Goal: Task Accomplishment & Management: Manage account settings

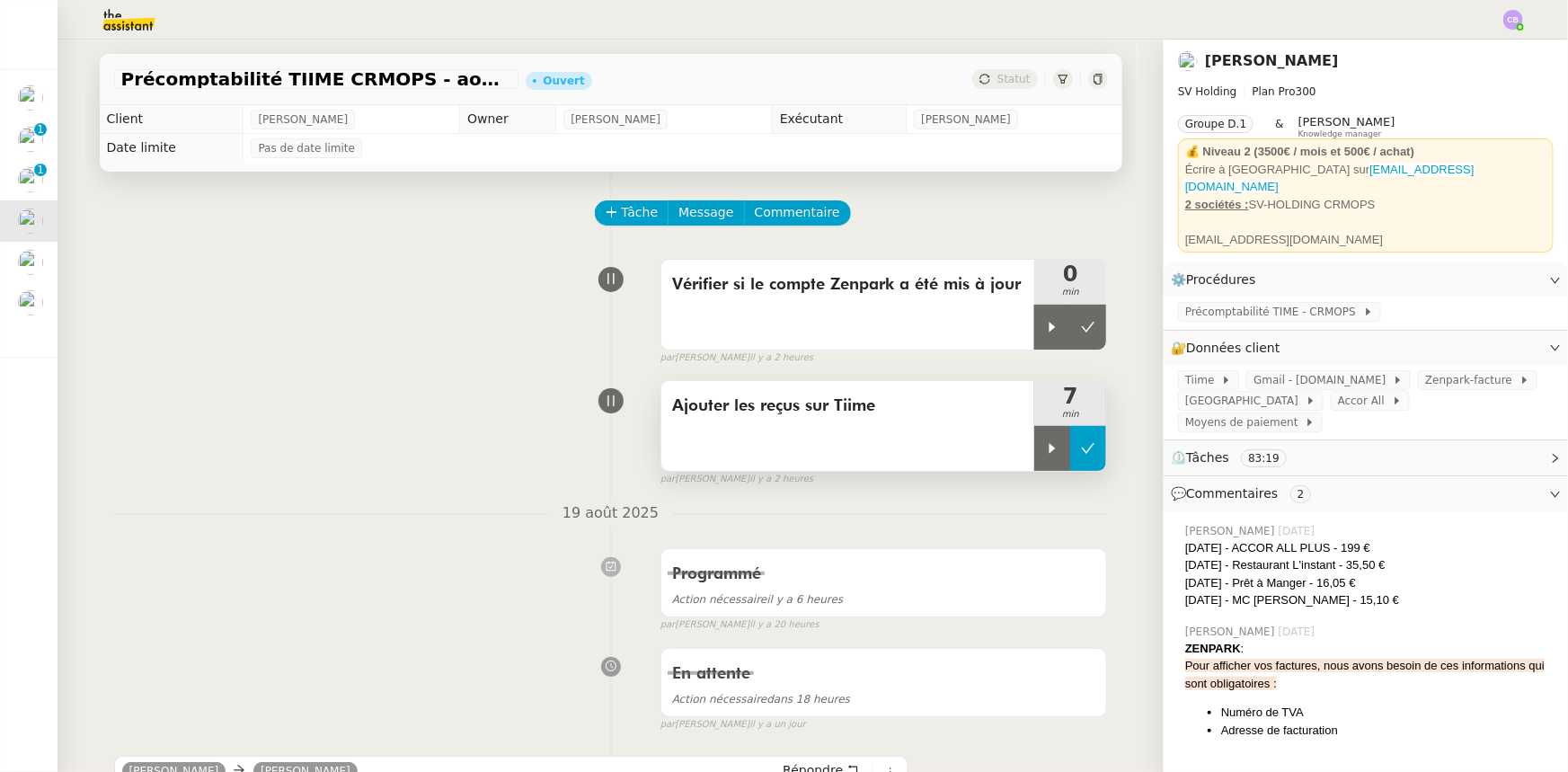
drag, startPoint x: 1088, startPoint y: 457, endPoint x: 1094, endPoint y: 468, distance: 12.5
click at [1088, 455] on icon at bounding box center [1089, 449] width 15 height 15
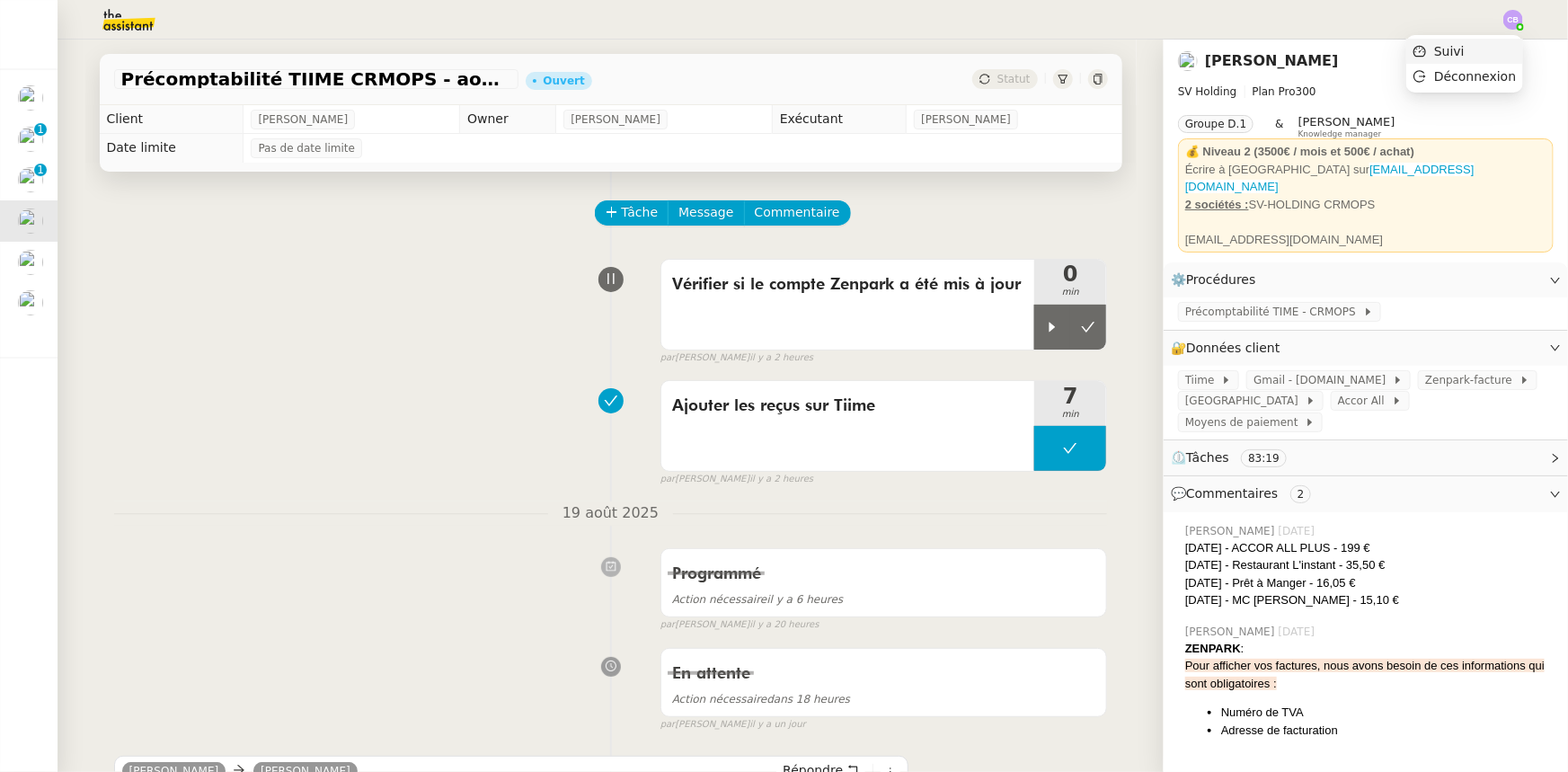
click at [1461, 53] on span "Suivi" at bounding box center [1449, 52] width 30 height 15
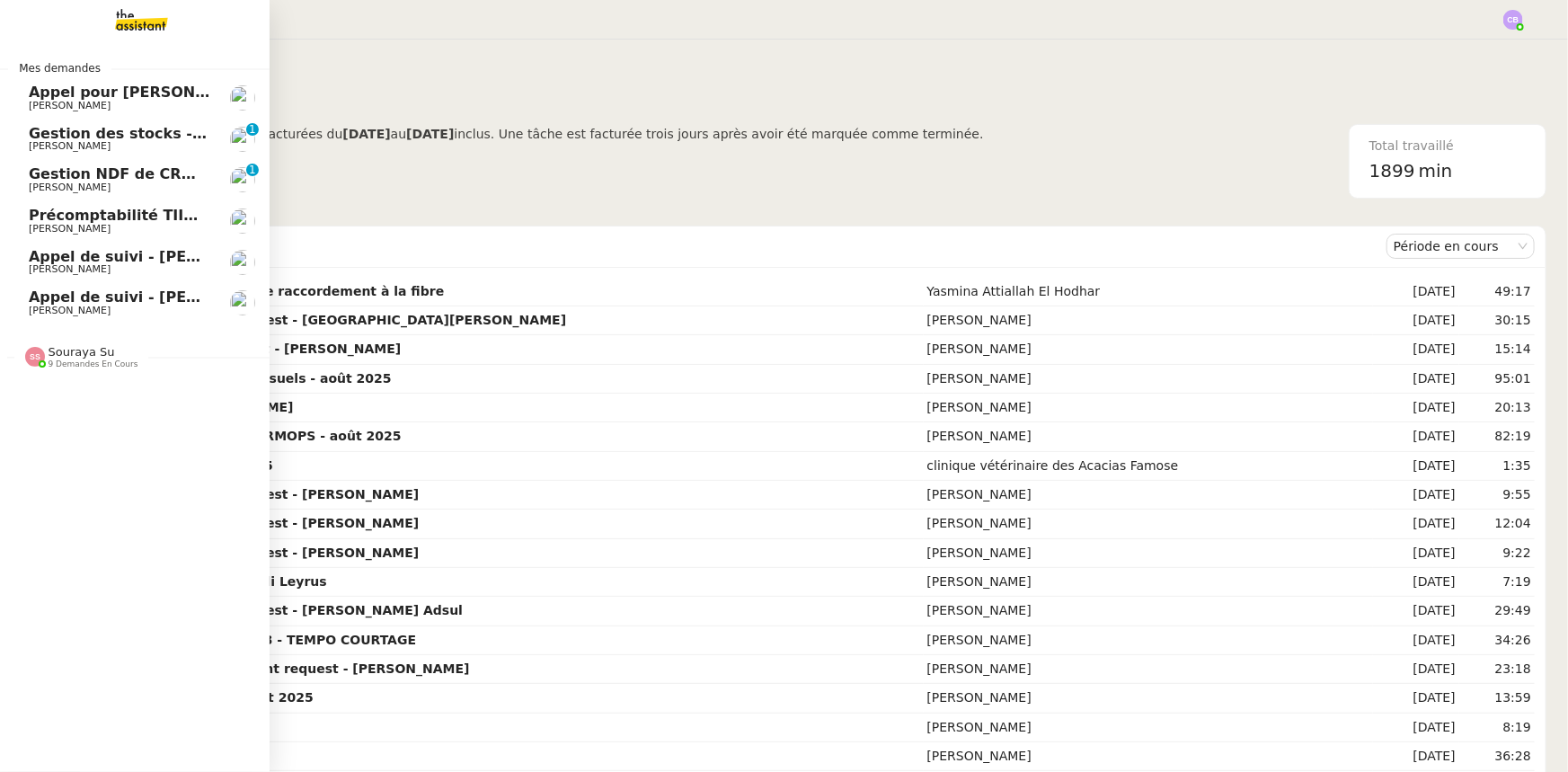
click at [142, 215] on span "Précomptabilité TIIME CRMOPS - août 2025" at bounding box center [203, 215] width 351 height 17
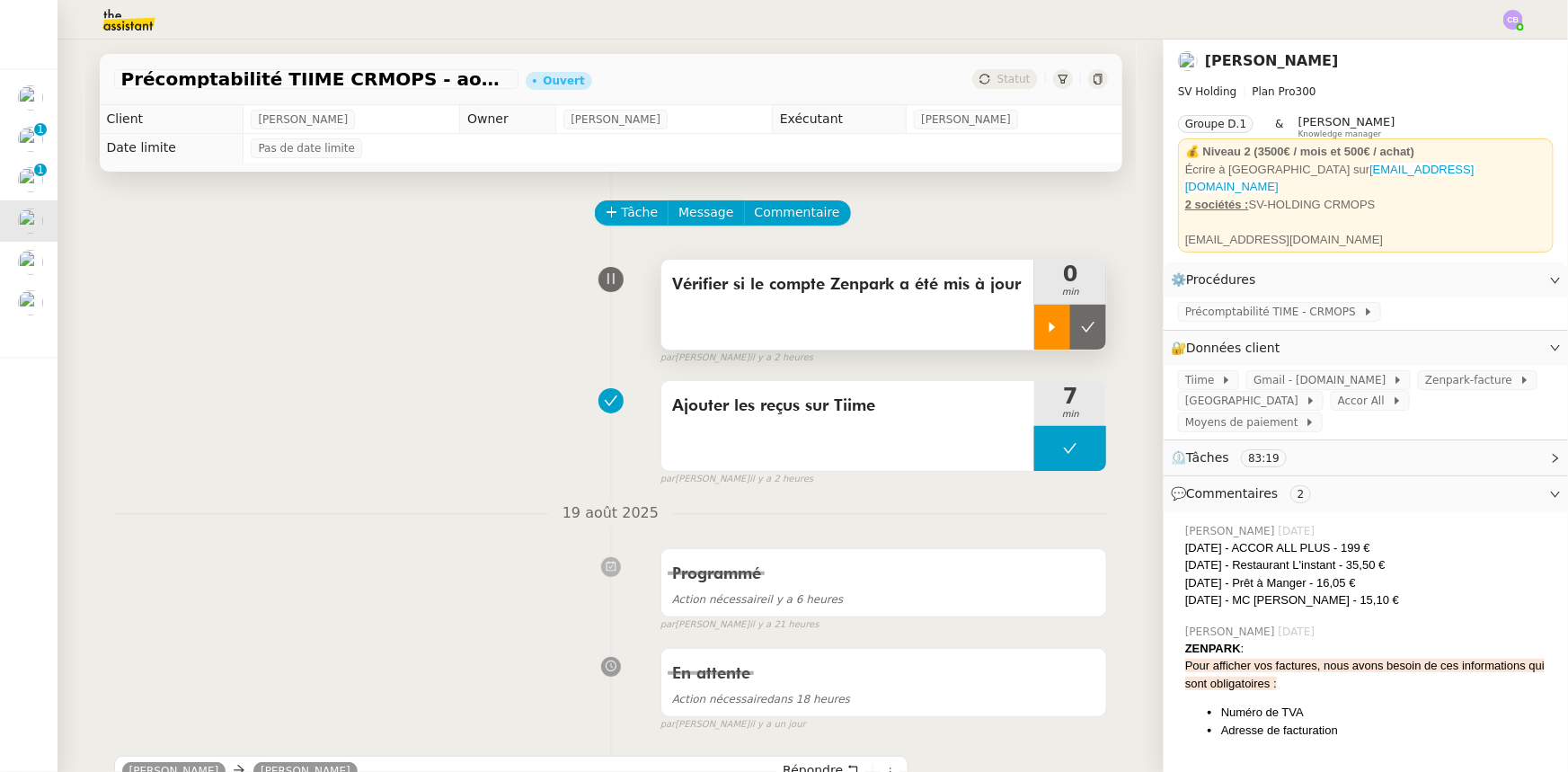
click at [1045, 329] on icon at bounding box center [1053, 328] width 15 height 15
click at [1425, 371] on span "Zenpark-facture" at bounding box center [1472, 380] width 95 height 18
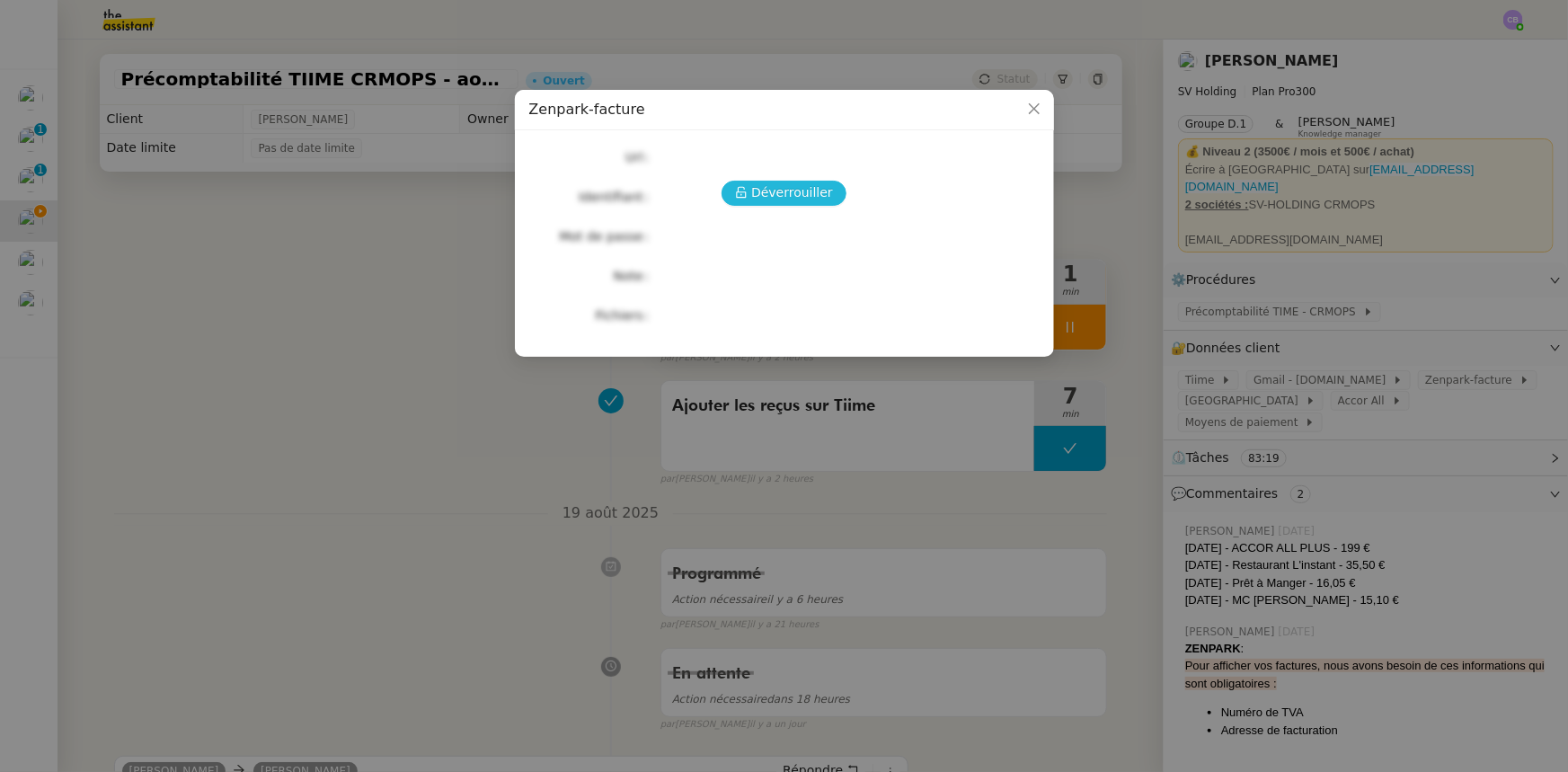
click at [813, 195] on span "Déverrouiller" at bounding box center [791, 192] width 82 height 20
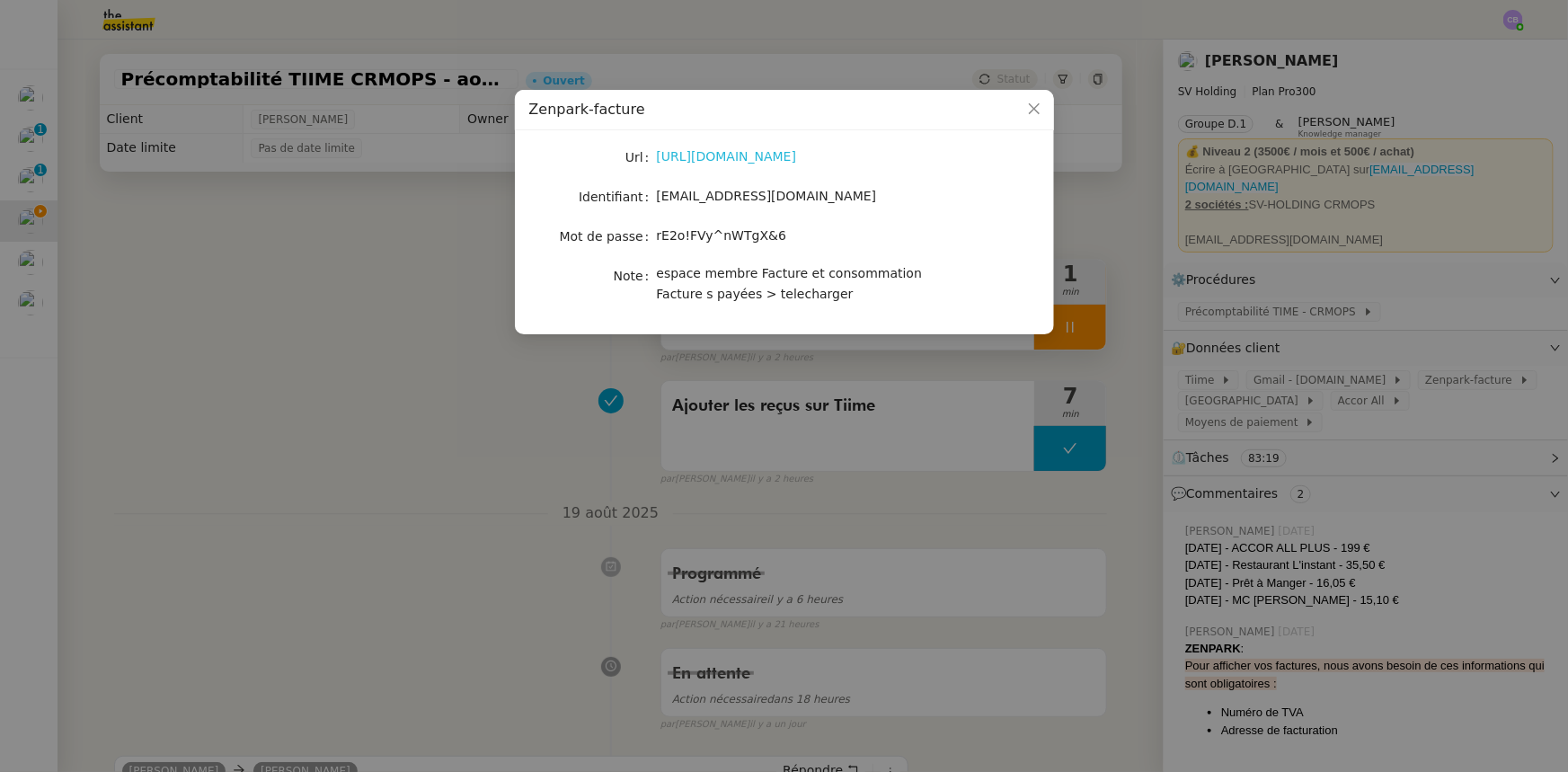
click at [740, 158] on link "[URL][DOMAIN_NAME]" at bounding box center [727, 156] width 140 height 15
click at [1036, 117] on span "Close" at bounding box center [1034, 109] width 40 height 40
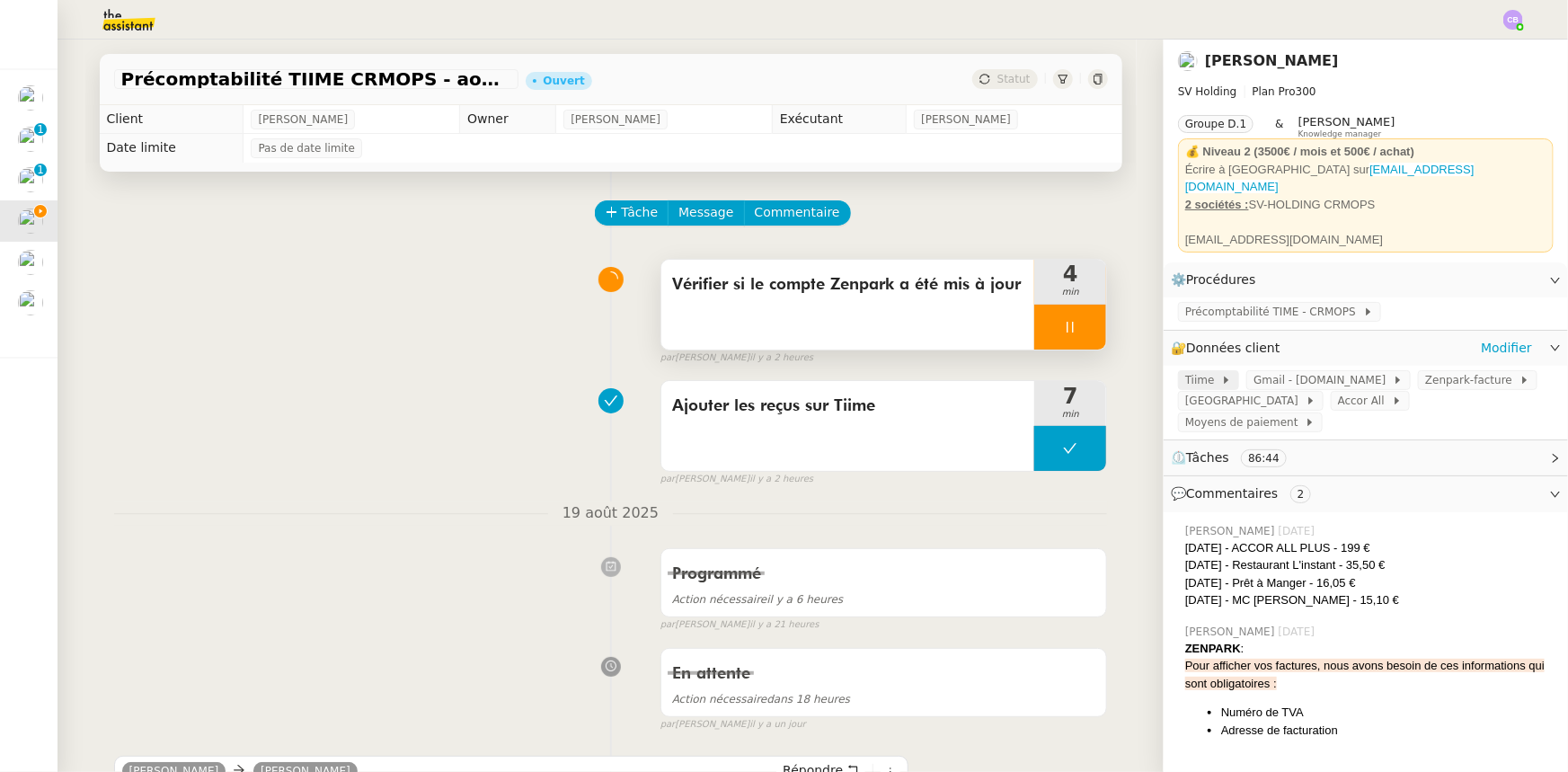
click at [1185, 371] on span "Tiime" at bounding box center [1203, 380] width 36 height 18
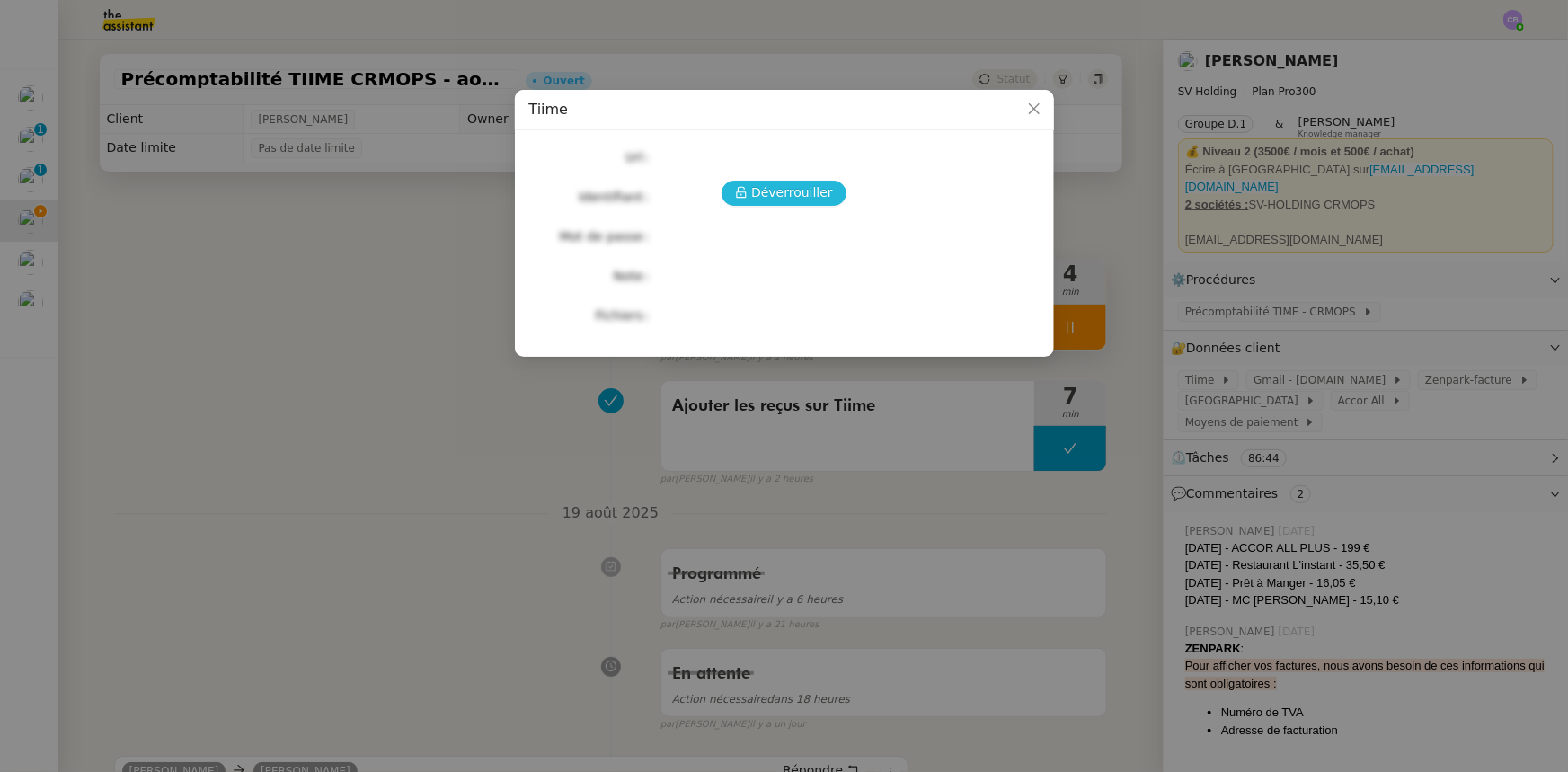
click at [810, 197] on span "Déverrouiller" at bounding box center [791, 192] width 82 height 20
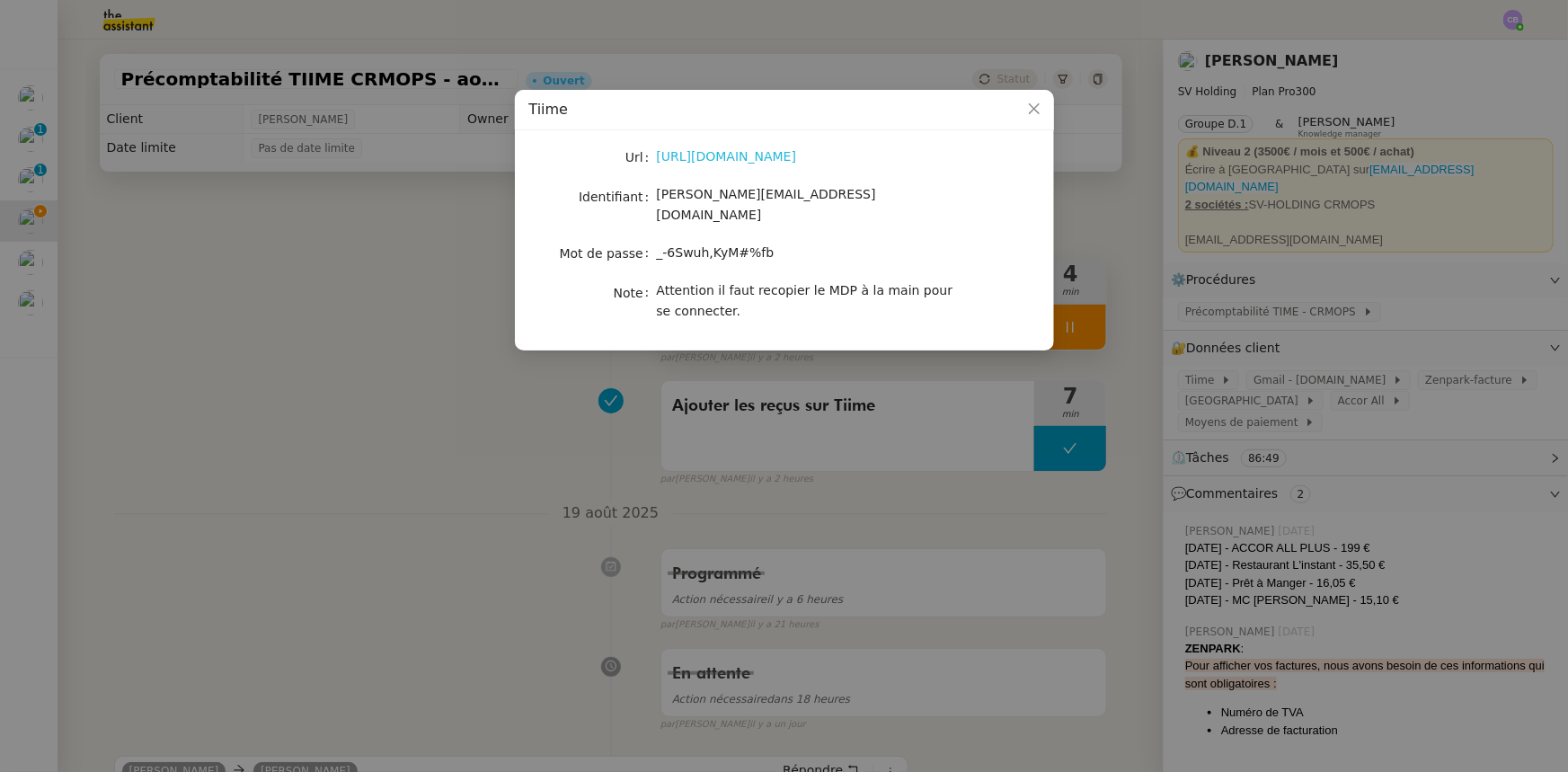
click at [797, 158] on link "[URL][DOMAIN_NAME]" at bounding box center [727, 156] width 140 height 15
click at [1032, 101] on span "Close" at bounding box center [1034, 109] width 40 height 40
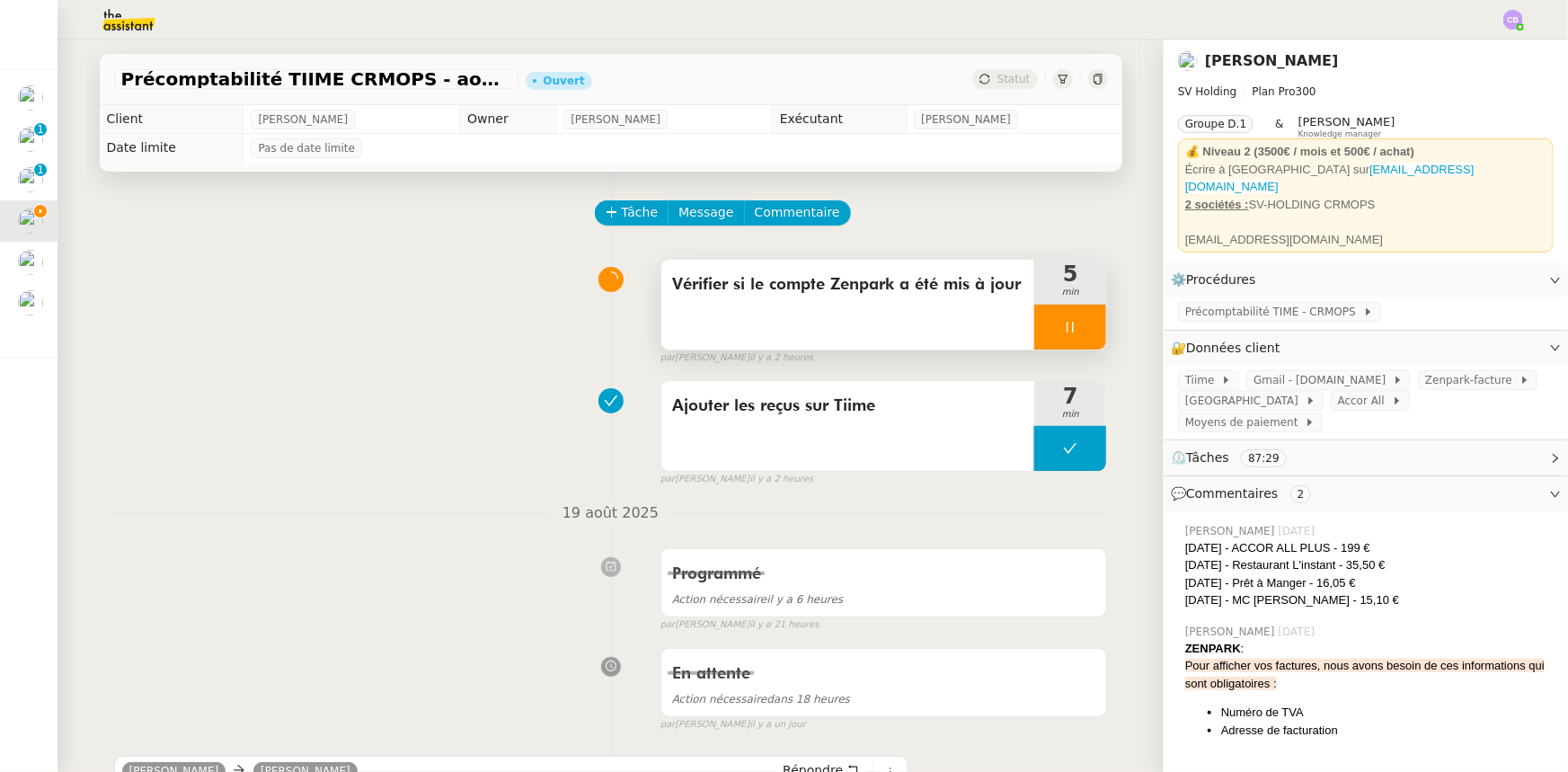
click at [817, 320] on div "Vérifier si le compte Zenpark a été mis à jour" at bounding box center [848, 305] width 374 height 90
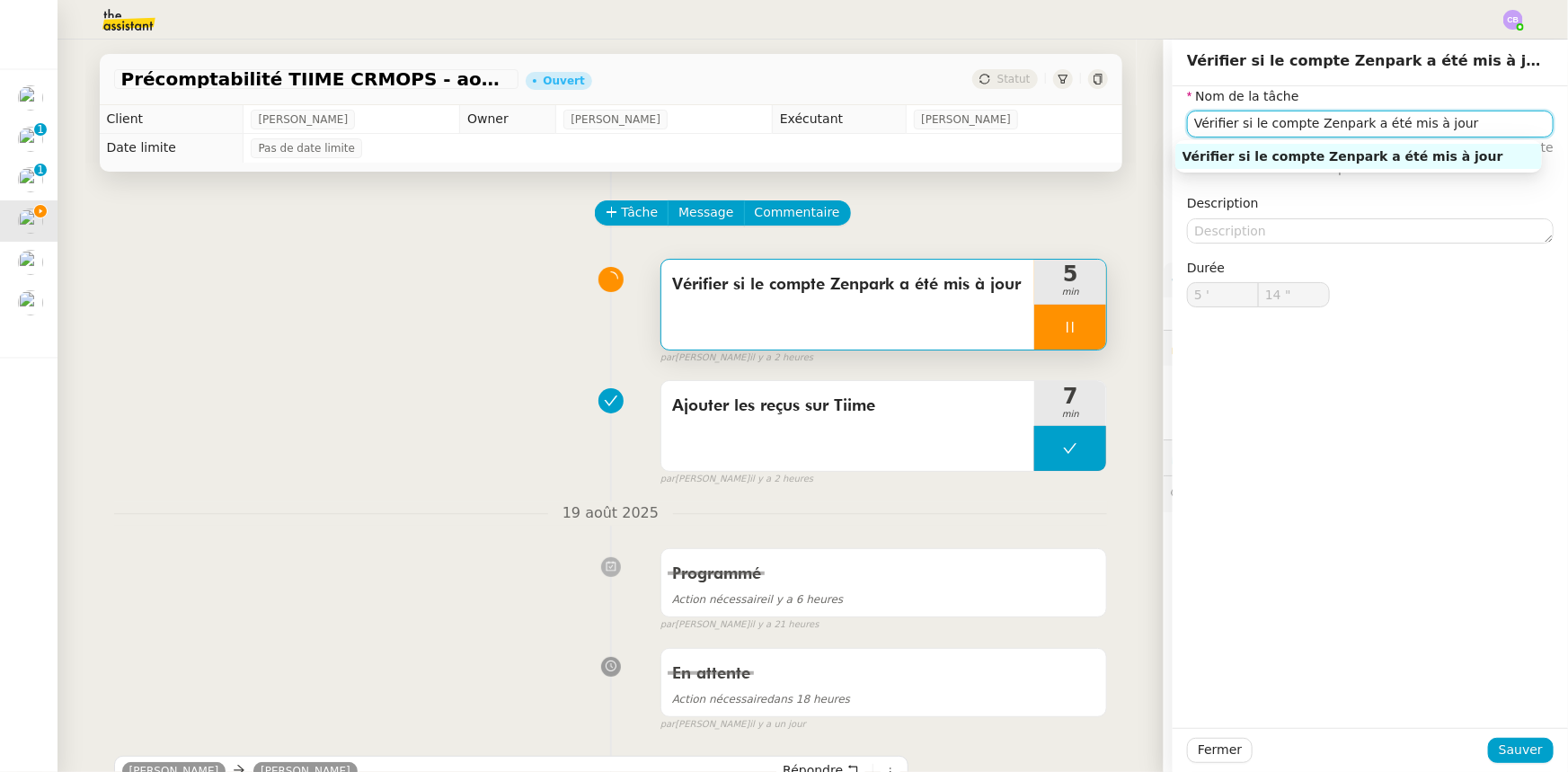
drag, startPoint x: 1233, startPoint y: 124, endPoint x: 1161, endPoint y: 121, distance: 72.1
click at [1173, 121] on div "Nom de la tâche Vérifier si le compte Zenpark a été mis à jour ⚠️ Privilégiez u…" at bounding box center [1371, 212] width 396 height 250
type input "15 ""
type input "Mett le compte Zenpark a été mis à jour"
type input "16 ""
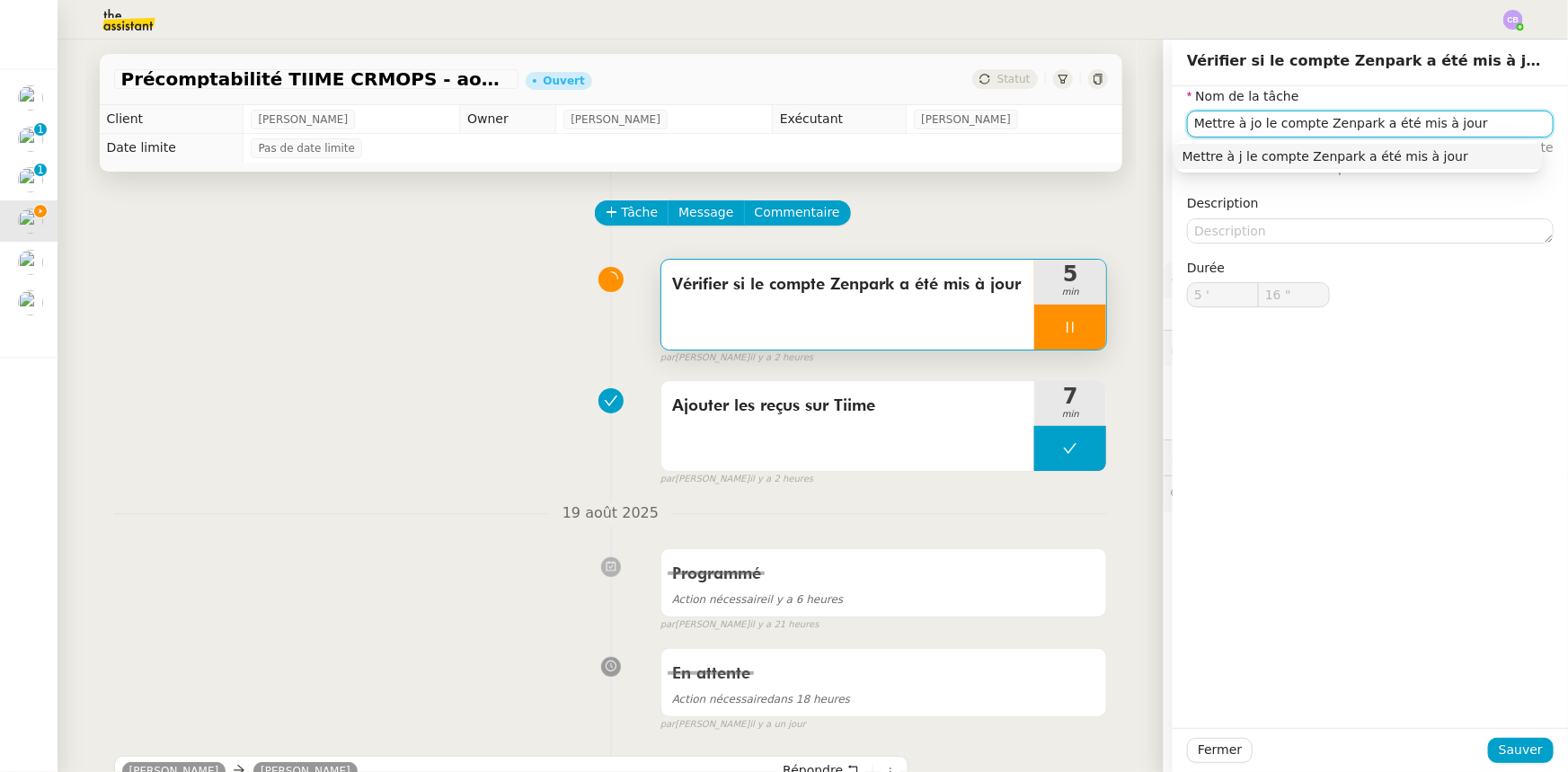
type input "Mettre à jou le compte Zenpark a été mis à jour"
type input "17 ""
type input "Mettre à jour le compte Zenpark a été mis à jour"
type input "20 ""
drag, startPoint x: 1482, startPoint y: 121, endPoint x: 1366, endPoint y: 121, distance: 116.0
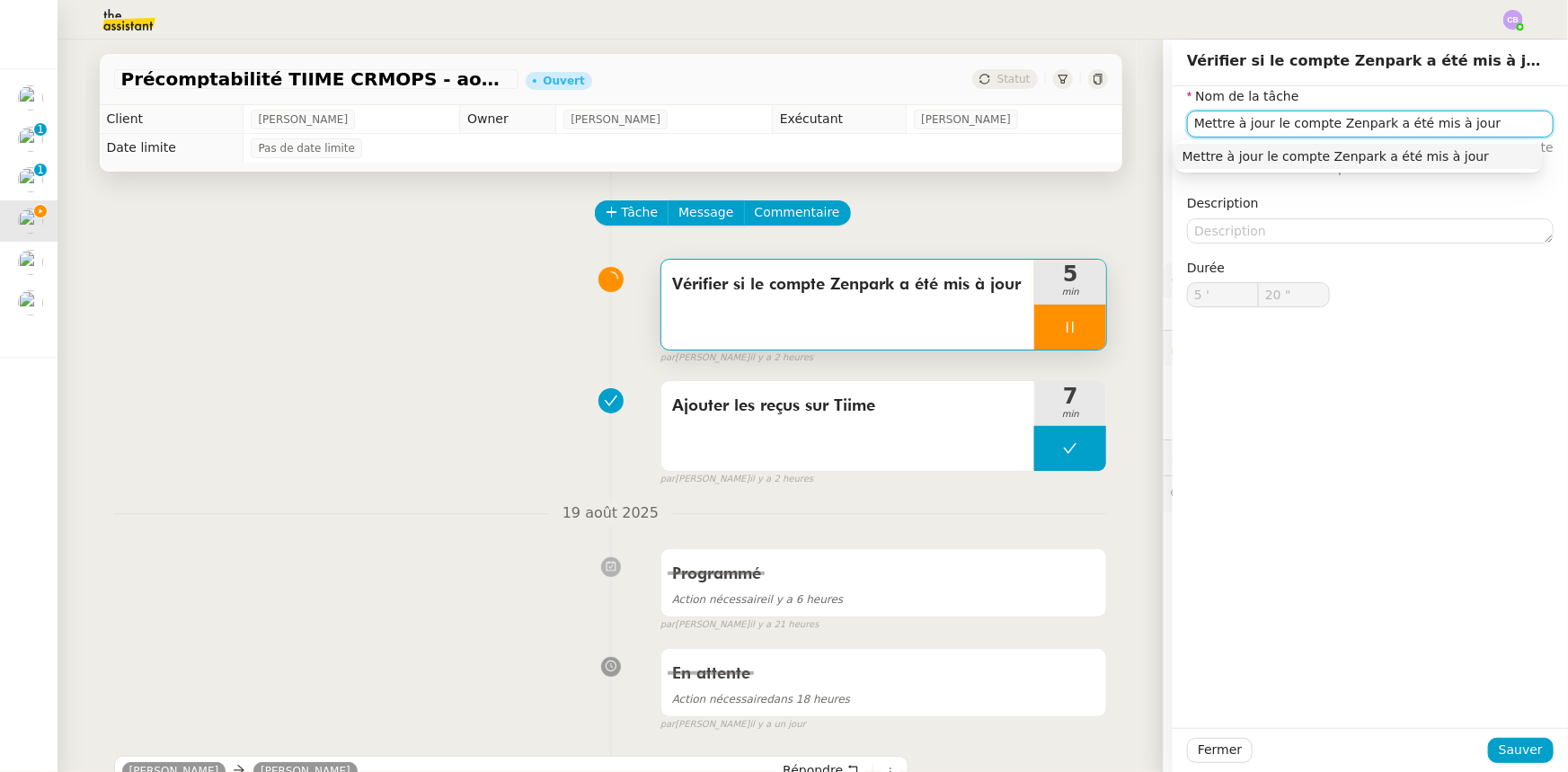
click at [1366, 121] on input "Mettre à jour le compte Zenpark a été mis à jour" at bounding box center [1370, 123] width 366 height 26
type input "Mettre à jour le compte Zenpark"
type input "22 ""
type input "Mettre à jour le compte Zenpark"
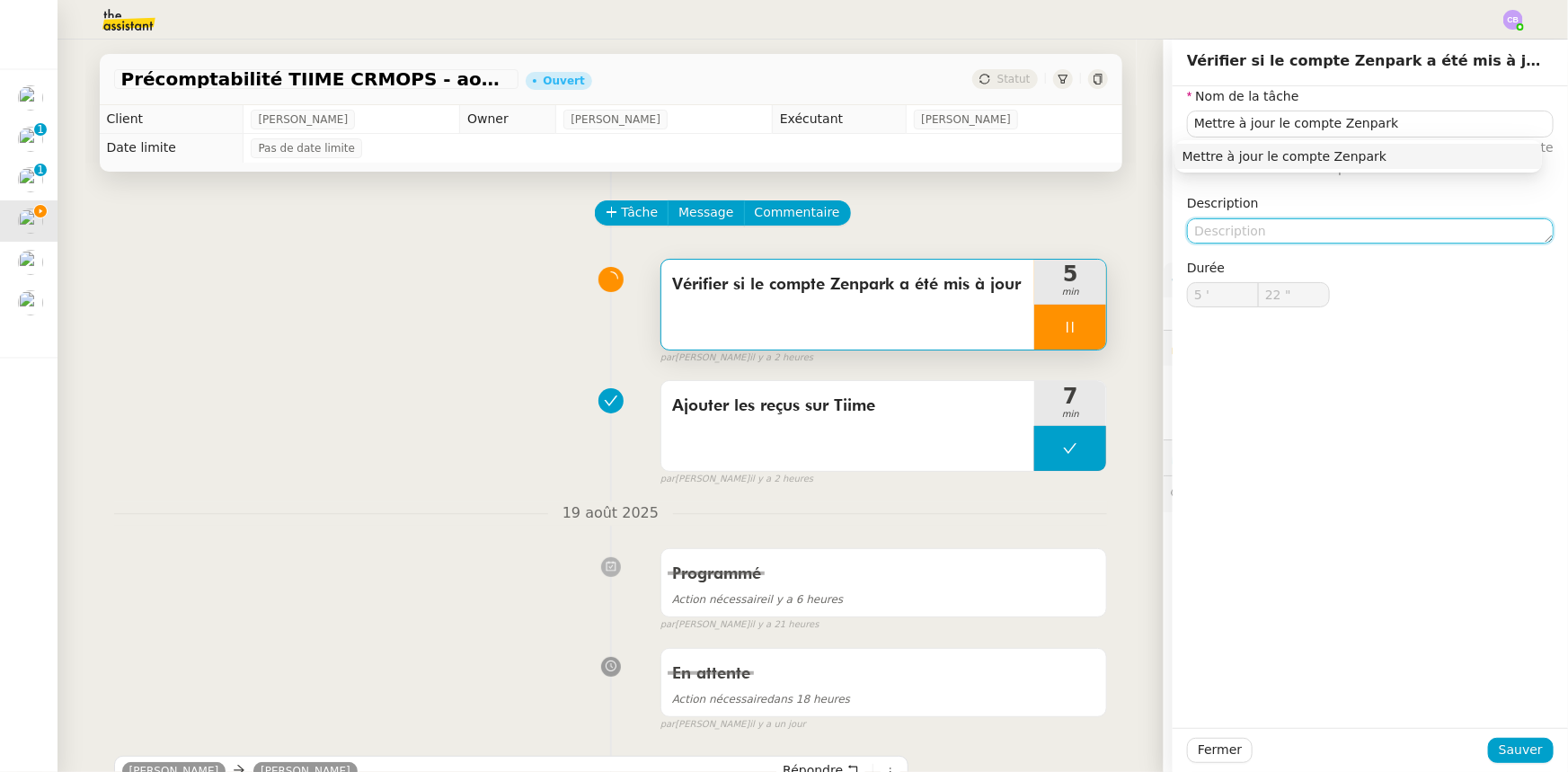
click at [1318, 228] on textarea at bounding box center [1370, 230] width 366 height 25
type textarea "+"
type input "23 ""
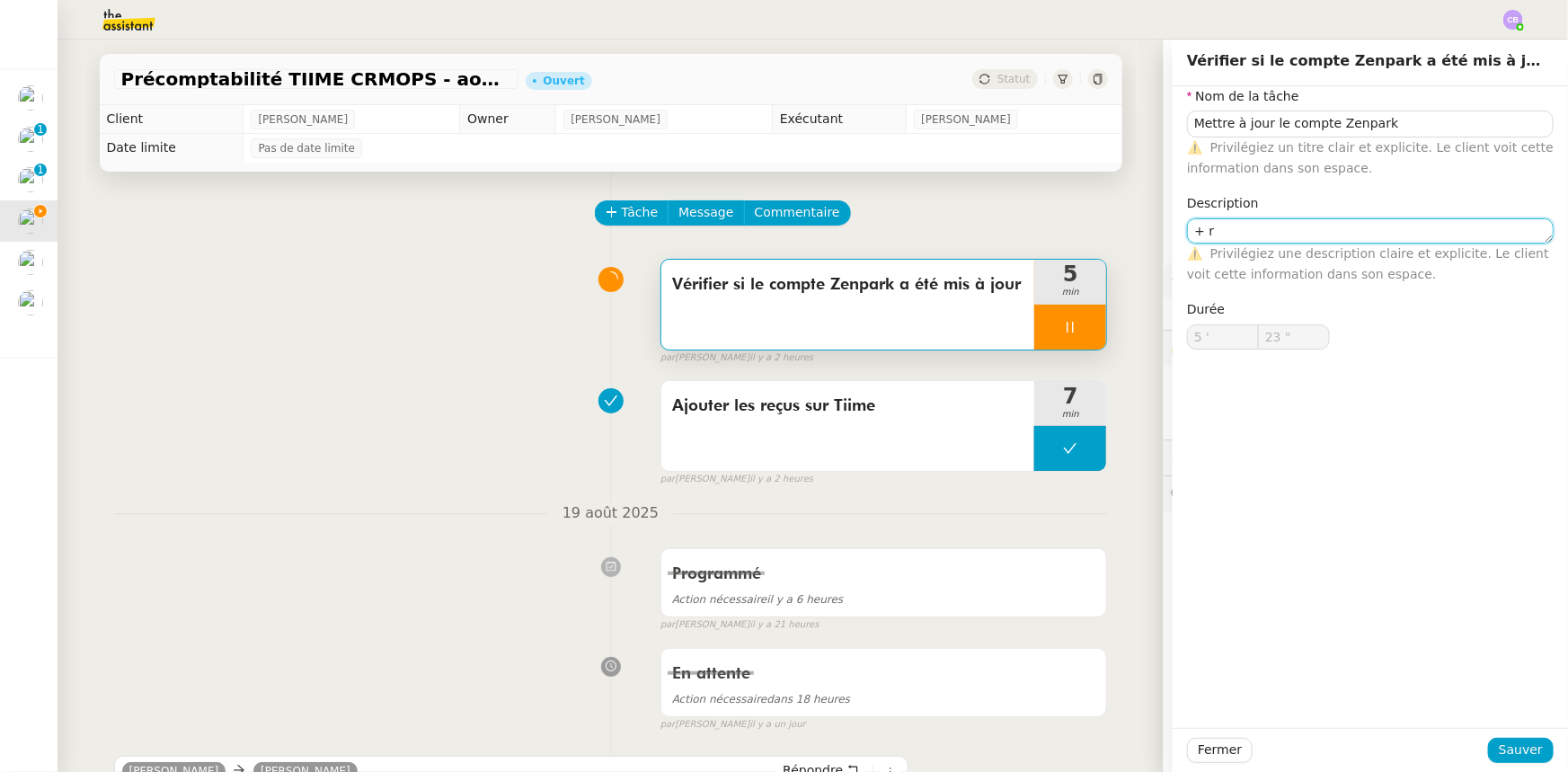
type textarea "+ ré"
type input "24 ""
type textarea "+ récupé"
type input "25 ""
type textarea "+ récupérer le"
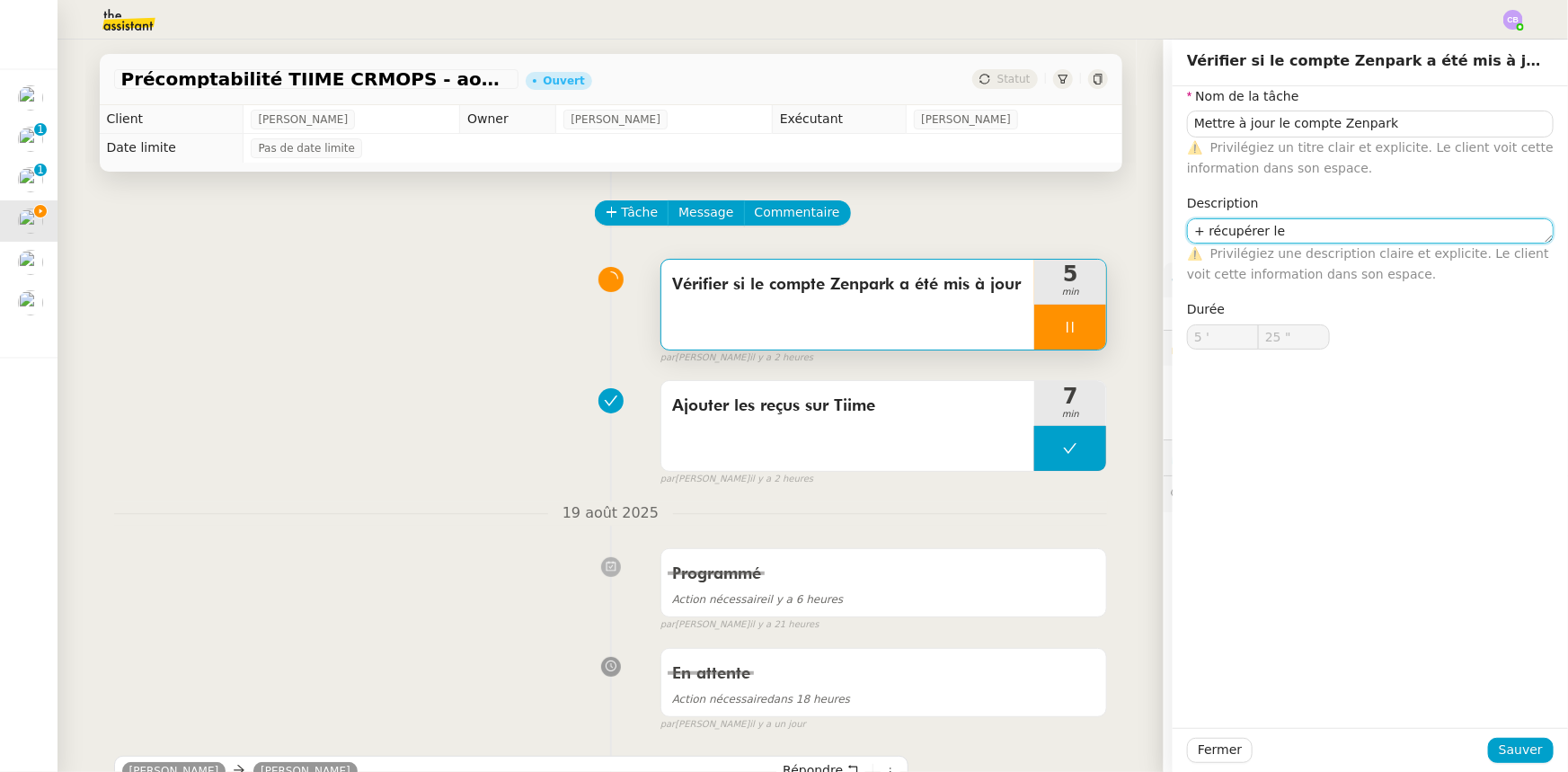
type input "26 ""
type textarea "+ récupérer les fac"
type input "27 ""
type textarea "+ récupérer les factures"
type input "29 ""
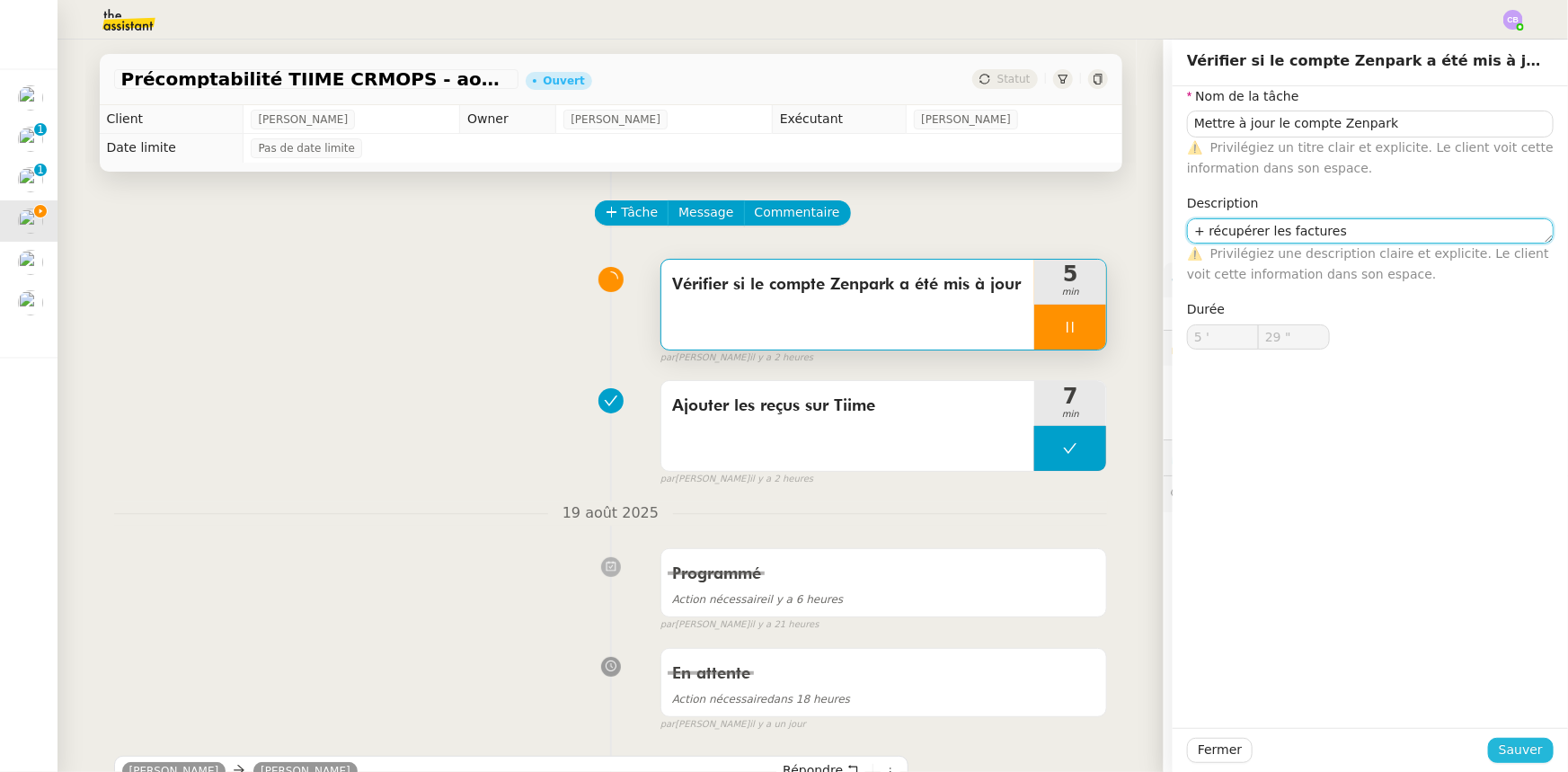
type textarea "+ récupérer les factures"
click at [1499, 755] on span "Sauver" at bounding box center [1521, 750] width 44 height 20
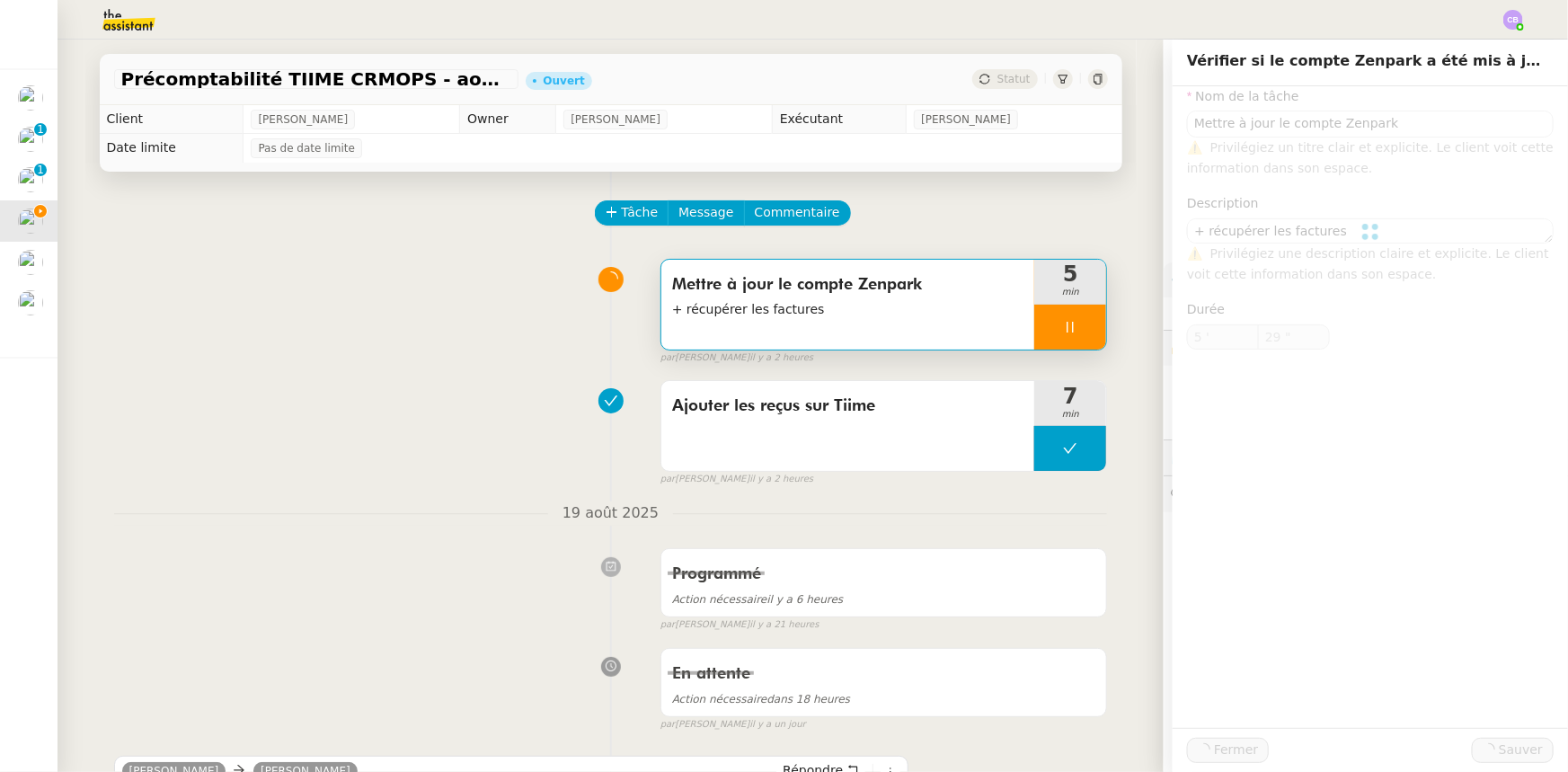
type input "Mettre à jour le compte Zenpark"
type textarea "+ récupérer les factures"
type input "5 '"
type input "30 ""
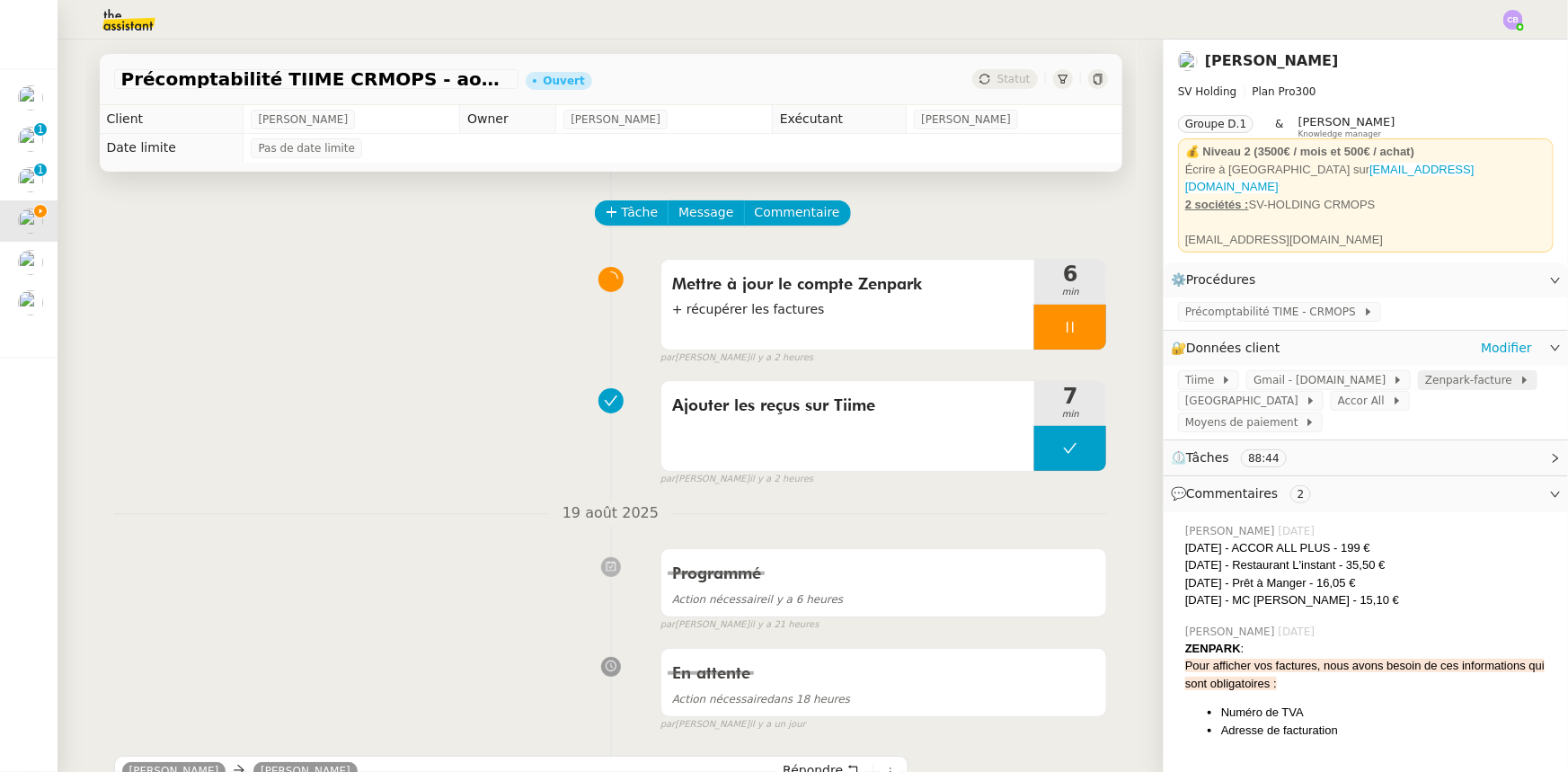
click at [1425, 371] on span "Zenpark-facture" at bounding box center [1472, 380] width 95 height 18
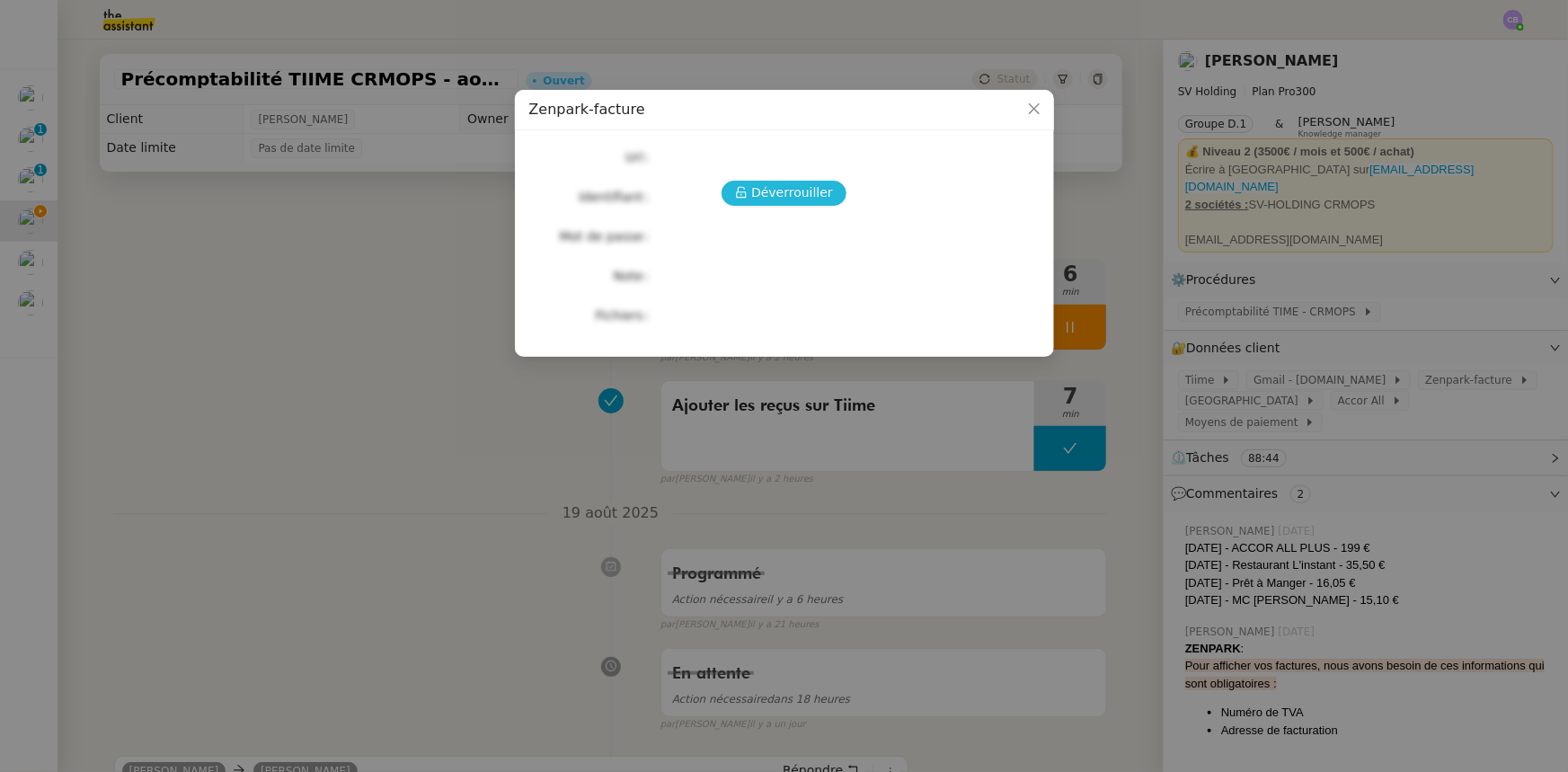
click at [788, 190] on span "Déverrouiller" at bounding box center [791, 192] width 82 height 20
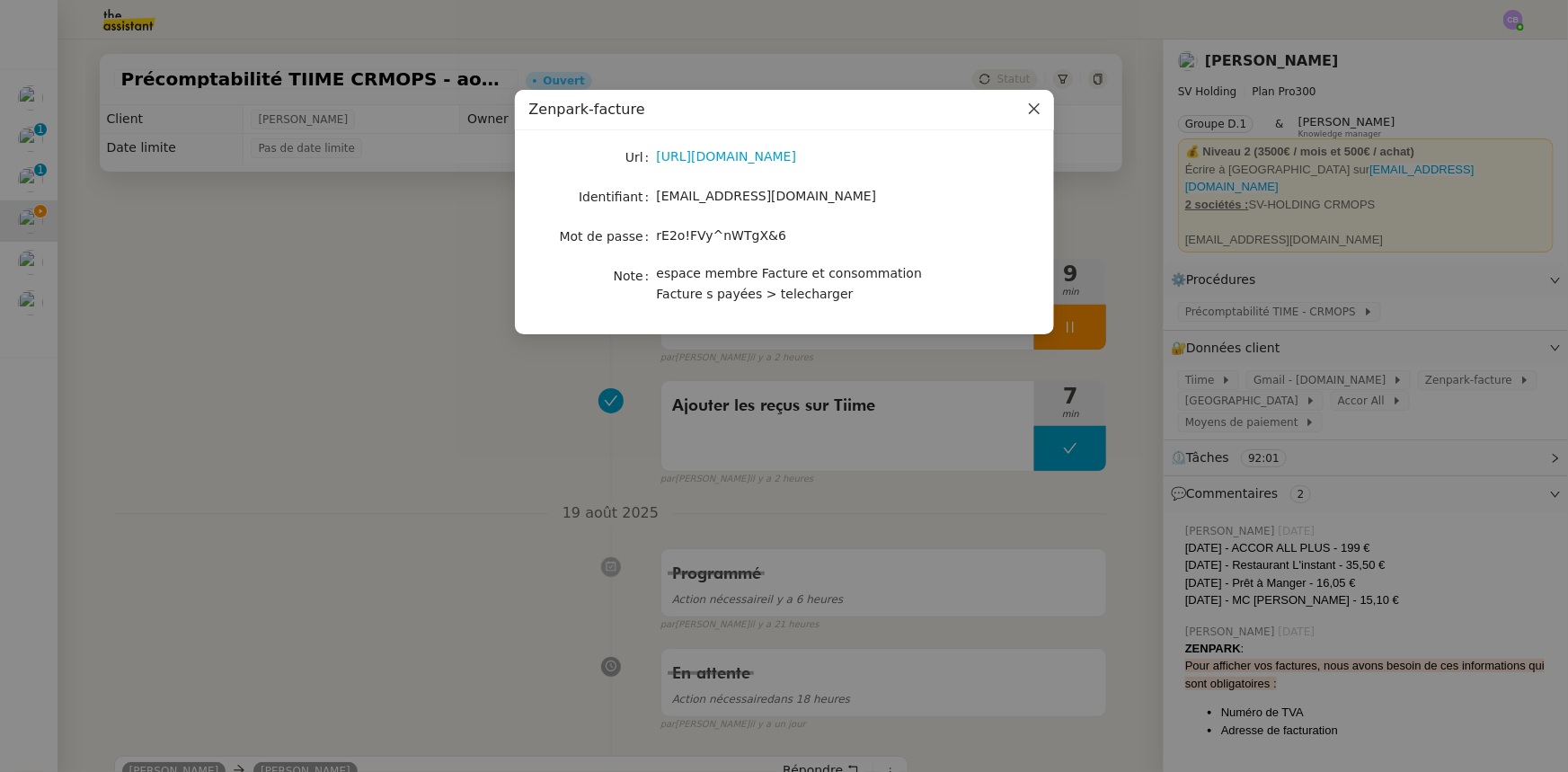
click at [1028, 105] on icon "Close" at bounding box center [1034, 109] width 15 height 15
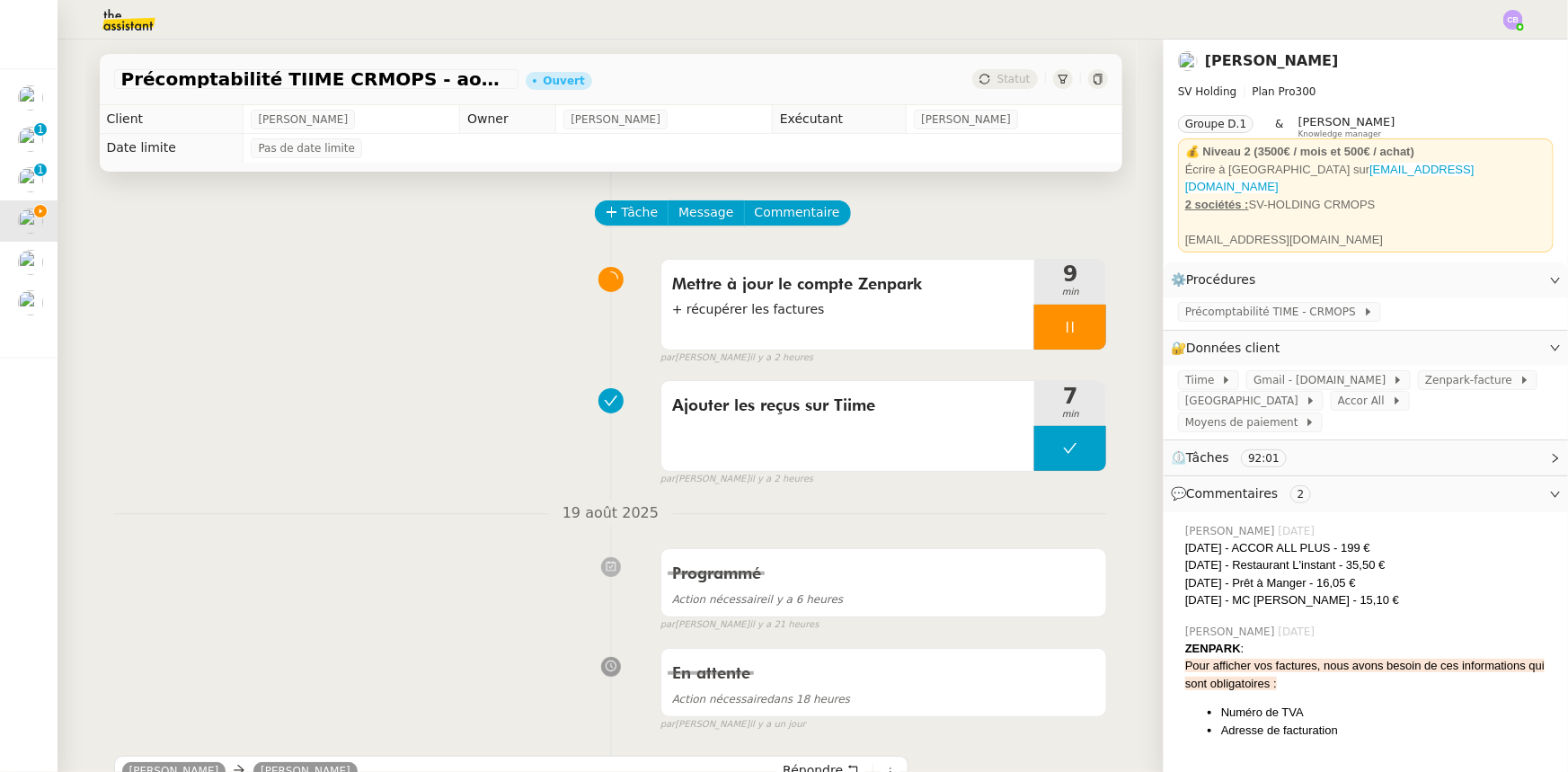
click at [1045, 338] on div at bounding box center [1070, 327] width 72 height 45
click at [1048, 439] on button at bounding box center [1070, 448] width 72 height 45
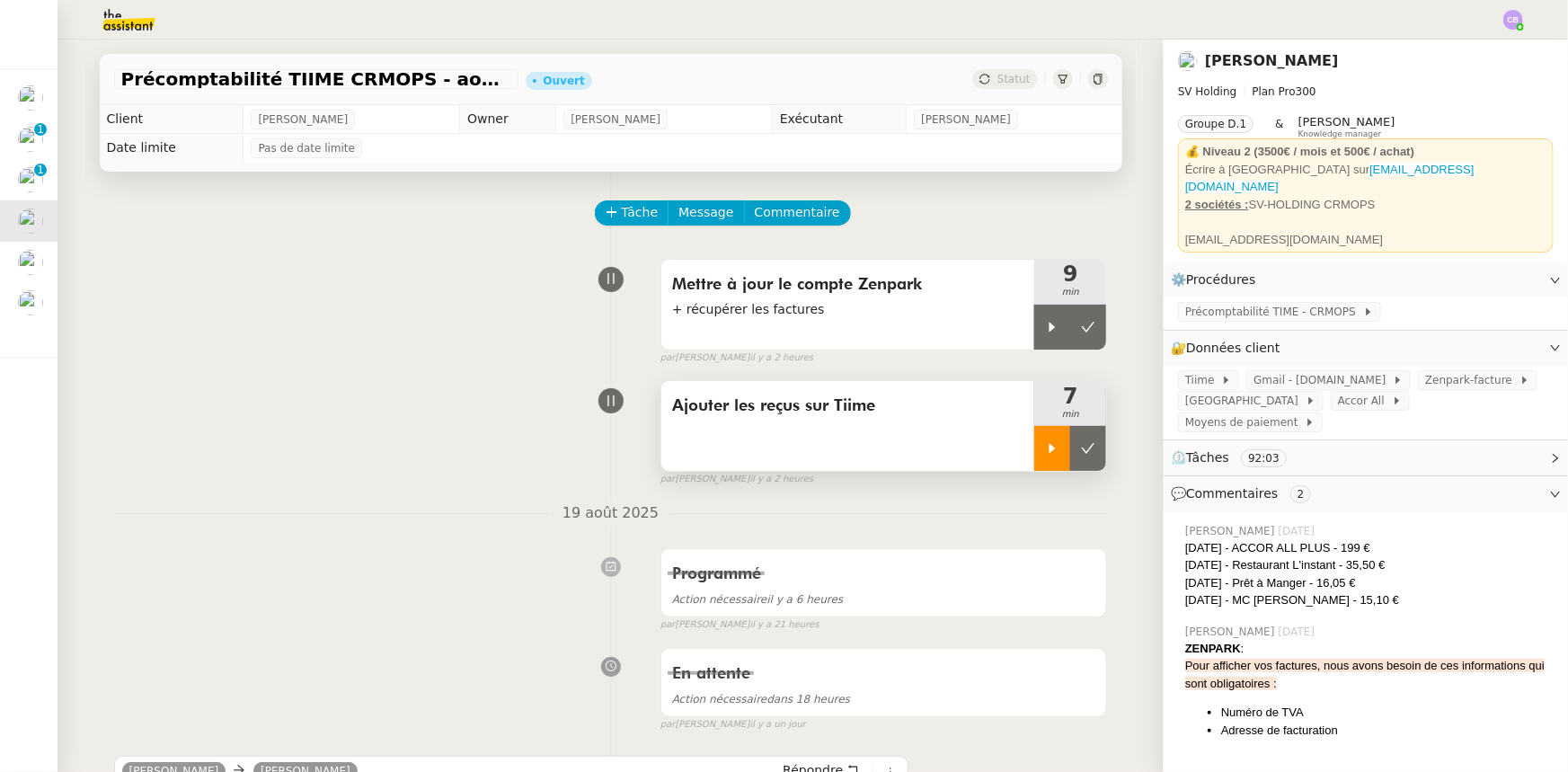
click at [1045, 451] on icon at bounding box center [1053, 449] width 15 height 15
click at [629, 217] on span "Tâche" at bounding box center [640, 213] width 37 height 20
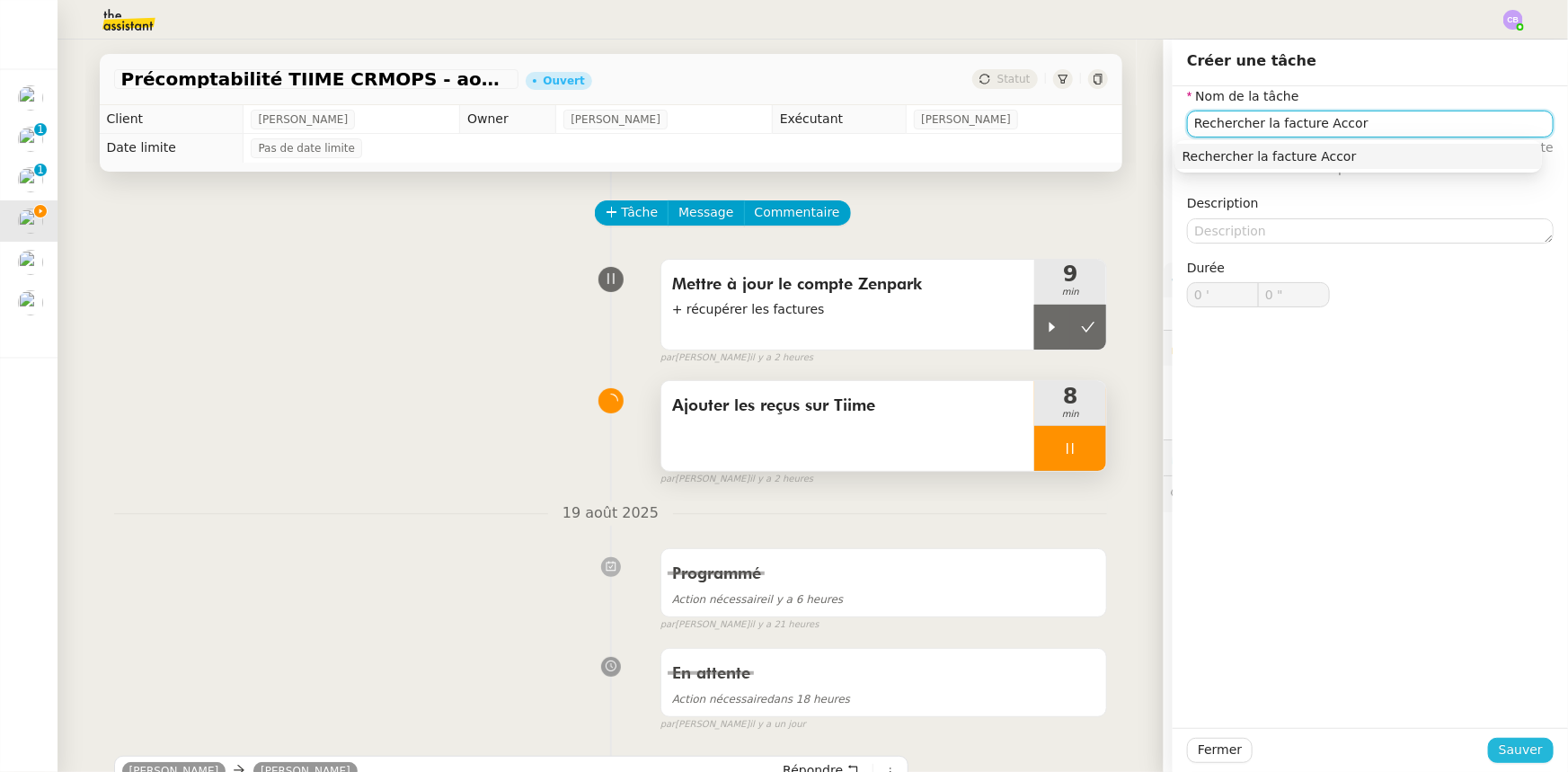
type input "Rechercher la facture Accor"
click at [1520, 753] on span "Sauver" at bounding box center [1521, 750] width 44 height 20
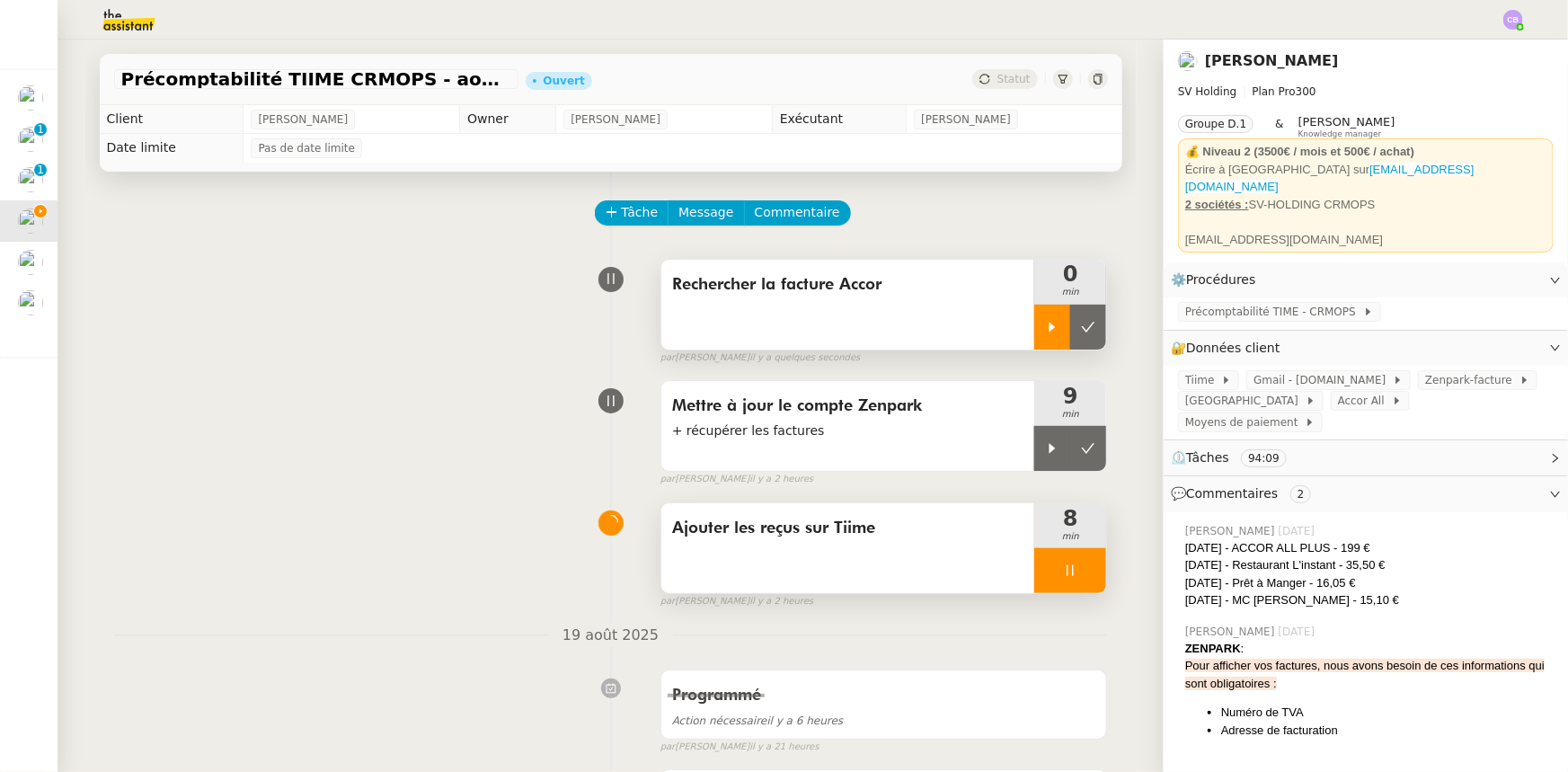
click at [1038, 324] on div at bounding box center [1052, 327] width 36 height 45
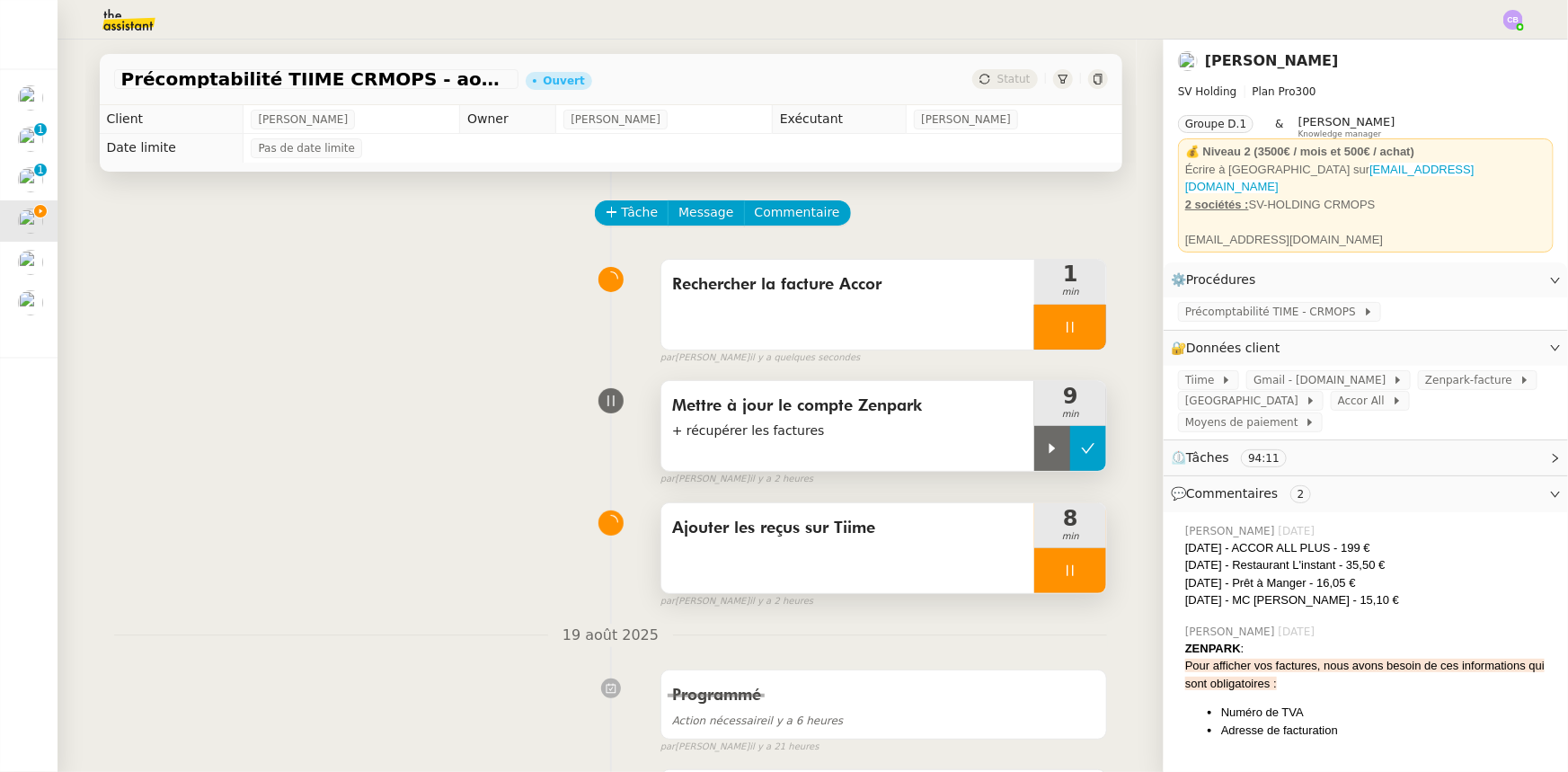
click at [1081, 455] on icon at bounding box center [1089, 449] width 15 height 15
click at [1042, 573] on div at bounding box center [1070, 570] width 72 height 45
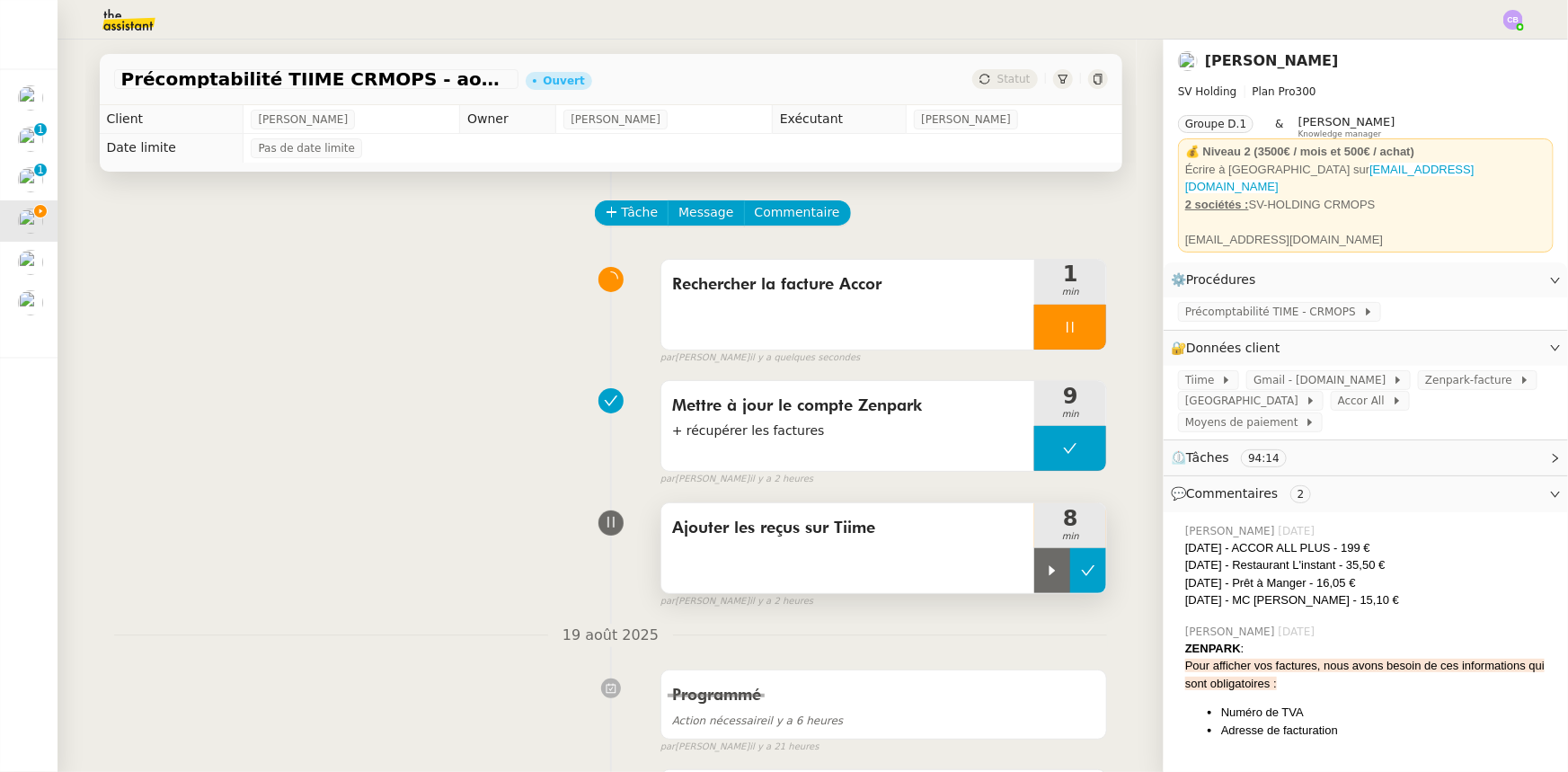
click at [1081, 576] on icon at bounding box center [1089, 570] width 15 height 15
click at [1047, 324] on div at bounding box center [1070, 327] width 72 height 45
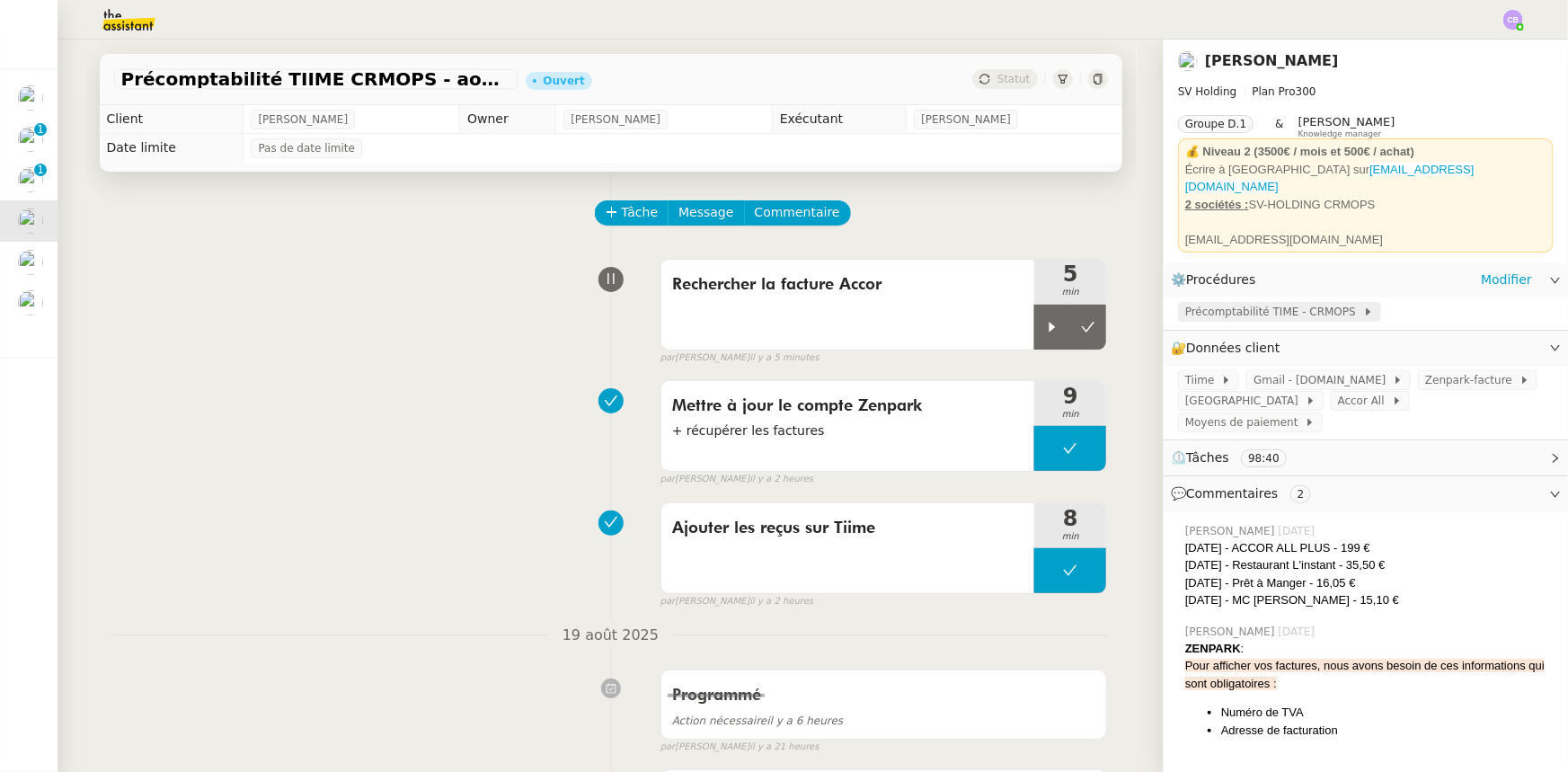
click at [1230, 307] on span "Précomptabilité TIME - CRMOPS" at bounding box center [1274, 312] width 178 height 18
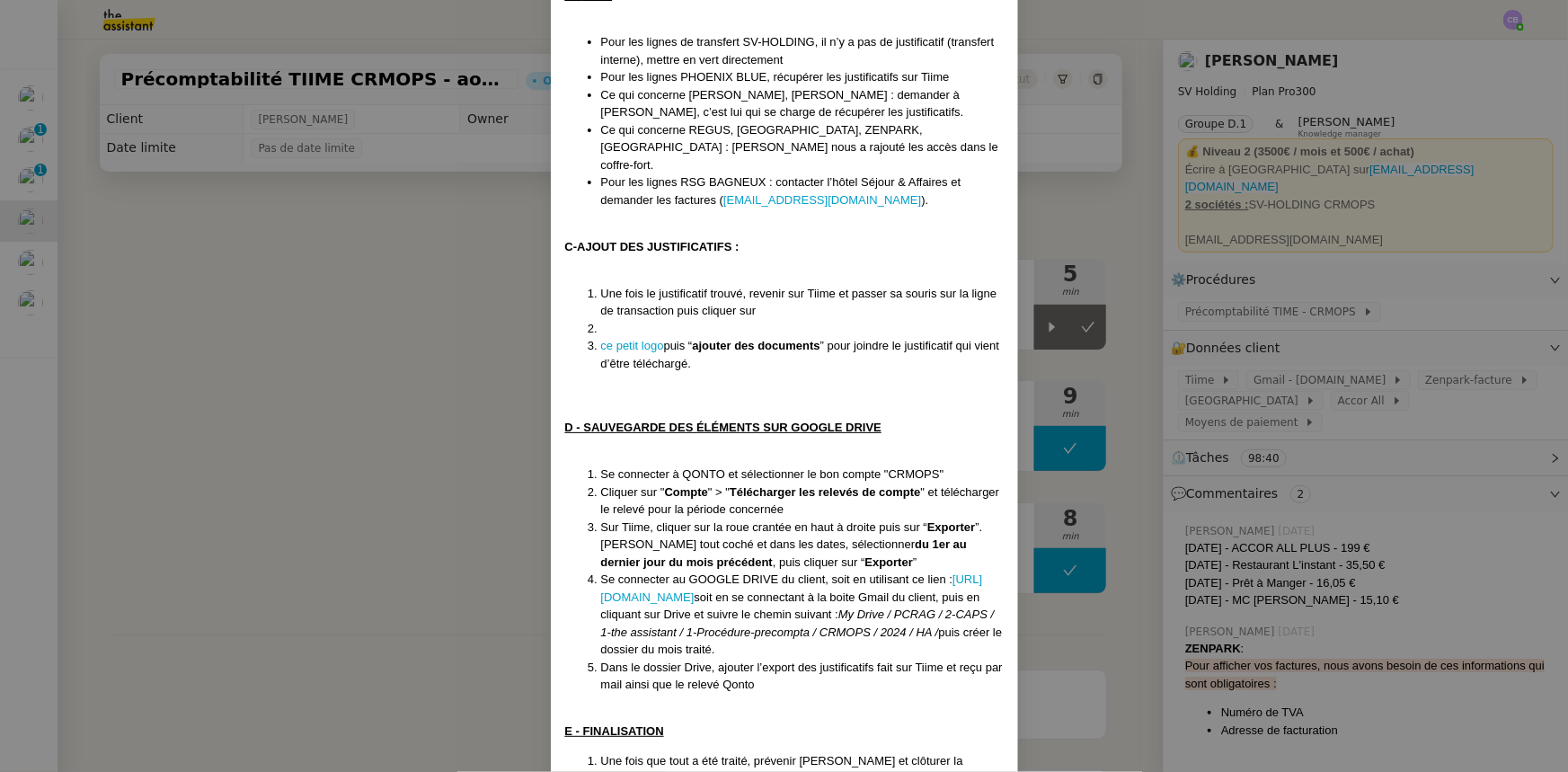
scroll to position [974, 0]
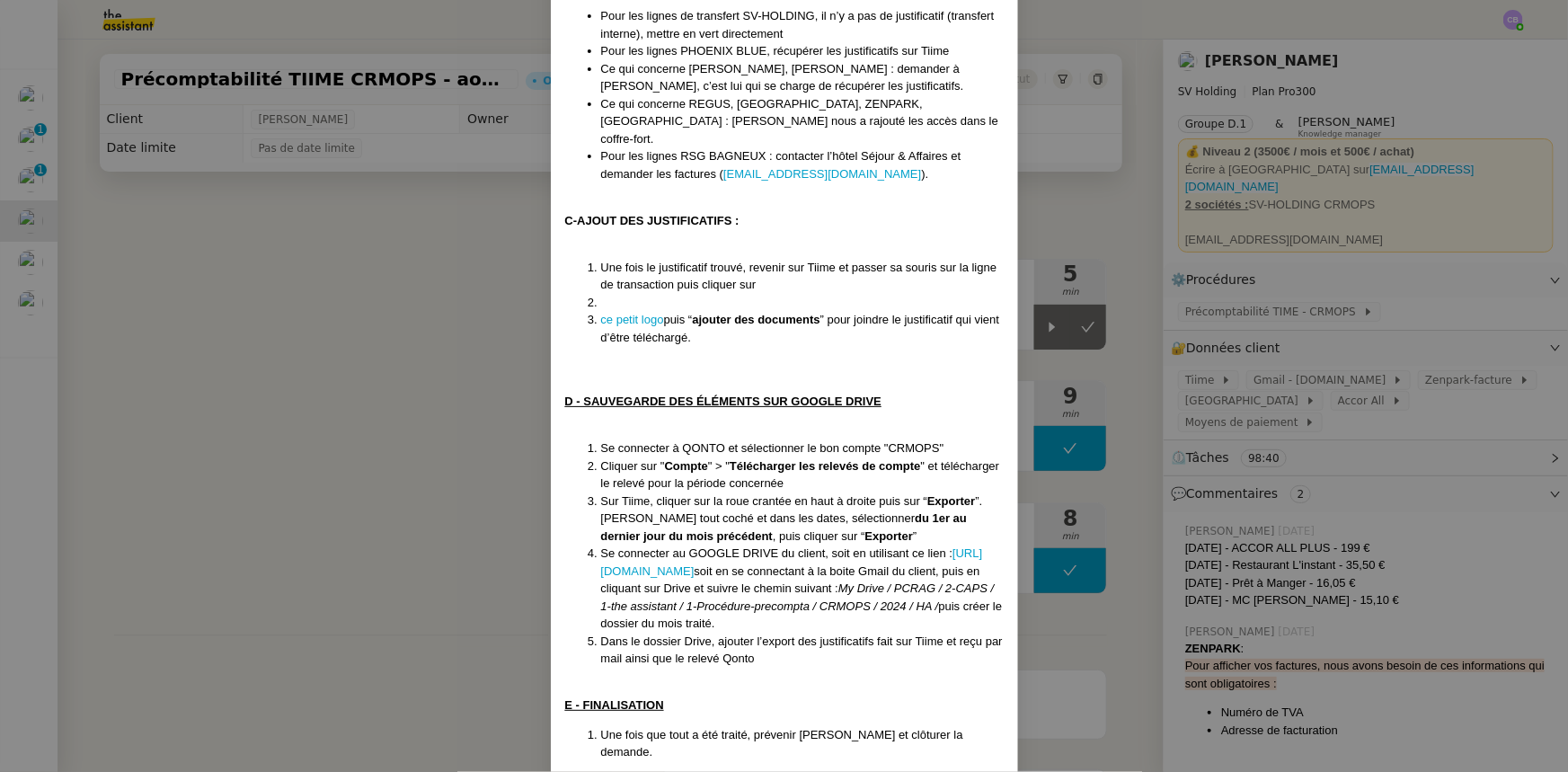
click at [456, 255] on nz-modal-container "Créée le [DATE] MAJ le [DATE] Contexte : [PERSON_NAME] souhaite que nous nous o…" at bounding box center [784, 386] width 1568 height 772
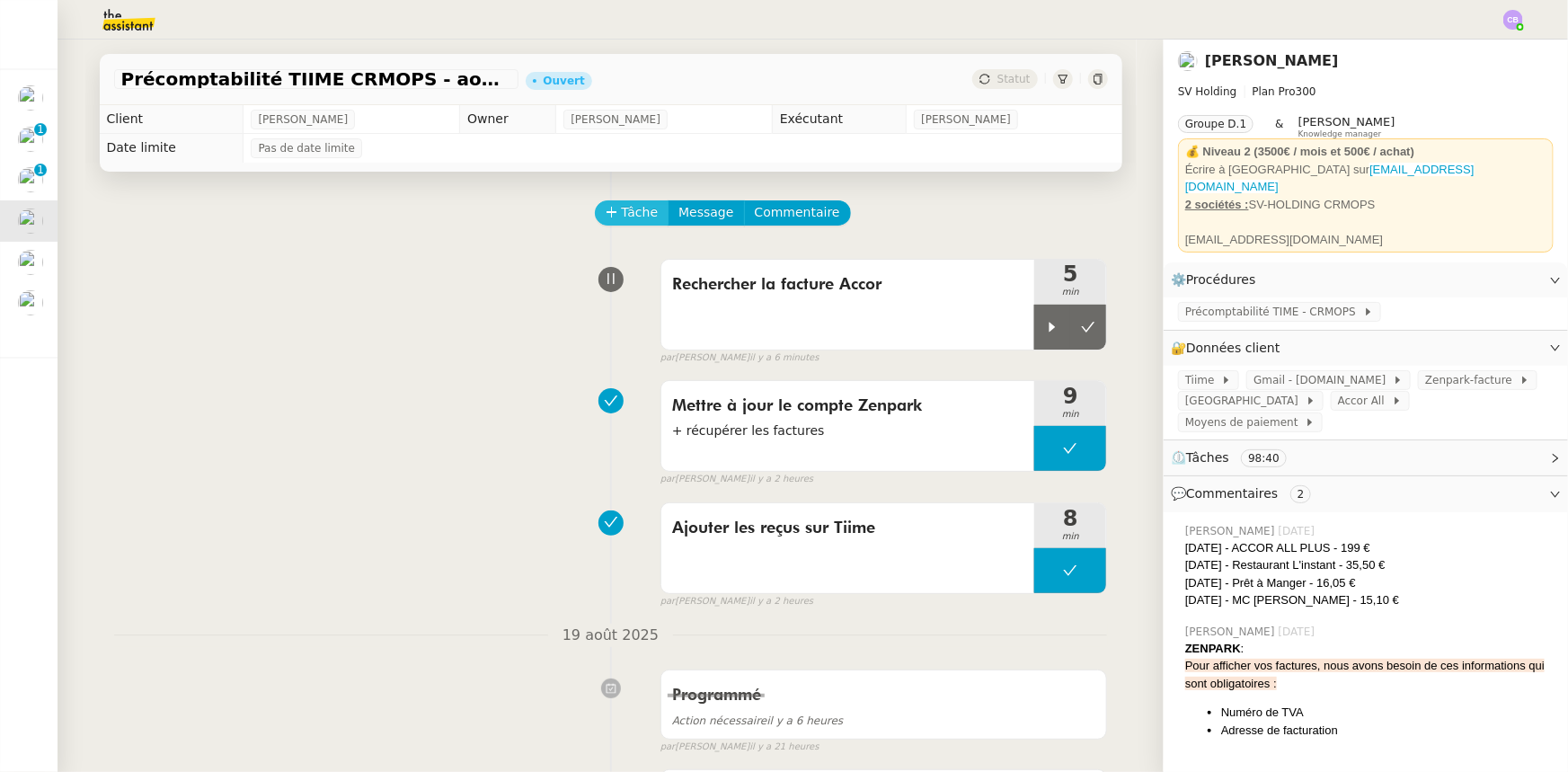
click at [611, 223] on button "Tâche" at bounding box center [632, 213] width 75 height 25
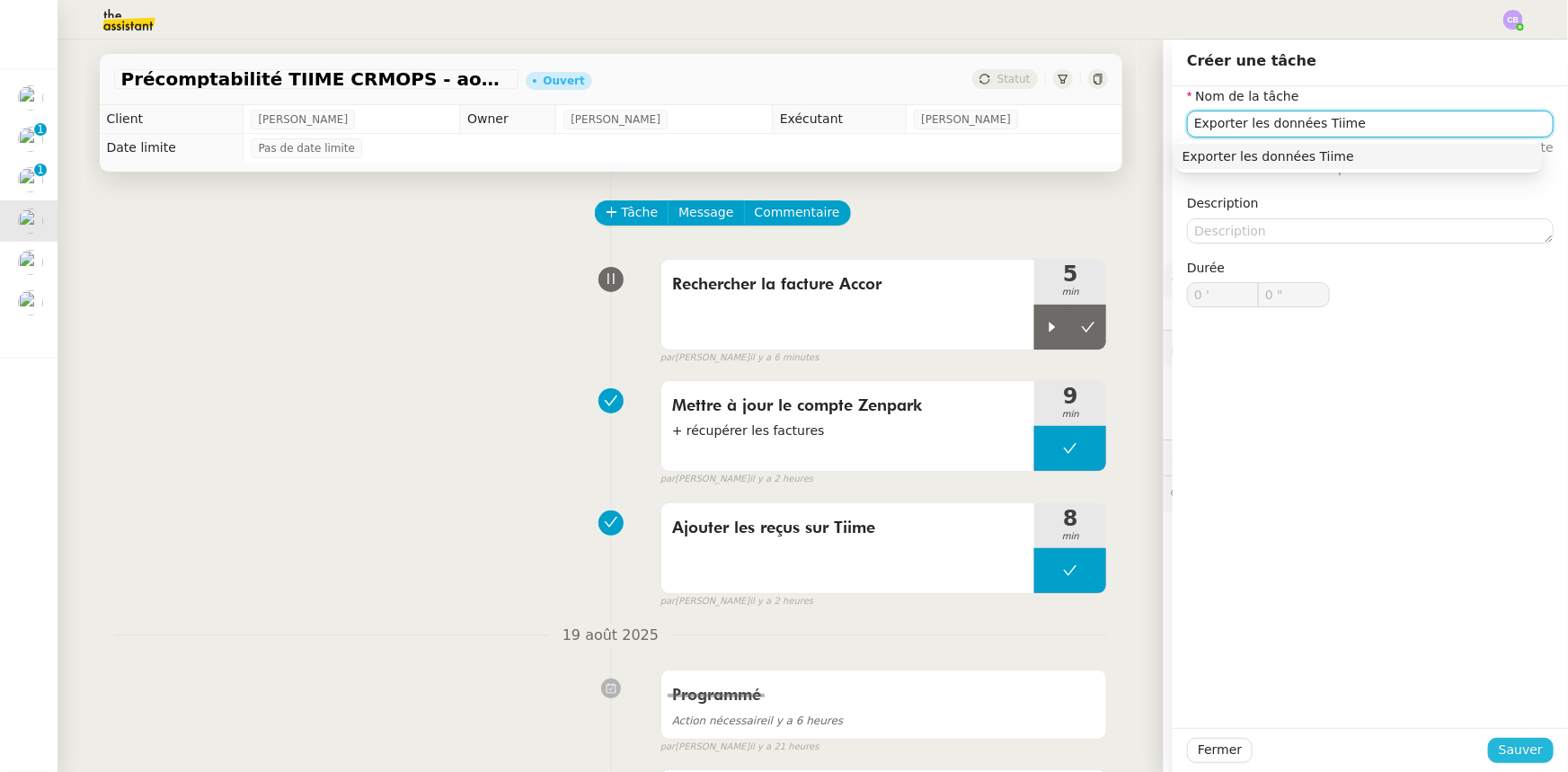
type input "Exporter les données Tiime"
click at [1510, 743] on span "Sauver" at bounding box center [1521, 750] width 44 height 20
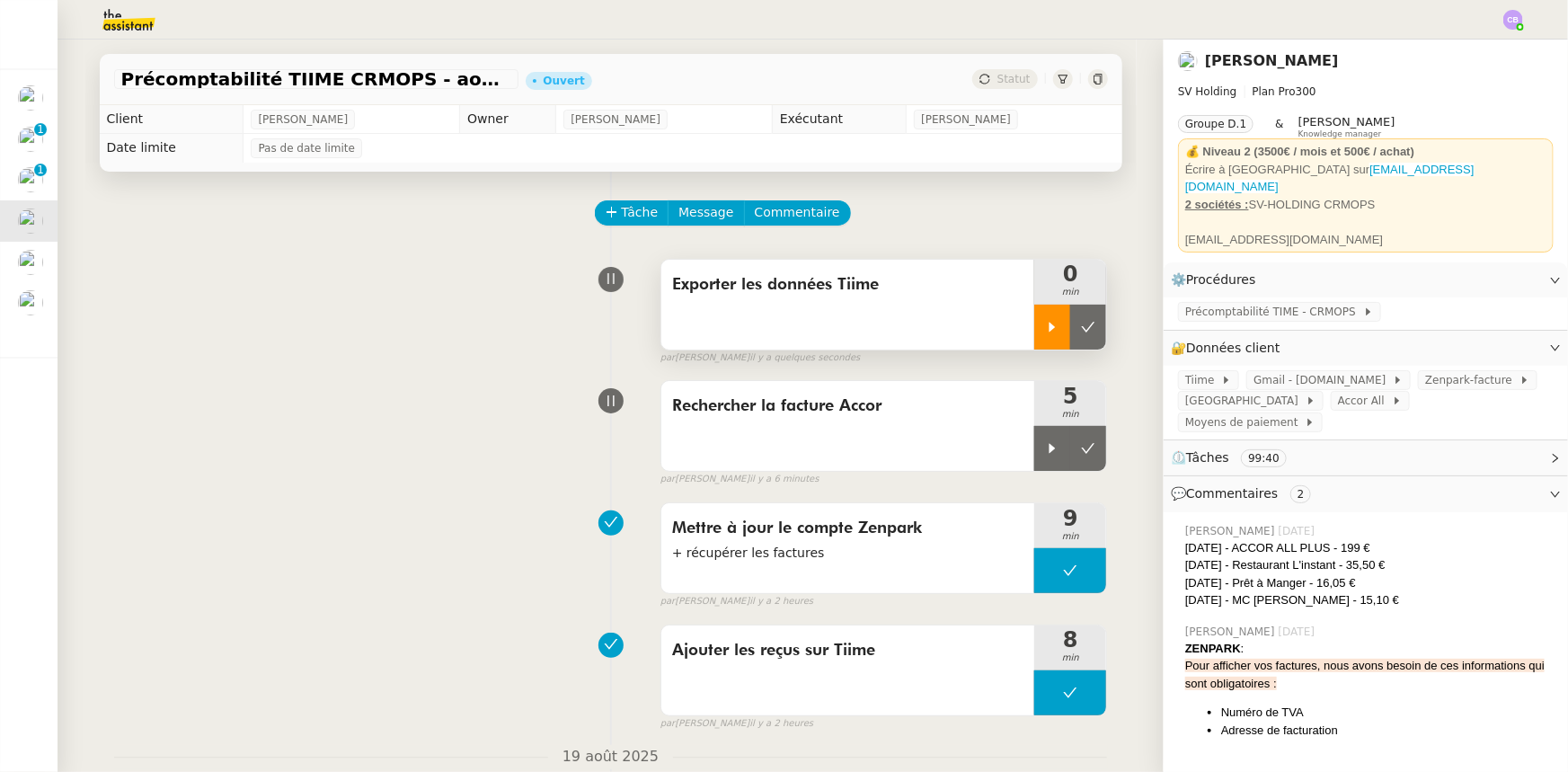
click at [1034, 328] on div at bounding box center [1052, 327] width 36 height 45
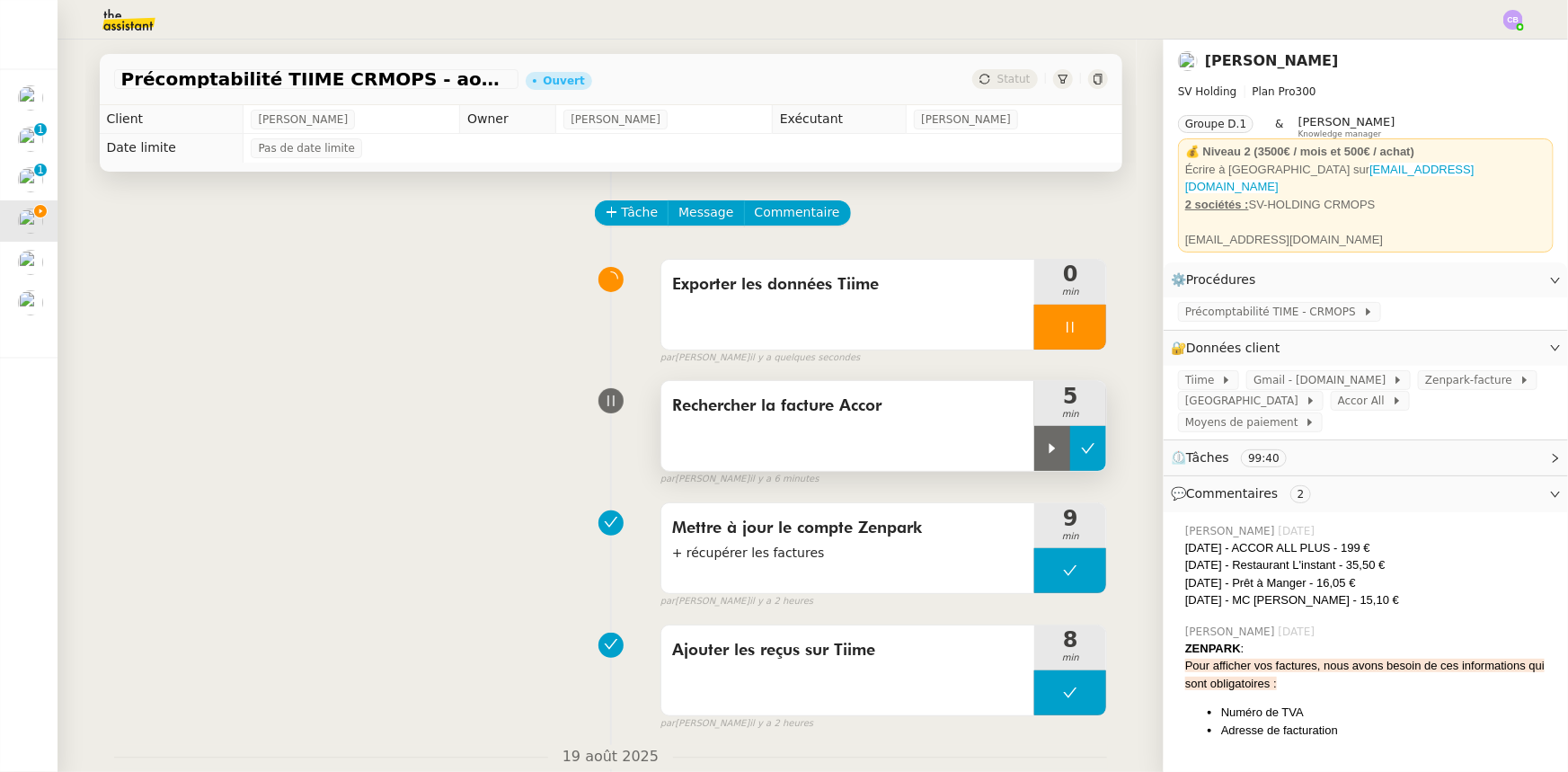
click at [1074, 458] on button at bounding box center [1088, 448] width 36 height 45
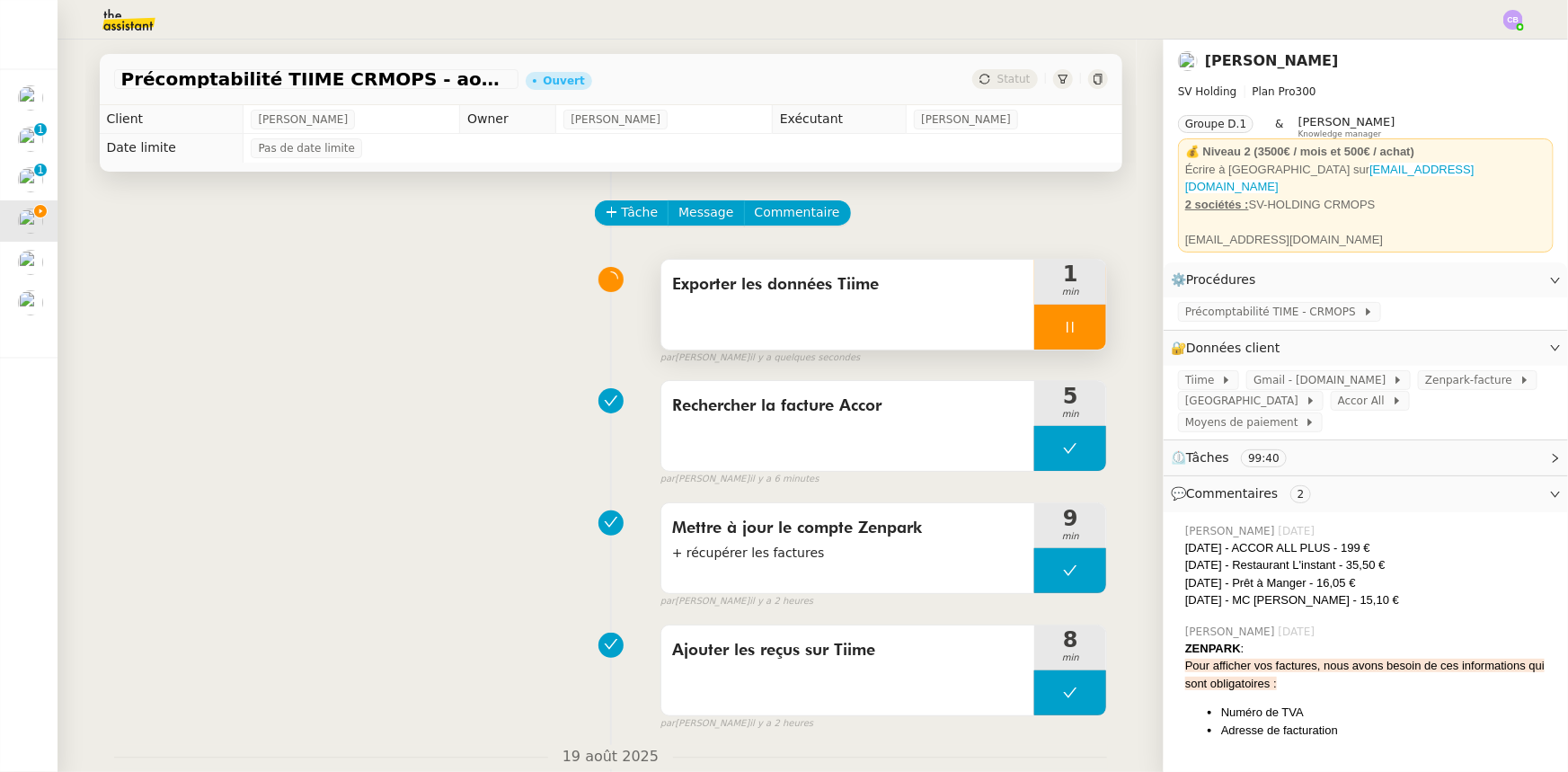
click at [920, 312] on div "Exporter les données Tiime" at bounding box center [848, 305] width 374 height 90
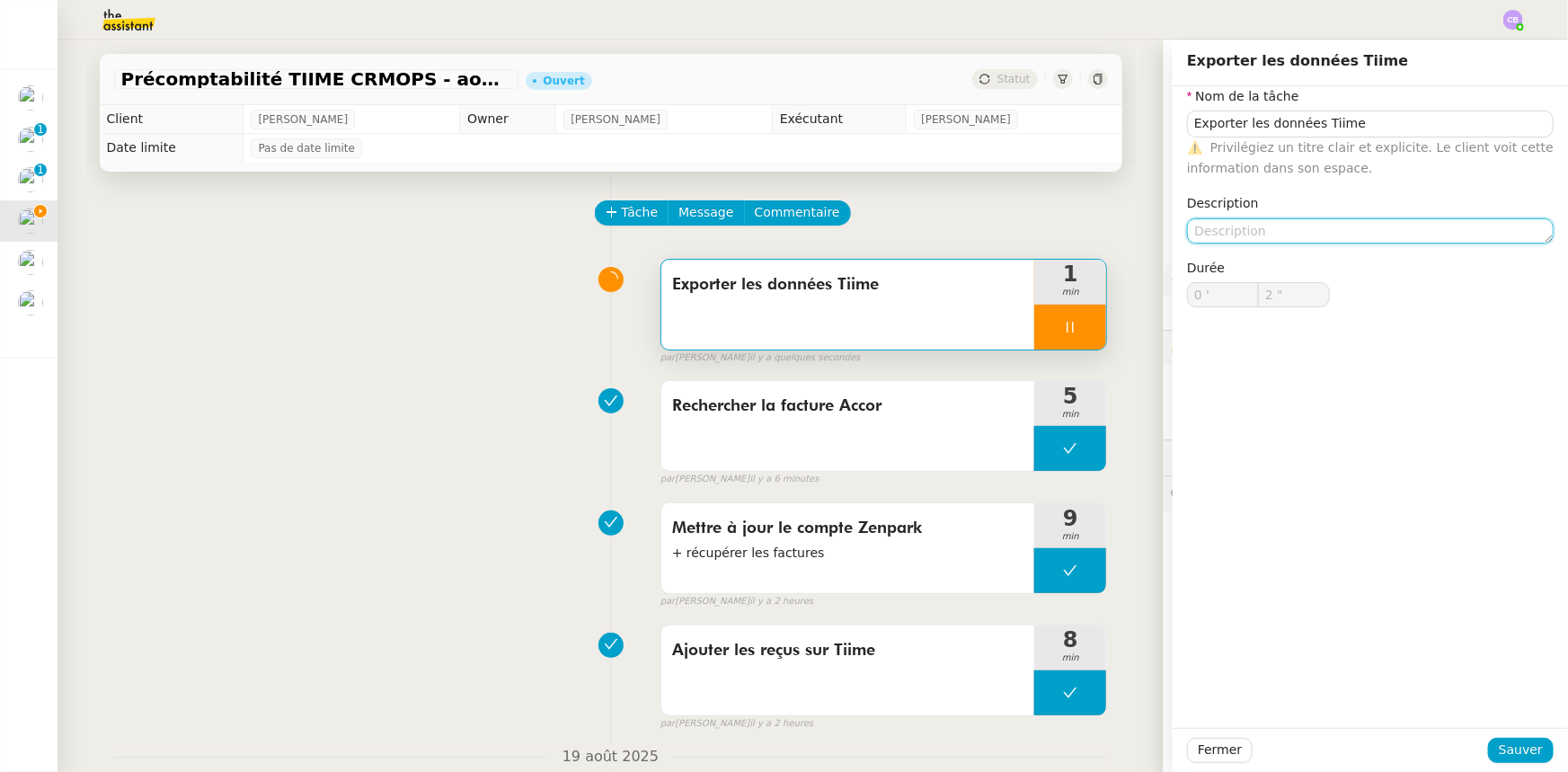
click at [1212, 234] on textarea at bounding box center [1370, 230] width 366 height 25
type input "3 ""
type textarea "+ s"
type input "4 ""
type textarea "+ sauvegar"
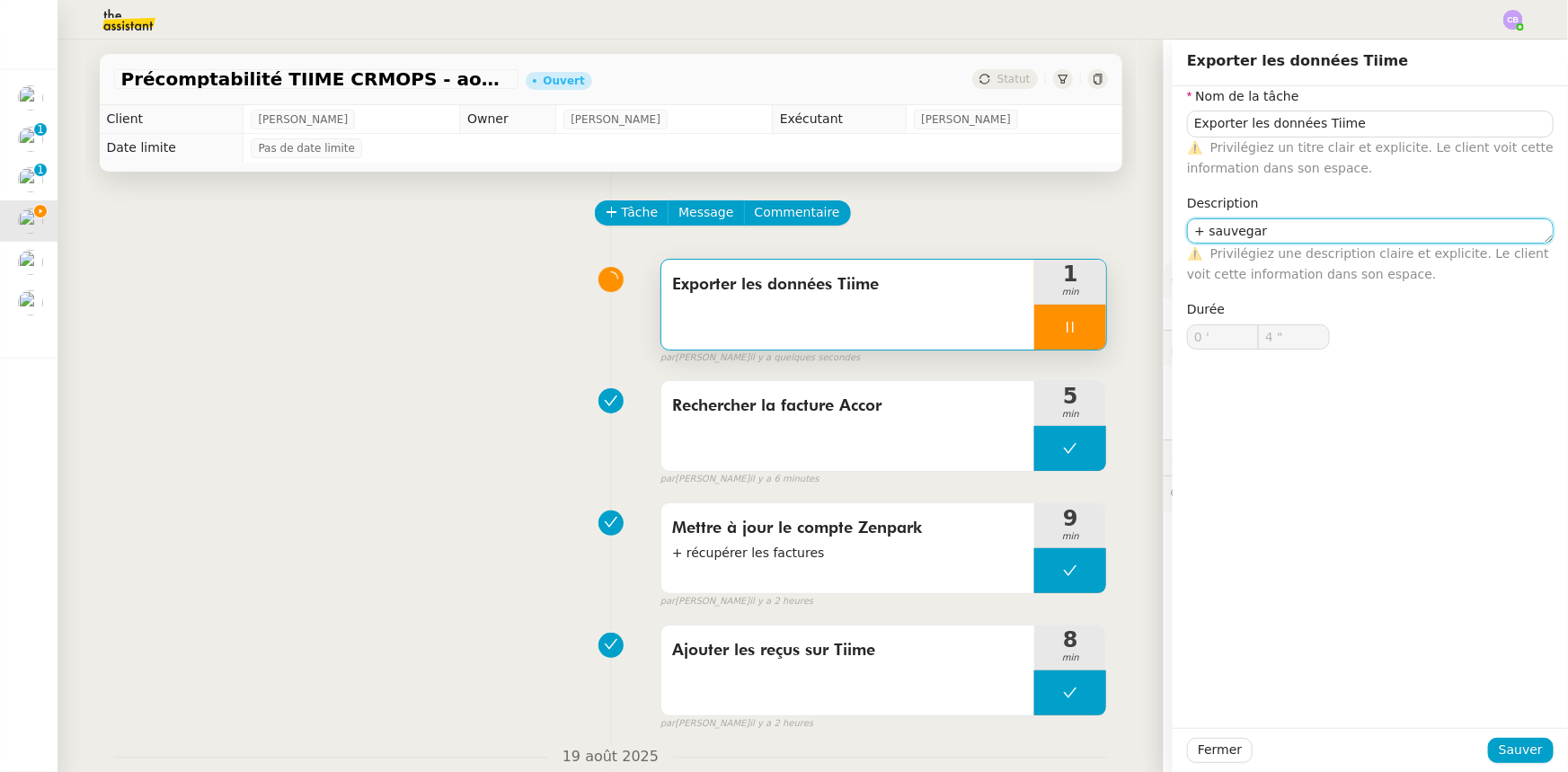
type input "5 ""
type textarea "+ sauvegarde sur"
type input "6 ""
type textarea "+ sauvegarde sur le drive"
type input "8 ""
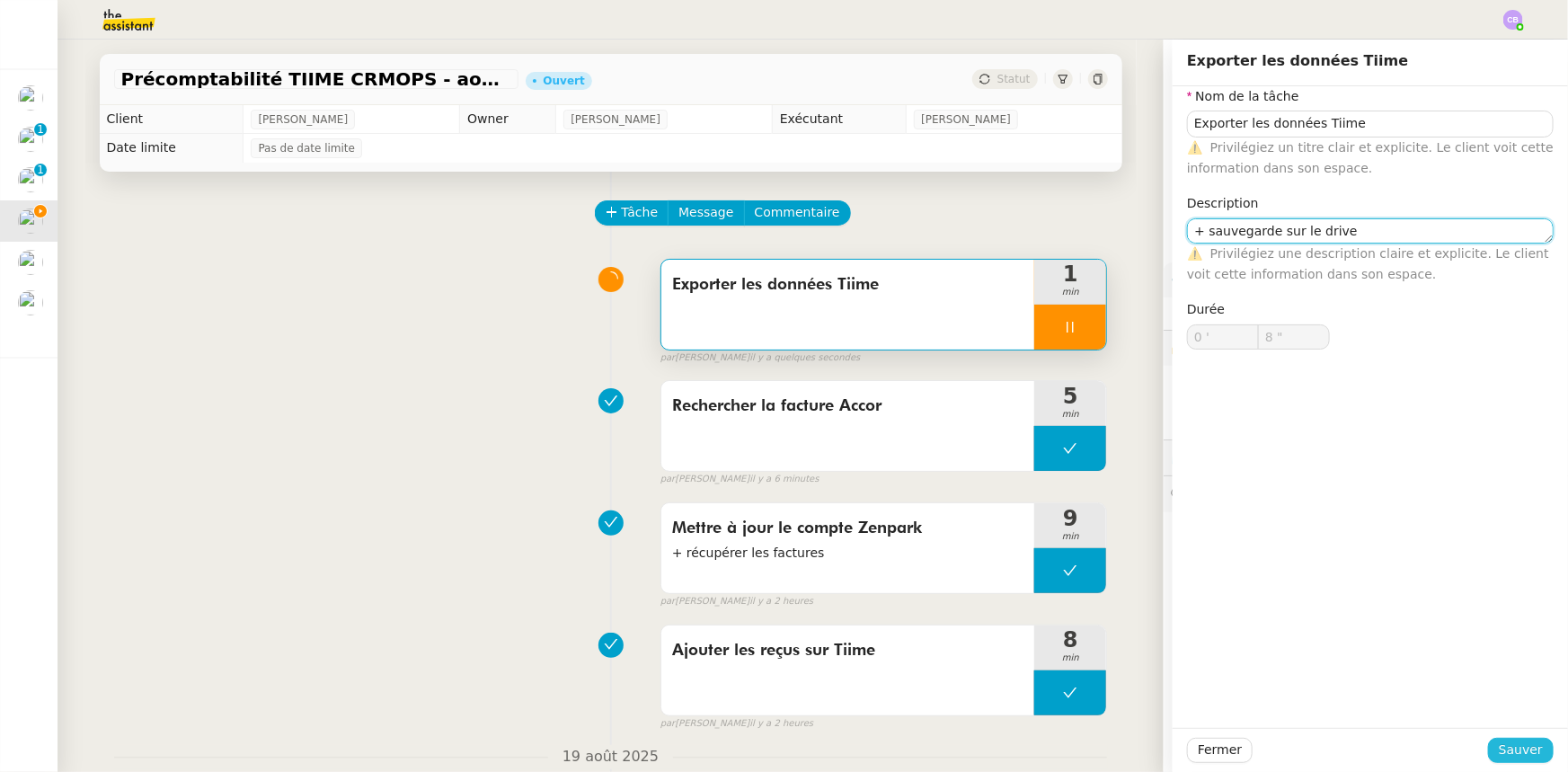
type textarea "+ sauvegarde sur le drive"
click at [1527, 741] on span "Sauver" at bounding box center [1521, 750] width 44 height 20
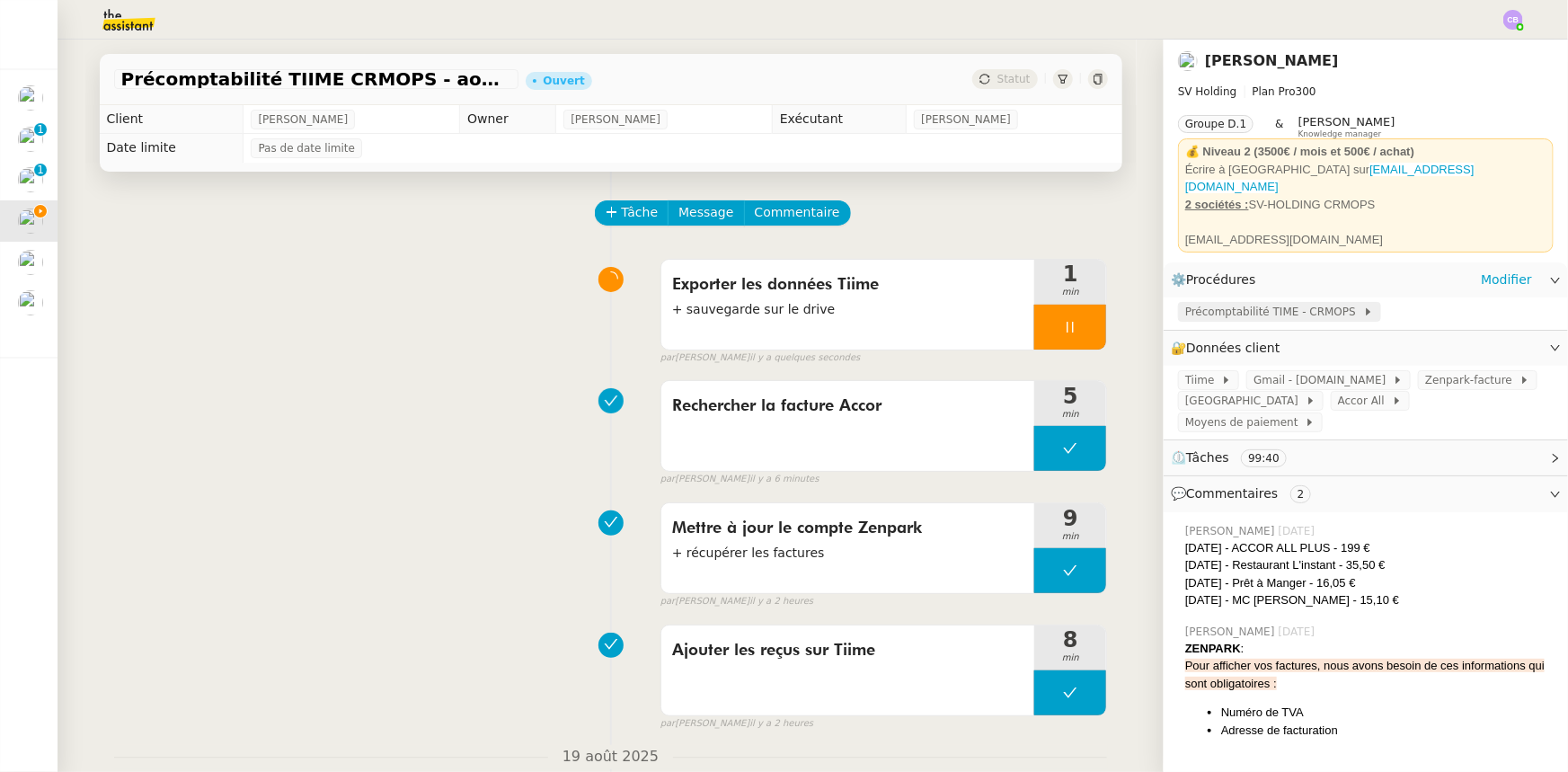
click at [1192, 306] on span "Précomptabilité TIME - CRMOPS" at bounding box center [1274, 312] width 178 height 18
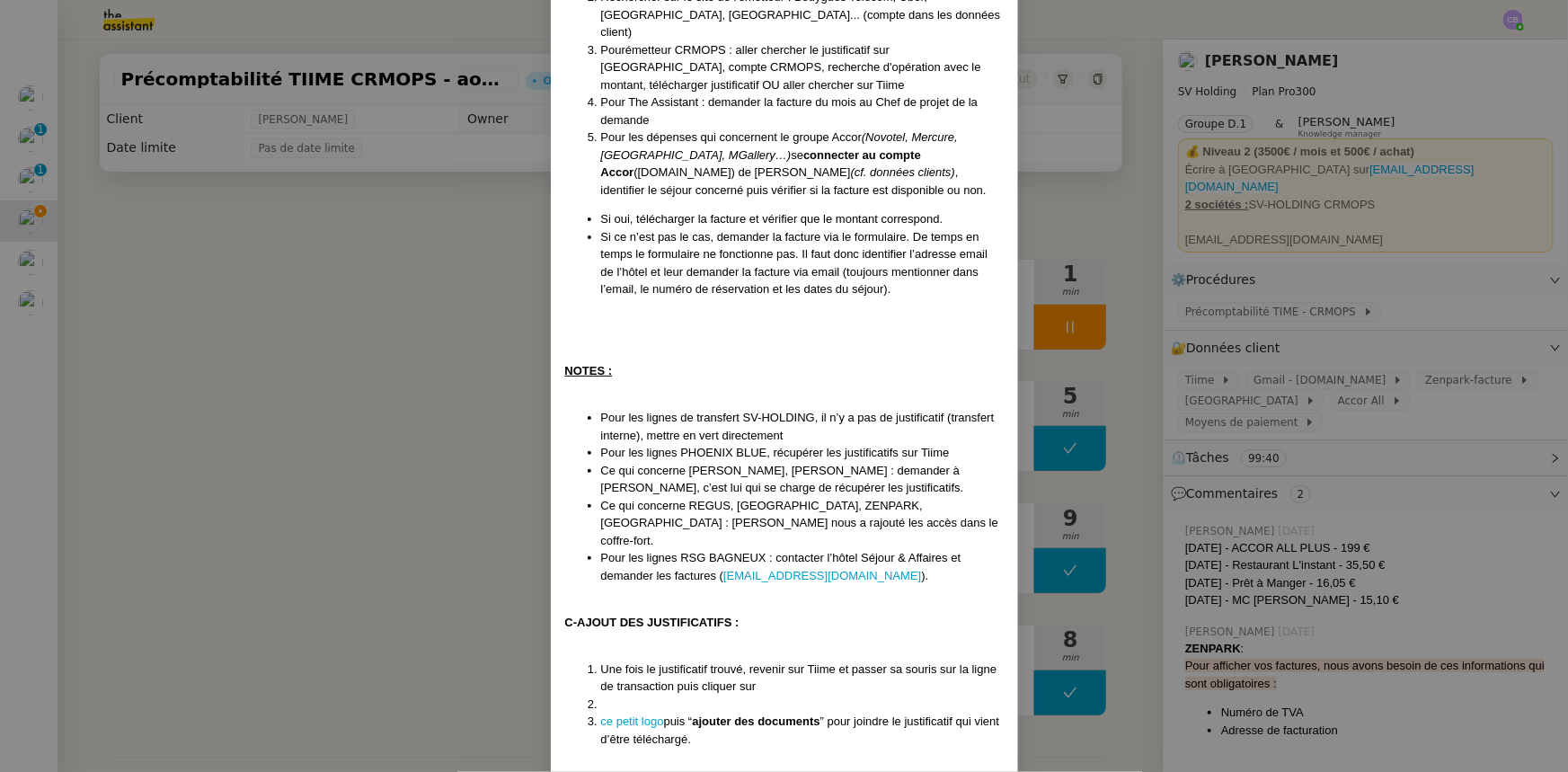
scroll to position [974, 0]
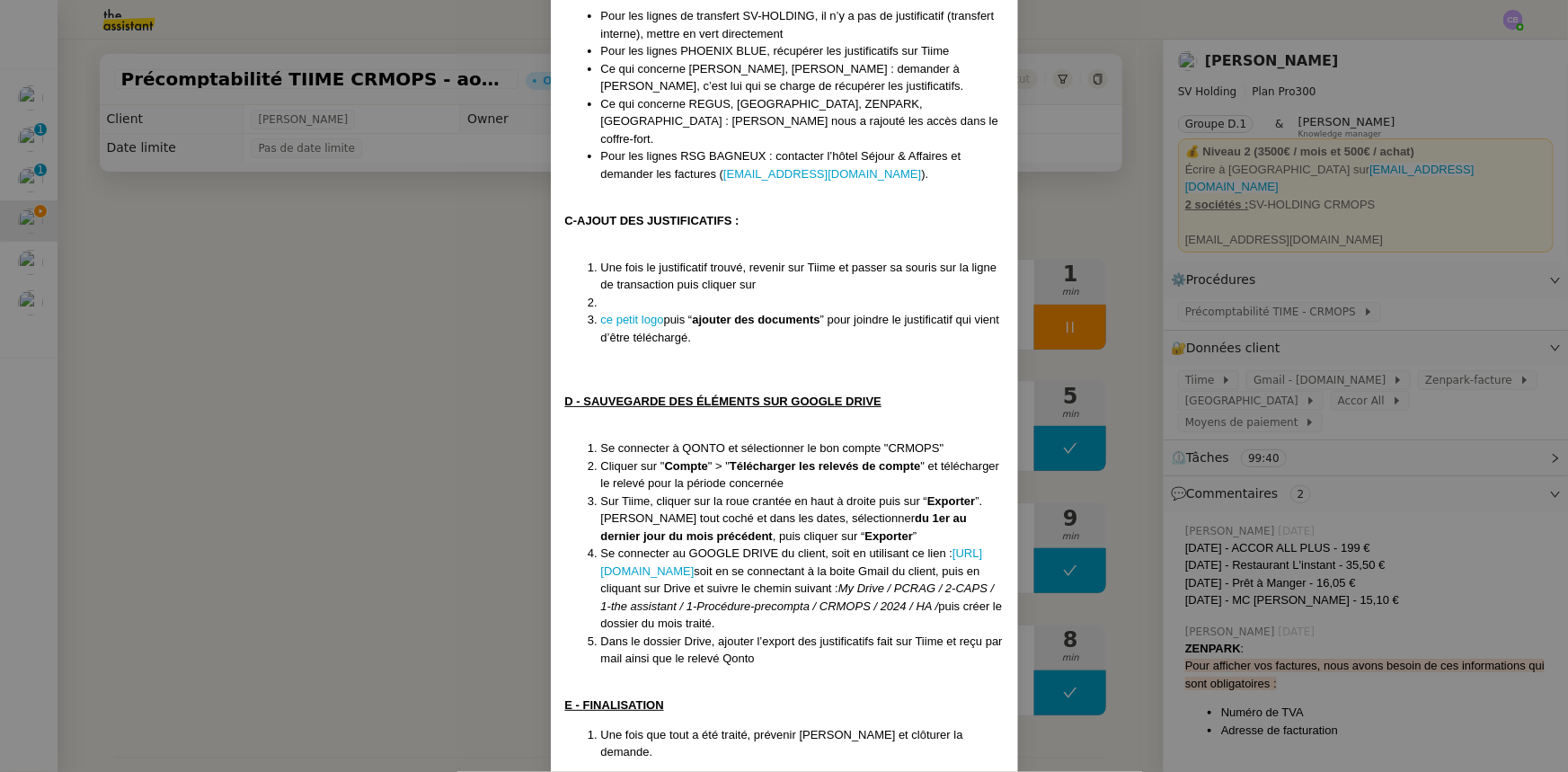
click at [345, 326] on nz-modal-container "Créée le [DATE] MAJ le [DATE] Contexte : [PERSON_NAME] souhaite que nous nous o…" at bounding box center [784, 386] width 1568 height 772
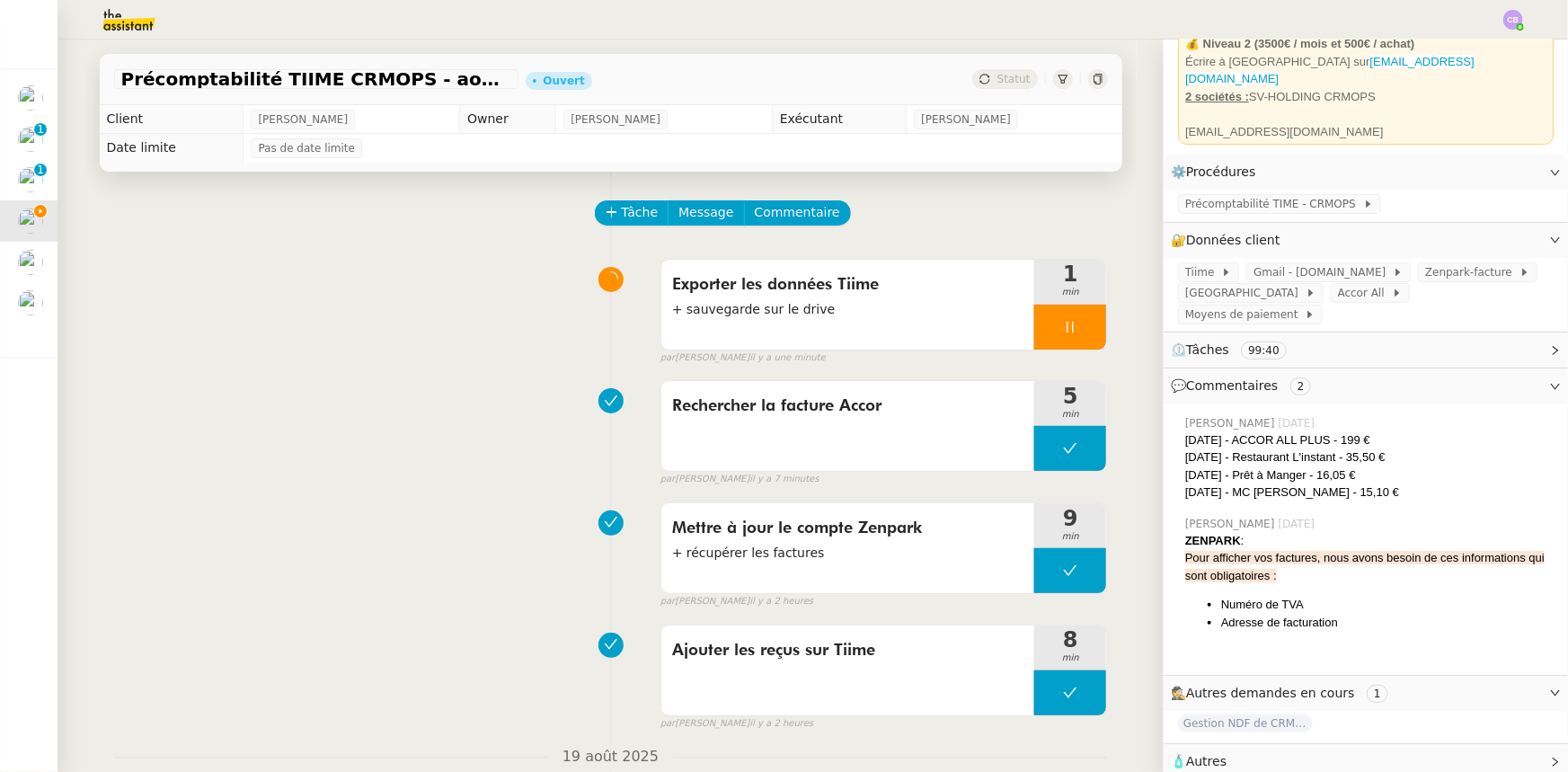
scroll to position [116, 0]
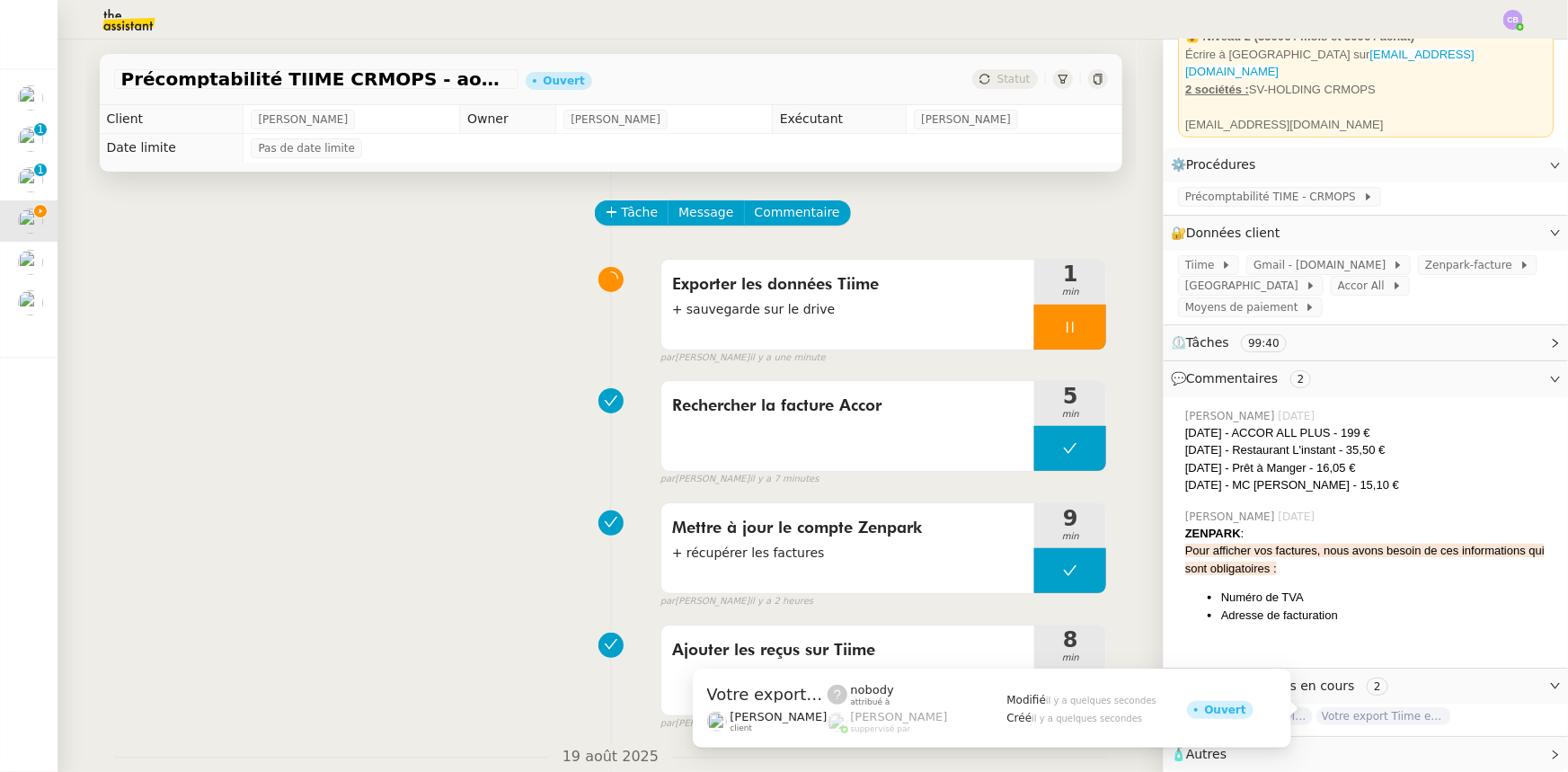
click at [1418, 711] on span "Votre export Tiime est prêt !" at bounding box center [1384, 717] width 134 height 18
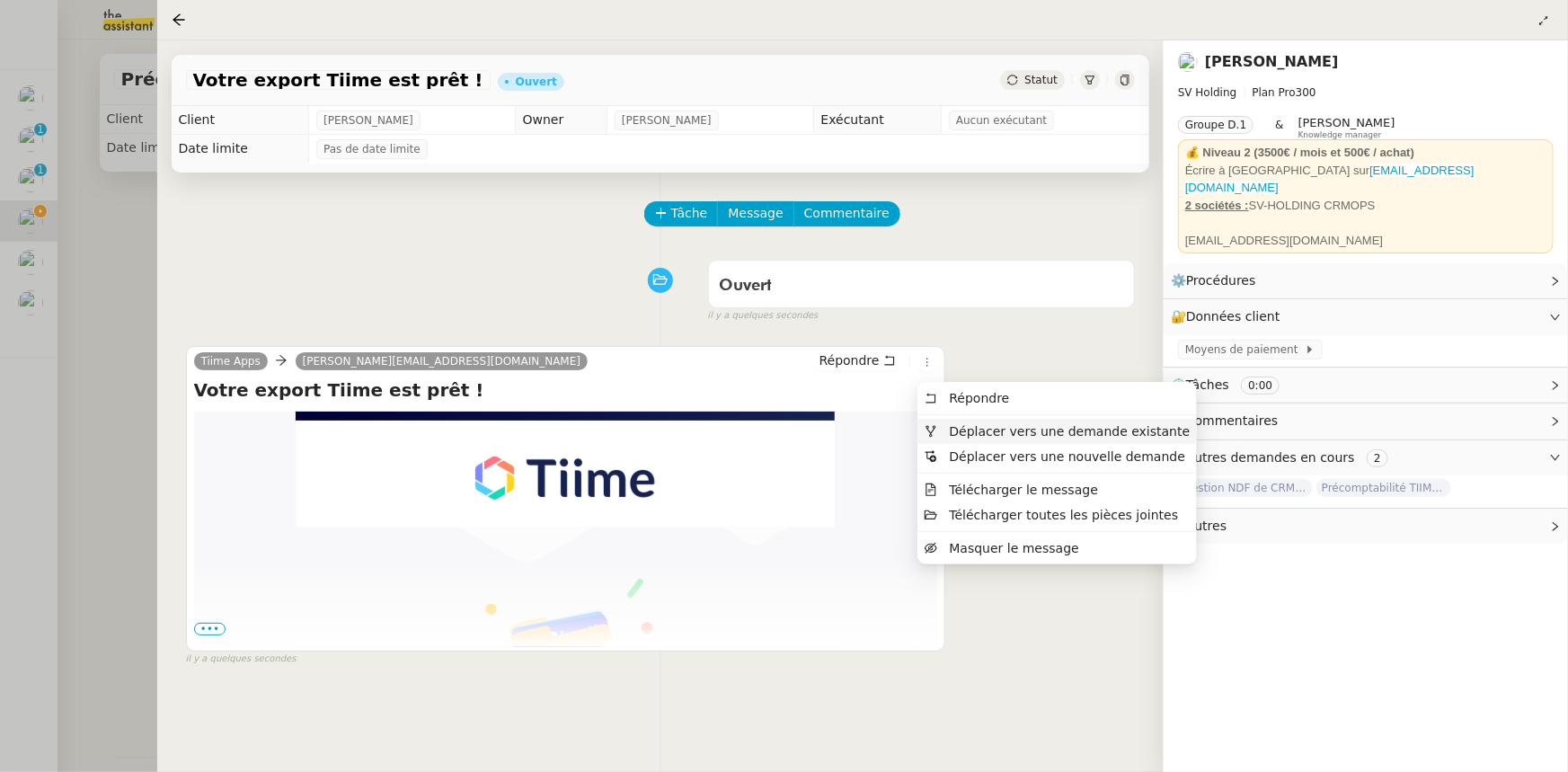
click at [964, 432] on span "Déplacer vers une demande existante" at bounding box center [1070, 432] width 241 height 15
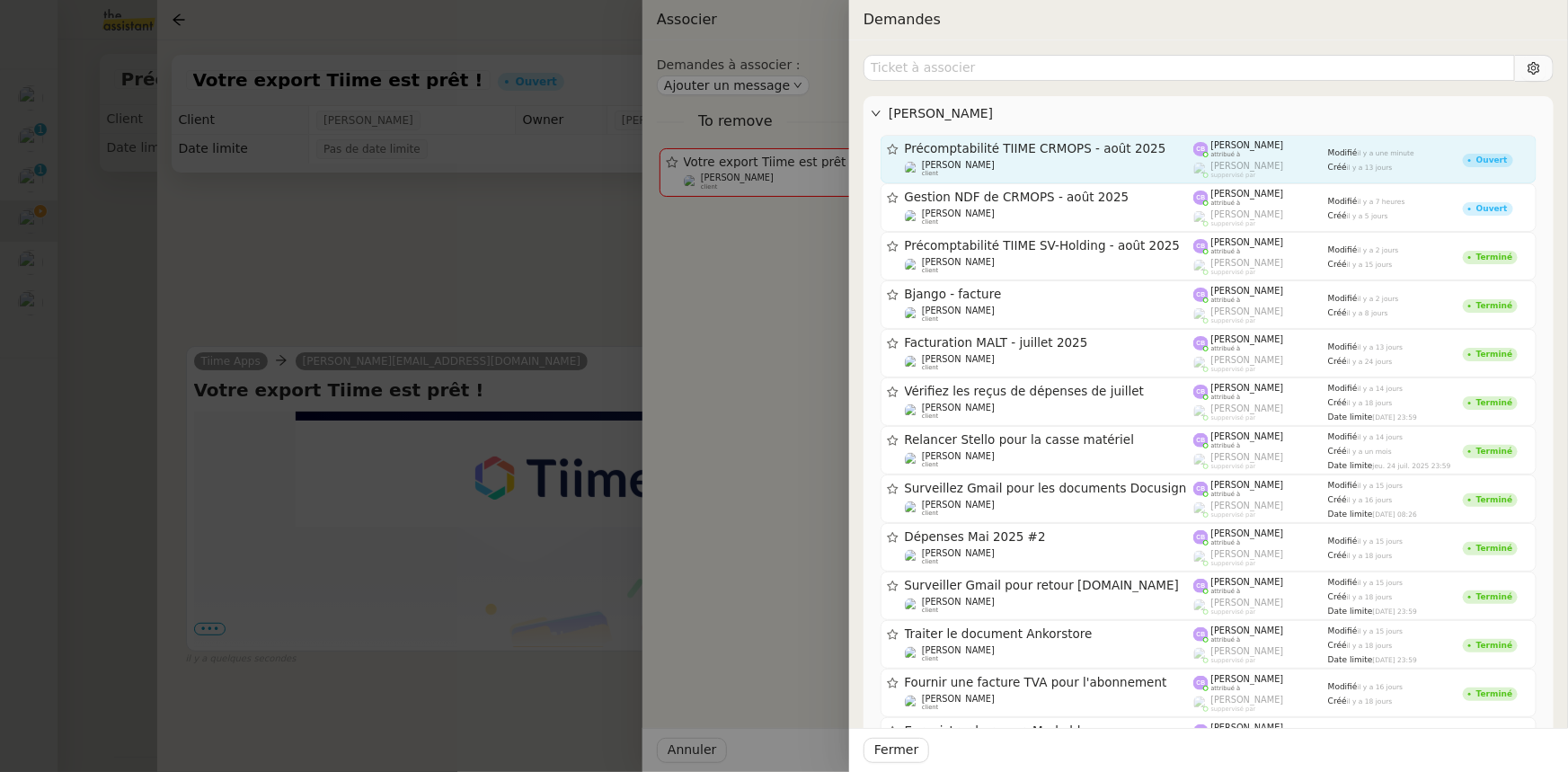
click at [909, 150] on span "Précomptabilité TIIME CRMOPS - août 2025" at bounding box center [1049, 149] width 289 height 13
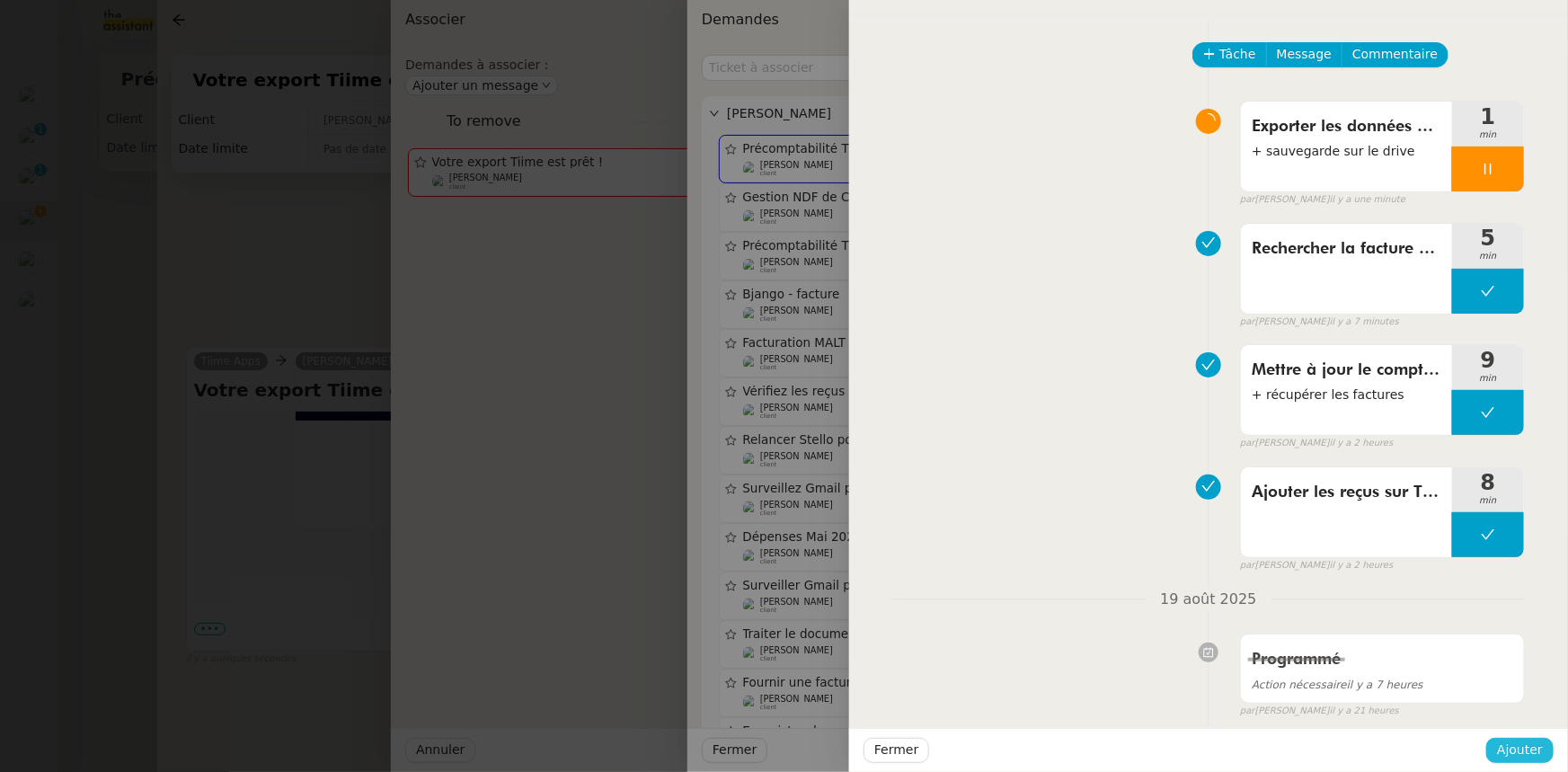
click at [1525, 752] on span "Ajouter" at bounding box center [1520, 750] width 46 height 20
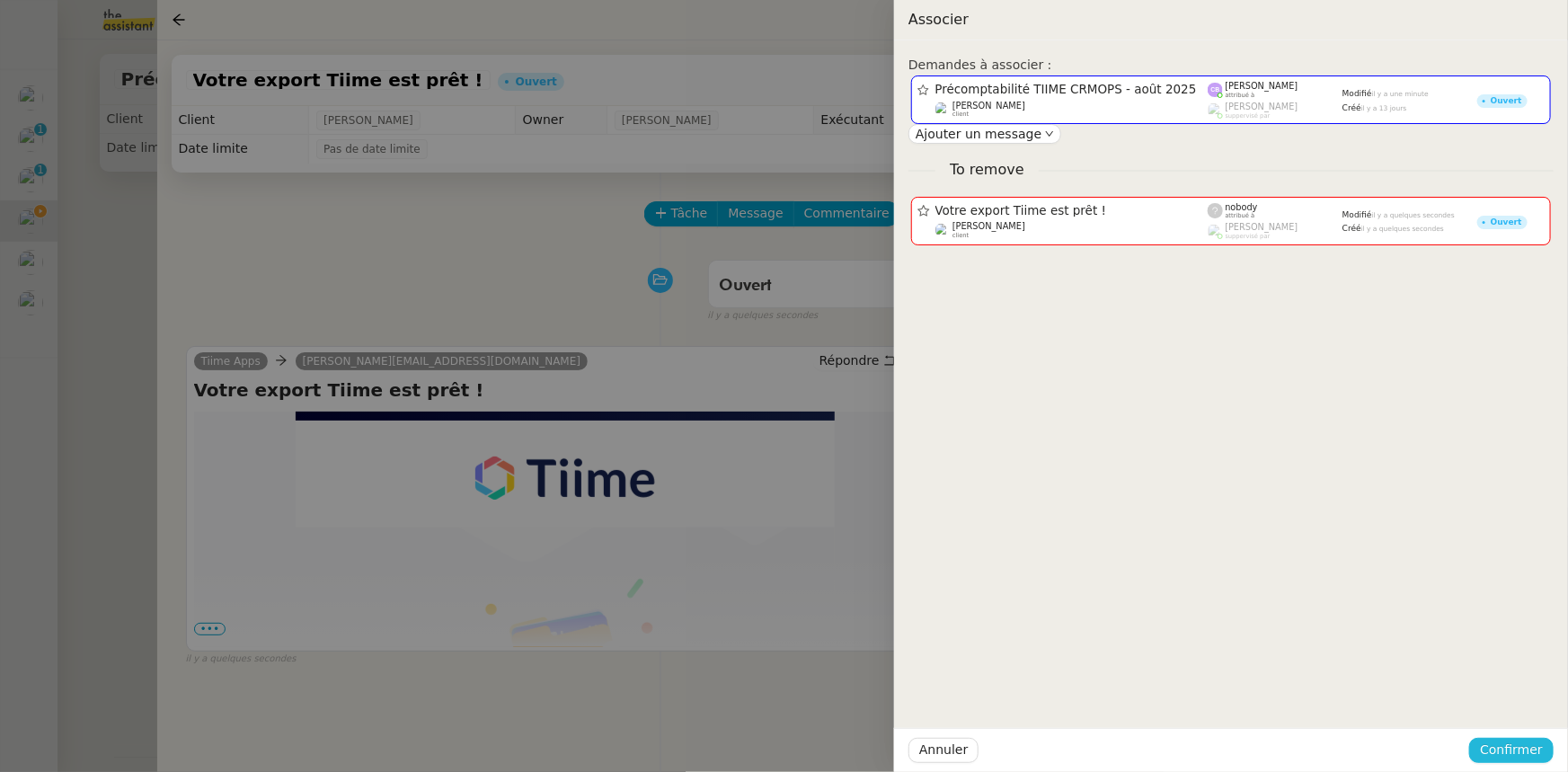
click at [1525, 752] on span "Confirmer" at bounding box center [1512, 750] width 63 height 20
click at [1519, 704] on span "Ajouter" at bounding box center [1514, 702] width 46 height 18
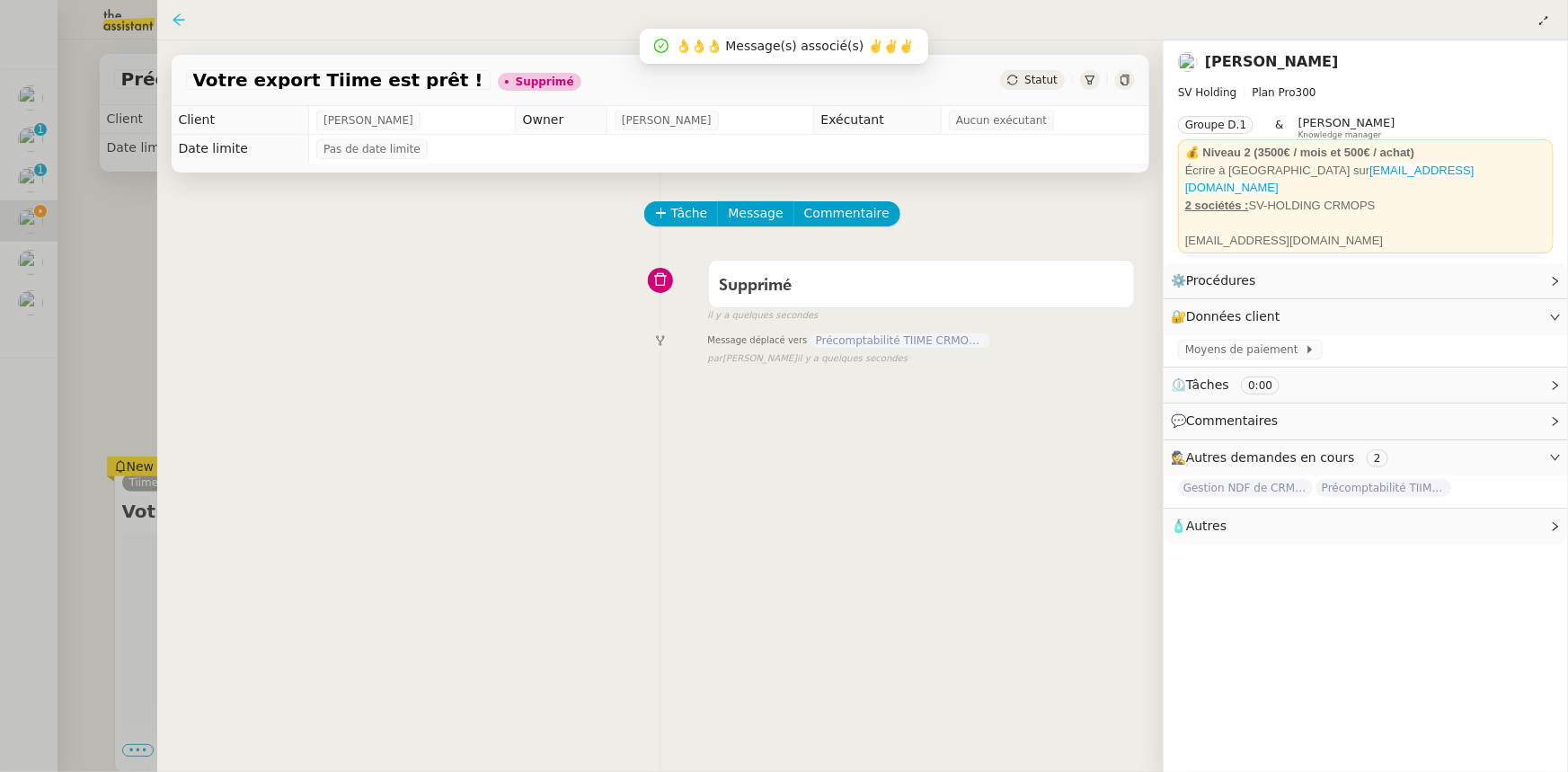
click at [182, 21] on icon at bounding box center [179, 20] width 15 height 15
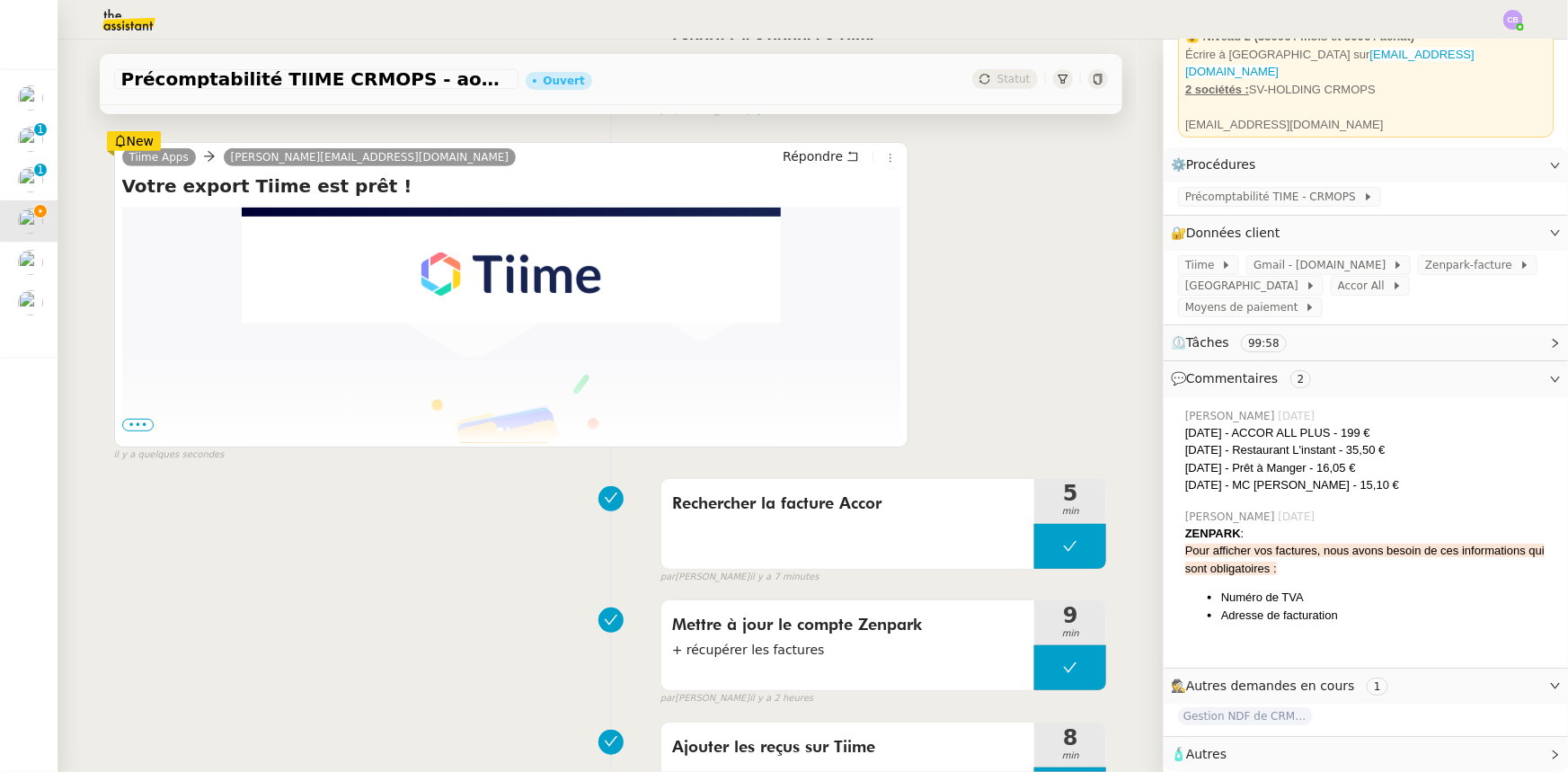
scroll to position [327, 0]
click at [136, 428] on span "•••" at bounding box center [138, 424] width 32 height 13
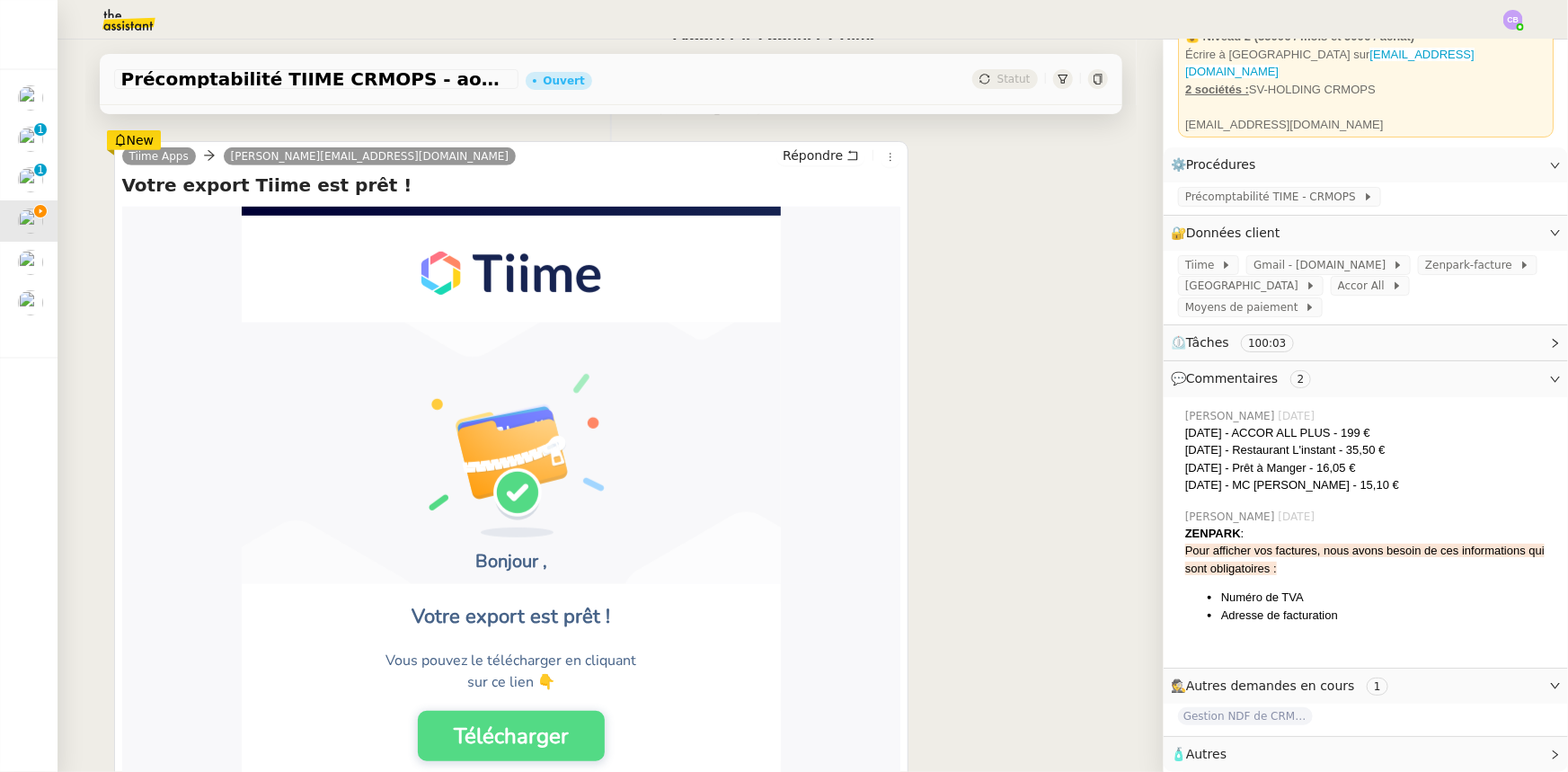
click at [539, 740] on link "Télécharger" at bounding box center [511, 736] width 187 height 51
click at [971, 459] on div "Tiime Apps [PERSON_NAME][EMAIL_ADDRESS][DOMAIN_NAME] Répondre Votre export Tiim…" at bounding box center [611, 565] width 994 height 881
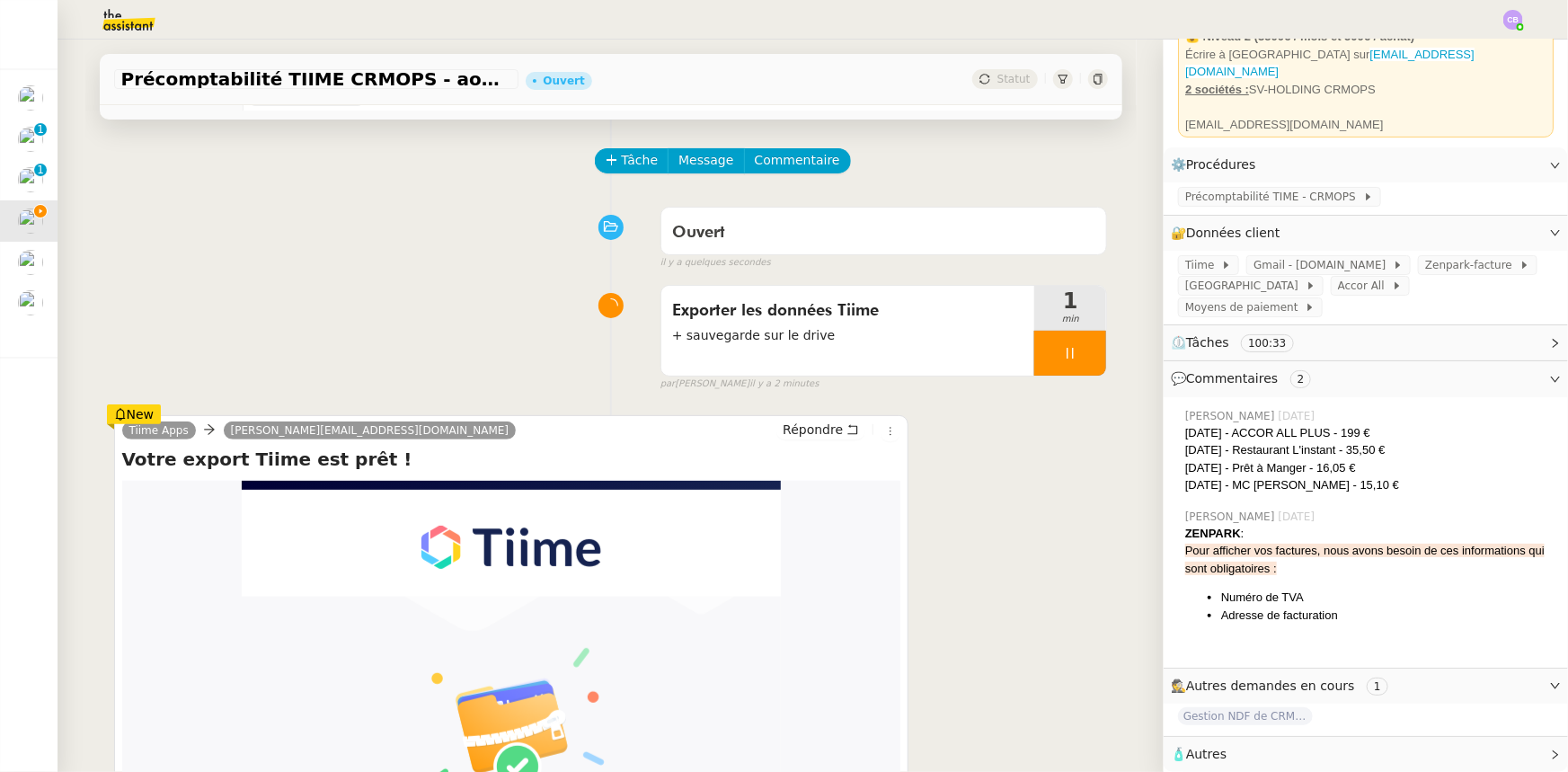
scroll to position [81, 0]
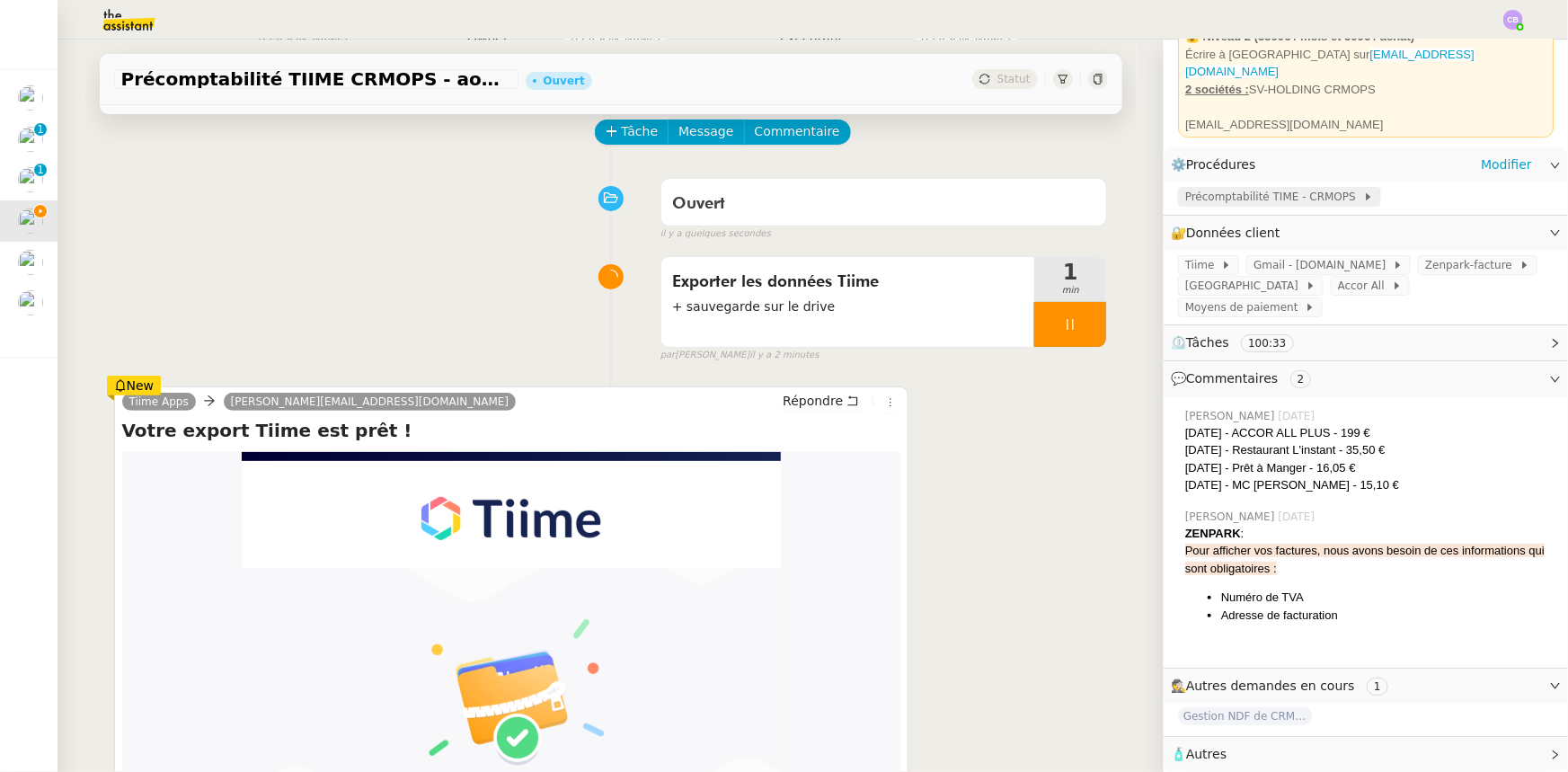
click at [1197, 190] on span "Précomptabilité TIME - CRMOPS" at bounding box center [1274, 197] width 178 height 18
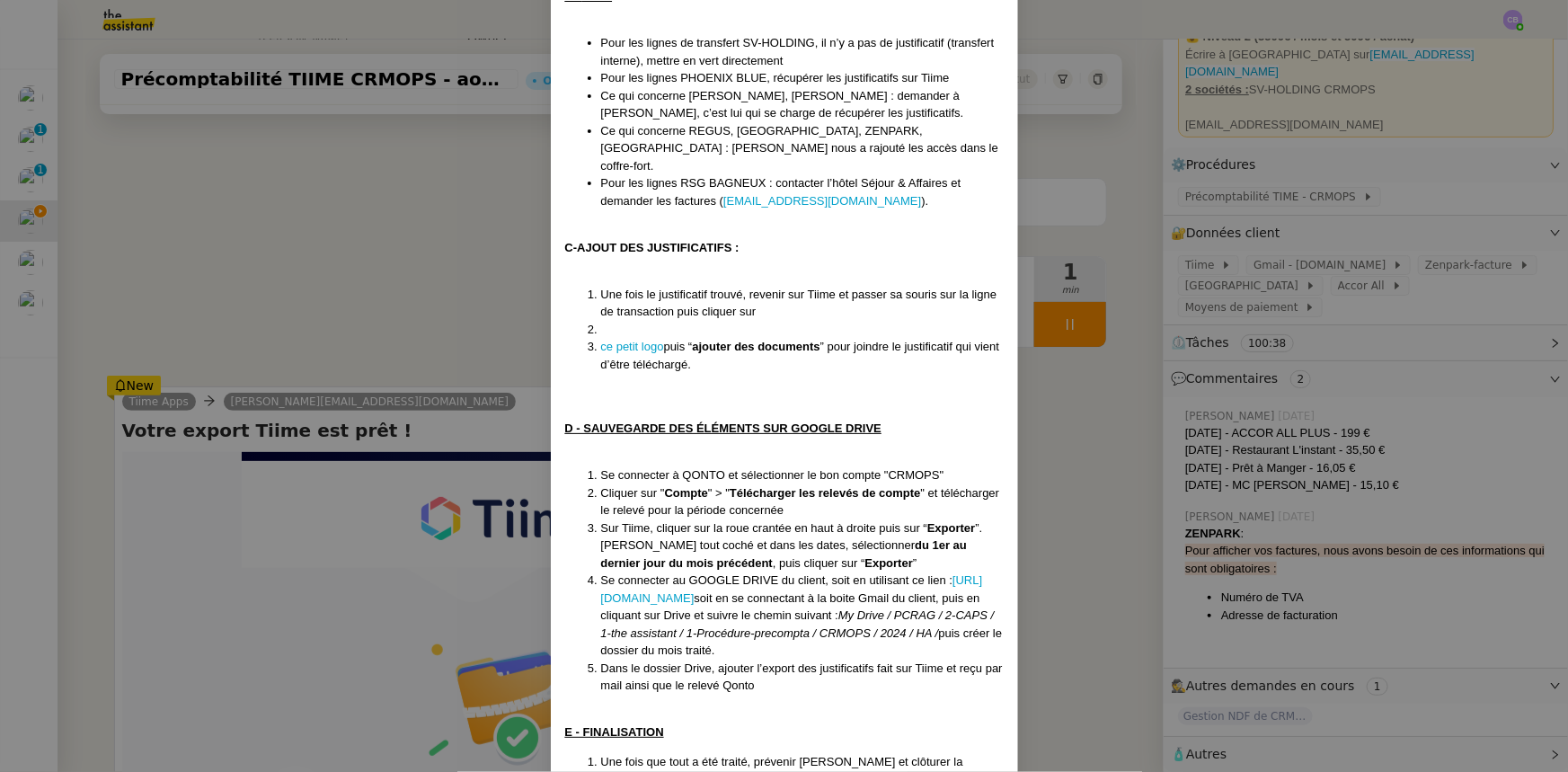
scroll to position [974, 0]
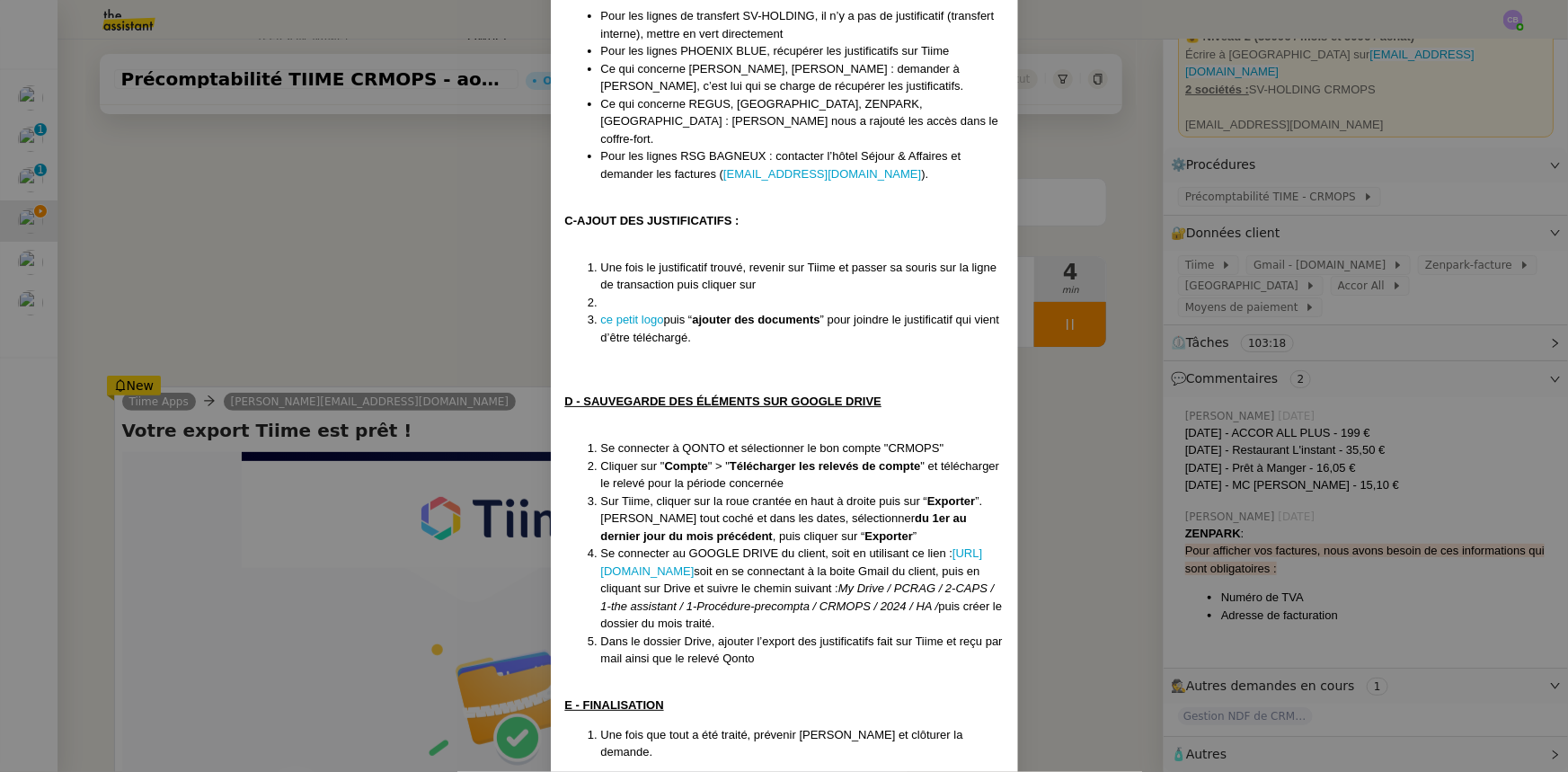
click at [410, 332] on nz-modal-container "Créée le [DATE] MAJ le [DATE] Contexte : [PERSON_NAME] souhaite que nous nous o…" at bounding box center [784, 386] width 1568 height 772
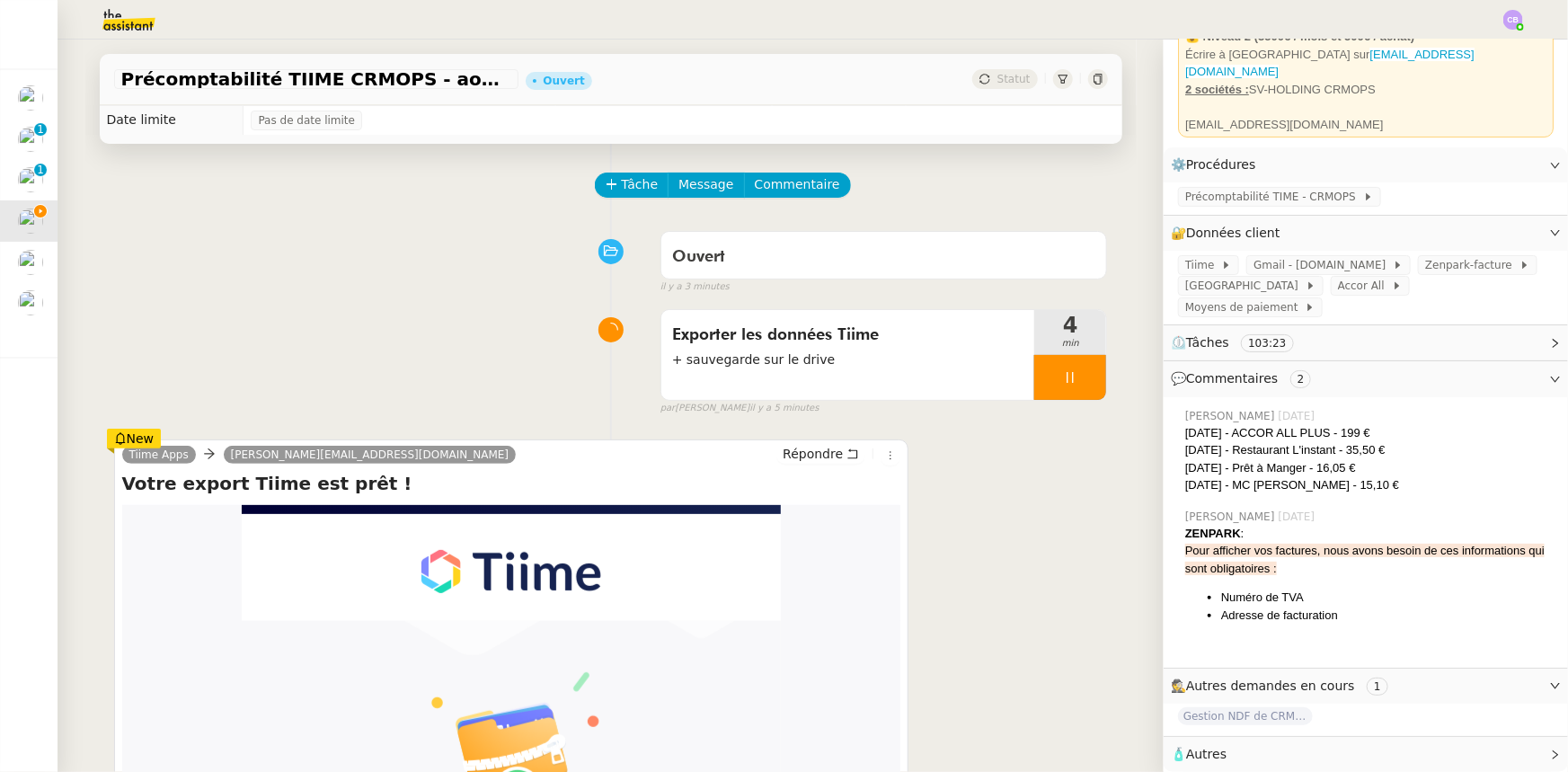
scroll to position [0, 0]
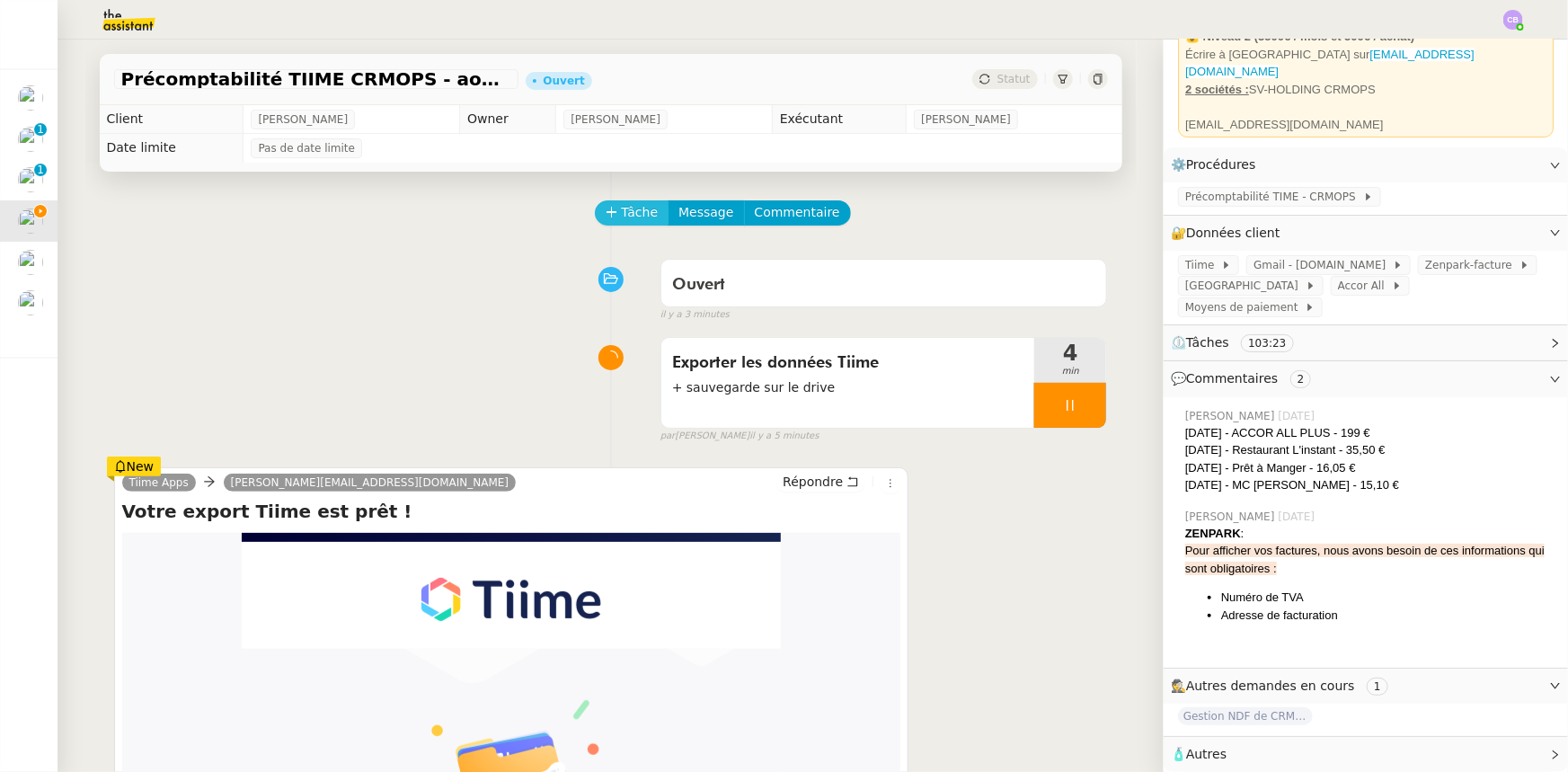
click at [622, 218] on span "Tâche" at bounding box center [640, 213] width 37 height 20
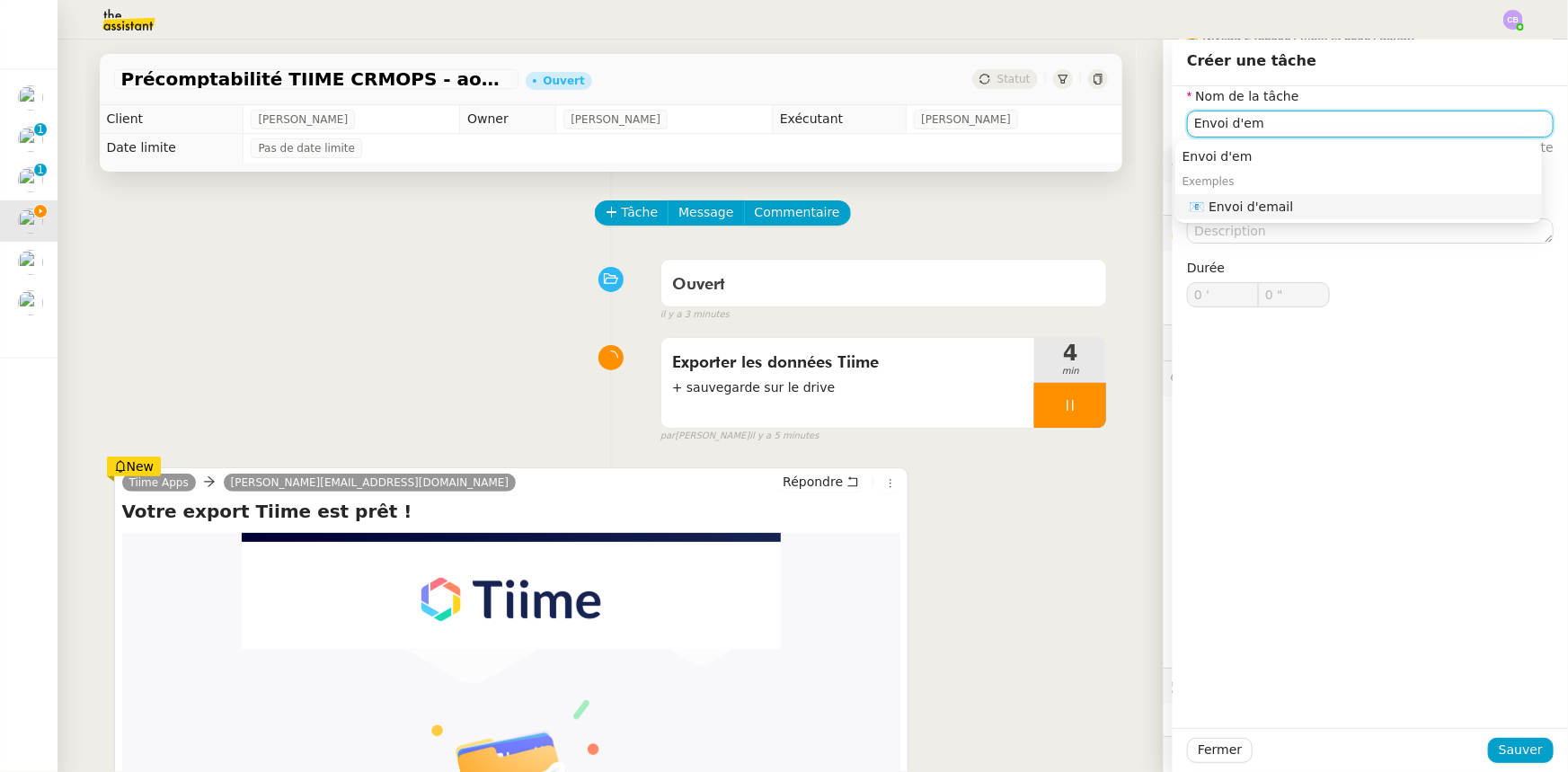
click at [1274, 204] on div "📧 Envoi d'email" at bounding box center [1362, 207] width 345 height 17
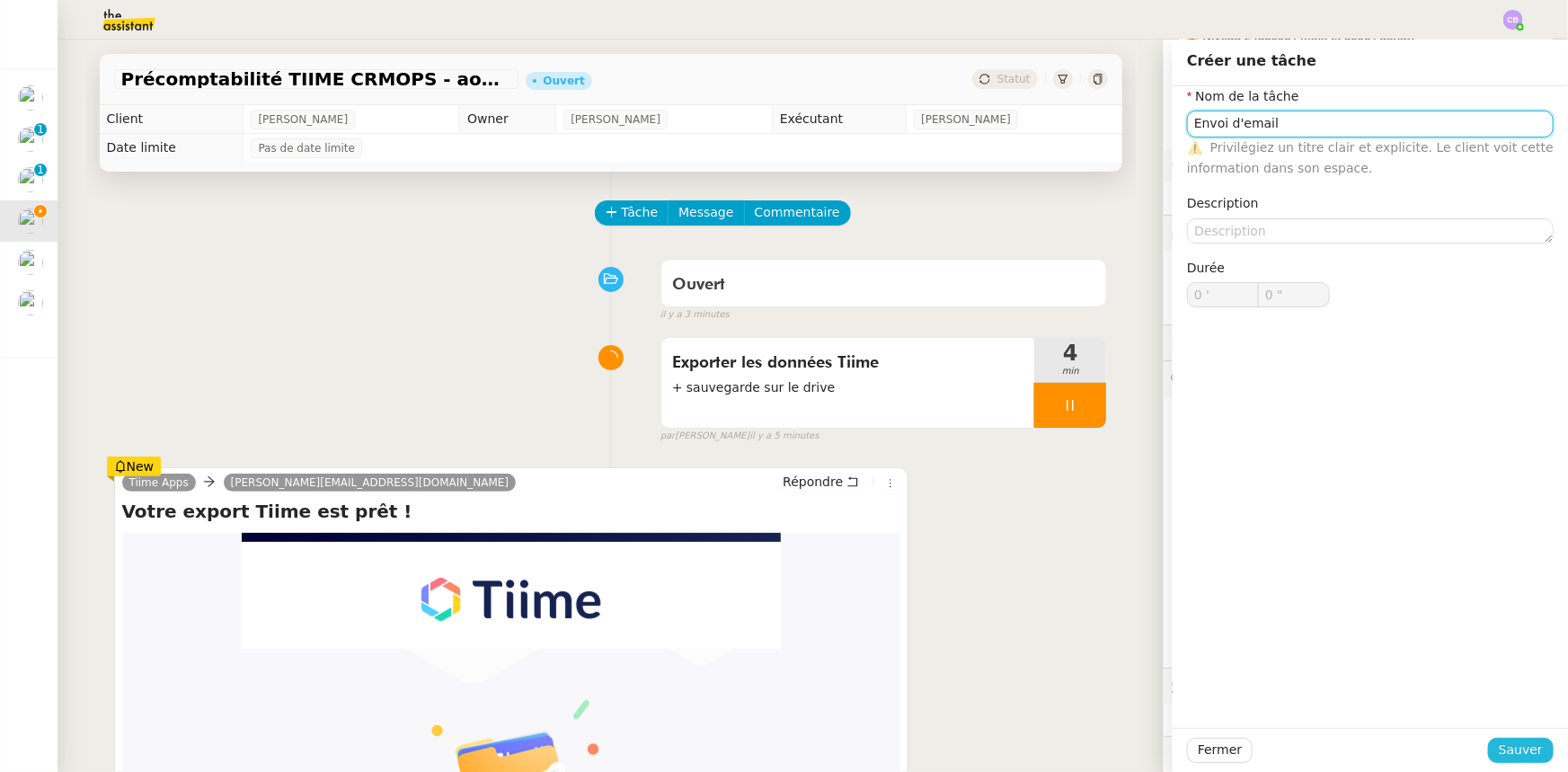
type input "Envoi d'email"
click at [1505, 746] on span "Sauver" at bounding box center [1521, 750] width 44 height 20
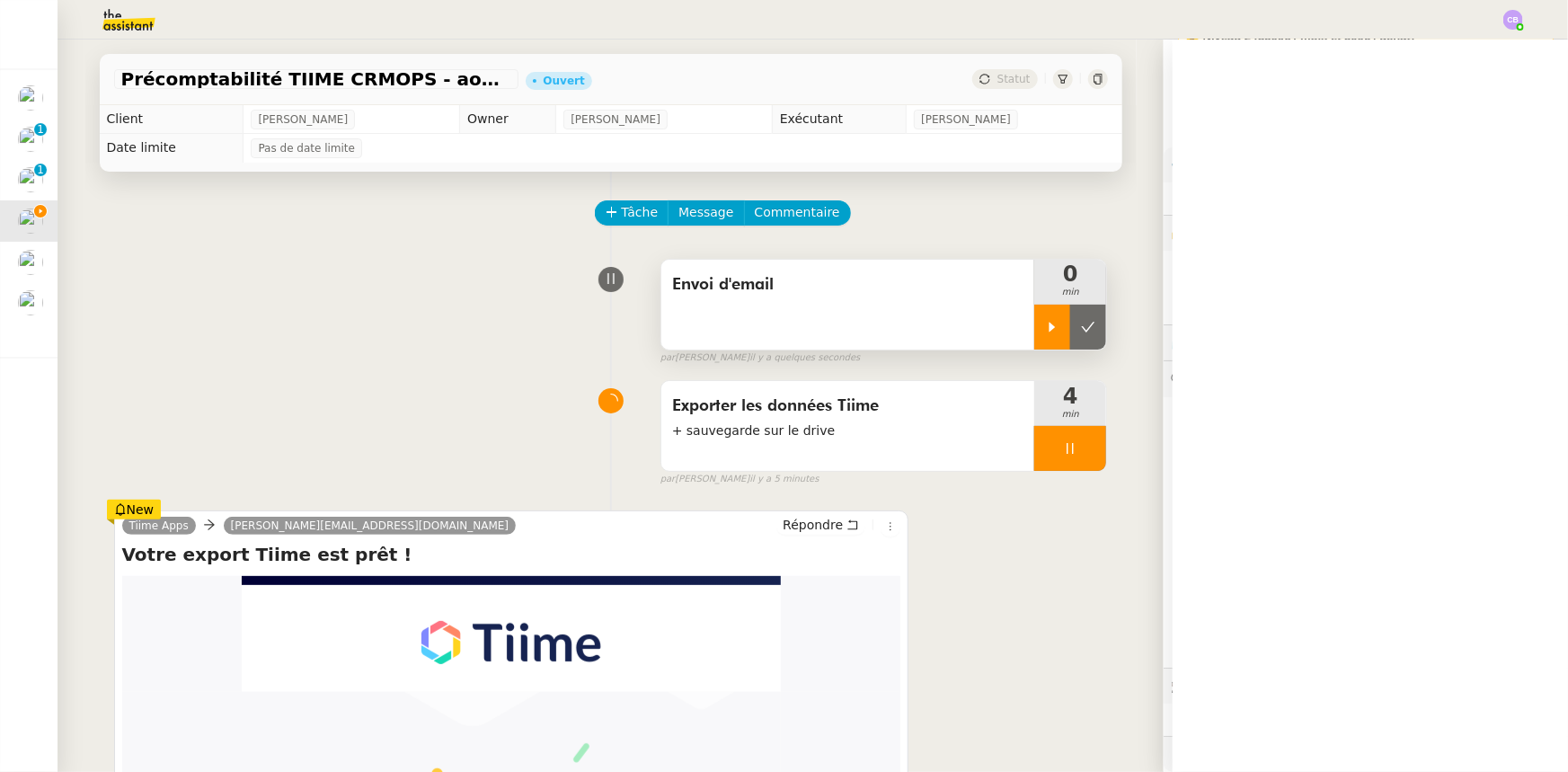
click at [1045, 332] on icon at bounding box center [1053, 328] width 15 height 15
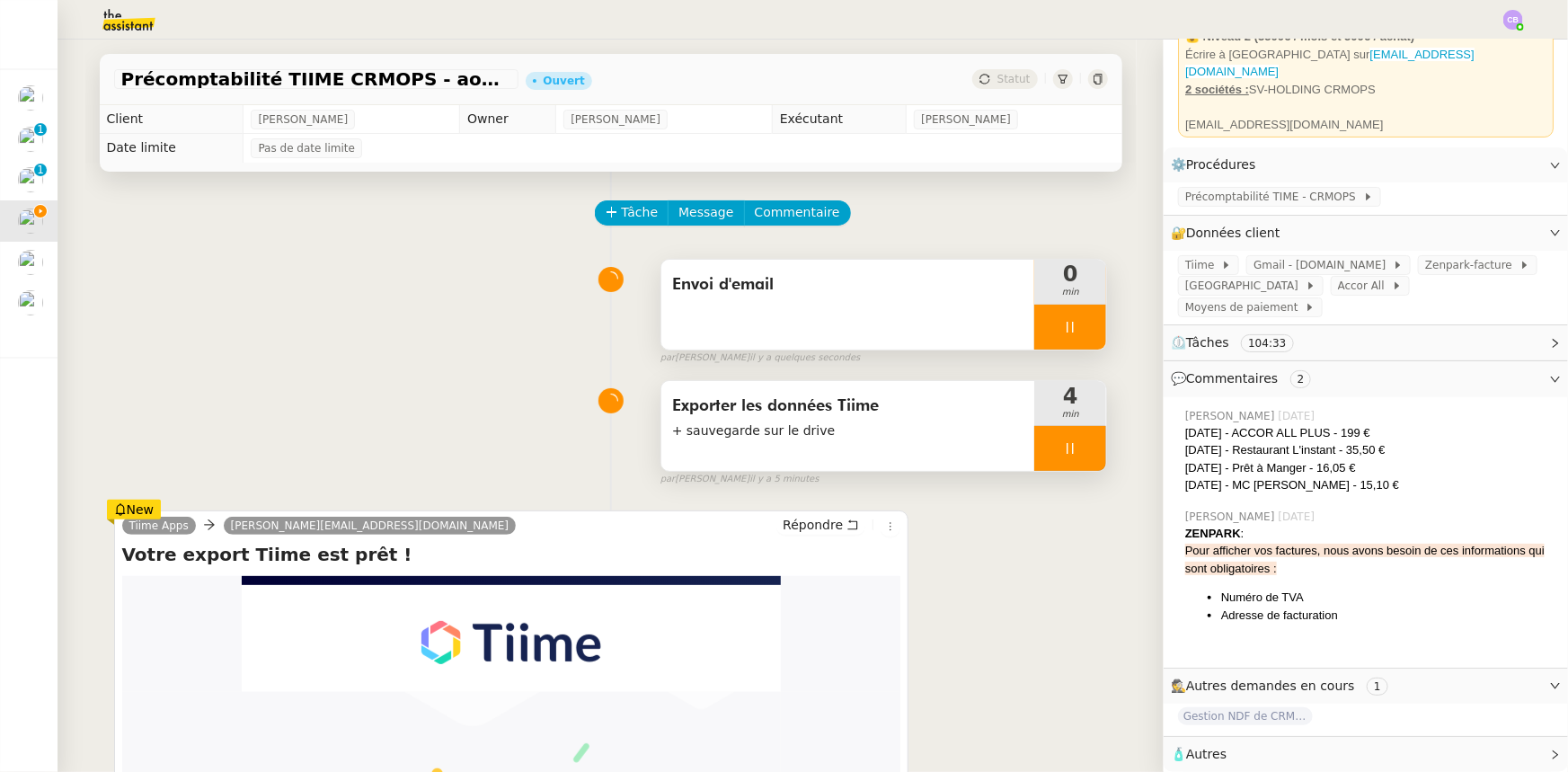
click at [1034, 448] on div at bounding box center [1070, 448] width 72 height 45
click at [1081, 455] on icon at bounding box center [1089, 449] width 15 height 15
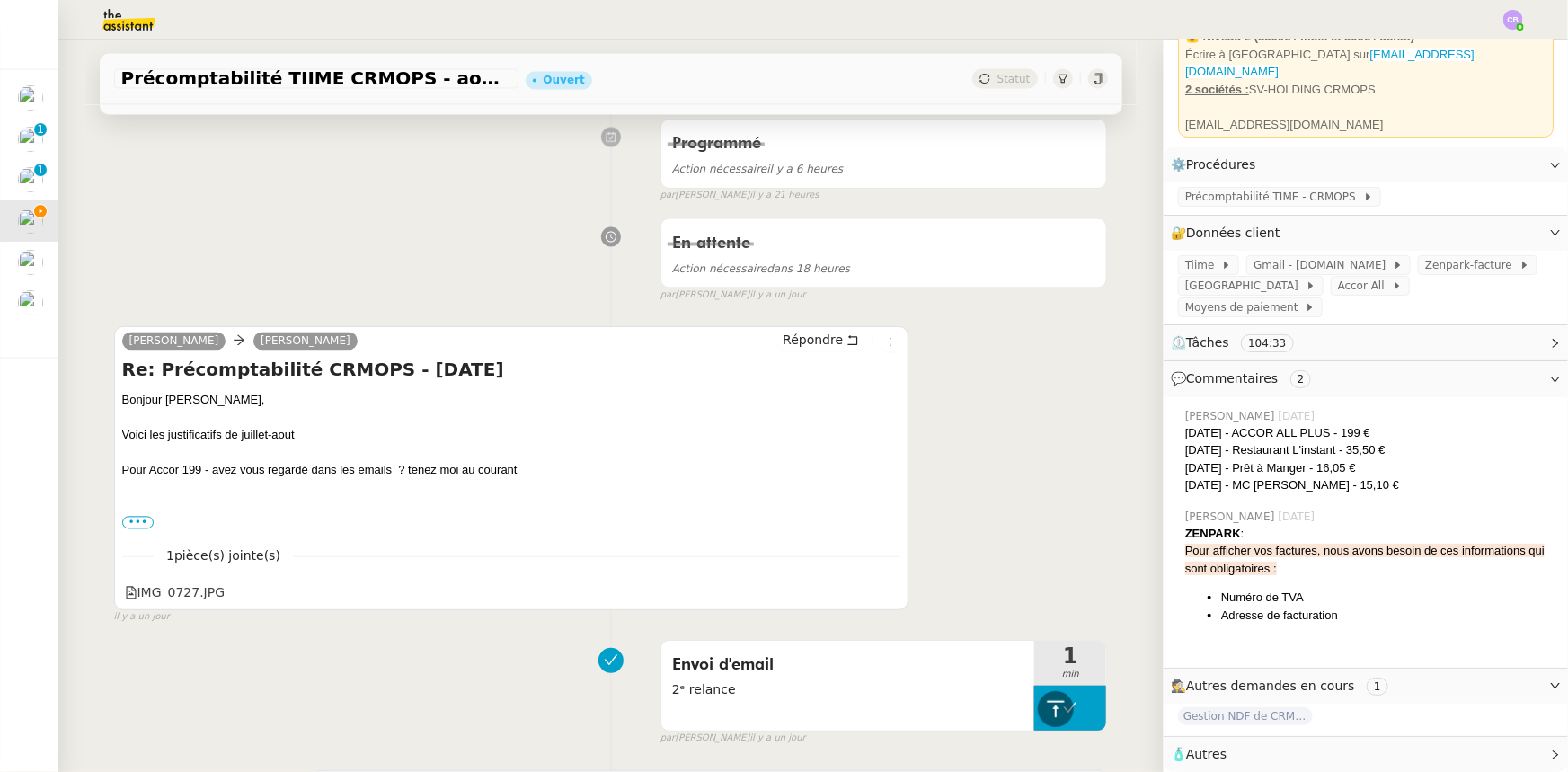
scroll to position [1715, 0]
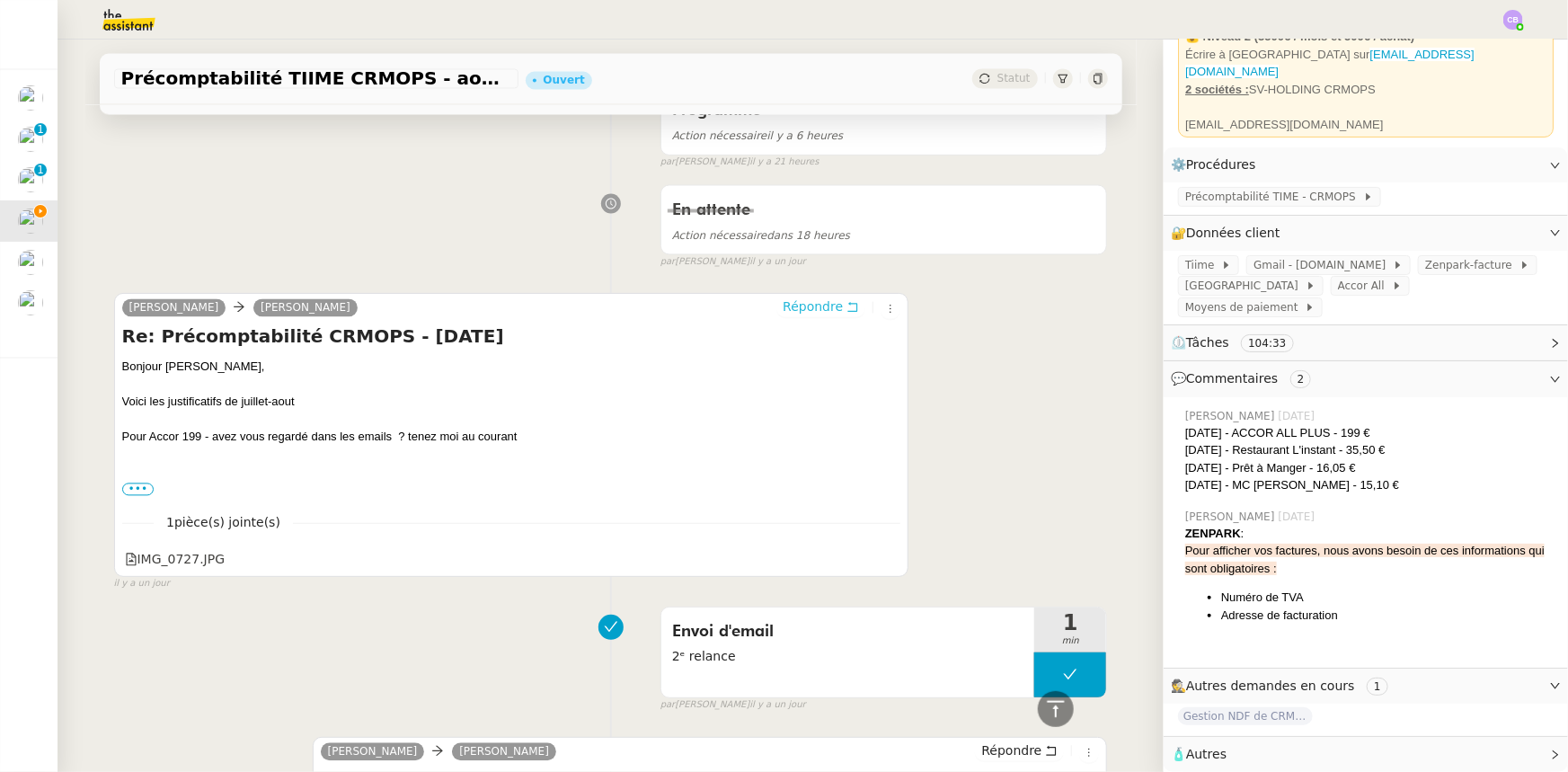
click at [803, 298] on span "Répondre" at bounding box center [813, 307] width 60 height 18
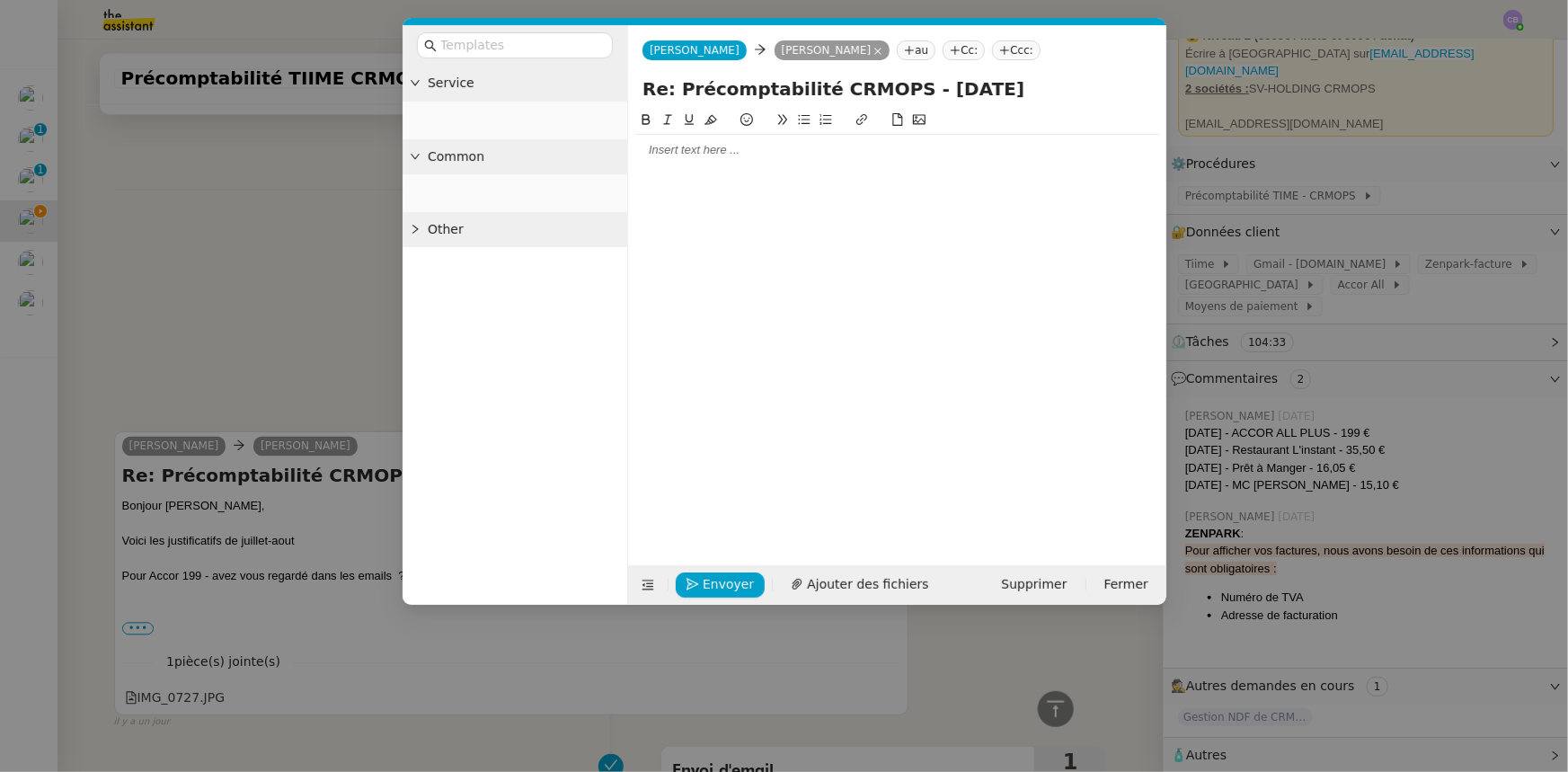
scroll to position [1854, 0]
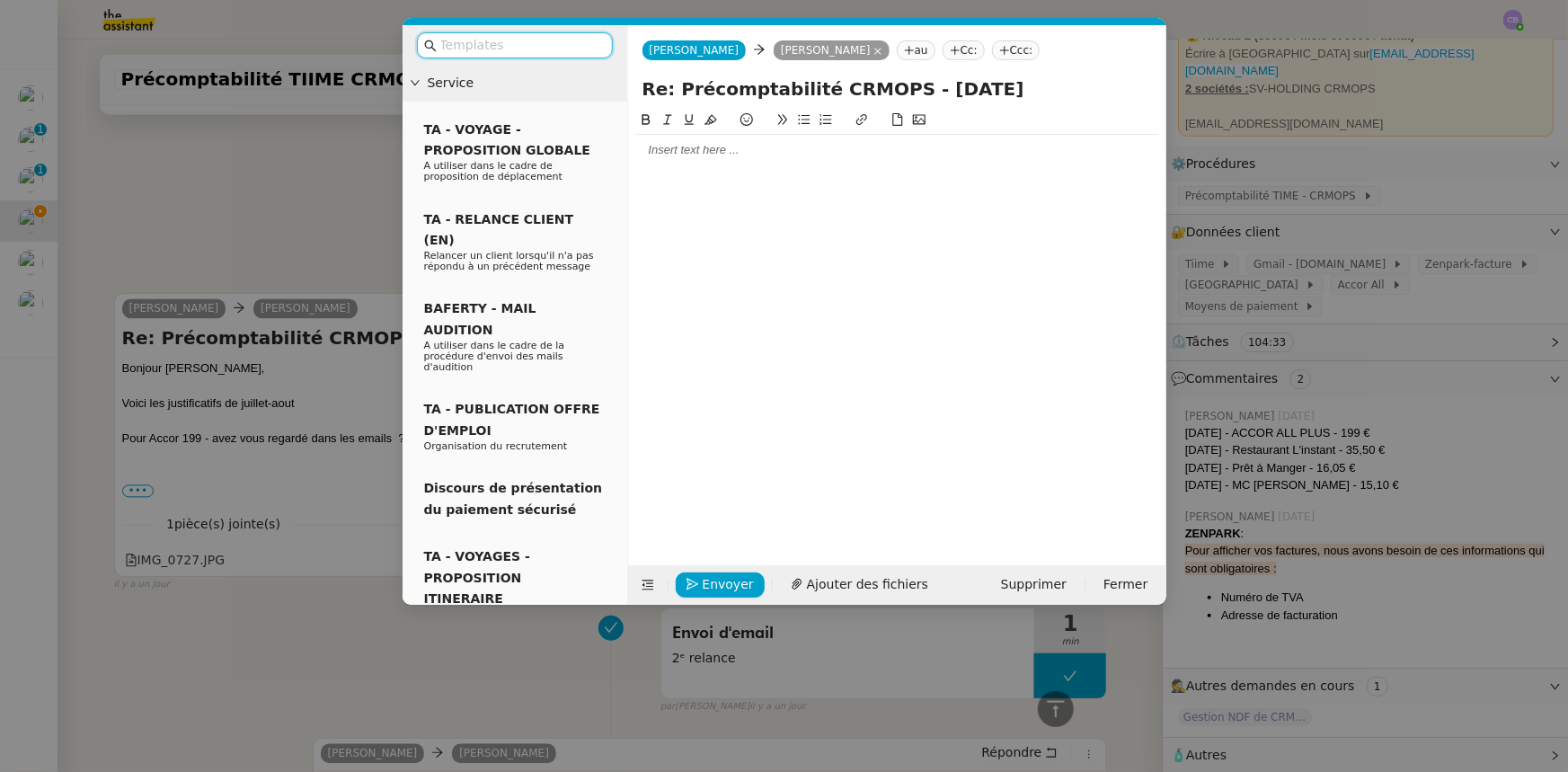
click at [689, 153] on div at bounding box center [896, 150] width 524 height 17
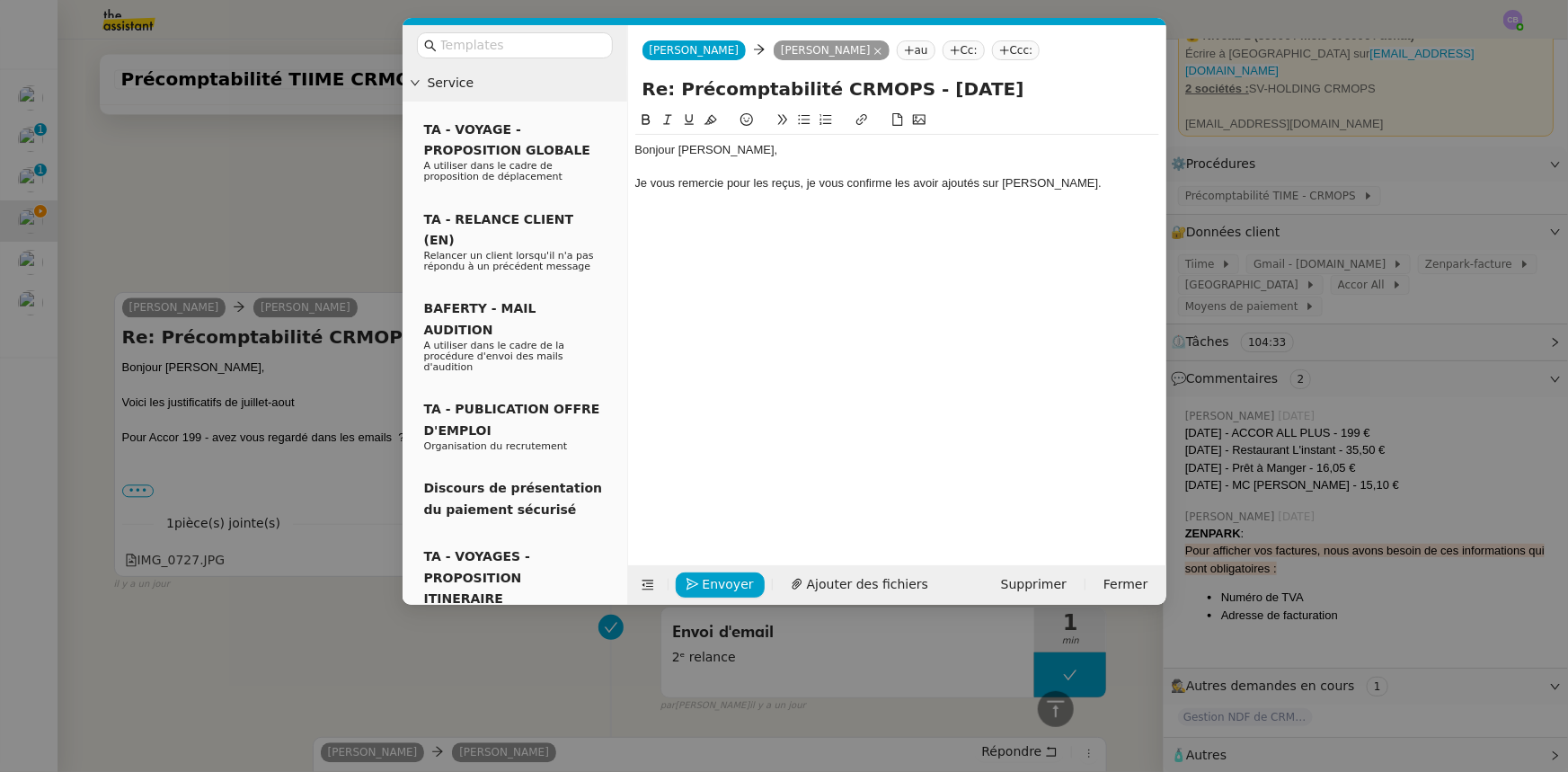
scroll to position [1924, 0]
click at [638, 202] on div "en ce qui concerne la facture Accor" at bounding box center [896, 201] width 524 height 17
click at [0, 0] on lt-strong "E" at bounding box center [0, 0] width 0 height 0
click at [826, 199] on div "En ce qui concerne la facture Accor" at bounding box center [896, 201] width 524 height 17
click at [826, 199] on div "En ce qui concerne la facture Accor, je viens de la trouver dans votre boite Gm…" at bounding box center [896, 201] width 524 height 17
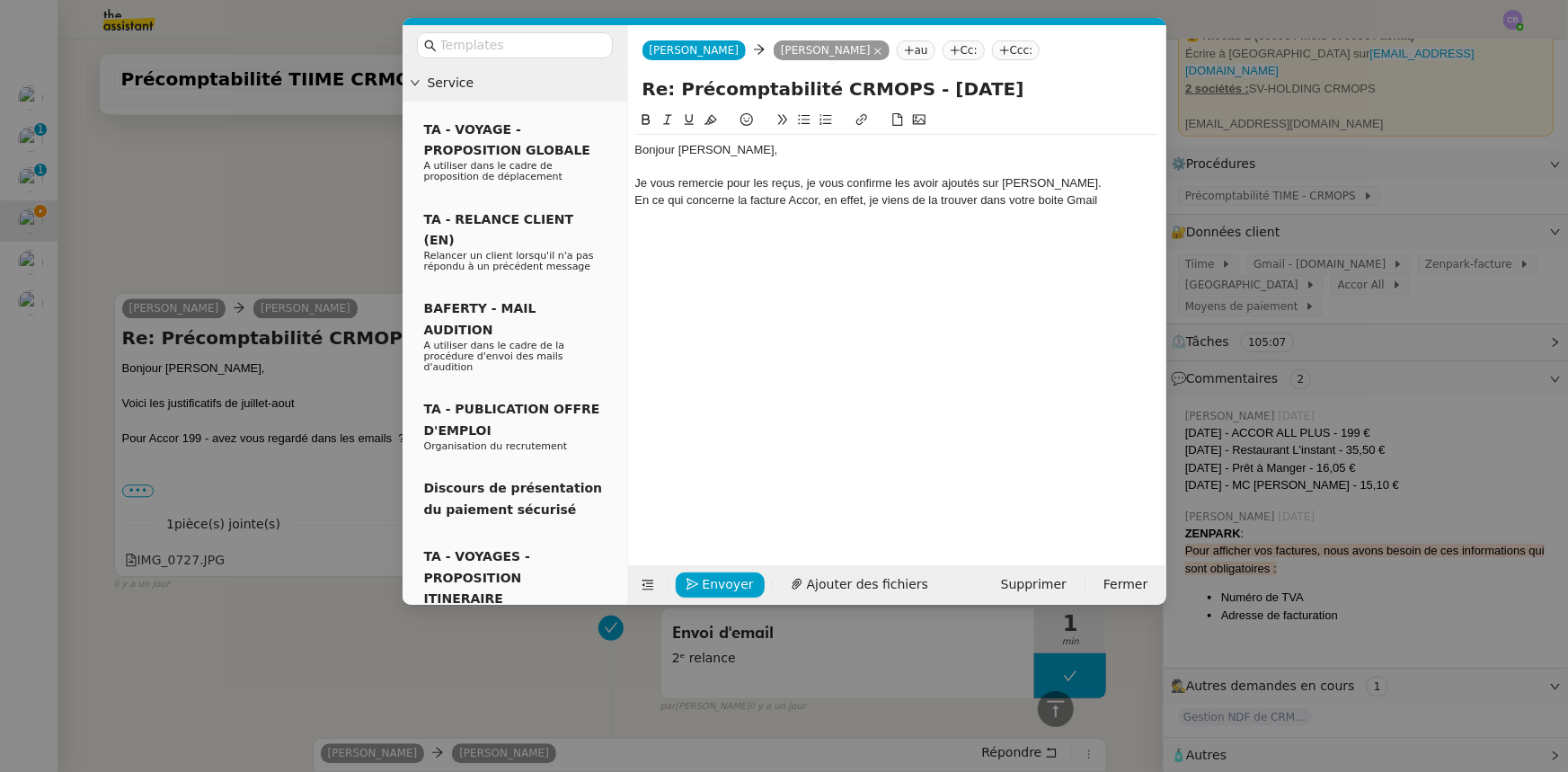
click at [1103, 198] on div "En ce qui concerne la facture Accor, en effet, je viens de la trouver dans votr…" at bounding box center [896, 201] width 524 height 17
click at [710, 215] on div "Pour Zenpark, je me suis permise de mettre à jour" at bounding box center [896, 217] width 524 height 17
click at [1077, 219] on div "Pour Zenpark, afin d'obtenir la facture de juillet, je me suis permise de mettr…" at bounding box center [896, 217] width 524 height 17
drag, startPoint x: 1077, startPoint y: 219, endPoint x: 1002, endPoint y: 217, distance: 75.0
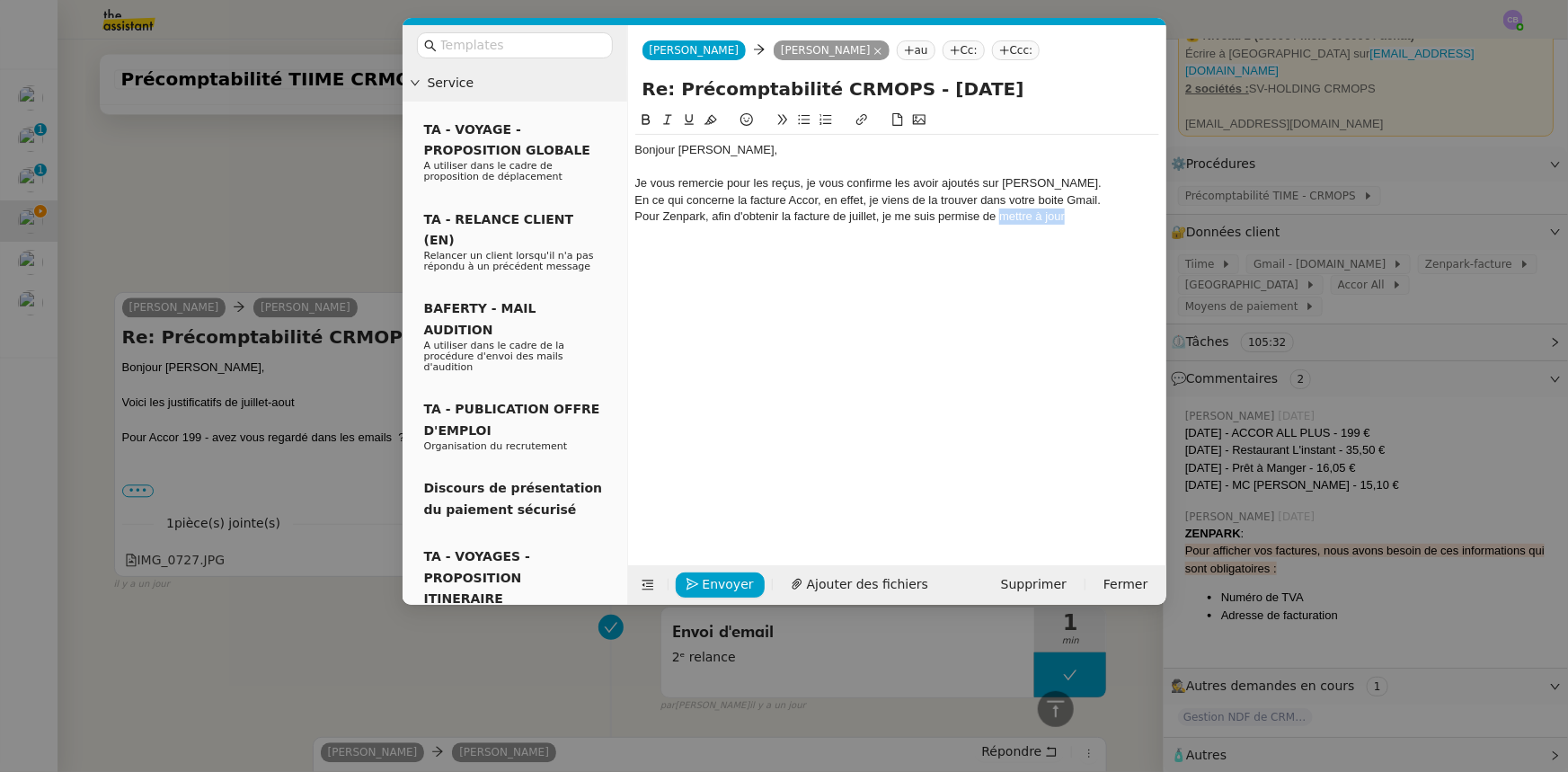
click at [1002, 217] on div "Pour Zenpark, afin d'obtenir la facture de juillet, je me suis permise de mettr…" at bounding box center [896, 217] width 524 height 17
click at [1039, 186] on div "Je vous remercie pour les reçus, je vous confirme les avoir ajoutés sur [PERSON…" at bounding box center [896, 183] width 524 height 17
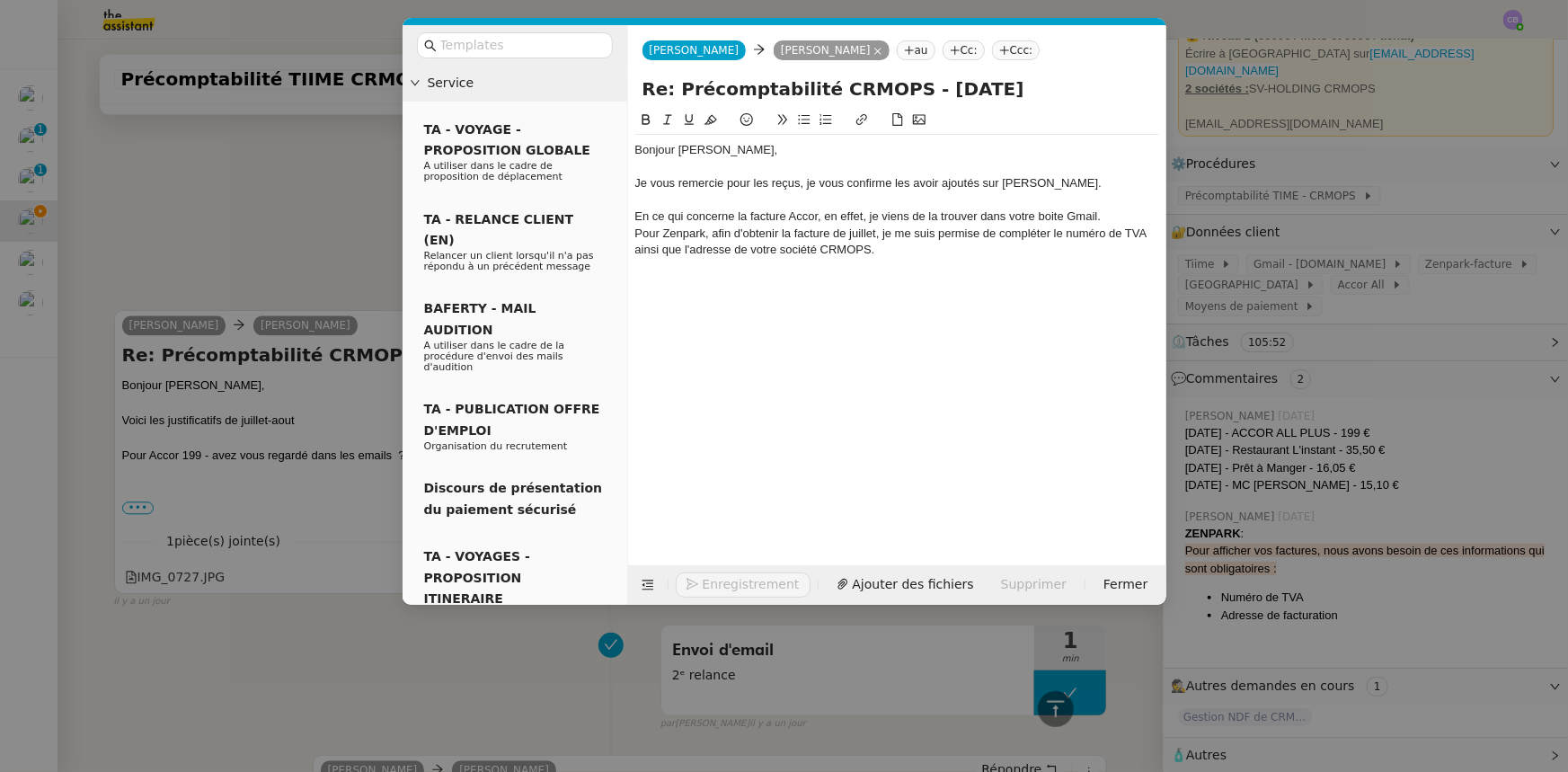
scroll to position [1959, 0]
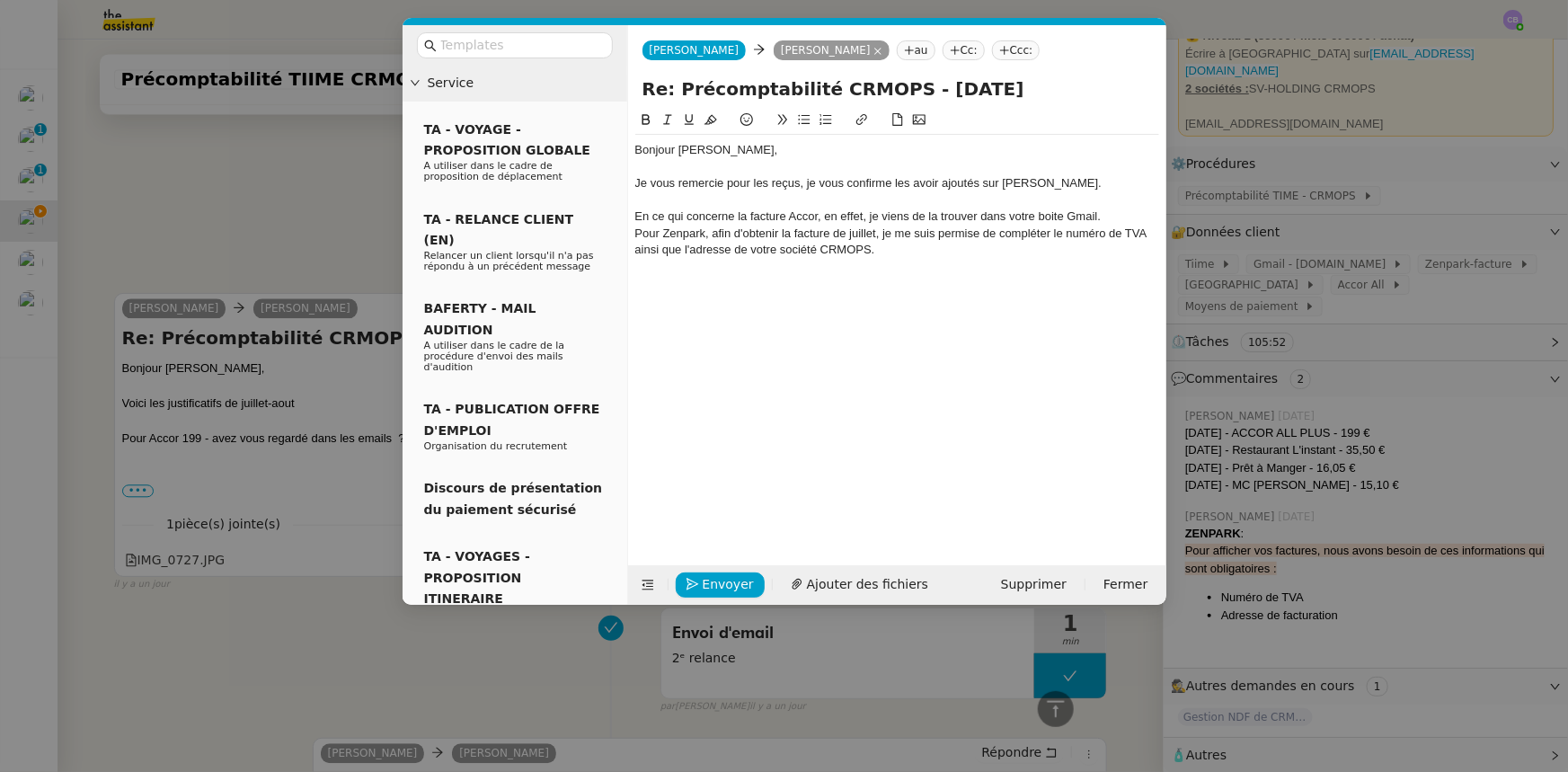
click at [1105, 218] on div "En ce qui concerne la facture Accor, en effet, je viens de la trouver dans votr…" at bounding box center [896, 217] width 524 height 17
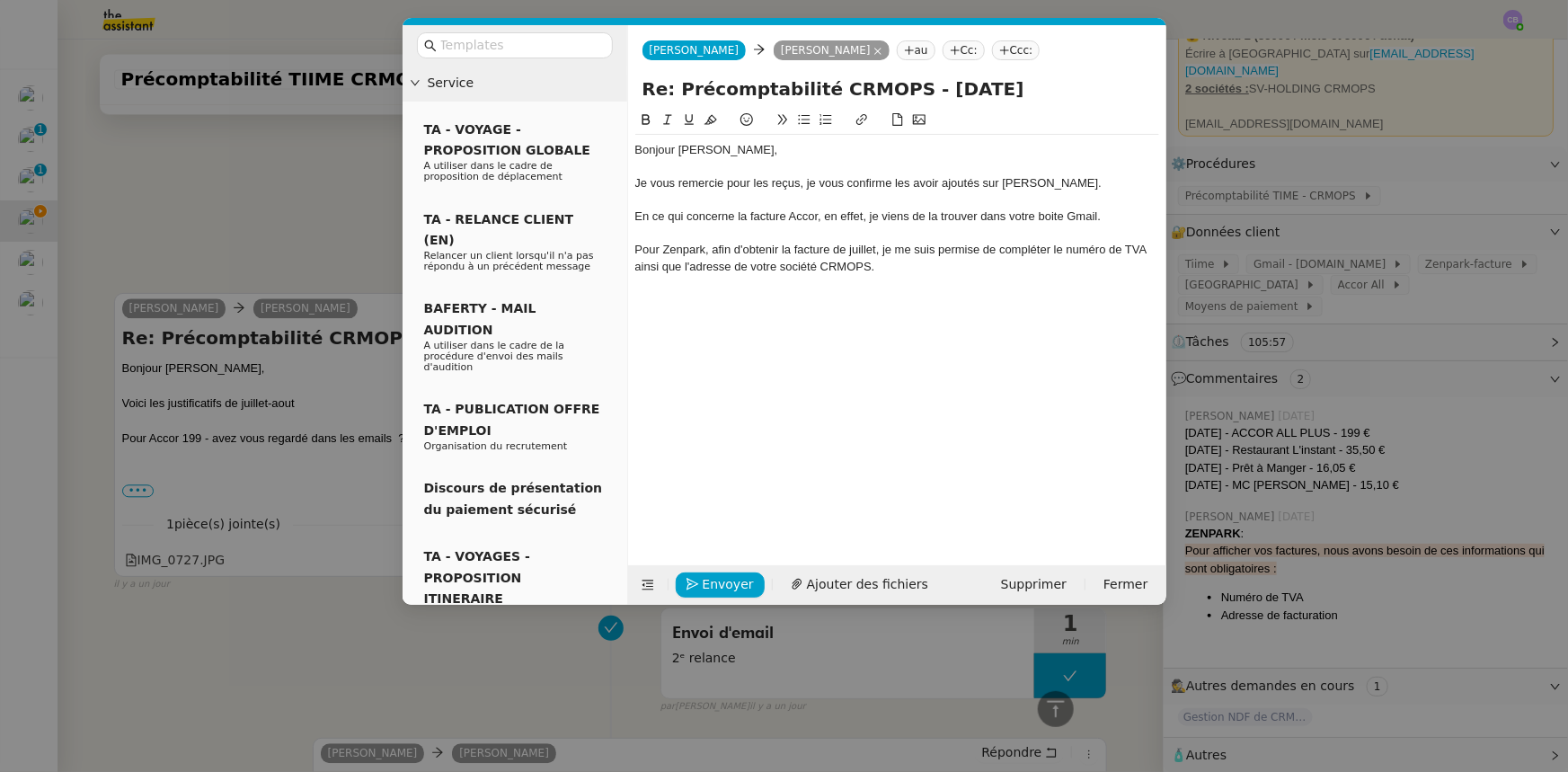
scroll to position [1977, 0]
click at [893, 270] on div "Pour Zenpark, afin d'obtenir la facture de juillet, je me suis permise de compl…" at bounding box center [896, 259] width 524 height 33
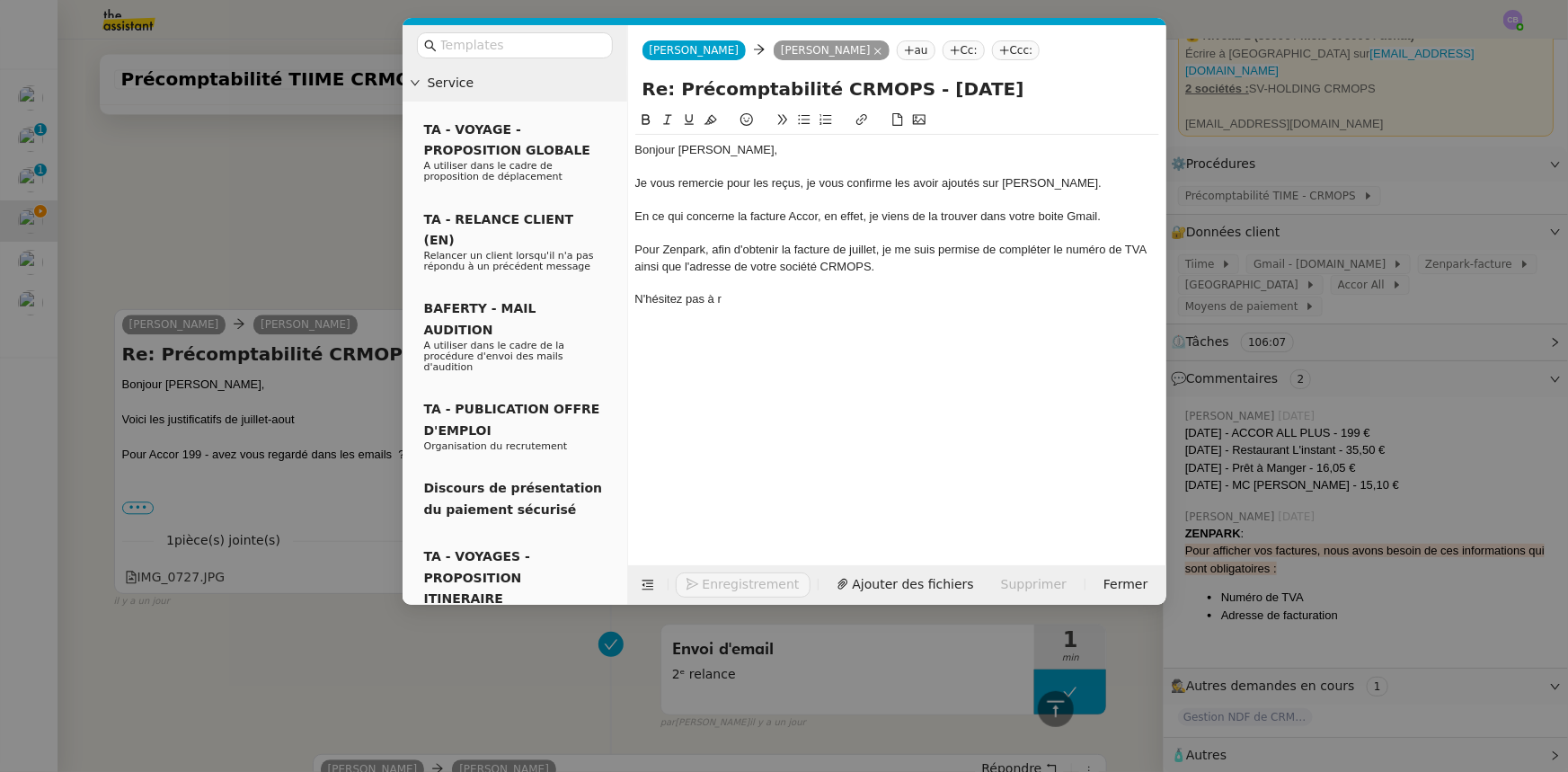
scroll to position [2012, 0]
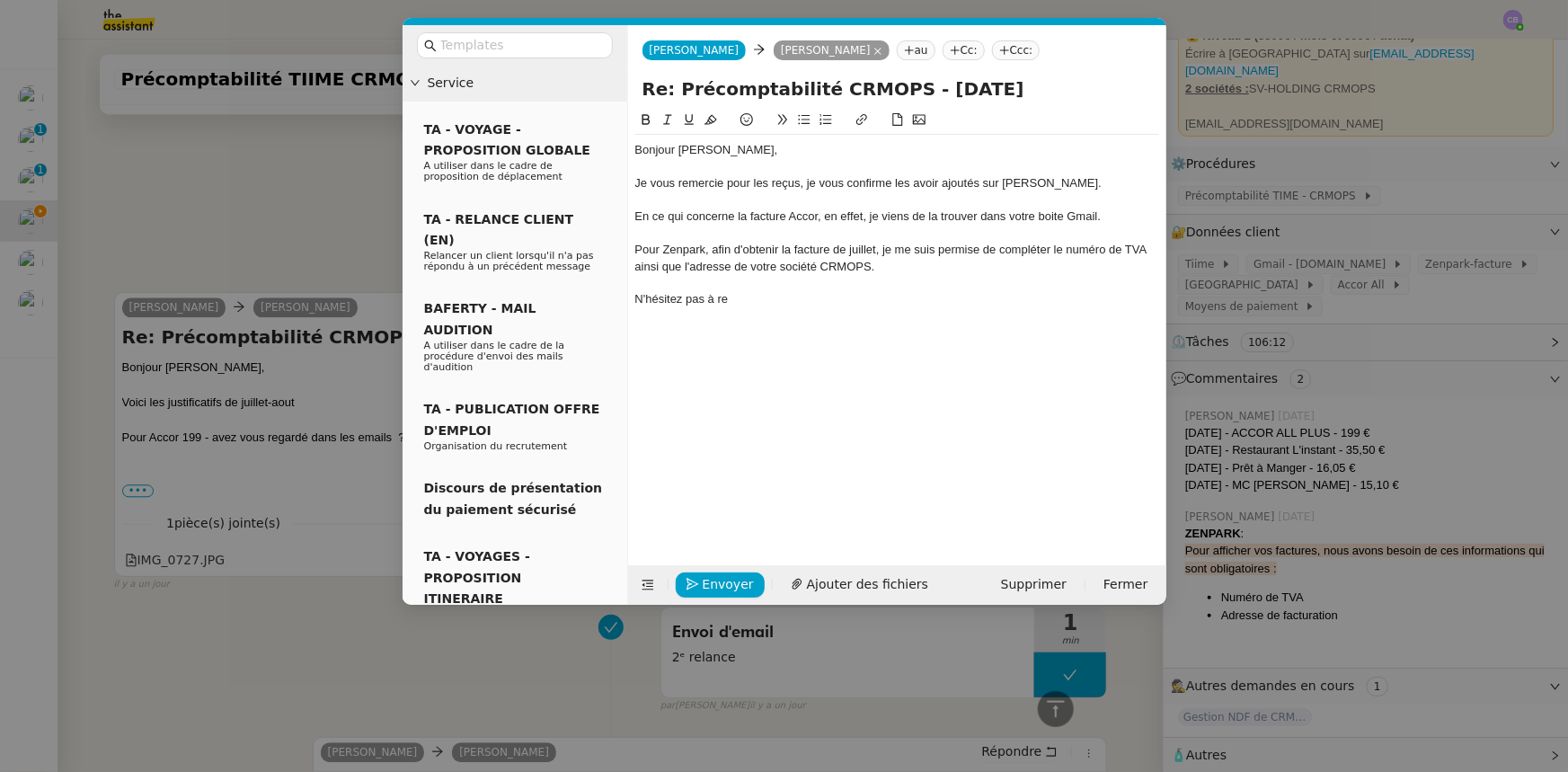
click at [878, 271] on div "Pour Zenpark, afin d'obtenir la facture de juillet, je me suis permise de compl…" at bounding box center [896, 259] width 524 height 33
drag, startPoint x: 753, startPoint y: 315, endPoint x: 609, endPoint y: 314, distance: 144.0
click at [609, 314] on nz-layout "Service TA - VOYAGE - PROPOSITION GLOBALE A utiliser dans le cadre de propositi…" at bounding box center [785, 315] width 764 height 580
click at [657, 301] on div at bounding box center [896, 299] width 524 height 17
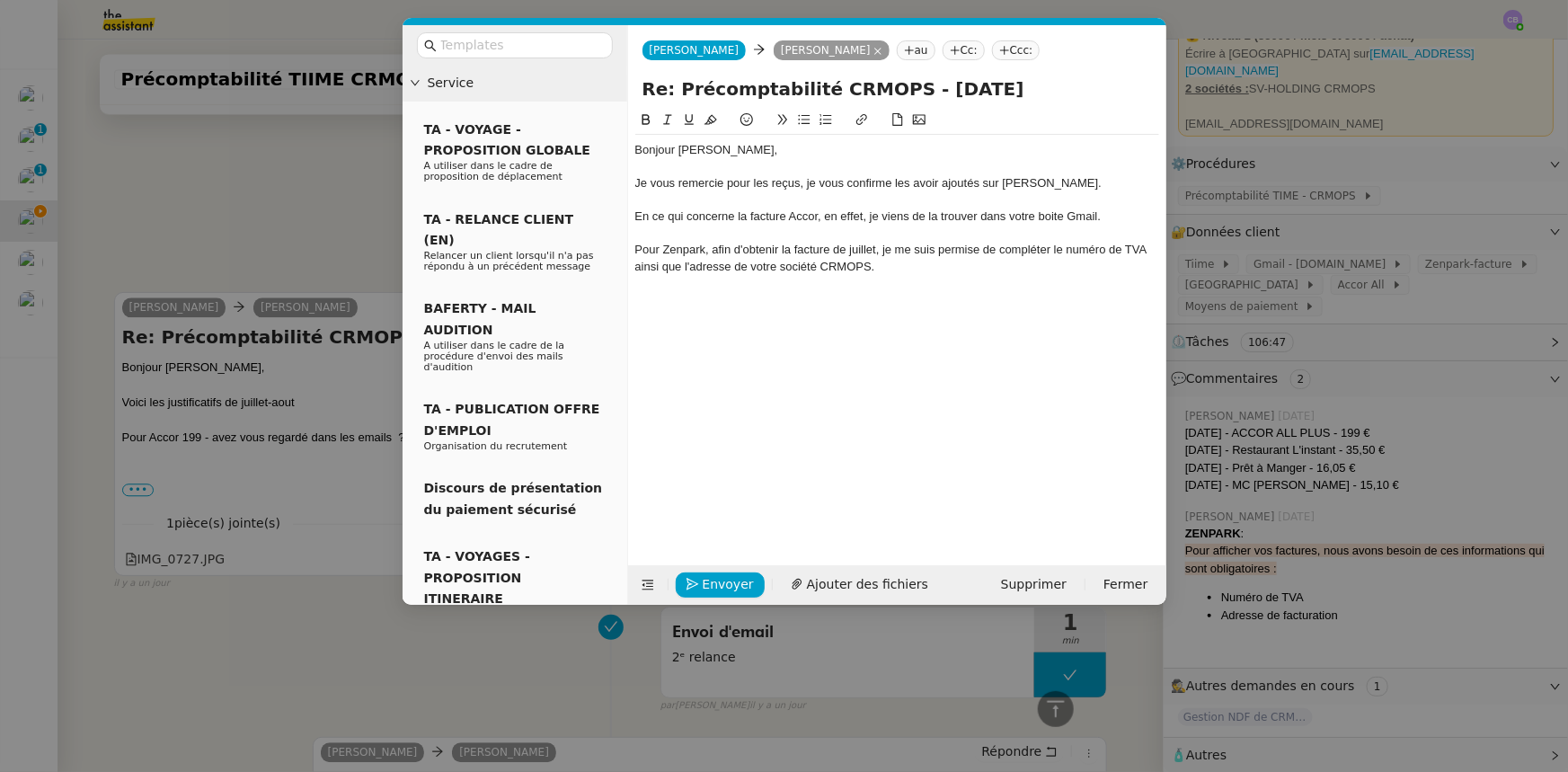
click at [805, 123] on icon at bounding box center [804, 120] width 13 height 13
click at [1145, 250] on div "Pour Zenpark, afin d'obtenir la facture de juillet, je me suis permise de compl…" at bounding box center [896, 259] width 524 height 33
drag, startPoint x: 728, startPoint y: 266, endPoint x: 635, endPoint y: 264, distance: 93.0
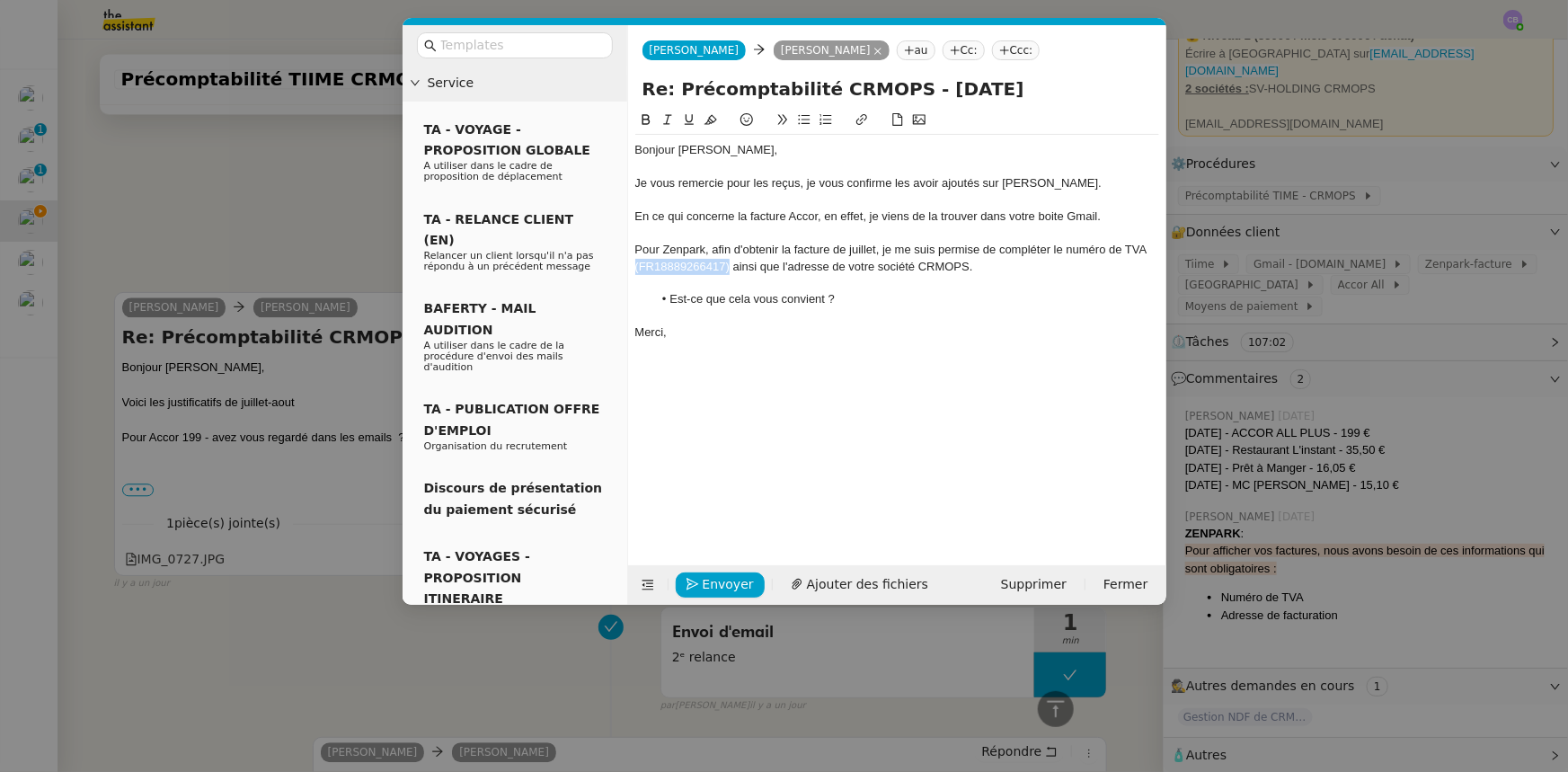
click at [635, 264] on div "Pour Zenpark, afin d'obtenir la facture de juillet, je me suis permise de compl…" at bounding box center [896, 259] width 524 height 33
click at [665, 121] on icon at bounding box center [668, 120] width 13 height 13
click at [987, 282] on div at bounding box center [896, 283] width 524 height 17
click at [826, 323] on div at bounding box center [896, 317] width 524 height 17
click at [929, 217] on div "En ce qui concerne la facture Accor, en effet, je viens de la trouver dans votr…" at bounding box center [896, 217] width 524 height 17
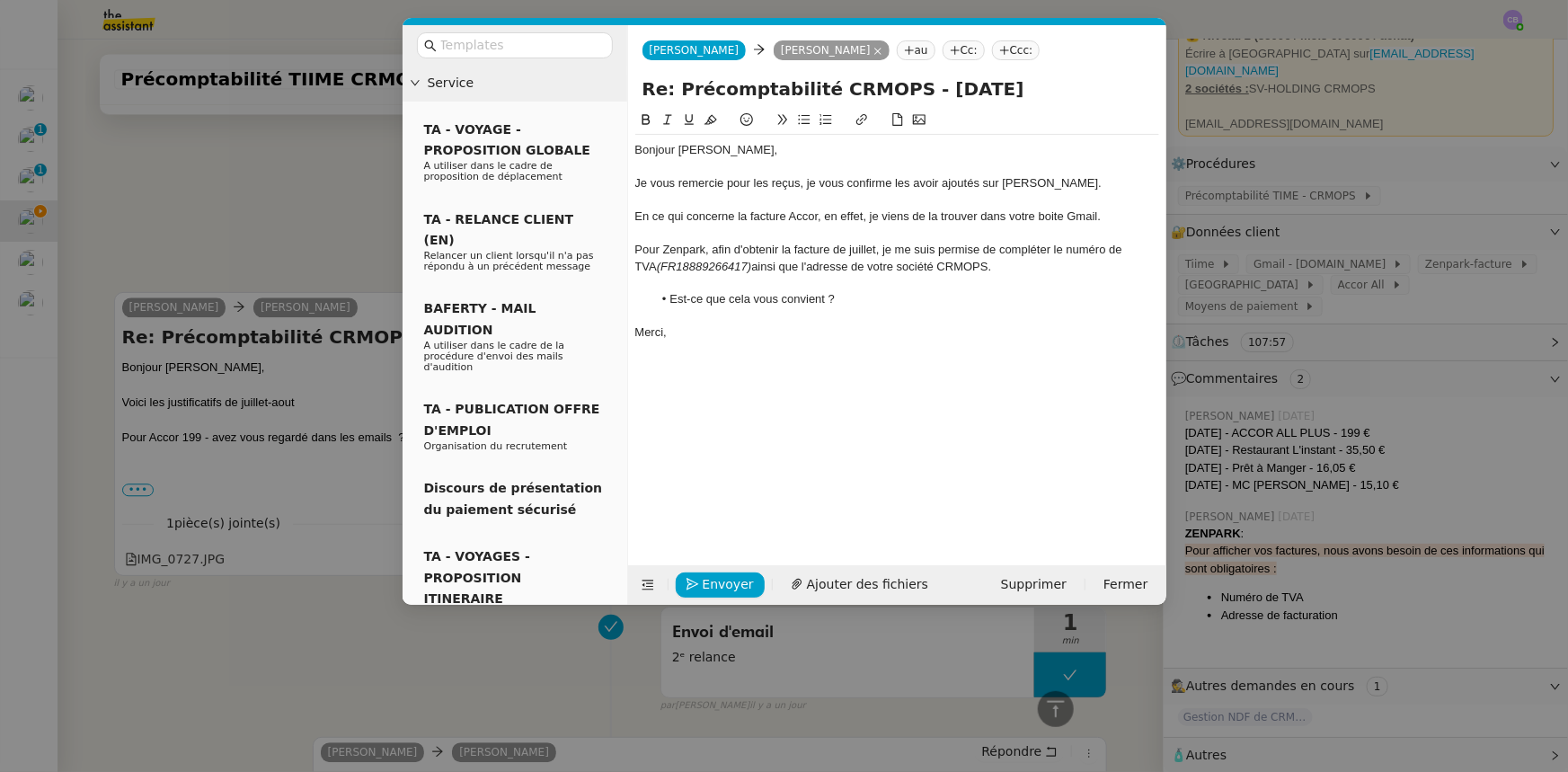
drag, startPoint x: 870, startPoint y: 214, endPoint x: 885, endPoint y: 238, distance: 28.3
click at [871, 214] on div "En ce qui concerne la facture Accor, en effet, je viens de la trouver dans votr…" at bounding box center [896, 217] width 524 height 17
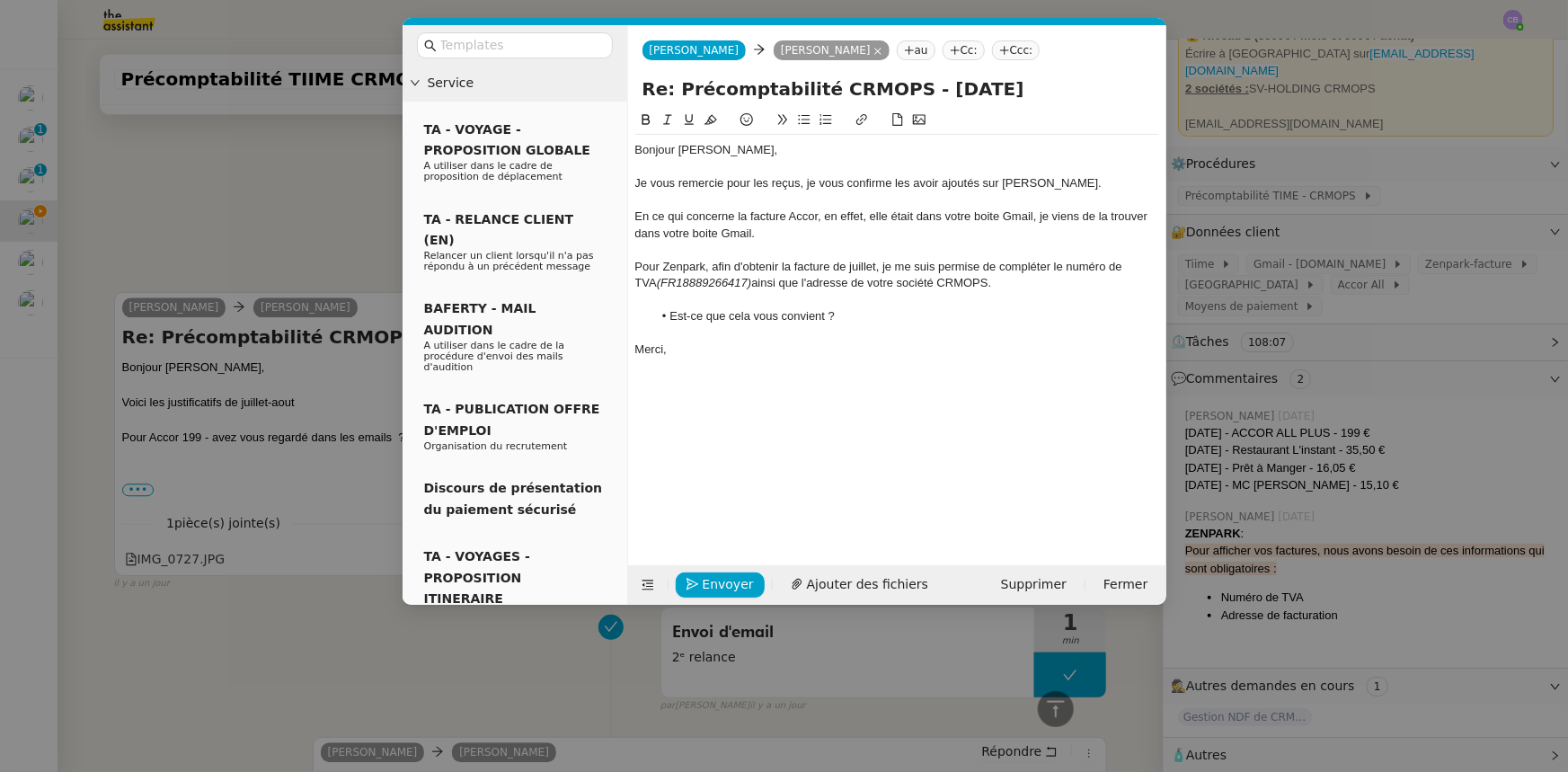
click at [1113, 212] on div "En ce qui concerne la facture Accor, en effet, elle était dans votre boite Gmai…" at bounding box center [896, 225] width 524 height 33
drag, startPoint x: 752, startPoint y: 231, endPoint x: 641, endPoint y: 231, distance: 111.0
click at [641, 231] on div "En ce qui concerne la facture Accor, en effet, elle était dans votre boite Gmai…" at bounding box center [896, 225] width 524 height 33
click at [327, 190] on nz-modal-container "Service TA - VOYAGE - PROPOSITION GLOBALE A utiliser dans le cadre de propositi…" at bounding box center [784, 386] width 1568 height 772
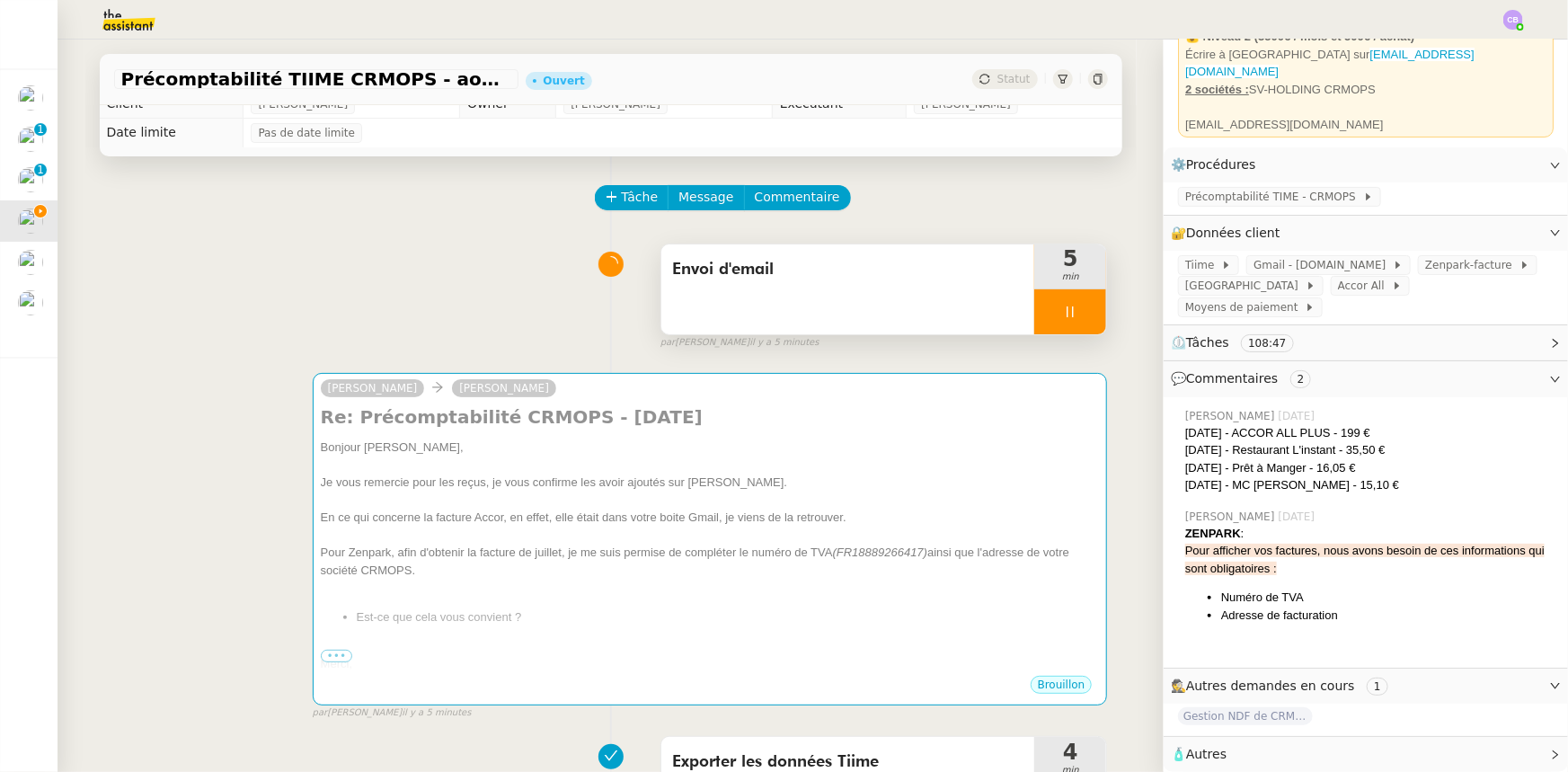
scroll to position [0, 0]
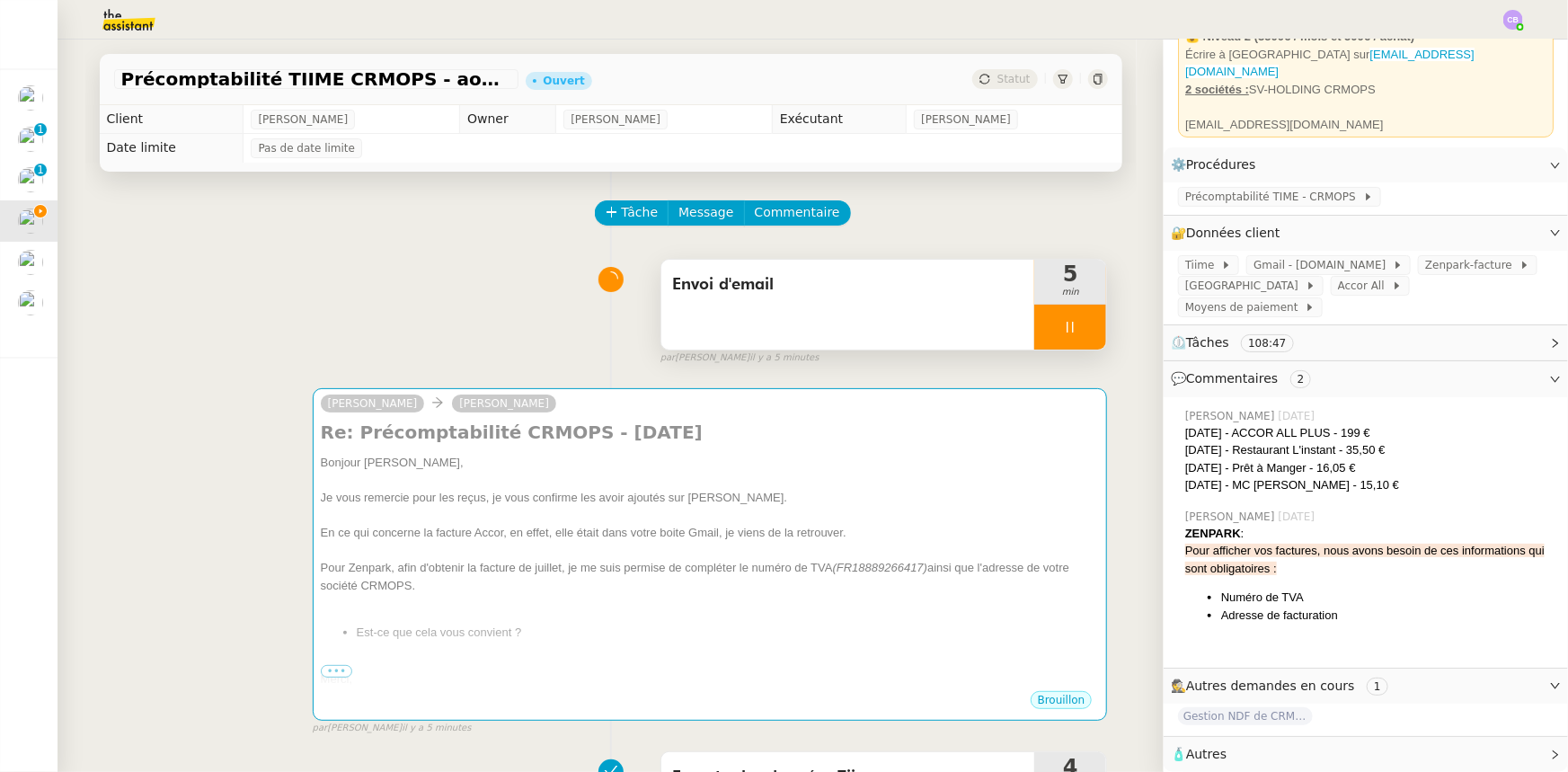
click at [1034, 338] on div at bounding box center [1070, 327] width 72 height 45
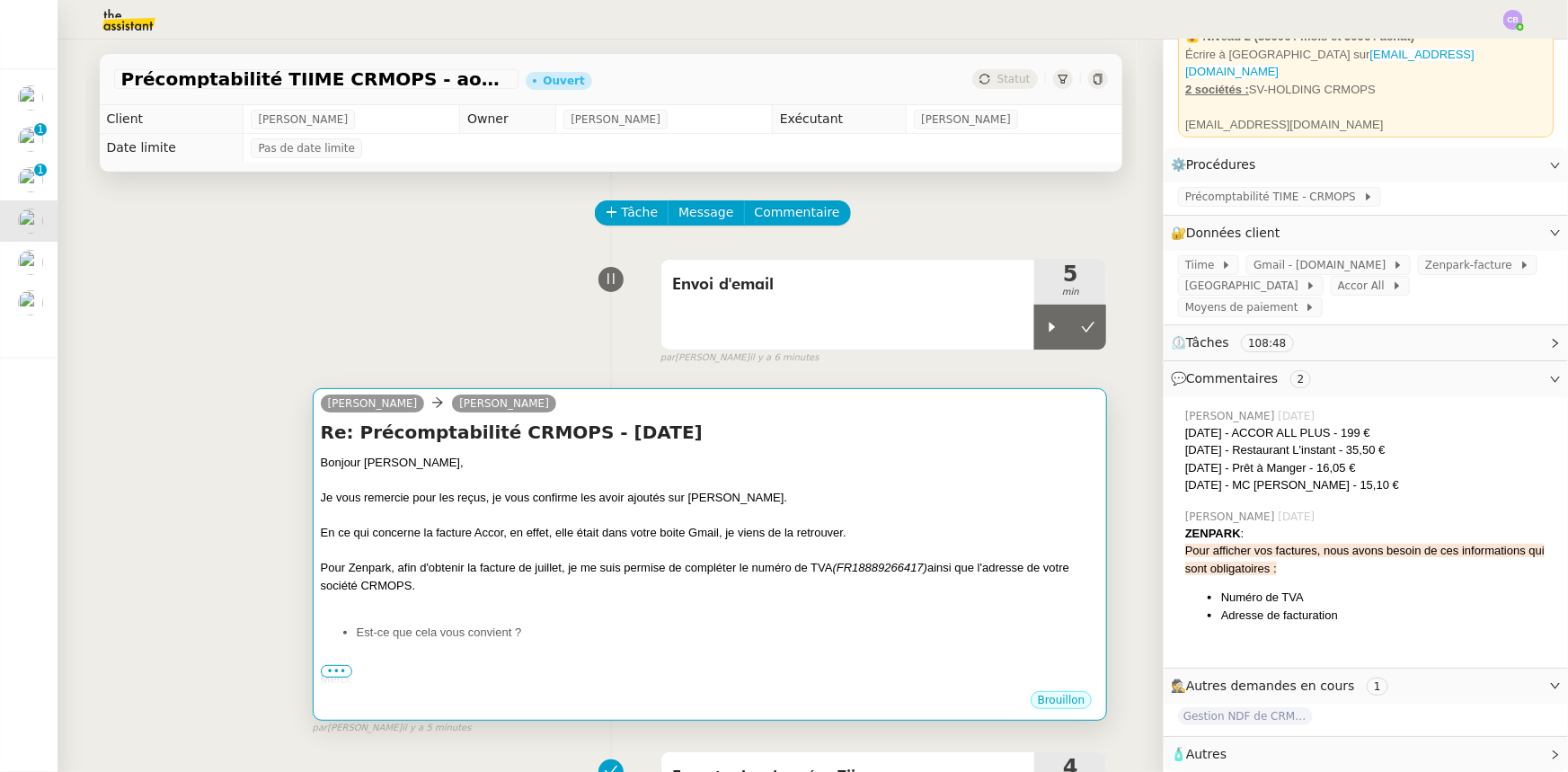
click at [644, 573] on div "Pour Zenpark, afin d'obtenir la facture de juillet, je me suis permise de compl…" at bounding box center [710, 576] width 779 height 35
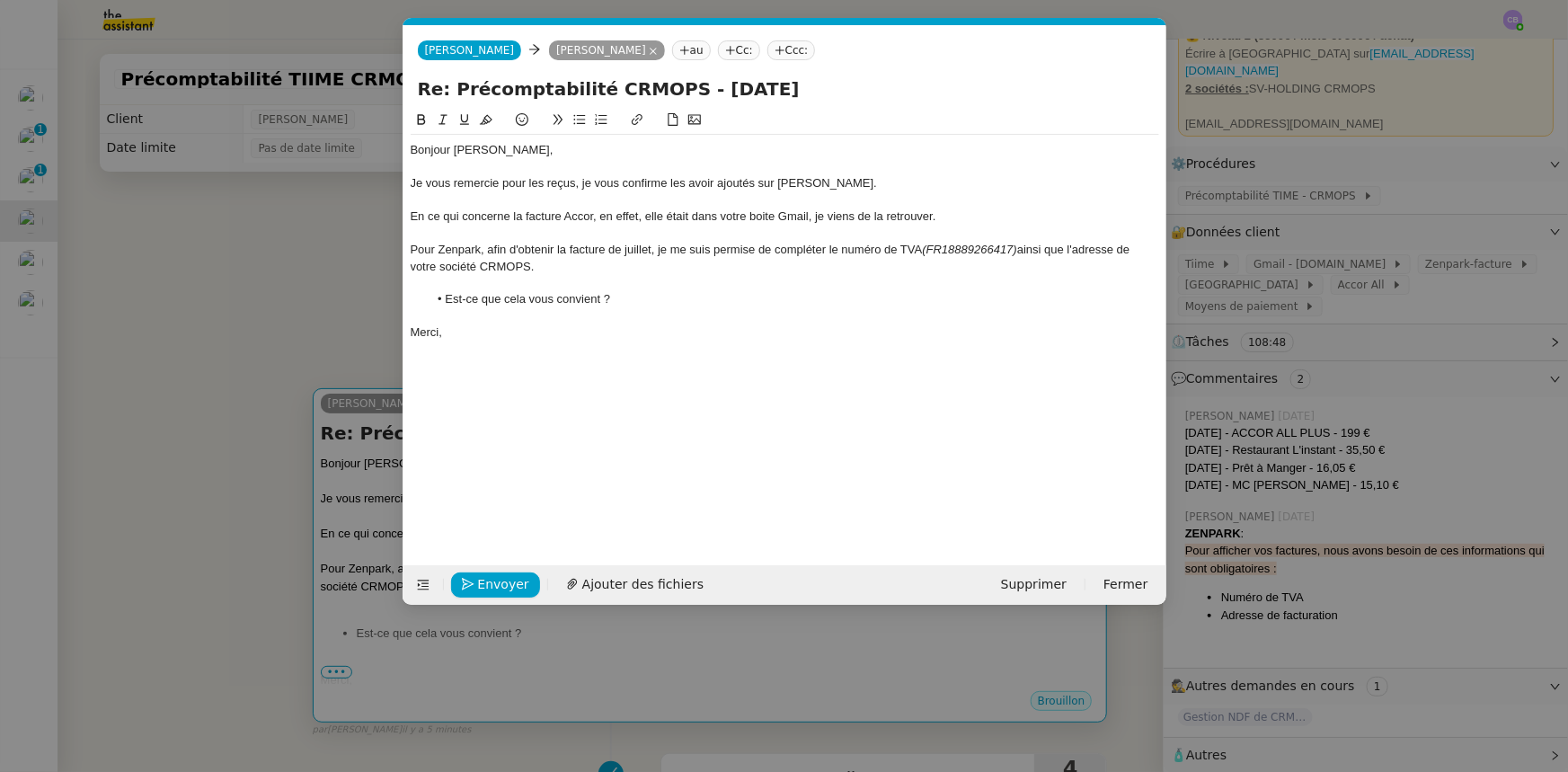
scroll to position [0, 38]
click at [824, 249] on div "Pour Zenpark, afin d'obtenir la facture de juillet, je me suis permise de compl…" at bounding box center [785, 259] width 749 height 33
click at [523, 584] on button "Envoyer" at bounding box center [495, 584] width 89 height 25
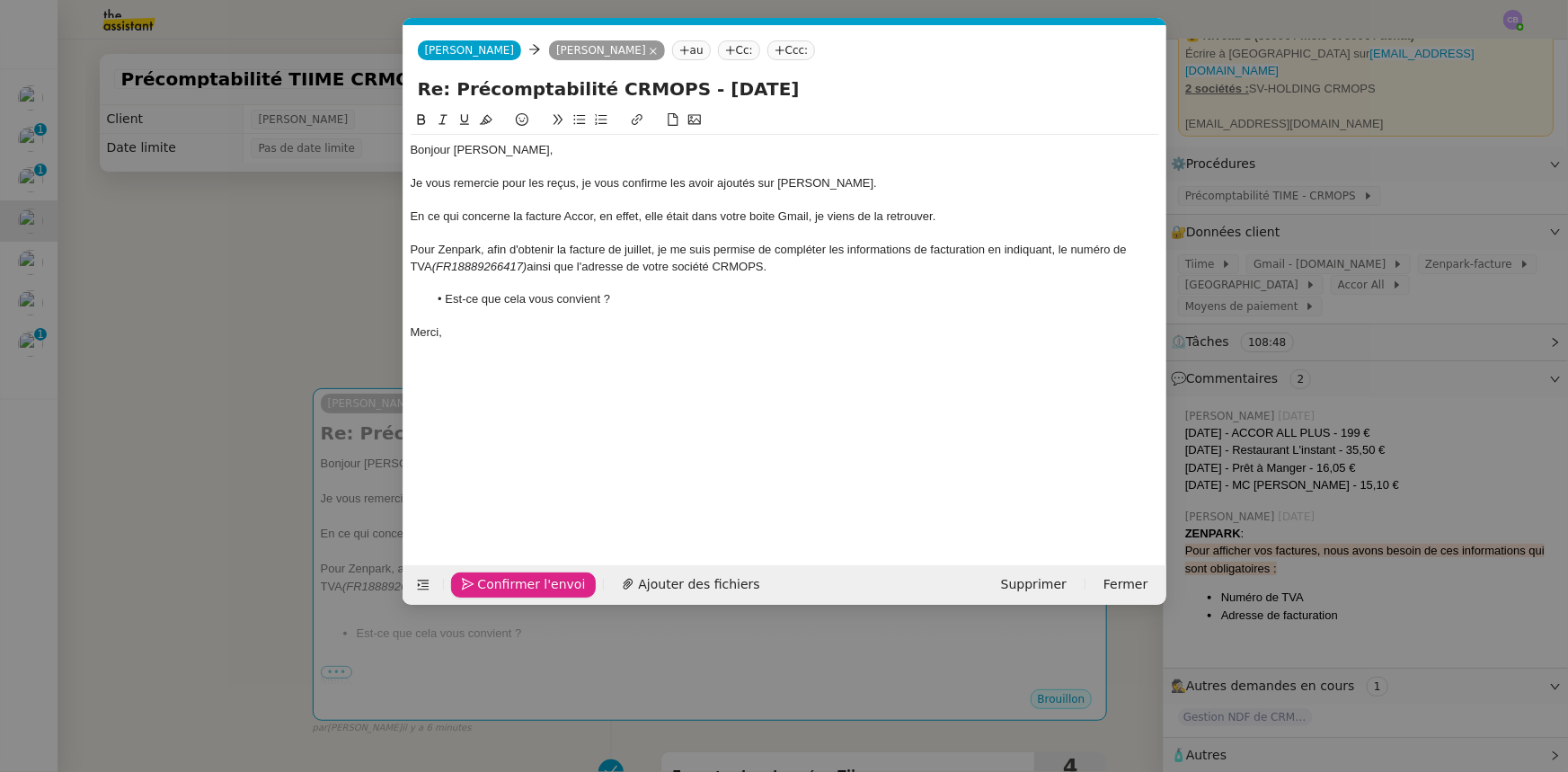
click at [523, 584] on span "Confirmer l'envoi" at bounding box center [532, 584] width 108 height 20
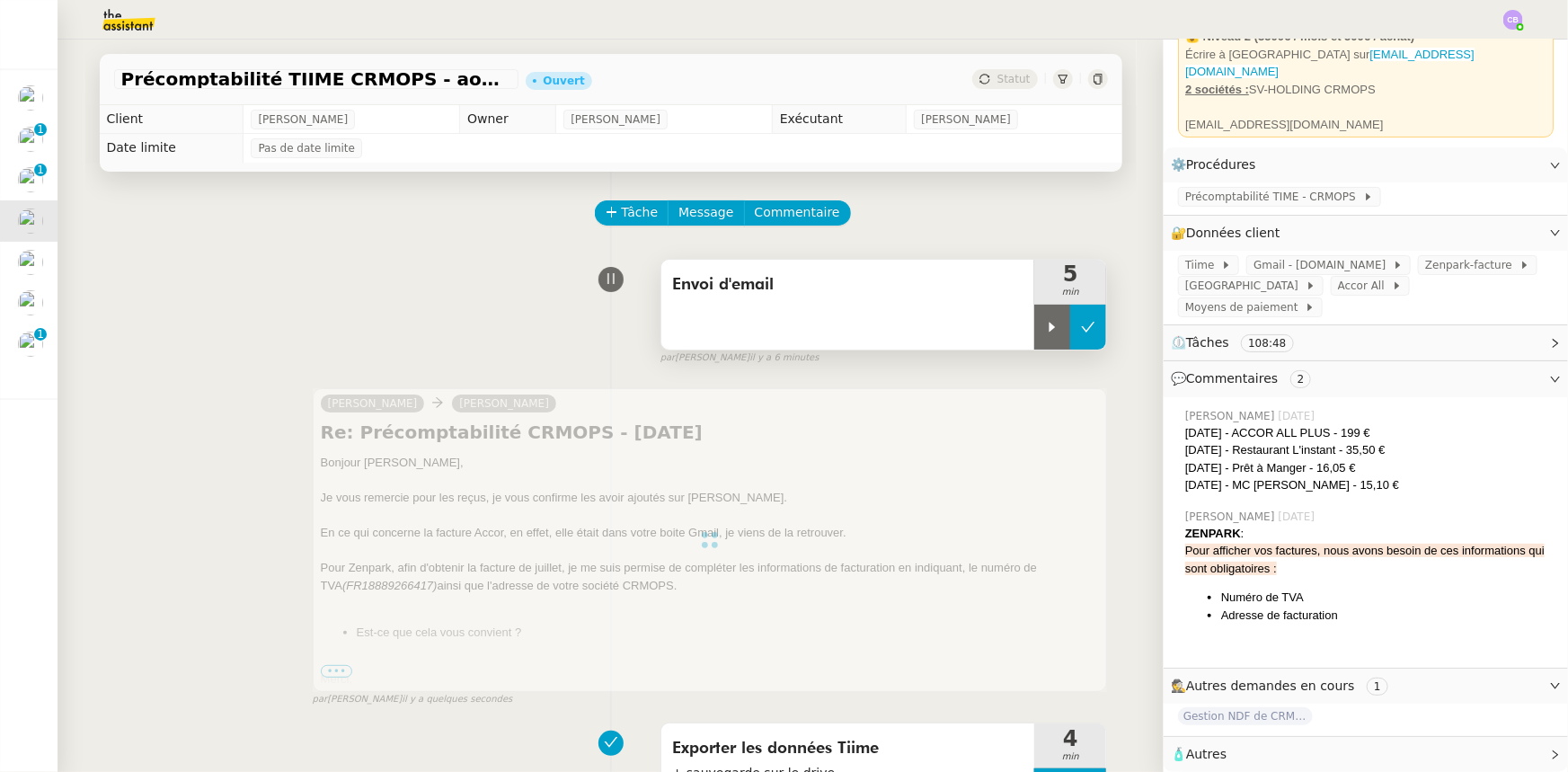
click at [1081, 333] on icon at bounding box center [1089, 328] width 15 height 15
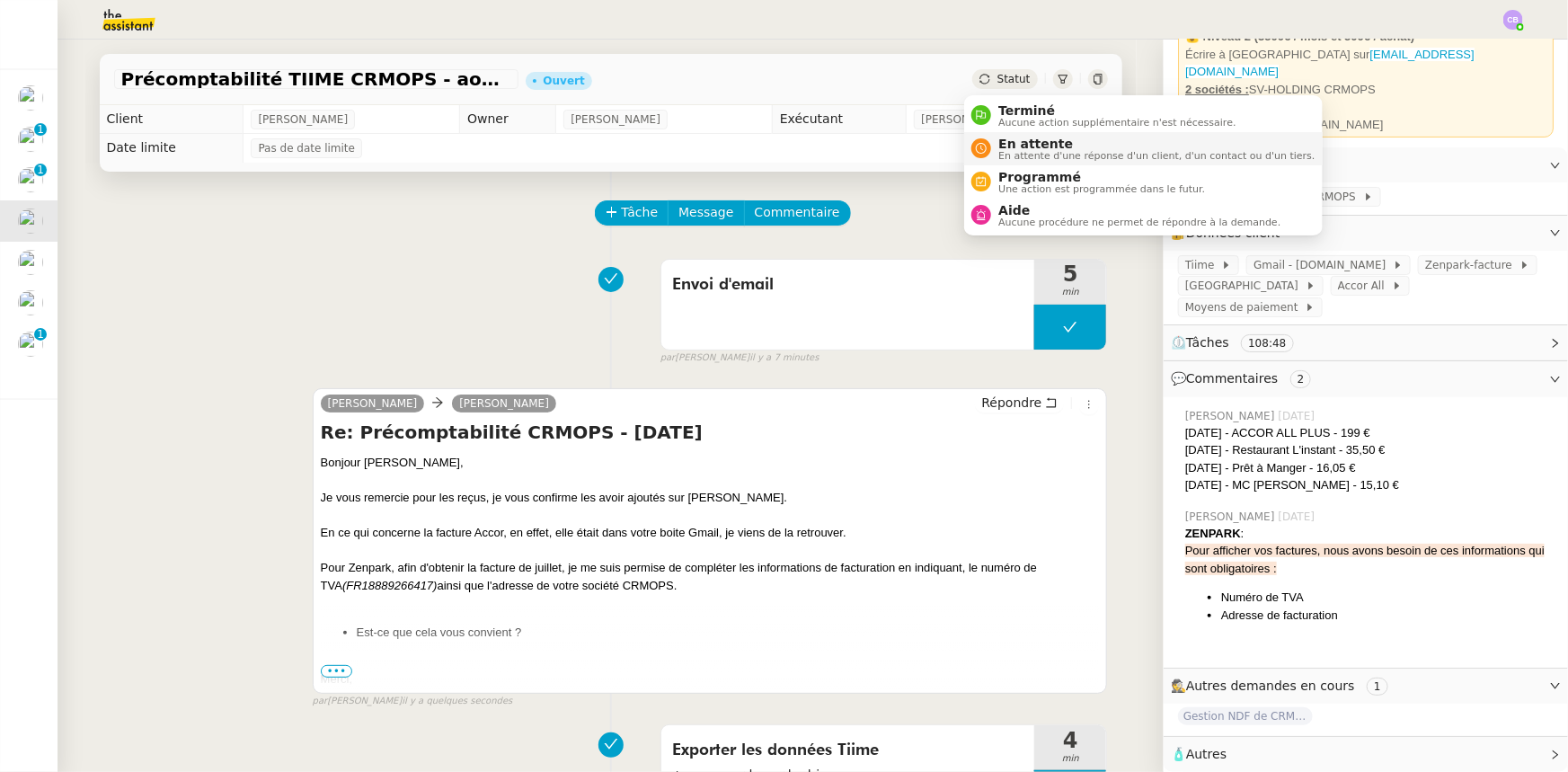
click at [1009, 152] on span "En attente d'une réponse d'un client, d'un contact ou d'un tiers." at bounding box center [1157, 156] width 317 height 10
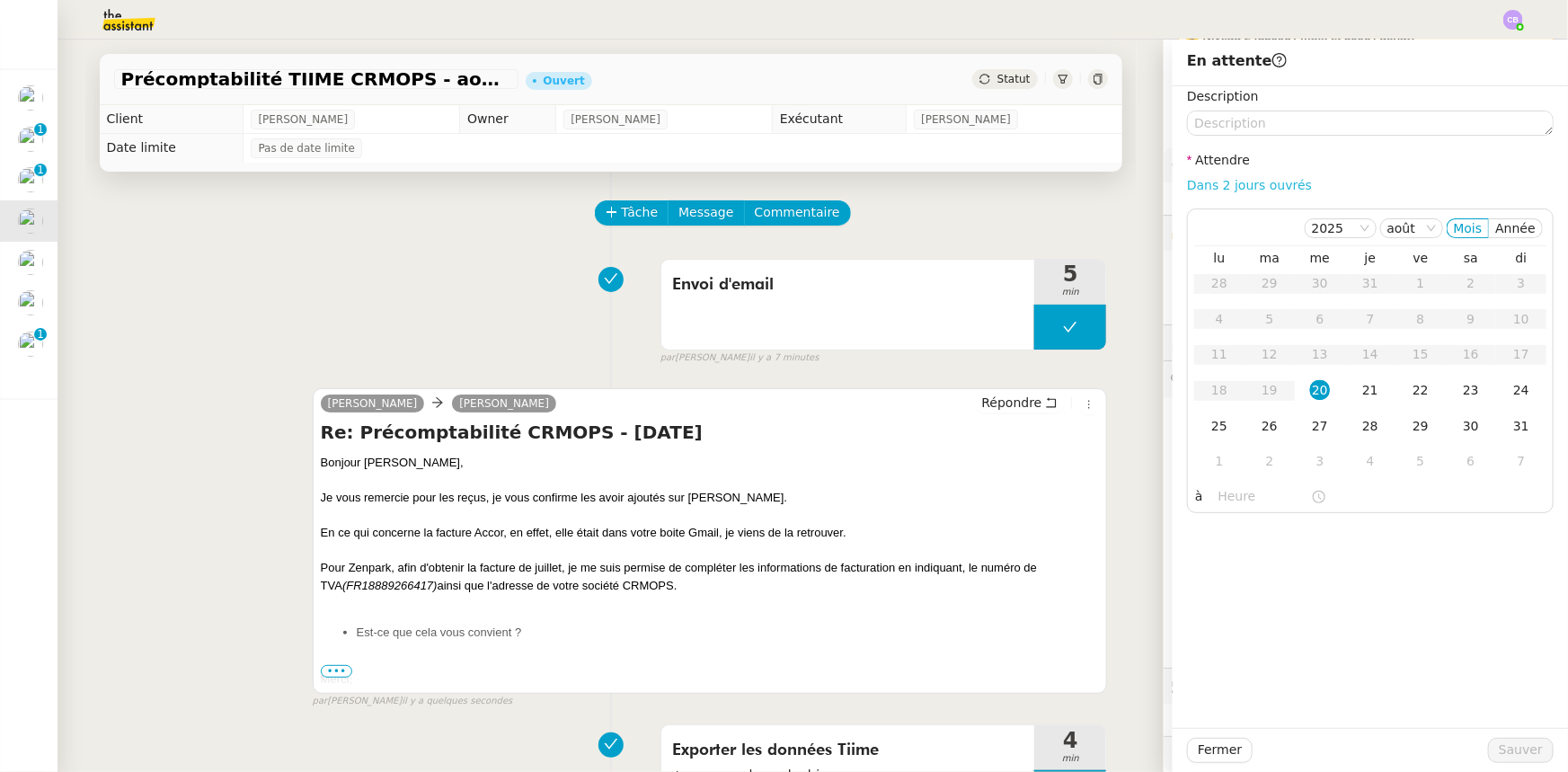
click at [1225, 189] on link "Dans 2 jours ouvrés" at bounding box center [1250, 185] width 125 height 15
type input "07:00"
click at [1499, 744] on span "Sauver" at bounding box center [1521, 750] width 44 height 20
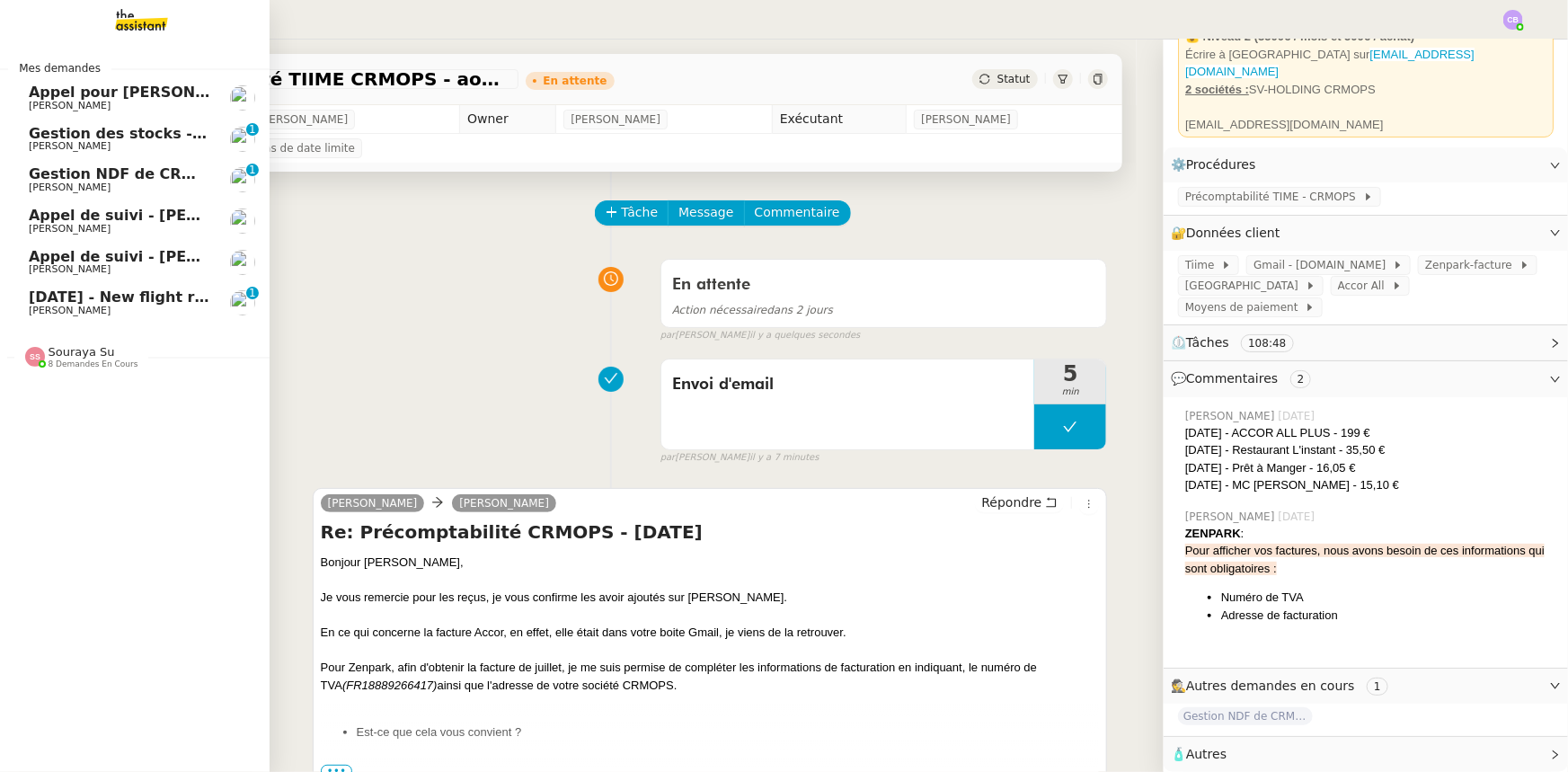
click at [85, 361] on span "8 demandes en cours" at bounding box center [94, 364] width 90 height 10
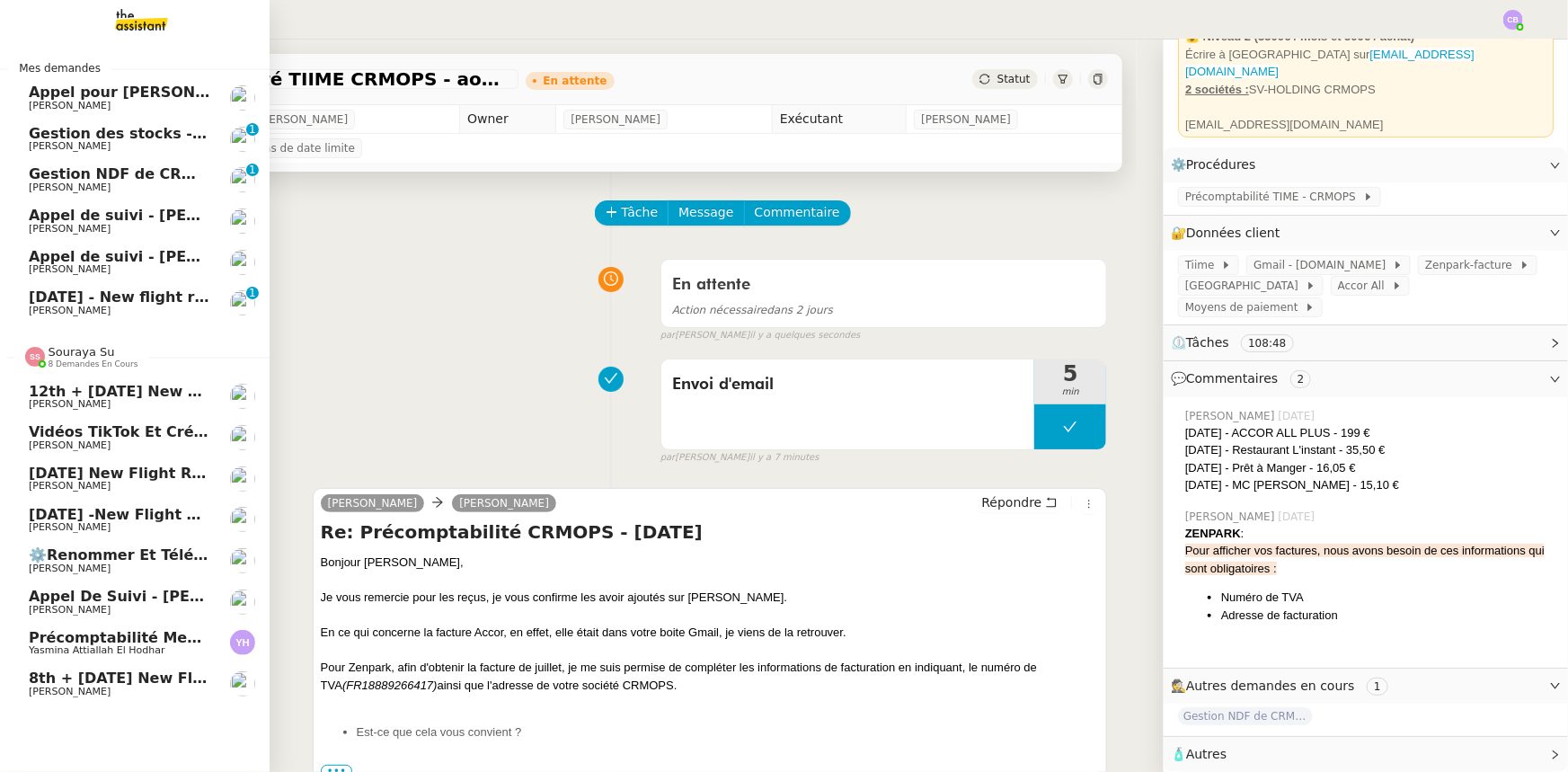
click at [85, 361] on span "8 demandes en cours" at bounding box center [94, 364] width 90 height 10
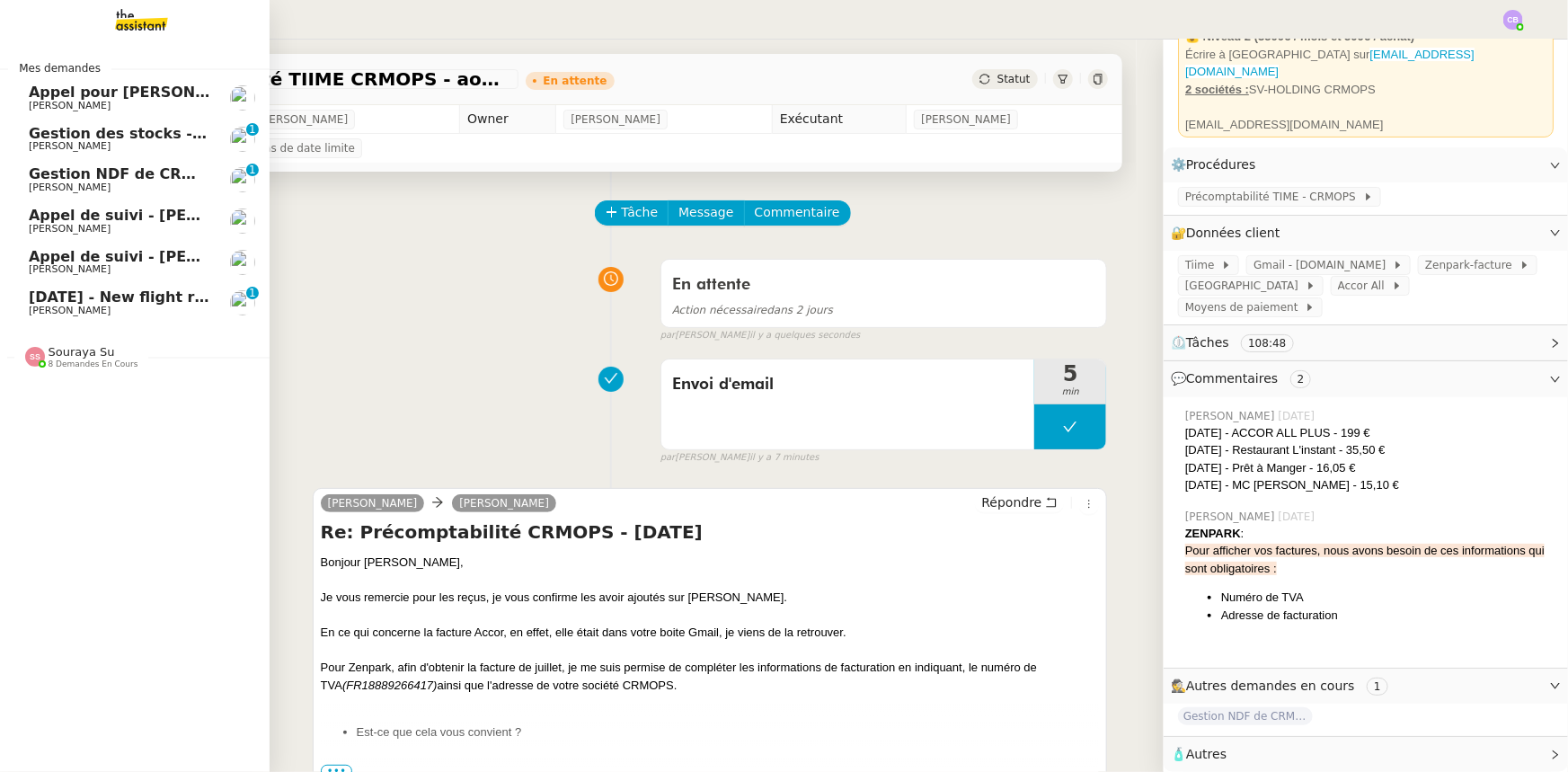
click at [105, 304] on span "[DATE] - New flight request - Saleema Moumene" at bounding box center [224, 297] width 391 height 17
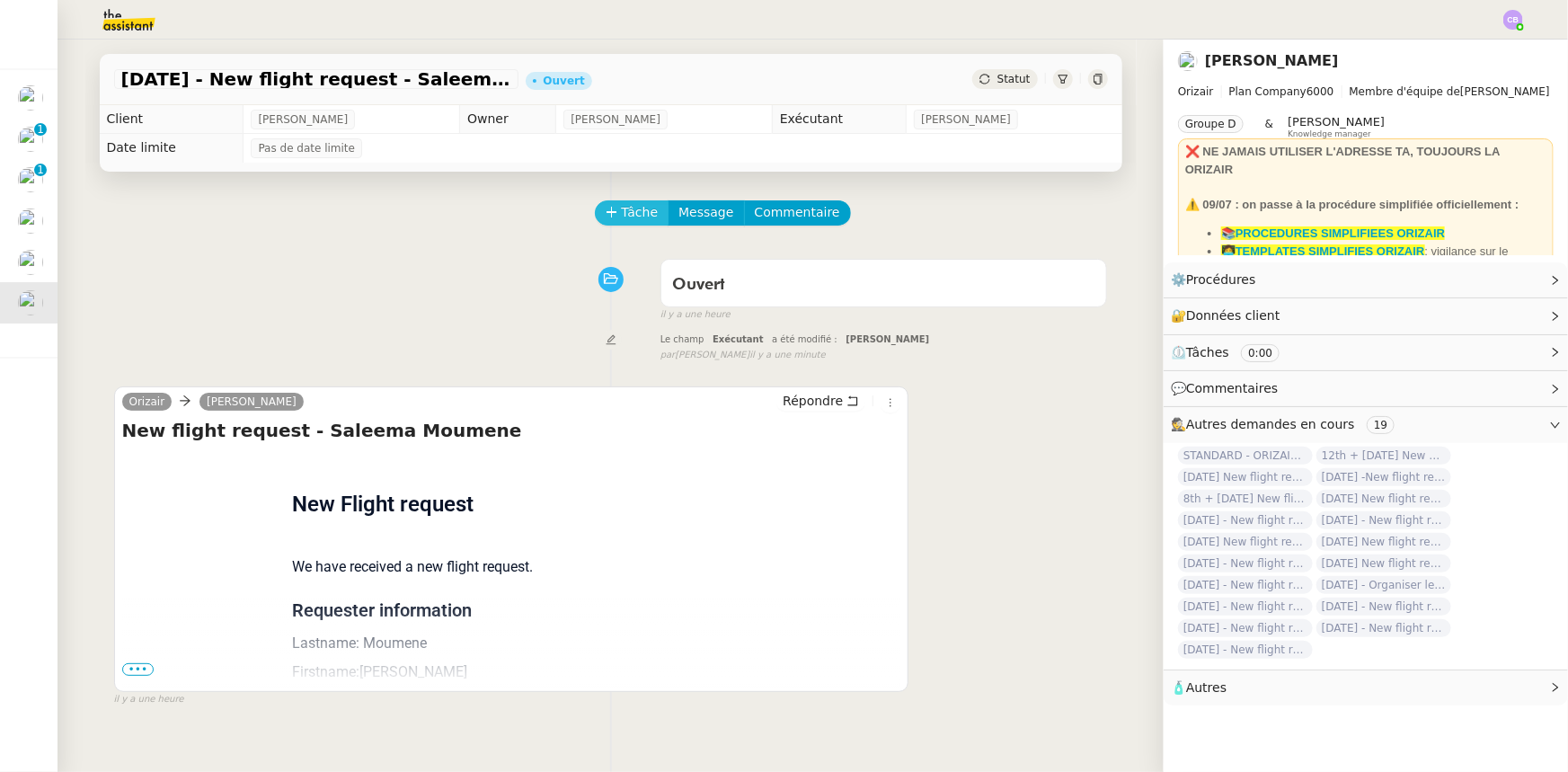
click at [630, 214] on span "Tâche" at bounding box center [640, 213] width 37 height 20
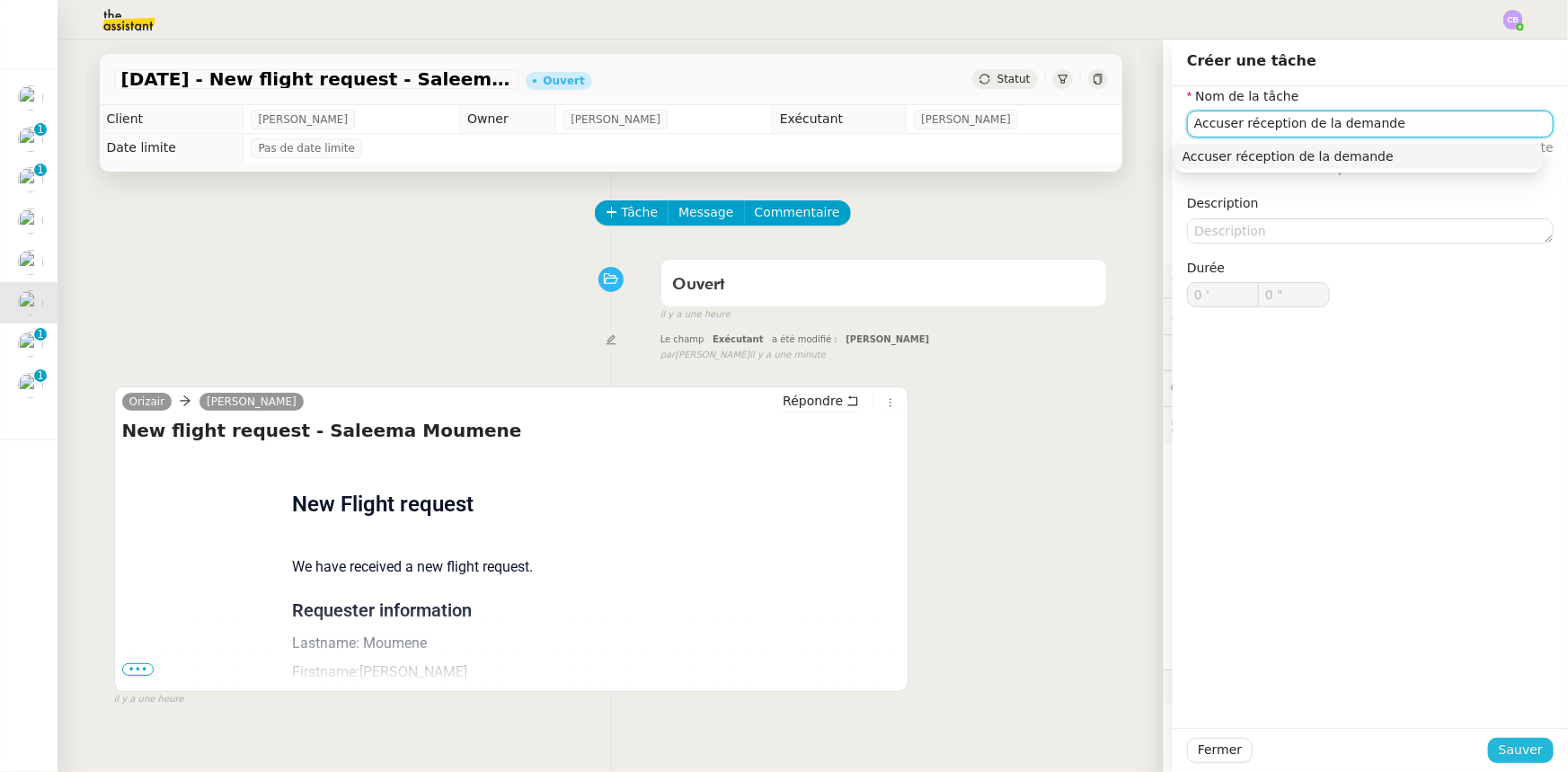
type input "Accuser réception de la demande"
click at [1492, 750] on button "Sauver" at bounding box center [1520, 750] width 65 height 25
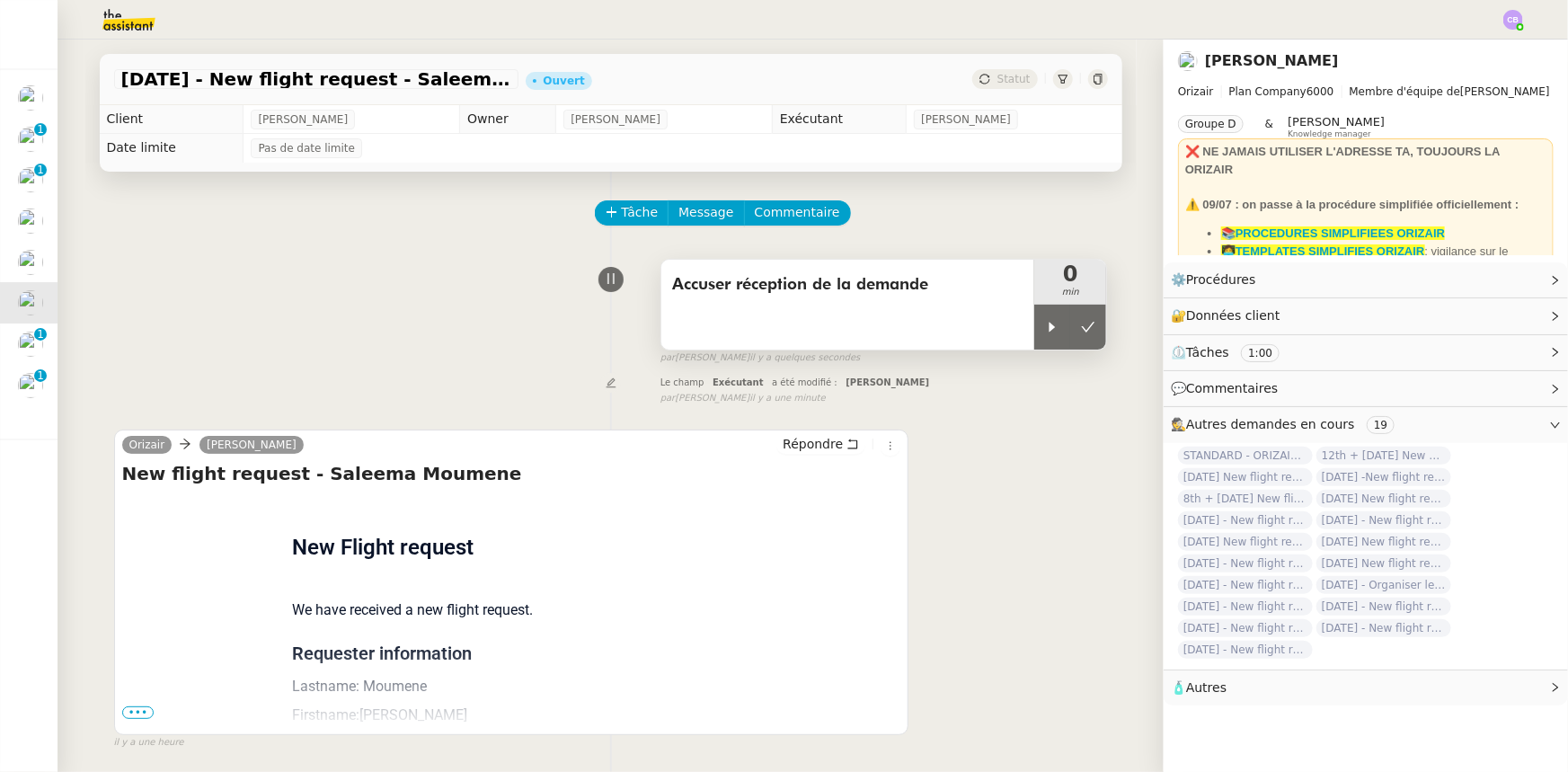
drag, startPoint x: 1025, startPoint y: 341, endPoint x: 958, endPoint y: 343, distance: 67.0
click at [1034, 340] on div at bounding box center [1052, 327] width 36 height 45
click at [136, 713] on span "•••" at bounding box center [138, 713] width 32 height 13
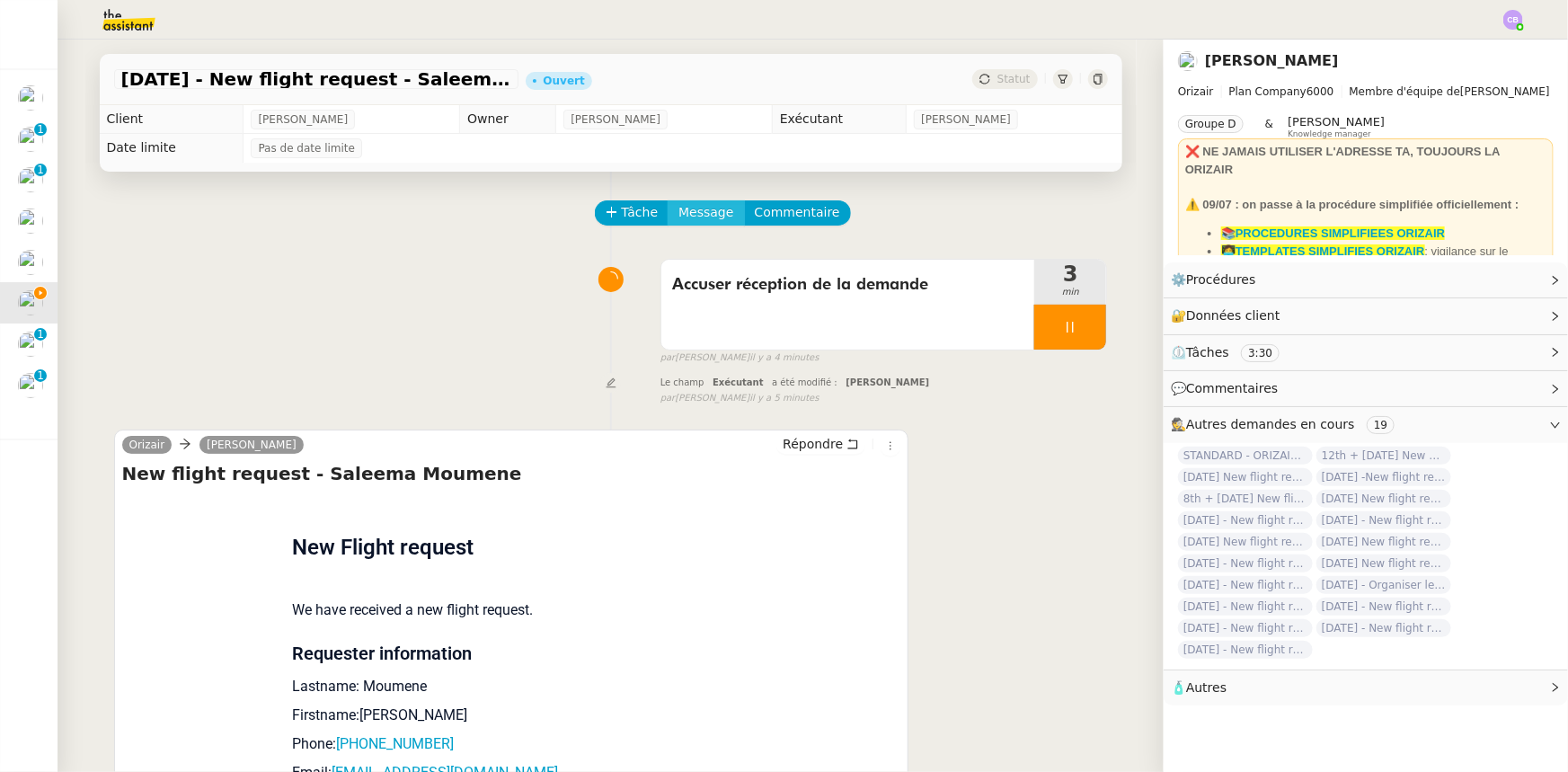
click at [678, 214] on span "Message" at bounding box center [706, 213] width 55 height 20
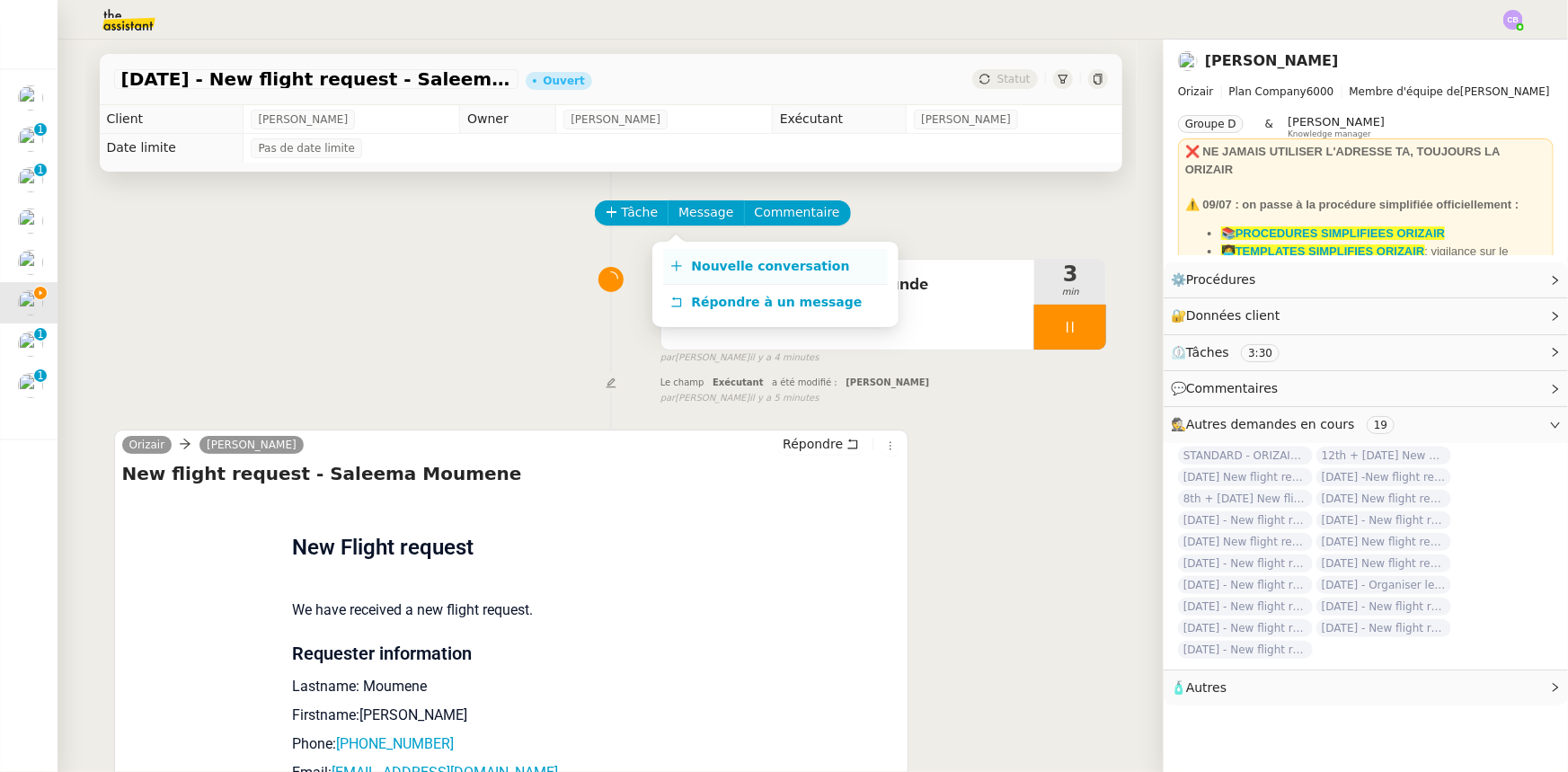
click at [730, 266] on span "Nouvelle conversation" at bounding box center [771, 266] width 158 height 15
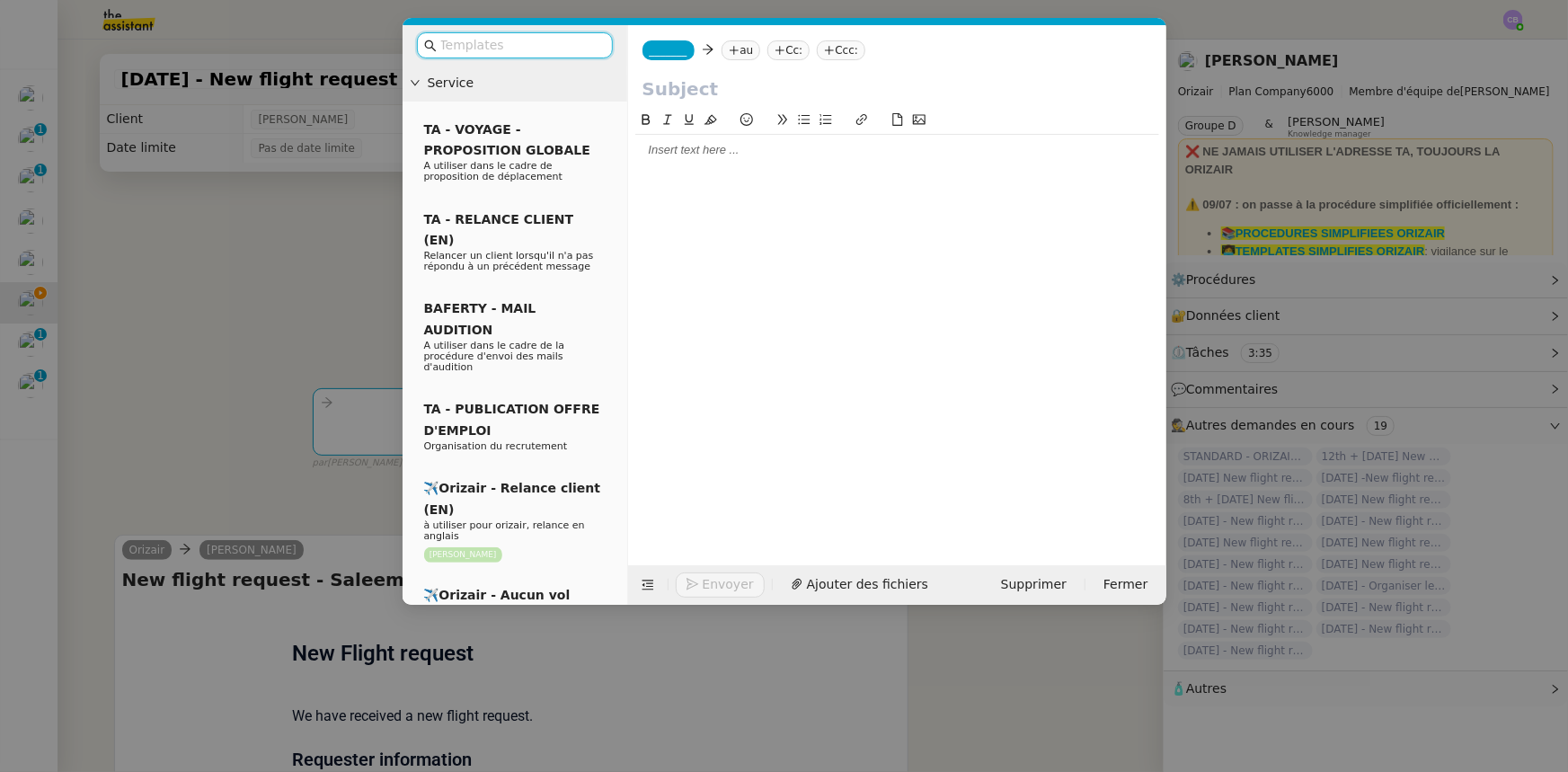
click at [519, 50] on input "text" at bounding box center [522, 45] width 162 height 20
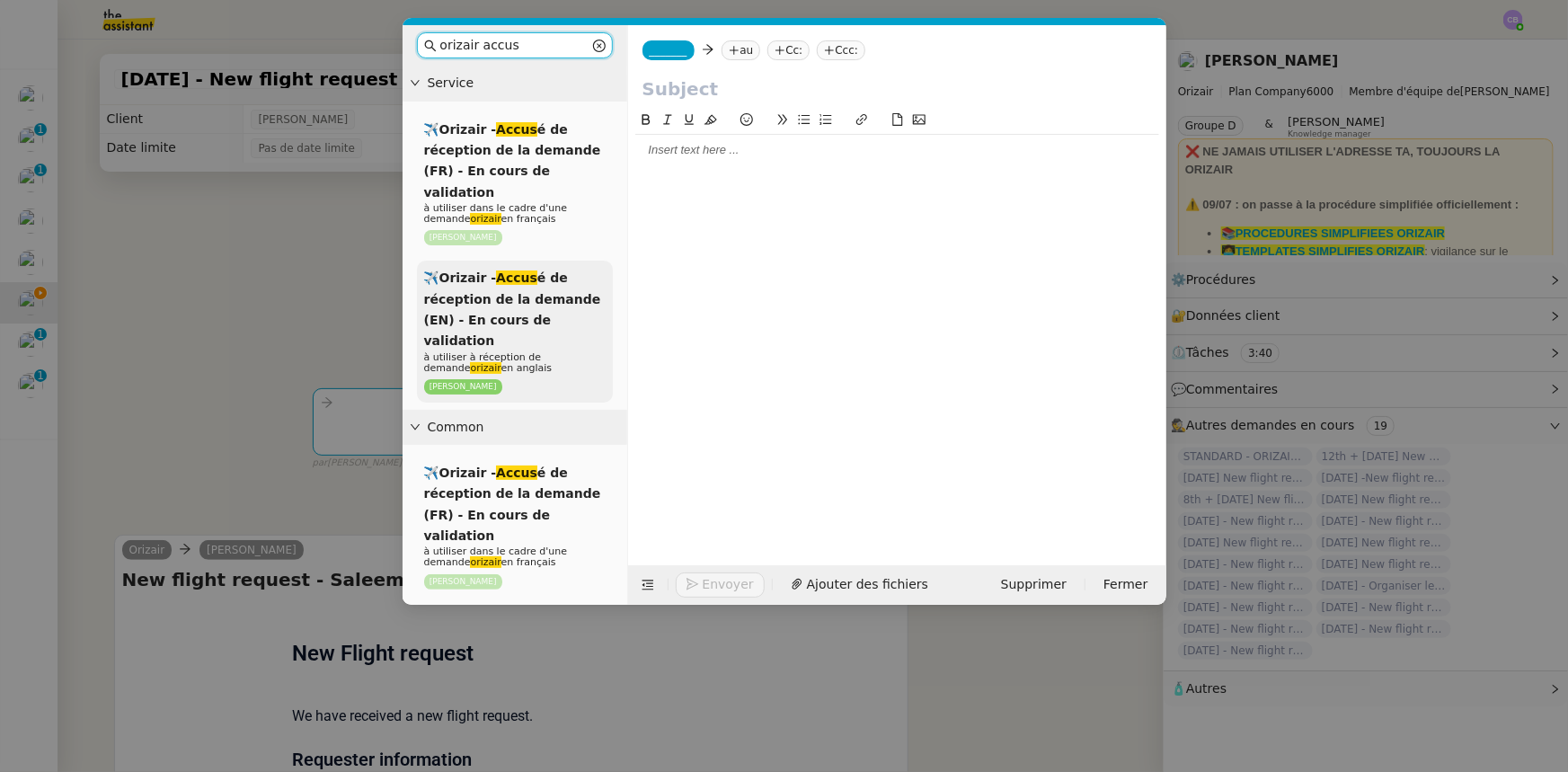
type input "orizair accus"
click at [548, 288] on div "✈️Orizair - Accus é de réception de la demande (EN) - En cours de validation à …" at bounding box center [514, 331] width 196 height 142
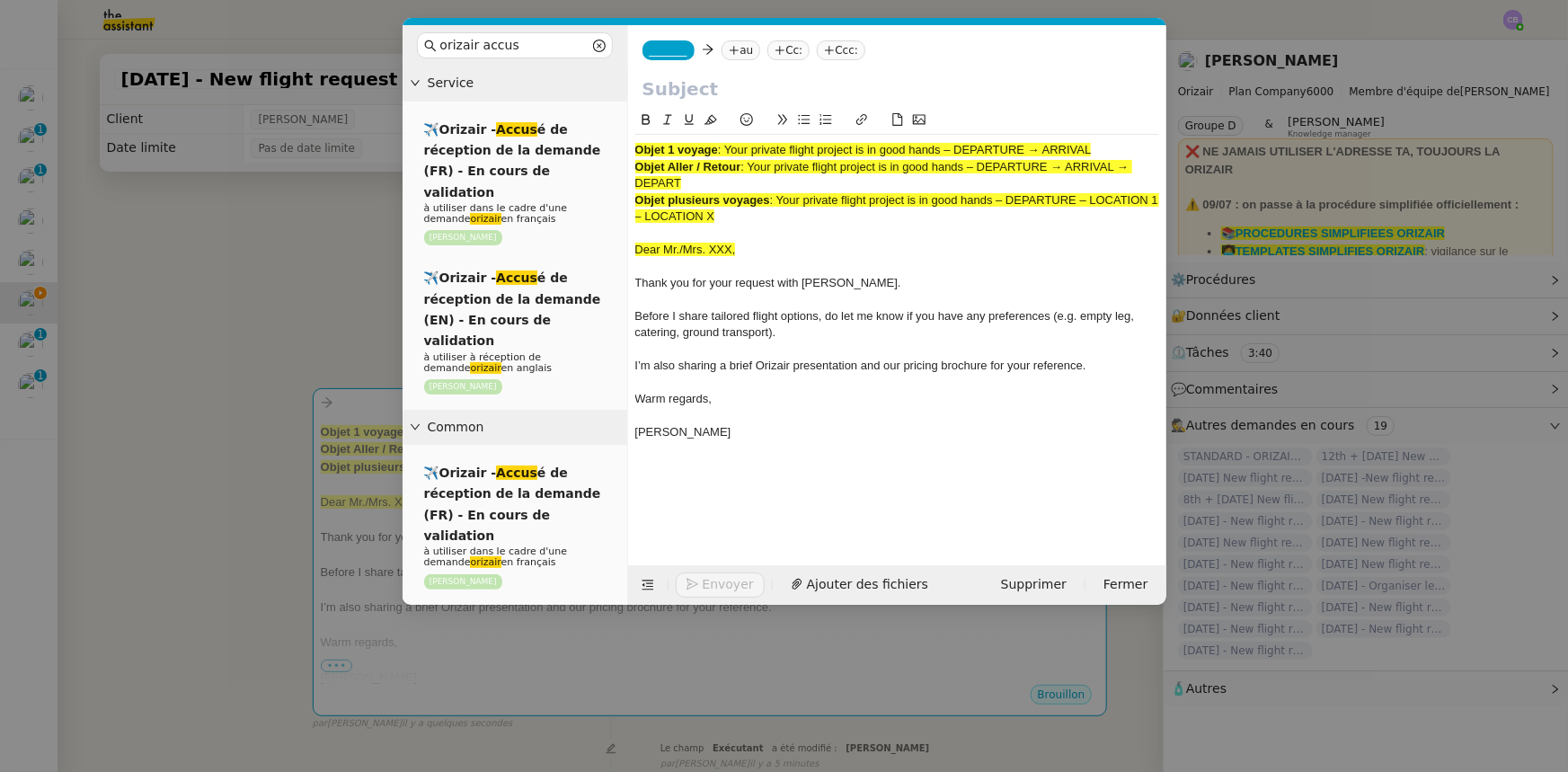
drag, startPoint x: 692, startPoint y: 186, endPoint x: 753, endPoint y: 168, distance: 63.6
click at [753, 168] on div "Objet Aller / Retour : Your private flight project is in good hands – DEPARTURE…" at bounding box center [896, 176] width 524 height 33
copy span "Your private flight project is in good hands – DEPARTURE → ARRIVAL → DEPART"
click at [705, 86] on input "text" at bounding box center [897, 88] width 510 height 27
paste input "Your private flight project is in good hands – DEPARTURE → ARRIVAL → DEPART"
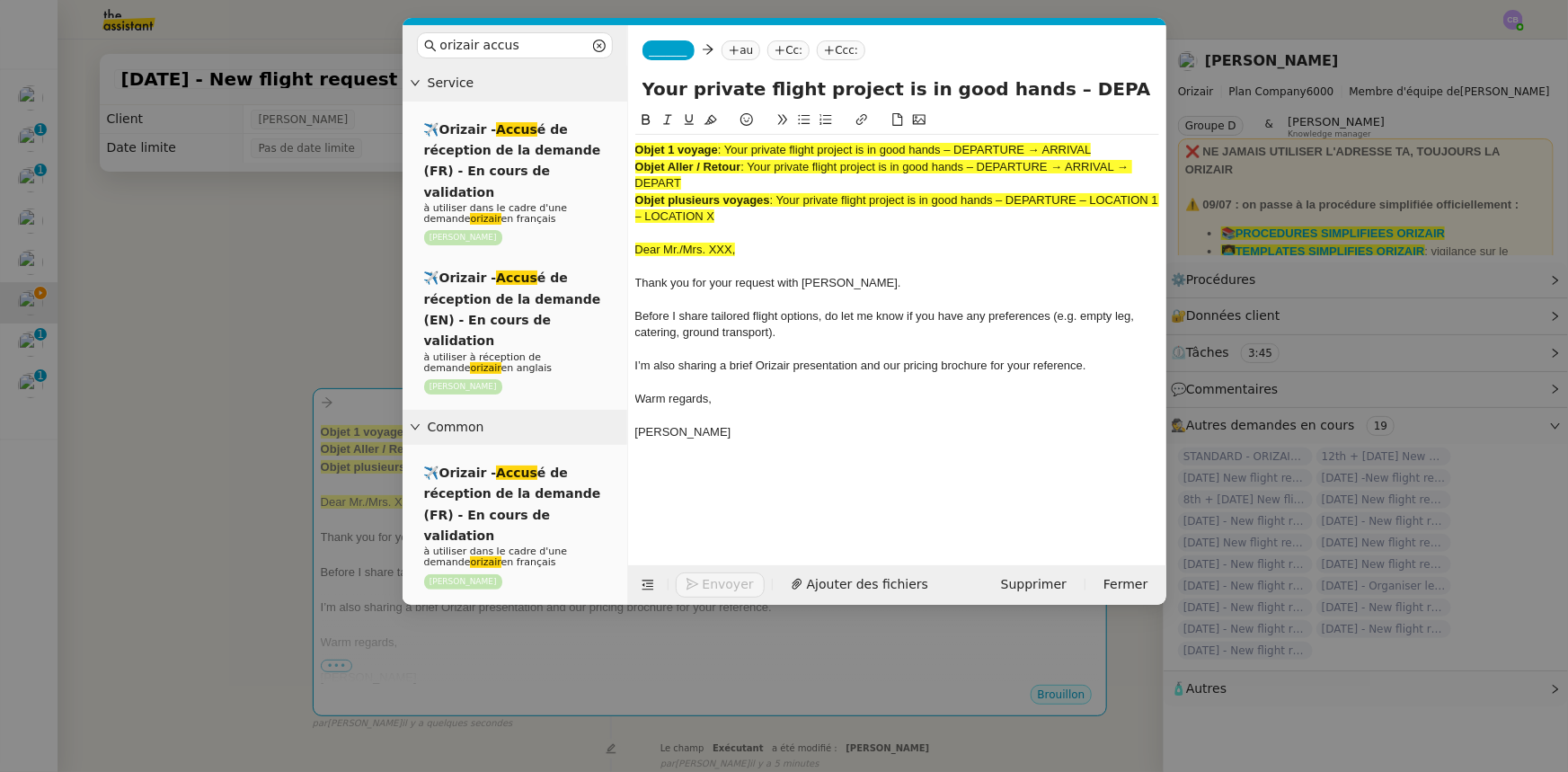
scroll to position [0, 170]
type input "Your private flight project is in good hands – DEPARTURE → ARRIVAL → DEPART"
drag, startPoint x: 743, startPoint y: 214, endPoint x: 631, endPoint y: 150, distance: 129.0
click at [631, 150] on nz-spin "Objet 1 voyage : Your private flight project is in good hands – DEPARTURE → ARR…" at bounding box center [897, 327] width 538 height 435
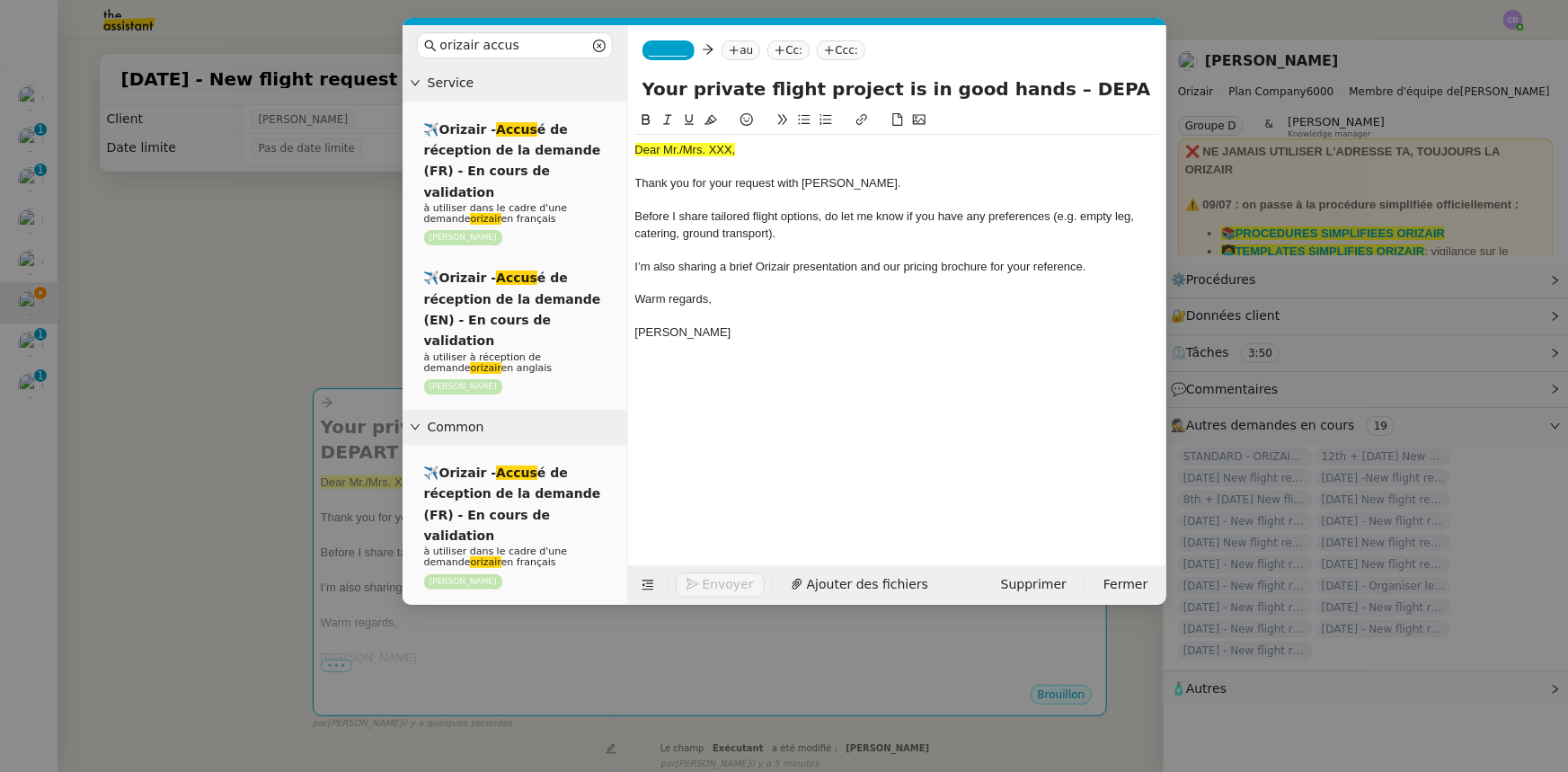
click at [323, 321] on nz-modal-container "orizair accus Service ✈️Orizair - Accus é de réception de la demande (FR) - En …" at bounding box center [784, 386] width 1568 height 772
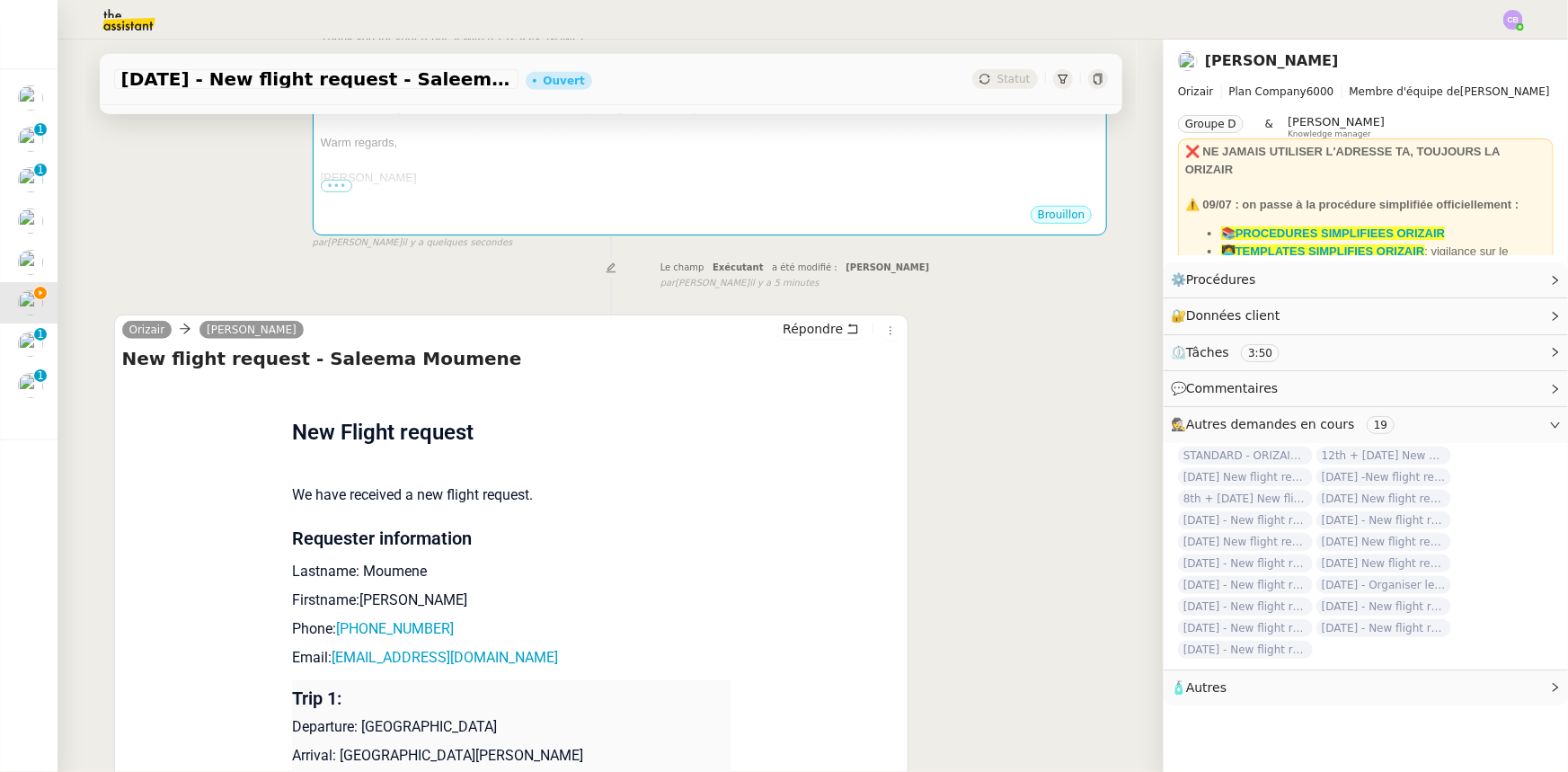
scroll to position [490, 0]
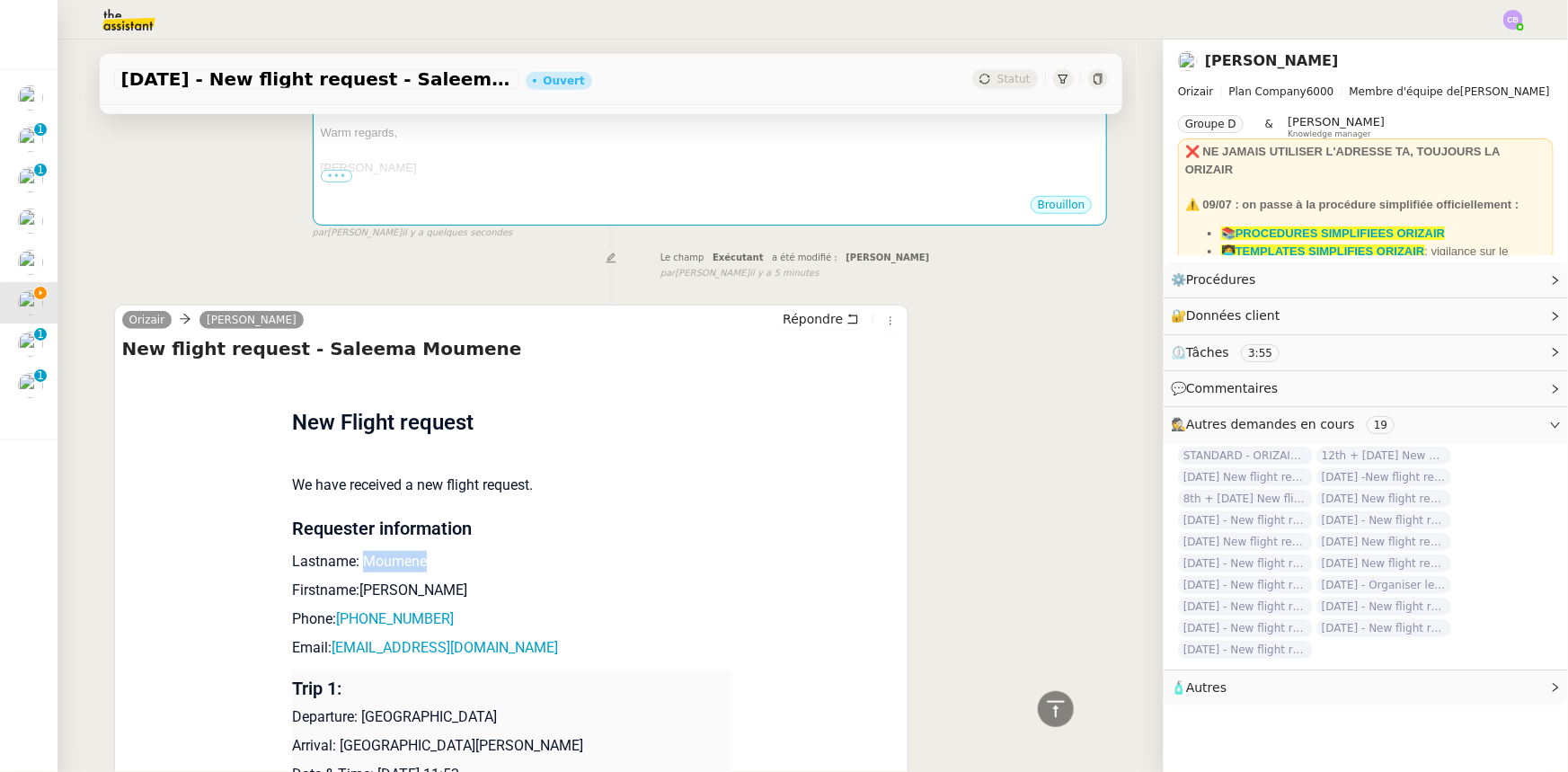
drag, startPoint x: 414, startPoint y: 538, endPoint x: 355, endPoint y: 538, distance: 59.0
click at [355, 551] on p "Lastname: Moumene" at bounding box center [511, 561] width 439 height 21
copy p "Moumene"
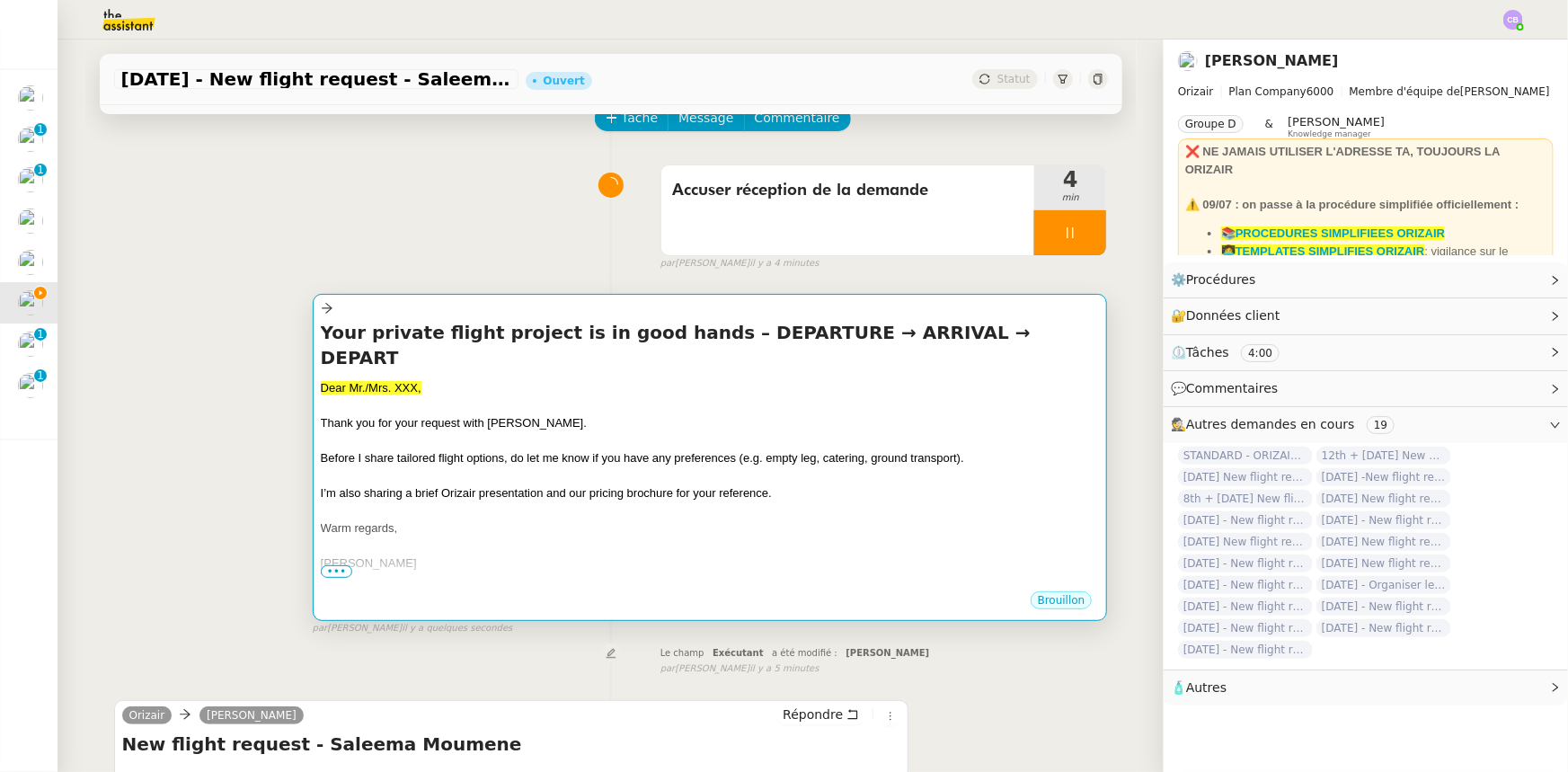
scroll to position [81, 0]
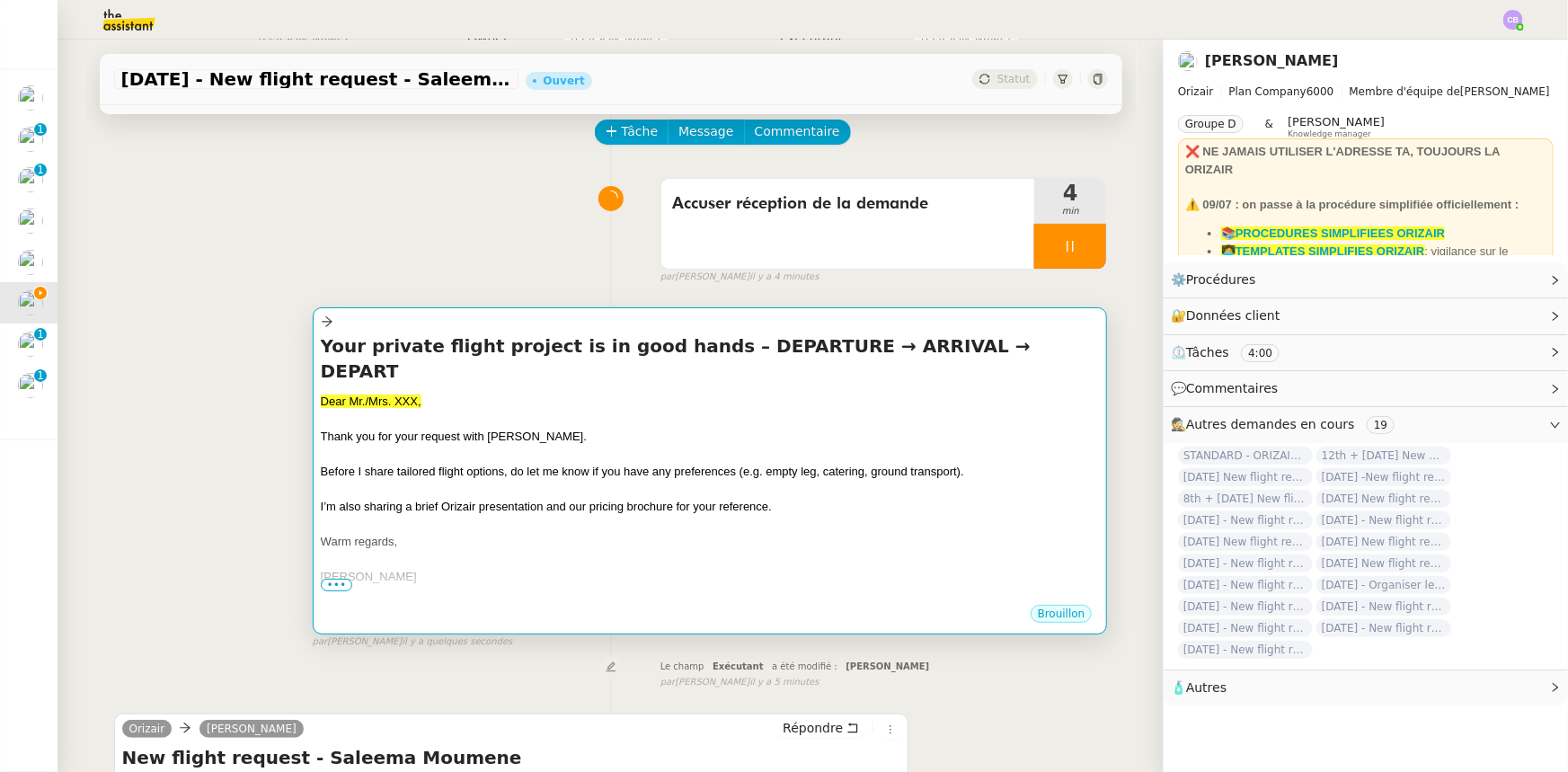
click at [594, 550] on div at bounding box center [710, 559] width 779 height 18
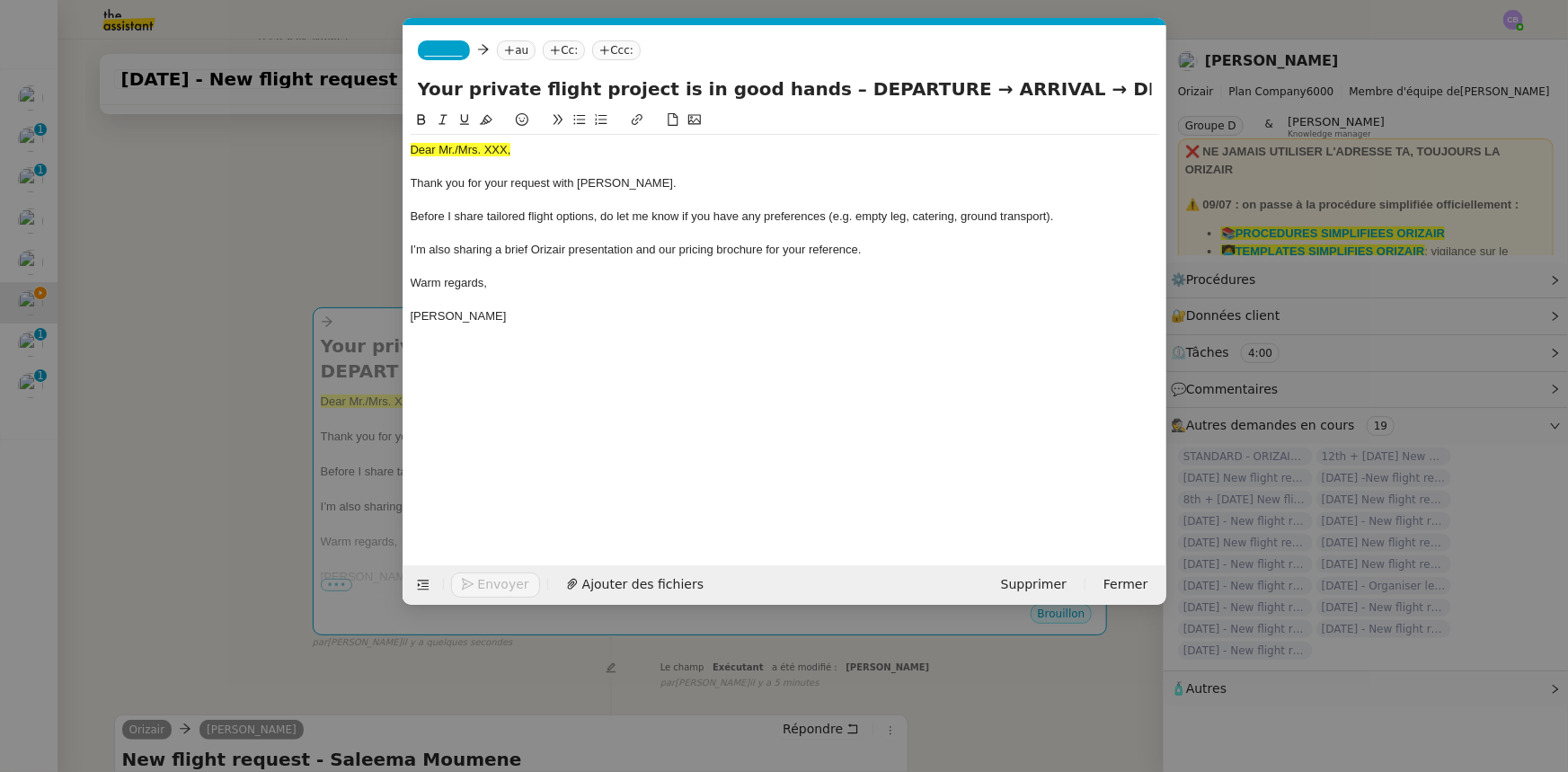
scroll to position [0, 105]
drag, startPoint x: 513, startPoint y: 148, endPoint x: 404, endPoint y: 147, distance: 109.0
click at [404, 147] on nz-spin "Dear Mr./Mrs. XXX, Thank you for your request with [PERSON_NAME]. Before I shar…" at bounding box center [785, 327] width 763 height 435
click at [483, 119] on icon at bounding box center [487, 120] width 13 height 13
click at [507, 148] on div "Dear Mr./Mrs. XXX," at bounding box center [785, 150] width 749 height 17
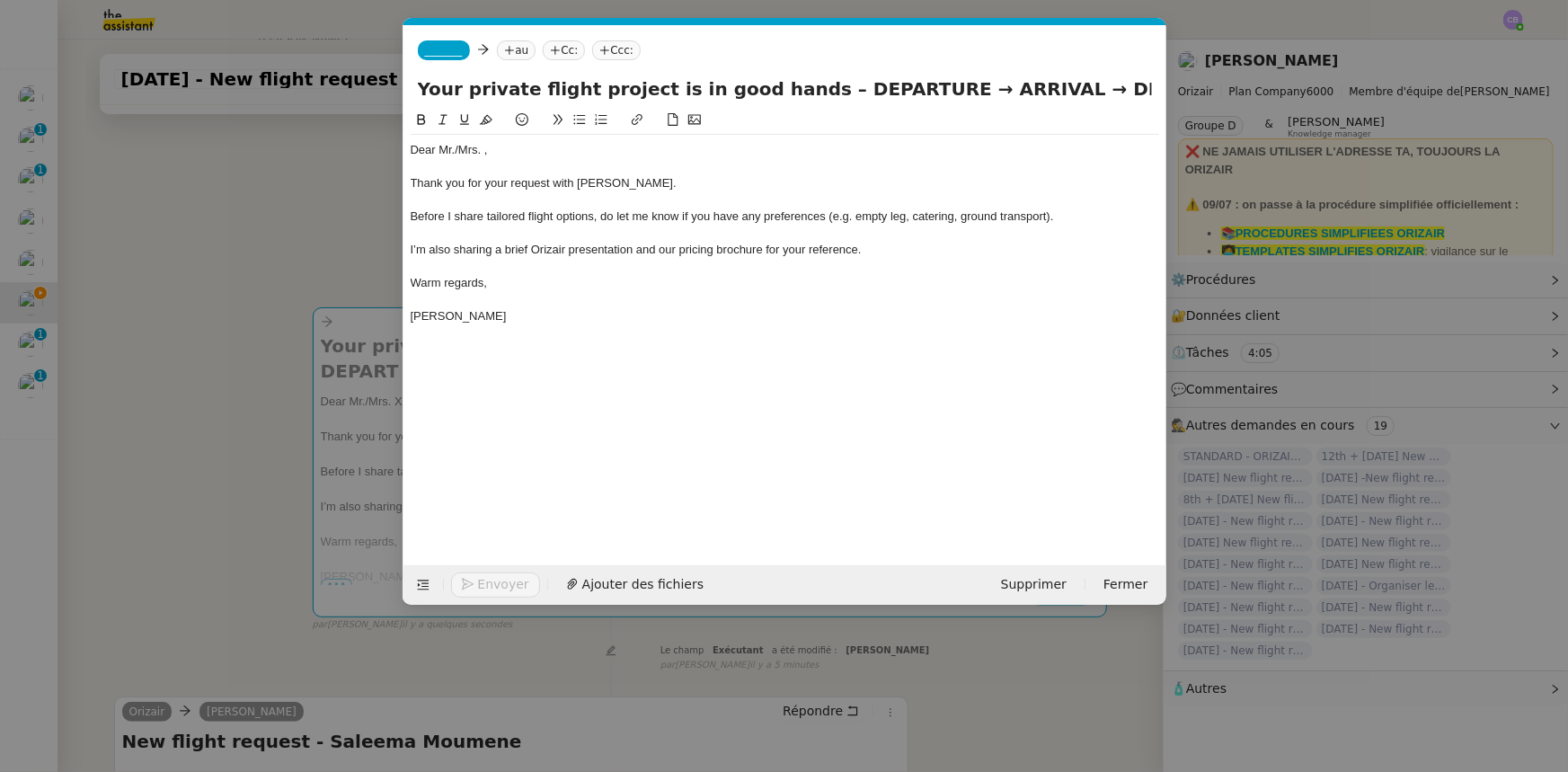
scroll to position [0, 0]
click at [458, 151] on div "Dear Mr./Mrs. [GEOGRAPHIC_DATA]," at bounding box center [785, 150] width 749 height 17
drag, startPoint x: 899, startPoint y: 86, endPoint x: 794, endPoint y: 87, distance: 105.0
click at [794, 87] on input "Your private flight project is in good hands – DEPARTURE → ARRIVAL → DEPART" at bounding box center [785, 88] width 734 height 27
click at [876, 93] on input "Your private flight project is in good hands – DEPARTURE → ARRIVAL → DEPART" at bounding box center [785, 88] width 734 height 27
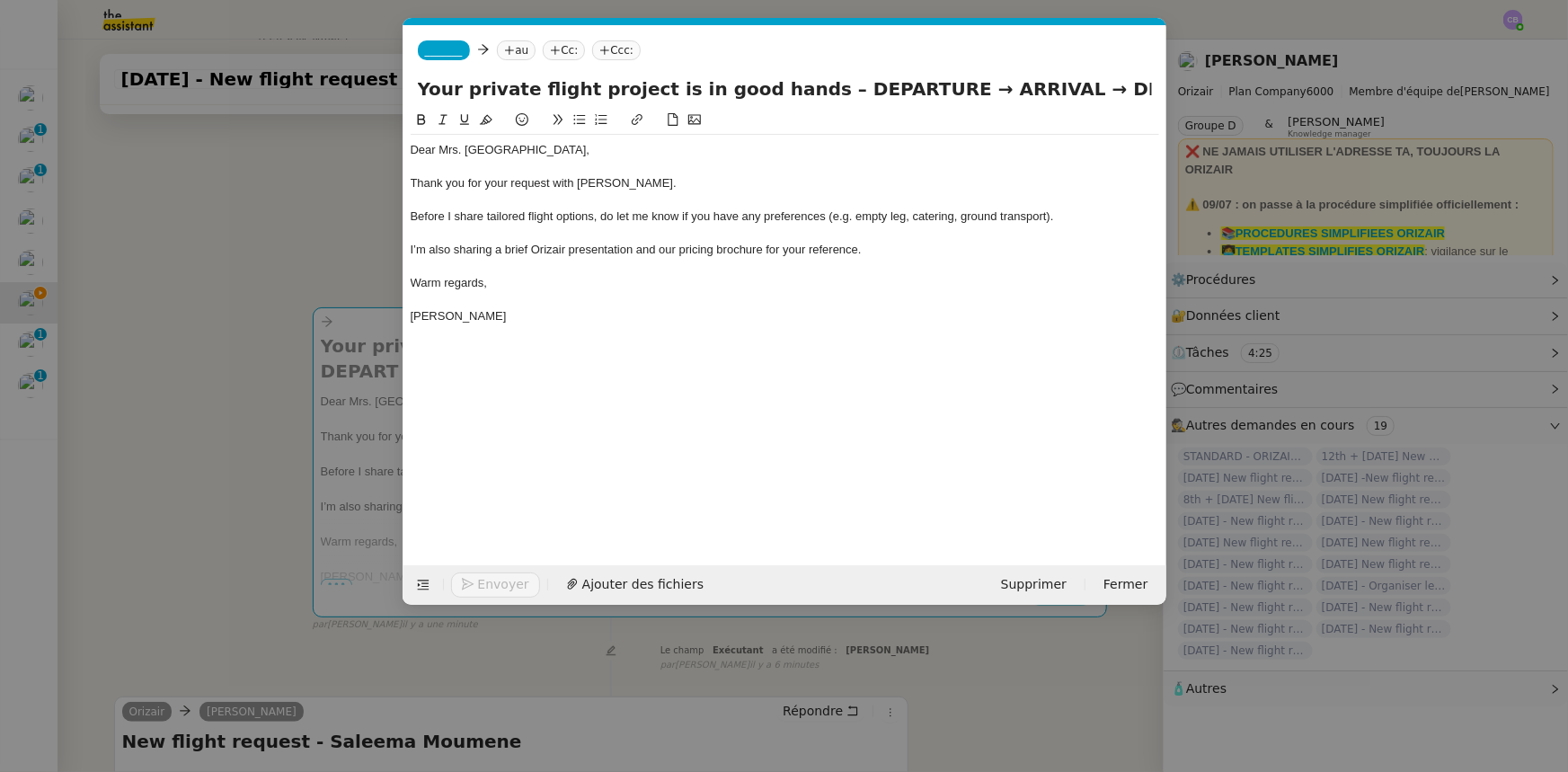
drag, startPoint x: 897, startPoint y: 90, endPoint x: 804, endPoint y: 88, distance: 93.0
click at [804, 88] on input "Your private flight project is in good hands – DEPARTURE → ARRIVAL → DEPART" at bounding box center [785, 88] width 734 height 27
drag, startPoint x: 982, startPoint y: 84, endPoint x: 1050, endPoint y: 86, distance: 68.0
click at [1050, 86] on input "Your private flight project is in good hands – Venice [PERSON_NAME] → ARRIVAL →…" at bounding box center [785, 88] width 734 height 27
click at [948, 89] on input "Your private flight project is in good hands – Venice [PERSON_NAME] → [GEOGRAPH…" at bounding box center [785, 88] width 734 height 27
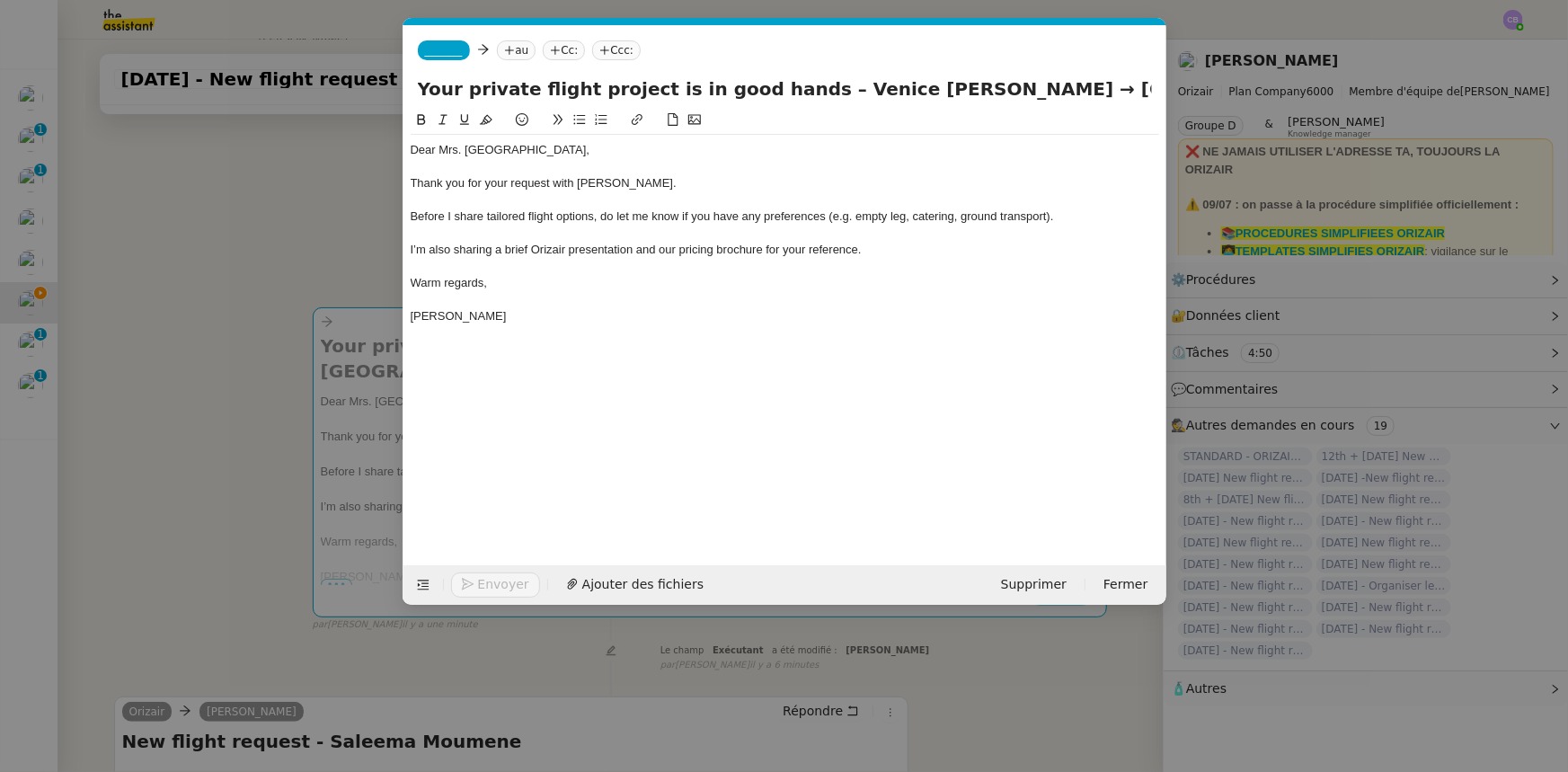
drag, startPoint x: 952, startPoint y: 90, endPoint x: 802, endPoint y: 88, distance: 150.0
click at [802, 88] on input "Your private flight project is in good hands – Venice [PERSON_NAME] → [GEOGRAPH…" at bounding box center [785, 88] width 734 height 27
click at [993, 86] on input "Your private flight project is in good hands – Venice [PERSON_NAME] → [GEOGRAPH…" at bounding box center [785, 88] width 734 height 27
drag, startPoint x: 1080, startPoint y: 89, endPoint x: 1141, endPoint y: 88, distance: 61.0
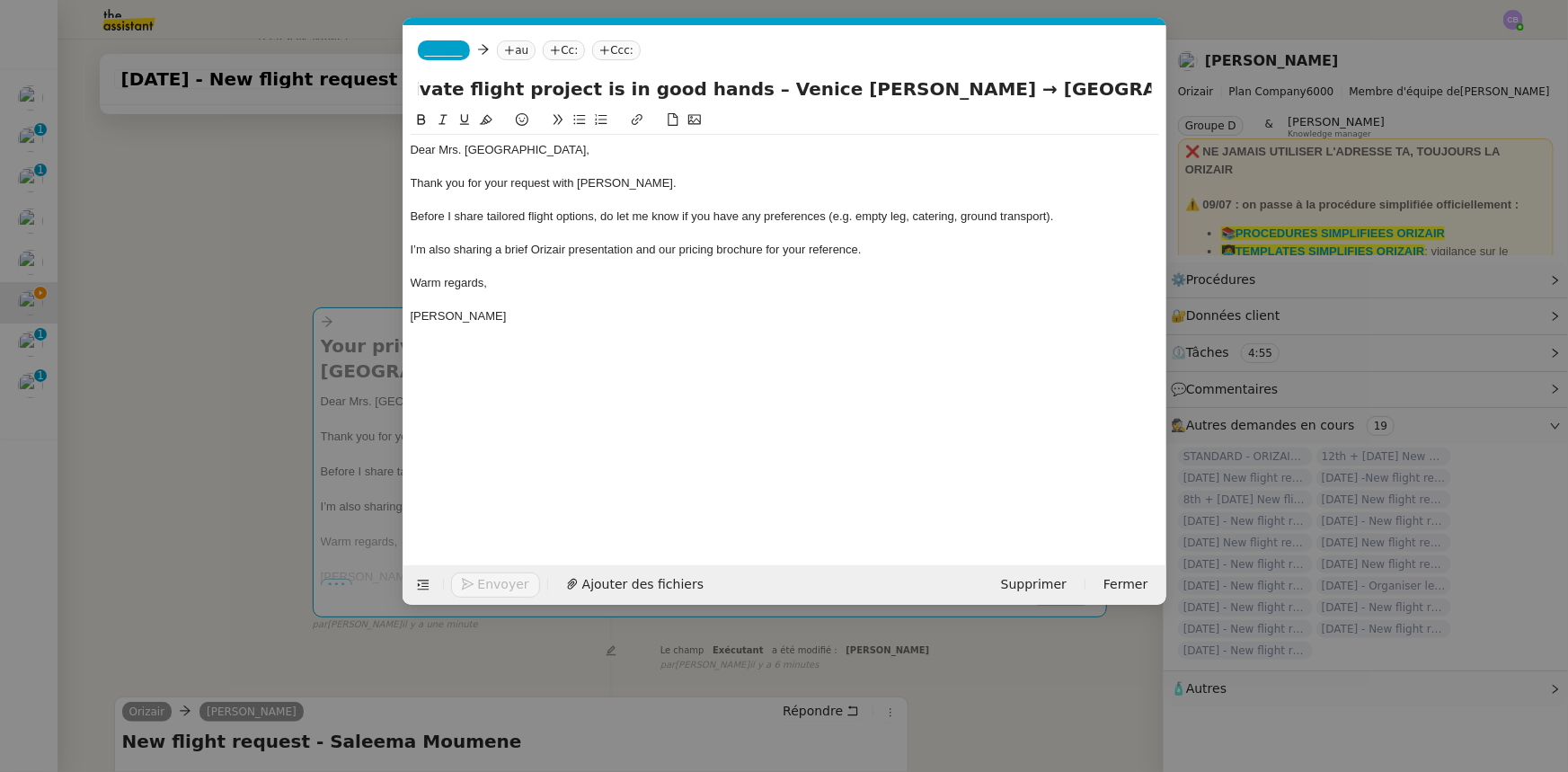
click at [1141, 88] on input "Your private flight project is in good hands – Venice [PERSON_NAME] → [GEOGRAPH…" at bounding box center [785, 88] width 734 height 27
paste input "Venice [PERSON_NAME]"
type input "Your private flight project is in good hands – Venice [PERSON_NAME] → [GEOGRAPH…"
click at [440, 46] on span "_______" at bounding box center [444, 51] width 38 height 13
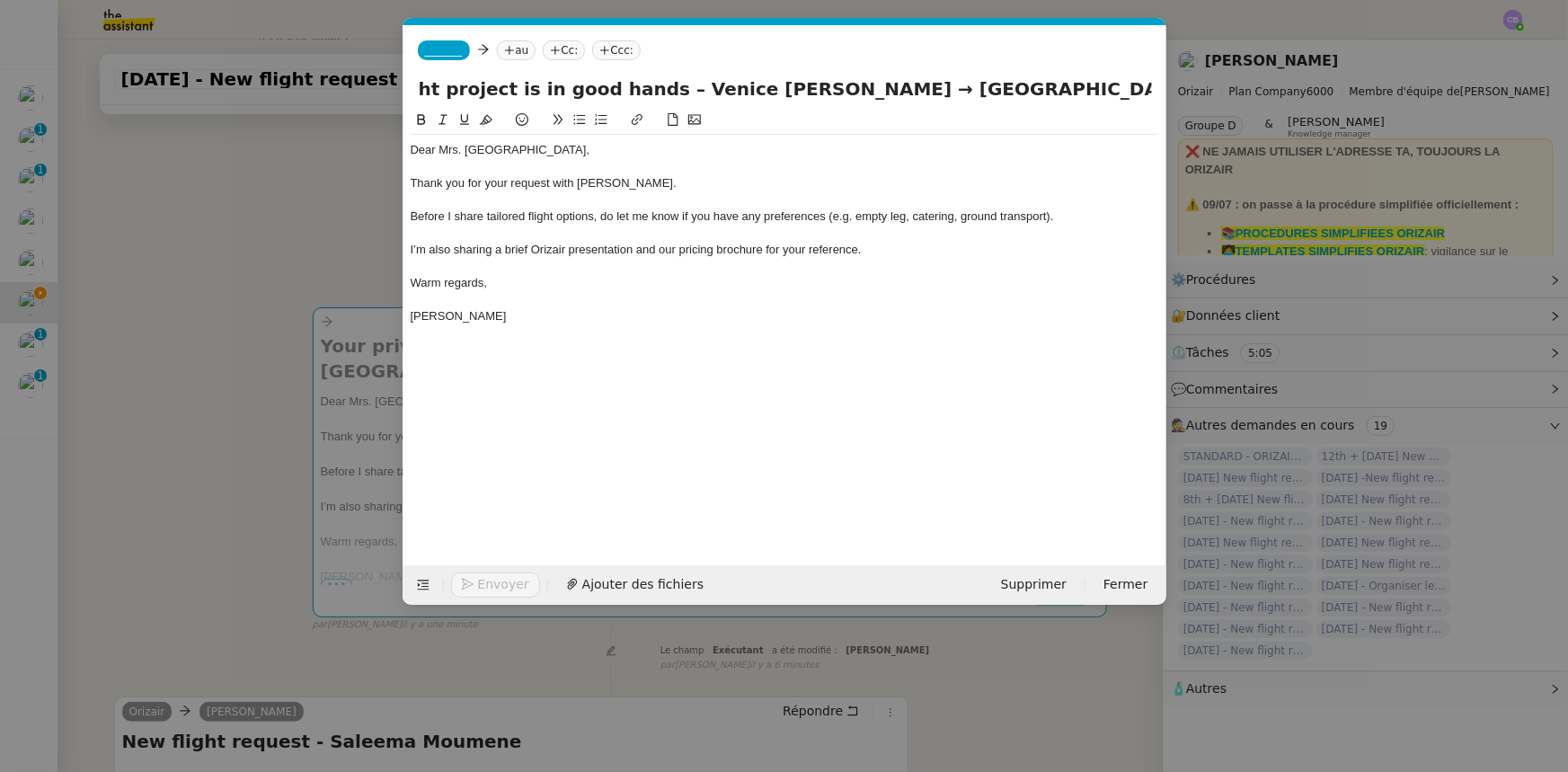
scroll to position [0, 0]
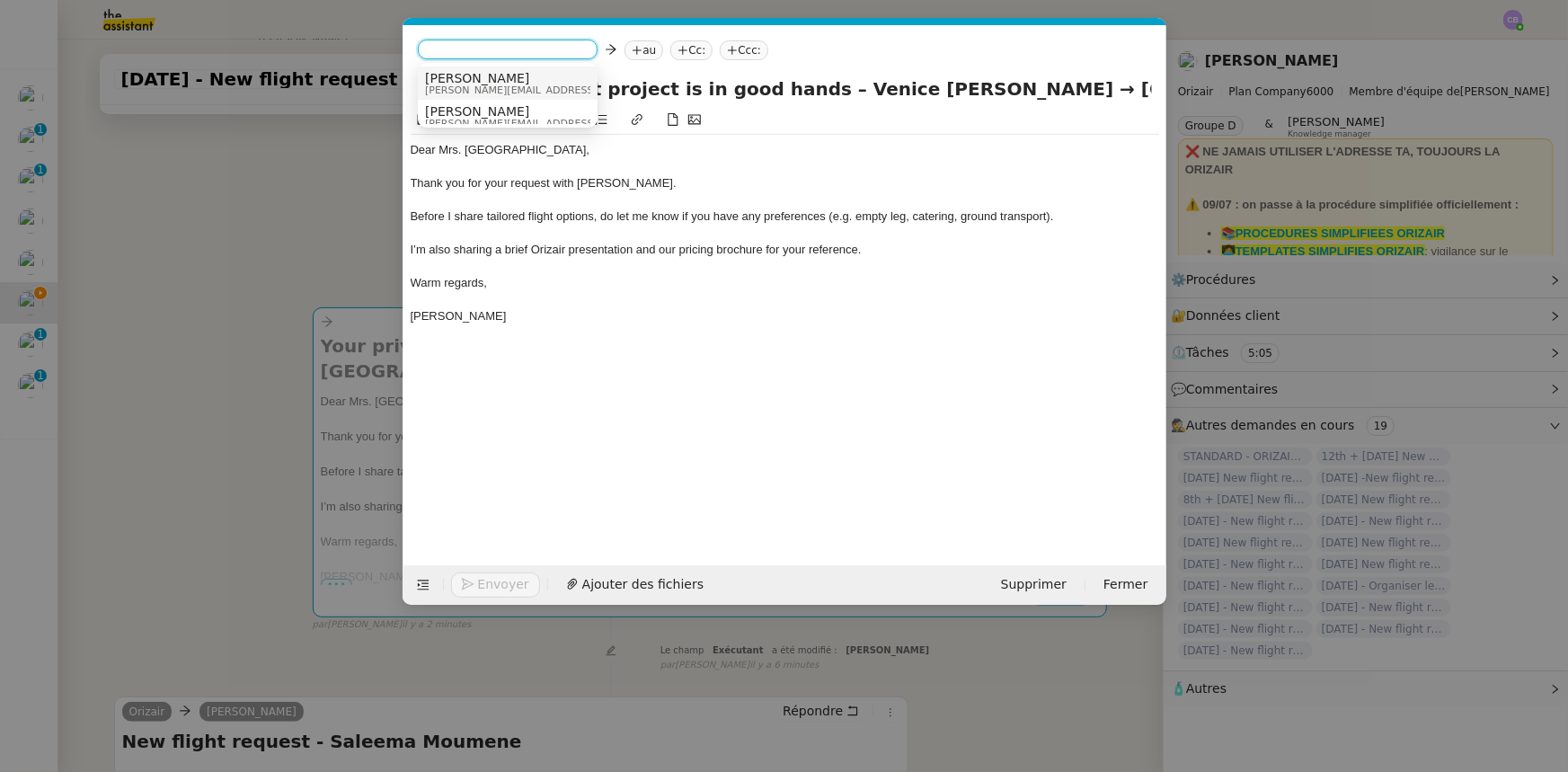
click at [489, 81] on span "[PERSON_NAME]" at bounding box center [552, 78] width 255 height 15
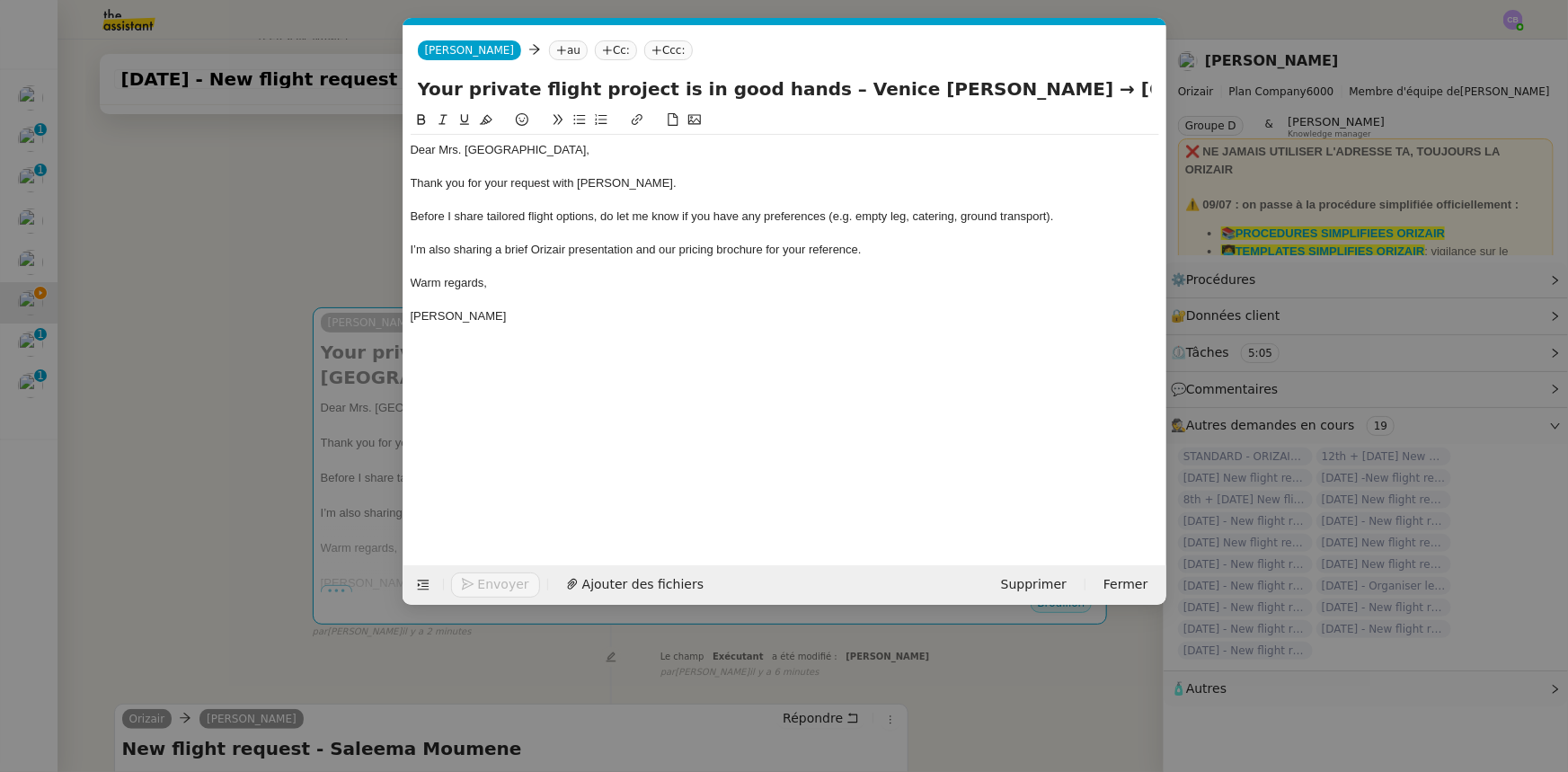
click at [243, 328] on nz-modal-container "orizair accus Service ✈️Orizair - Accus é de réception de la demande (FR) - En …" at bounding box center [784, 386] width 1568 height 772
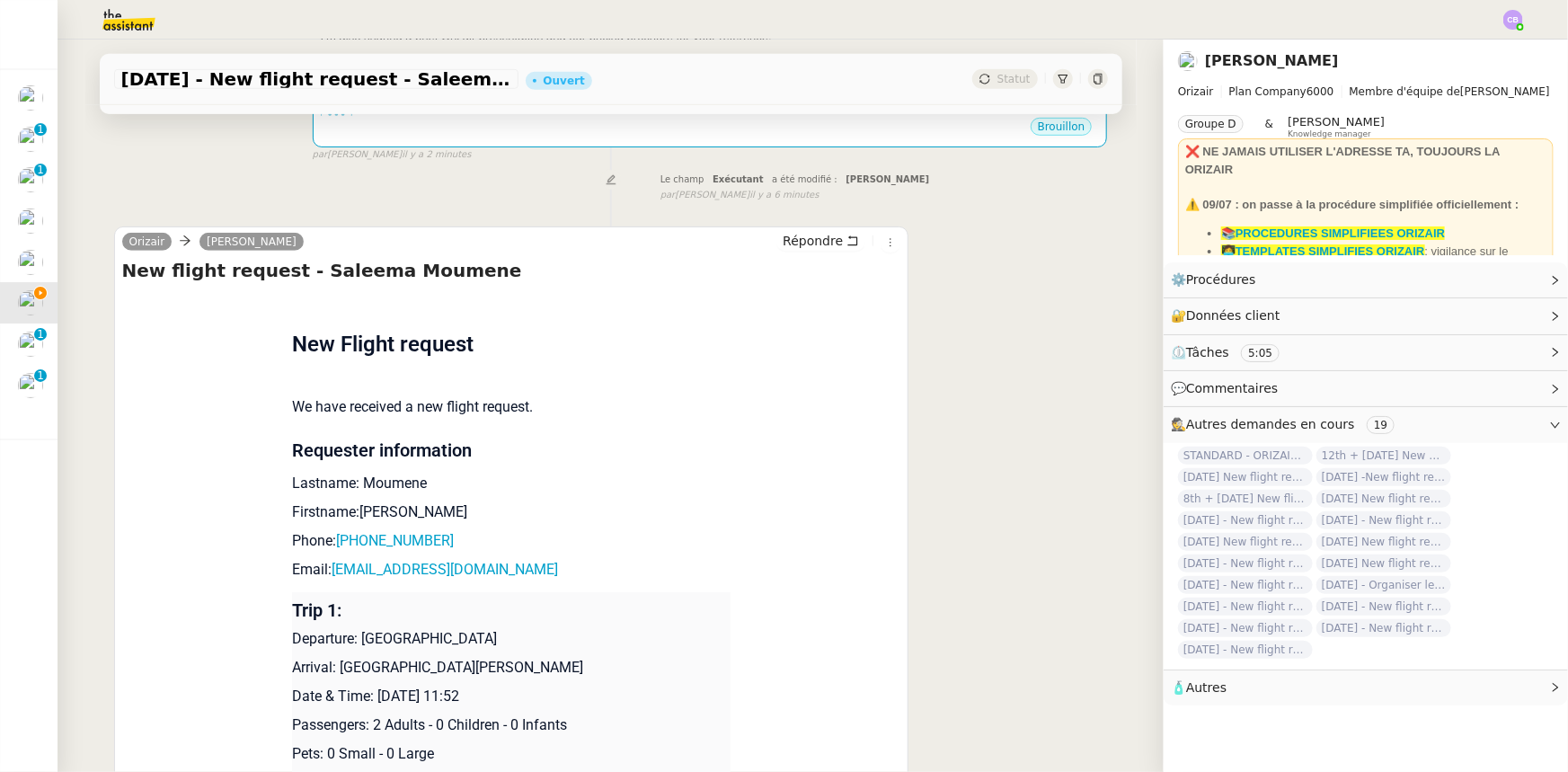
scroll to position [571, 0]
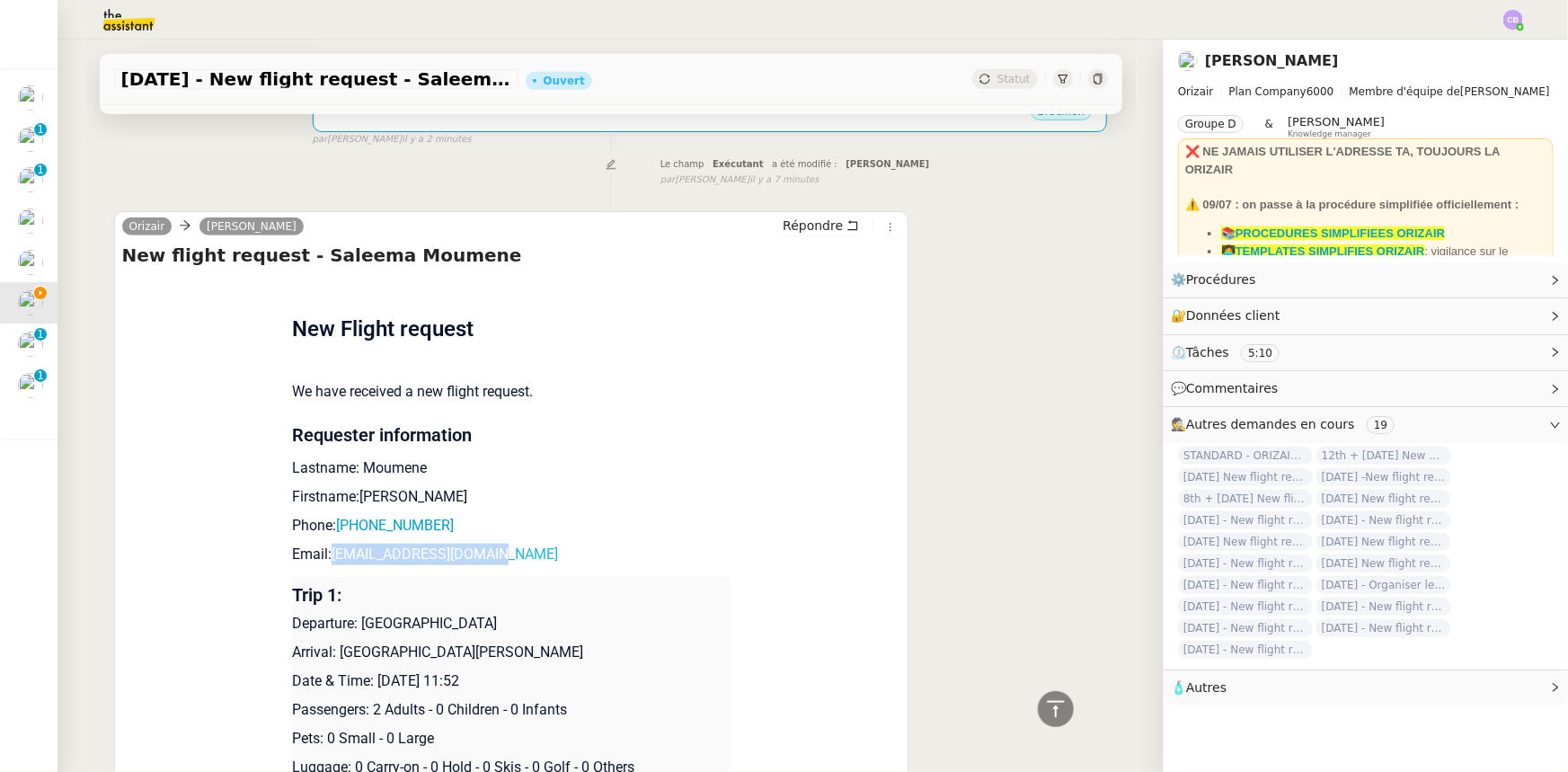
drag, startPoint x: 490, startPoint y: 559, endPoint x: 327, endPoint y: 559, distance: 163.0
click at [327, 559] on p "Email: [EMAIL_ADDRESS][DOMAIN_NAME]" at bounding box center [511, 554] width 439 height 21
copy link "[EMAIL_ADDRESS][DOMAIN_NAME]"
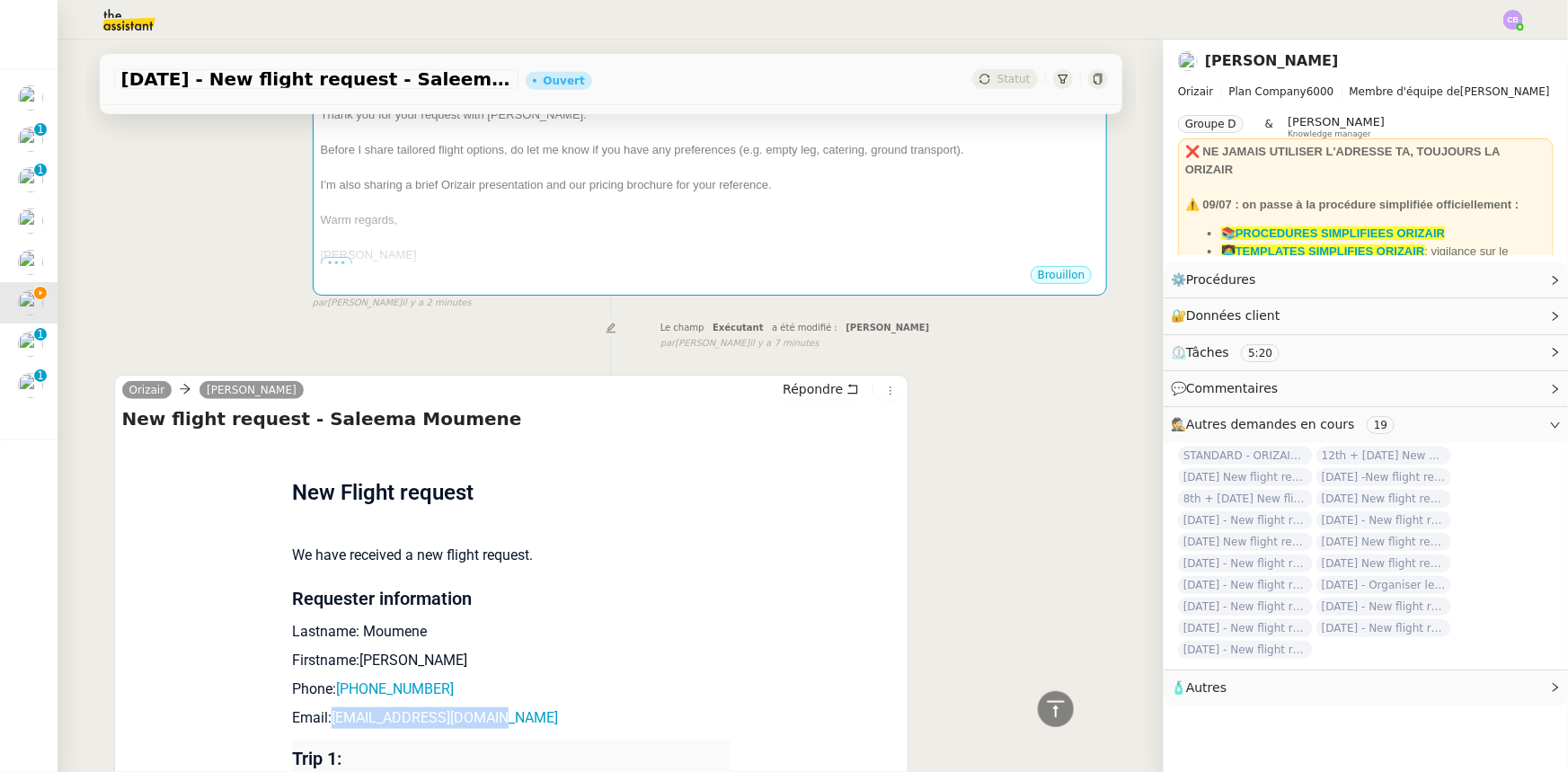
scroll to position [0, 0]
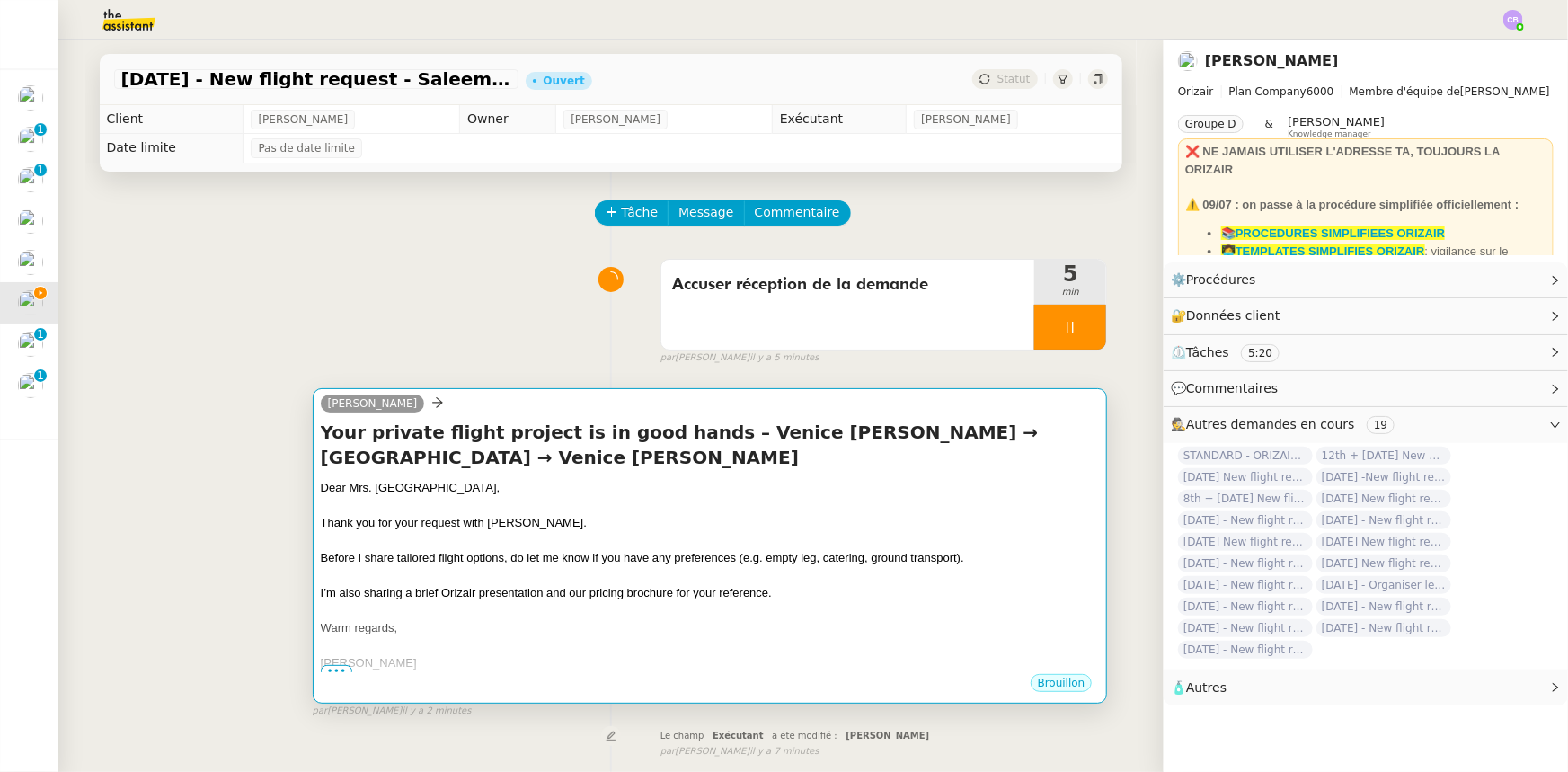
click at [627, 511] on div at bounding box center [710, 506] width 779 height 18
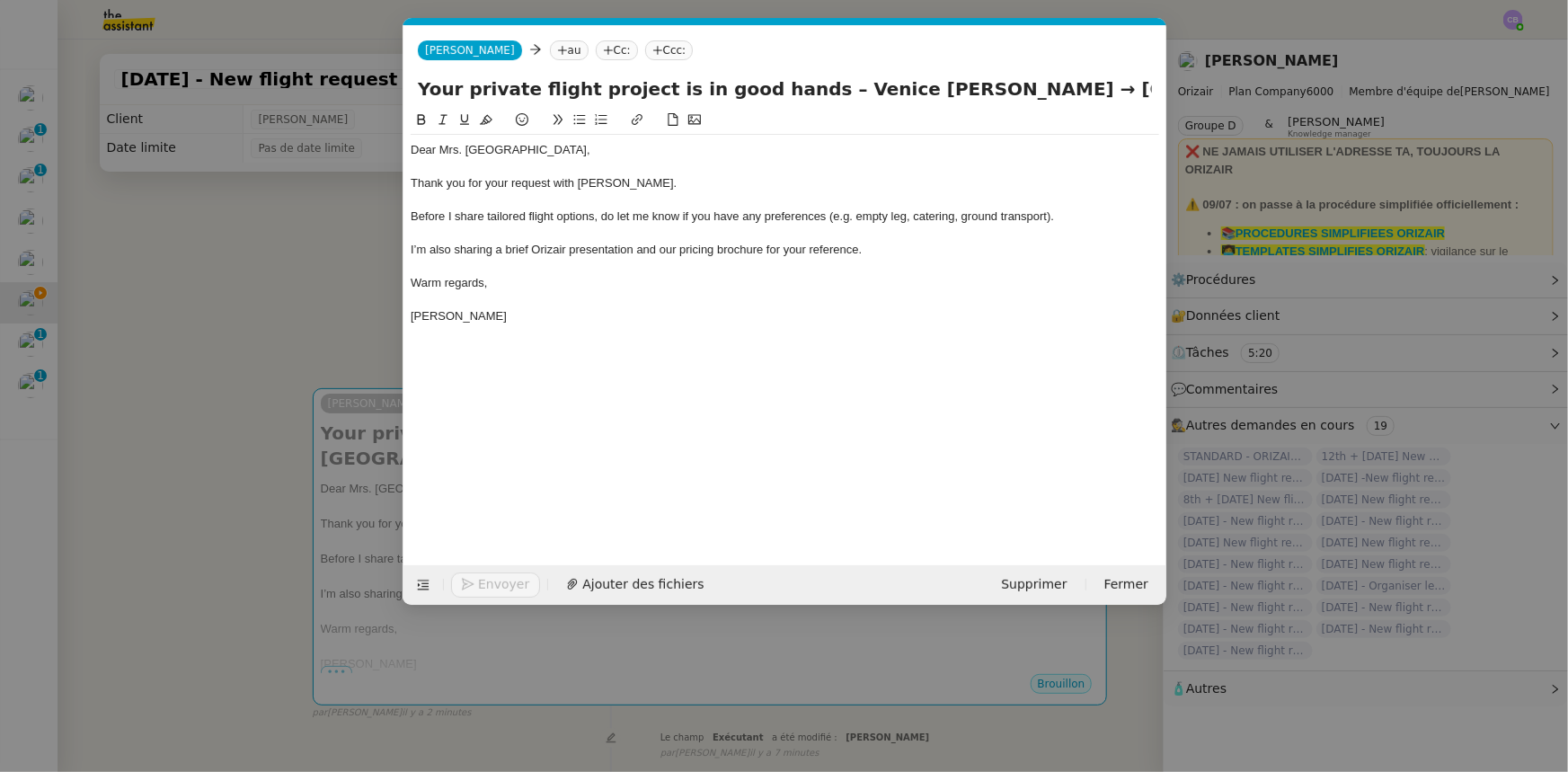
scroll to position [0, 105]
click at [549, 48] on nz-tag "au" at bounding box center [569, 50] width 39 height 19
paste input "[EMAIL_ADDRESS][DOMAIN_NAME]"
type input "[EMAIL_ADDRESS][DOMAIN_NAME]"
click at [558, 82] on span "[EMAIL_ADDRESS][DOMAIN_NAME]" at bounding box center [629, 78] width 220 height 15
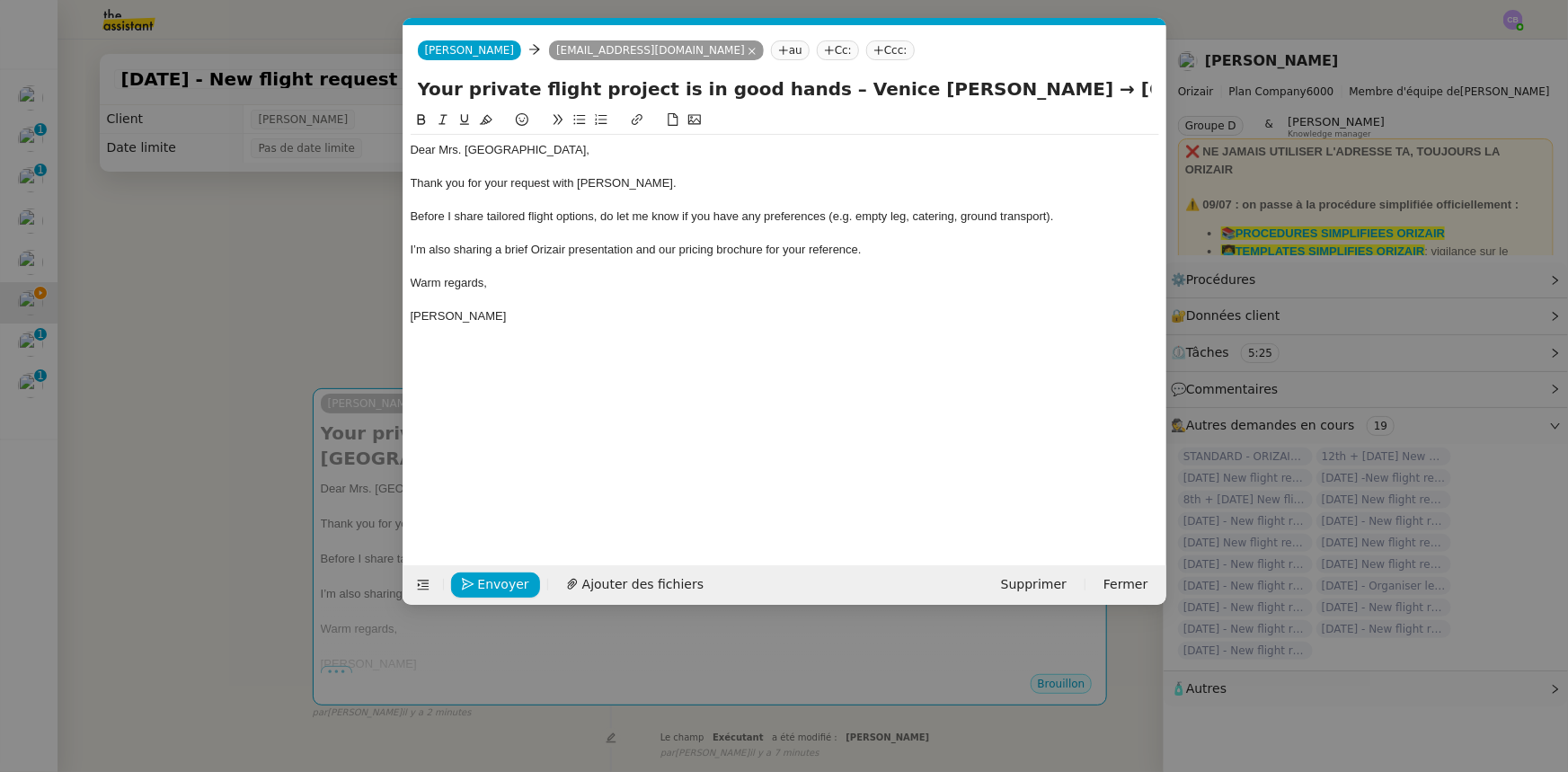
click at [866, 47] on nz-tag "Ccc:" at bounding box center [890, 50] width 49 height 19
type input "[PERSON_NAME]"
click at [798, 88] on span "[PERSON_NAME][EMAIL_ADDRESS][DOMAIN_NAME]" at bounding box center [902, 90] width 255 height 10
click at [790, 286] on div "Warm regards," at bounding box center [785, 283] width 749 height 17
click at [672, 590] on span "Ajouter des fichiers" at bounding box center [643, 584] width 121 height 20
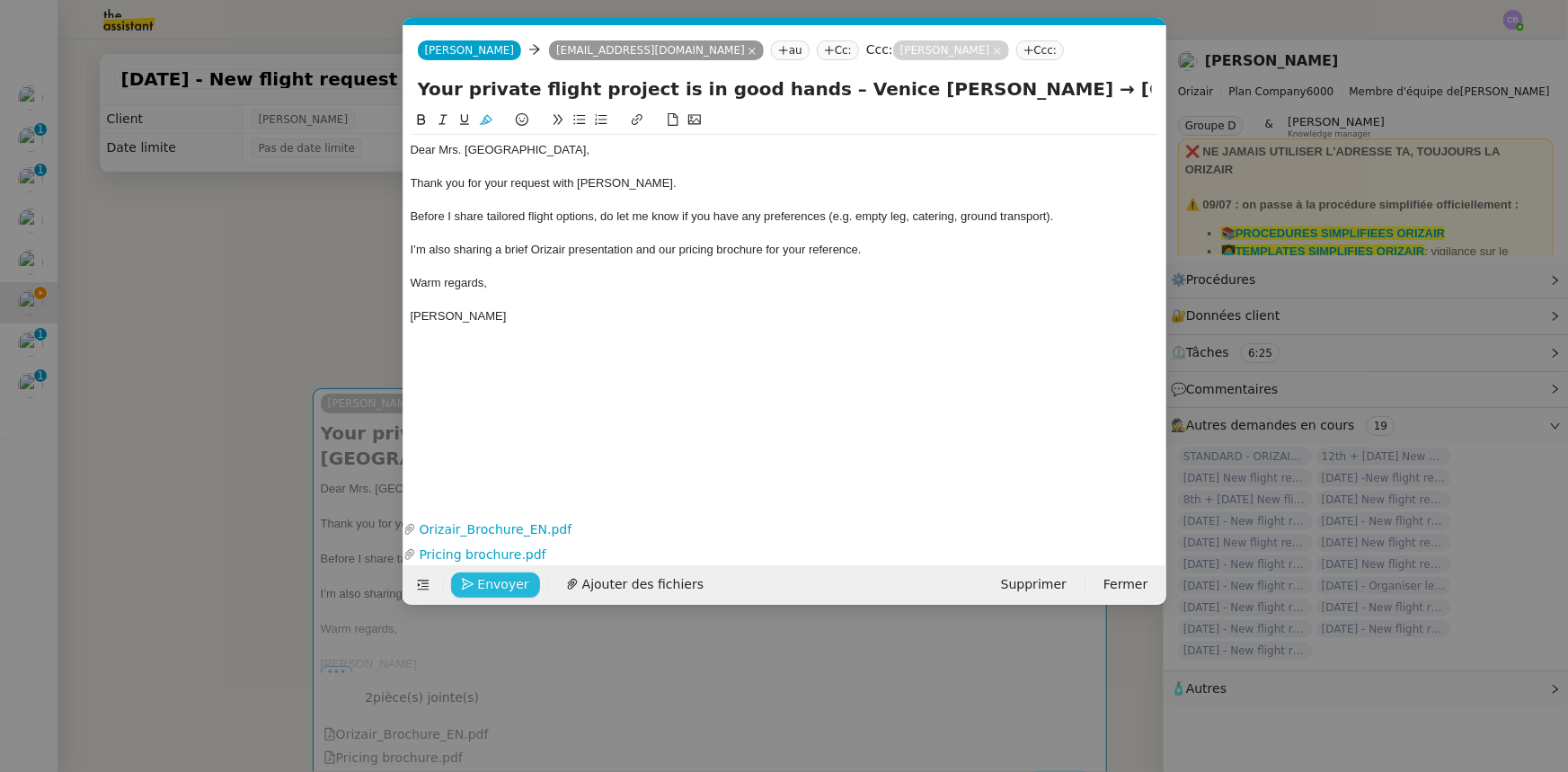
click at [522, 584] on button "Envoyer" at bounding box center [495, 584] width 89 height 25
click at [522, 584] on span "Confirmer l'envoi" at bounding box center [532, 584] width 108 height 20
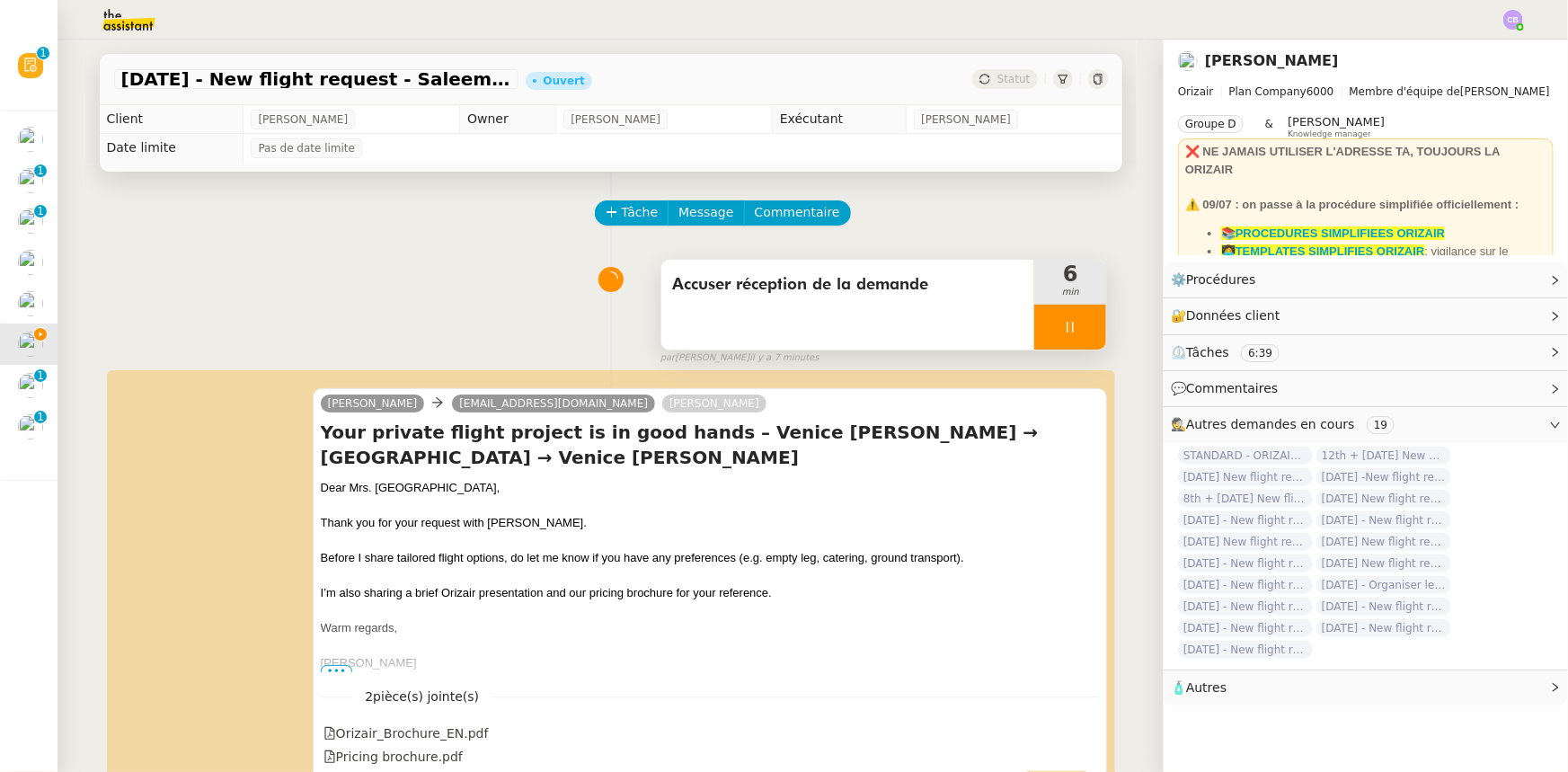
drag, startPoint x: 1033, startPoint y: 331, endPoint x: 1056, endPoint y: 335, distance: 23.3
click at [1034, 331] on div at bounding box center [1070, 327] width 72 height 45
click at [1071, 339] on button at bounding box center [1088, 327] width 36 height 45
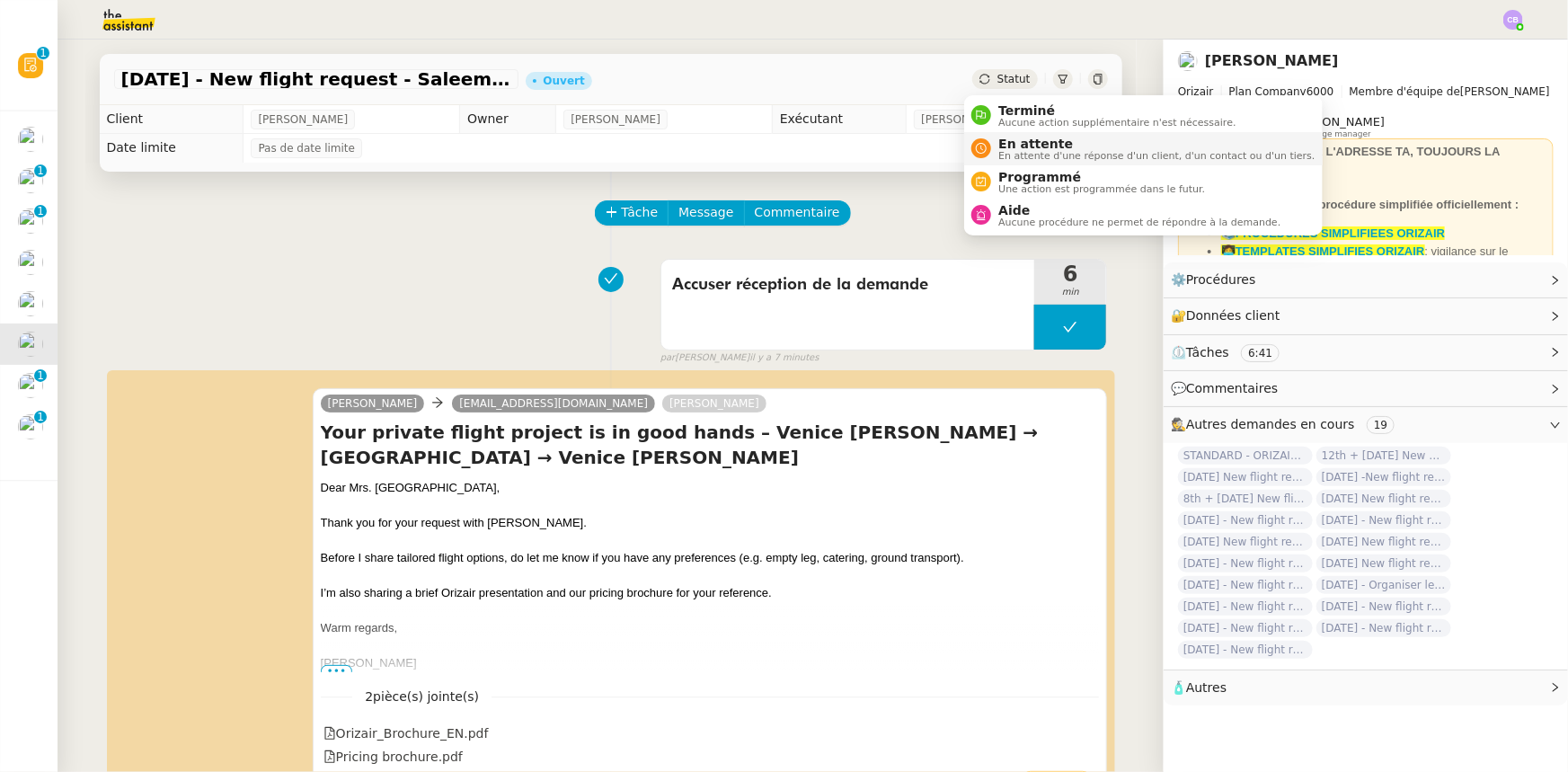
click at [1026, 147] on span "En attente" at bounding box center [1157, 144] width 317 height 15
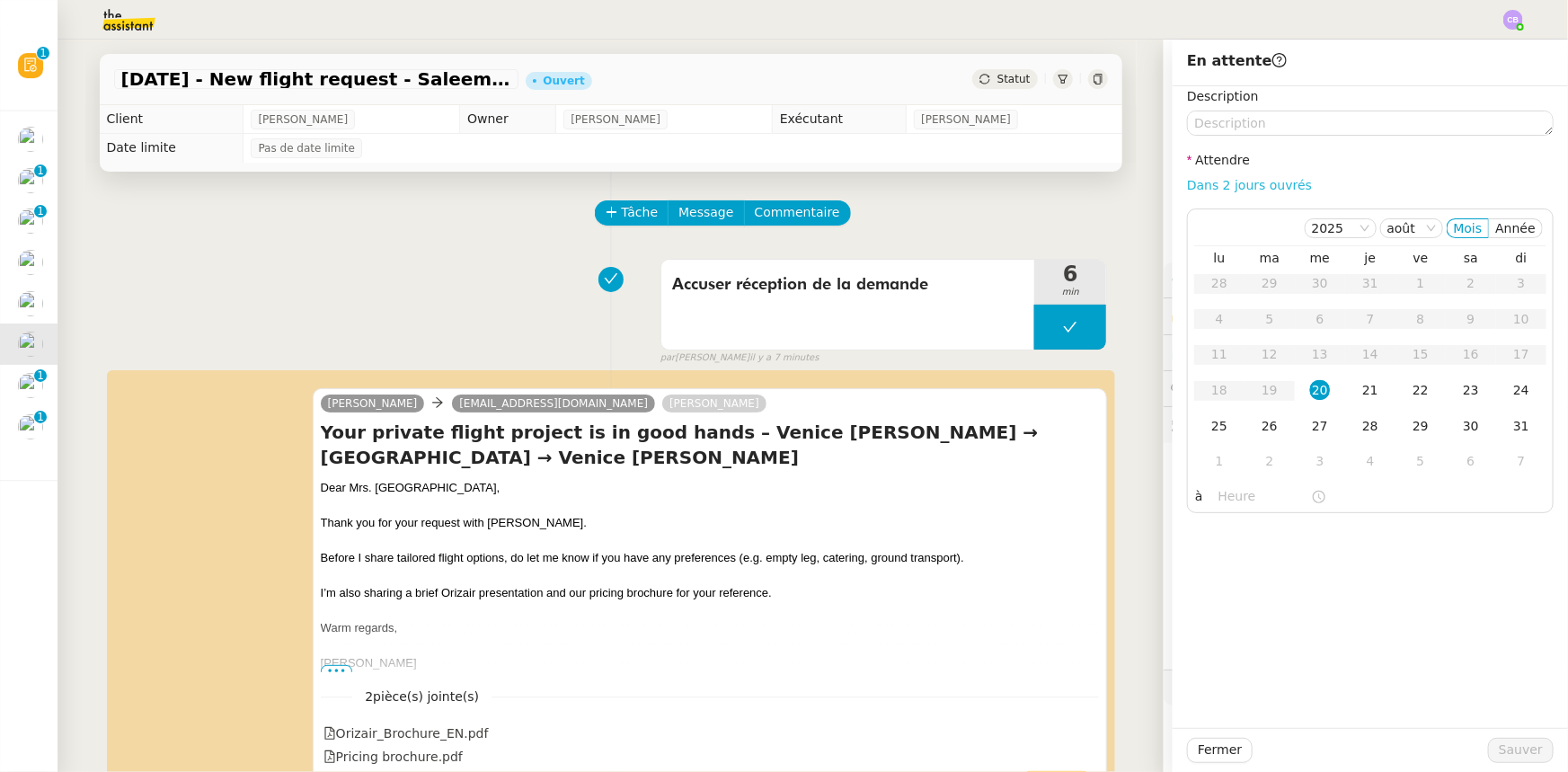
click at [1205, 187] on link "Dans 2 jours ouvrés" at bounding box center [1250, 185] width 125 height 15
click at [1364, 395] on div "21" at bounding box center [1370, 389] width 19 height 19
click at [1218, 494] on input "07:00" at bounding box center [1264, 496] width 93 height 20
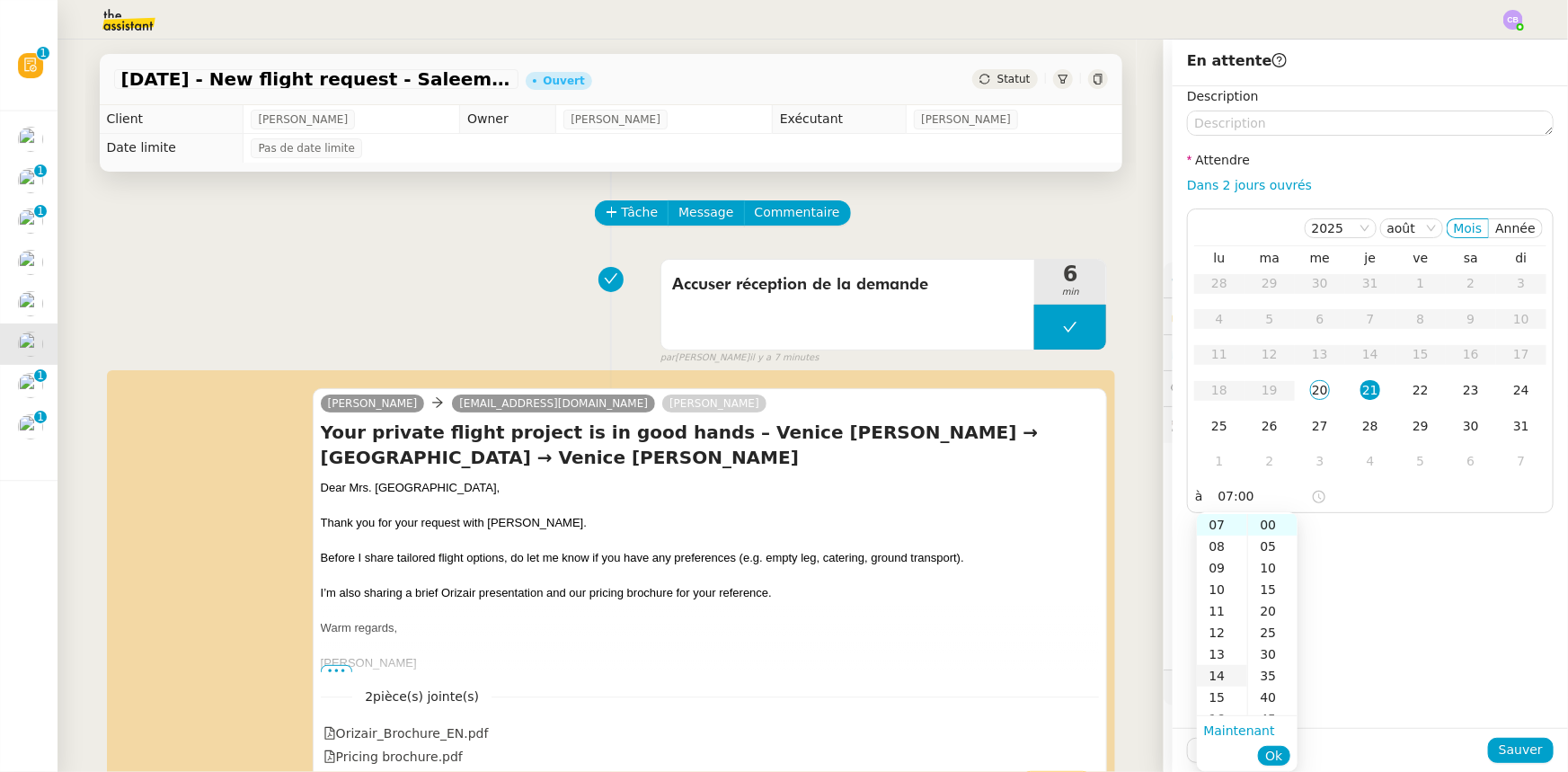
click at [1219, 672] on div "14" at bounding box center [1222, 675] width 51 height 21
type input "14:00"
click at [1269, 755] on span "Ok" at bounding box center [1274, 756] width 17 height 18
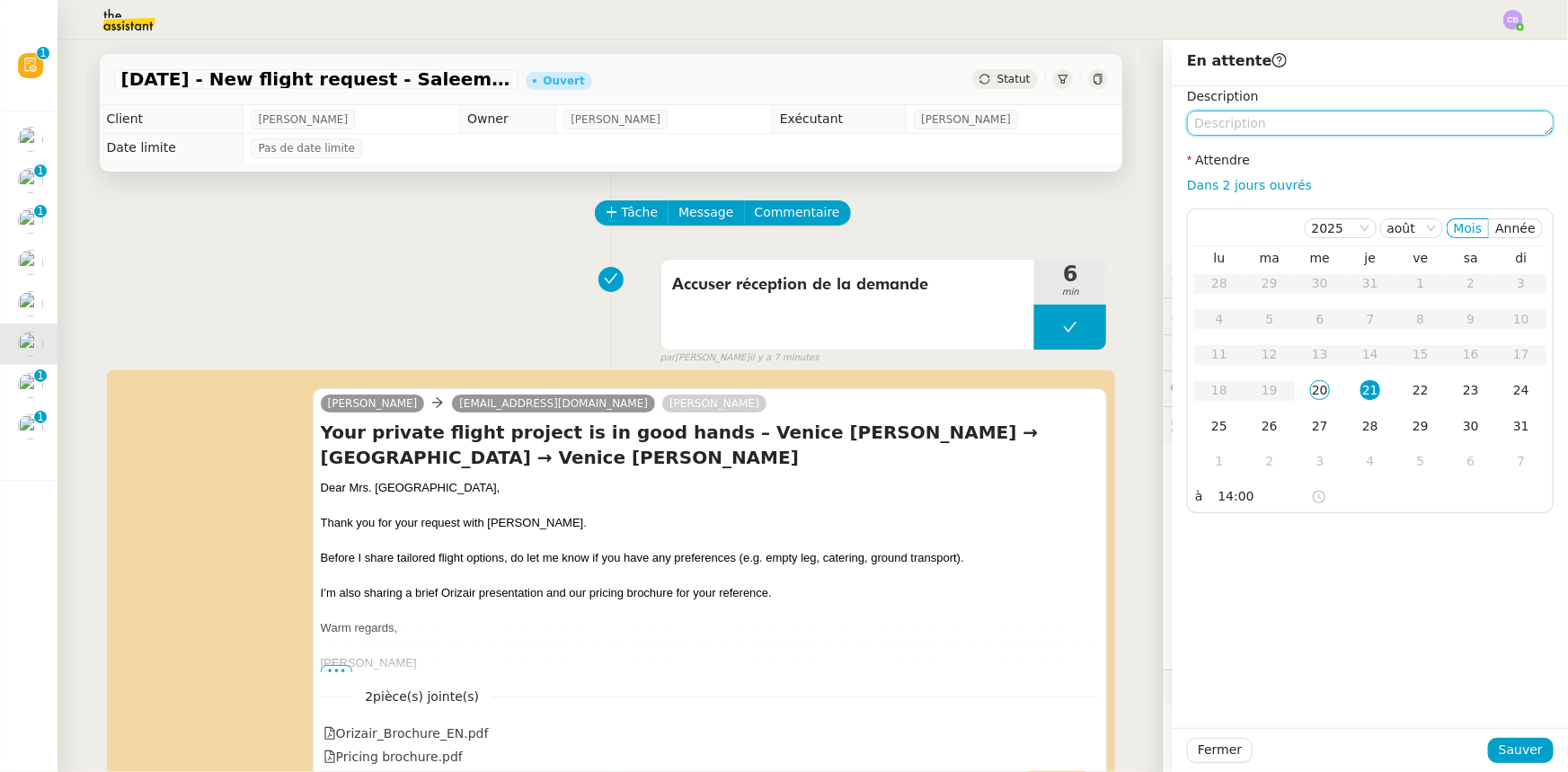
click at [1214, 125] on textarea at bounding box center [1370, 122] width 366 height 25
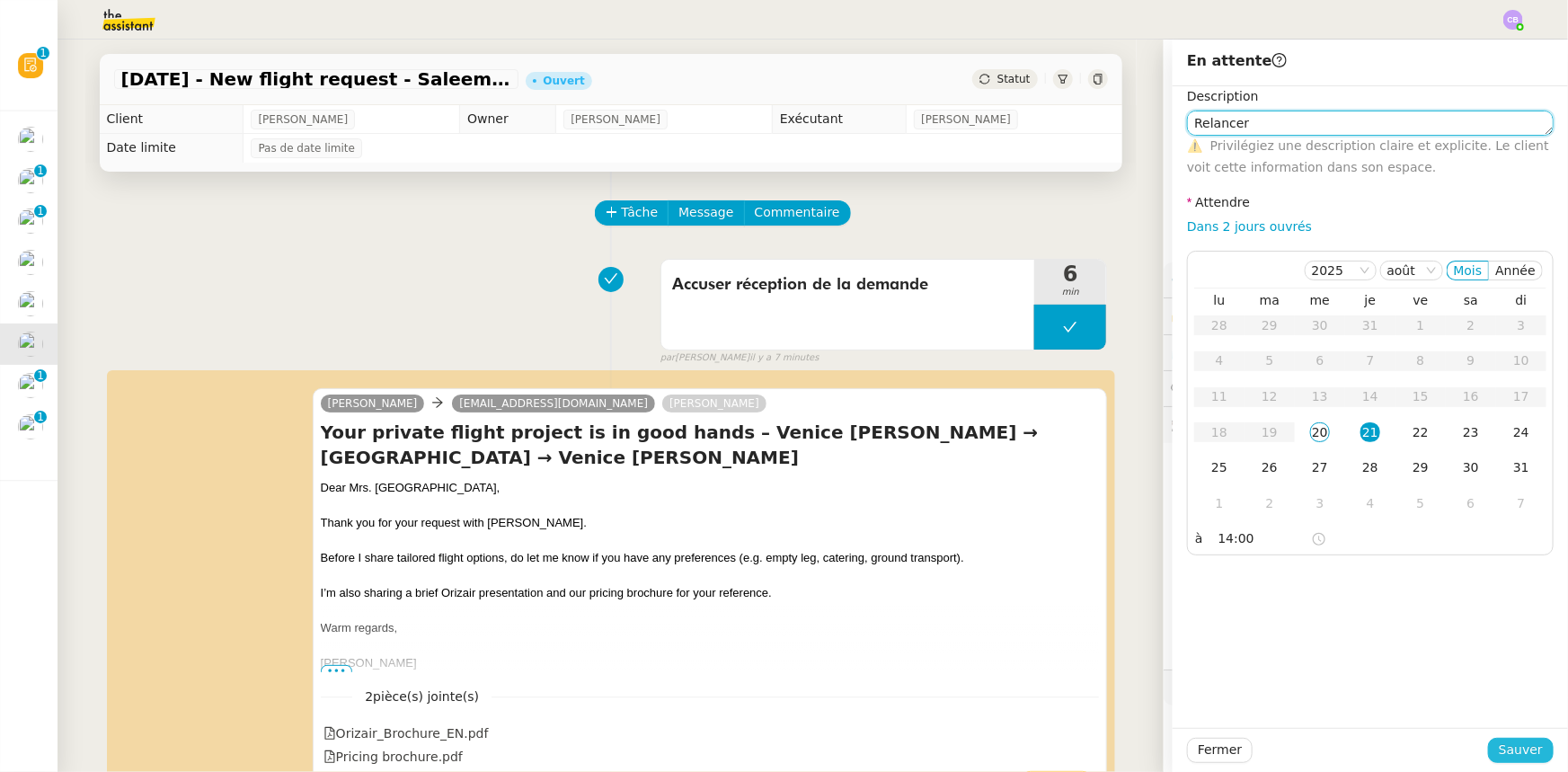
type textarea "Relancer"
click at [1499, 746] on span "Sauver" at bounding box center [1521, 750] width 44 height 20
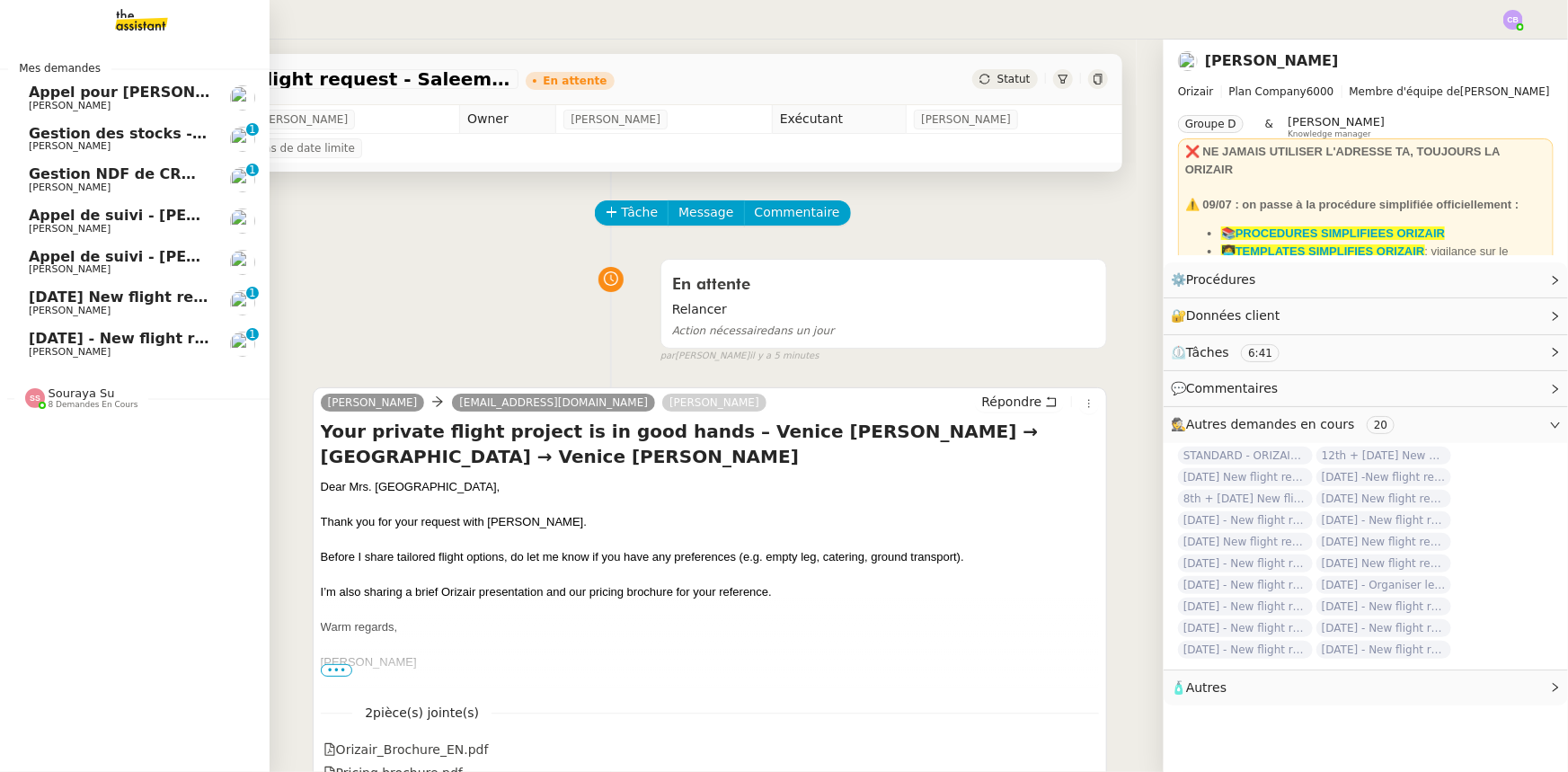
click at [53, 295] on span "[DATE] New flight request - [PERSON_NAME]" at bounding box center [209, 297] width 361 height 17
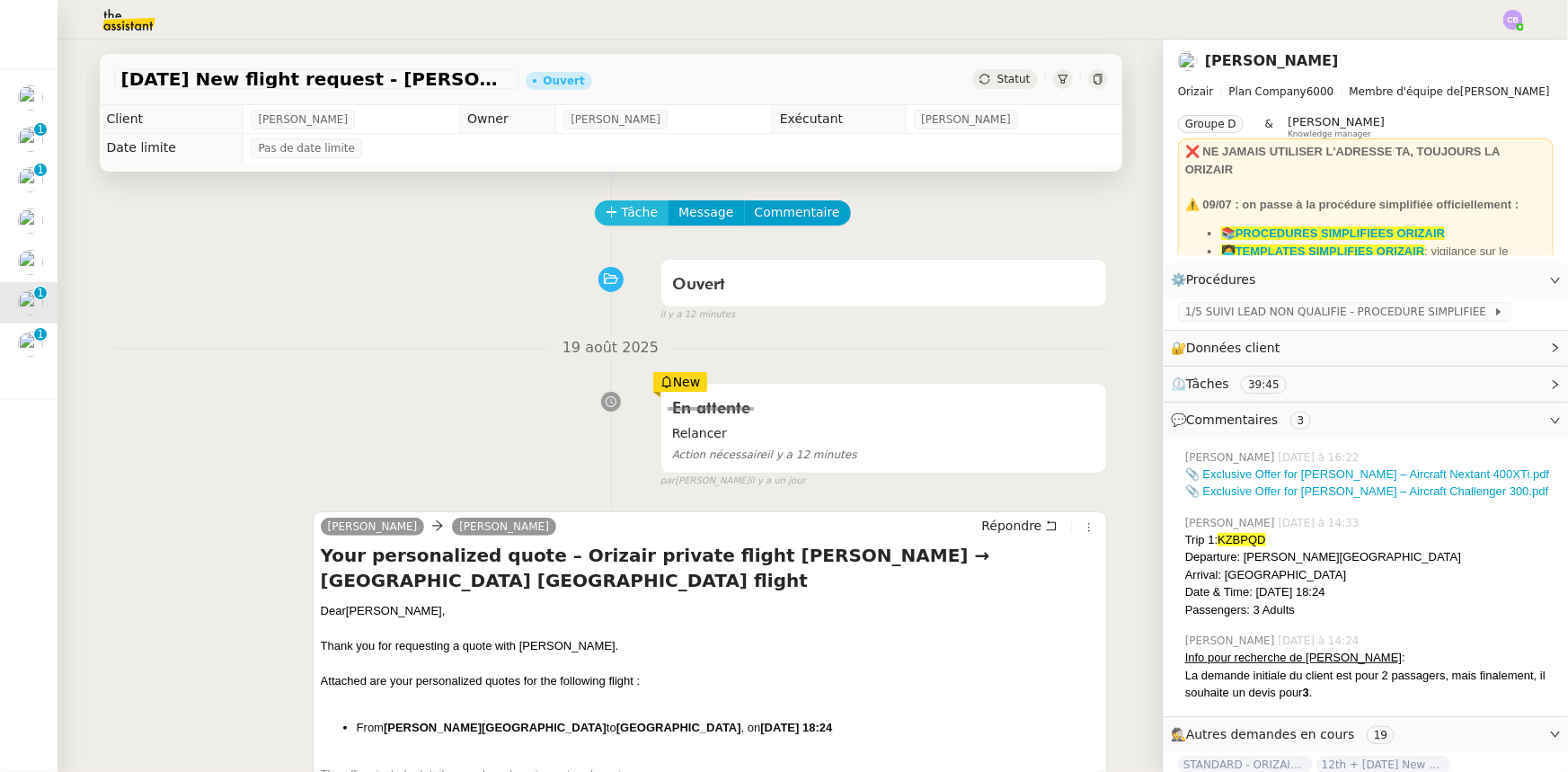
click at [622, 222] on span "Tâche" at bounding box center [640, 213] width 37 height 20
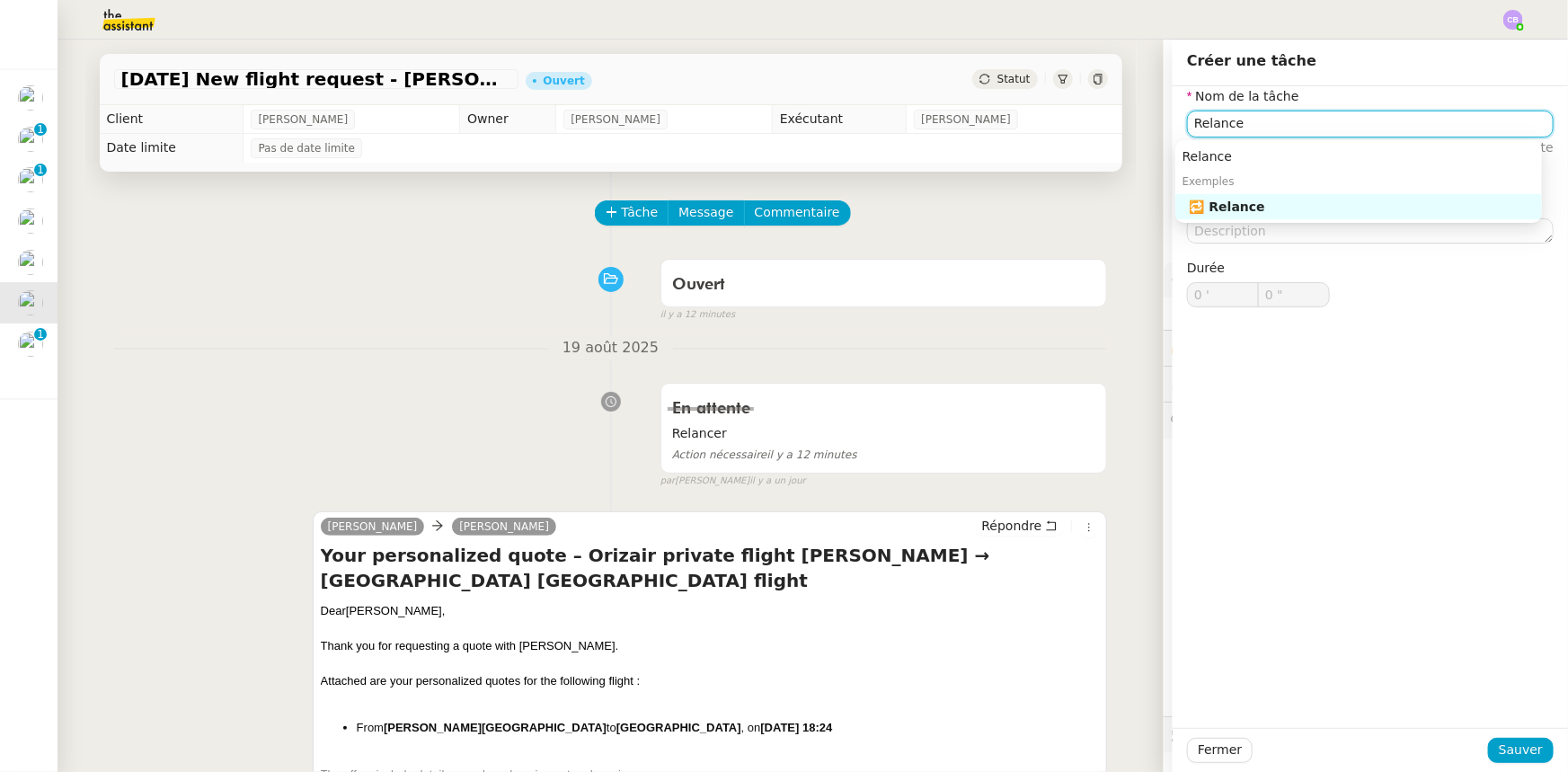
click at [1229, 207] on div "🔁 Relance" at bounding box center [1362, 207] width 345 height 17
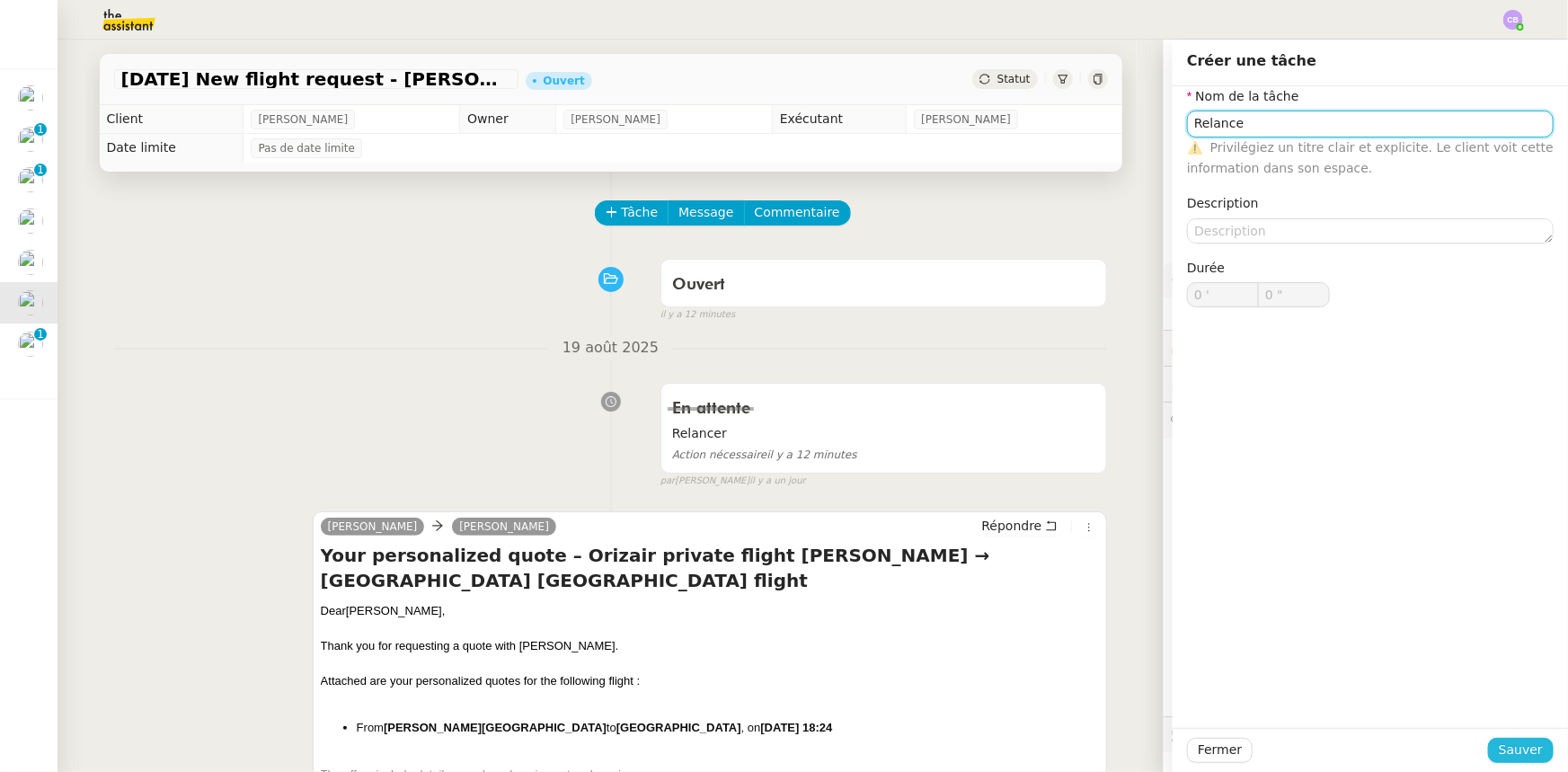
type input "Relance"
click at [1500, 753] on span "Sauver" at bounding box center [1521, 750] width 44 height 20
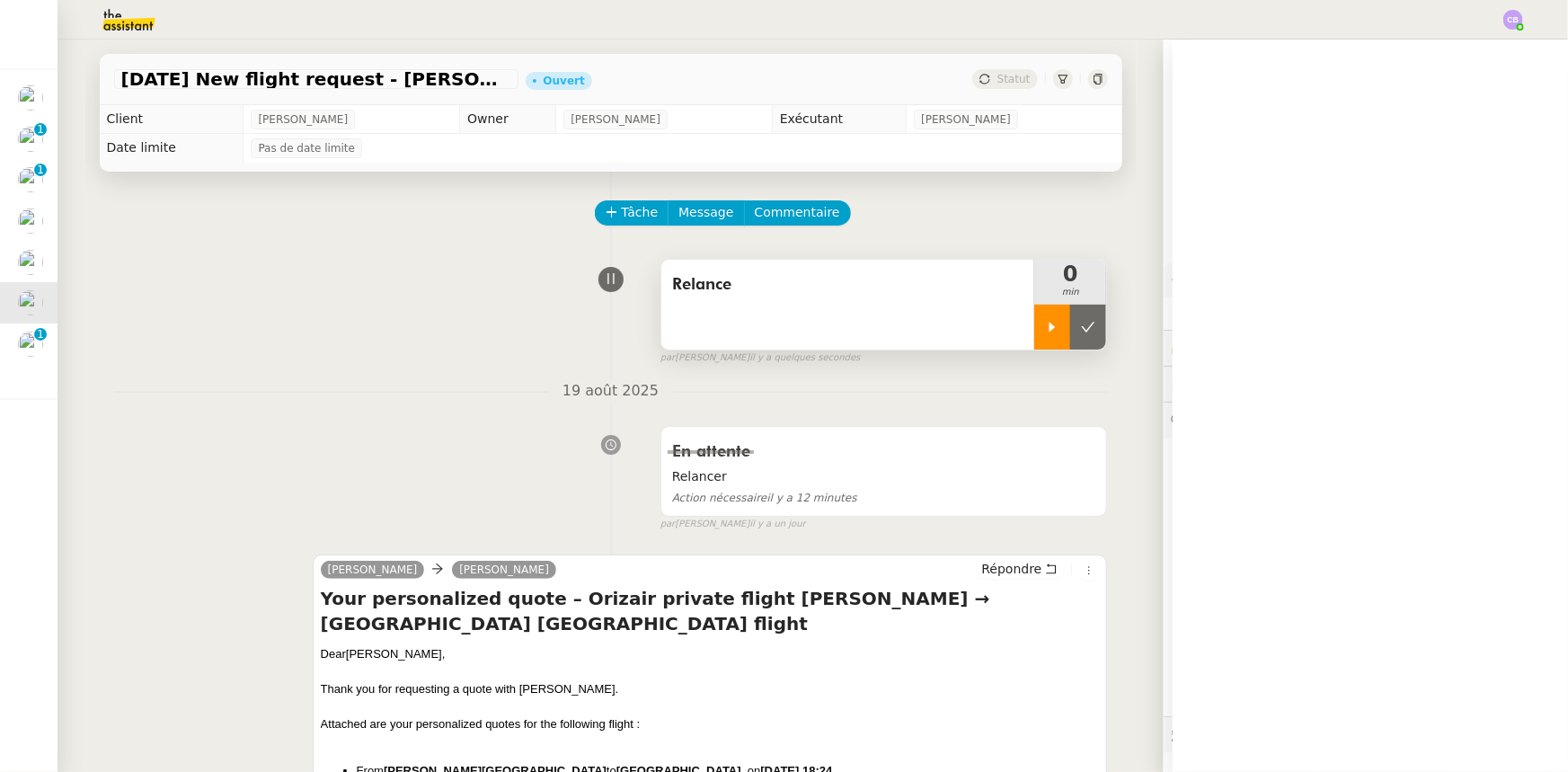
click at [1034, 335] on div at bounding box center [1052, 327] width 36 height 45
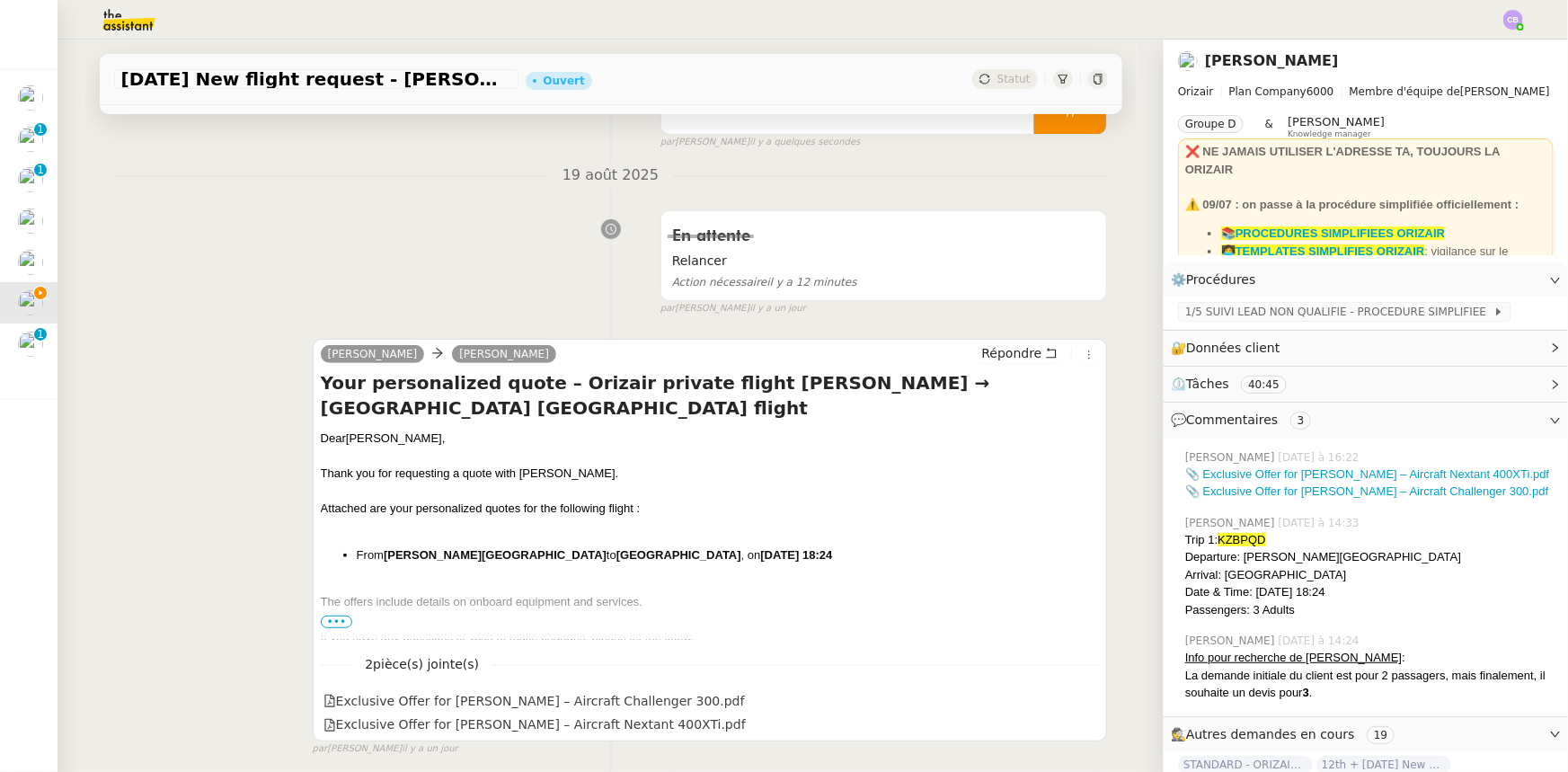
scroll to position [245, 0]
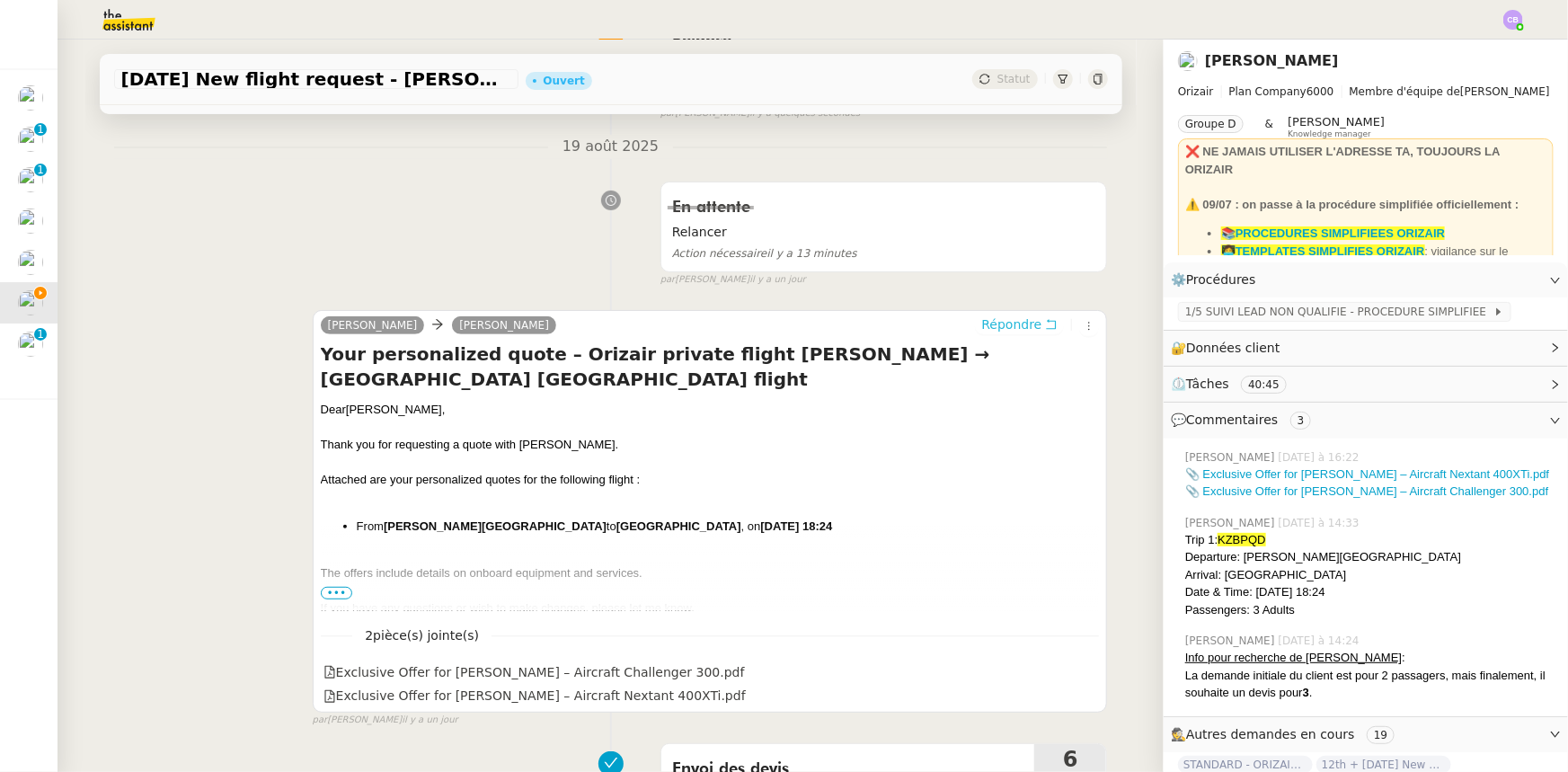
click at [1009, 328] on span "Répondre" at bounding box center [1010, 325] width 60 height 18
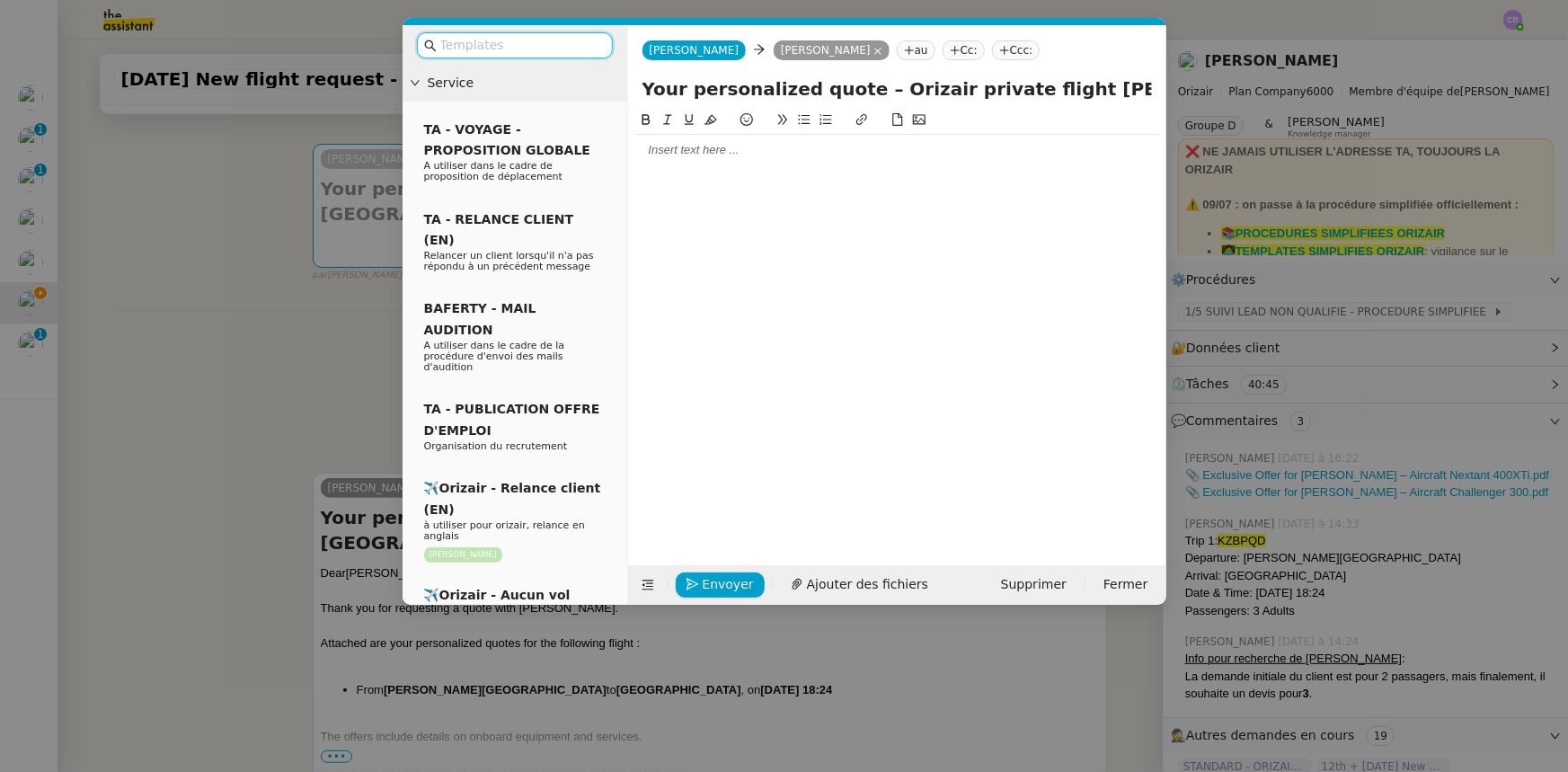
click at [537, 48] on input "text" at bounding box center [522, 45] width 162 height 20
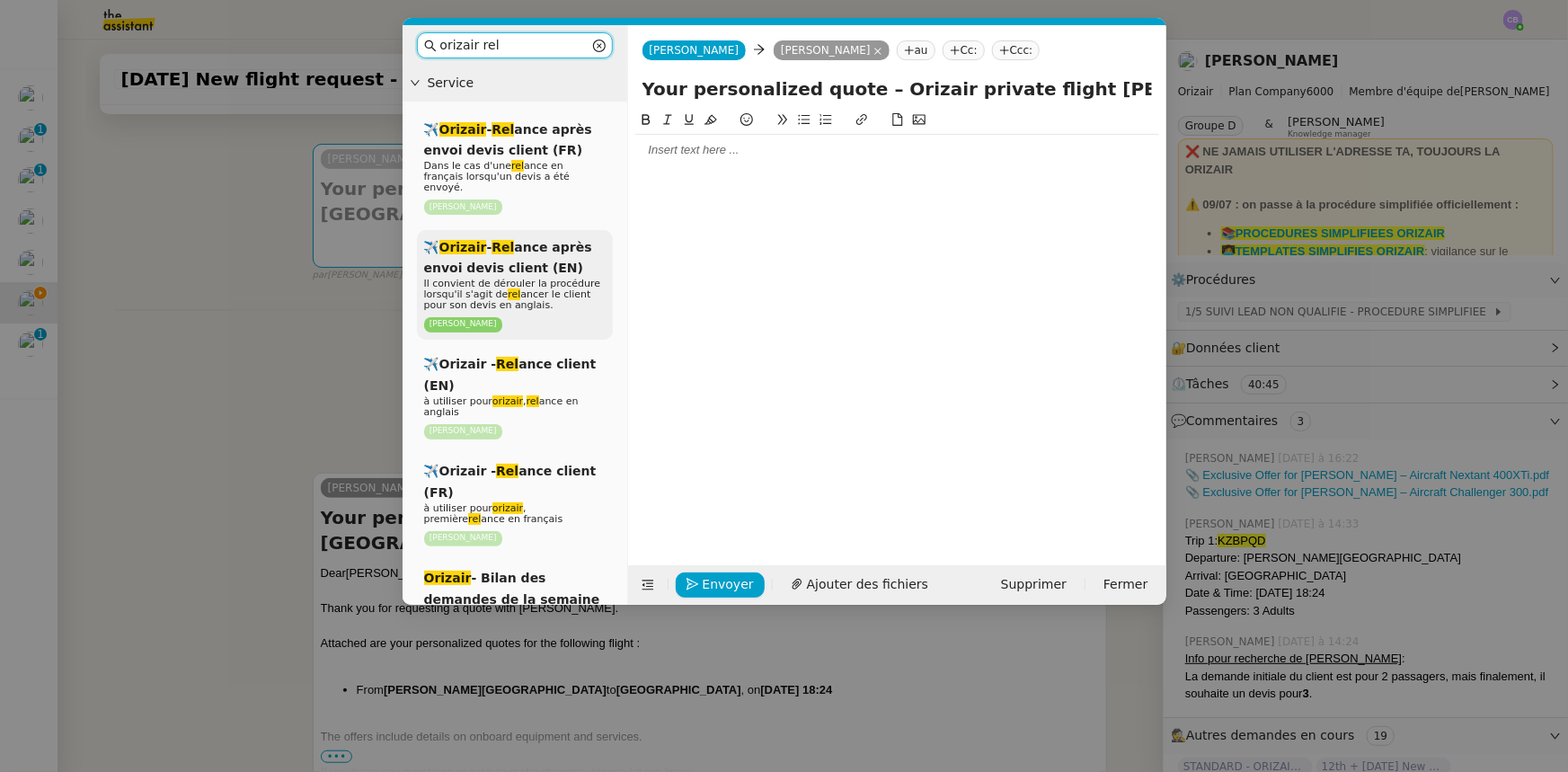
type input "orizair rel"
click at [552, 258] on span "✈️ Orizair - Rel ance après envoi devis client (EN)" at bounding box center [508, 258] width 168 height 35
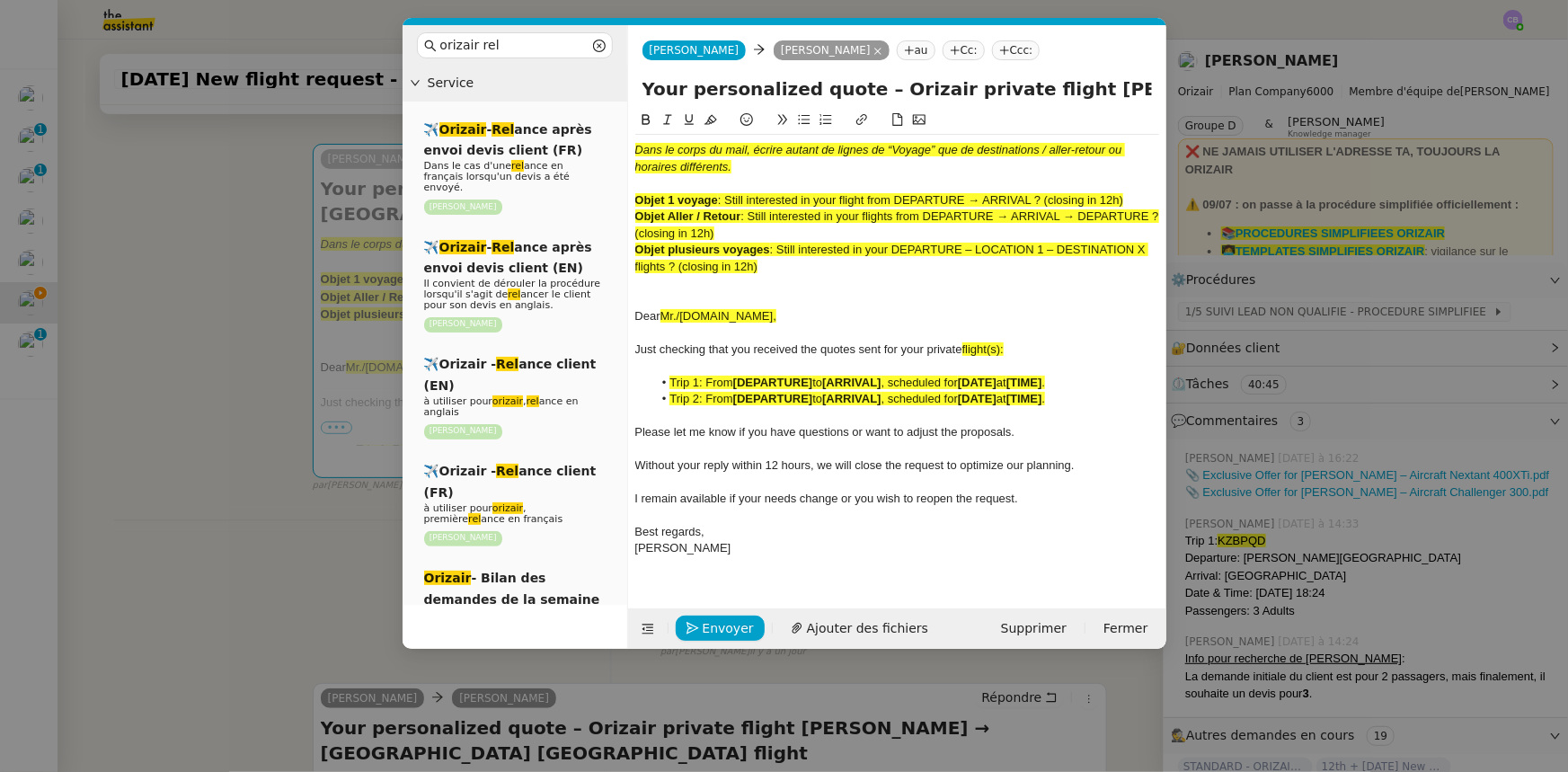
drag, startPoint x: 1126, startPoint y: 199, endPoint x: 731, endPoint y: 196, distance: 395.0
click at [731, 196] on div "Objet 1 voyage : Still interested in your flight from DEPARTURE → ARRIVAL ? (cl…" at bounding box center [896, 201] width 524 height 17
copy span "Still interested in your flight from DEPARTURE → ARRIVAL ? (closing in 12h)"
drag, startPoint x: 1035, startPoint y: 90, endPoint x: 633, endPoint y: 94, distance: 402.0
click at [633, 94] on div "Your personalized quote – Orizair private flight [PERSON_NAME] → [GEOGRAPHIC_DA…" at bounding box center [897, 92] width 538 height 34
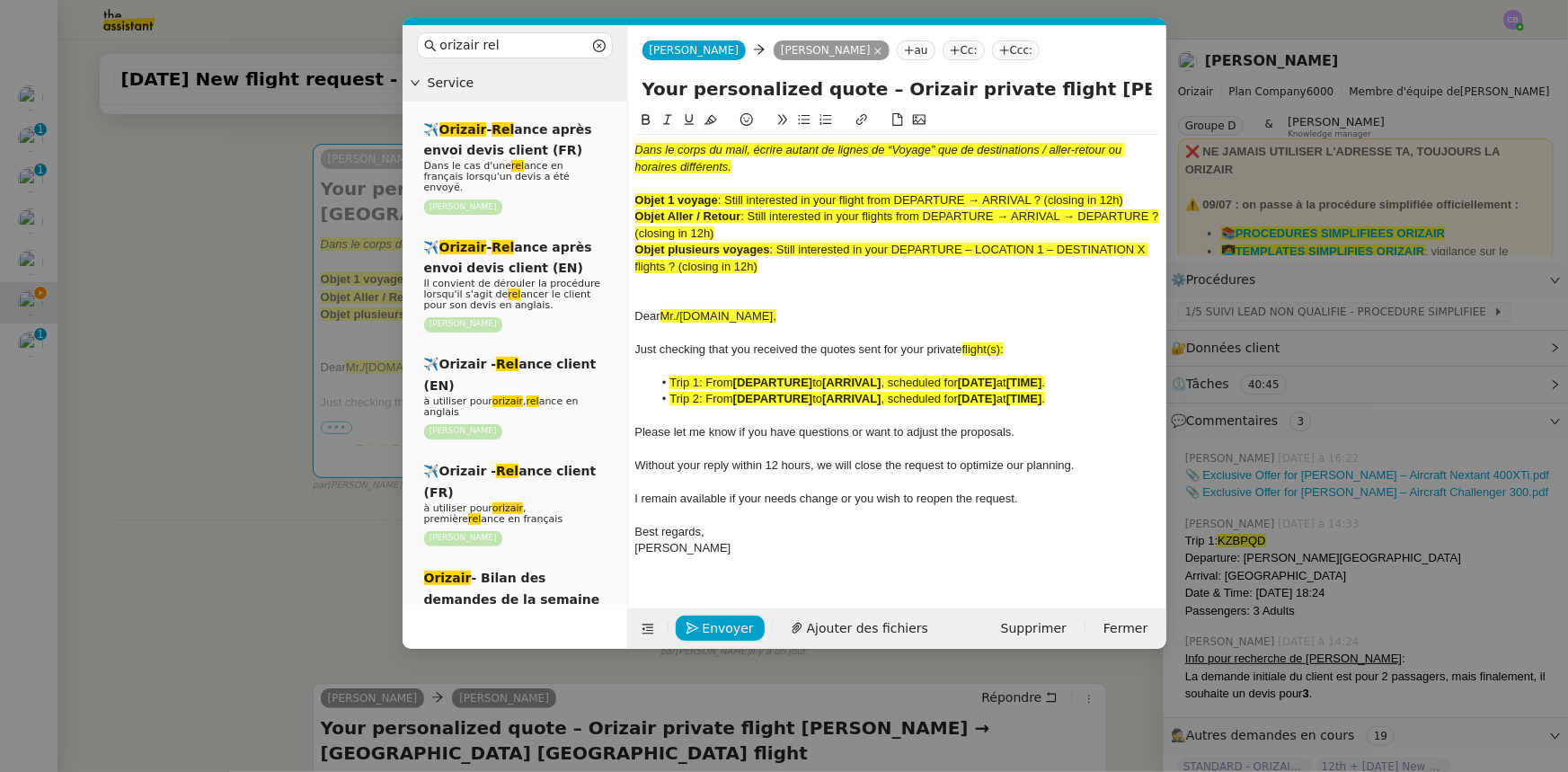
paste input "Still interested in your flight from DEPARTURE → ARRIVAL ? (closing in 12h)"
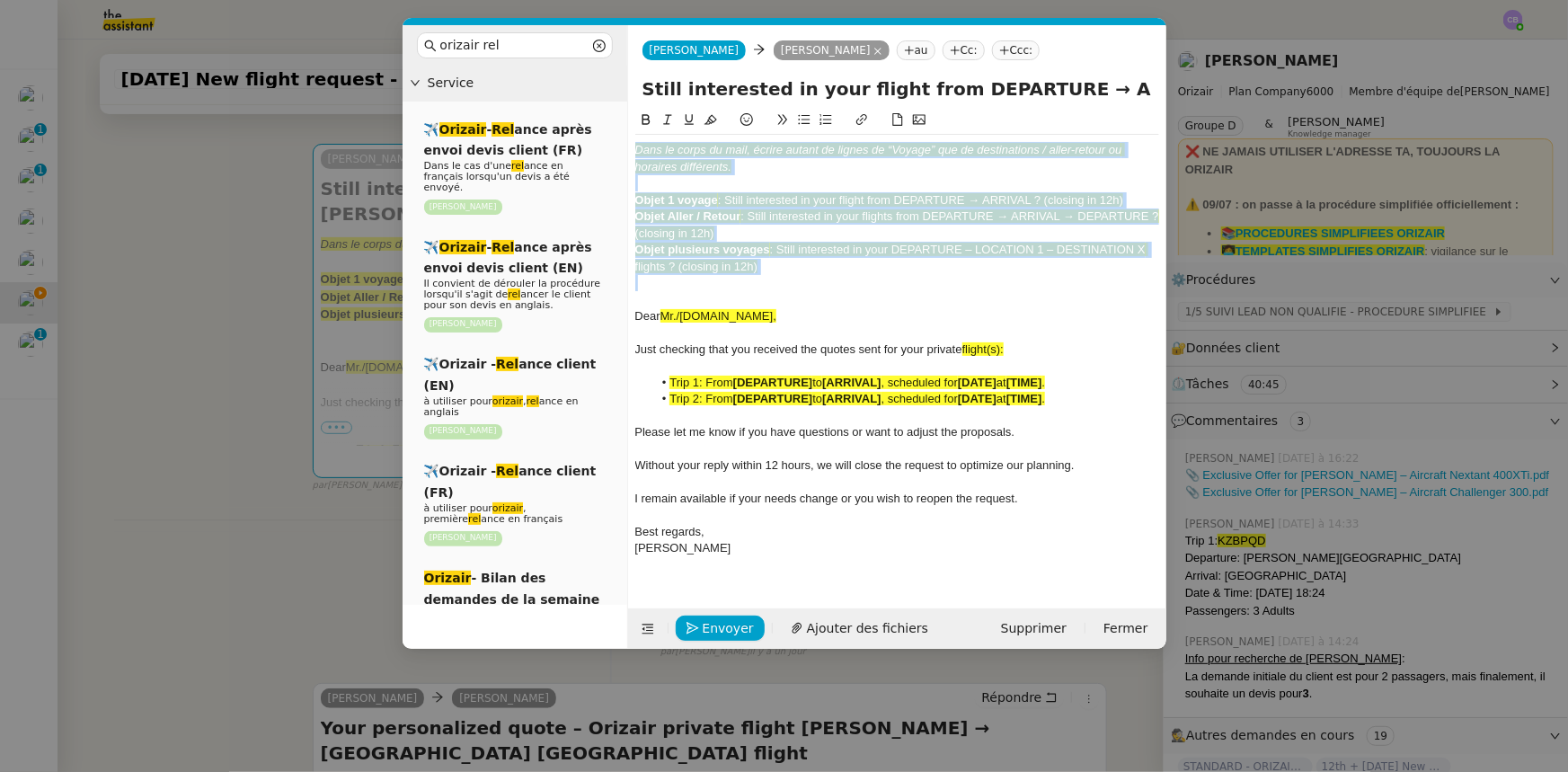
drag, startPoint x: 773, startPoint y: 278, endPoint x: 633, endPoint y: 149, distance: 190.4
click at [633, 149] on nz-spin "Dans le corps du mail, écrire autant de lignes de “Voyage” que de destinations …" at bounding box center [897, 349] width 538 height 478
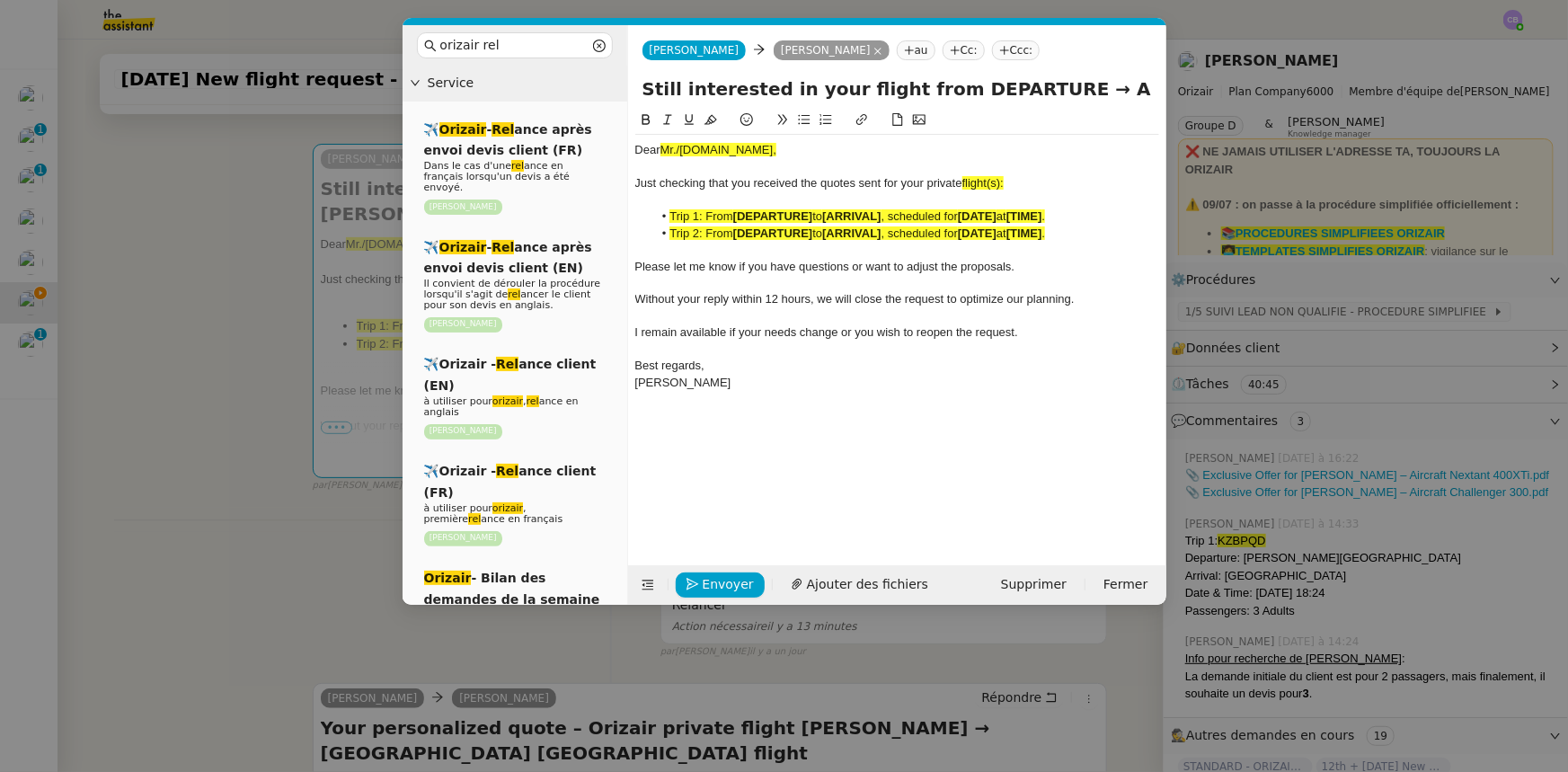
click at [1087, 90] on input "Still interested in your flight from DEPARTURE → ARRIVAL ? (closing in 12h) [PE…" at bounding box center [897, 88] width 510 height 27
drag, startPoint x: 1001, startPoint y: 87, endPoint x: 1114, endPoint y: 87, distance: 113.0
click at [1114, 87] on input "Still interested in your flight from DEPARTURE → ARRIVAL ? (closing in 12h) [PE…" at bounding box center [897, 88] width 510 height 27
click at [743, 87] on input "Still interested in your flight from DEPARTURE → ARRIVAL ? (closing in 12h) → […" at bounding box center [897, 88] width 510 height 27
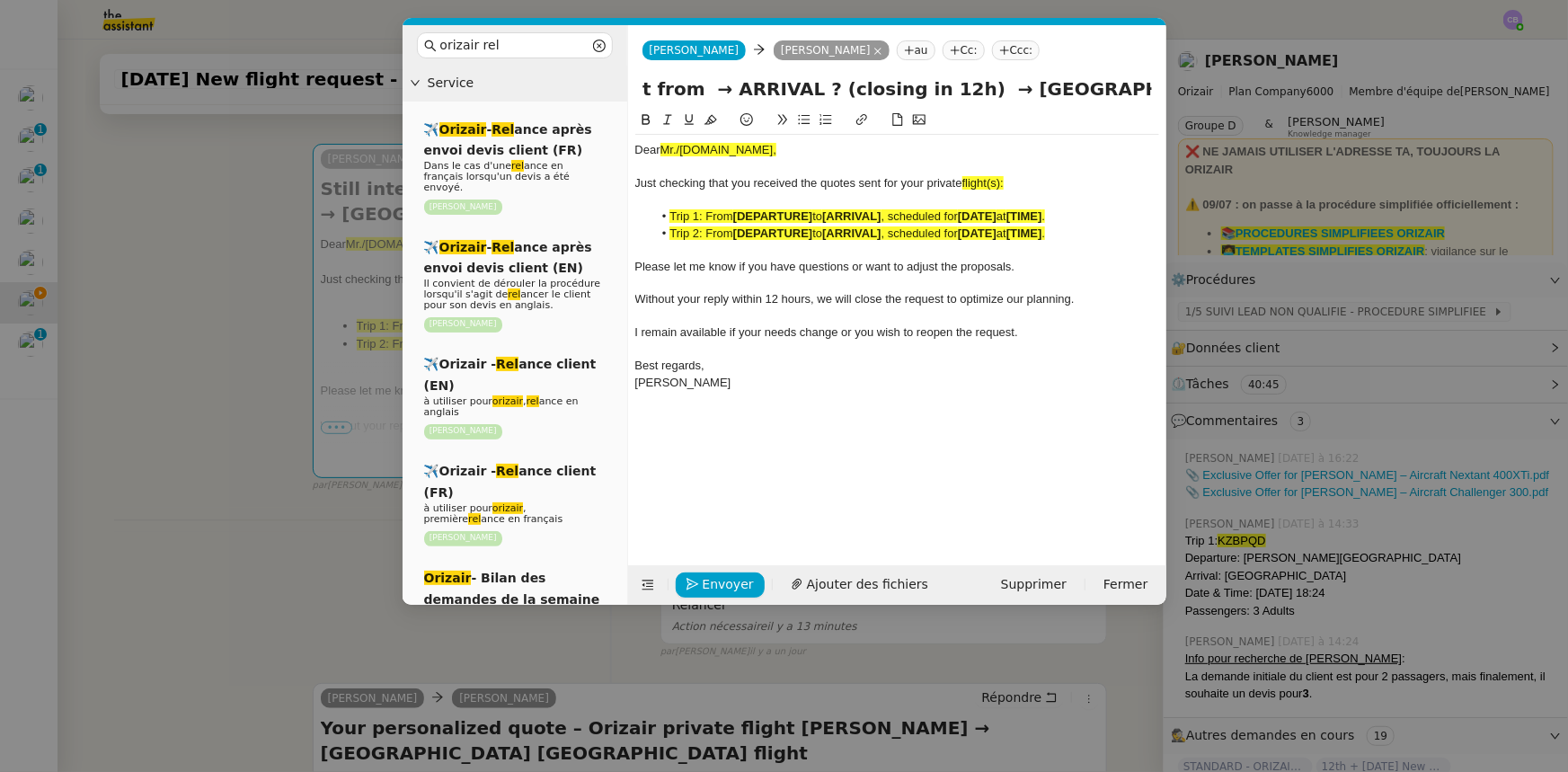
scroll to position [0, 267]
paste input "[PERSON_NAME]"
drag, startPoint x: 1058, startPoint y: 87, endPoint x: 1099, endPoint y: 84, distance: 41.1
click at [1099, 84] on input "Still interested in your flight from [GEOGRAPHIC_DATA][PERSON_NAME] → ARRIVAL ?…" at bounding box center [897, 88] width 510 height 27
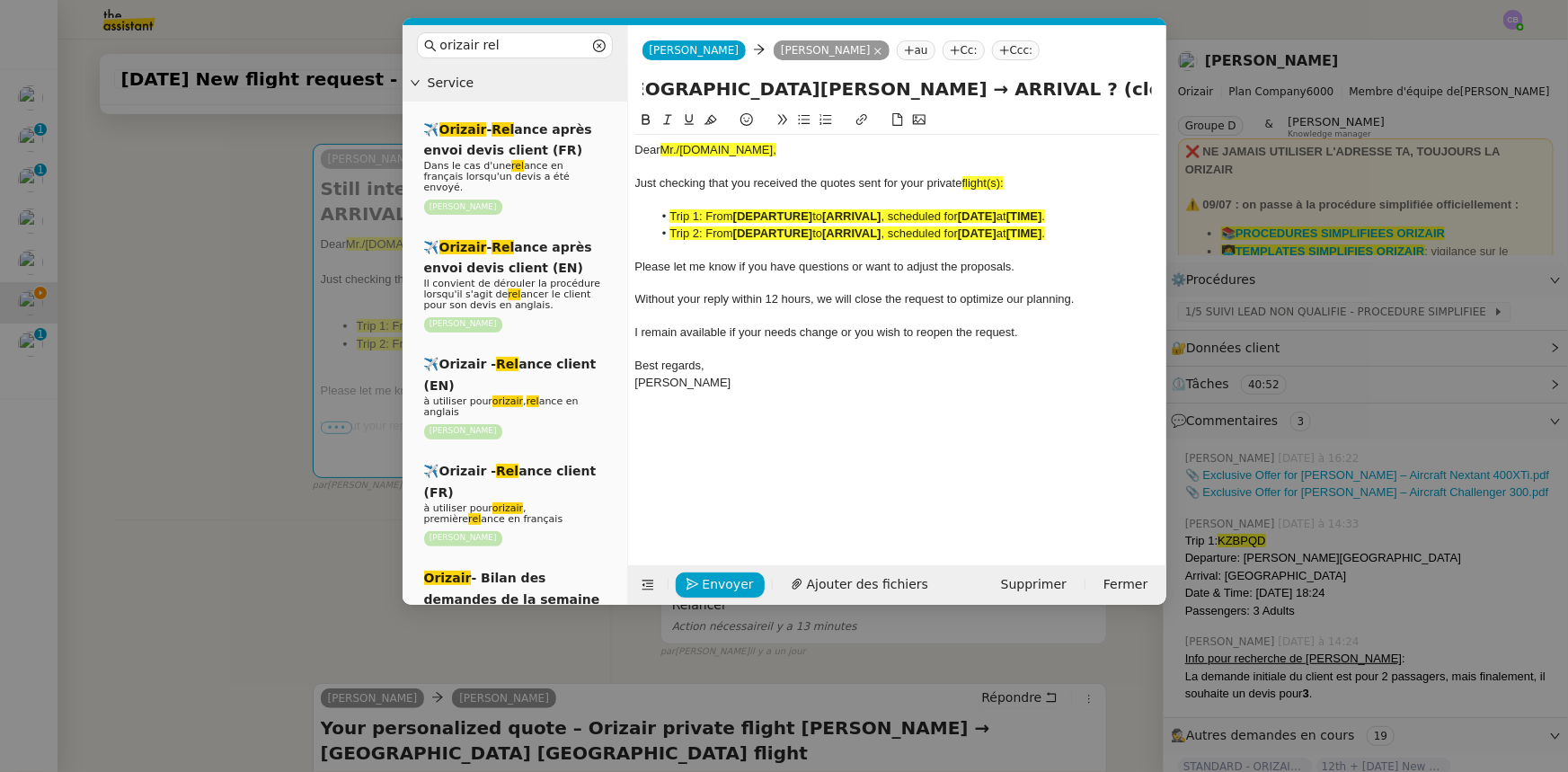
scroll to position [0, 224]
click at [920, 90] on input "Still interested in your flight from [GEOGRAPHIC_DATA][PERSON_NAME] → ARRIVAL ?…" at bounding box center [897, 88] width 510 height 27
paste input "London [GEOGRAPHIC_DATA]"
click at [1096, 94] on input "Still interested in your flight from [PERSON_NAME] → [GEOGRAPHIC_DATA] ? (closi…" at bounding box center [897, 88] width 510 height 27
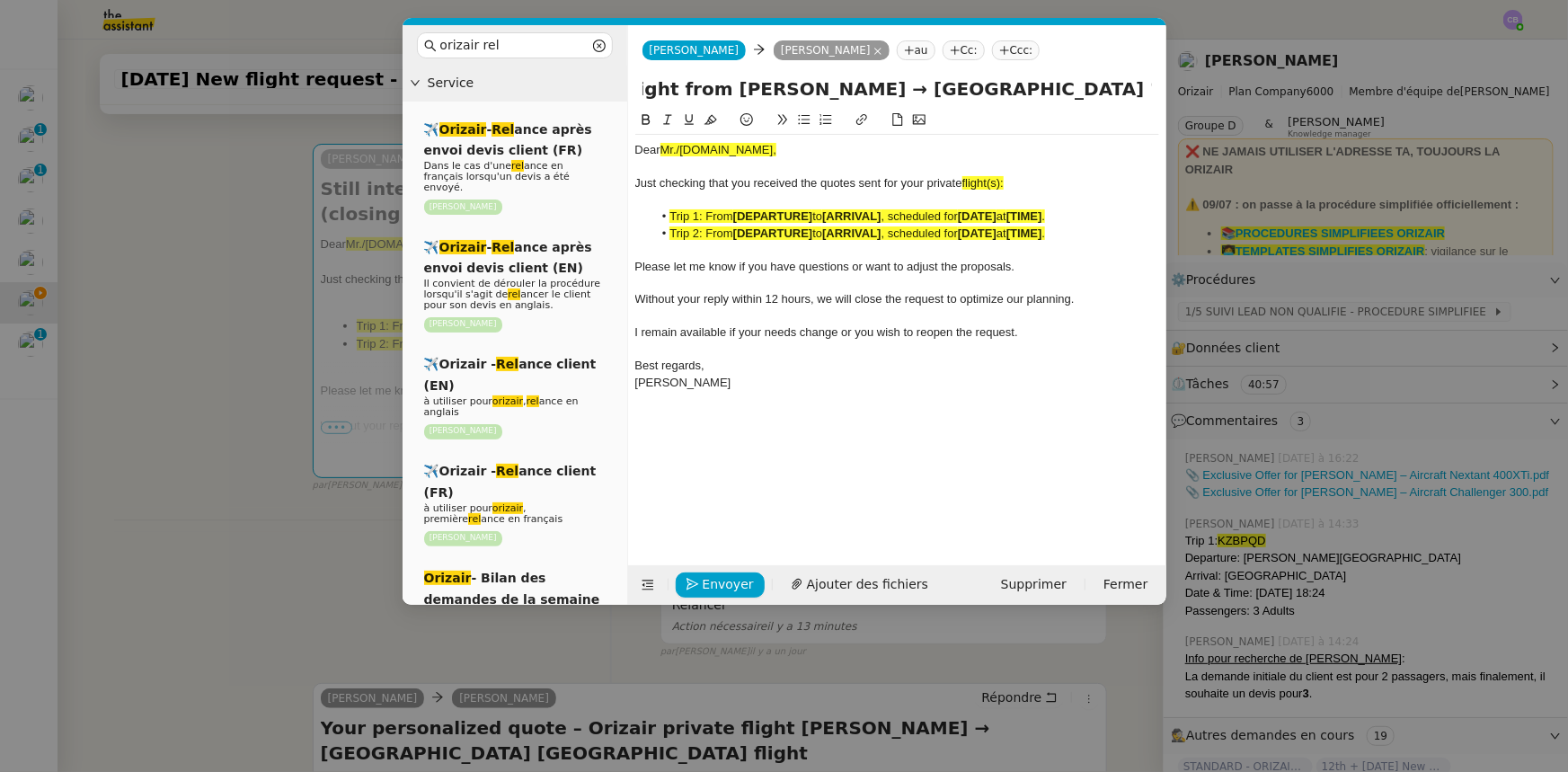
scroll to position [0, 269]
click at [1106, 88] on input "Still interested in your flight from [PERSON_NAME] → [GEOGRAPHIC_DATA] ? (closi…" at bounding box center [897, 88] width 510 height 27
type input "Still interested in your flight from [PERSON_NAME] → [GEOGRAPHIC_DATA] ? (closi…"
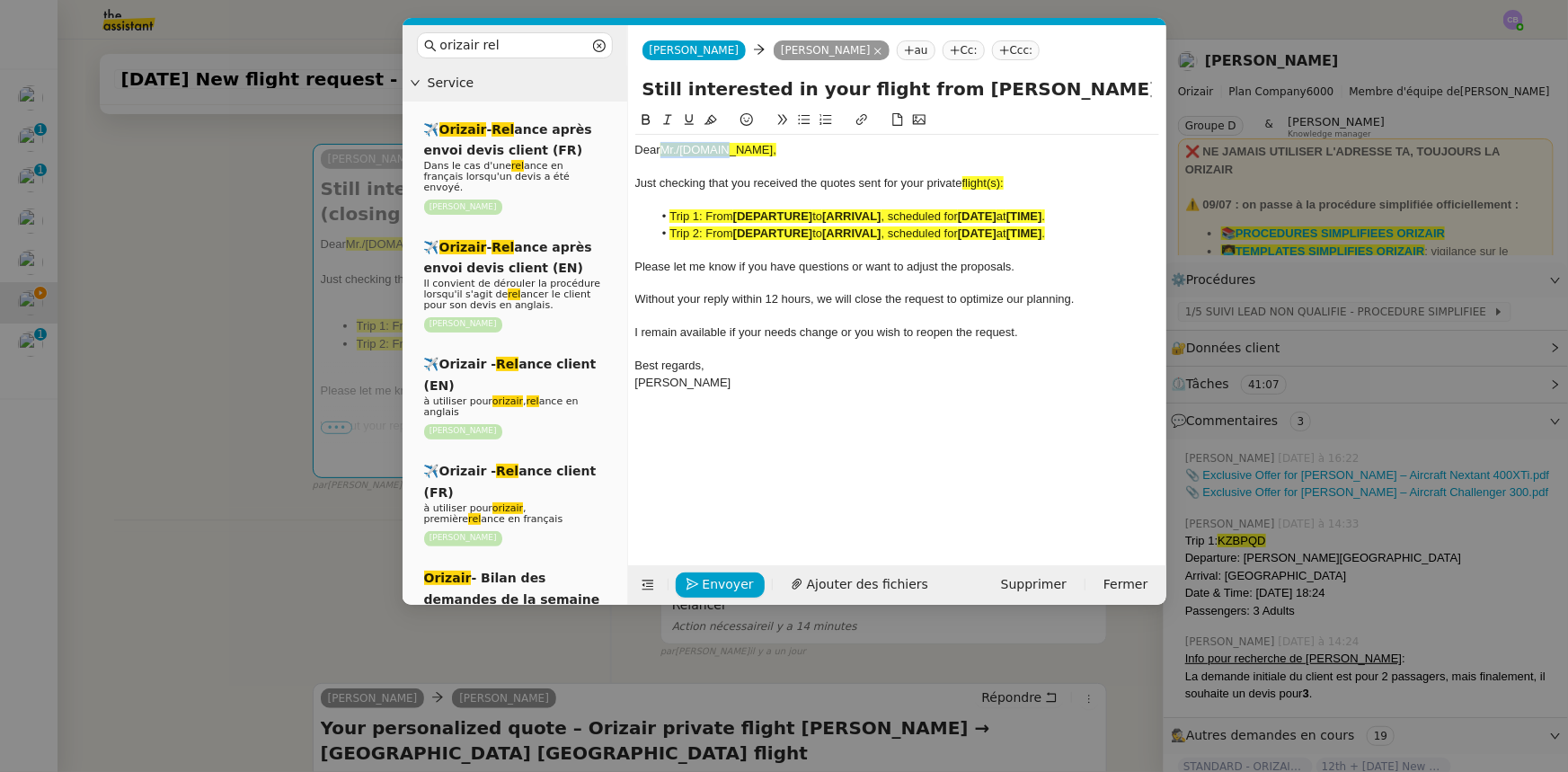
drag, startPoint x: 732, startPoint y: 151, endPoint x: 667, endPoint y: 149, distance: 65.0
click at [667, 149] on div "Dear Mr./[DOMAIN_NAME]," at bounding box center [896, 150] width 524 height 17
click at [710, 121] on icon at bounding box center [711, 120] width 13 height 10
click at [726, 151] on div "Dear Mr./[DOMAIN_NAME]," at bounding box center [896, 150] width 524 height 17
click at [1004, 184] on span "flight(s):" at bounding box center [983, 182] width 41 height 14
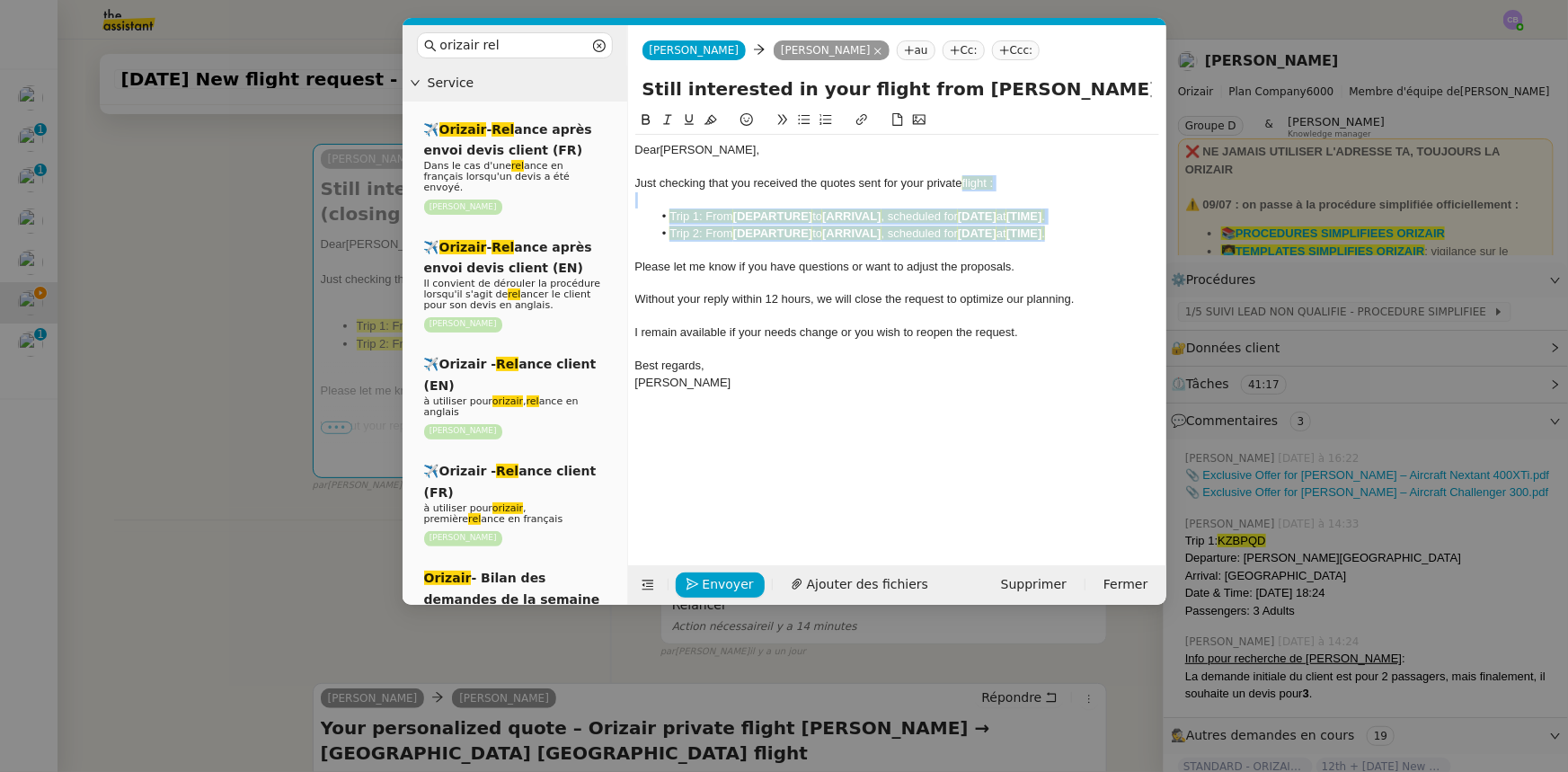
drag, startPoint x: 1068, startPoint y: 234, endPoint x: 966, endPoint y: 188, distance: 111.9
click at [966, 188] on div "Dear [PERSON_NAME] checking that you received the quotes sent for your private …" at bounding box center [896, 274] width 524 height 280
click at [710, 119] on icon at bounding box center [711, 120] width 13 height 13
click at [750, 281] on div at bounding box center [896, 283] width 524 height 17
drag, startPoint x: 1078, startPoint y: 234, endPoint x: 683, endPoint y: 225, distance: 395.1
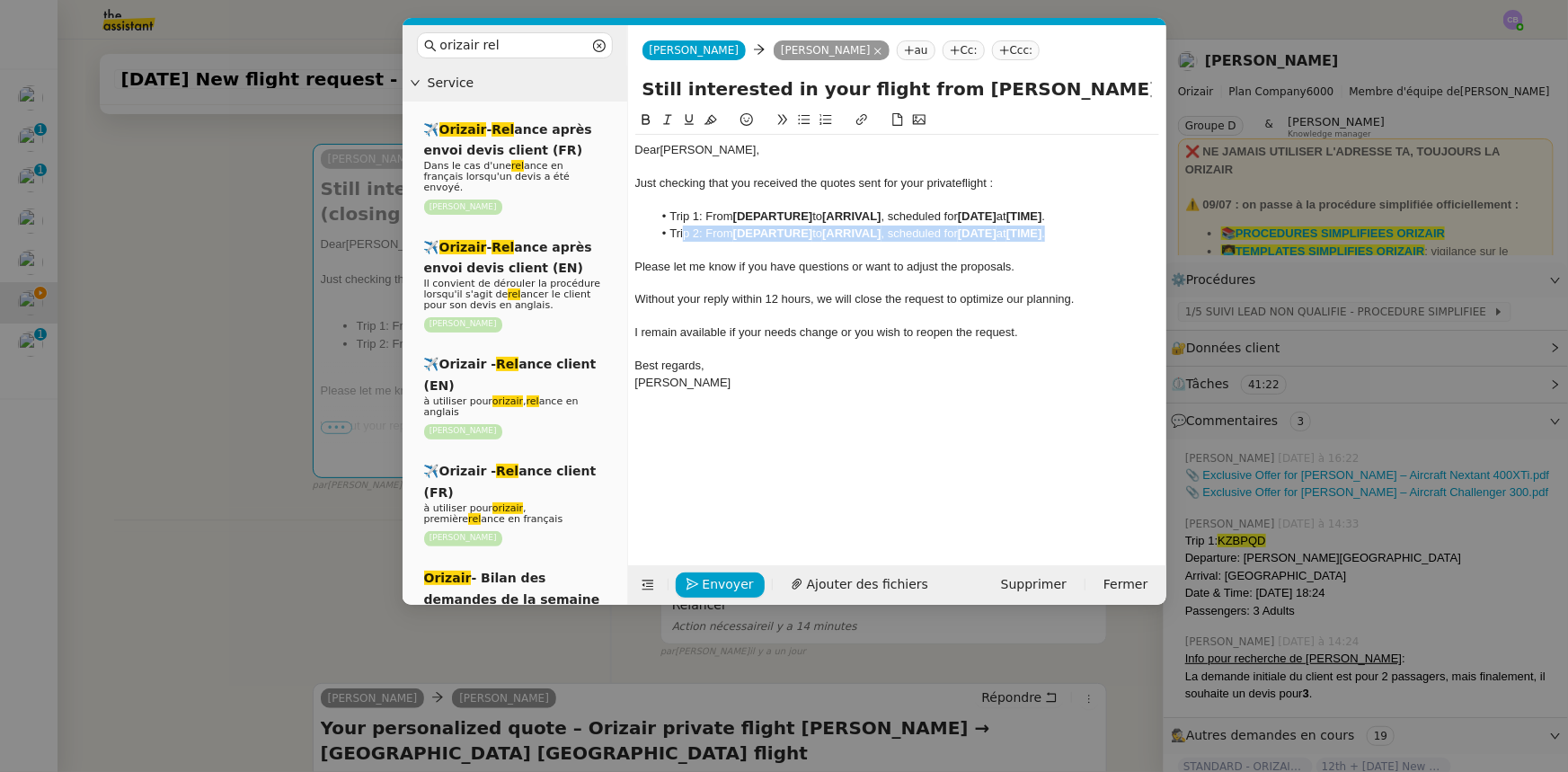
click at [683, 225] on li "Trip 2: From [DEPARTURE] to [ARRIVAL] , scheduled for [DATE] at [TIME] ." at bounding box center [905, 234] width 507 height 17
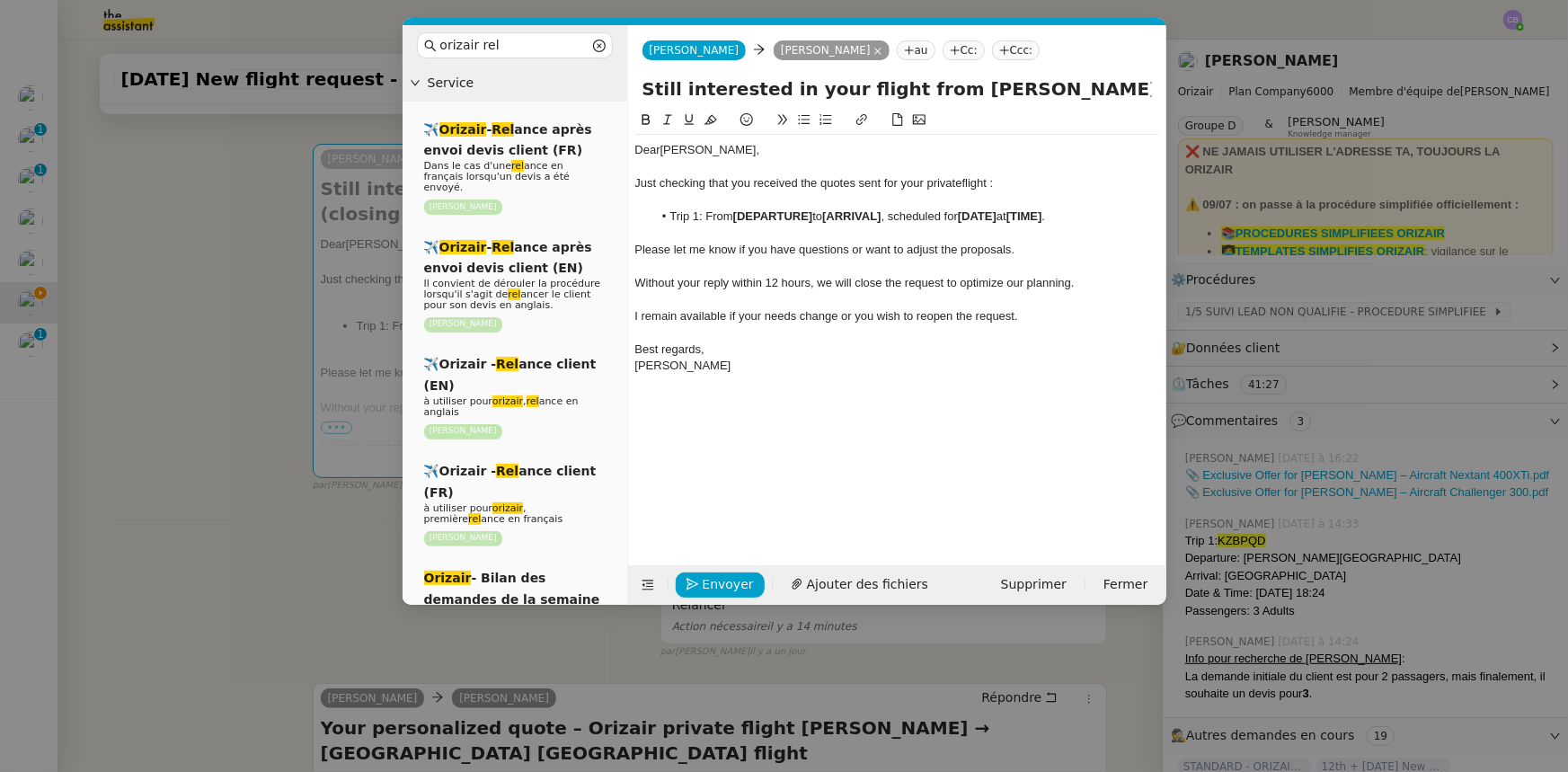
drag, startPoint x: 1044, startPoint y: 88, endPoint x: 933, endPoint y: 89, distance: 111.0
click at [933, 89] on input "Still interested in your flight from [PERSON_NAME] → [GEOGRAPHIC_DATA] ? (closi…" at bounding box center [897, 88] width 510 height 27
drag, startPoint x: 814, startPoint y: 213, endPoint x: 737, endPoint y: 217, distance: 77.1
click at [737, 217] on strong "[DEPARTURE]" at bounding box center [773, 216] width 80 height 14
drag, startPoint x: 737, startPoint y: 217, endPoint x: 804, endPoint y: 220, distance: 67.1
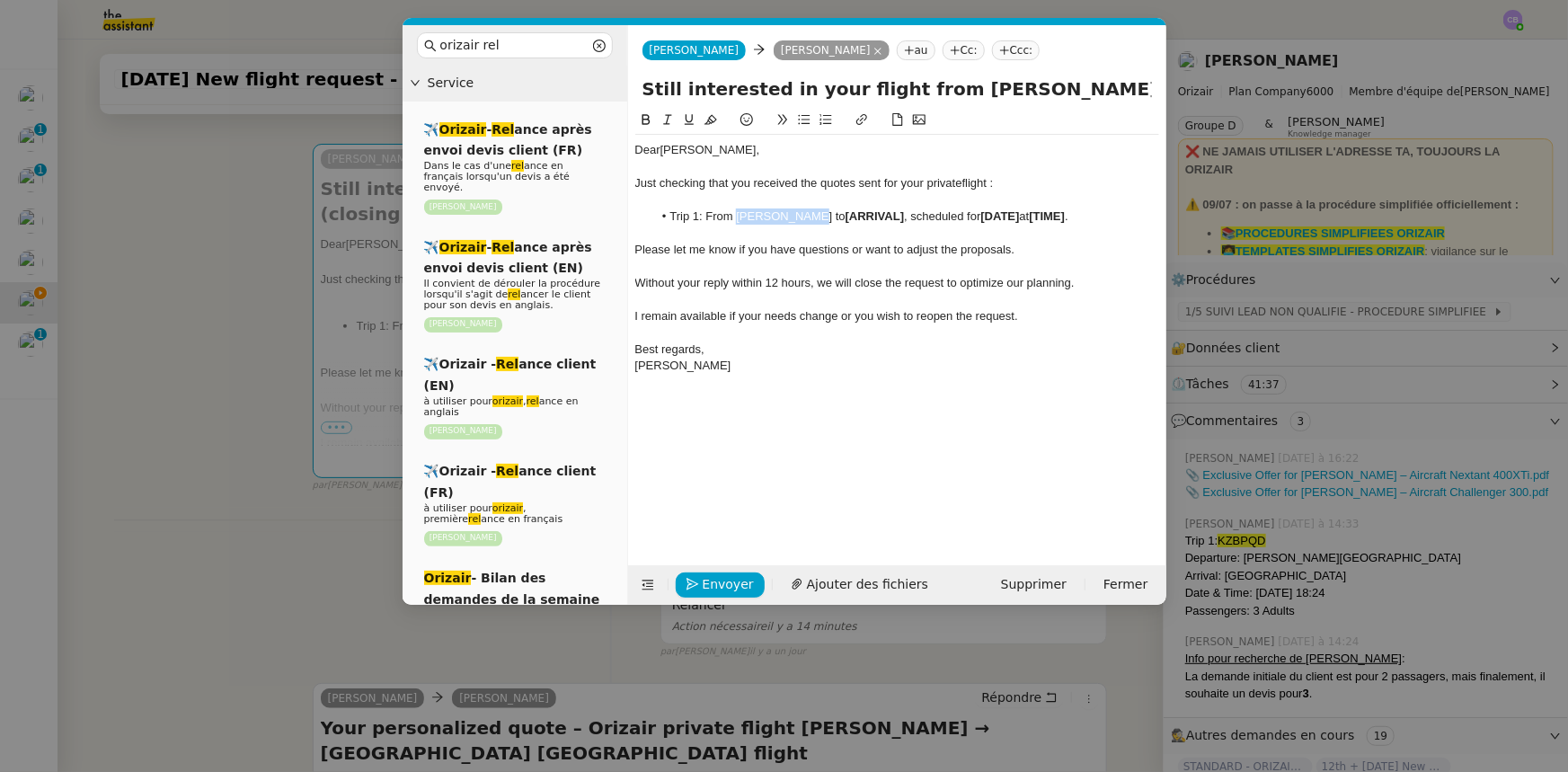
click at [804, 220] on li "Trip 1: From [PERSON_NAME] to [ARRIVAL] , scheduled for [DATE] at [TIME] ." at bounding box center [905, 217] width 507 height 17
drag, startPoint x: 806, startPoint y: 213, endPoint x: 737, endPoint y: 215, distance: 69.0
click at [737, 215] on li "Trip 1: From [PERSON_NAME] to [ARRIVAL] , scheduled for [DATE] at [TIME] ." at bounding box center [905, 217] width 507 height 17
click at [647, 121] on icon at bounding box center [645, 120] width 8 height 11
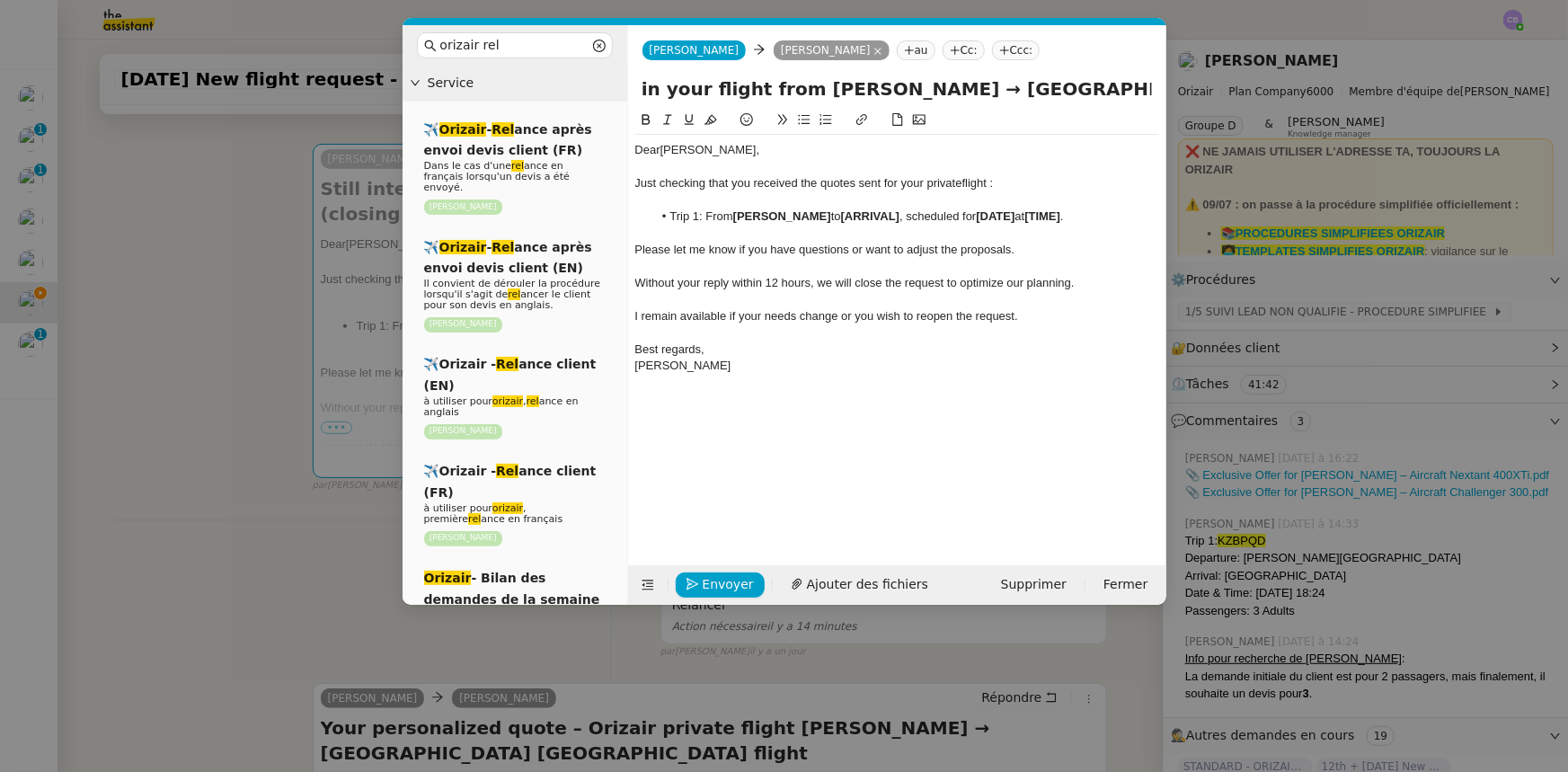
click at [1068, 90] on input "Still interested in your flight from [PERSON_NAME] → [GEOGRAPHIC_DATA] ? (closi…" at bounding box center [897, 88] width 510 height 27
drag, startPoint x: 887, startPoint y: 215, endPoint x: 827, endPoint y: 217, distance: 60.0
click at [827, 217] on li "Trip 1: From [PERSON_NAME] to [ARRIVAL] , scheduled for [DATE] at [TIME] ." at bounding box center [905, 217] width 507 height 17
drag, startPoint x: 827, startPoint y: 215, endPoint x: 922, endPoint y: 212, distance: 95.0
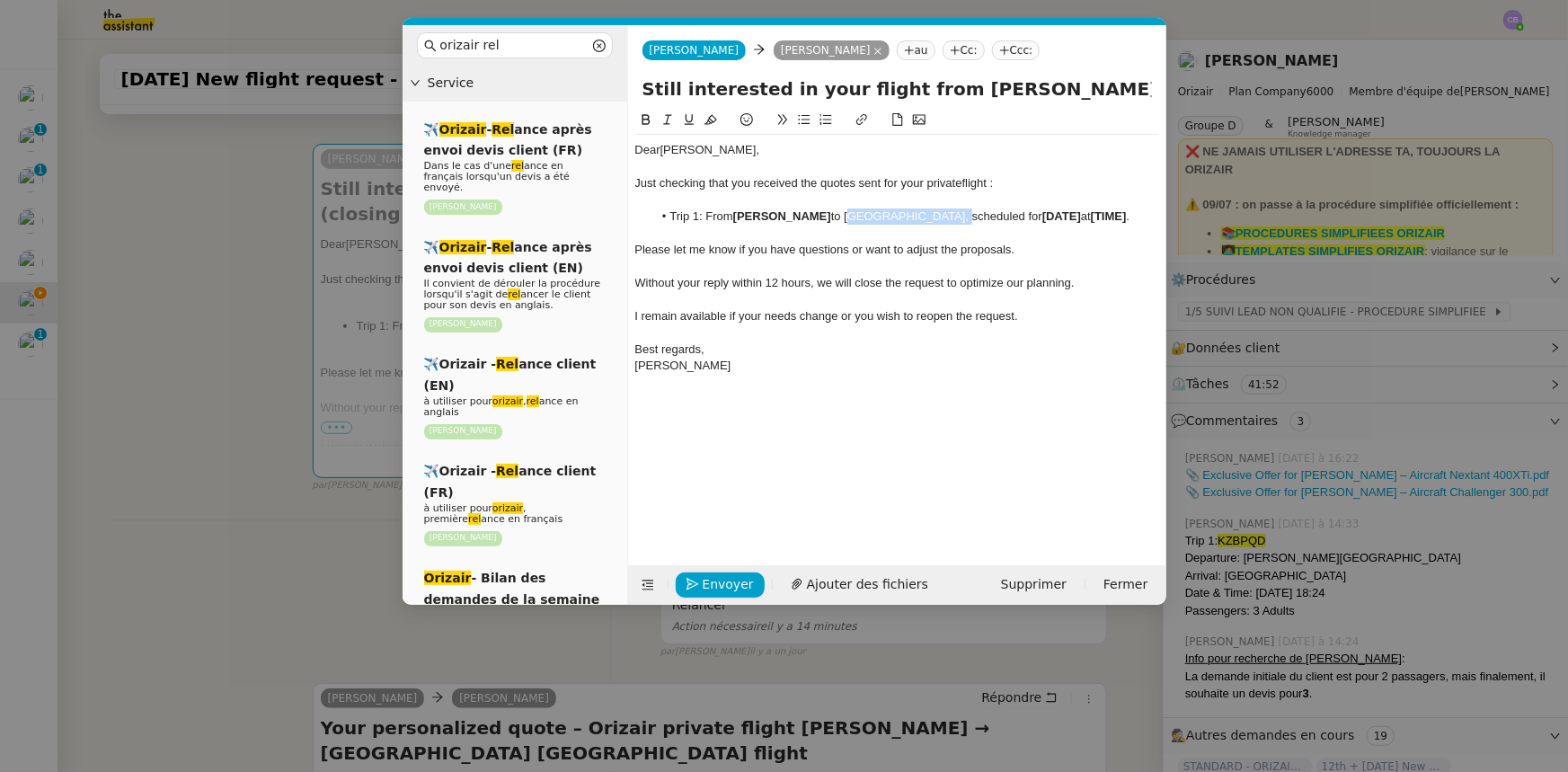
click at [922, 212] on li "Trip 1: From [PERSON_NAME] to [GEOGRAPHIC_DATA], scheduled for [DATE] at [TIME]…" at bounding box center [905, 217] width 507 height 17
click at [650, 121] on icon at bounding box center [646, 120] width 13 height 13
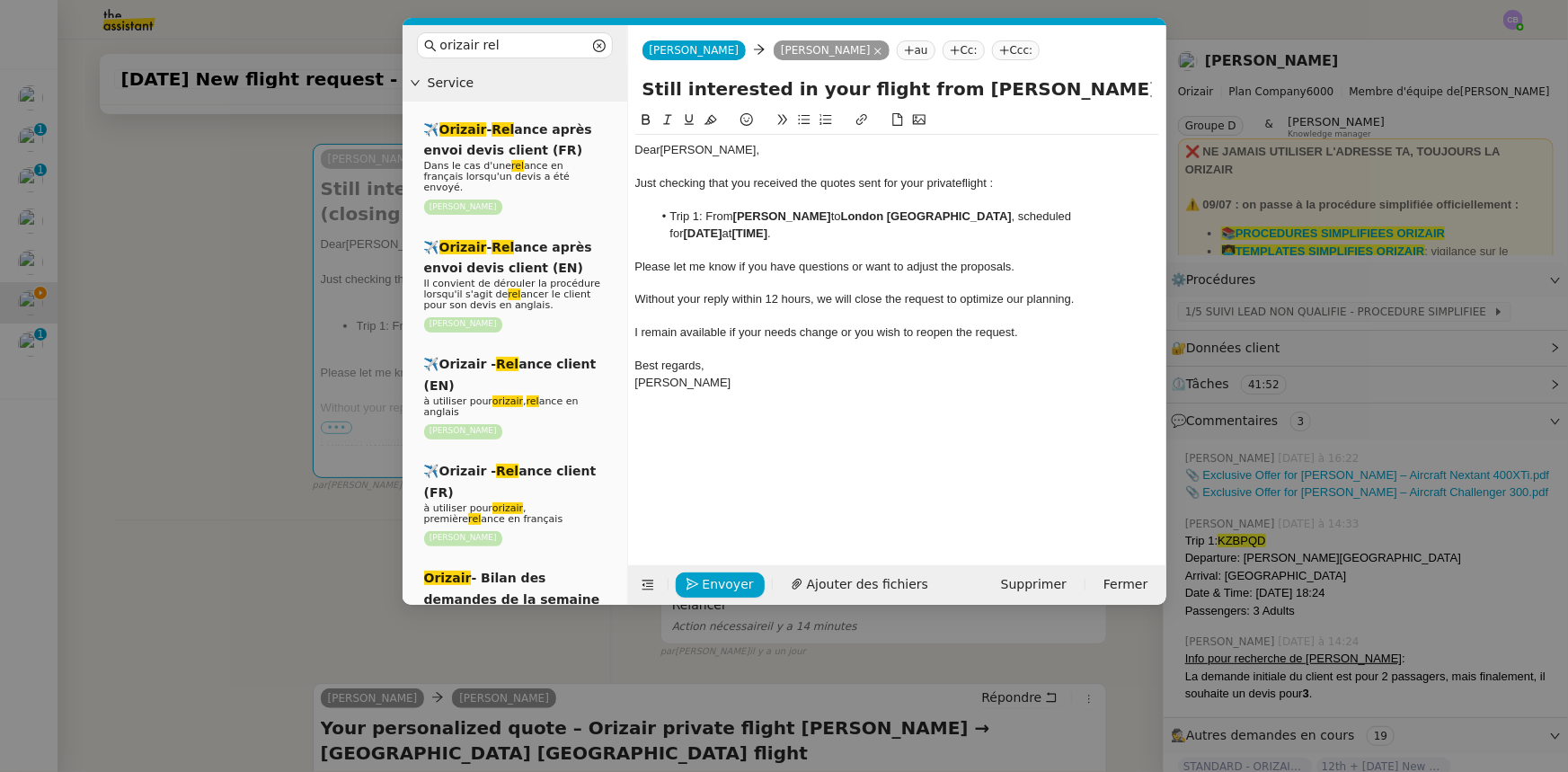
click at [799, 259] on span "Please let me know if you have questions or want to adjust the proposals." at bounding box center [824, 266] width 380 height 14
click at [811, 215] on strong "[PERSON_NAME]" at bounding box center [782, 216] width 98 height 14
click at [1048, 213] on li "Trip 1: From [PERSON_NAME][GEOGRAPHIC_DATA] to [GEOGRAPHIC_DATA] , scheduled fo…" at bounding box center [905, 225] width 507 height 33
click at [722, 234] on strong "[DATE]" at bounding box center [703, 233] width 39 height 14
drag, startPoint x: 776, startPoint y: 234, endPoint x: 689, endPoint y: 236, distance: 87.0
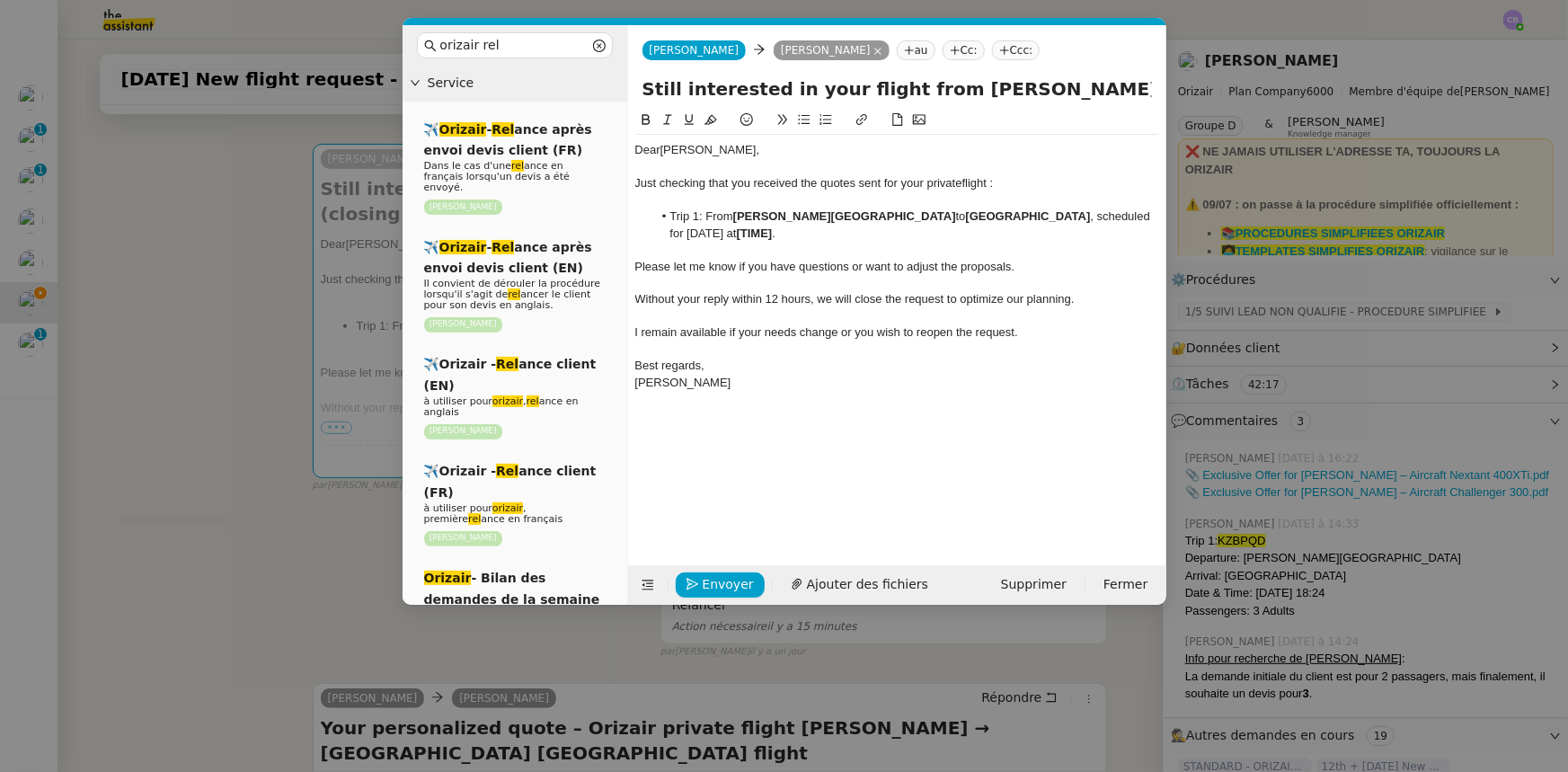
click at [689, 236] on li "Trip 1: From [PERSON_NAME][GEOGRAPHIC_DATA] to [GEOGRAPHIC_DATA] , scheduled fo…" at bounding box center [905, 225] width 507 height 33
click at [644, 123] on icon at bounding box center [646, 120] width 13 height 13
drag, startPoint x: 834, startPoint y: 236, endPoint x: 800, endPoint y: 234, distance: 34.1
click at [768, 234] on strong "[TIME]" at bounding box center [750, 233] width 36 height 14
click at [243, 302] on nz-modal-container "orizair rel Service ✈️ Orizair - Rel ance après envoi devis client (FR) Dans le…" at bounding box center [784, 386] width 1568 height 772
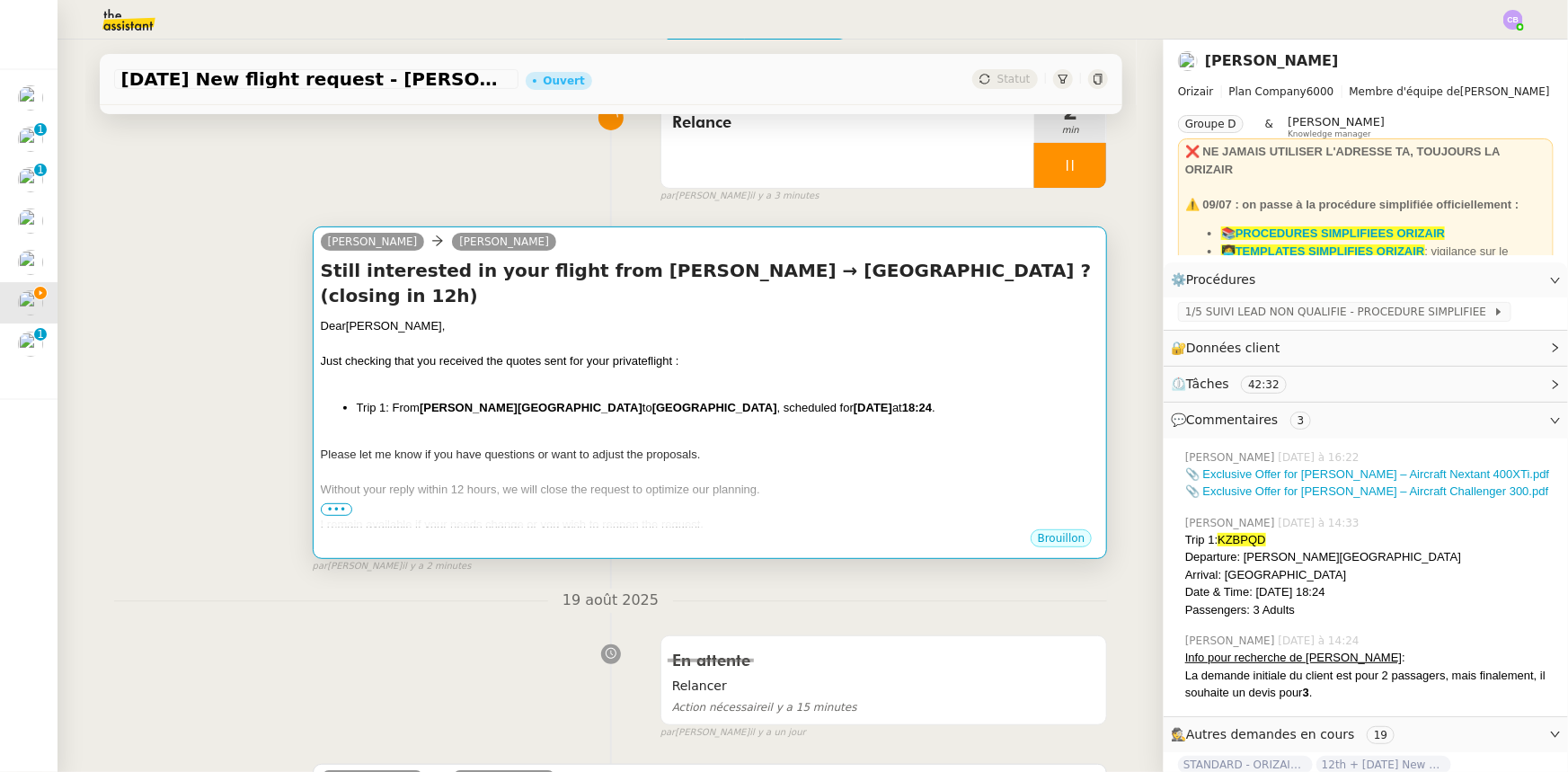
scroll to position [163, 0]
click at [709, 369] on div "﻿" at bounding box center [710, 378] width 779 height 18
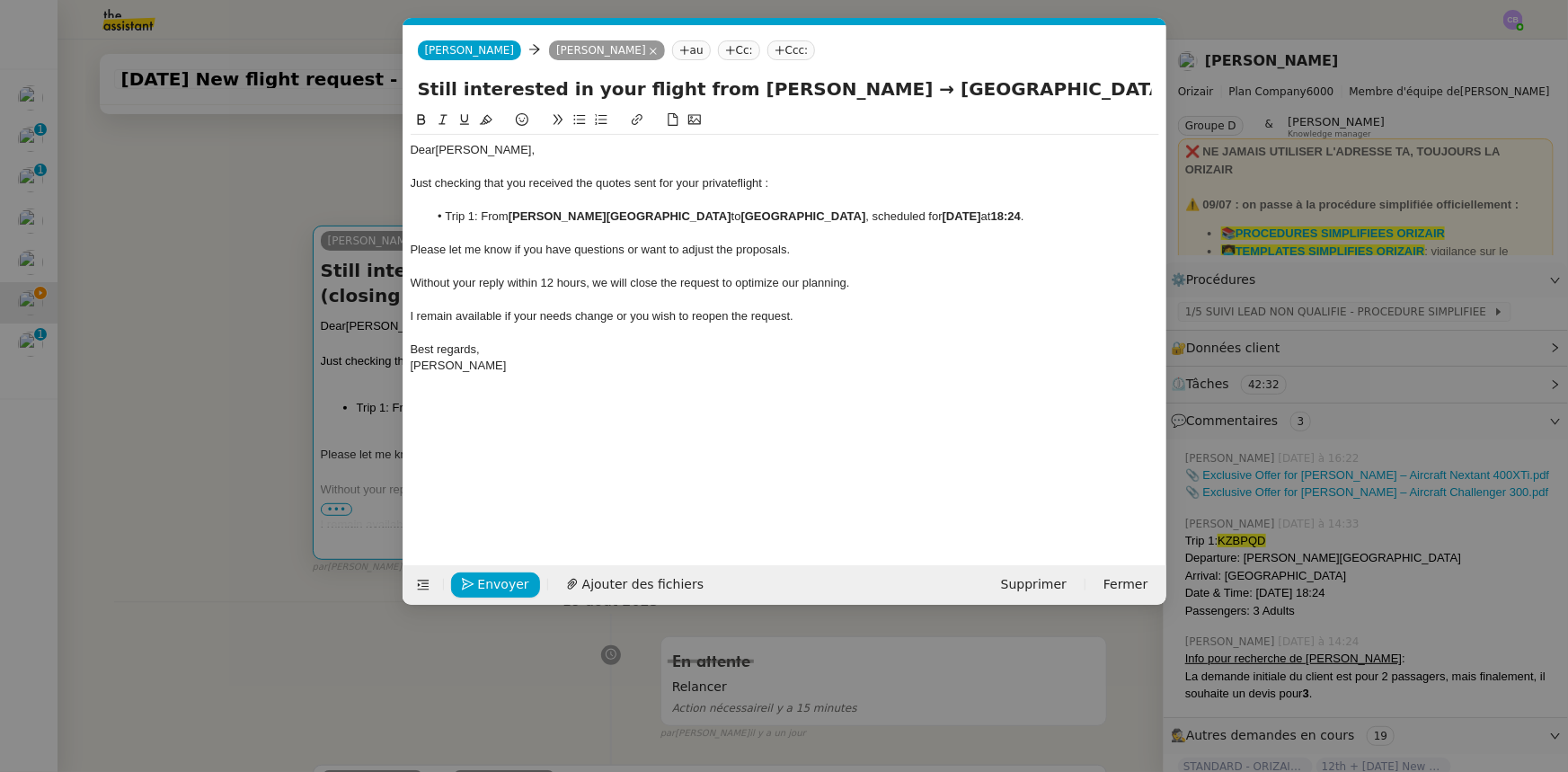
scroll to position [0, 89]
click at [502, 584] on span "Envoyer" at bounding box center [504, 584] width 52 height 20
click at [502, 584] on span "Confirmer l'envoi" at bounding box center [532, 584] width 108 height 20
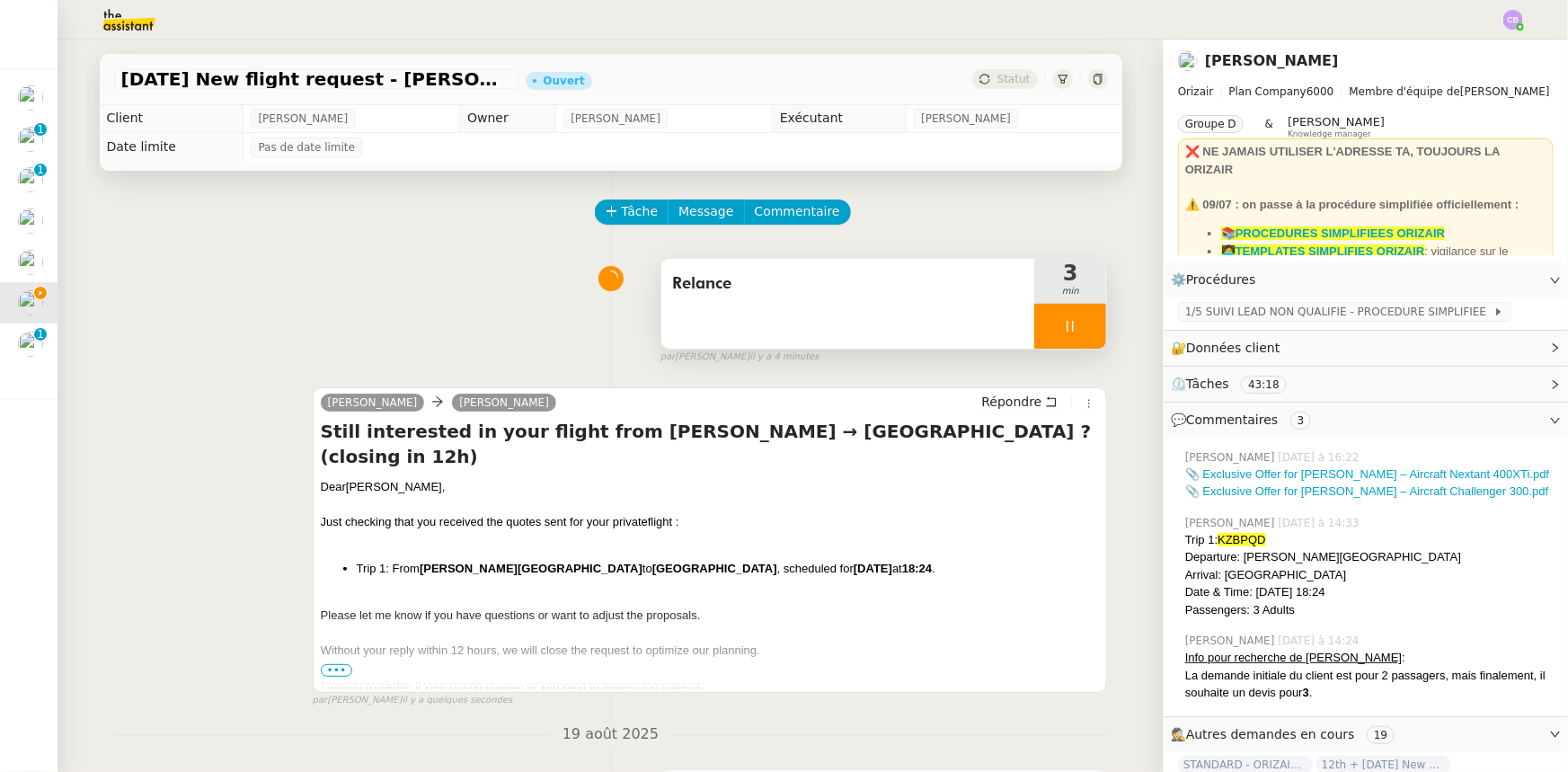
scroll to position [0, 0]
click at [1034, 326] on div at bounding box center [1070, 327] width 72 height 45
click at [1081, 327] on icon at bounding box center [1089, 328] width 15 height 15
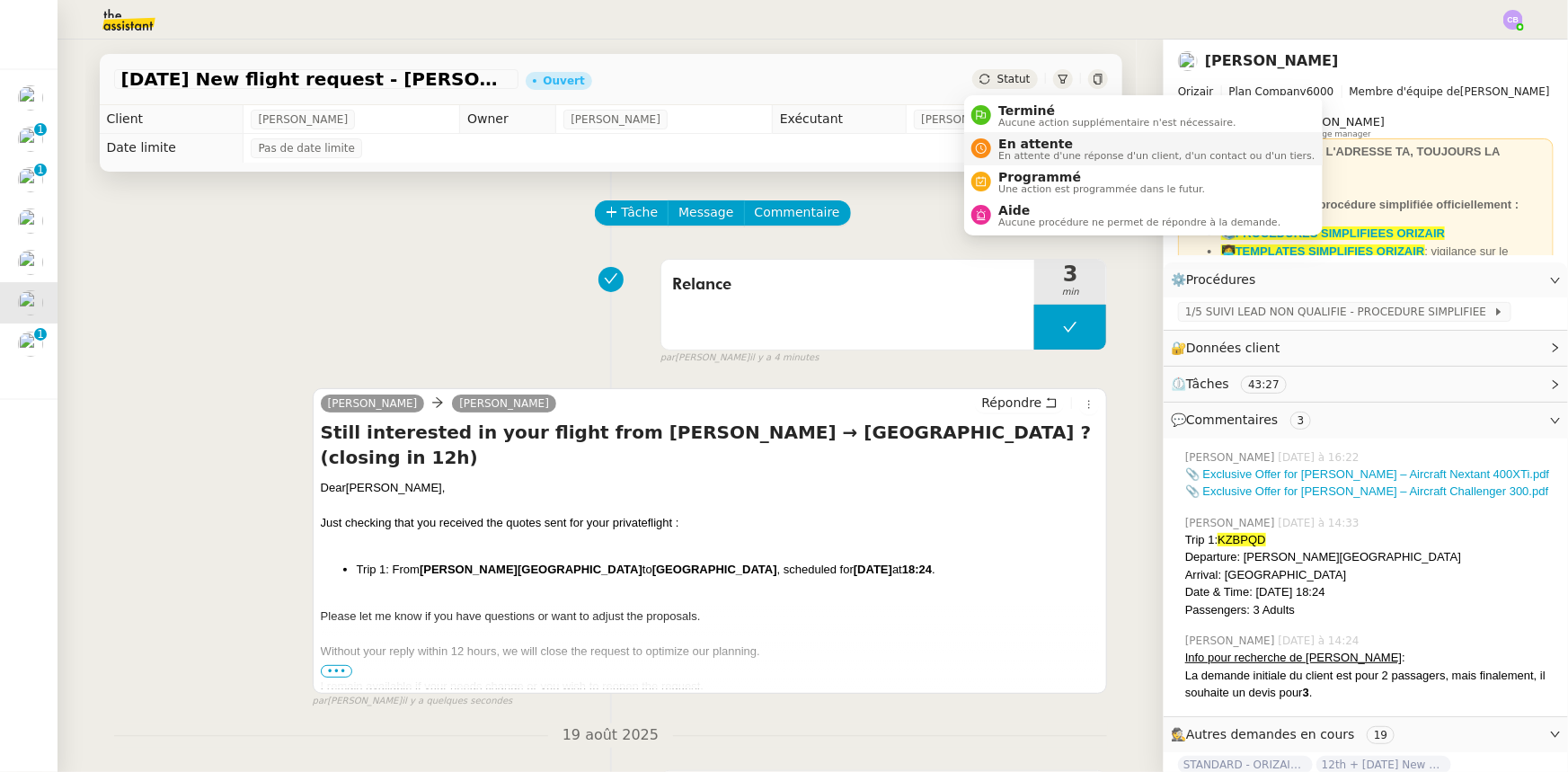
click at [1027, 145] on span "En attente" at bounding box center [1157, 144] width 317 height 15
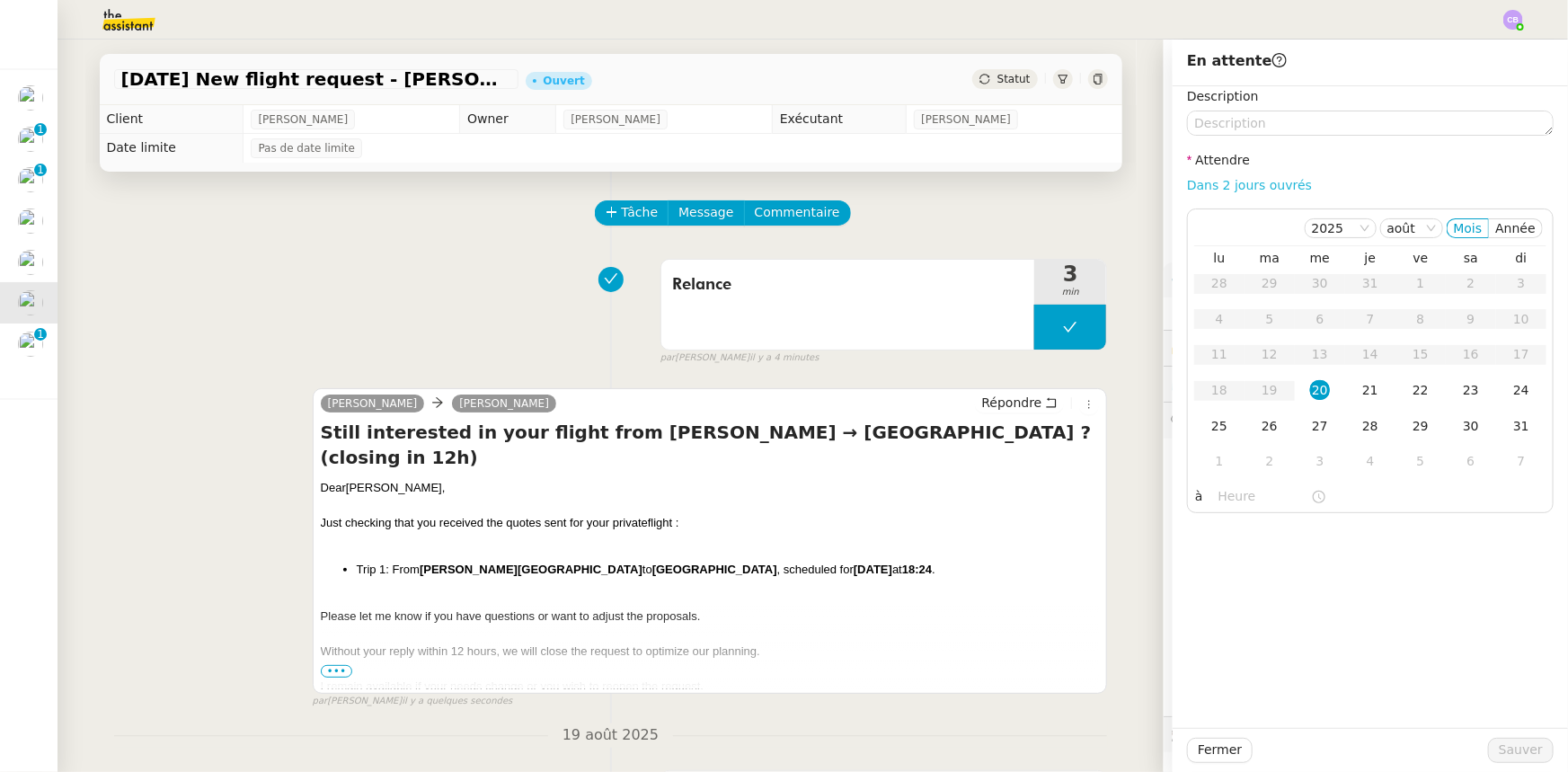
click at [1254, 188] on link "Dans 2 jours ouvrés" at bounding box center [1250, 185] width 125 height 15
type input "07:00"
click at [1361, 390] on div "21" at bounding box center [1370, 389] width 19 height 19
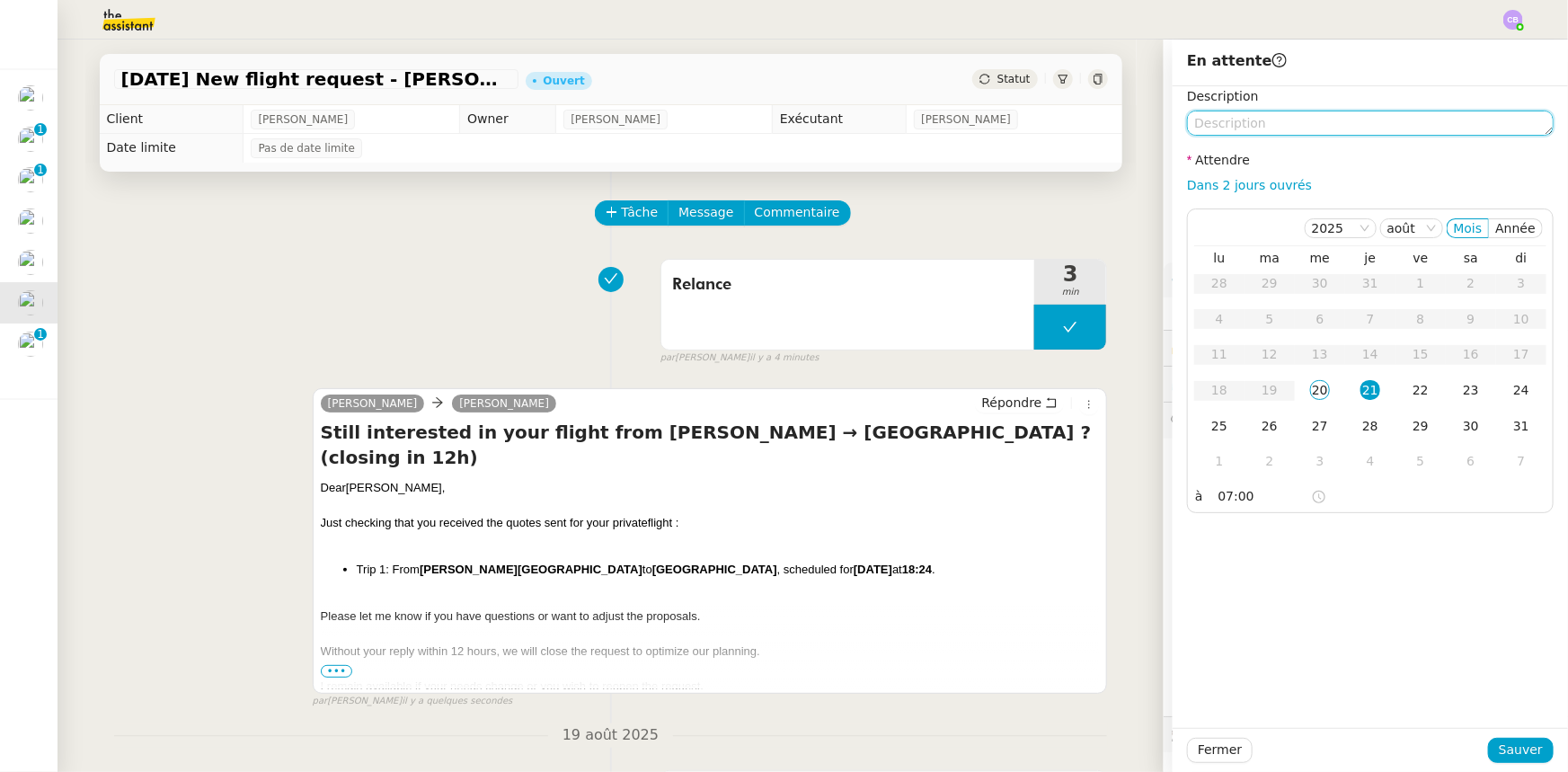
click at [1279, 121] on textarea at bounding box center [1370, 122] width 366 height 25
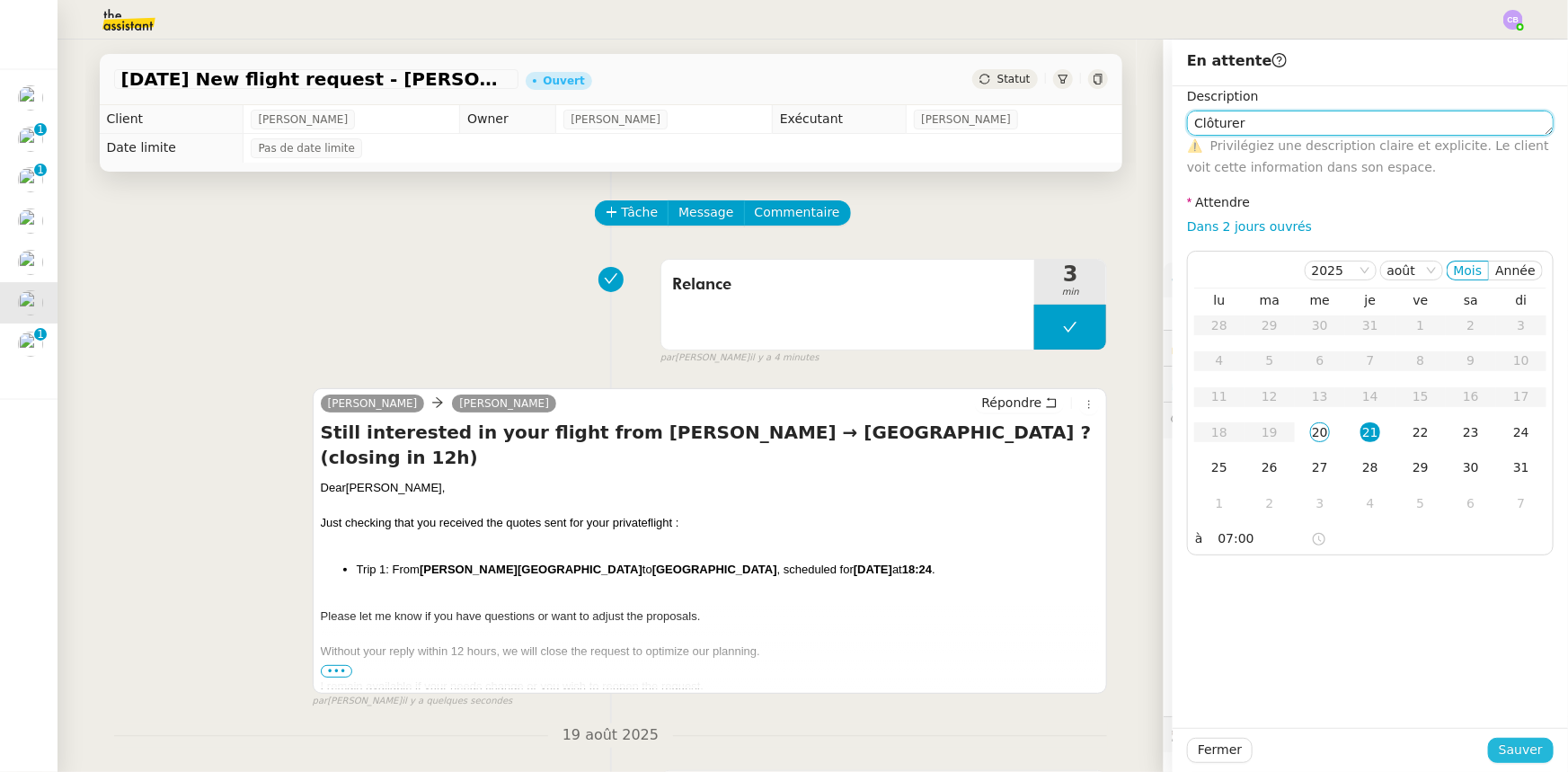
type textarea "Clôturer"
click at [1506, 747] on span "Sauver" at bounding box center [1521, 750] width 44 height 20
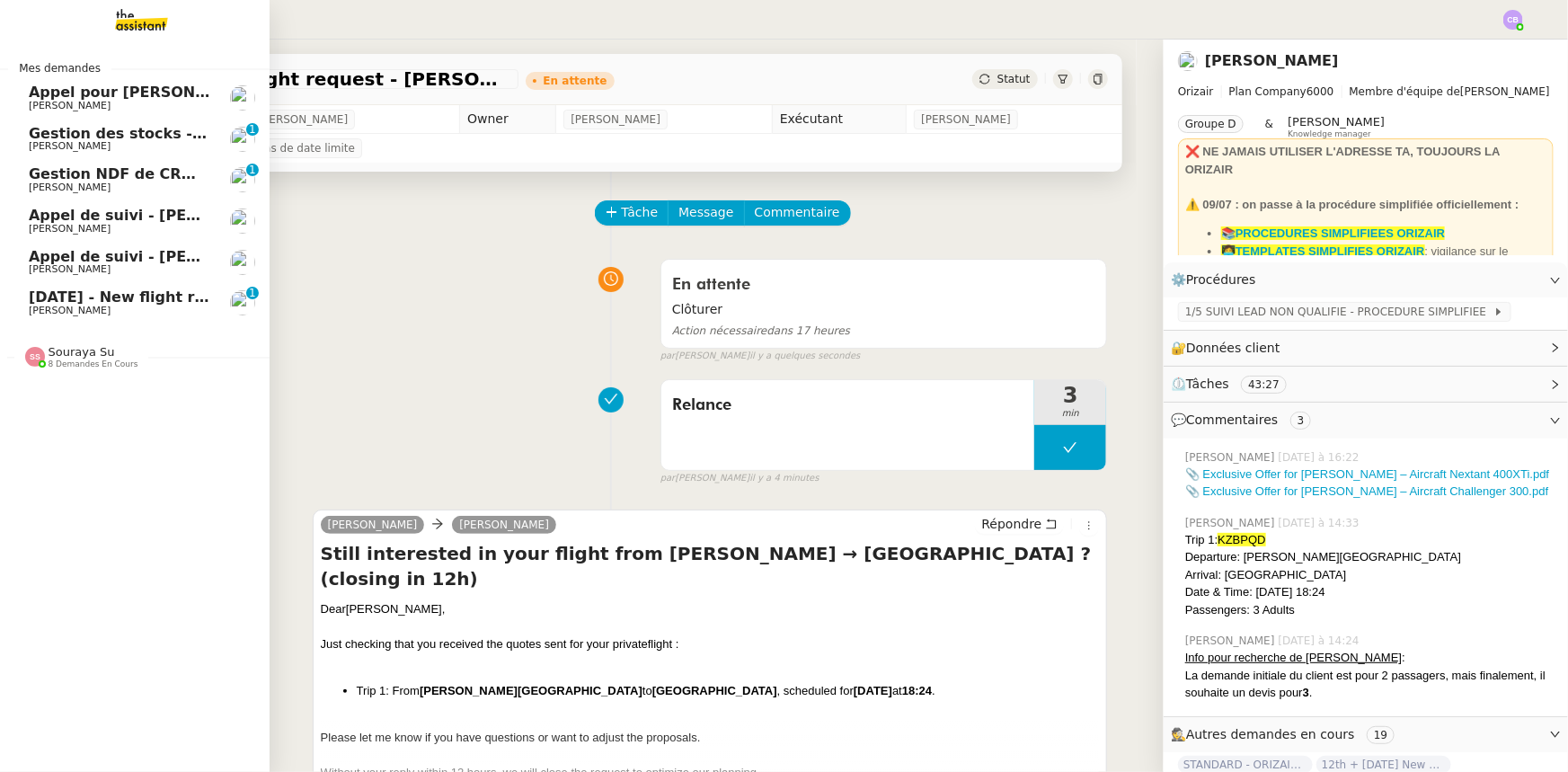
click at [75, 297] on span "[DATE] - New flight request - [GEOGRAPHIC_DATA][PERSON_NAME]" at bounding box center [298, 297] width 539 height 17
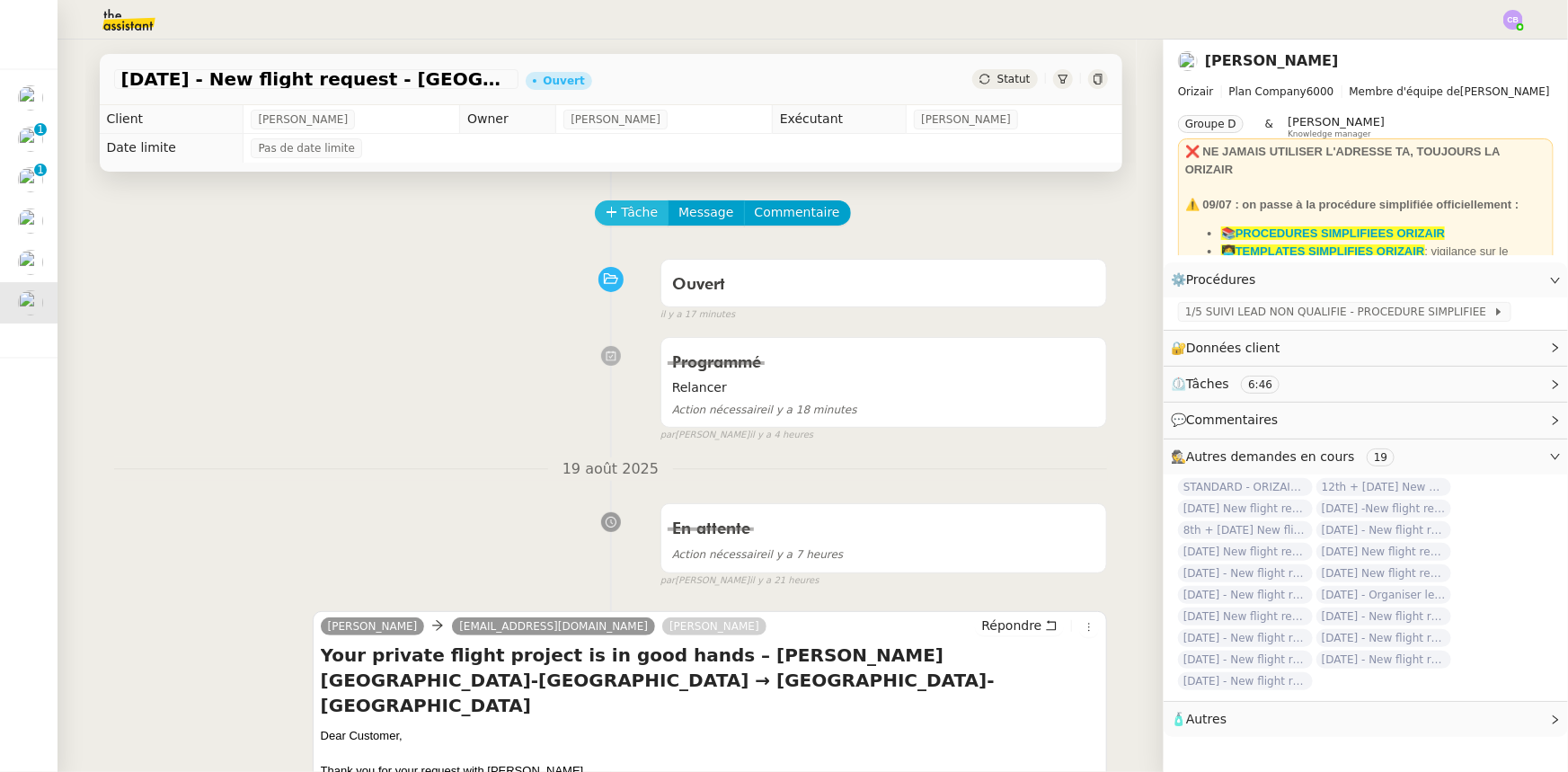
click at [622, 211] on span "Tâche" at bounding box center [640, 213] width 37 height 20
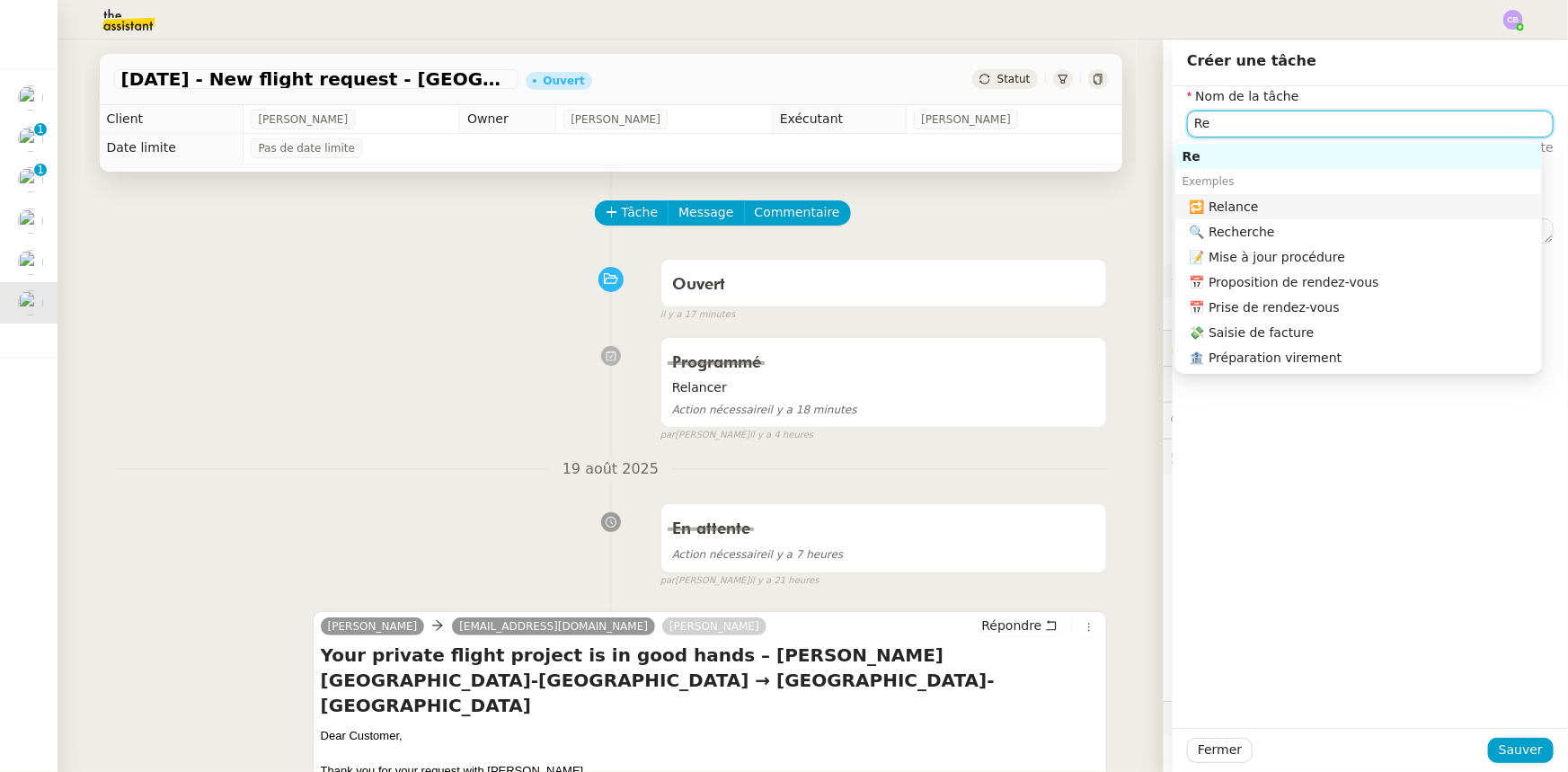
click at [1237, 206] on div "🔁 Relance" at bounding box center [1362, 207] width 345 height 17
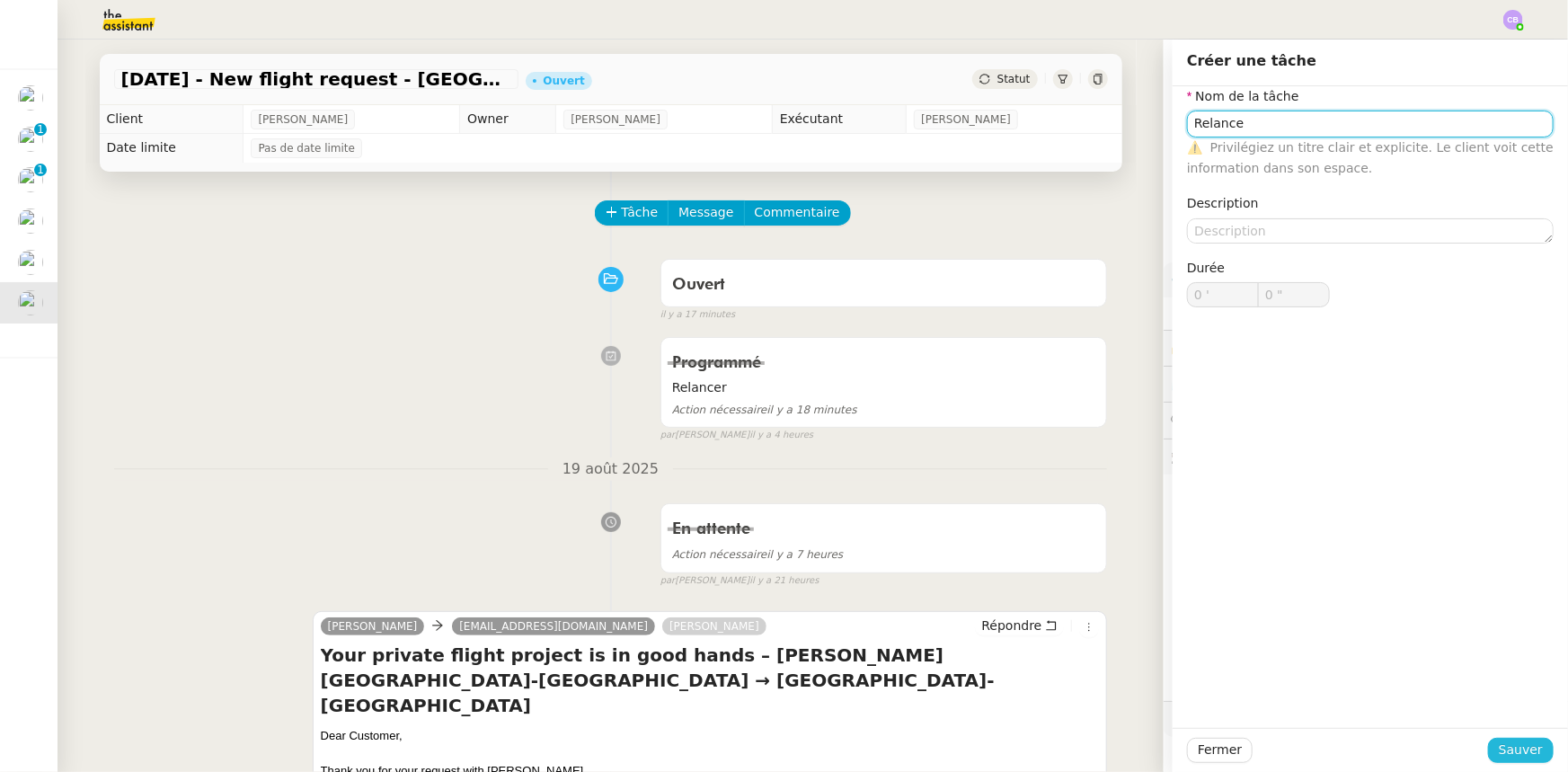
type input "Relance"
click at [1523, 755] on span "Sauver" at bounding box center [1521, 750] width 44 height 20
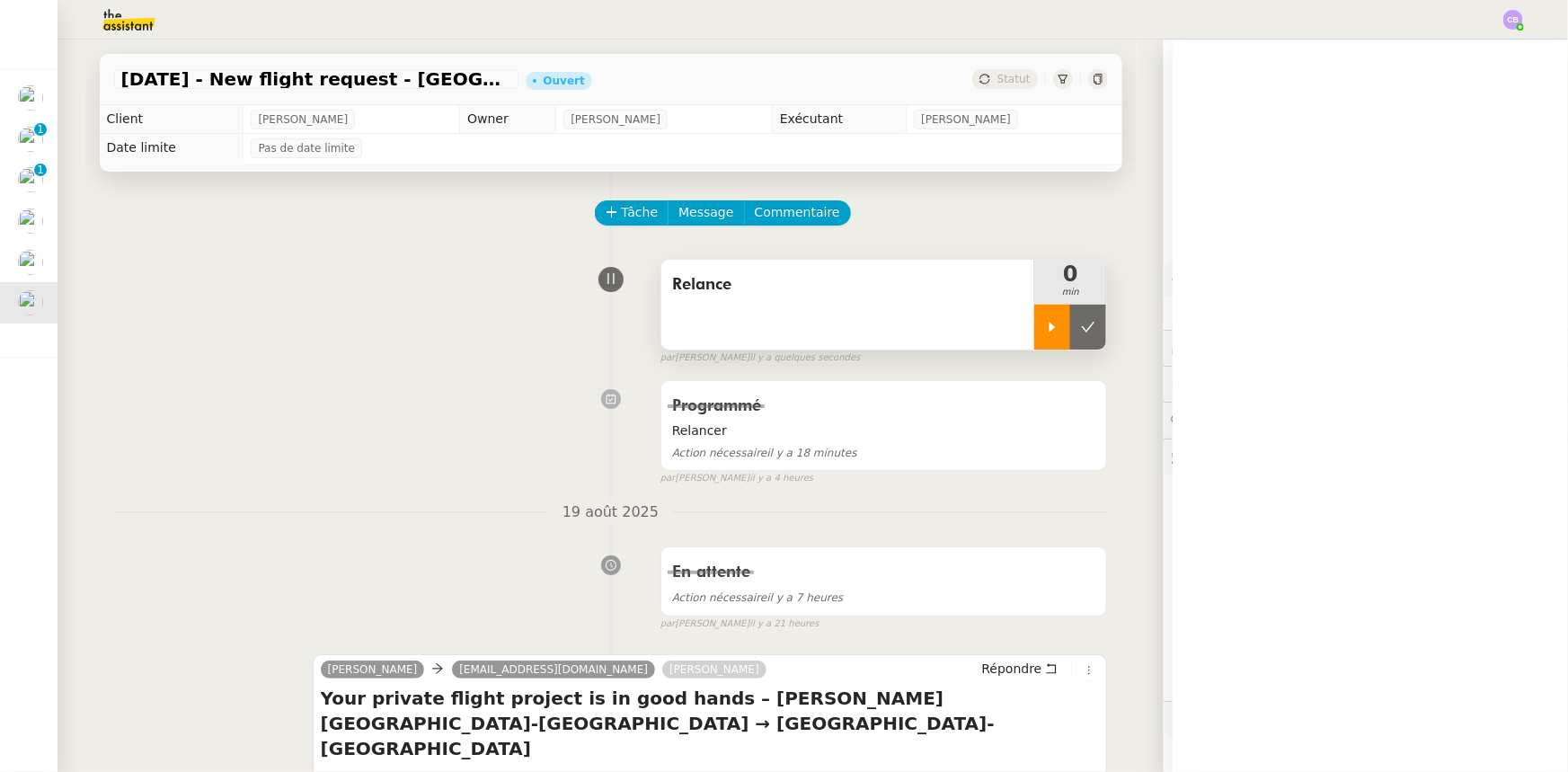
click at [1034, 335] on div at bounding box center [1052, 327] width 36 height 45
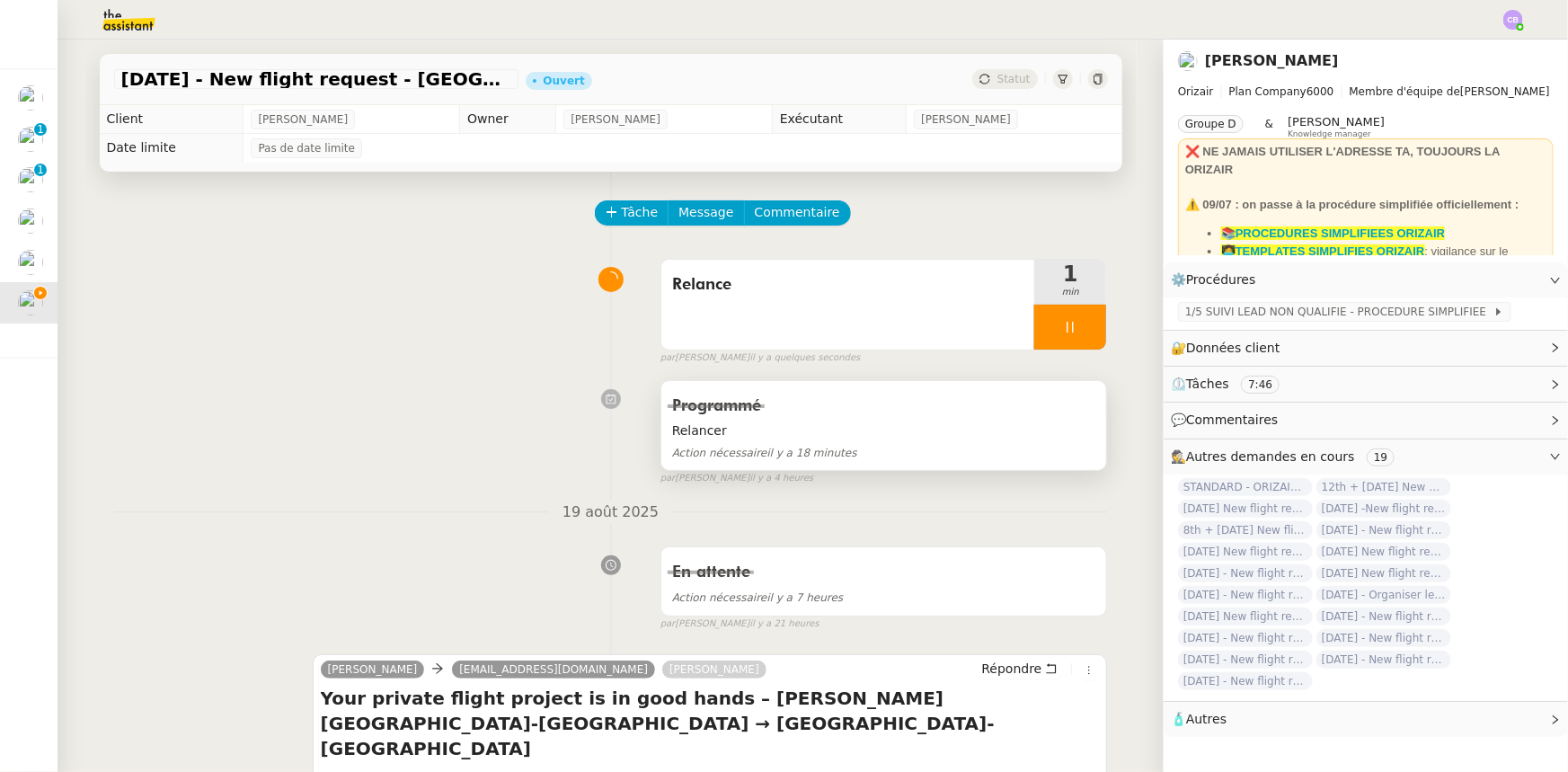
scroll to position [327, 0]
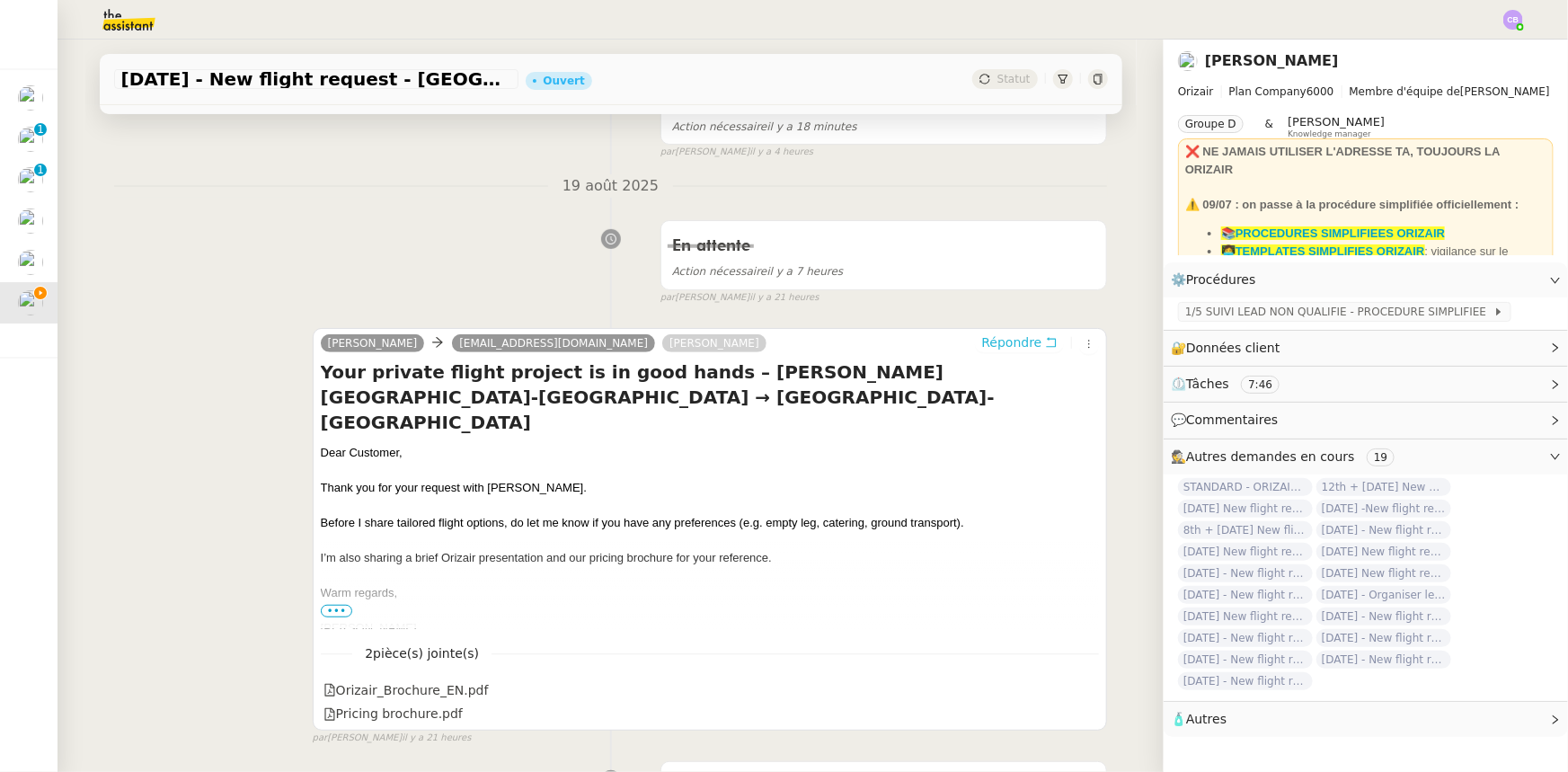
click at [997, 348] on span "Répondre" at bounding box center [1010, 342] width 60 height 18
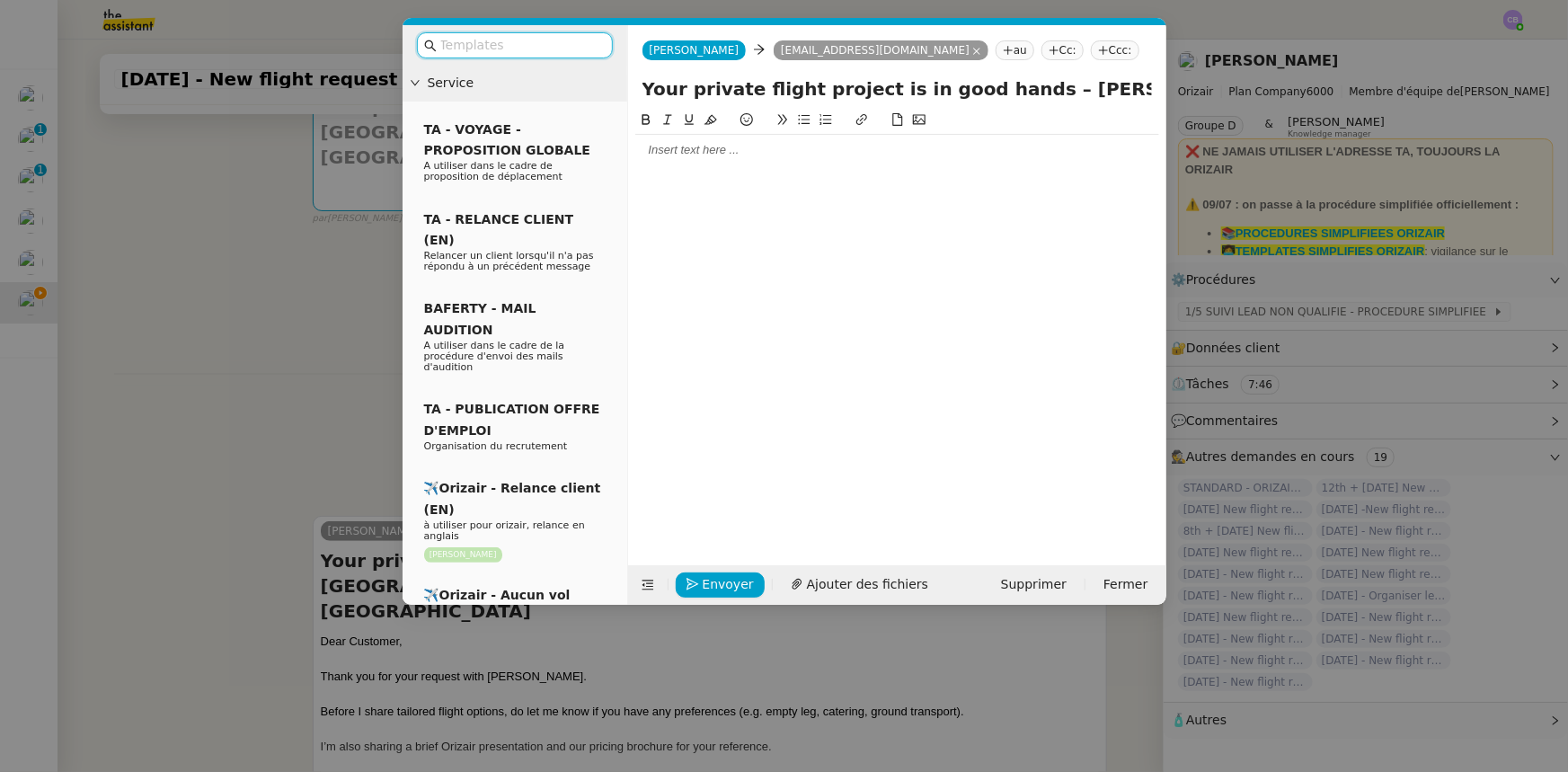
click at [548, 47] on input "text" at bounding box center [522, 45] width 162 height 20
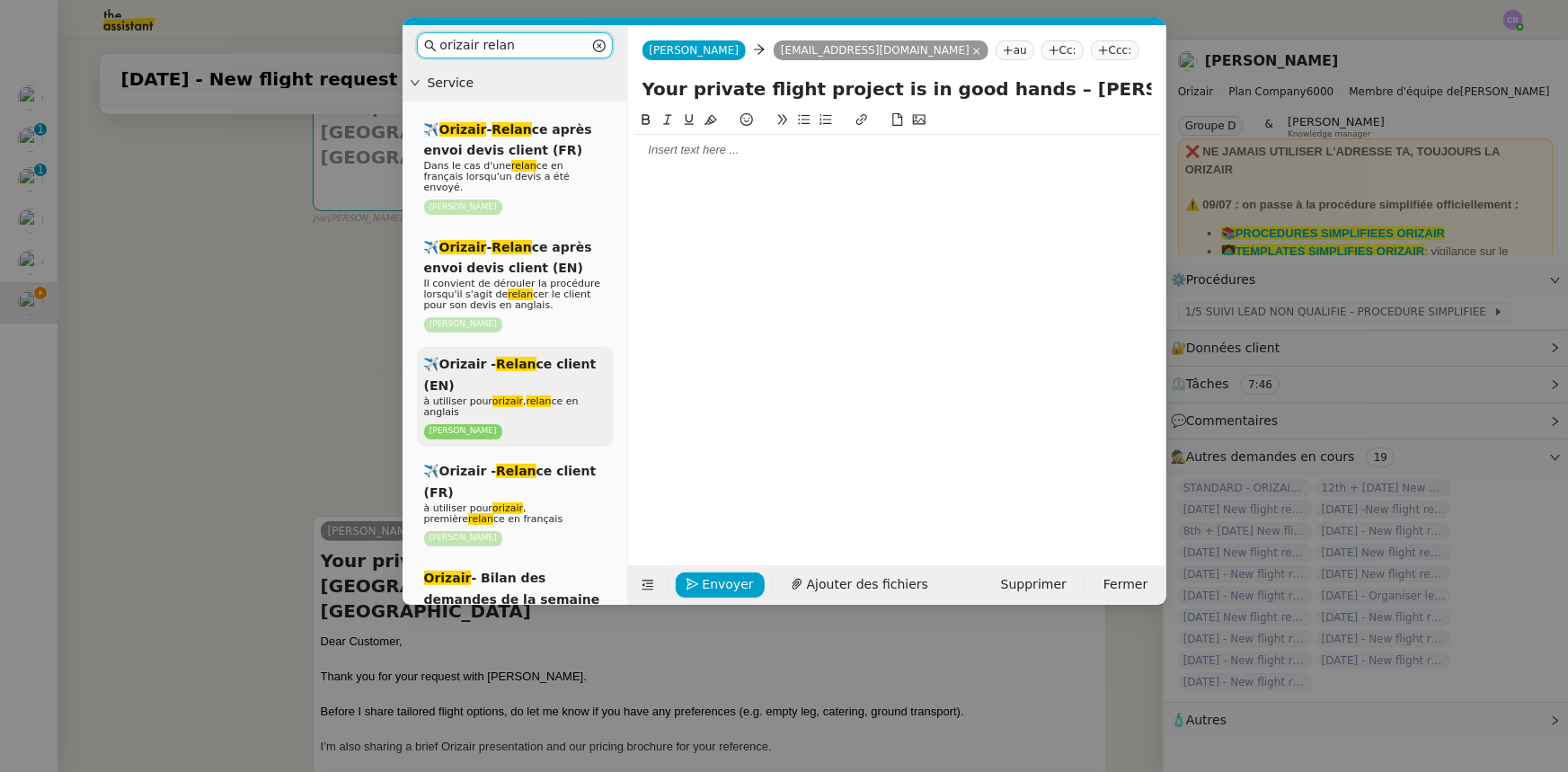
type input "orizair relan"
click at [571, 422] on p "[PERSON_NAME]" at bounding box center [514, 431] width 181 height 17
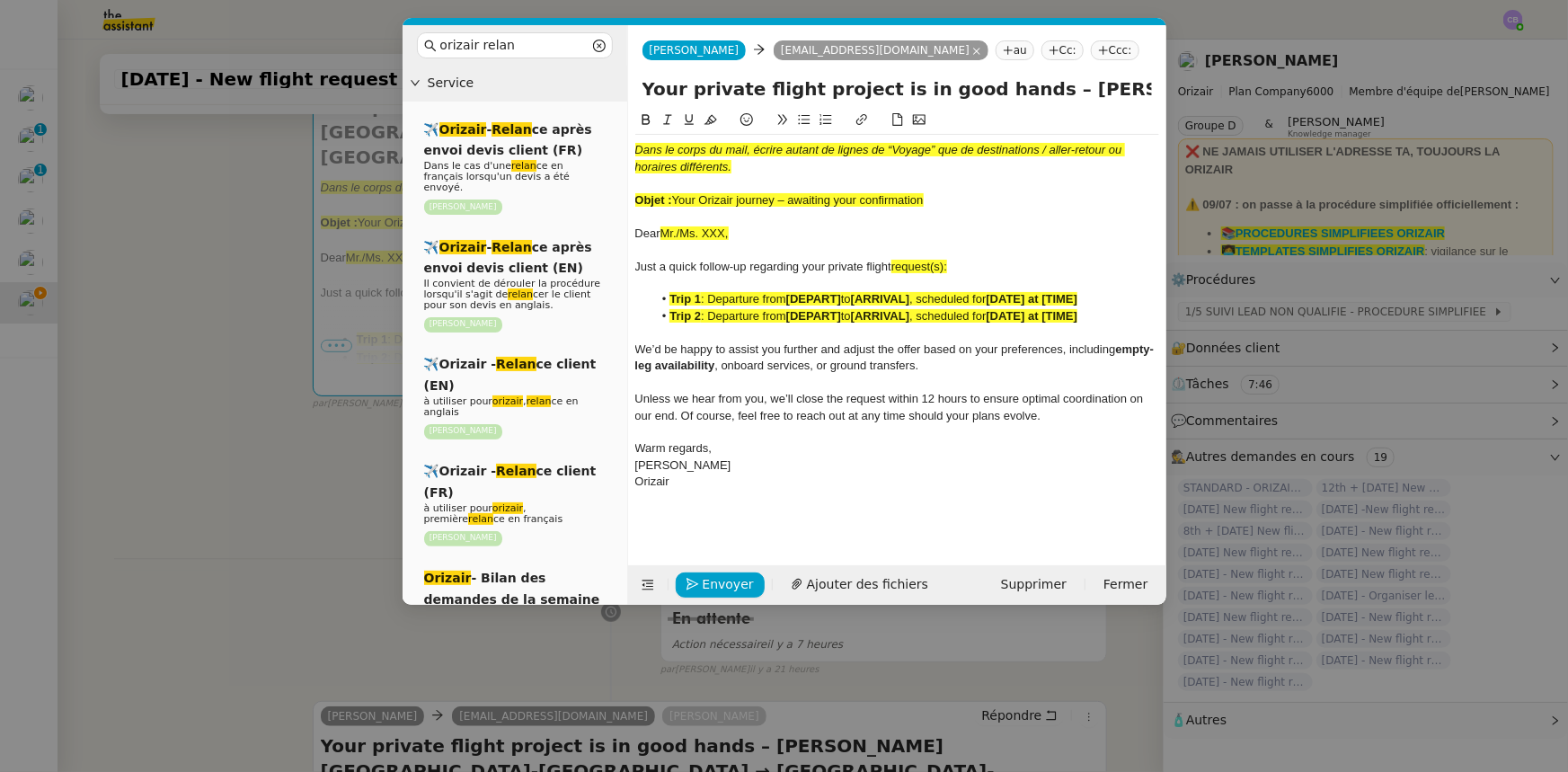
drag, startPoint x: 932, startPoint y: 201, endPoint x: 677, endPoint y: 200, distance: 255.0
click at [677, 200] on div "Objet : Your Orizair journey – awaiting your confirmation" at bounding box center [896, 201] width 524 height 17
copy span "Your Orizair journey – awaiting your confirmation"
drag, startPoint x: 1002, startPoint y: 89, endPoint x: 640, endPoint y: 92, distance: 362.0
click at [640, 92] on div "Your private flight project is in good hands – [PERSON_NAME] [GEOGRAPHIC_DATA]-…" at bounding box center [897, 92] width 538 height 34
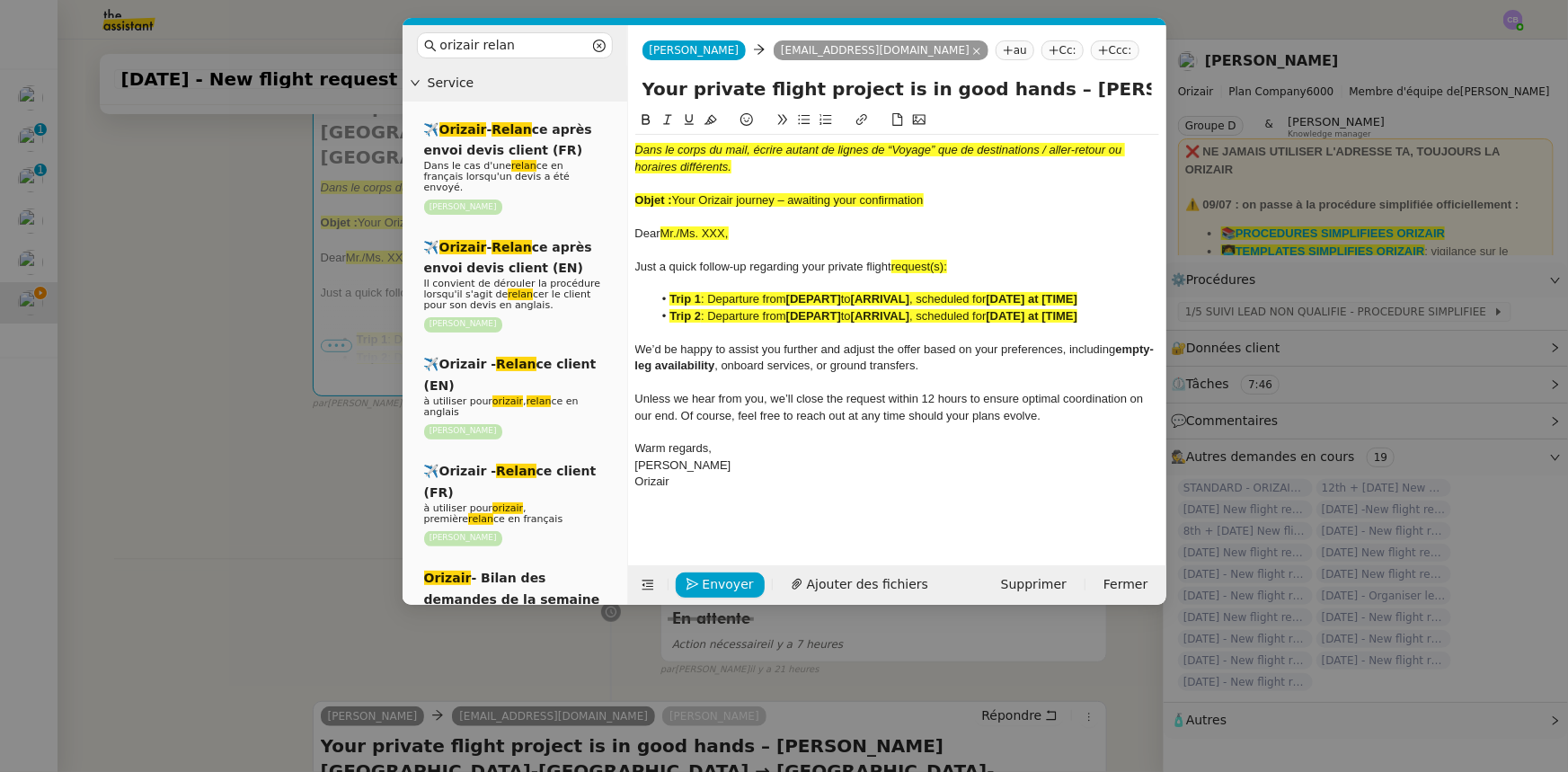
paste input "Orizair journey – awaiting your confirmation"
type input "Your Orizair journey – awaiting your confirmation – [PERSON_NAME] [GEOGRAPHIC_D…"
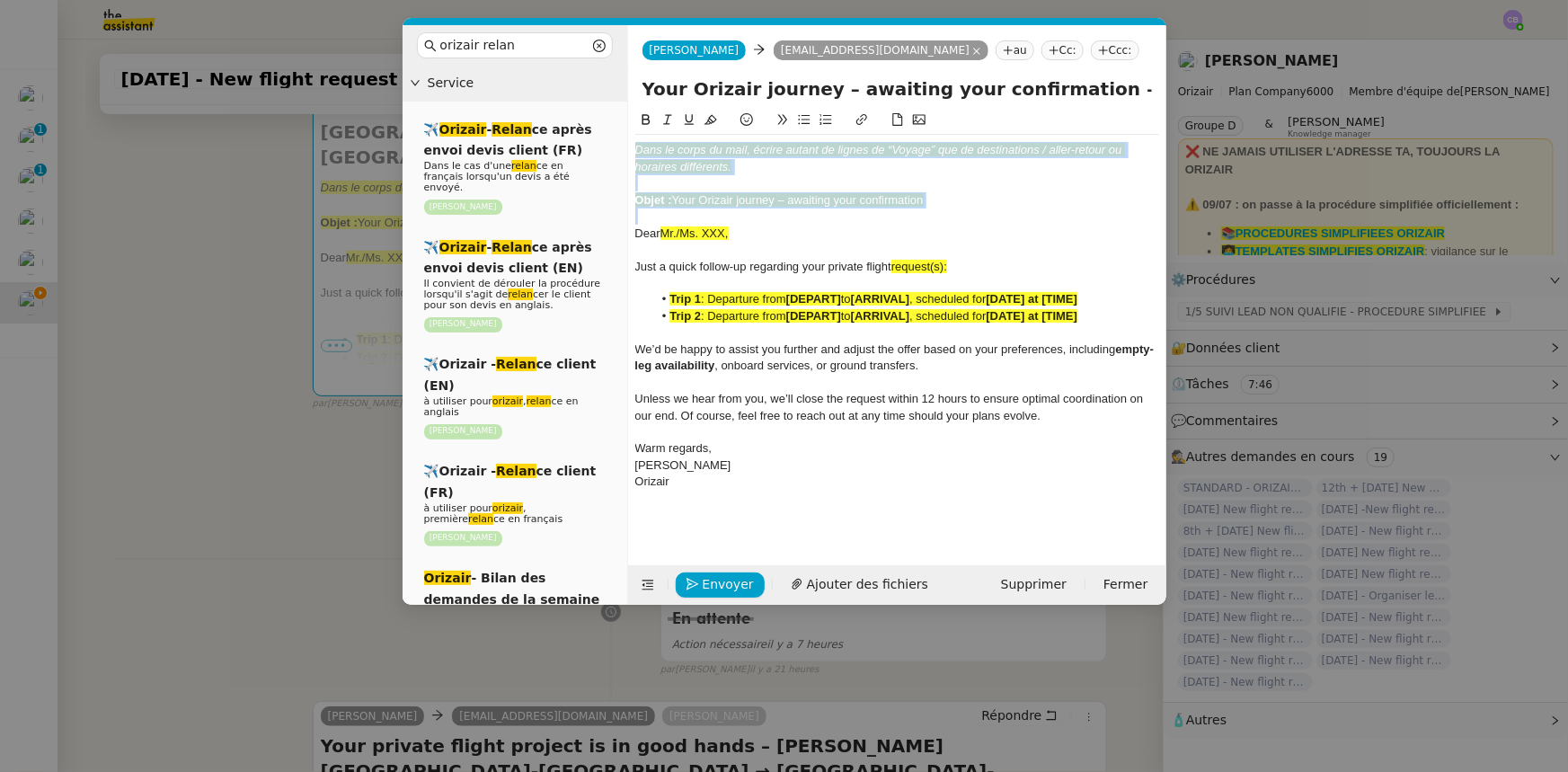
drag, startPoint x: 942, startPoint y: 209, endPoint x: 630, endPoint y: 153, distance: 317.0
click at [630, 153] on nz-spin "Dans le corps du mail, écrire autant de lignes de “Voyage” que de destinations …" at bounding box center [897, 327] width 538 height 435
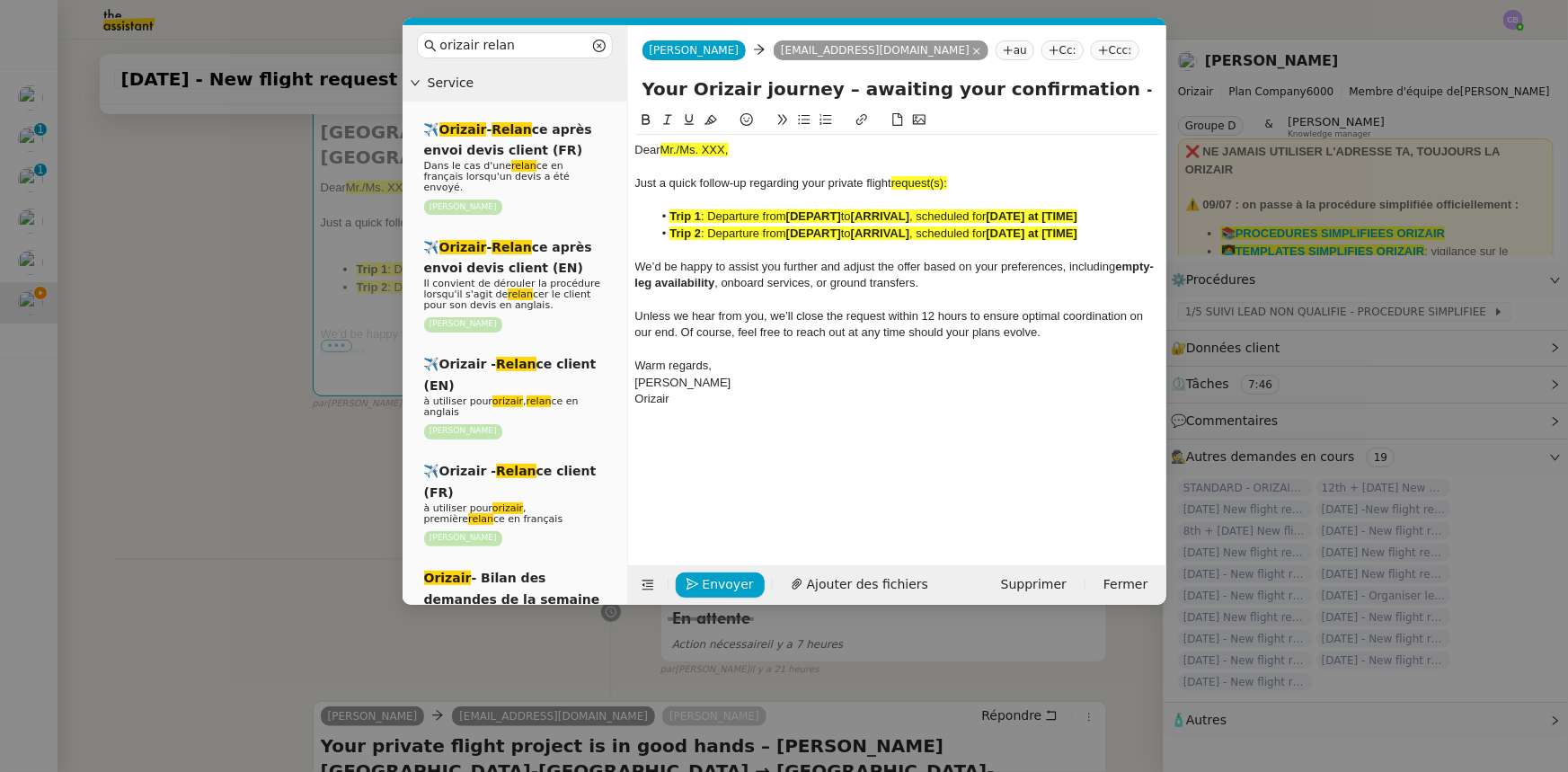
drag, startPoint x: 730, startPoint y: 147, endPoint x: 662, endPoint y: 149, distance: 68.0
click at [662, 149] on div "Dear Mr./Ms. XXX," at bounding box center [896, 150] width 524 height 17
click at [709, 122] on icon at bounding box center [711, 120] width 13 height 10
click at [728, 148] on div "Dear Mr./Ms. XXX," at bounding box center [896, 150] width 524 height 17
click at [705, 149] on div "Dear [PERSON_NAME][GEOGRAPHIC_DATA]," at bounding box center [896, 150] width 524 height 17
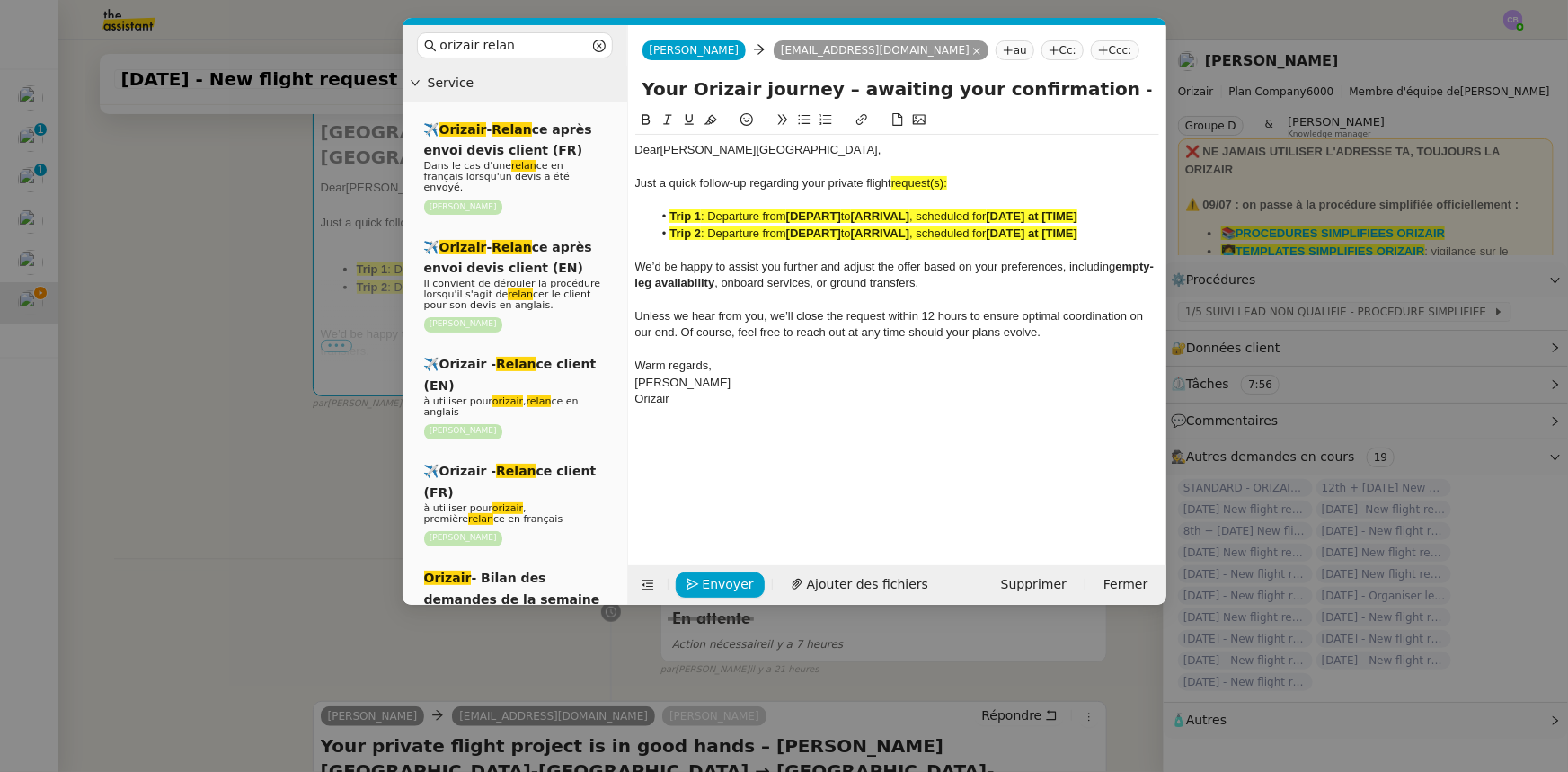
click at [947, 182] on span "request(s):" at bounding box center [919, 182] width 56 height 14
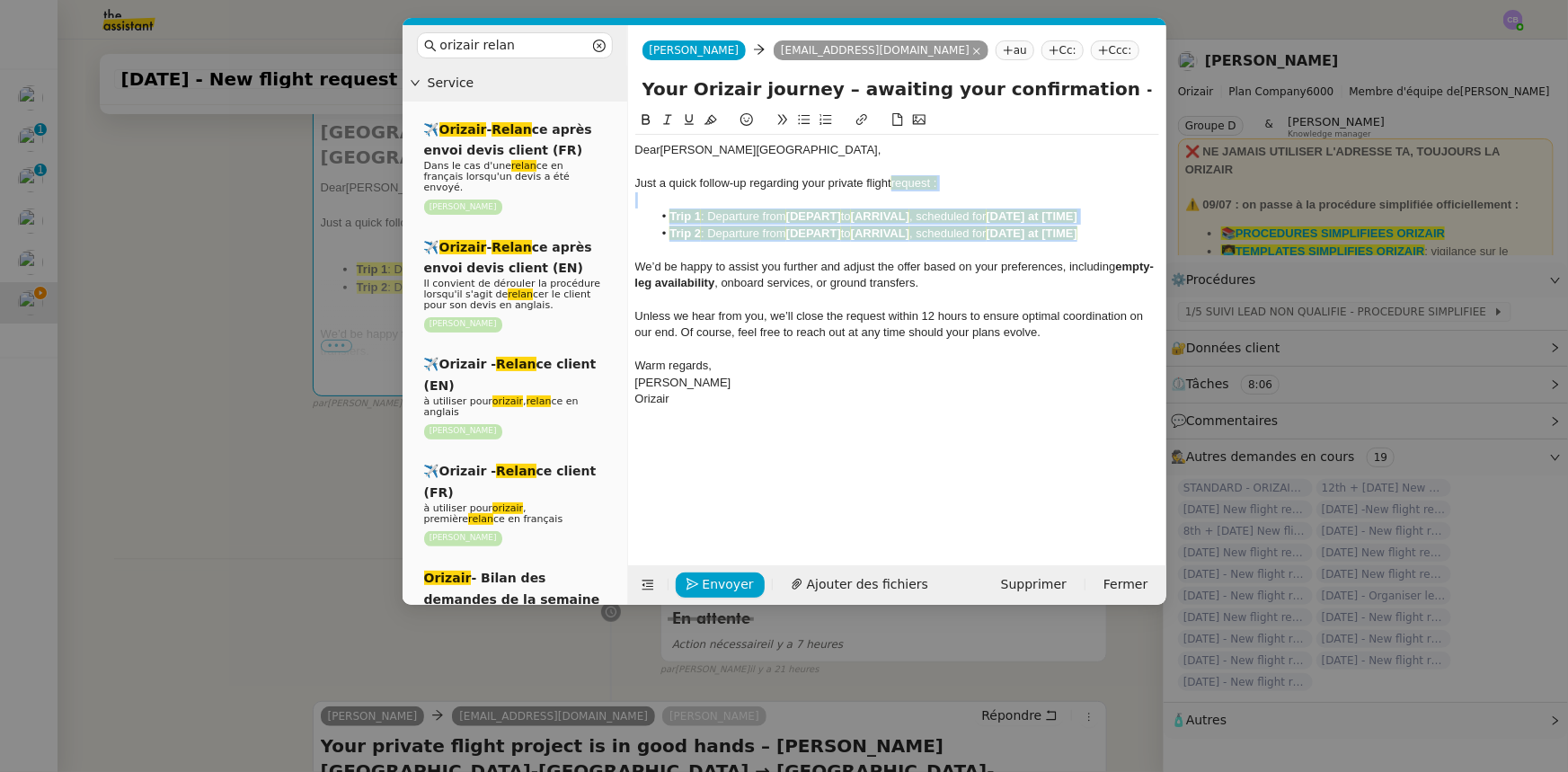
drag, startPoint x: 1098, startPoint y: 234, endPoint x: 894, endPoint y: 183, distance: 210.3
click at [894, 183] on div "Dear [PERSON_NAME] a quick follow-up regarding your private flight request : Tr…" at bounding box center [896, 274] width 524 height 280
click at [711, 121] on icon at bounding box center [711, 120] width 13 height 10
click at [772, 259] on span "We’d be happy to assist you further and adjust the offer based on your preferen…" at bounding box center [875, 266] width 481 height 14
drag, startPoint x: 1106, startPoint y: 232, endPoint x: 674, endPoint y: 233, distance: 432.0
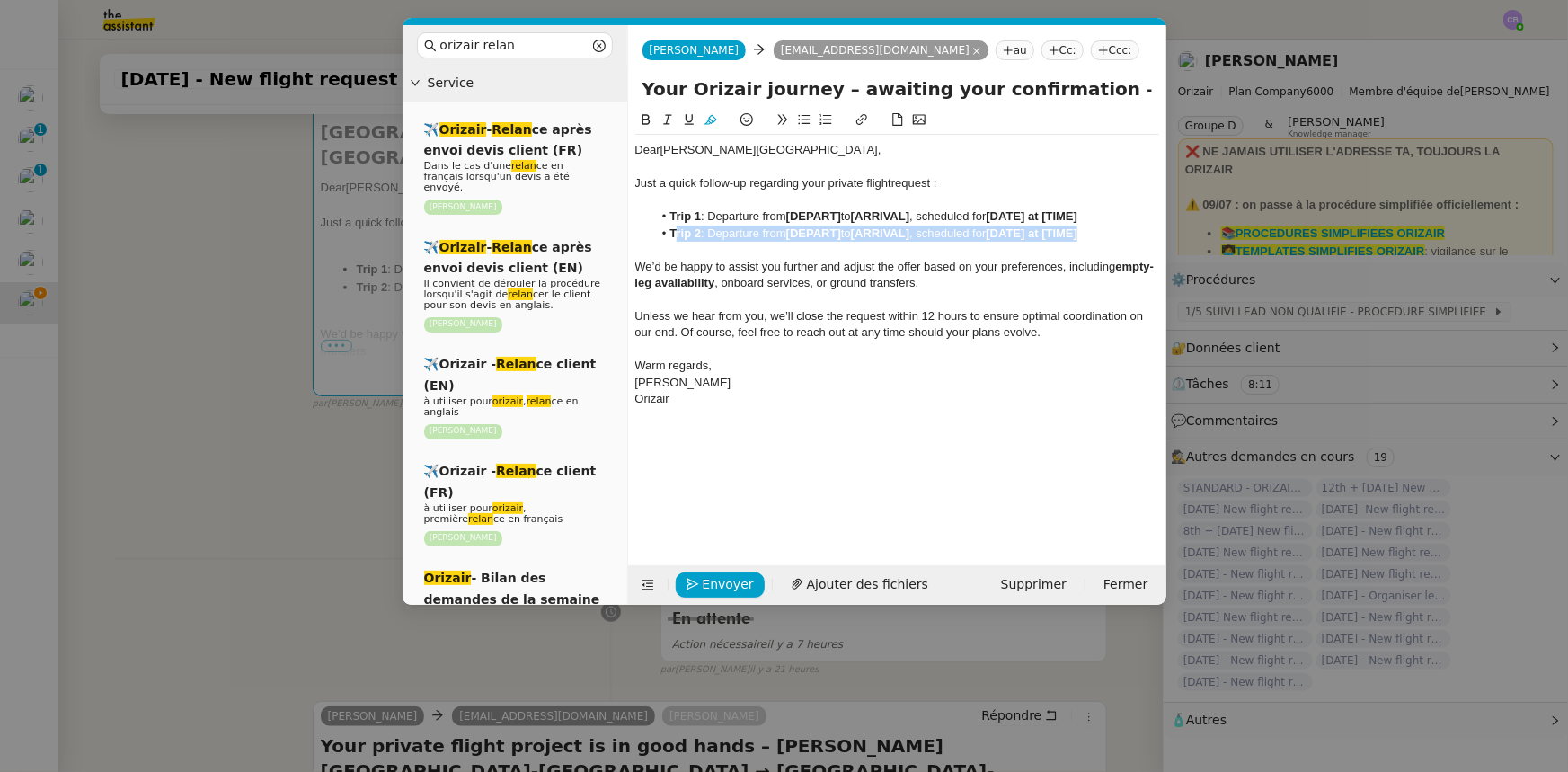
click at [674, 233] on li "Trip 2 : Departure from [DEPART] to [ARRIVAL] , scheduled for [DATE] at [TIME]" at bounding box center [905, 234] width 507 height 17
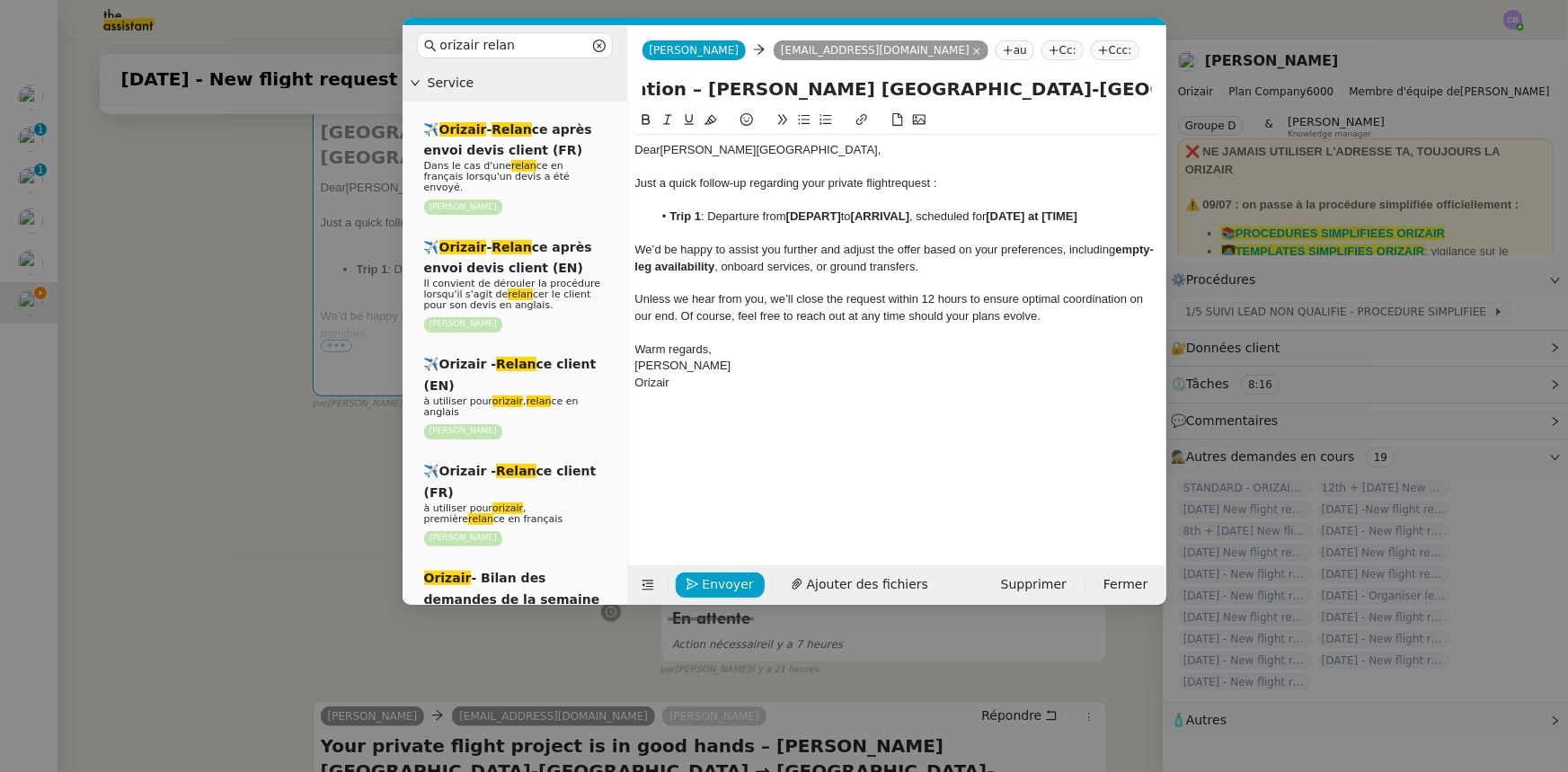
scroll to position [0, 467]
drag, startPoint x: 1083, startPoint y: 86, endPoint x: 975, endPoint y: 87, distance: 108.0
click at [975, 87] on input "Your Orizair journey – awaiting your confirmation – [PERSON_NAME] [GEOGRAPHIC_D…" at bounding box center [897, 88] width 510 height 27
drag, startPoint x: 844, startPoint y: 214, endPoint x: 790, endPoint y: 213, distance: 54.0
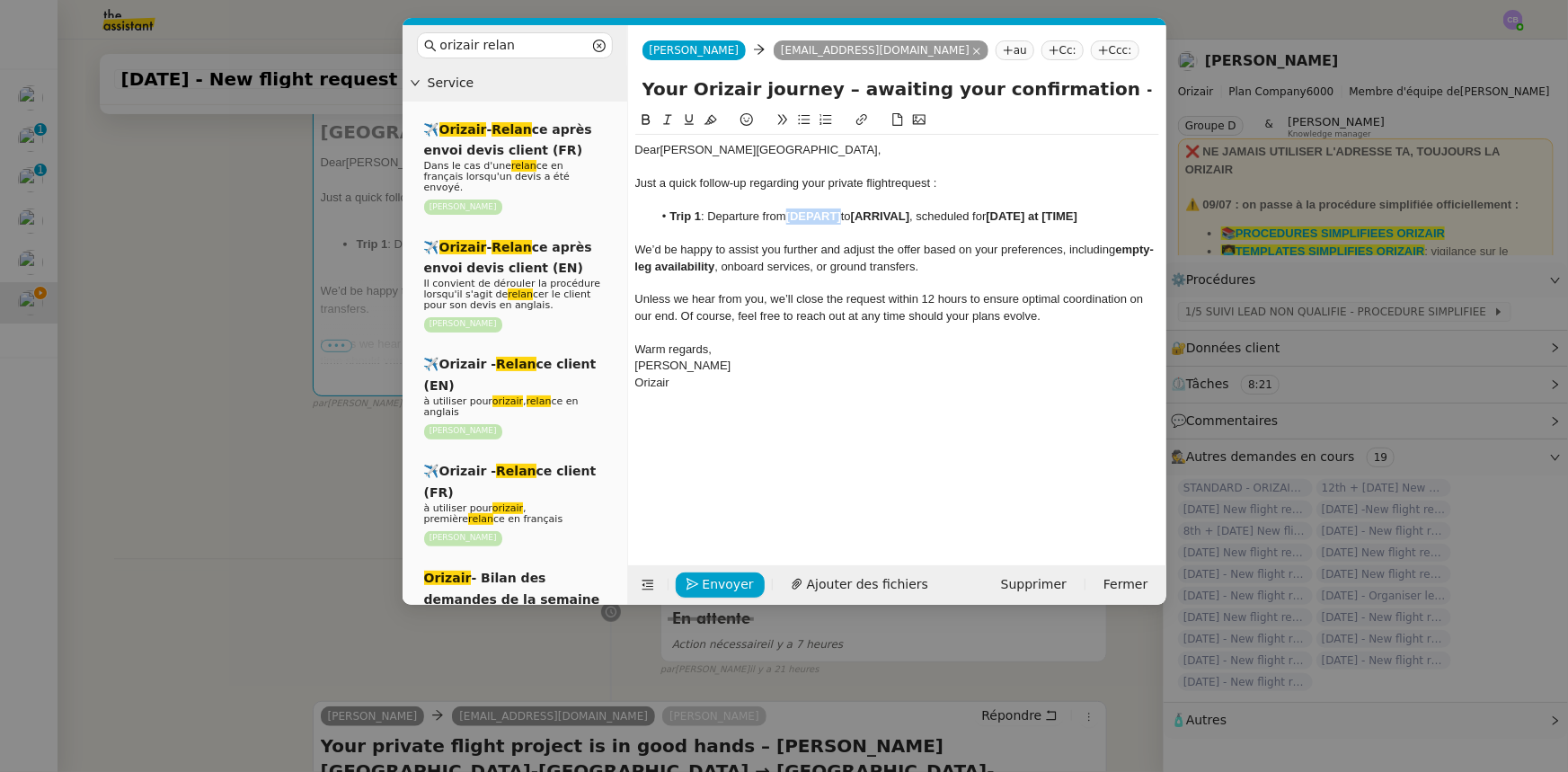
click at [790, 213] on li "Trip 1 : Departure from [DEPART] to [ARRIVAL] , scheduled for [DATE] at [TIME]" at bounding box center [905, 217] width 507 height 17
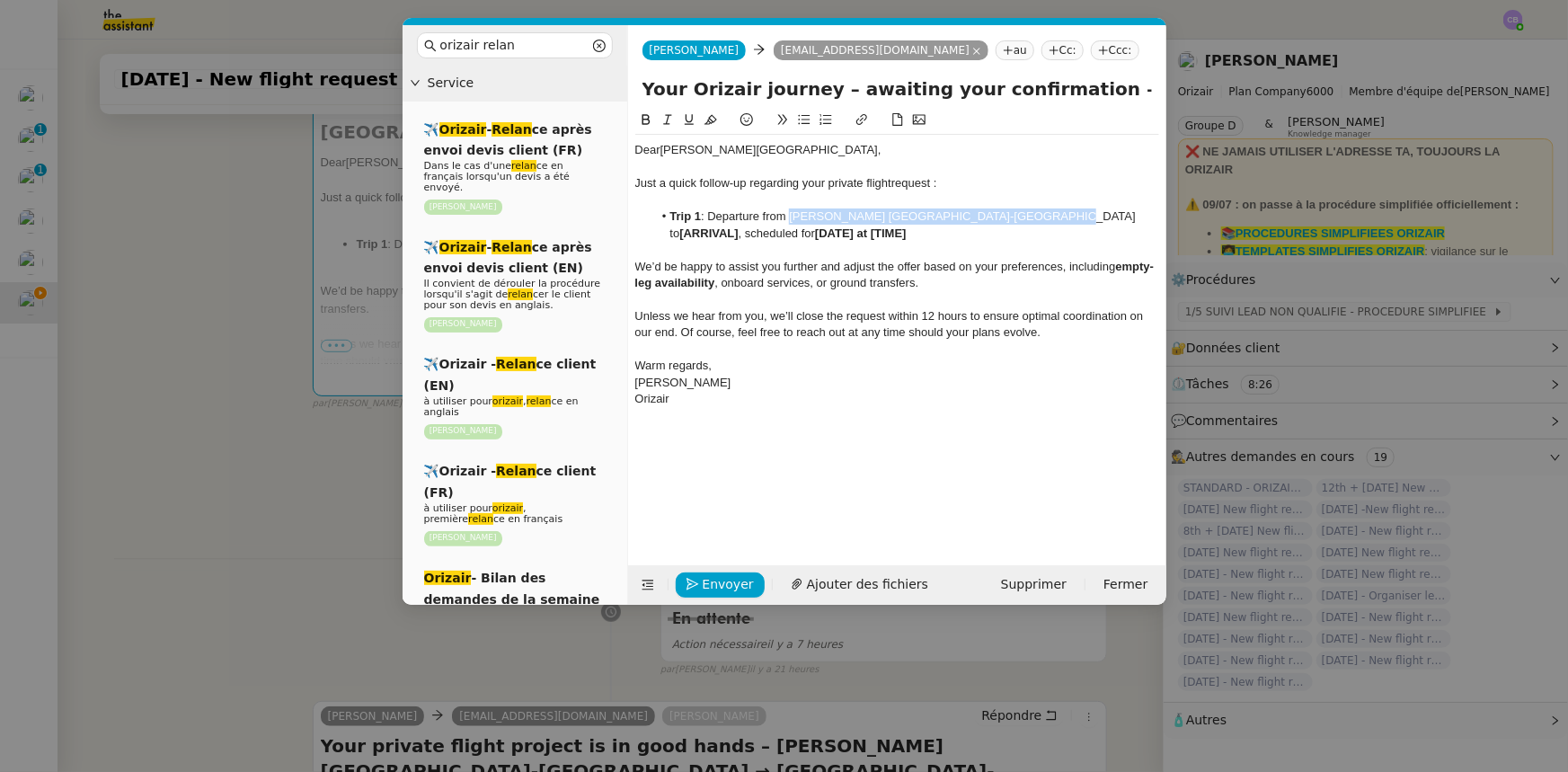
drag, startPoint x: 790, startPoint y: 213, endPoint x: 1013, endPoint y: 214, distance: 223.0
click at [1013, 214] on li "Trip 1 : Departure from [PERSON_NAME] [GEOGRAPHIC_DATA]-[GEOGRAPHIC_DATA] to [A…" at bounding box center [905, 225] width 507 height 33
click at [646, 122] on icon at bounding box center [646, 120] width 13 height 13
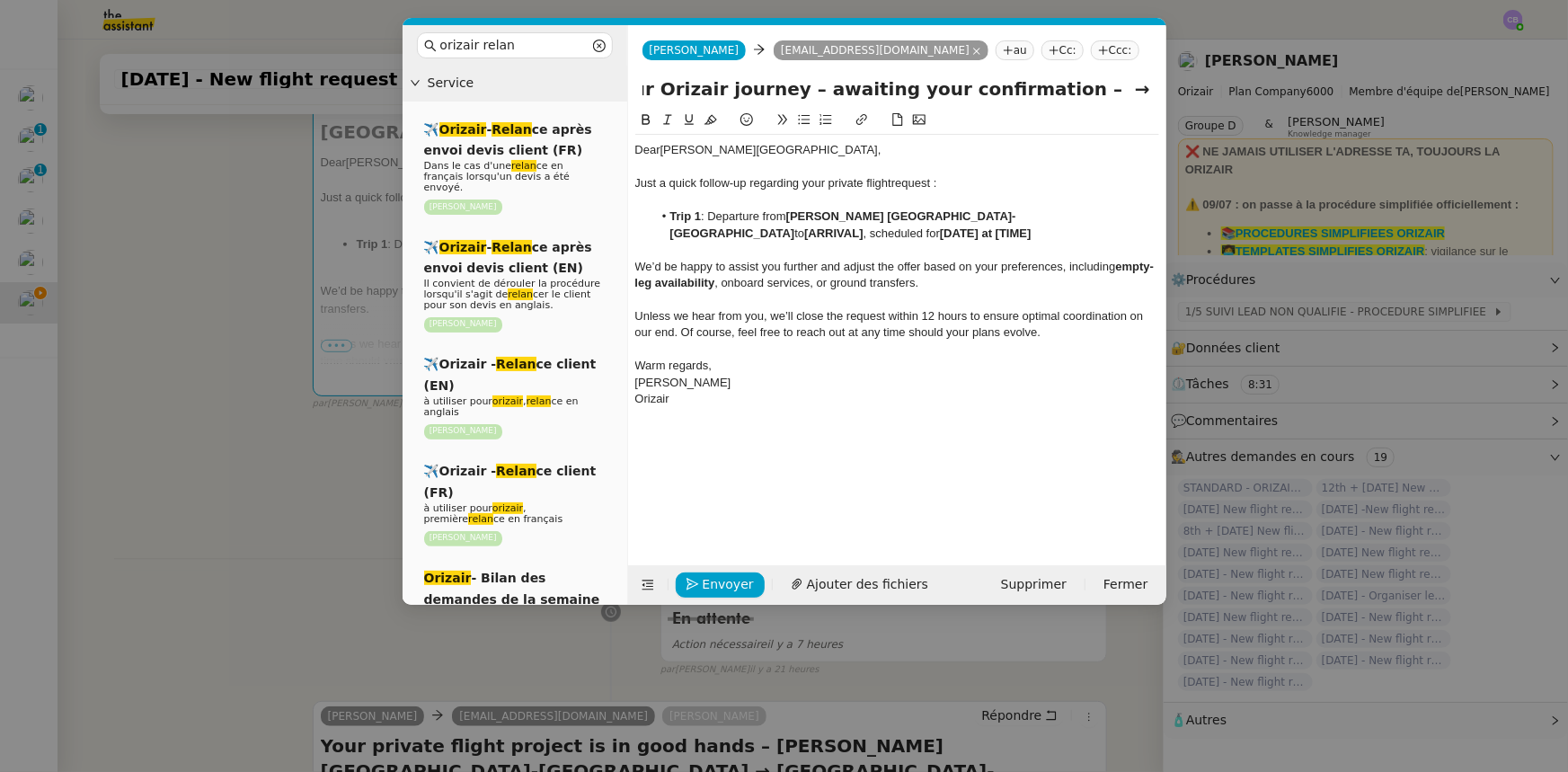
scroll to position [0, 160]
drag, startPoint x: 1105, startPoint y: 89, endPoint x: 1151, endPoint y: 90, distance: 46.0
click at [1151, 90] on div "Your Orizair journey – awaiting your confirmation – → [GEOGRAPHIC_DATA]-[GEOGRA…" at bounding box center [897, 92] width 538 height 34
drag, startPoint x: 1046, startPoint y: 214, endPoint x: 1103, endPoint y: 212, distance: 57.0
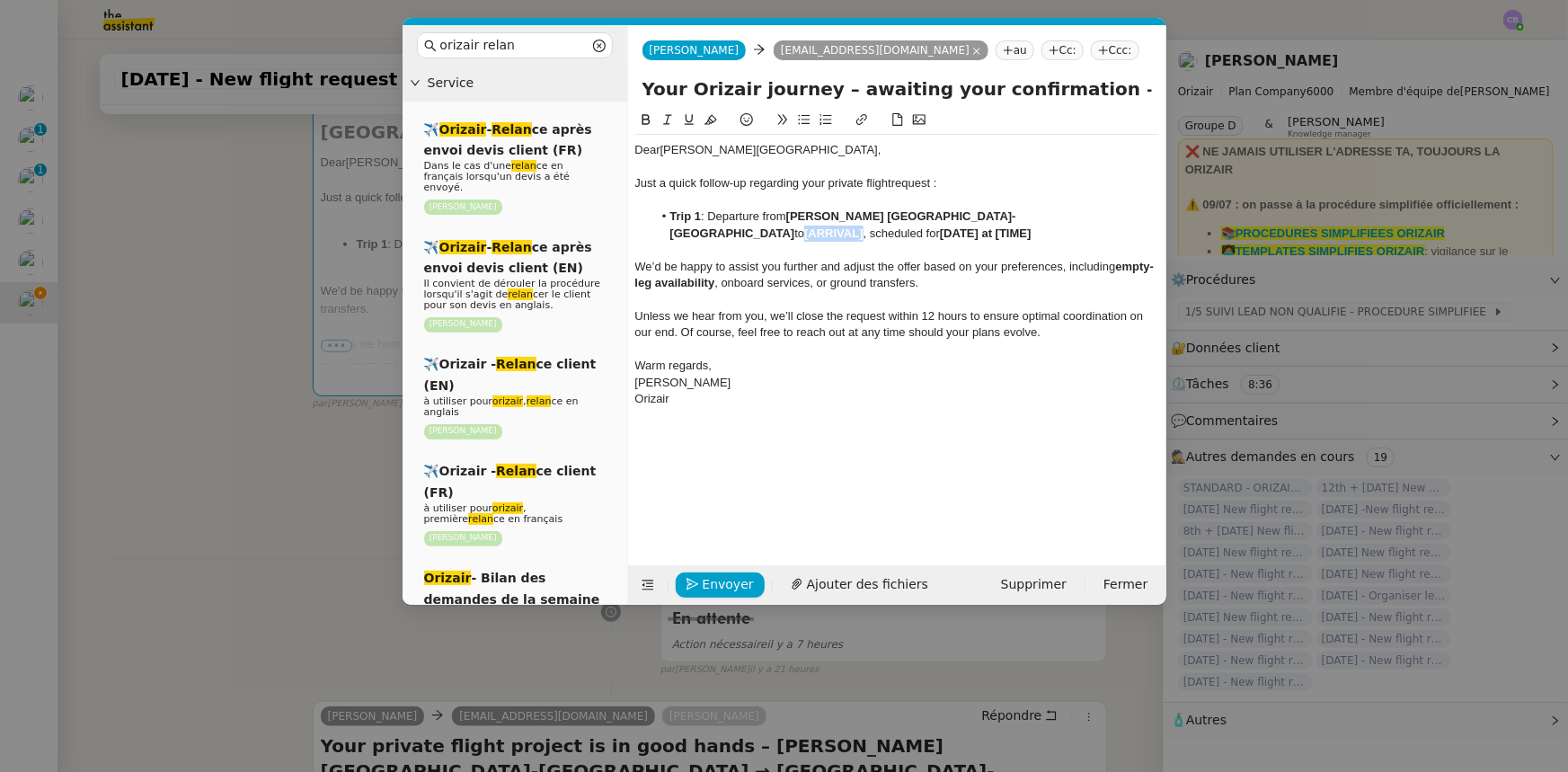
click at [863, 226] on strong "[ARRIVAL]" at bounding box center [833, 233] width 58 height 14
drag, startPoint x: 1048, startPoint y: 215, endPoint x: 706, endPoint y: 235, distance: 342.6
click at [706, 235] on li "Trip 1 : Departure from [PERSON_NAME] [GEOGRAPHIC_DATA]-[GEOGRAPHIC_DATA] to [G…" at bounding box center [905, 225] width 507 height 33
click at [649, 120] on icon at bounding box center [646, 120] width 13 height 13
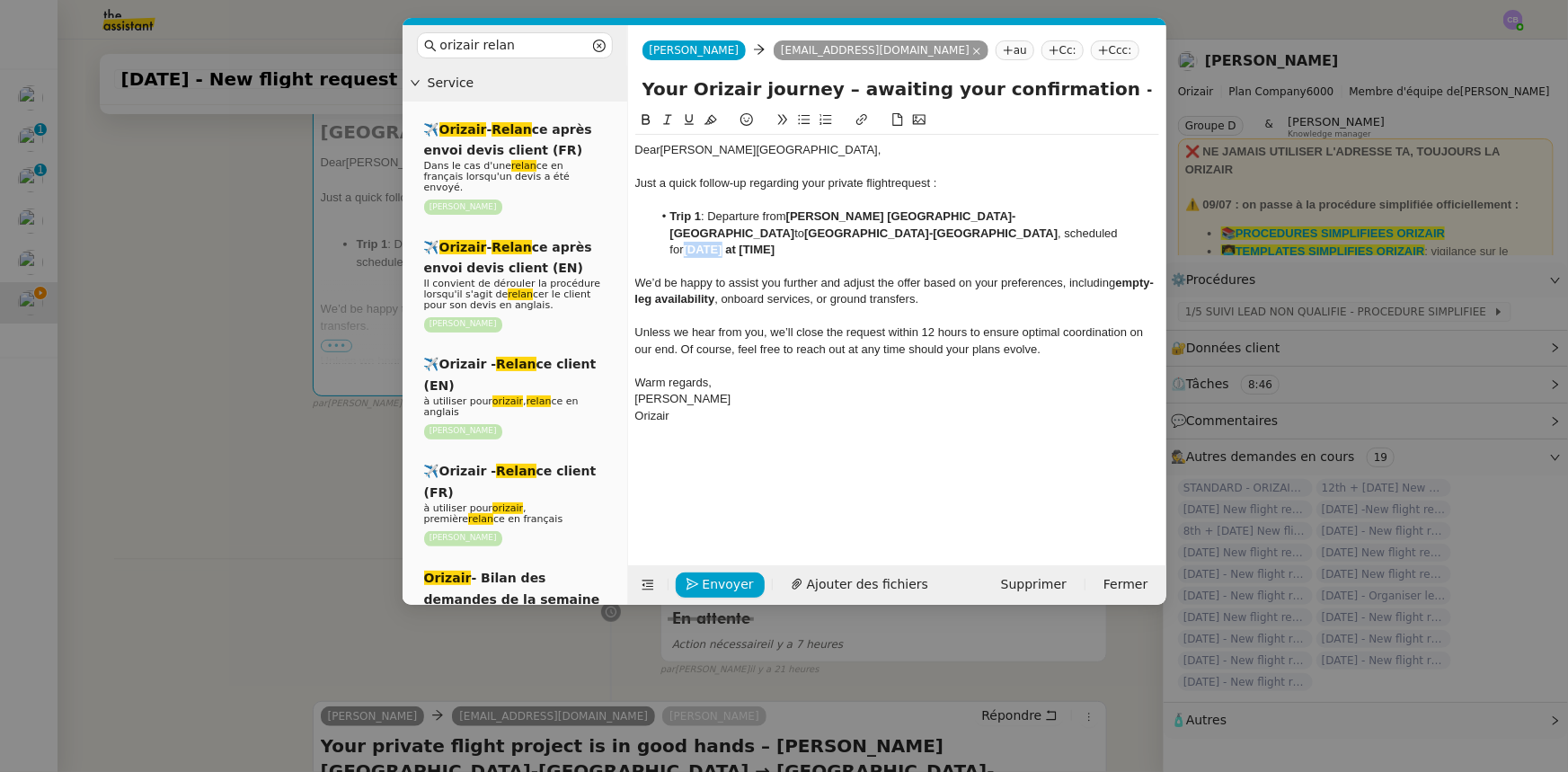
drag, startPoint x: 826, startPoint y: 232, endPoint x: 790, endPoint y: 231, distance: 36.0
click at [776, 243] on strong "[DATE] at [TIME]" at bounding box center [730, 249] width 92 height 14
click at [1062, 88] on input "Your Orizair journey – awaiting your confirmation – → [GEOGRAPHIC_DATA]-[GEOGRA…" at bounding box center [897, 88] width 510 height 27
type input "Your Orizair journey – awaiting your confirmation"
click at [326, 444] on nz-modal-container "orizair relan Service ✈️ Orizair - Relan ce après envoi devis client (FR) Dans …" at bounding box center [784, 386] width 1568 height 772
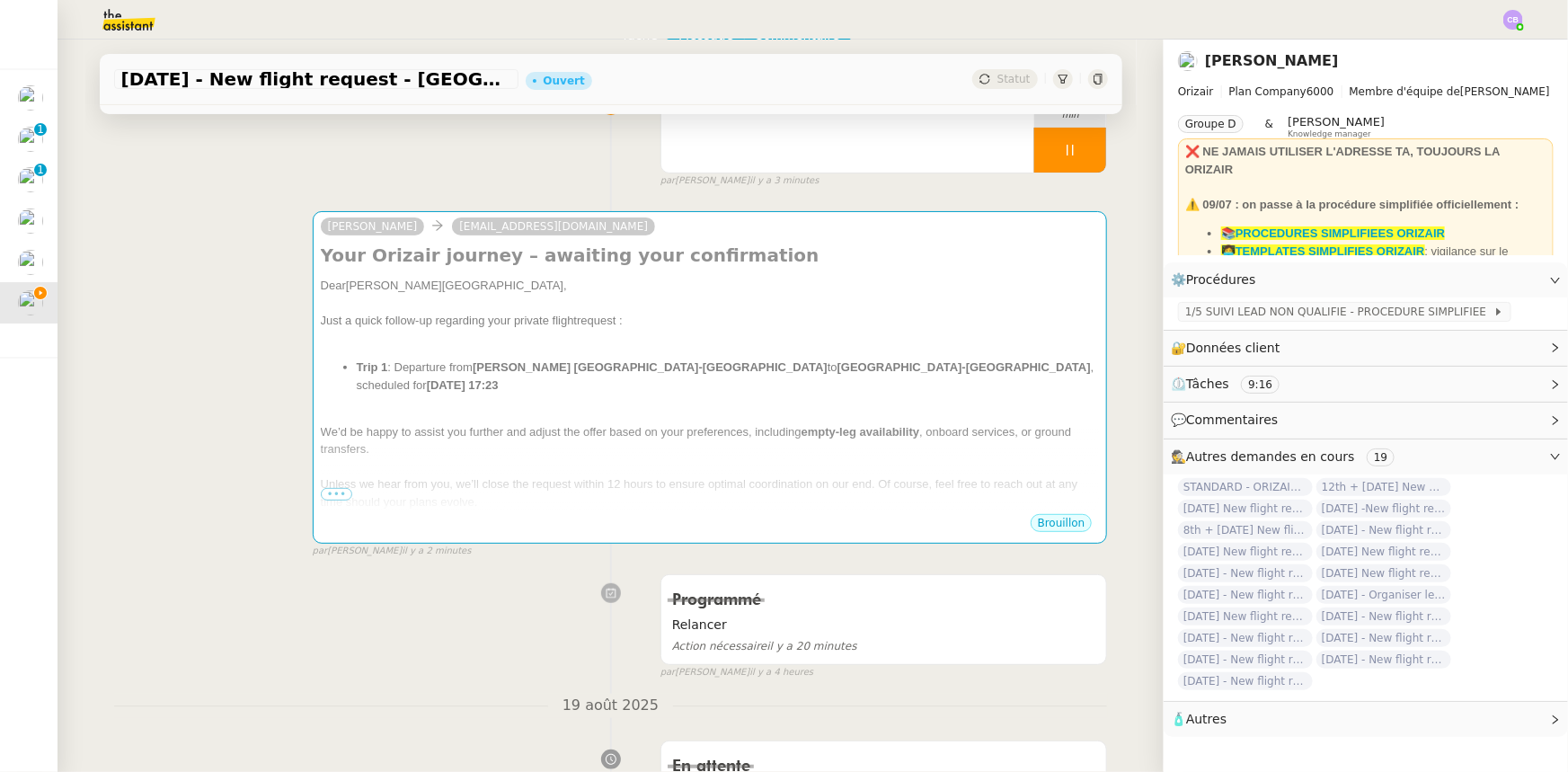
scroll to position [163, 0]
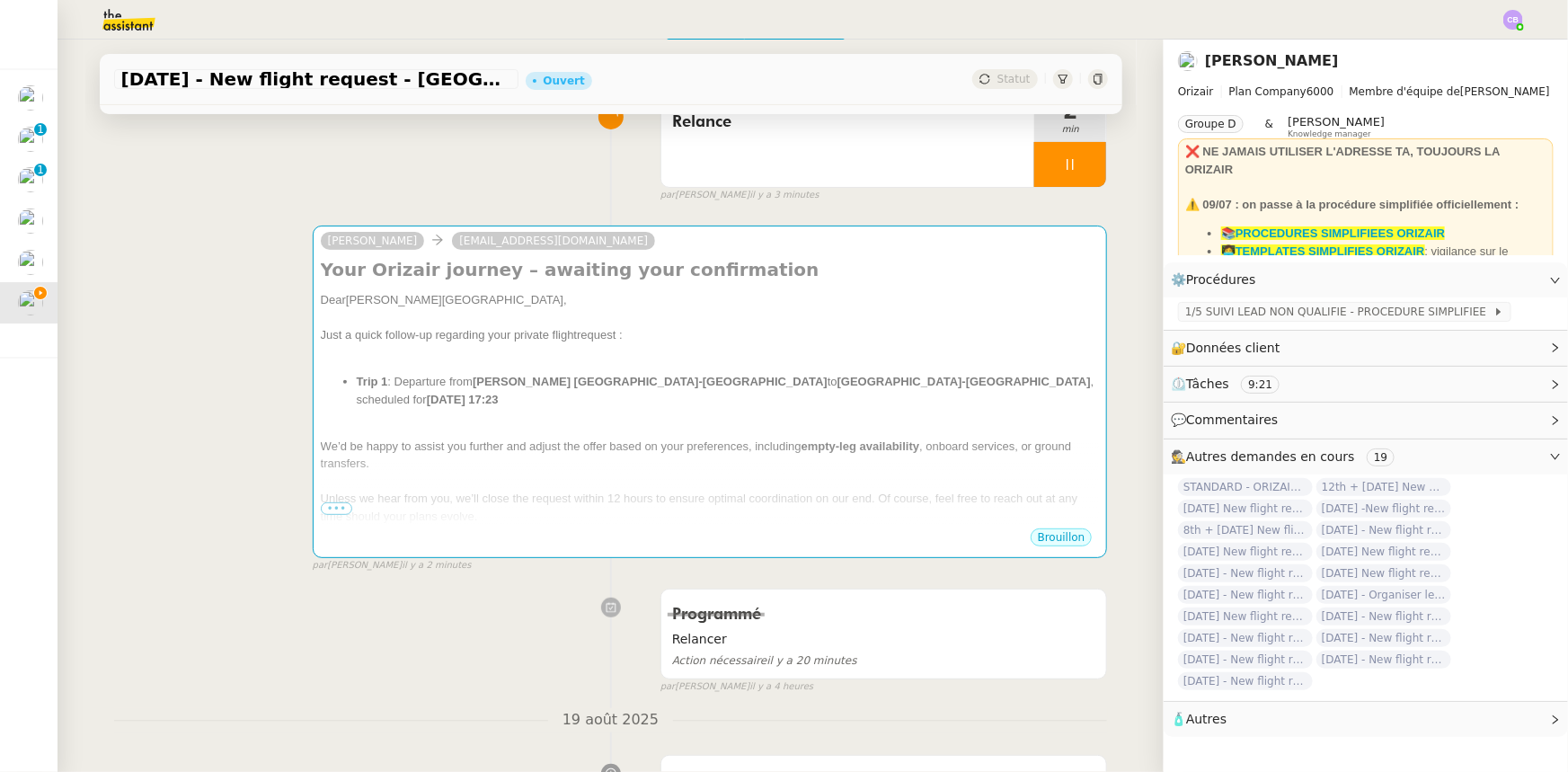
click at [646, 440] on span "We’d be happy to assist you further and adjust the offer based on your preferen…" at bounding box center [561, 446] width 481 height 14
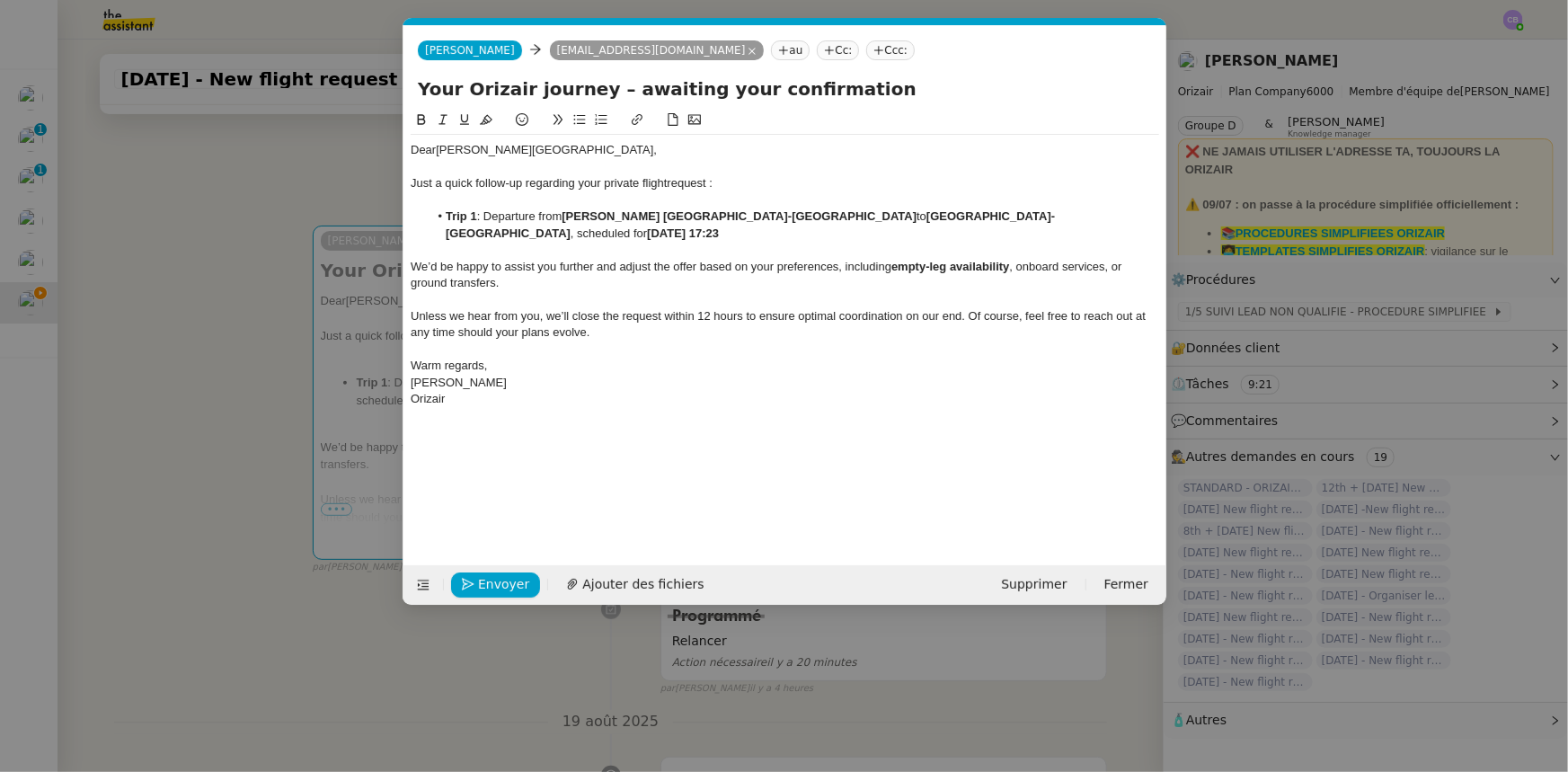
scroll to position [0, 101]
click at [483, 217] on li "Trip 1 : Departure from [PERSON_NAME] [GEOGRAPHIC_DATA]-[GEOGRAPHIC_DATA] to [G…" at bounding box center [793, 225] width 732 height 33
click at [513, 584] on span "Envoyer" at bounding box center [504, 584] width 52 height 20
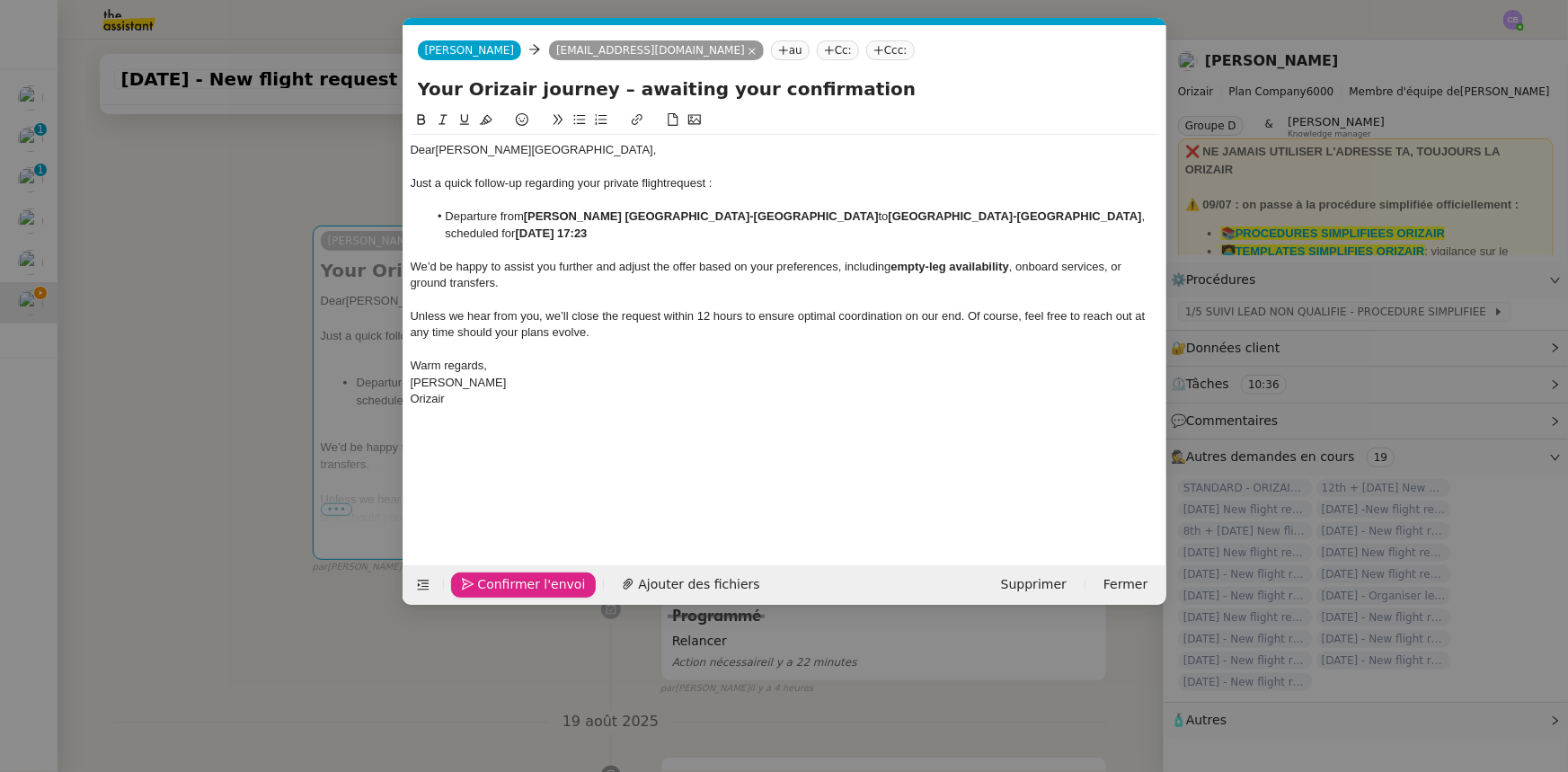
click at [513, 584] on span "Confirmer l'envoi" at bounding box center [532, 584] width 108 height 20
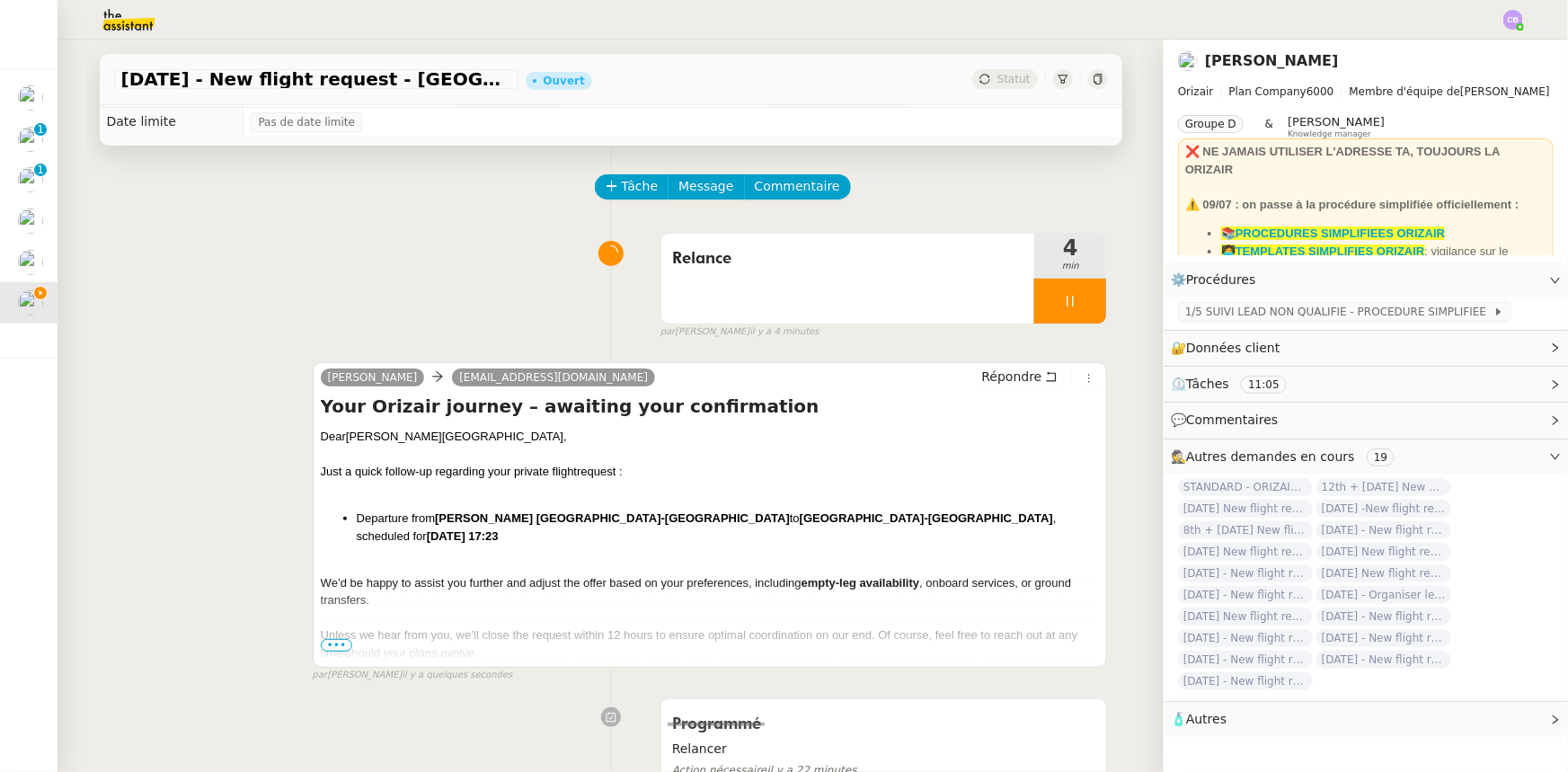
scroll to position [0, 0]
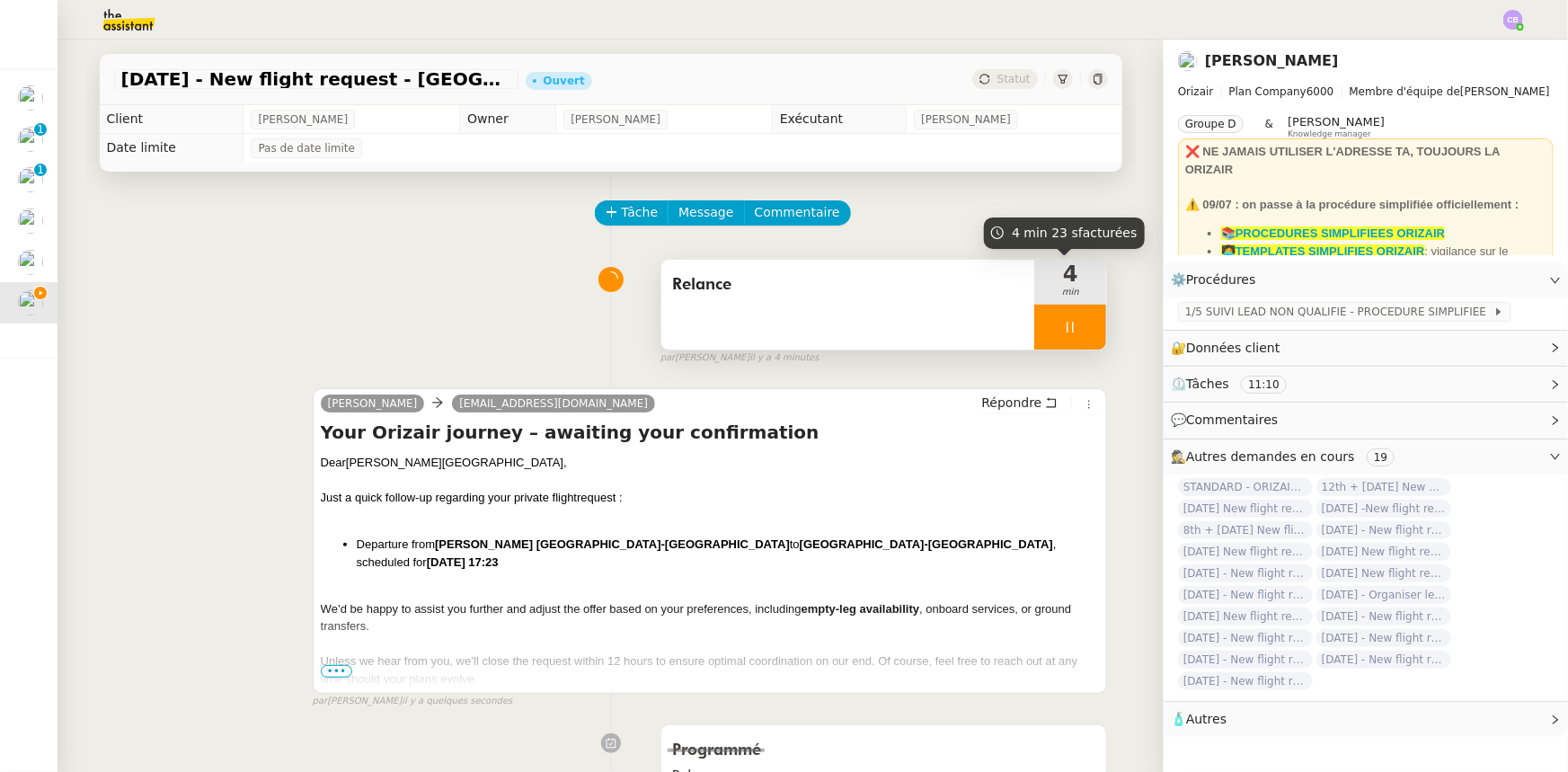
click at [1034, 334] on div at bounding box center [1070, 327] width 72 height 45
click at [1070, 338] on button at bounding box center [1088, 327] width 36 height 45
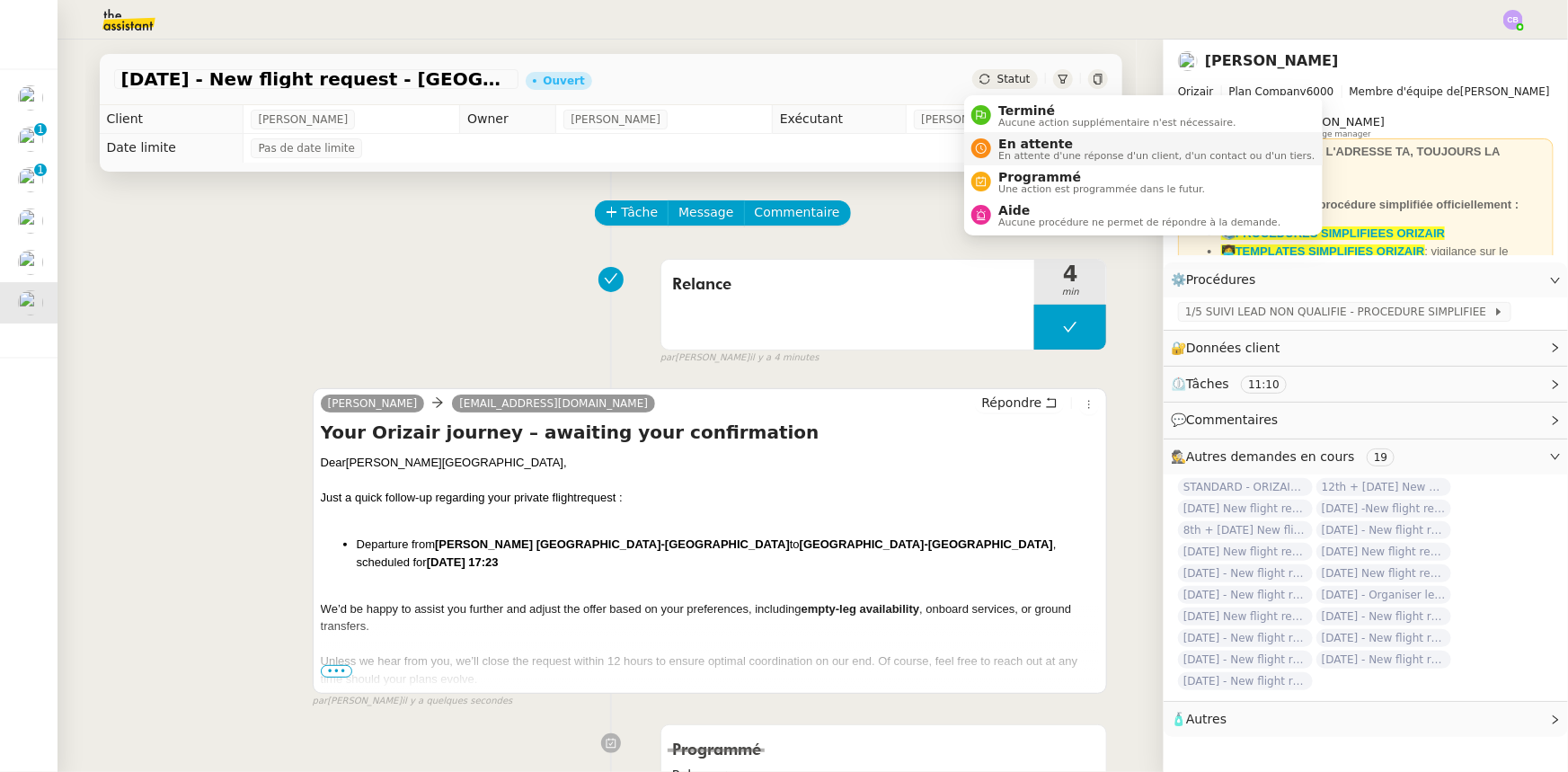
click at [1021, 151] on span "En attente d'une réponse d'un client, d'un contact ou d'un tiers." at bounding box center [1157, 156] width 317 height 10
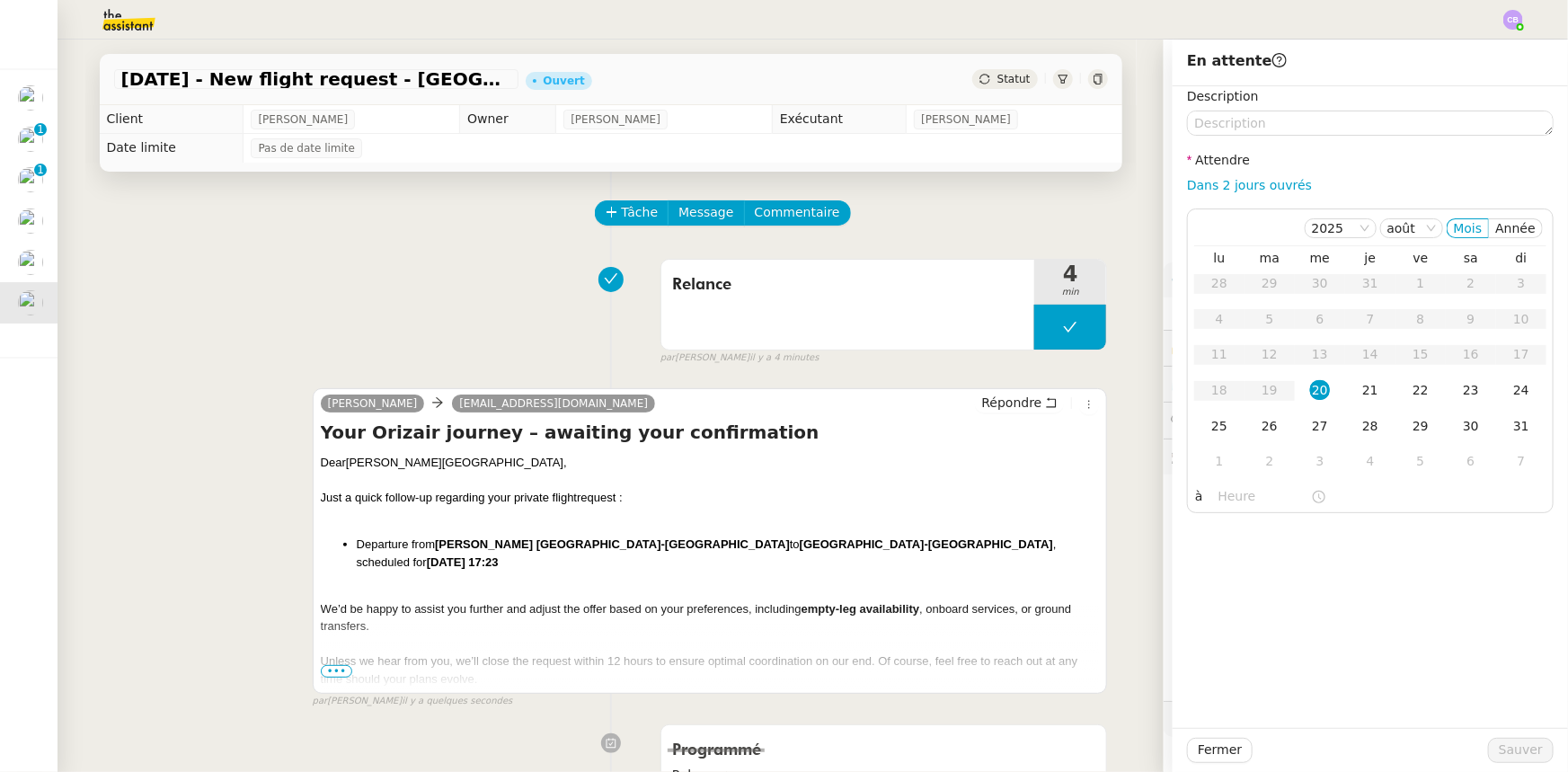
click at [1220, 189] on link "Dans 2 jours ouvrés" at bounding box center [1250, 185] width 125 height 15
type input "07:00"
click at [1361, 395] on div "21" at bounding box center [1370, 389] width 19 height 19
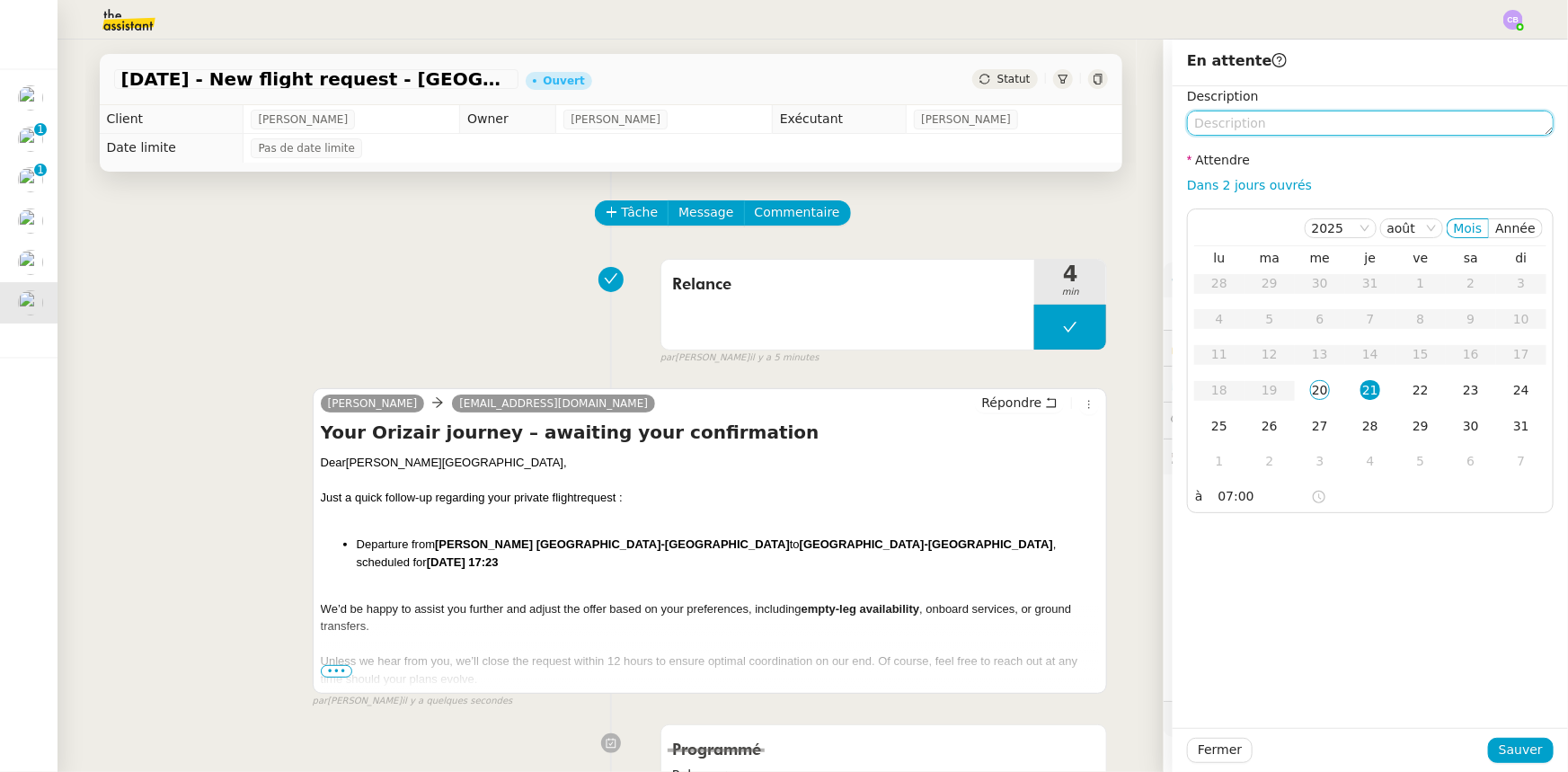
click at [1314, 126] on textarea at bounding box center [1370, 122] width 366 height 25
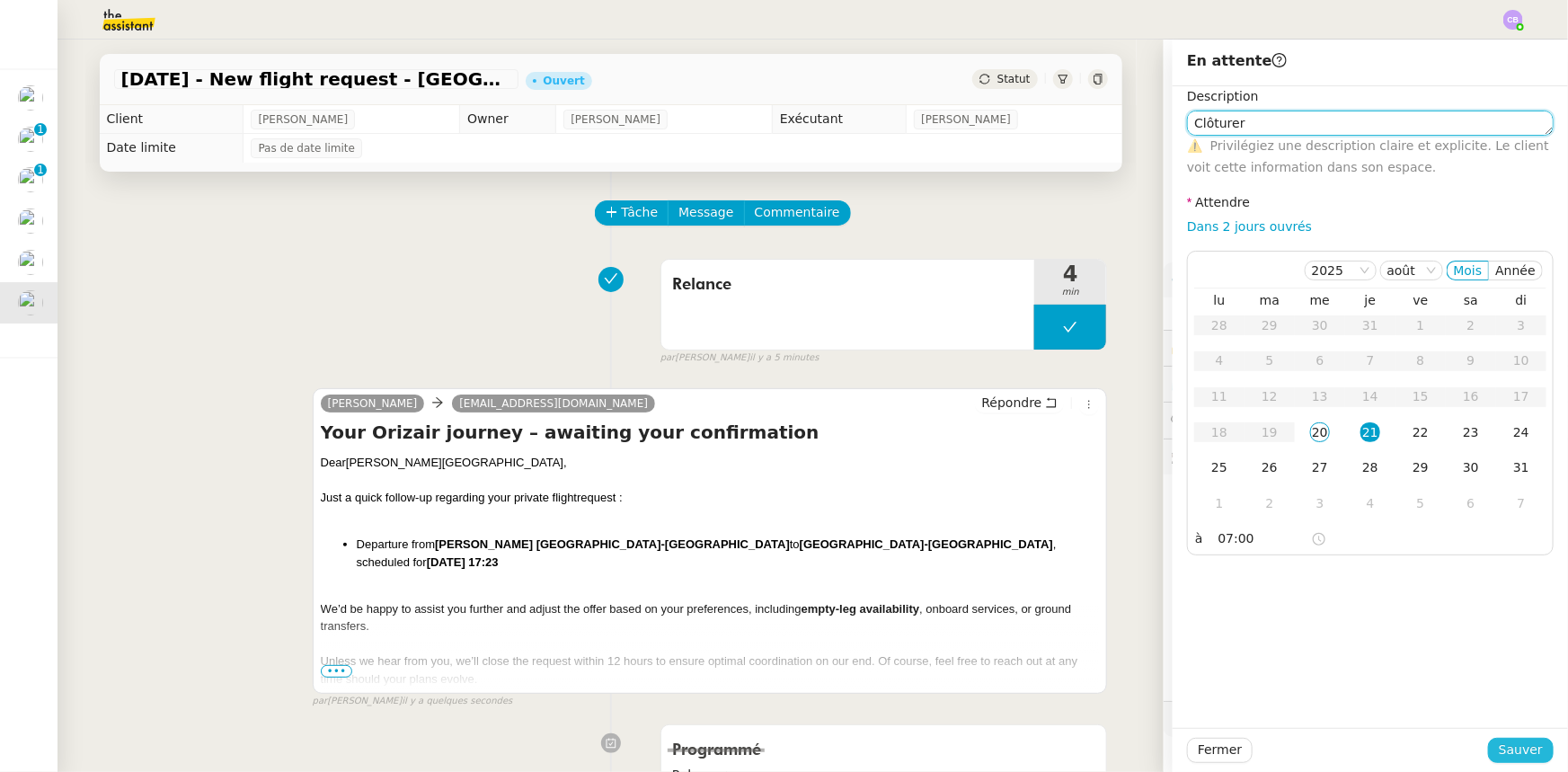
type textarea "Clôturer"
click at [1502, 750] on span "Sauver" at bounding box center [1521, 750] width 44 height 20
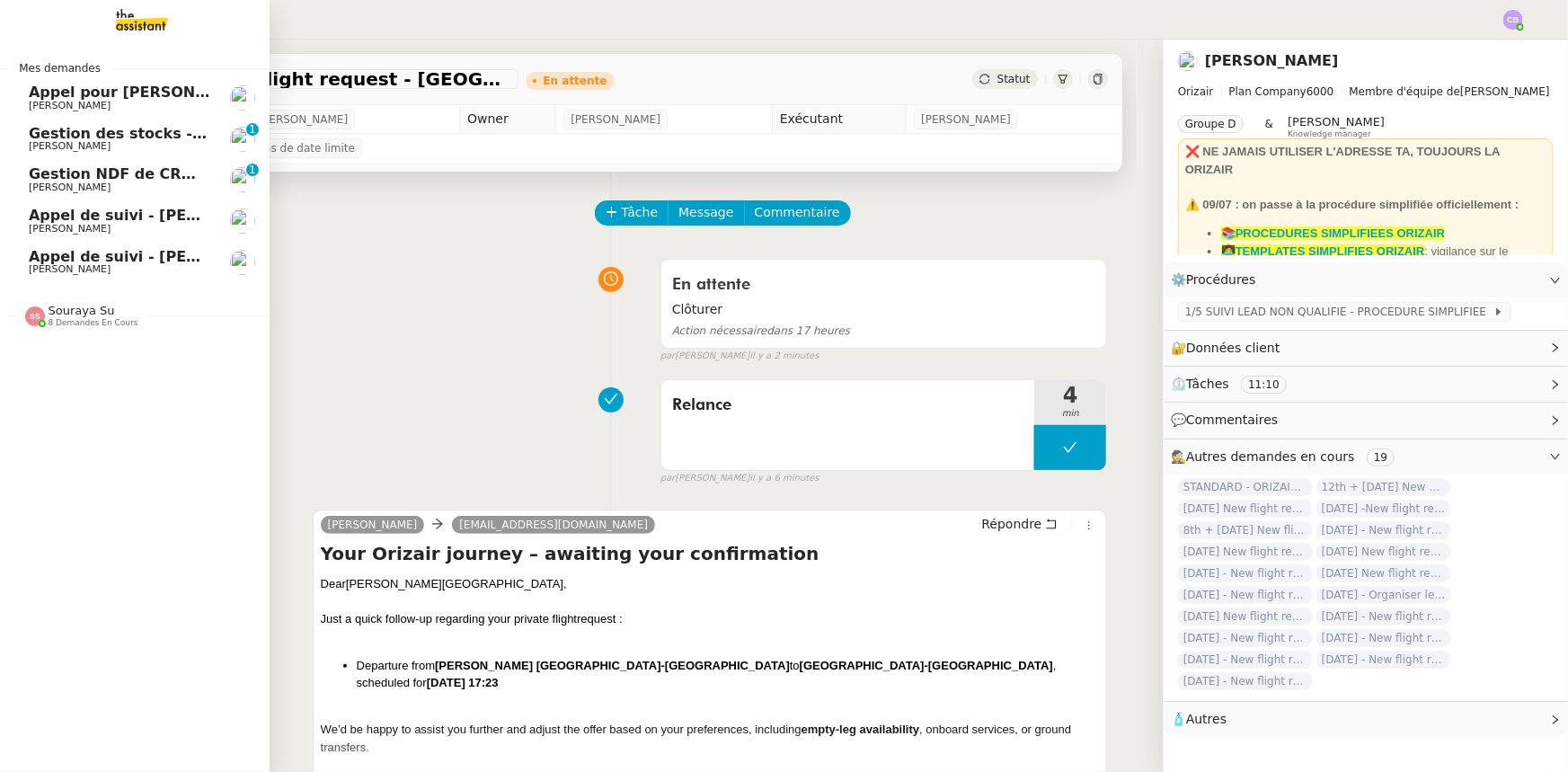
click at [98, 180] on span "Gestion NDF de CRMOPS - août 2025" at bounding box center [177, 174] width 297 height 17
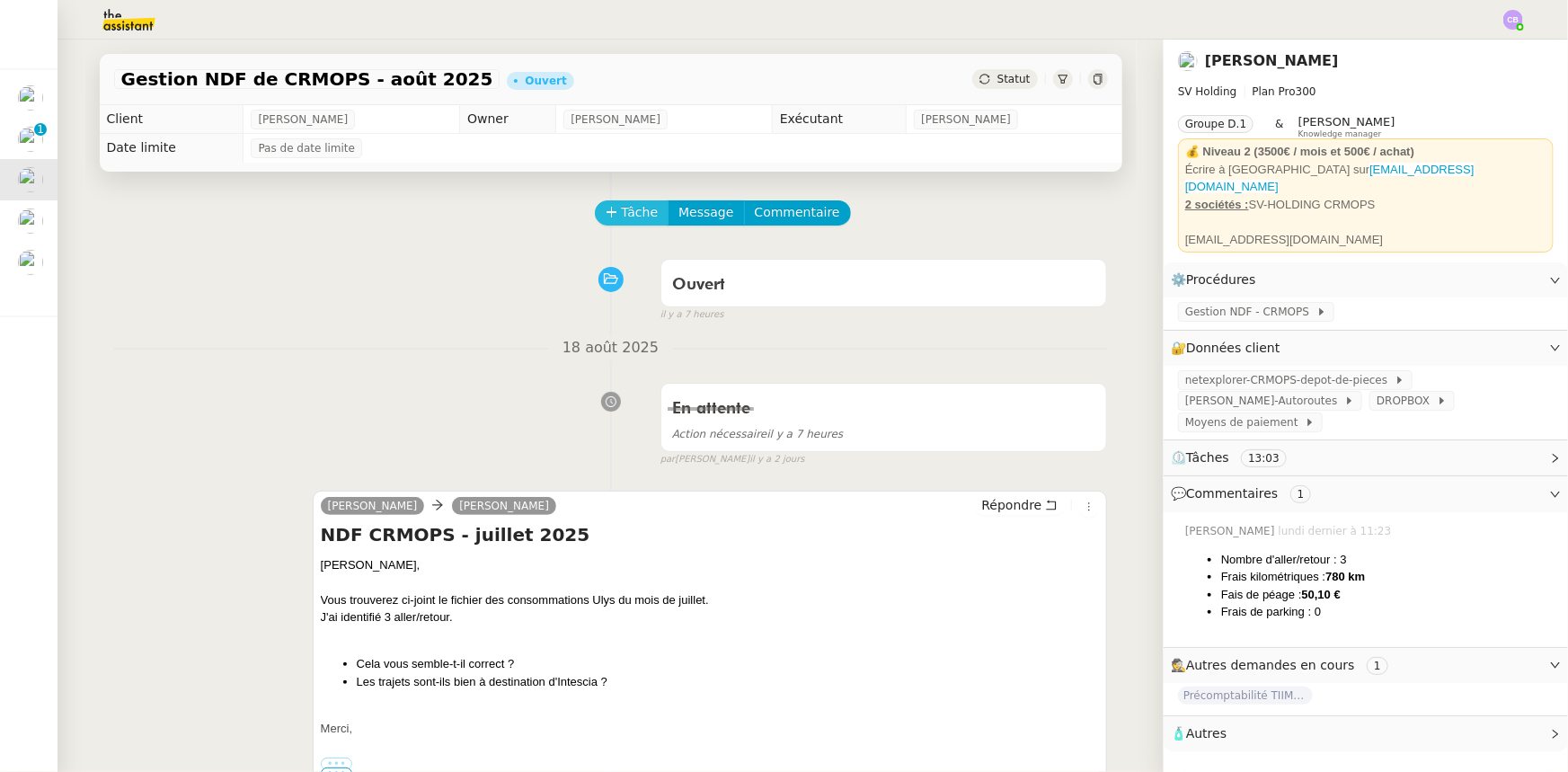
click at [628, 215] on span "Tâche" at bounding box center [640, 213] width 37 height 20
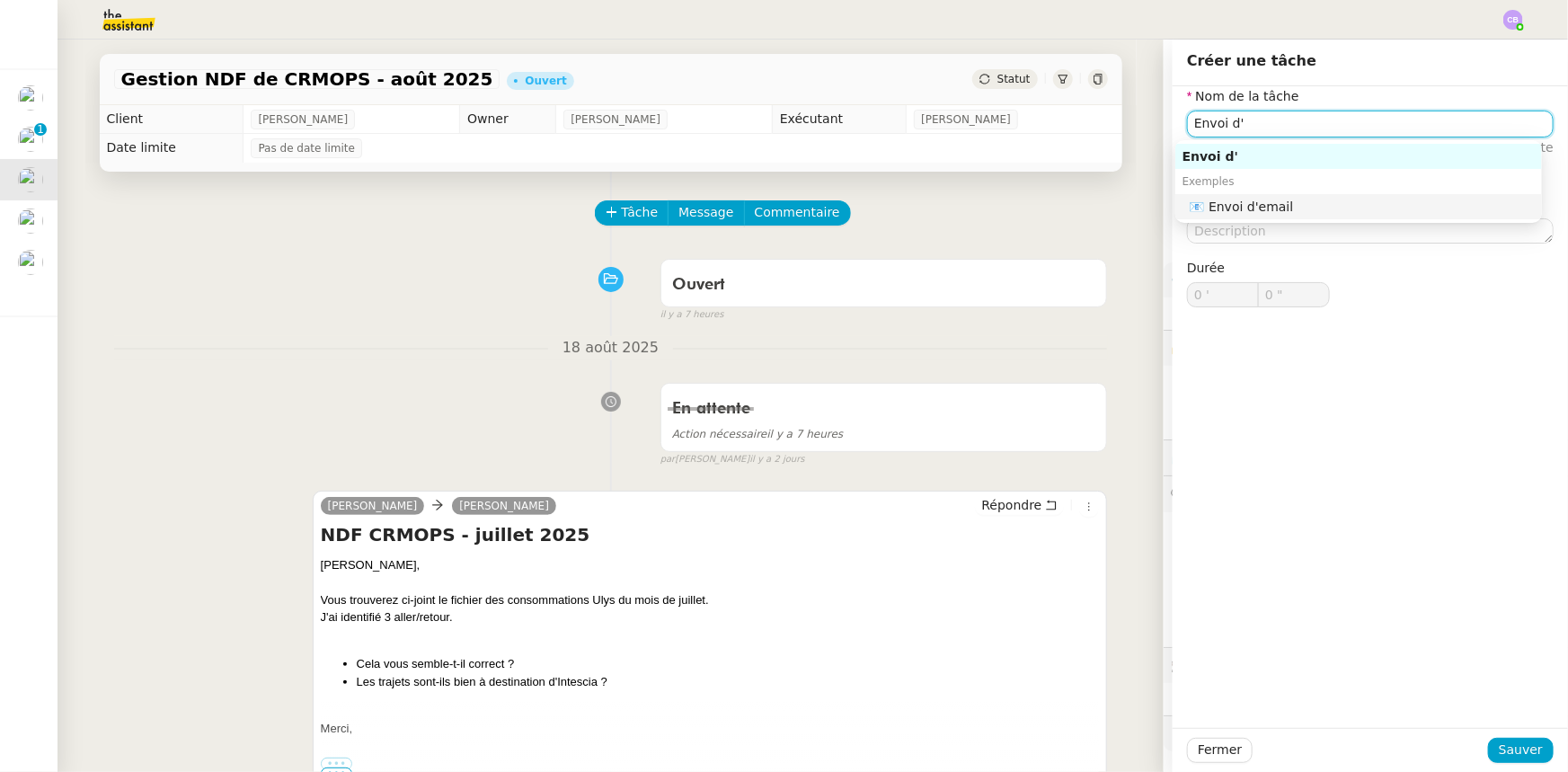
click at [1303, 211] on div "📧 Envoi d'email" at bounding box center [1362, 207] width 345 height 17
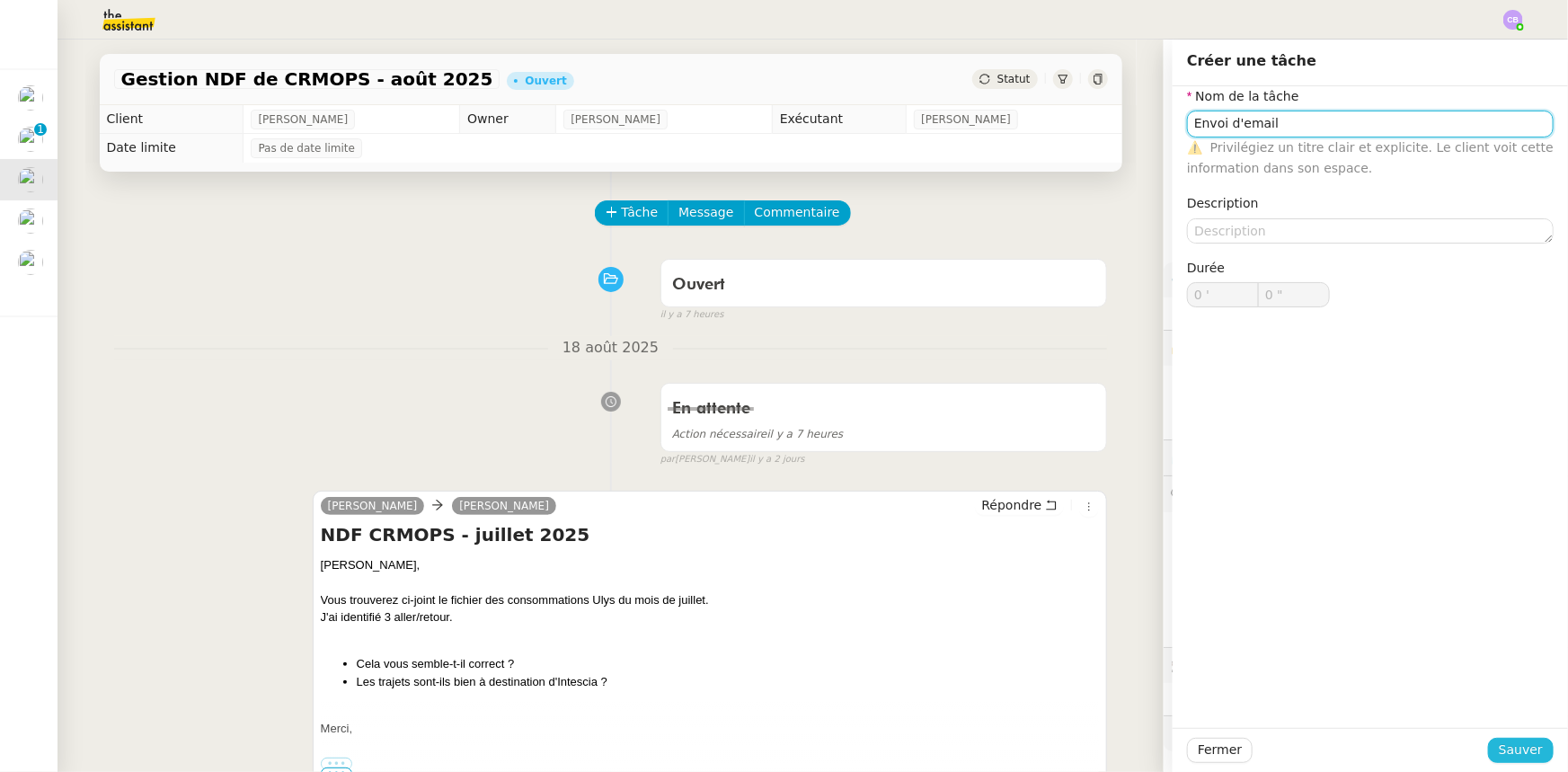
type input "Envoi d'email"
click at [1520, 746] on span "Sauver" at bounding box center [1521, 750] width 44 height 20
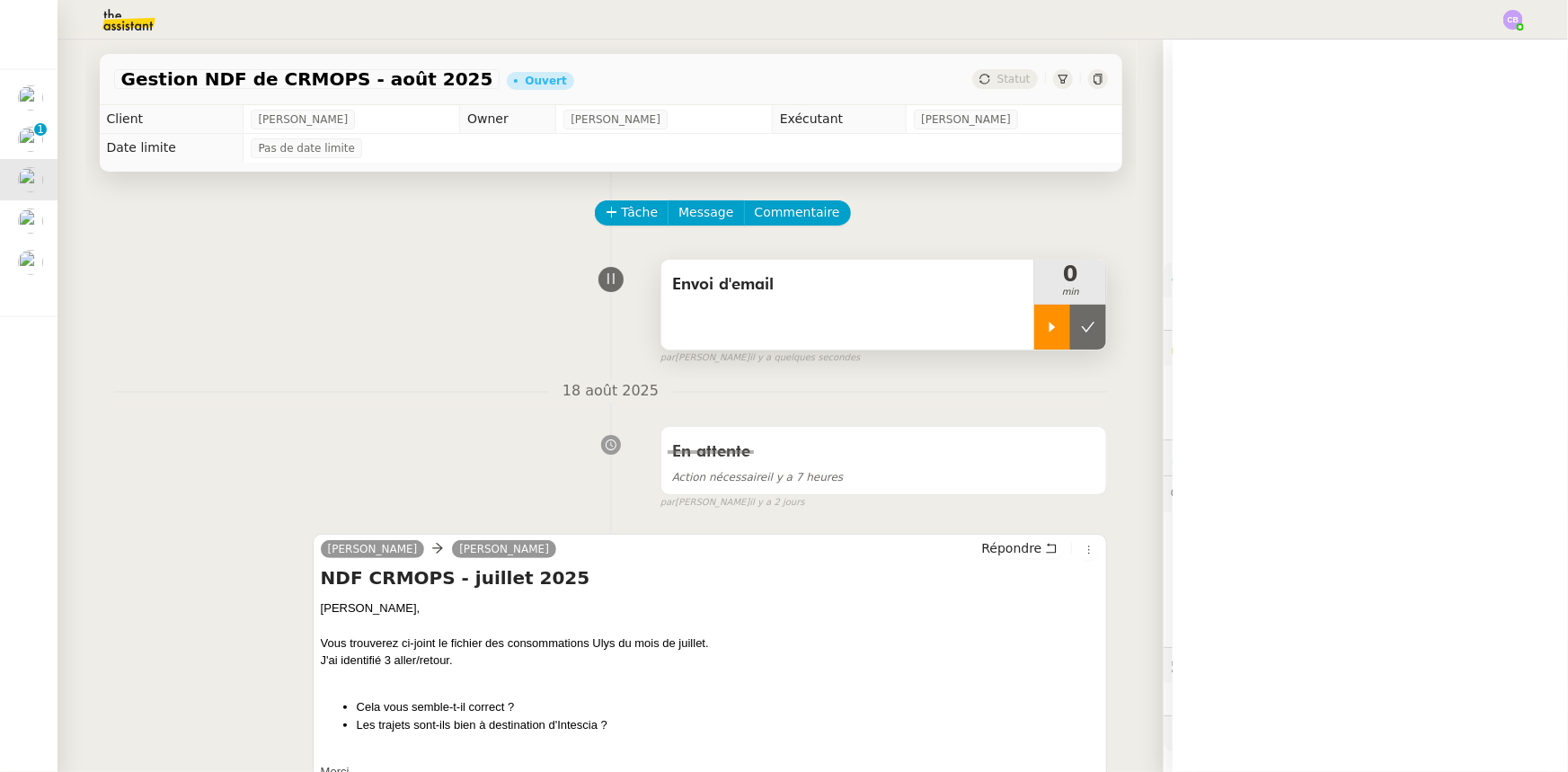
click at [1043, 336] on div at bounding box center [1052, 327] width 36 height 45
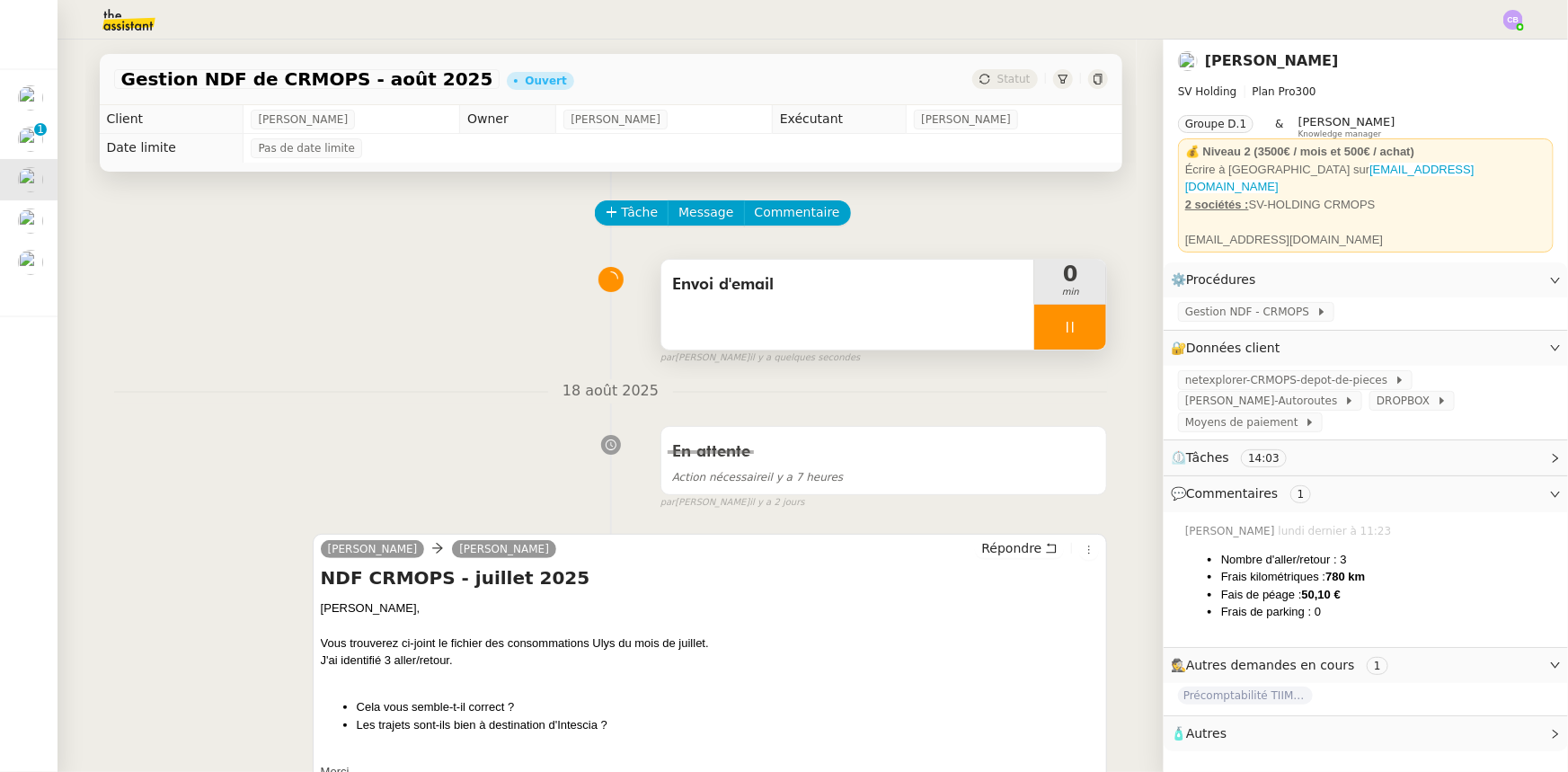
click at [870, 313] on div "Envoi d'email" at bounding box center [848, 305] width 374 height 90
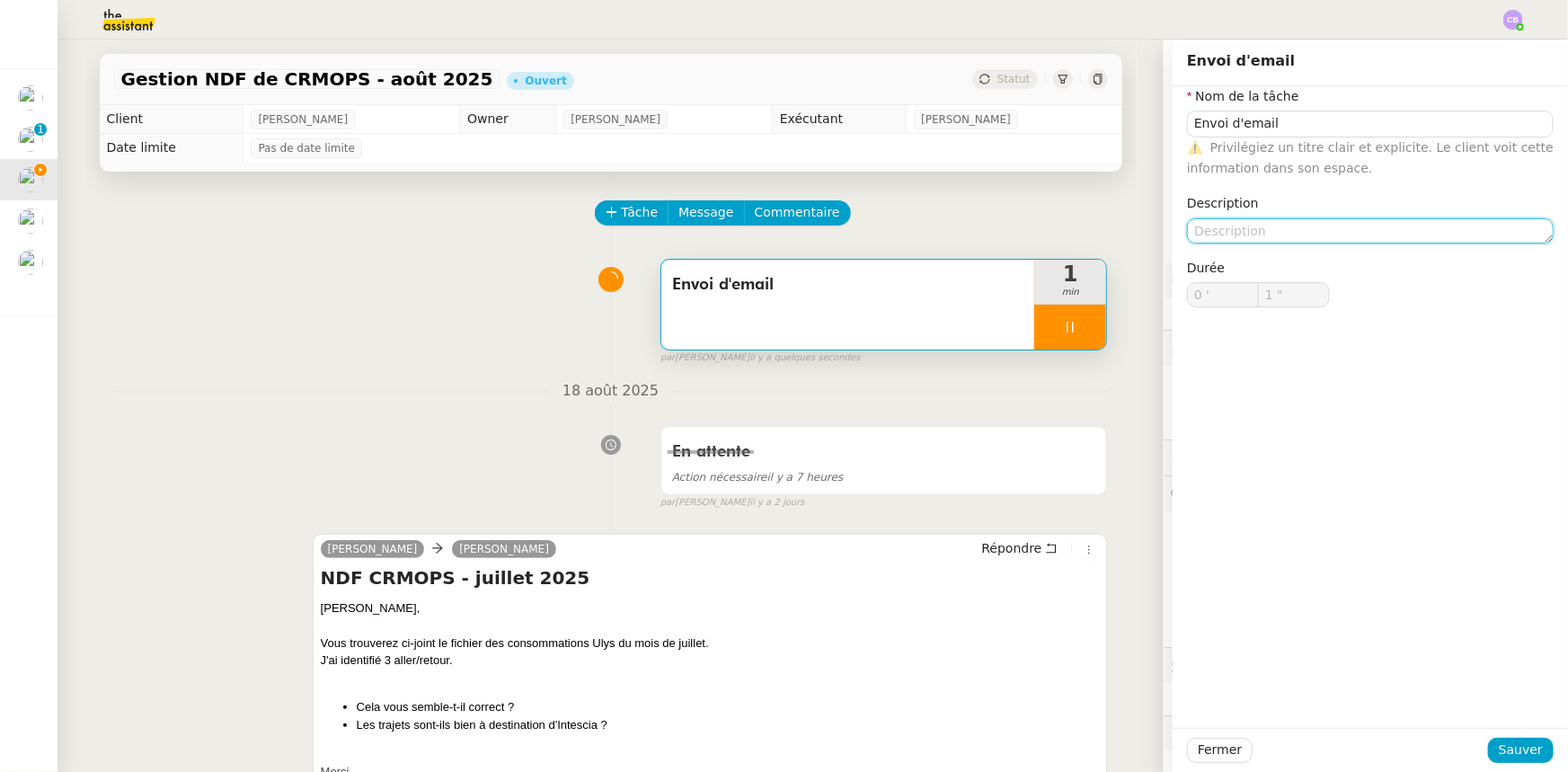
click at [1210, 224] on textarea at bounding box center [1370, 230] width 366 height 25
type input "2 ""
type textarea "R"
type input "3 ""
type textarea "Relancer"
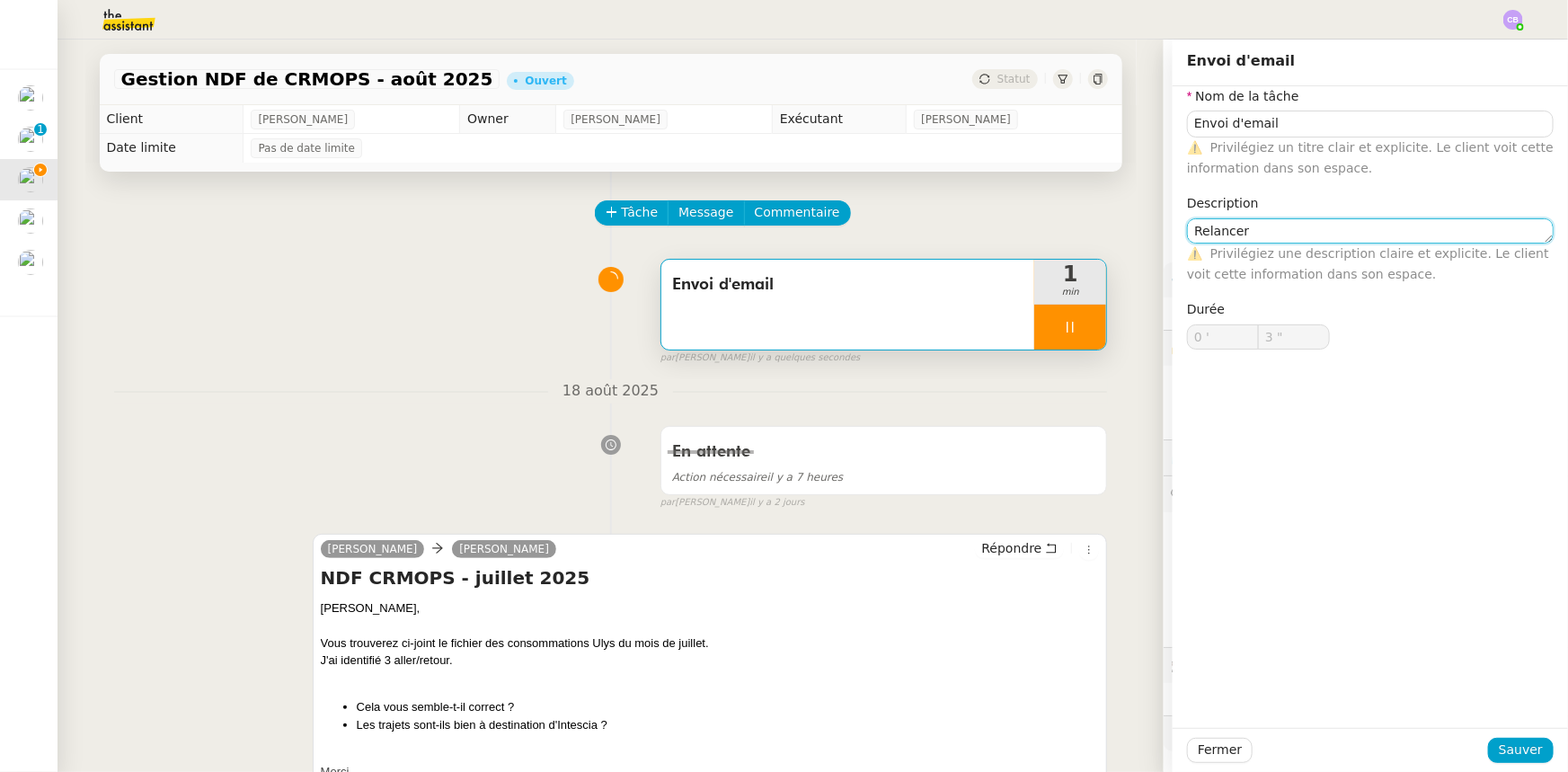
type input "4 ""
type textarea "Relancer Séb"
type input "5 ""
type textarea "Relancer [PERSON_NAME]"
type input "7 ""
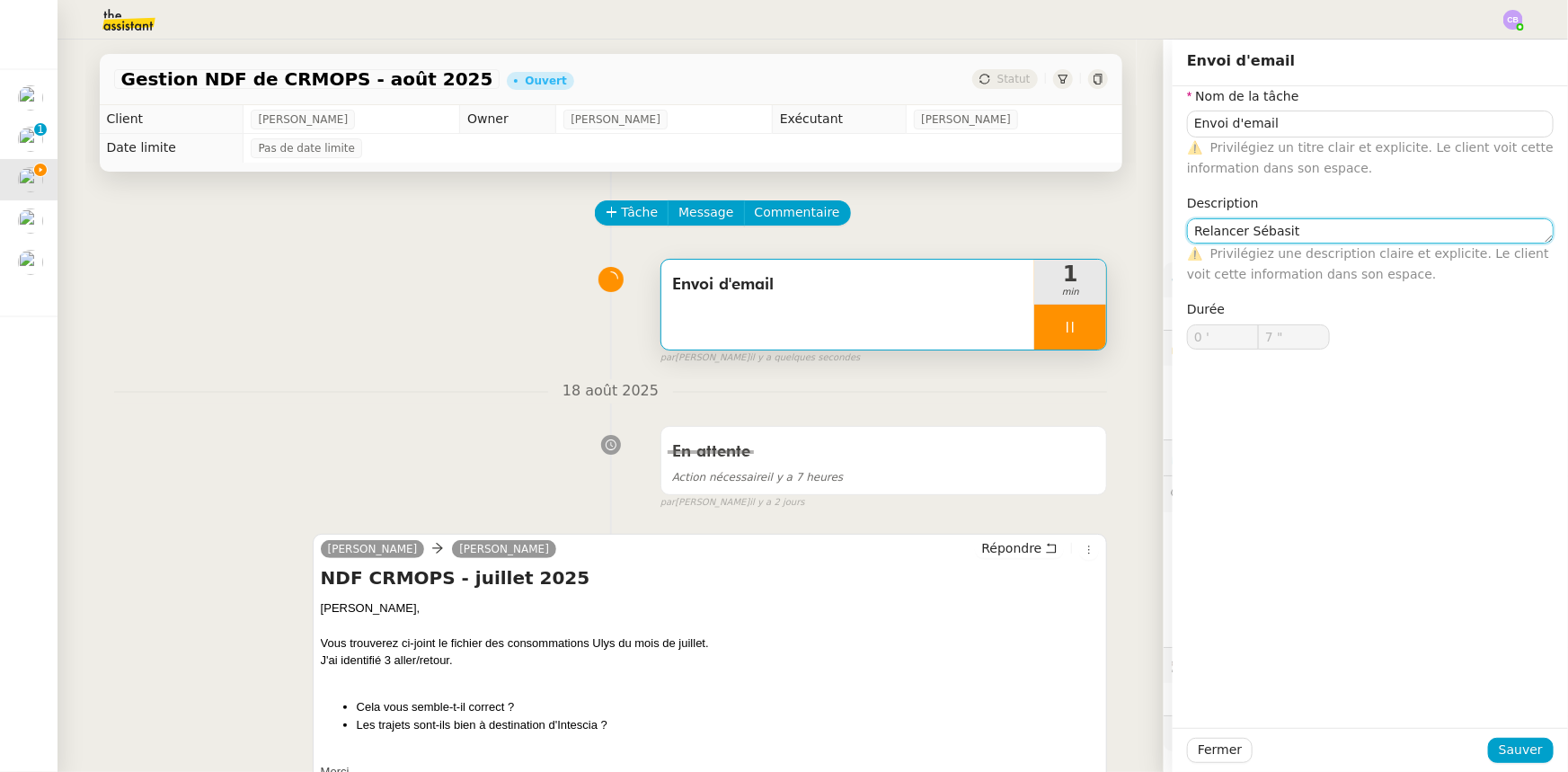
type textarea "Relancer [PERSON_NAME]"
type input "8 ""
type textarea "Relancer Sébas"
type input "9 ""
type textarea "Relancer [PERSON_NAME]"
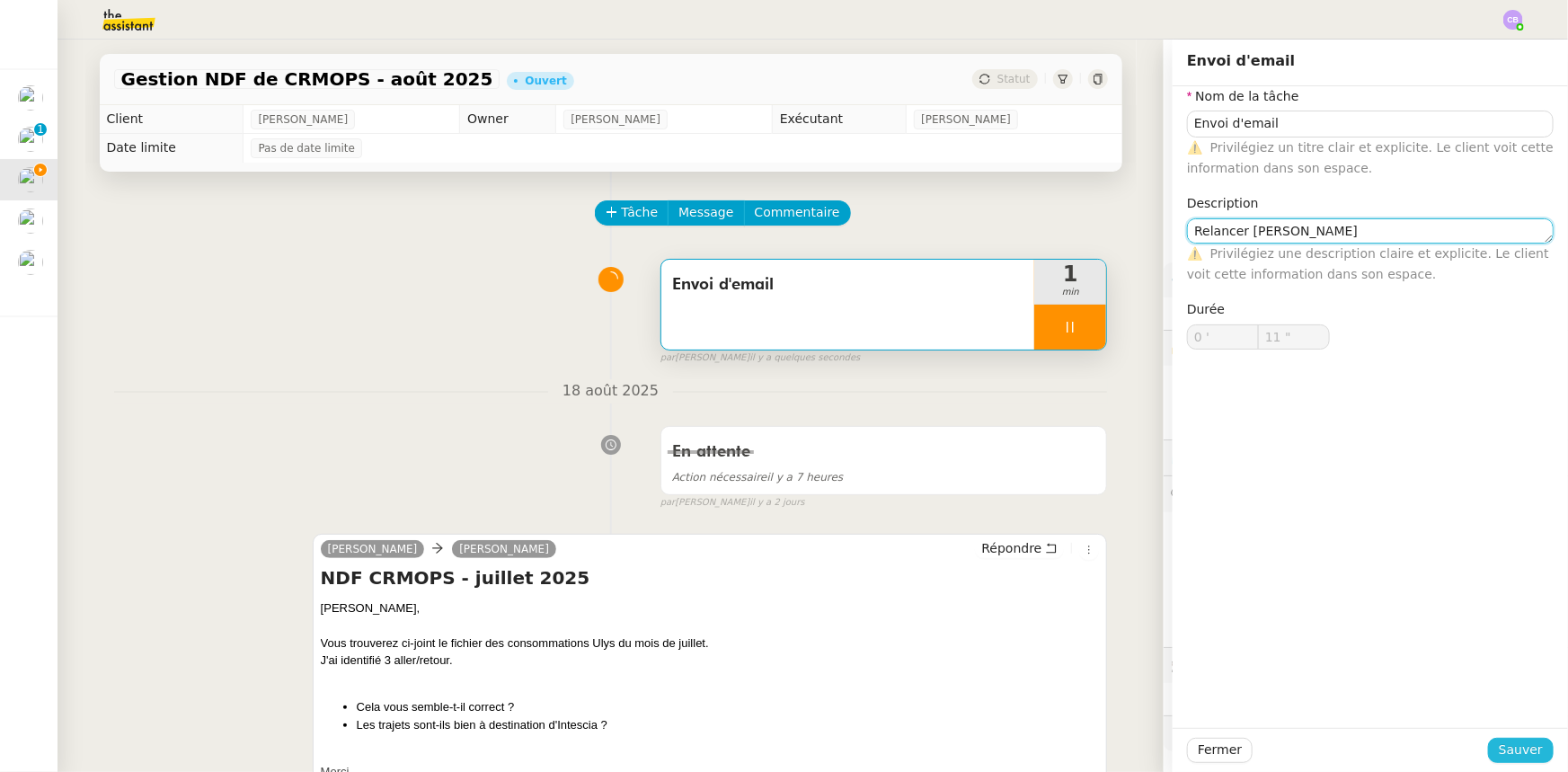
type input "12 ""
type textarea "Relancer [PERSON_NAME]"
click at [1508, 752] on span "Sauver" at bounding box center [1521, 750] width 44 height 20
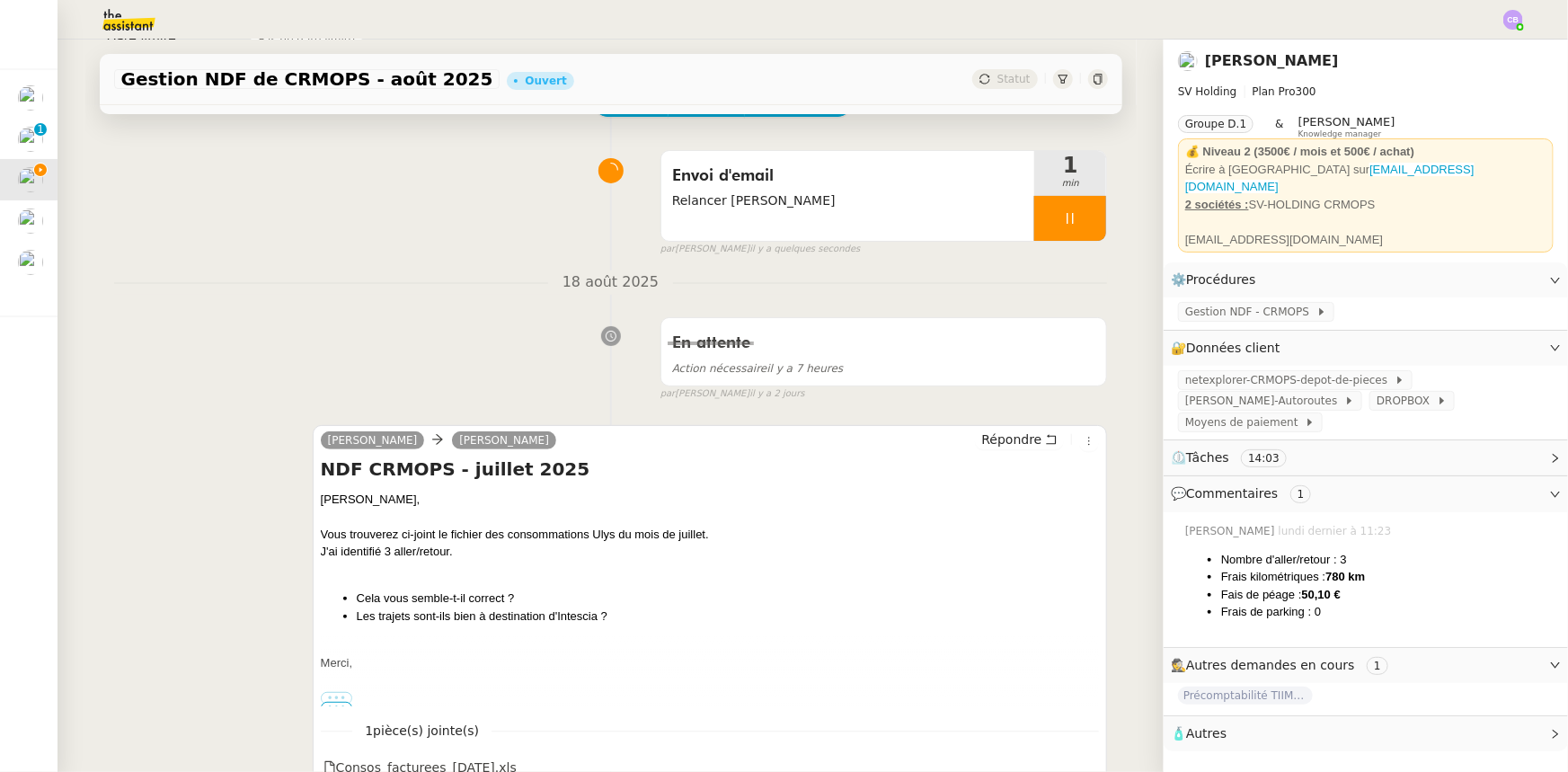
scroll to position [327, 0]
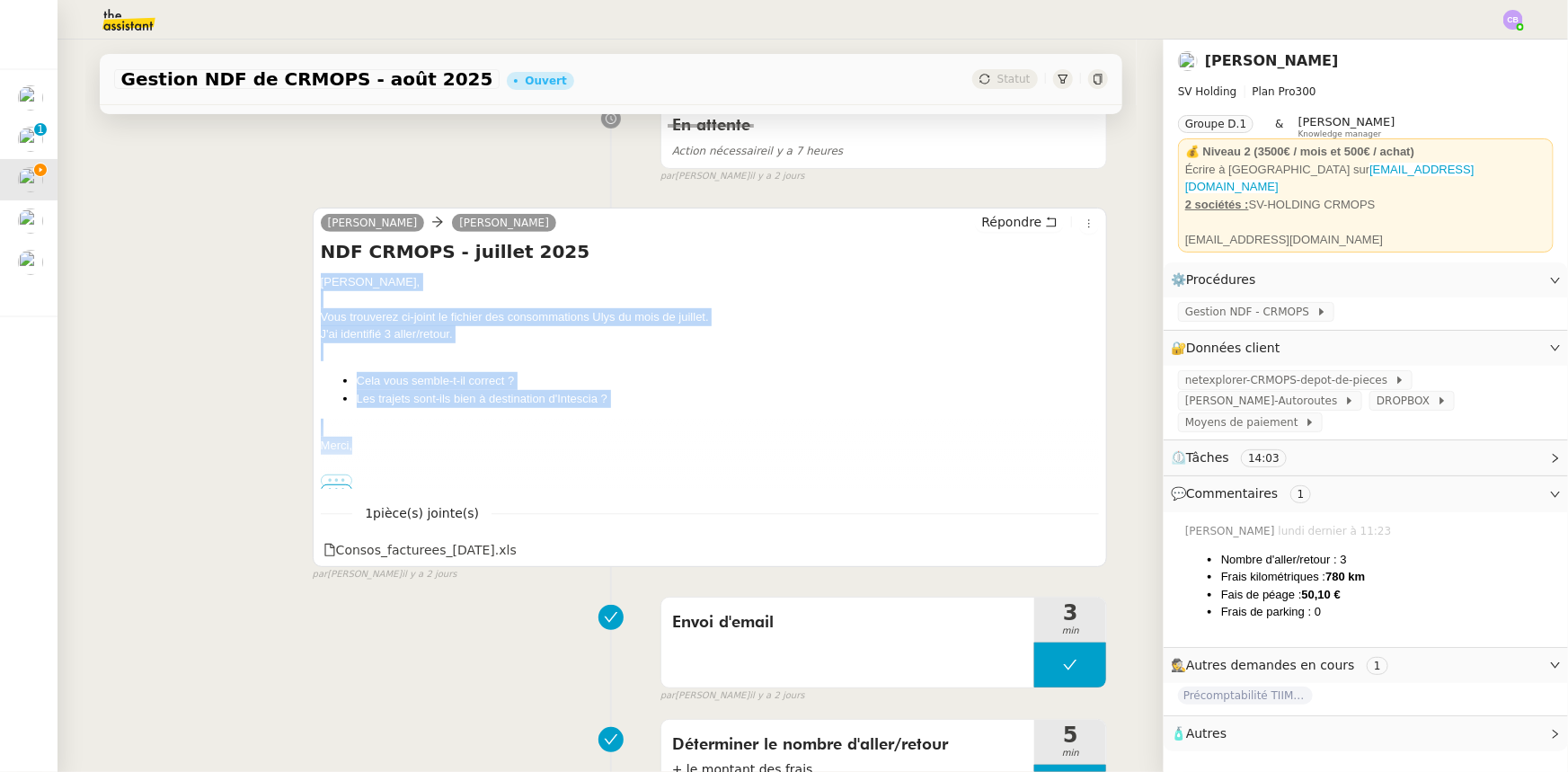
drag, startPoint x: 351, startPoint y: 448, endPoint x: 315, endPoint y: 280, distance: 171.8
click at [321, 280] on div "[PERSON_NAME], Vous trouverez ci-joint le fichier des consommations Ulys du moi…" at bounding box center [710, 381] width 779 height 215
copy div "[PERSON_NAME], Vous trouverez ci-joint le fichier des consommations Ulys du moi…"
click at [1011, 228] on span "Répondre" at bounding box center [1010, 222] width 60 height 18
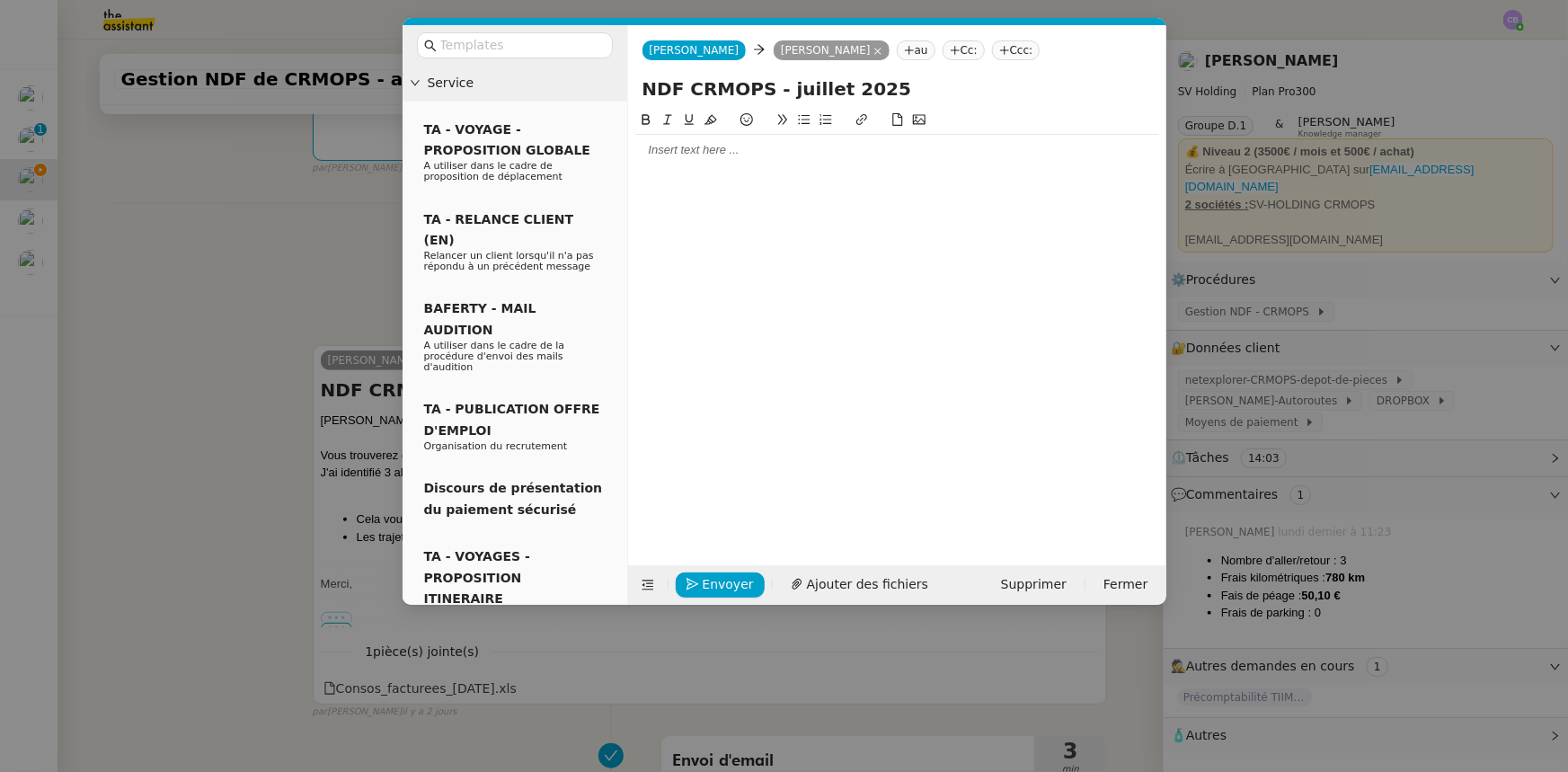
click at [677, 153] on div at bounding box center [896, 150] width 524 height 17
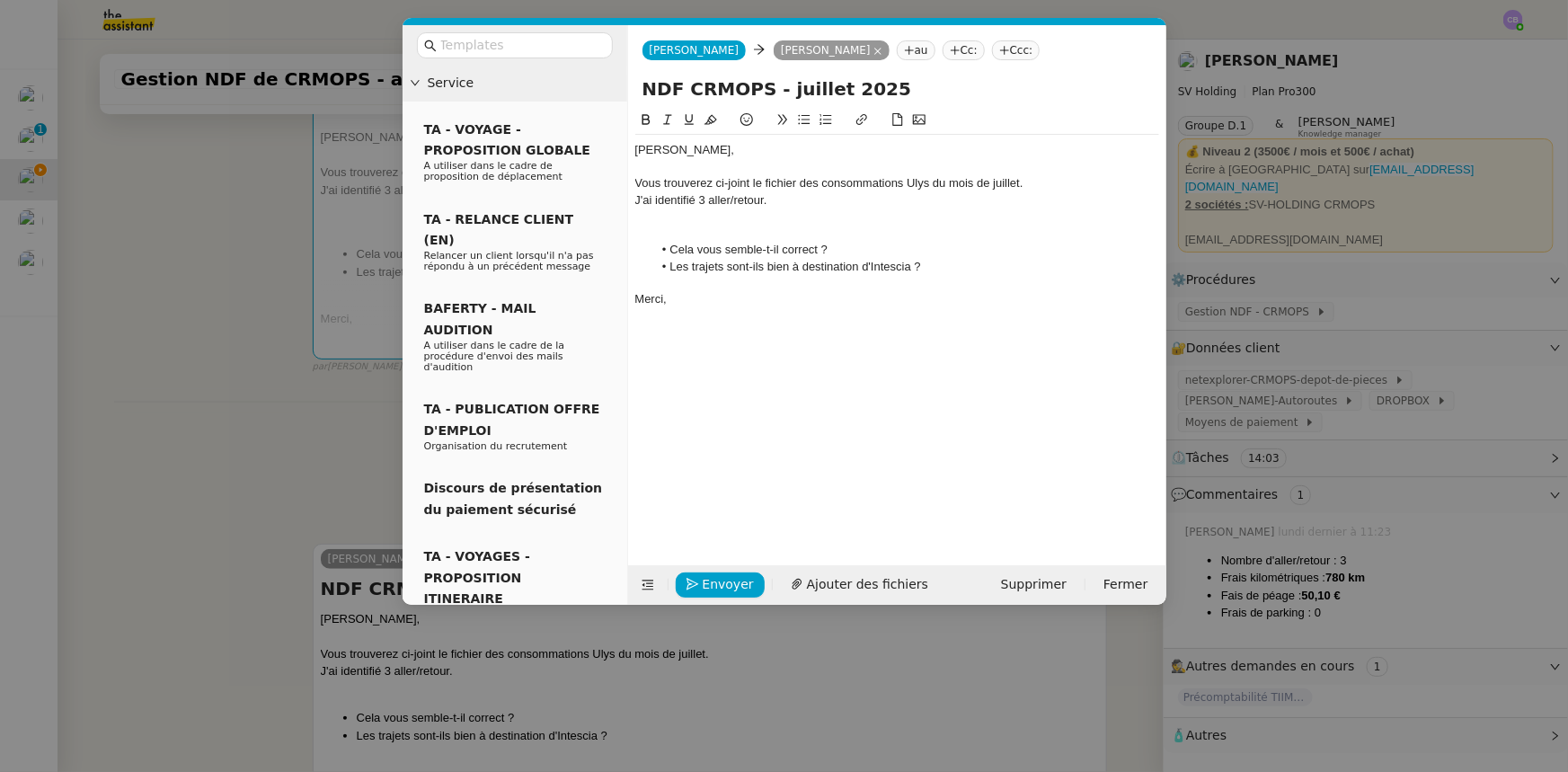
click at [650, 170] on div at bounding box center [896, 167] width 524 height 17
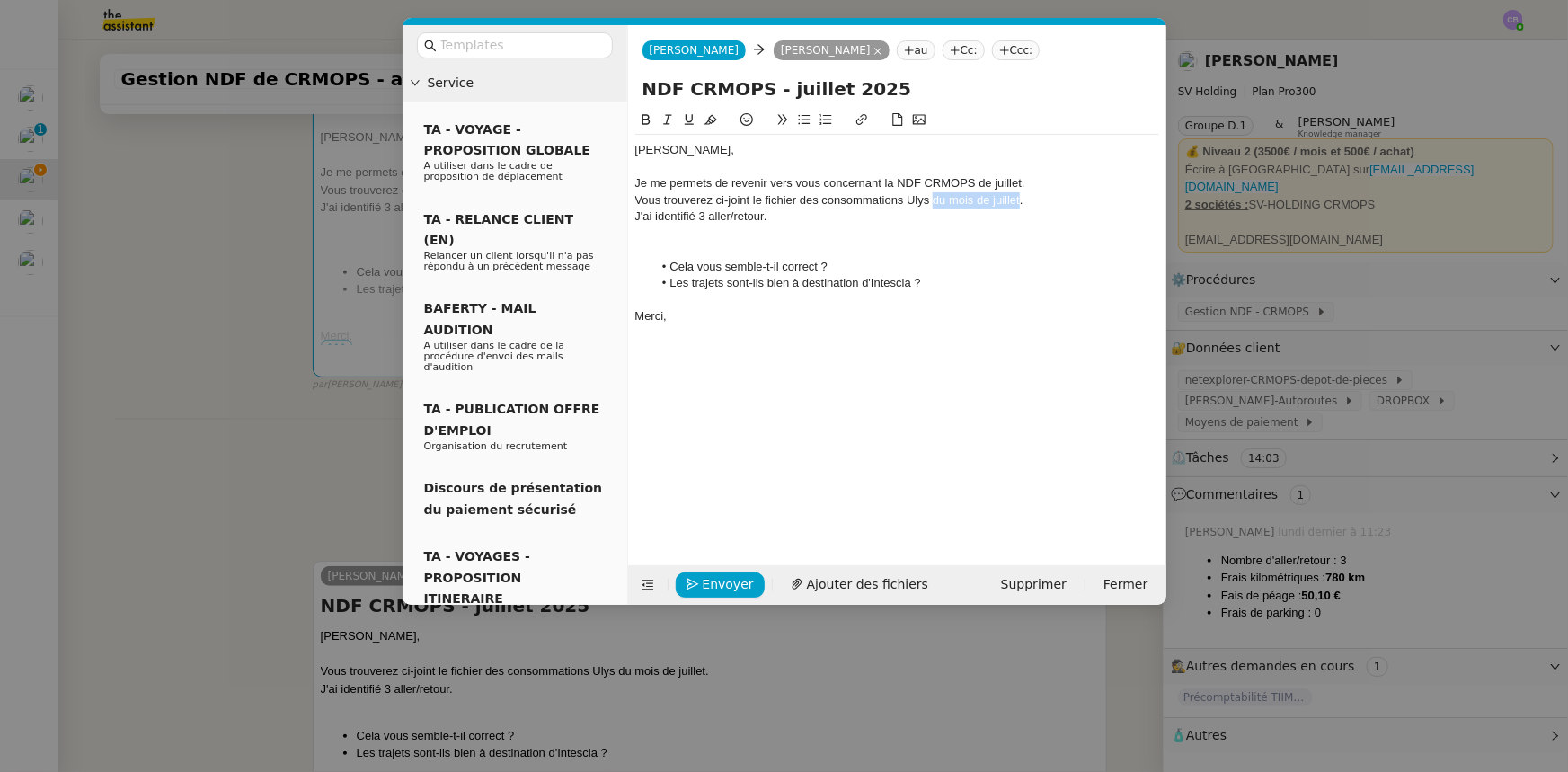
drag, startPoint x: 1020, startPoint y: 199, endPoint x: 933, endPoint y: 195, distance: 87.1
click at [933, 195] on div "Vous trouverez ci-joint le fichier des consommations Ulys du mois de juillet." at bounding box center [896, 201] width 524 height 17
click at [718, 198] on div "Vous trouverez ci-joint le fichier des consommations Ulys." at bounding box center [896, 201] width 524 height 17
drag, startPoint x: 920, startPoint y: 200, endPoint x: 792, endPoint y: 200, distance: 128.0
click at [792, 200] on div "Vous trouverez dans le fichier des consommations Ulys." at bounding box center [896, 201] width 524 height 17
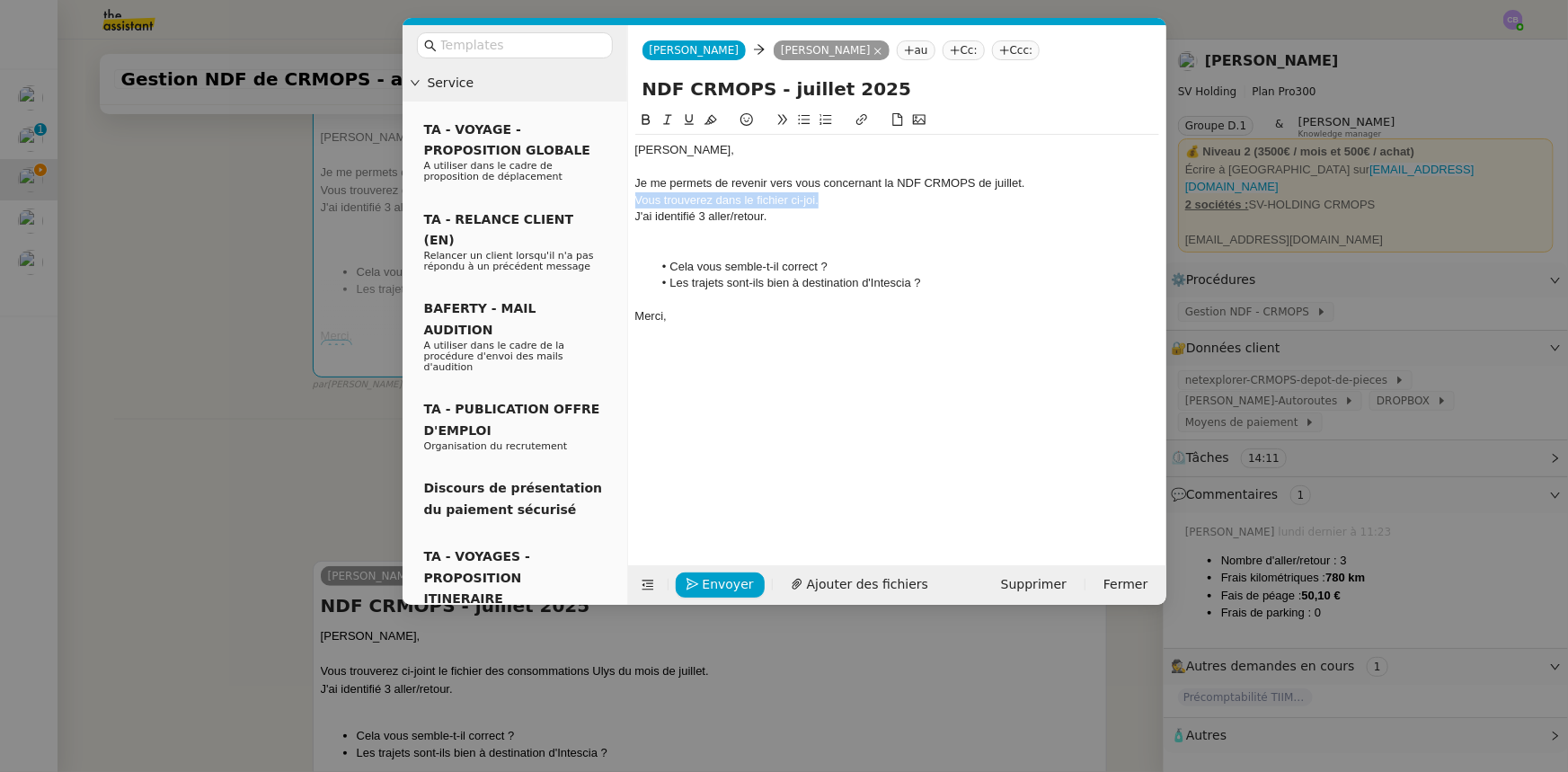
drag, startPoint x: 819, startPoint y: 200, endPoint x: 637, endPoint y: 194, distance: 182.1
click at [637, 194] on div "Vous trouverez dans le fichier ci-joi." at bounding box center [896, 201] width 524 height 17
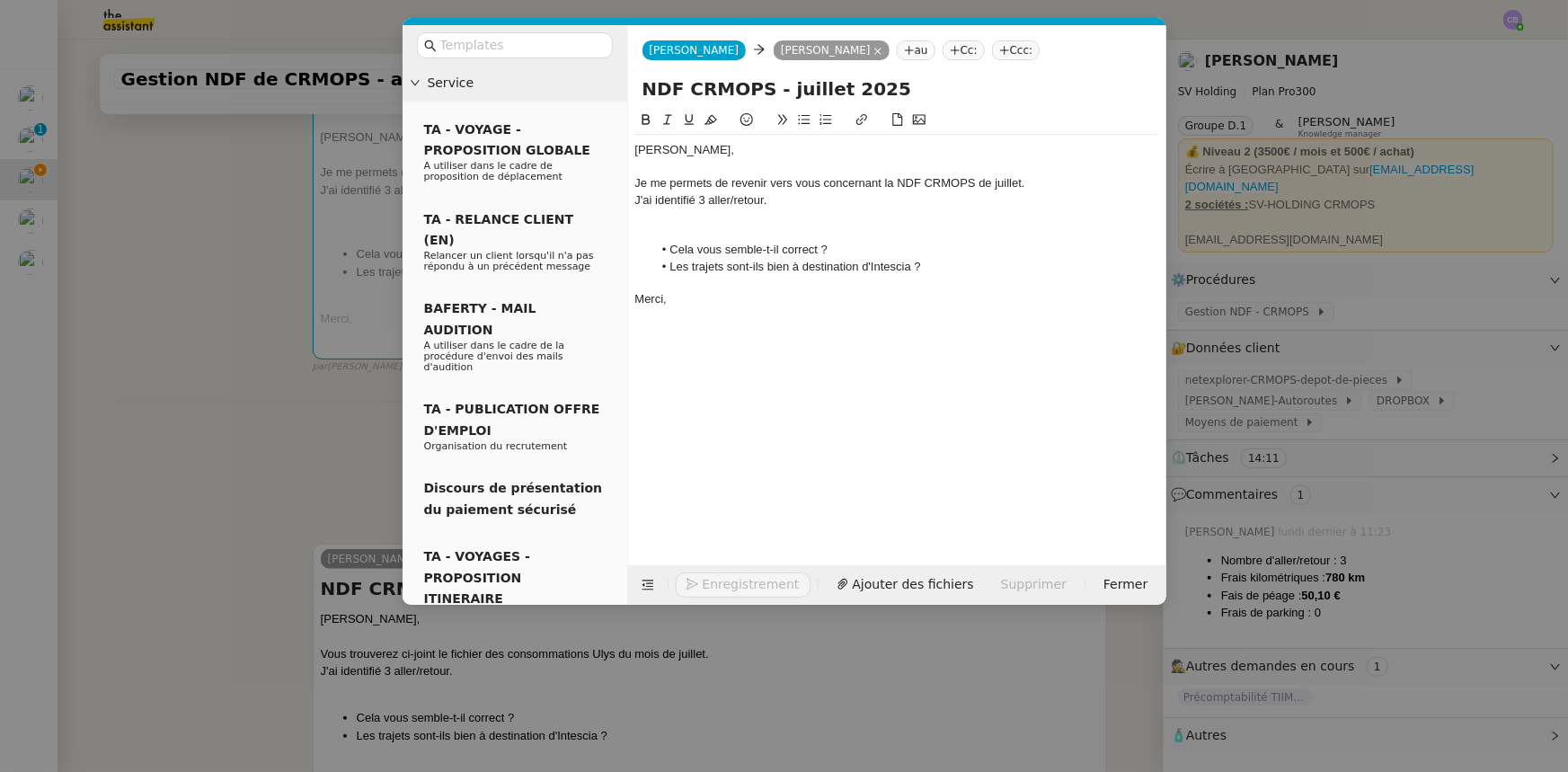
click at [788, 199] on div "J'ai identifié 3 aller/retour." at bounding box center [896, 201] width 524 height 17
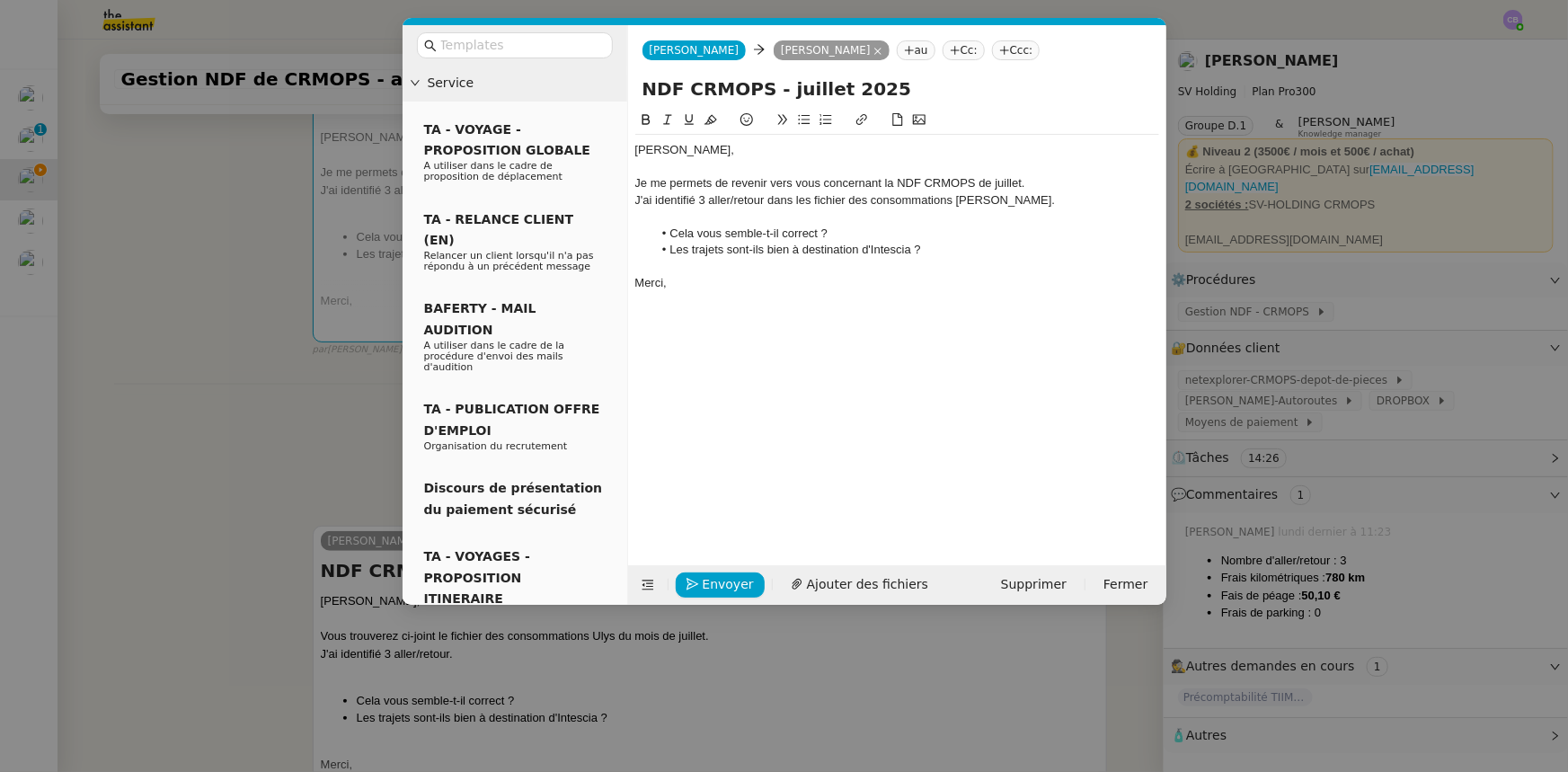
click at [812, 200] on div "J'ai identifié 3 aller/retour dans les fichier des consommations [PERSON_NAME]." at bounding box center [896, 201] width 524 height 17
click at [693, 249] on li "Les trajets sont-ils bien à destination d'Intescia ?" at bounding box center [905, 250] width 507 height 17
click at [859, 583] on span "Ajouter des fichiers" at bounding box center [868, 584] width 121 height 20
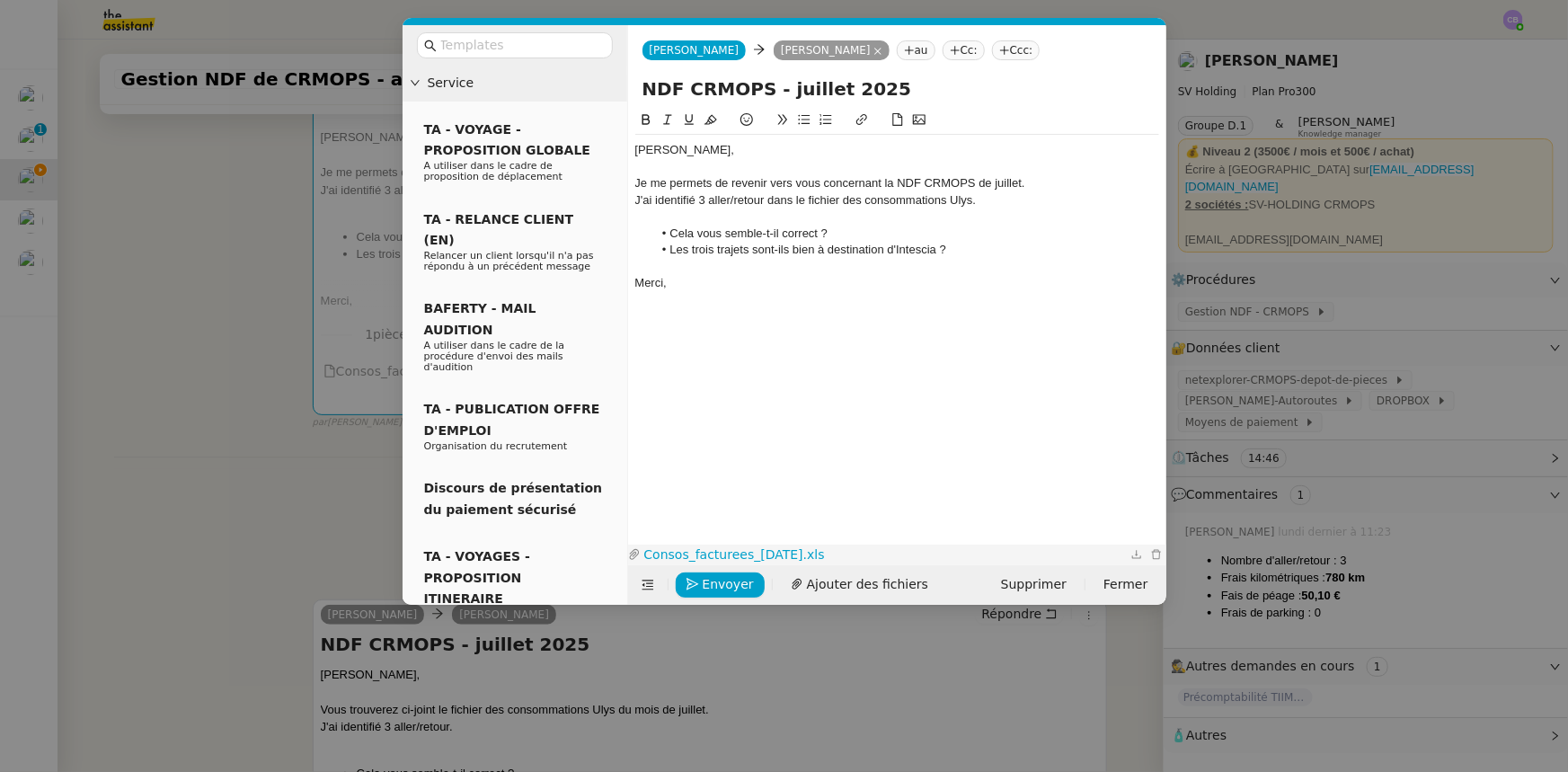
click at [737, 548] on link "Consos_facturees_[DATE].xls" at bounding box center [883, 555] width 486 height 20
click at [736, 582] on span "Envoyer" at bounding box center [729, 584] width 52 height 20
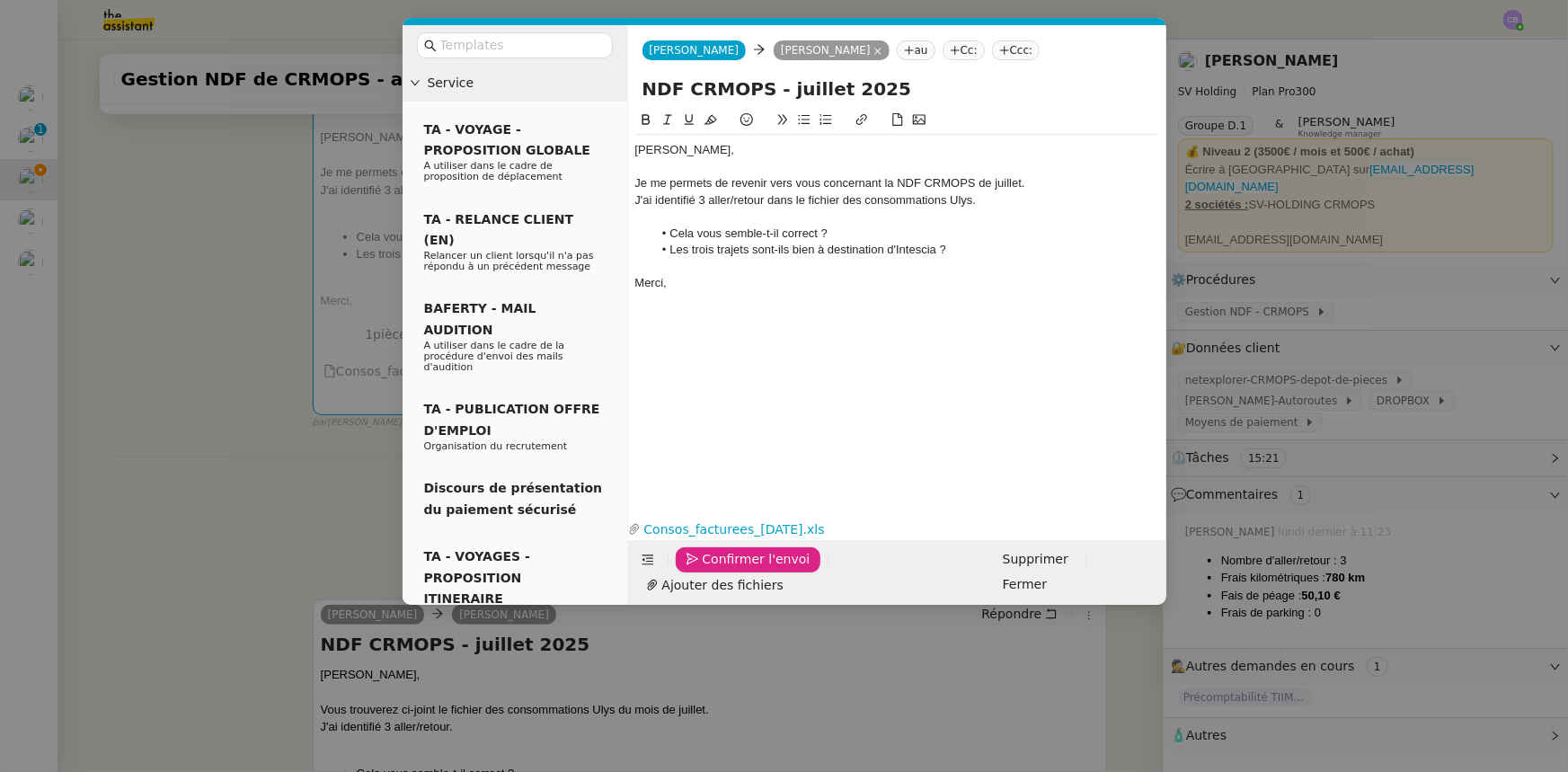
click at [736, 570] on span "Confirmer l'envoi" at bounding box center [756, 559] width 108 height 20
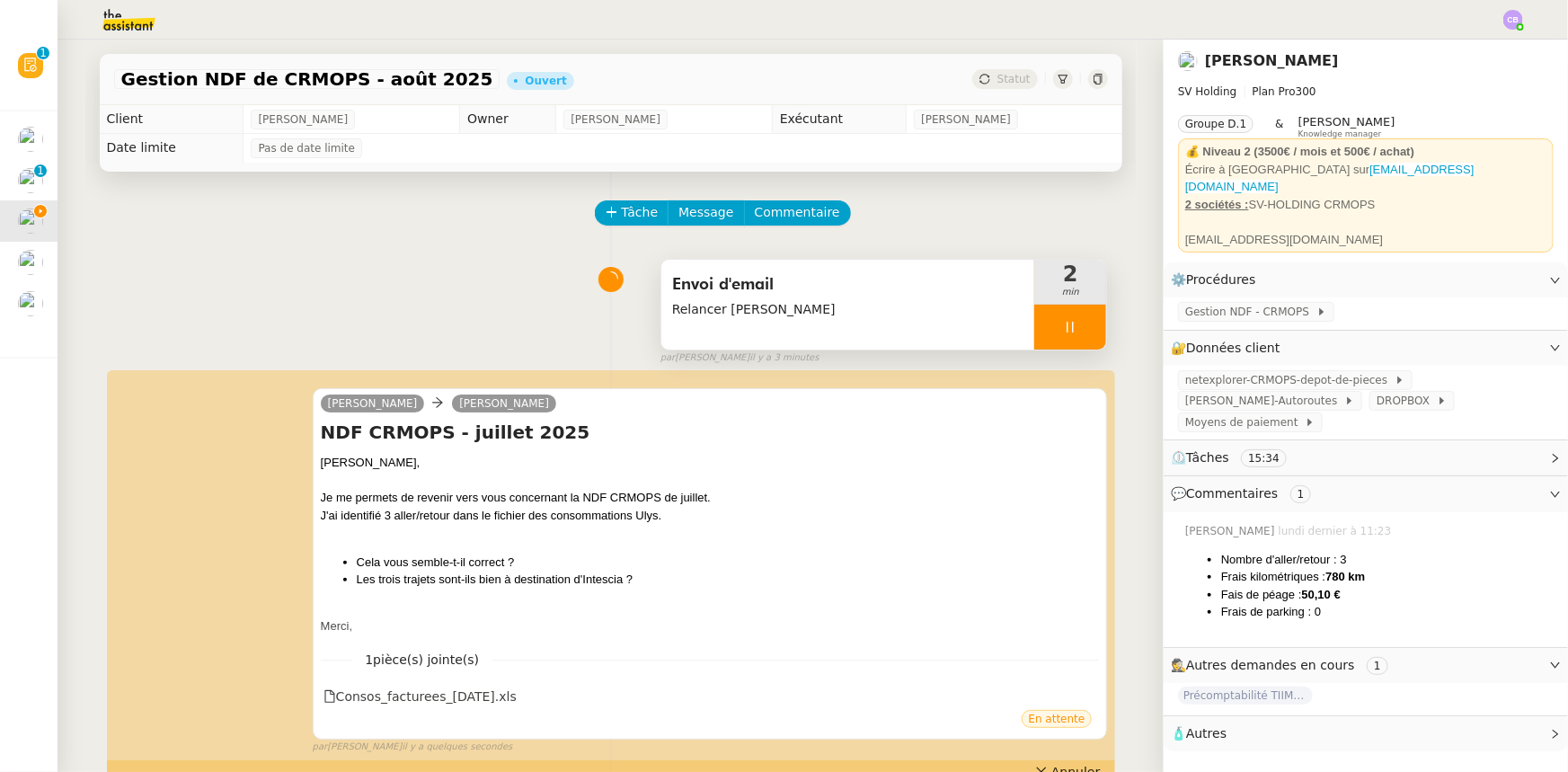
click at [1034, 316] on div at bounding box center [1070, 327] width 72 height 45
click at [1076, 338] on button at bounding box center [1088, 327] width 36 height 45
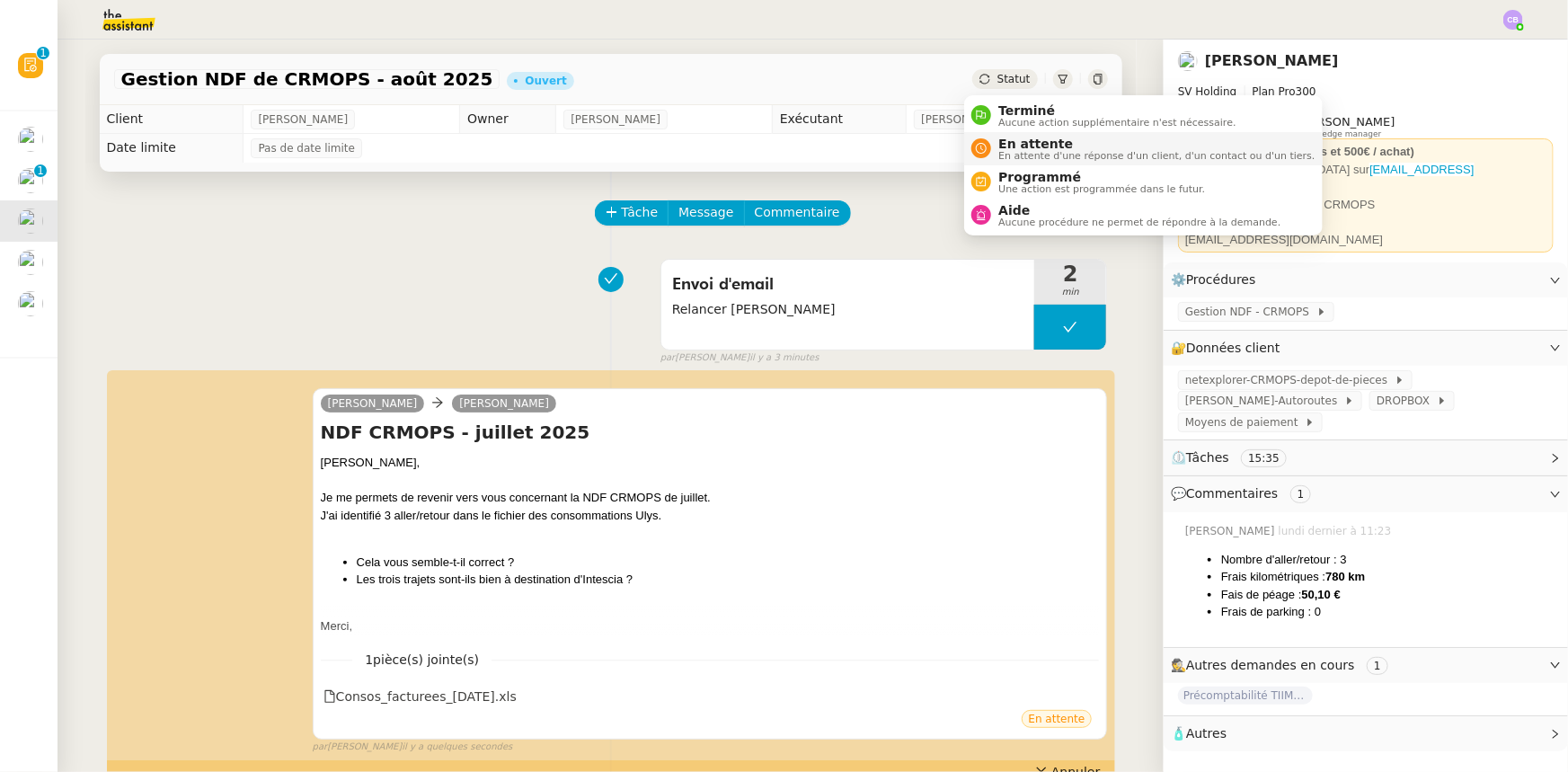
click at [1024, 144] on span "En attente" at bounding box center [1157, 144] width 317 height 15
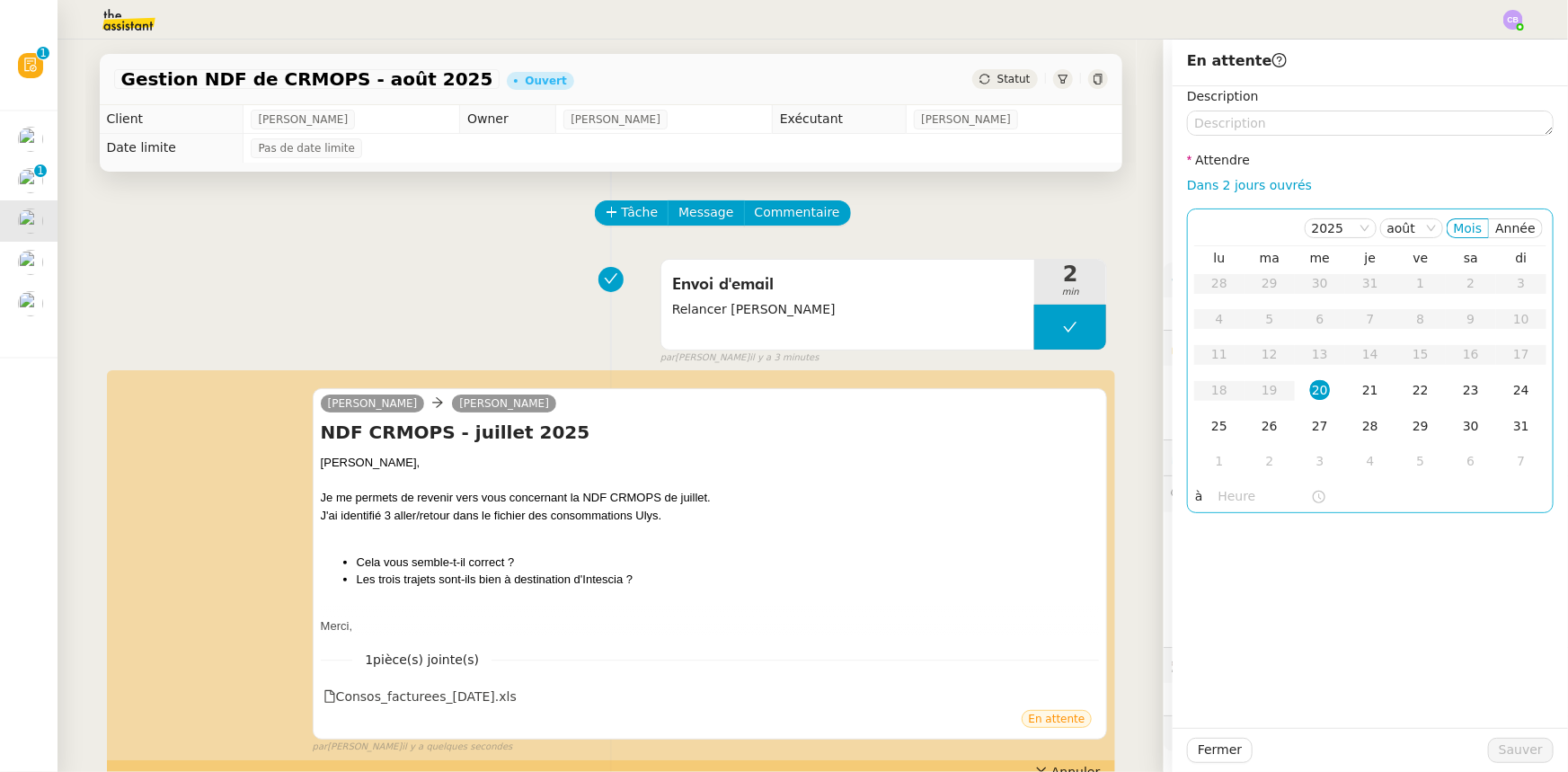
drag, startPoint x: 1211, startPoint y: 186, endPoint x: 1220, endPoint y: 213, distance: 28.5
click at [1211, 186] on link "Dans 2 jours ouvrés" at bounding box center [1250, 185] width 125 height 15
type input "07:00"
click at [1516, 755] on span "Sauver" at bounding box center [1521, 750] width 44 height 20
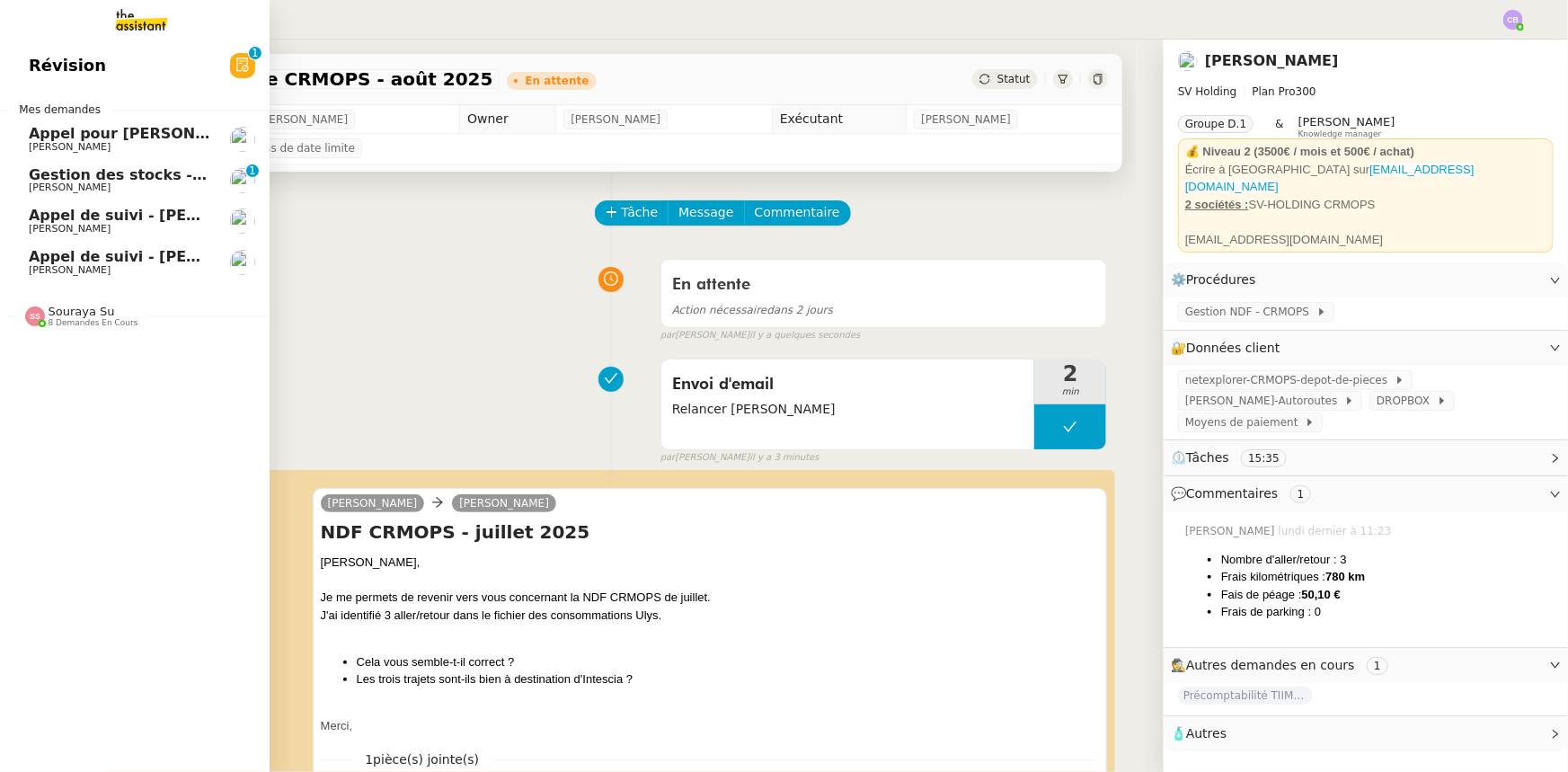
click at [115, 178] on span "Gestion des stocks - août 2025" at bounding box center [154, 175] width 250 height 17
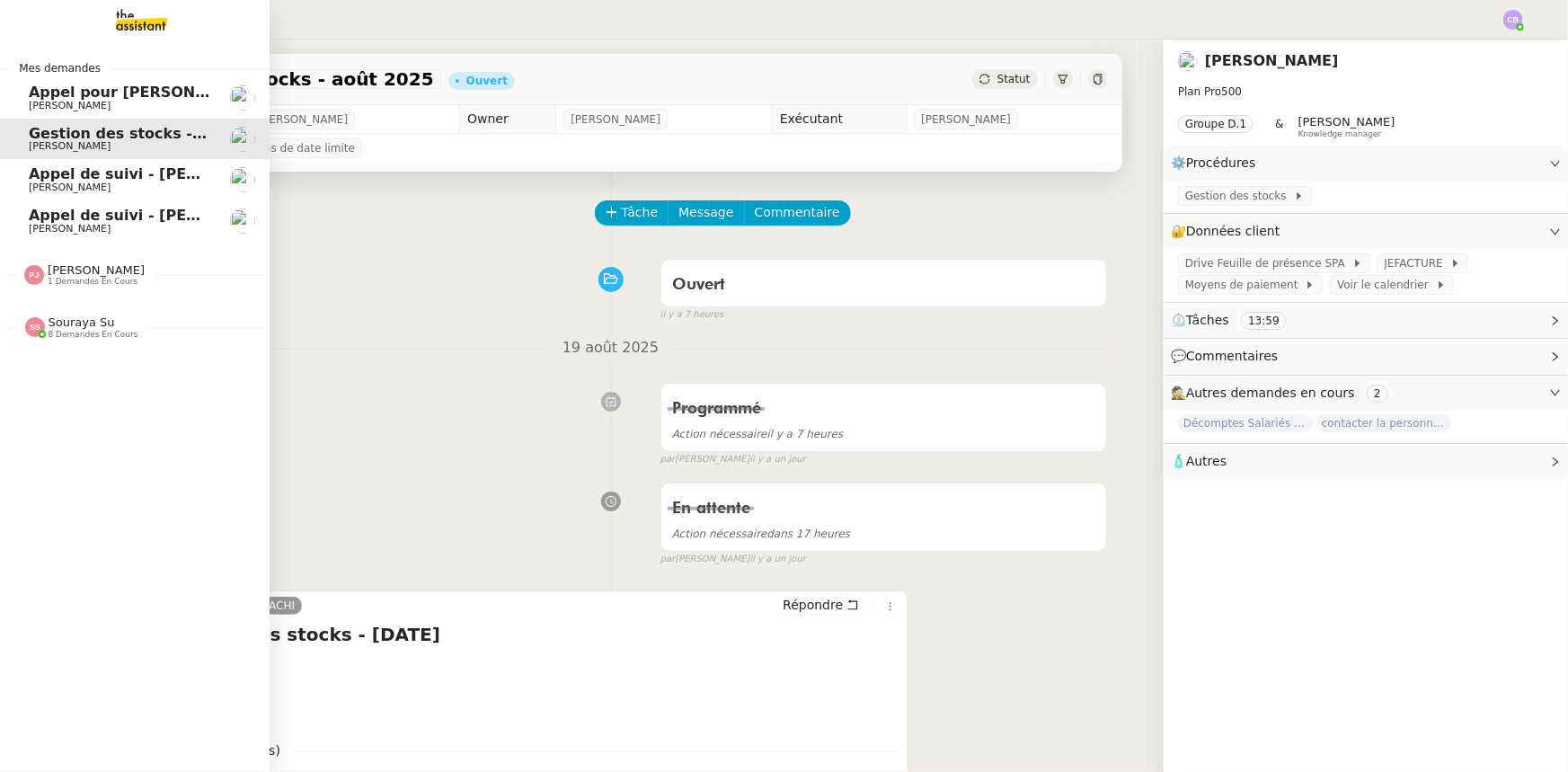
click at [99, 177] on span "Appel de suivi - [PERSON_NAME]" at bounding box center [160, 174] width 264 height 17
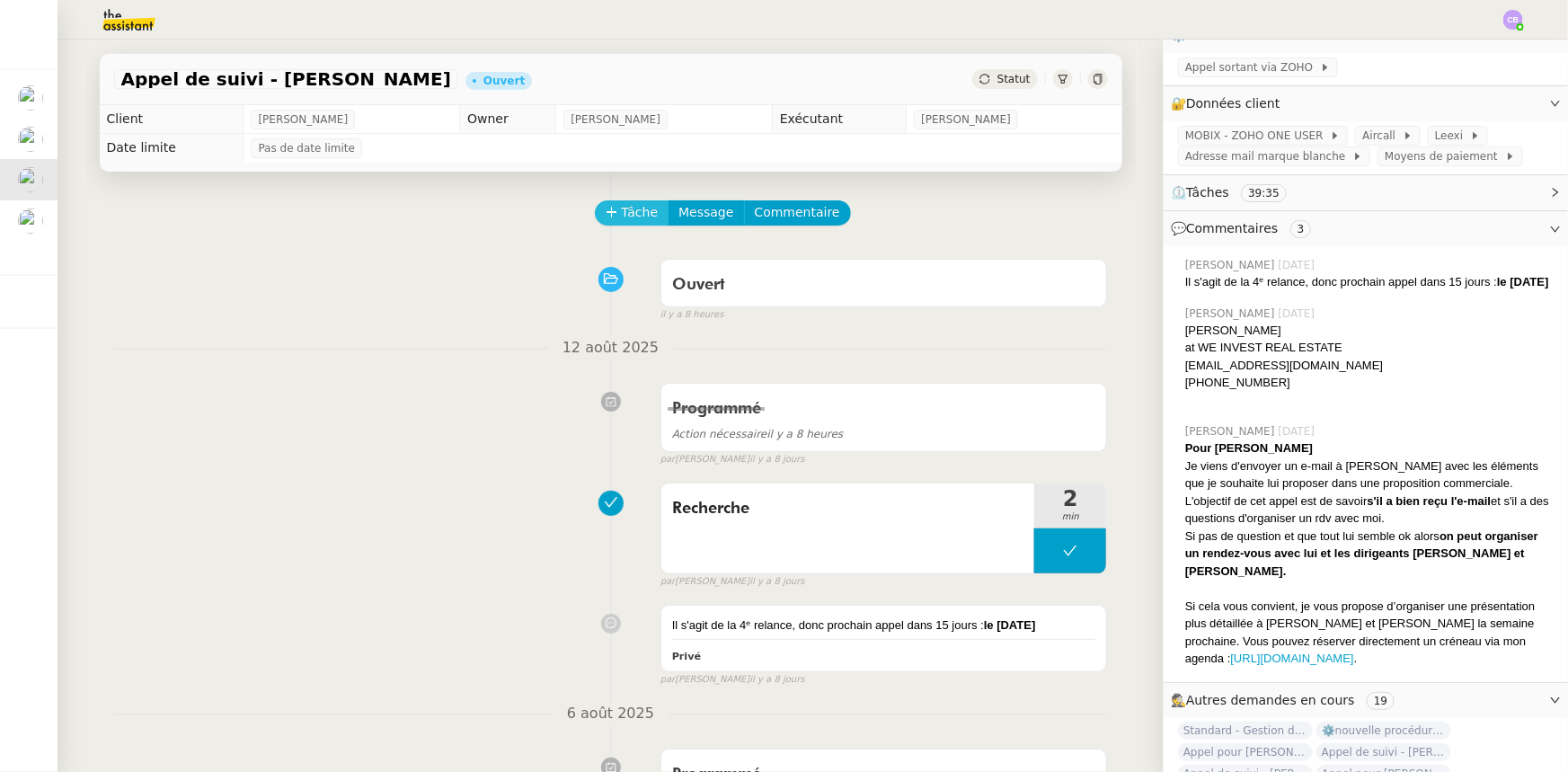
click at [622, 213] on span "Tâche" at bounding box center [640, 213] width 37 height 20
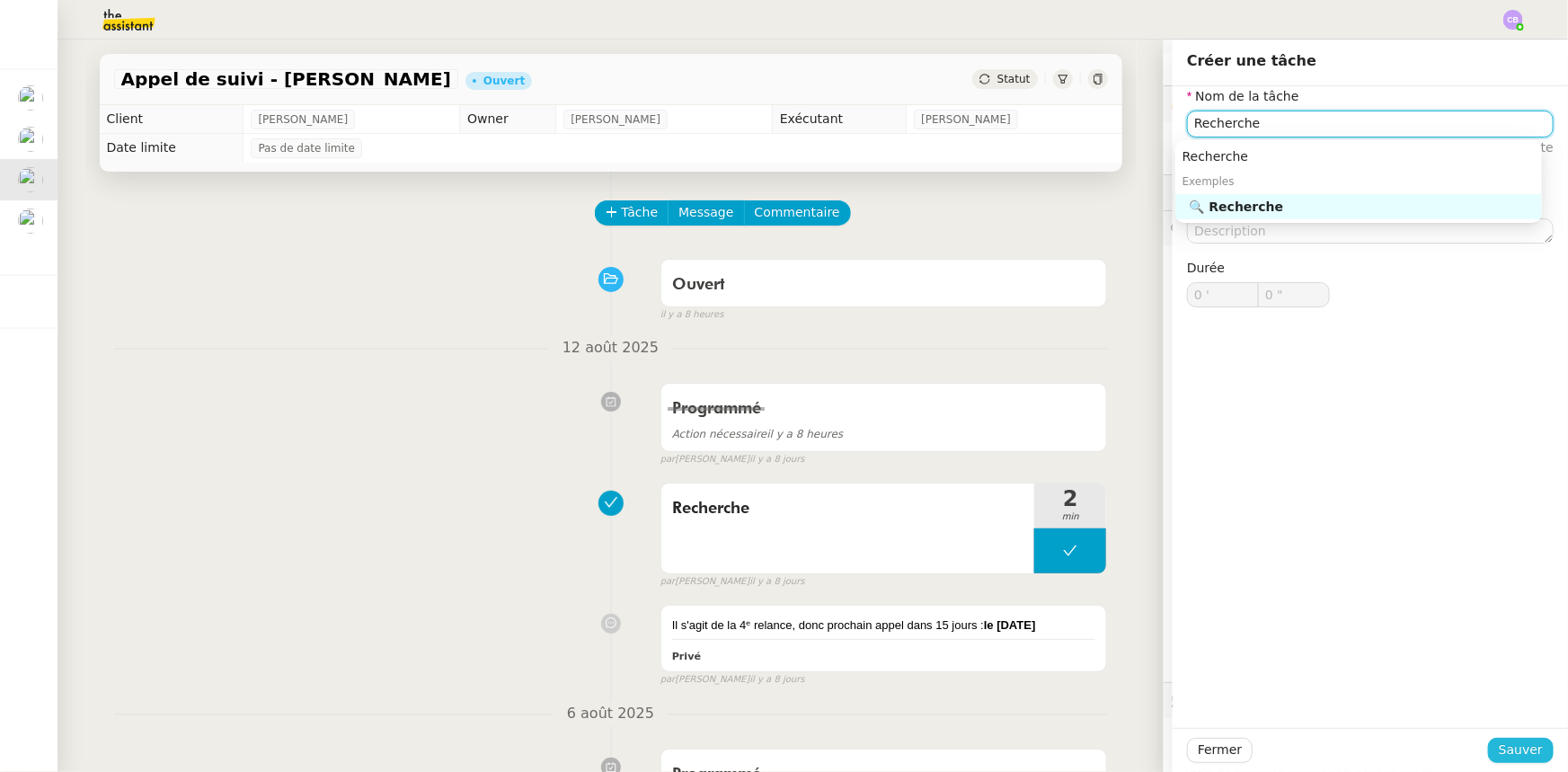
type input "Recherche"
click at [1506, 747] on span "Sauver" at bounding box center [1521, 750] width 44 height 20
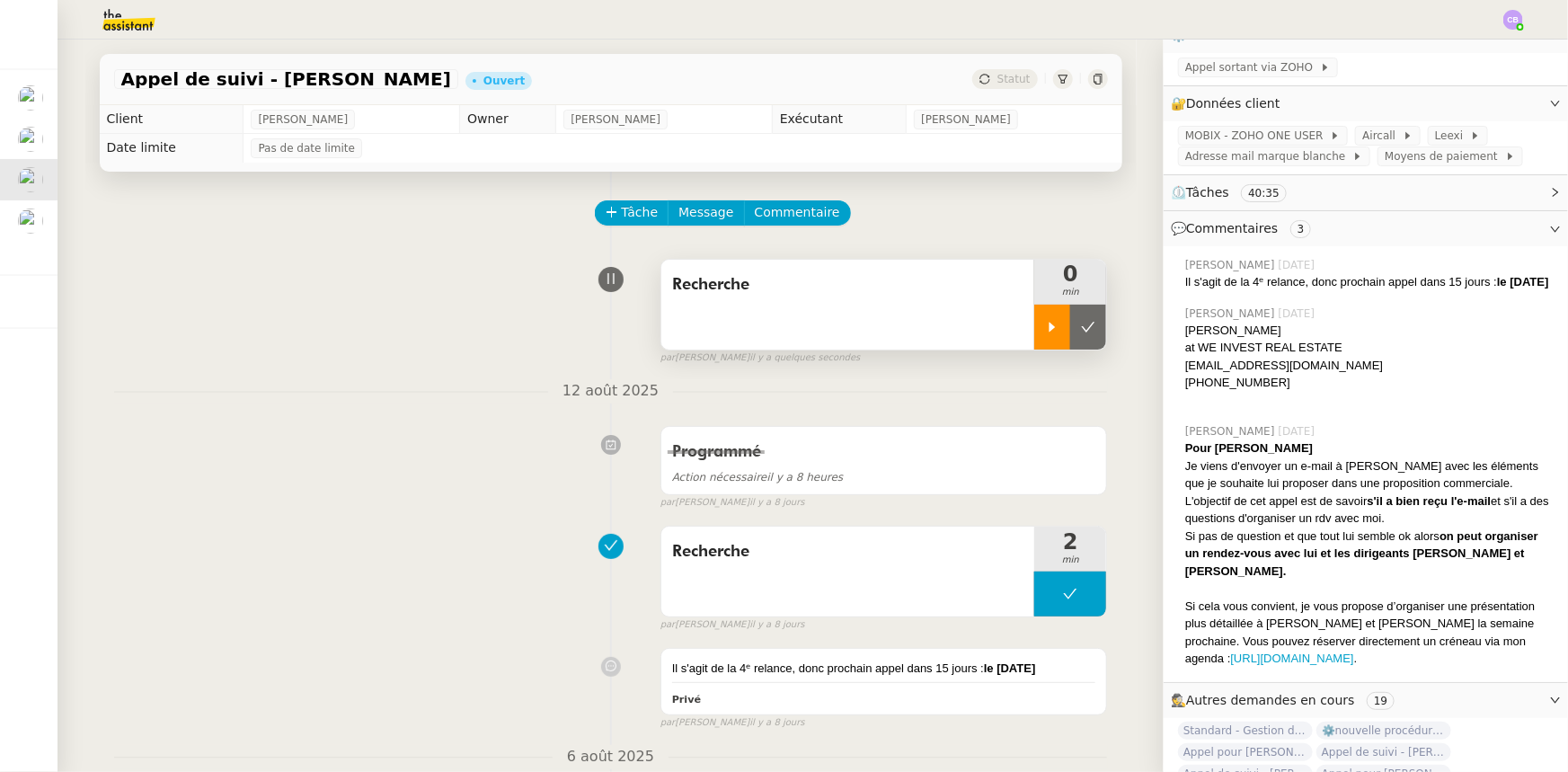
click at [1034, 338] on div at bounding box center [1052, 327] width 36 height 45
click at [1034, 334] on div at bounding box center [1070, 327] width 72 height 45
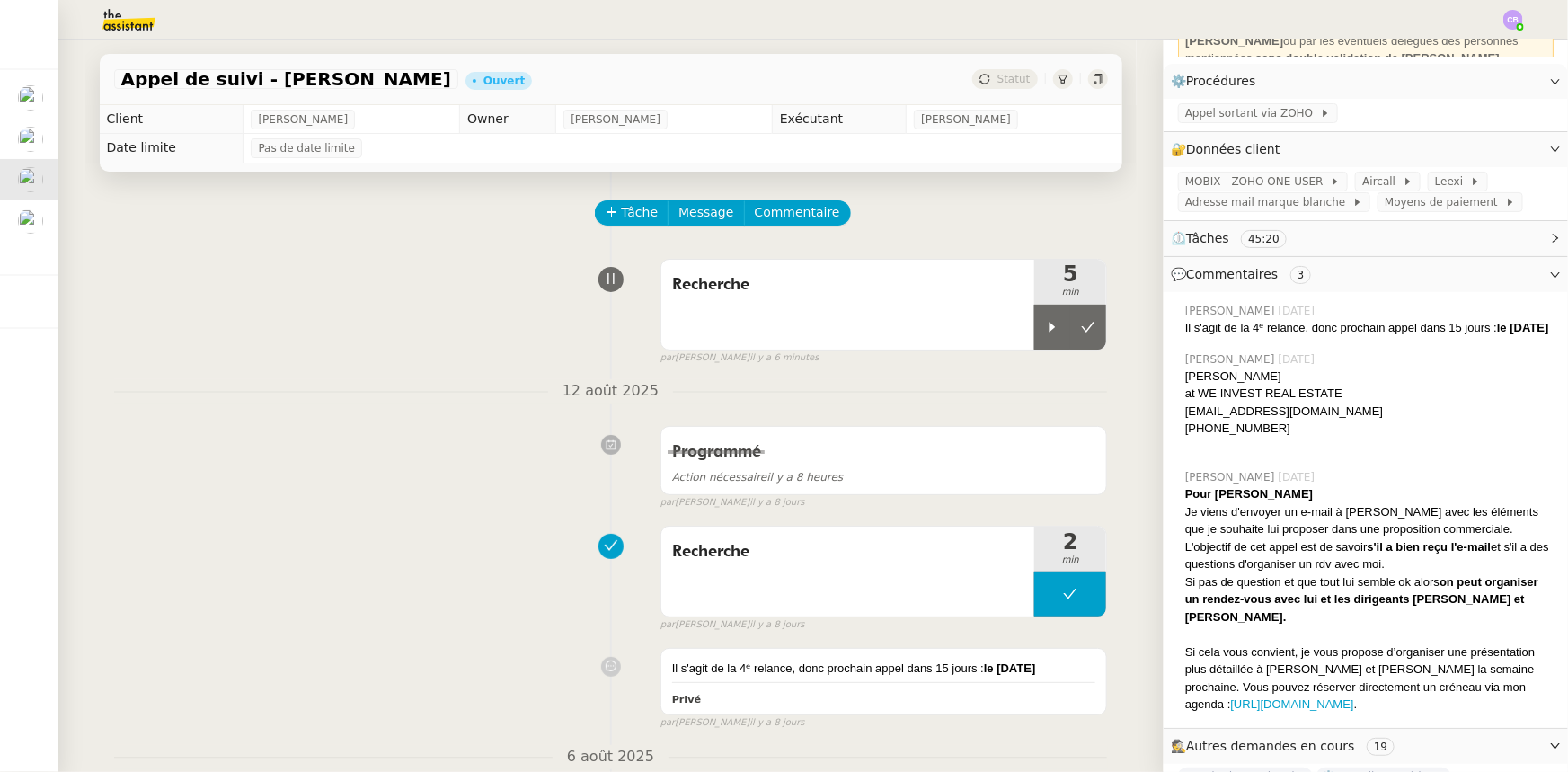
scroll to position [163, 0]
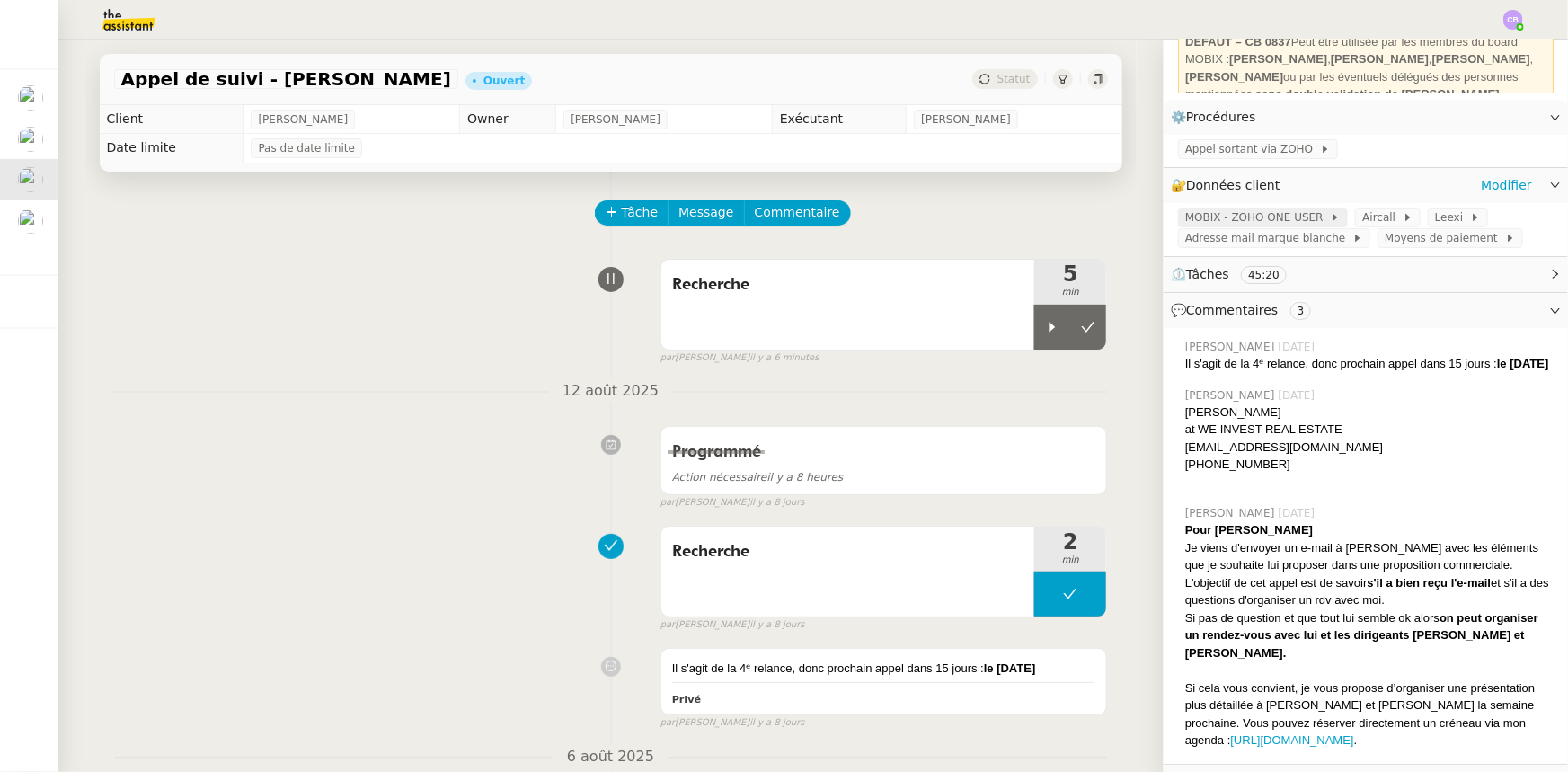
click at [1276, 220] on span "MOBIX - ZOHO ONE USER" at bounding box center [1257, 218] width 144 height 18
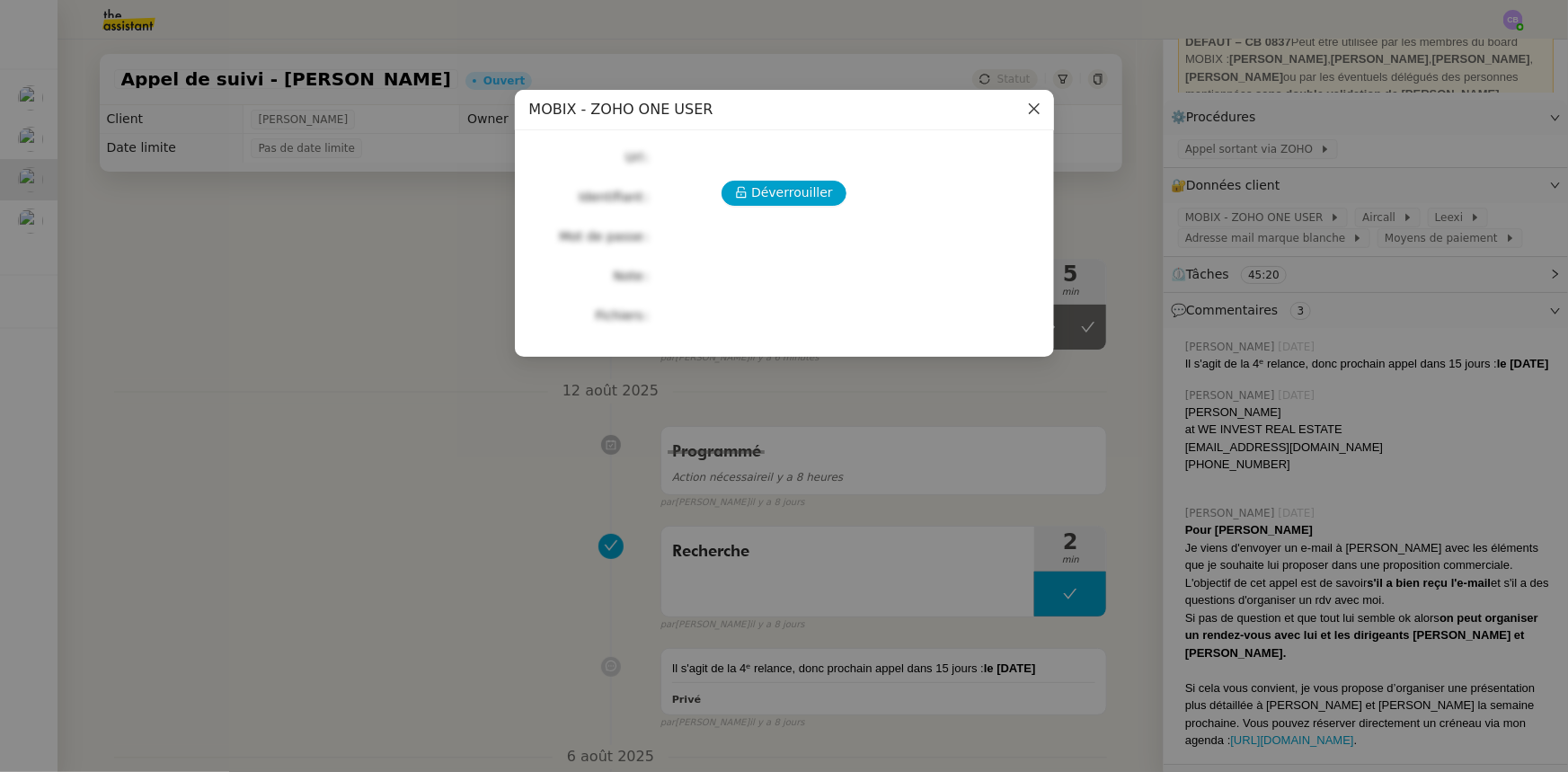
click at [1031, 107] on icon "Close" at bounding box center [1033, 109] width 11 height 11
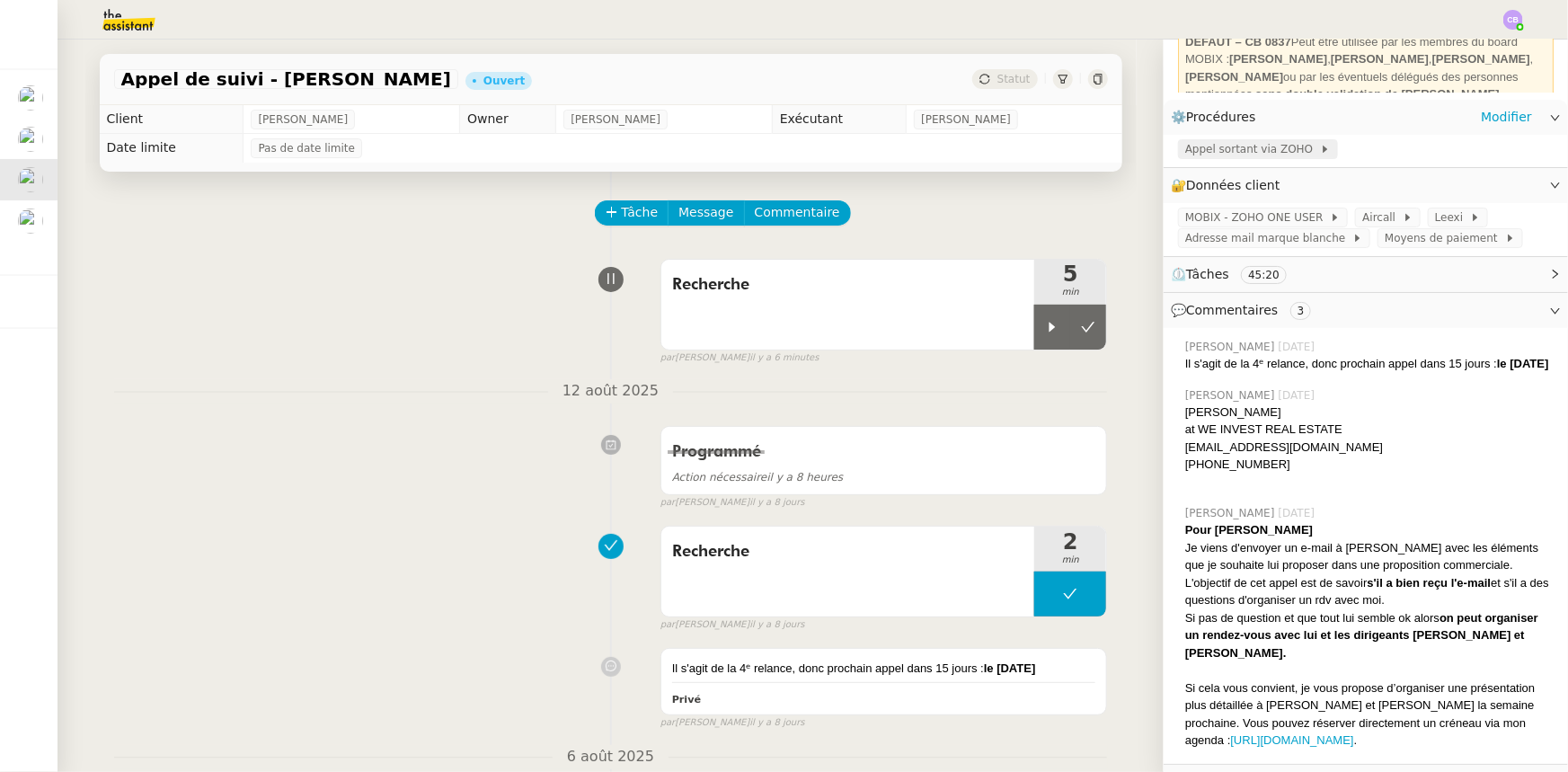
click at [1207, 150] on span "Appel sortant via ZOHO" at bounding box center [1252, 149] width 134 height 18
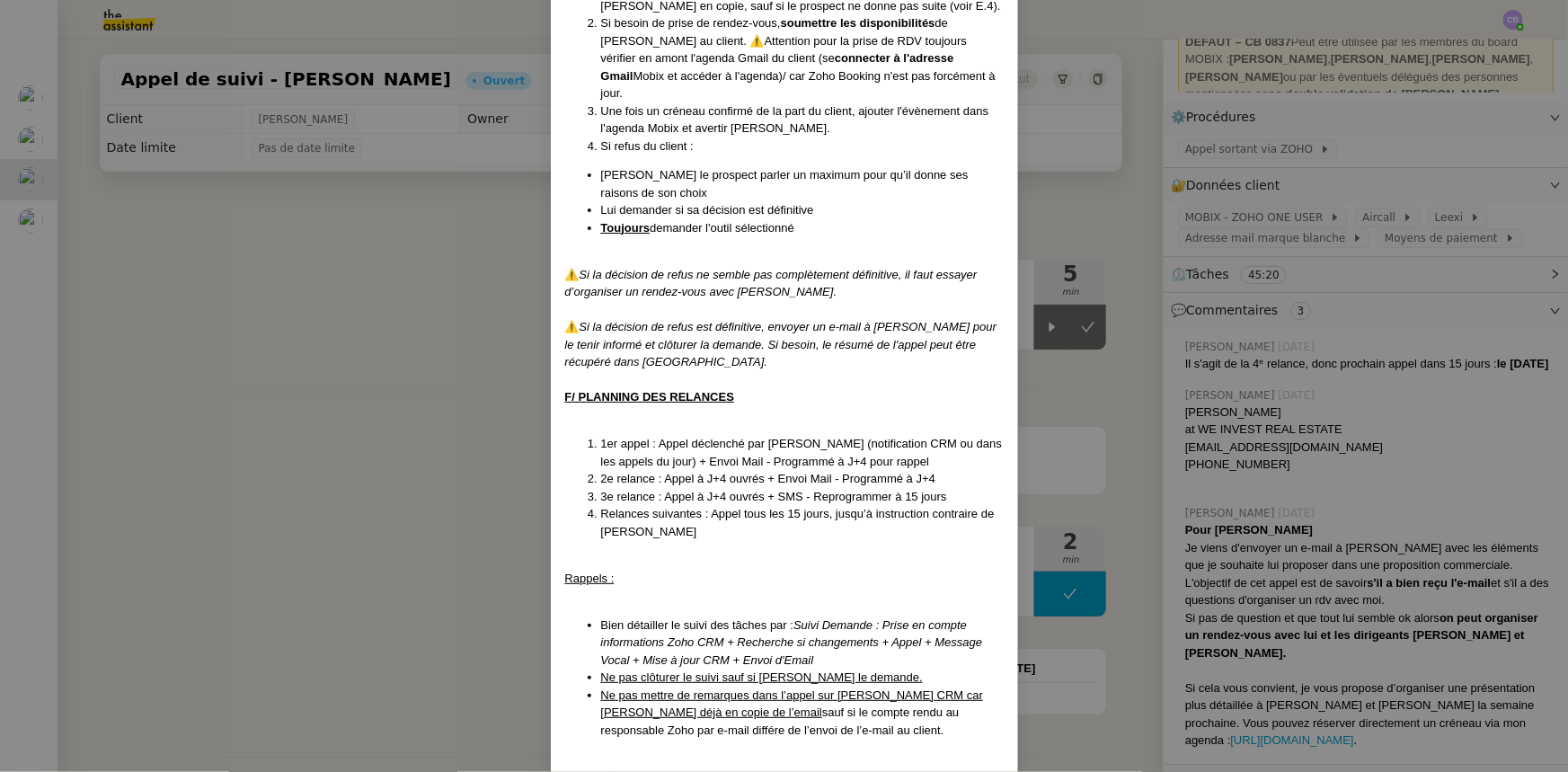
scroll to position [1504, 0]
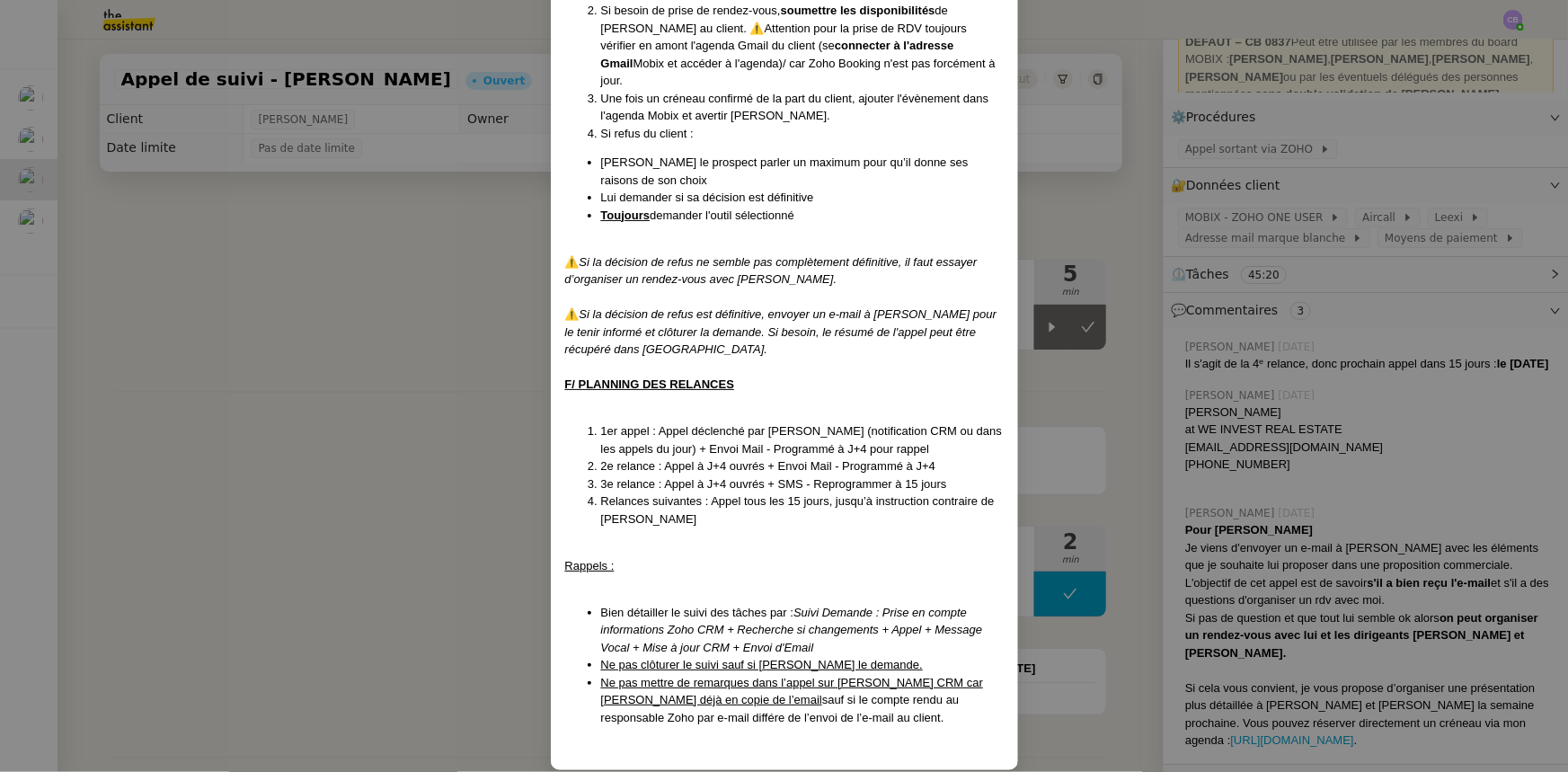
click at [437, 360] on nz-modal-container "Créé le [DATE] MAJ le [DATE] Contexte : Cette procédure s’applique lors du trai…" at bounding box center [784, 386] width 1568 height 772
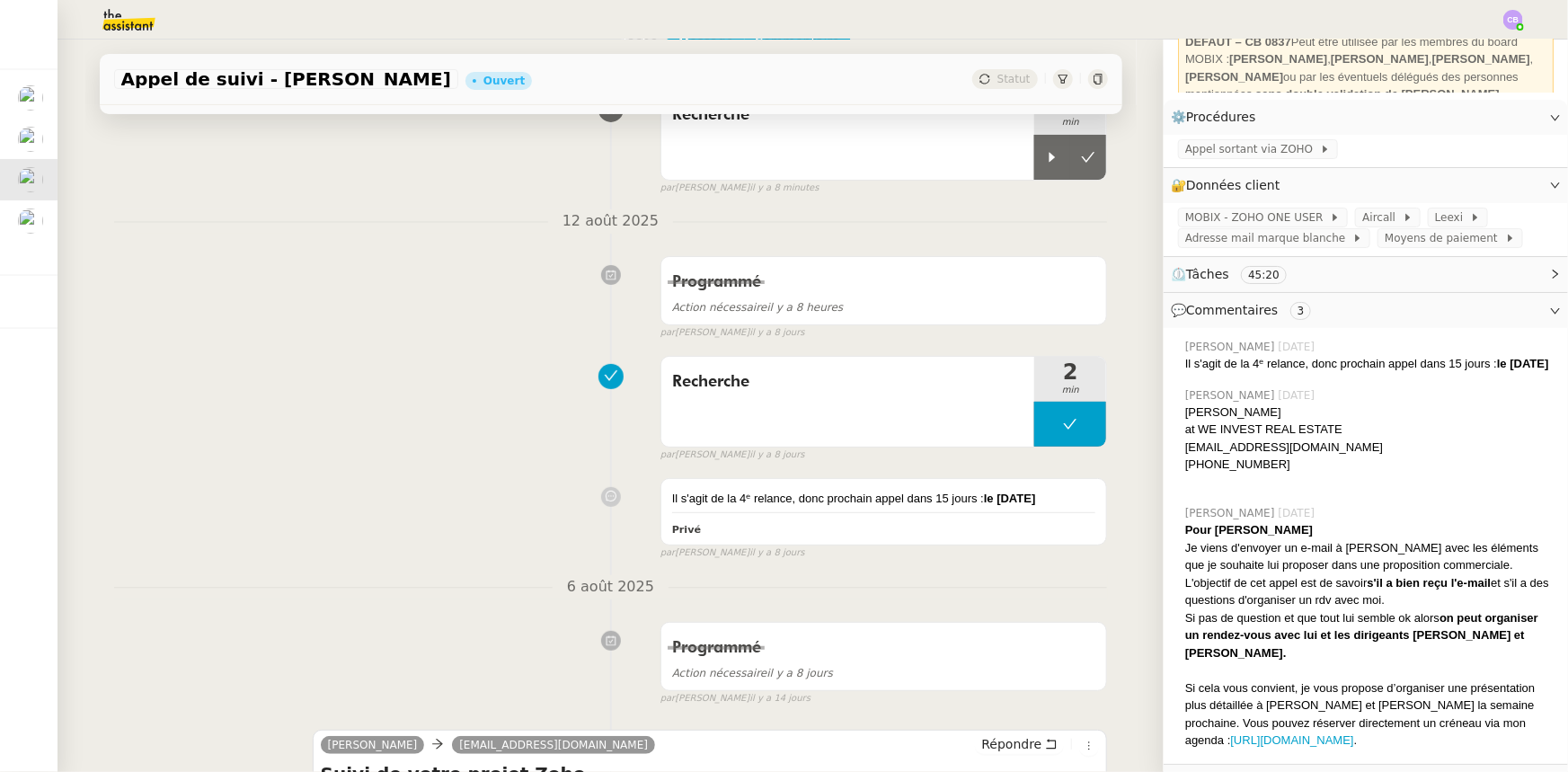
scroll to position [0, 0]
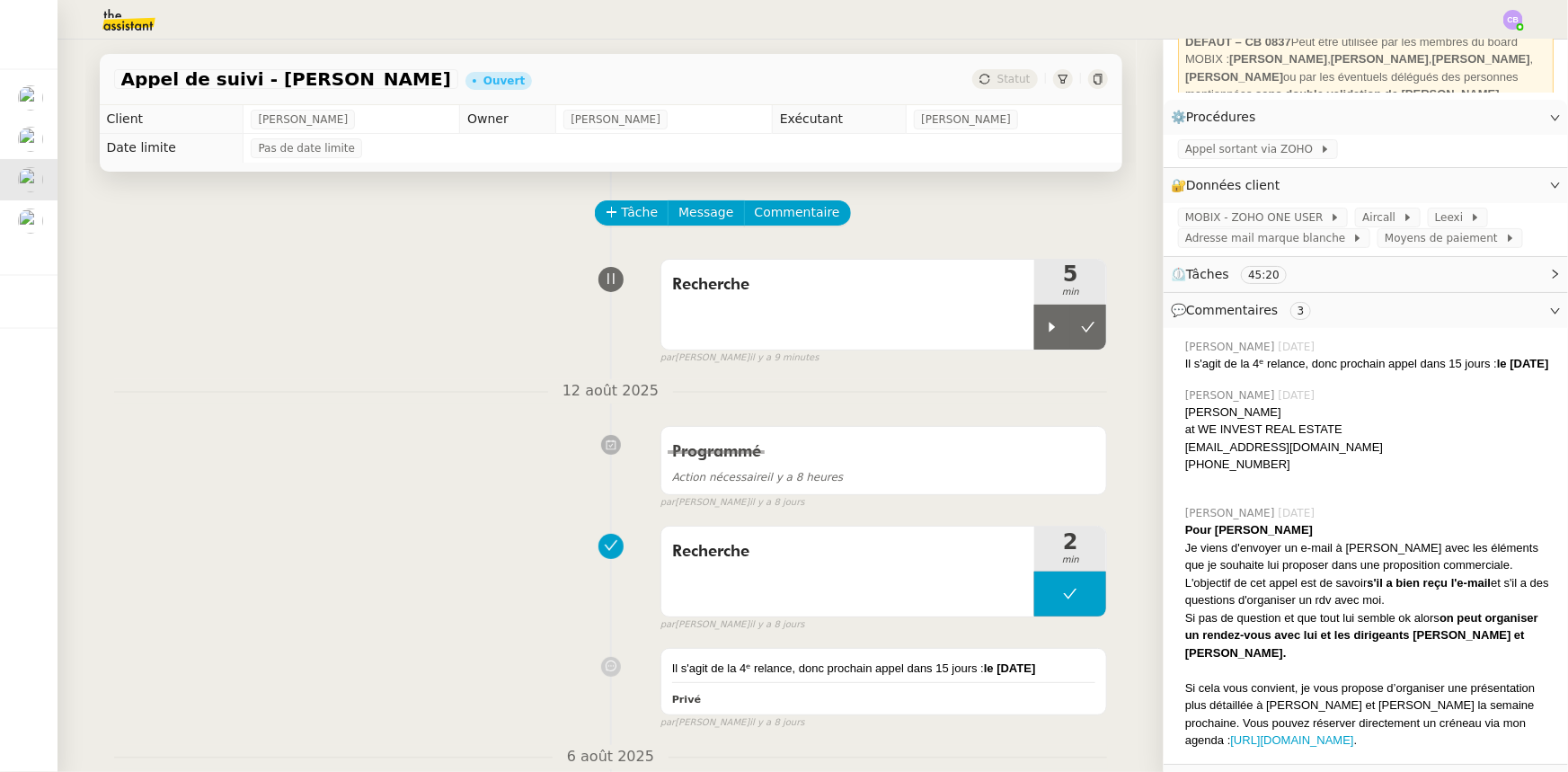
drag, startPoint x: 1026, startPoint y: 334, endPoint x: 1025, endPoint y: 368, distance: 34.0
click at [1034, 334] on div at bounding box center [1052, 327] width 36 height 45
click at [906, 317] on div "Recherche" at bounding box center [848, 305] width 374 height 90
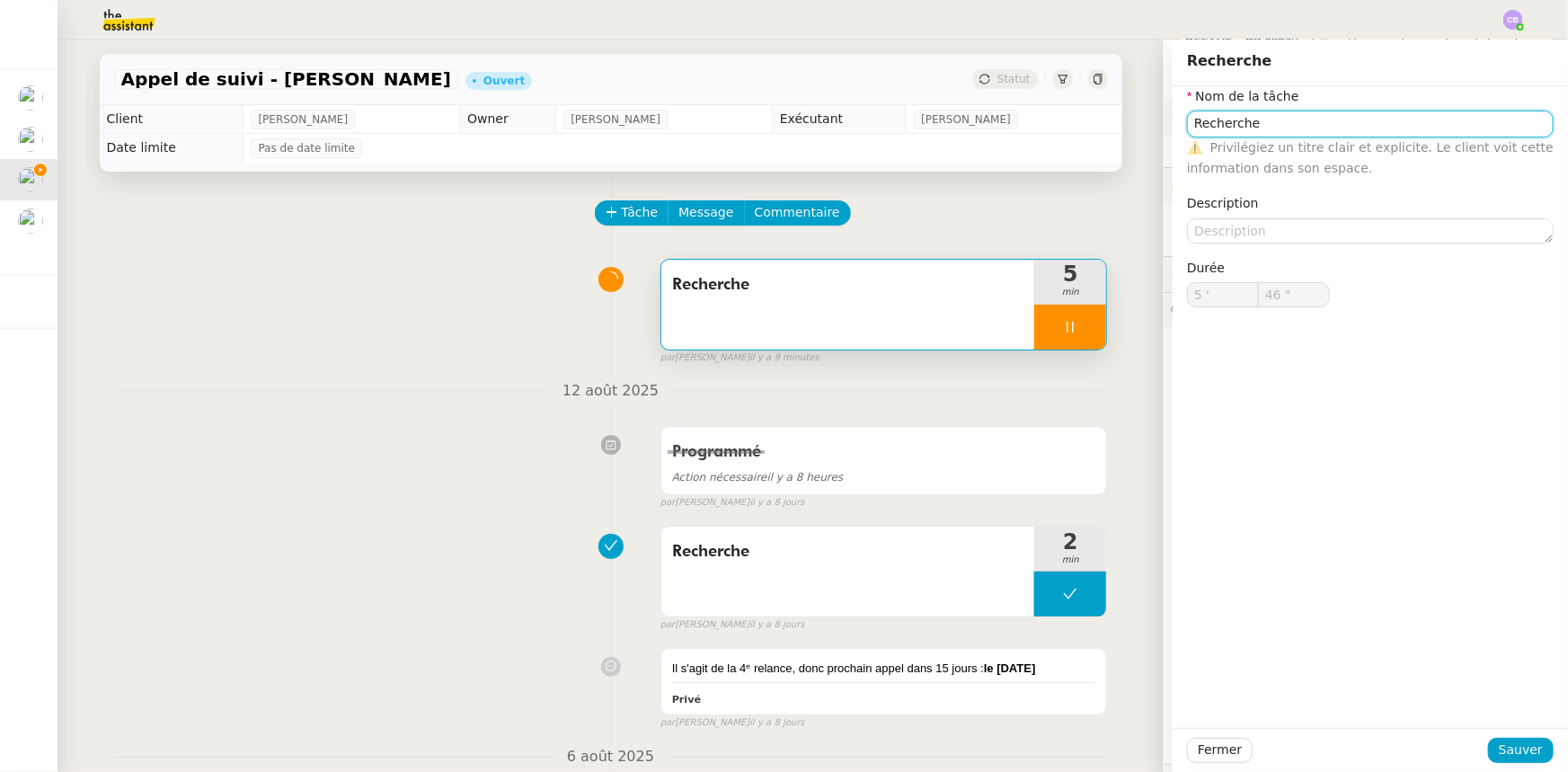
click at [1274, 126] on input "Recherche" at bounding box center [1370, 123] width 366 height 26
type input "47 ""
type input "Recherche +"
type input "48 ""
type input "Recherche + appel"
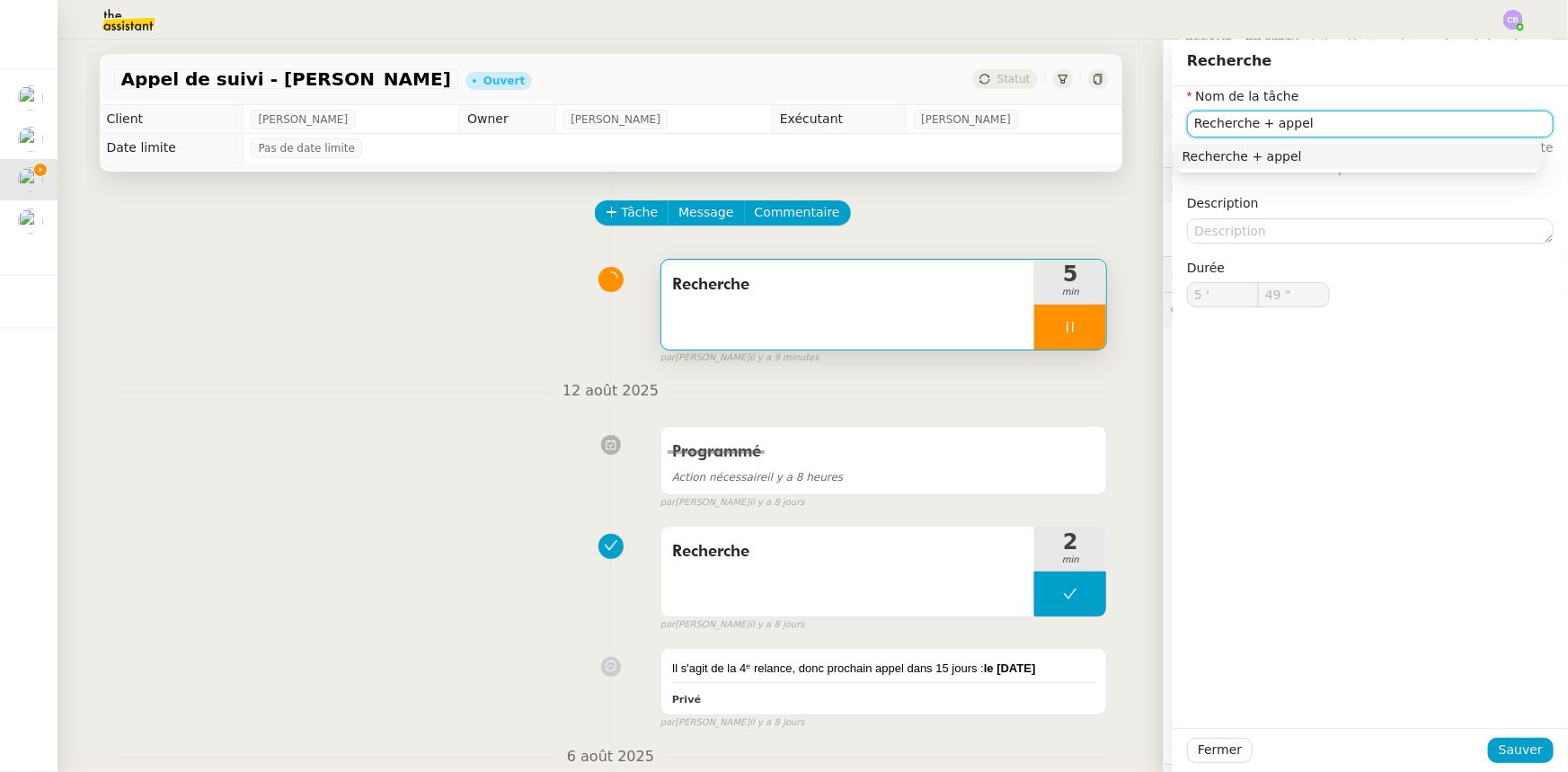
type input "50 ""
type input "Recherche + appel"
click at [1500, 749] on span "Sauver" at bounding box center [1521, 750] width 44 height 20
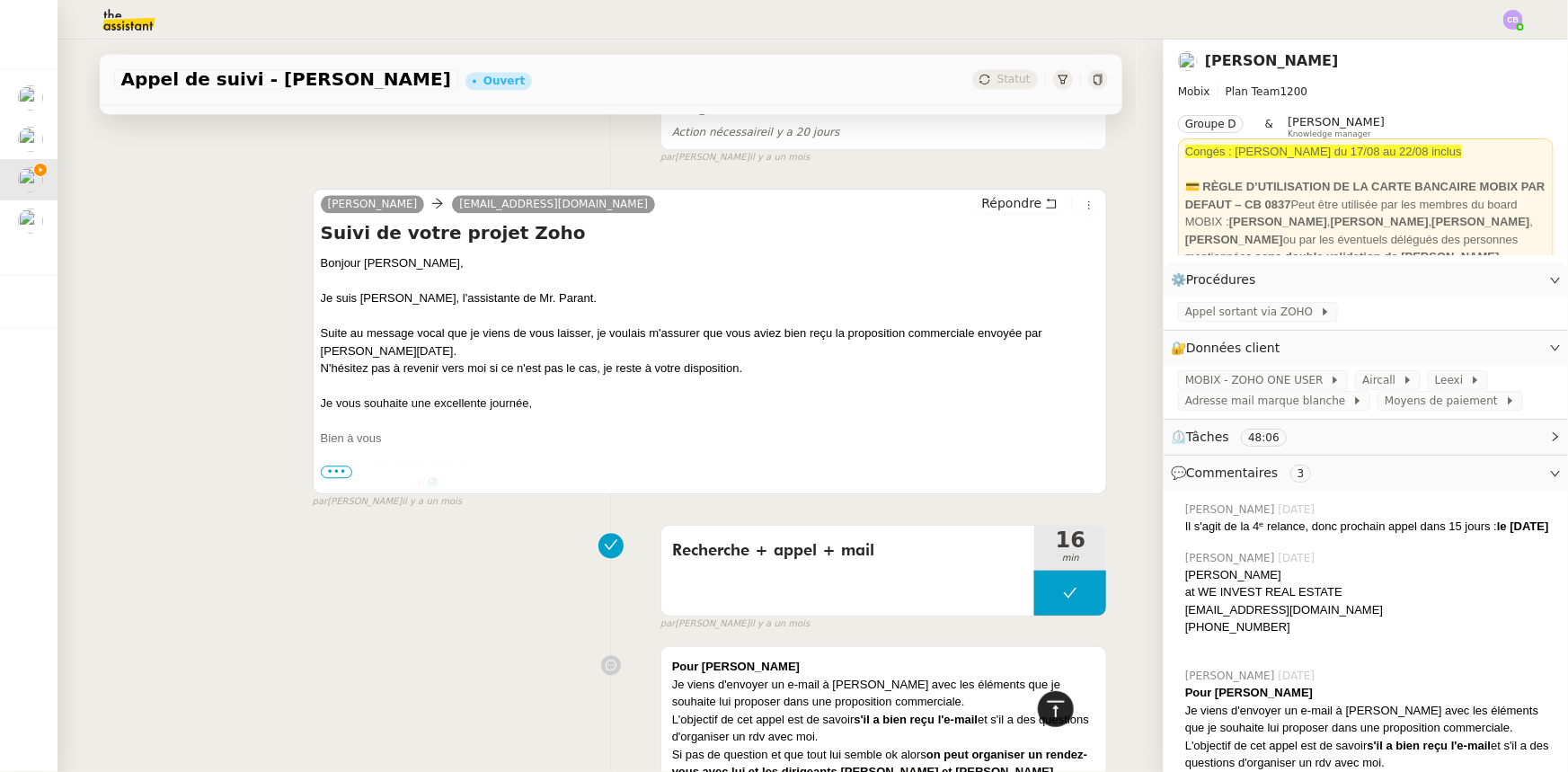
click at [1045, 711] on icon at bounding box center [1055, 709] width 21 height 21
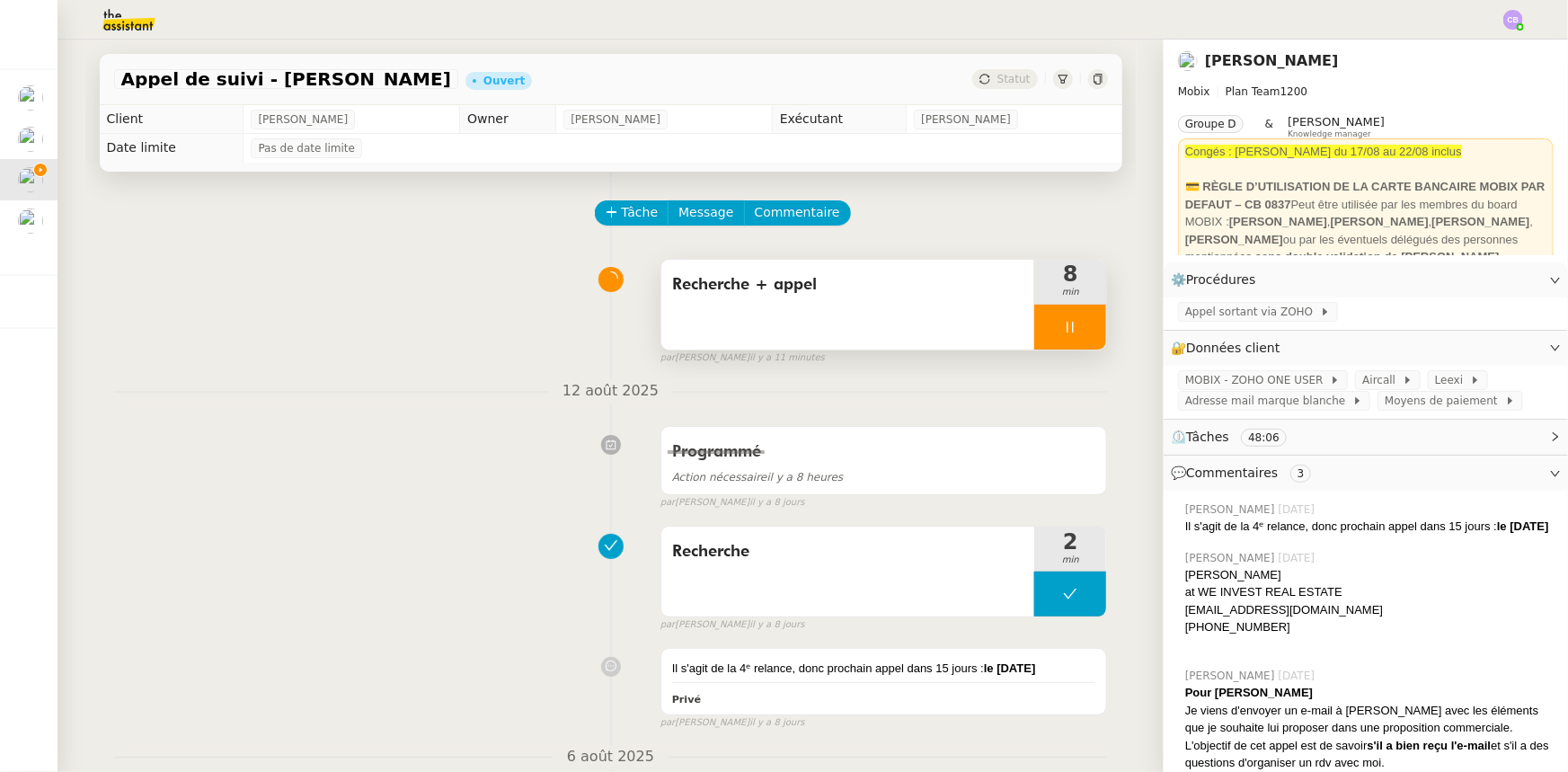
click at [1041, 334] on div at bounding box center [1070, 327] width 72 height 45
click at [1045, 334] on icon at bounding box center [1053, 328] width 15 height 15
drag, startPoint x: 1258, startPoint y: 648, endPoint x: 1180, endPoint y: 648, distance: 78.0
click at [1185, 636] on div "[PHONE_NUMBER]" at bounding box center [1369, 628] width 368 height 18
copy div "32498793864"
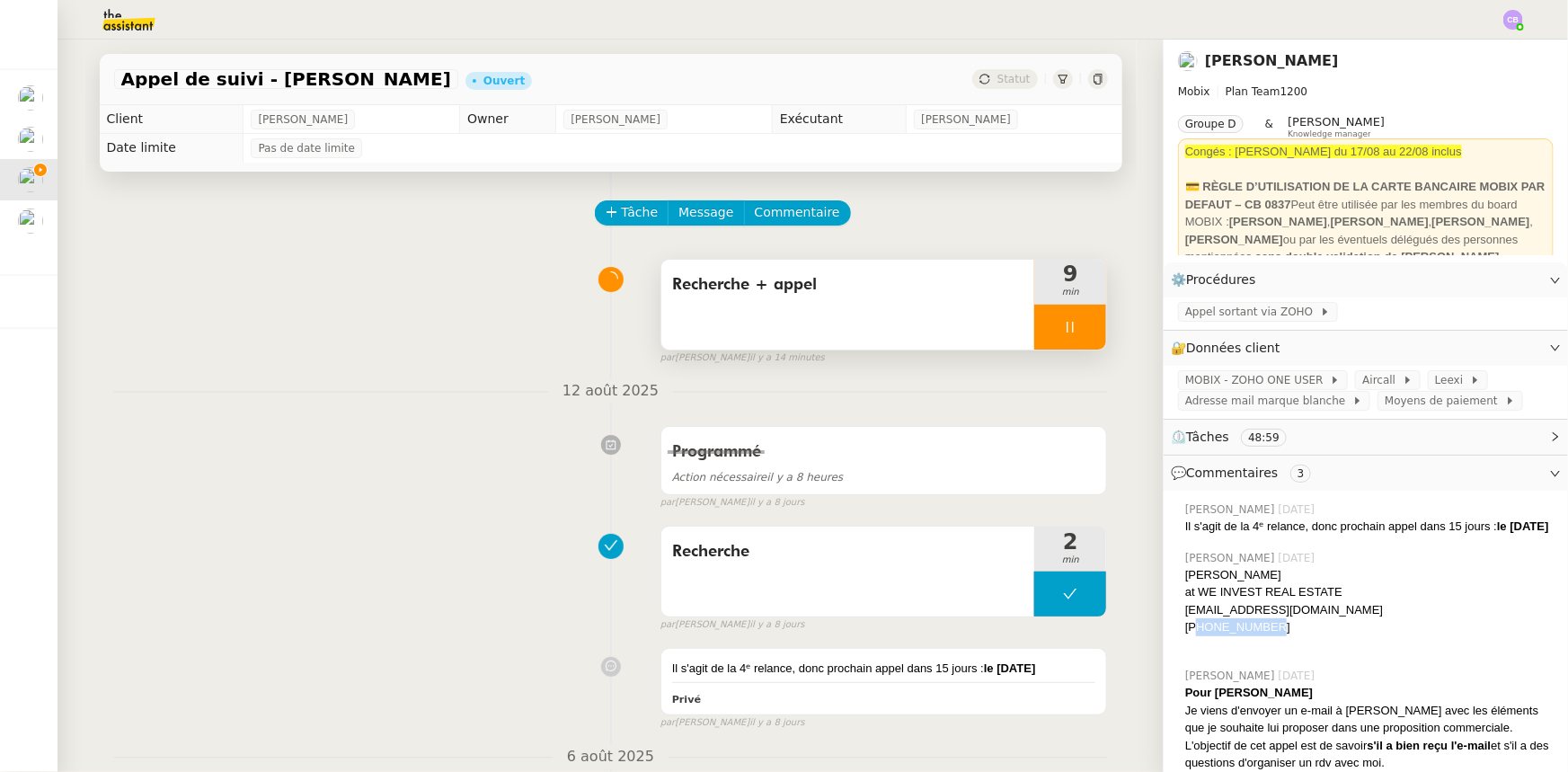
click at [844, 340] on div "Recherche + appel" at bounding box center [848, 305] width 374 height 90
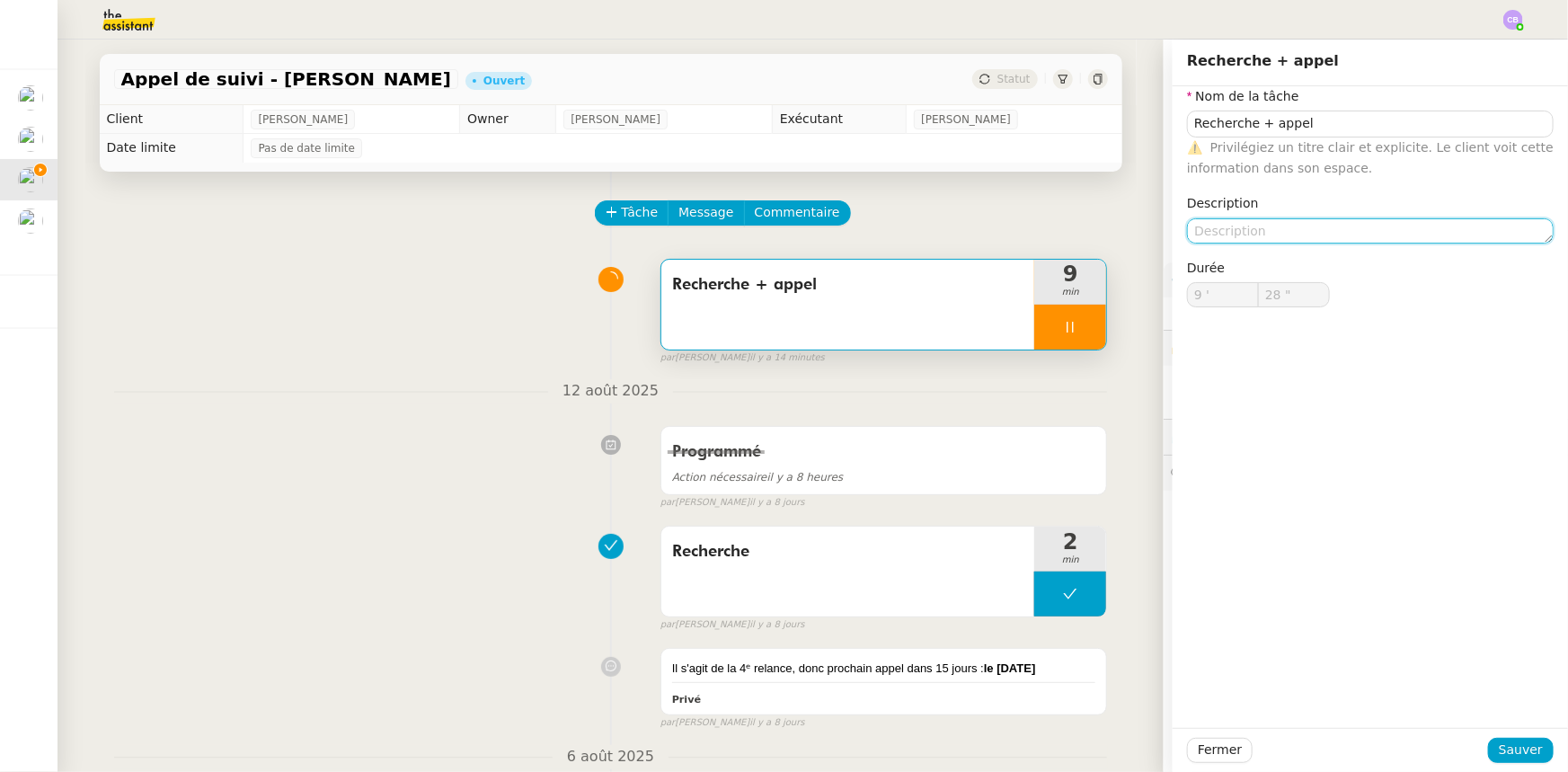
click at [1225, 233] on textarea at bounding box center [1370, 230] width 366 height 25
type input "29 ""
type textarea "pa"
type input "30 ""
type textarea "pas de ré"
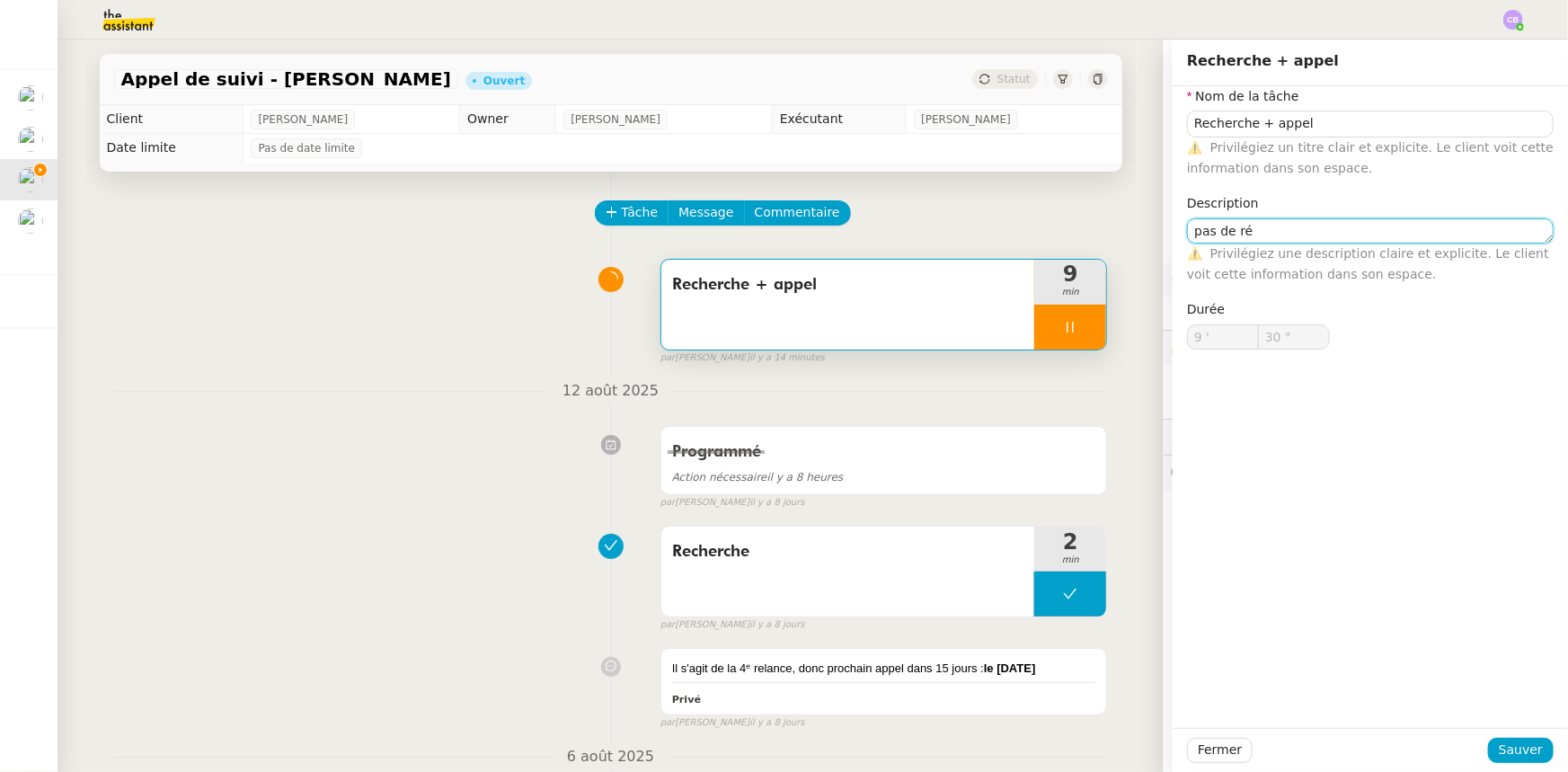
type input "31 ""
type textarea "pas de réponse"
type input "32 ""
type textarea "pas de réponse, rap"
type input "33 ""
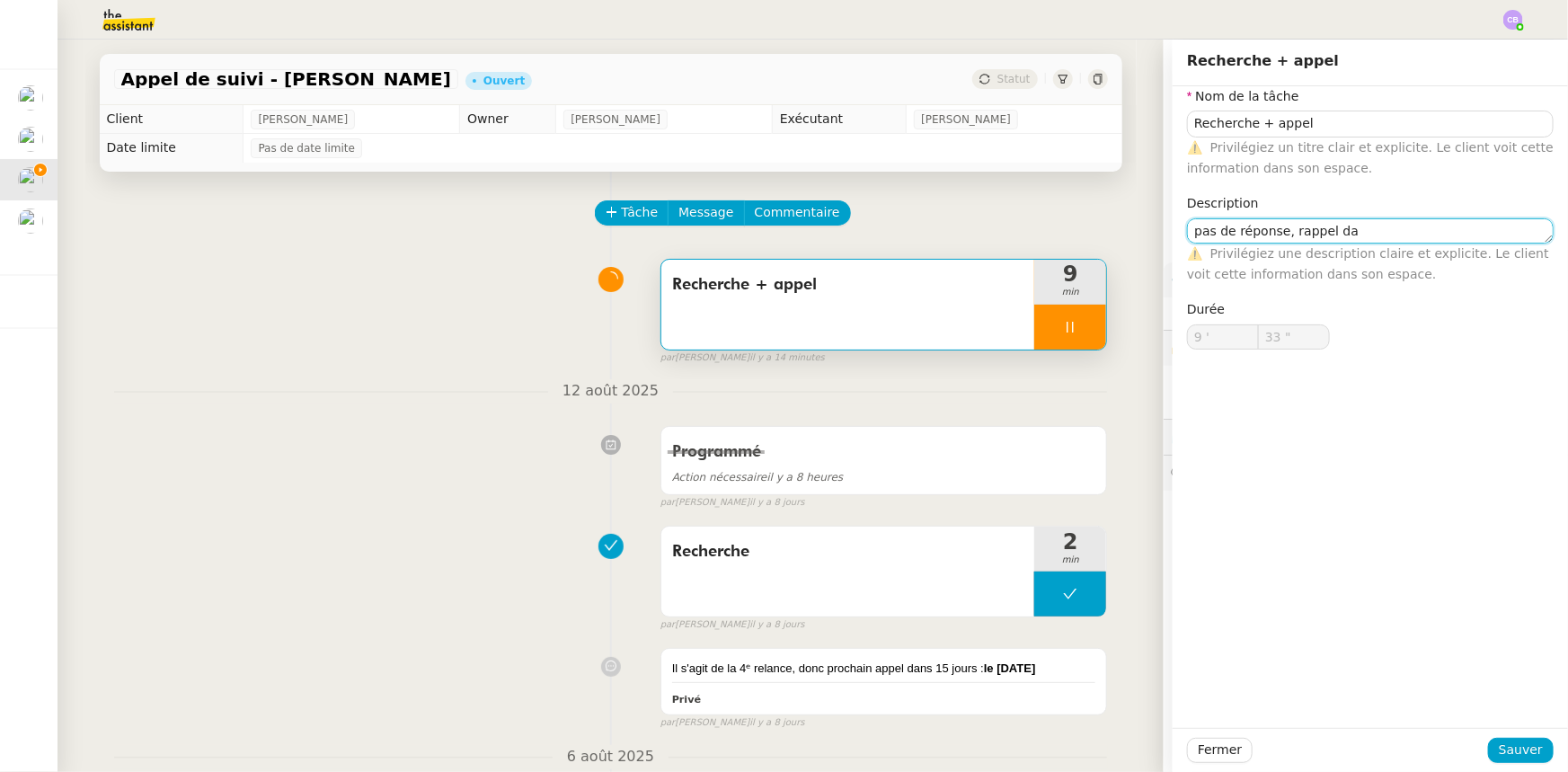
type textarea "pas de réponse, rappel dan"
type input "34 ""
type textarea "pas de réponse, rappel dans 15"
type input "35 ""
type textarea "pas de réponse, rappel dans 15 jours"
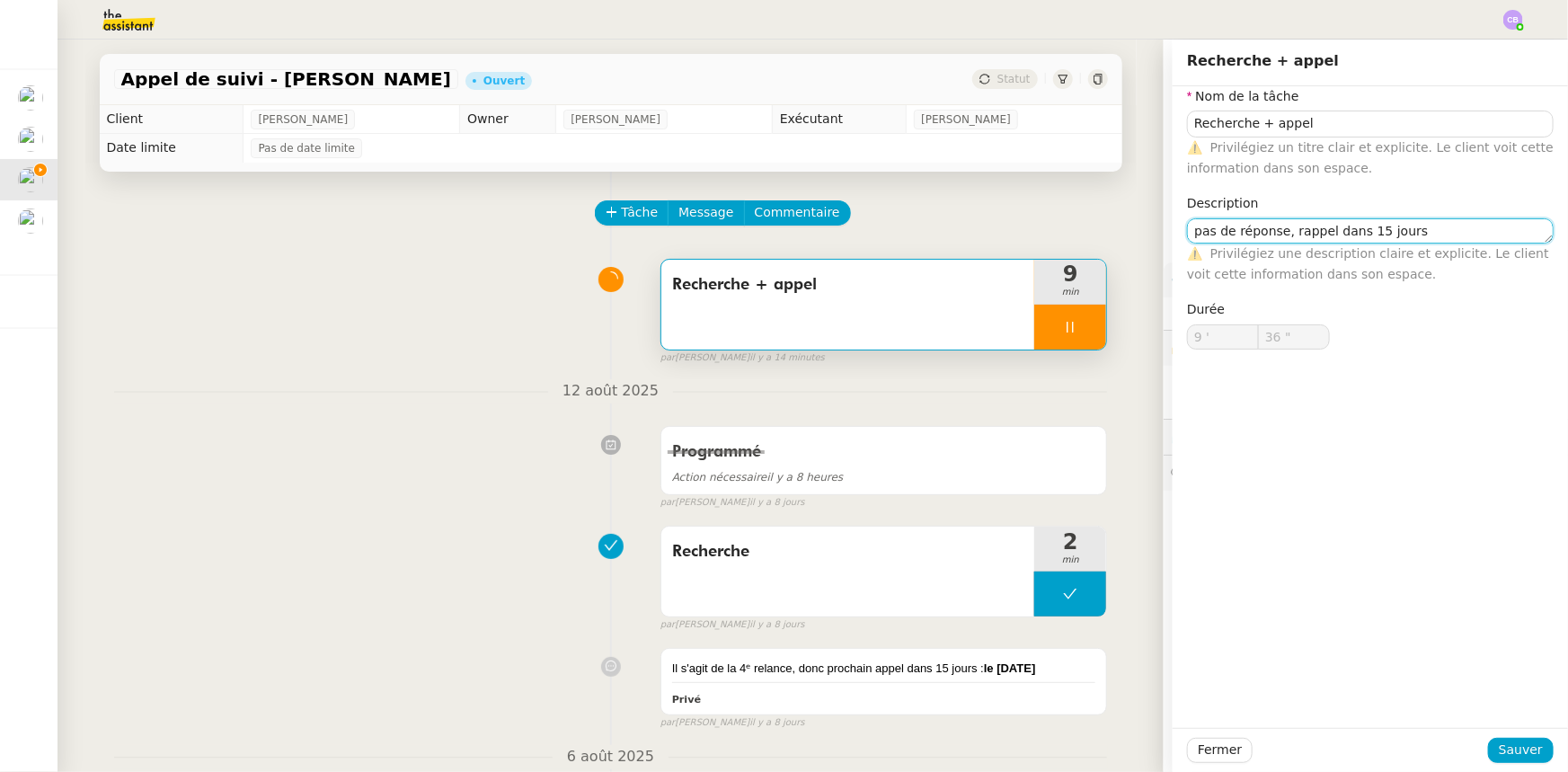
type input "37 ""
type textarea "pas de réponse, rappel dans 15 jours"
click at [1492, 751] on button "Sauver" at bounding box center [1520, 750] width 65 height 25
type input "38 ""
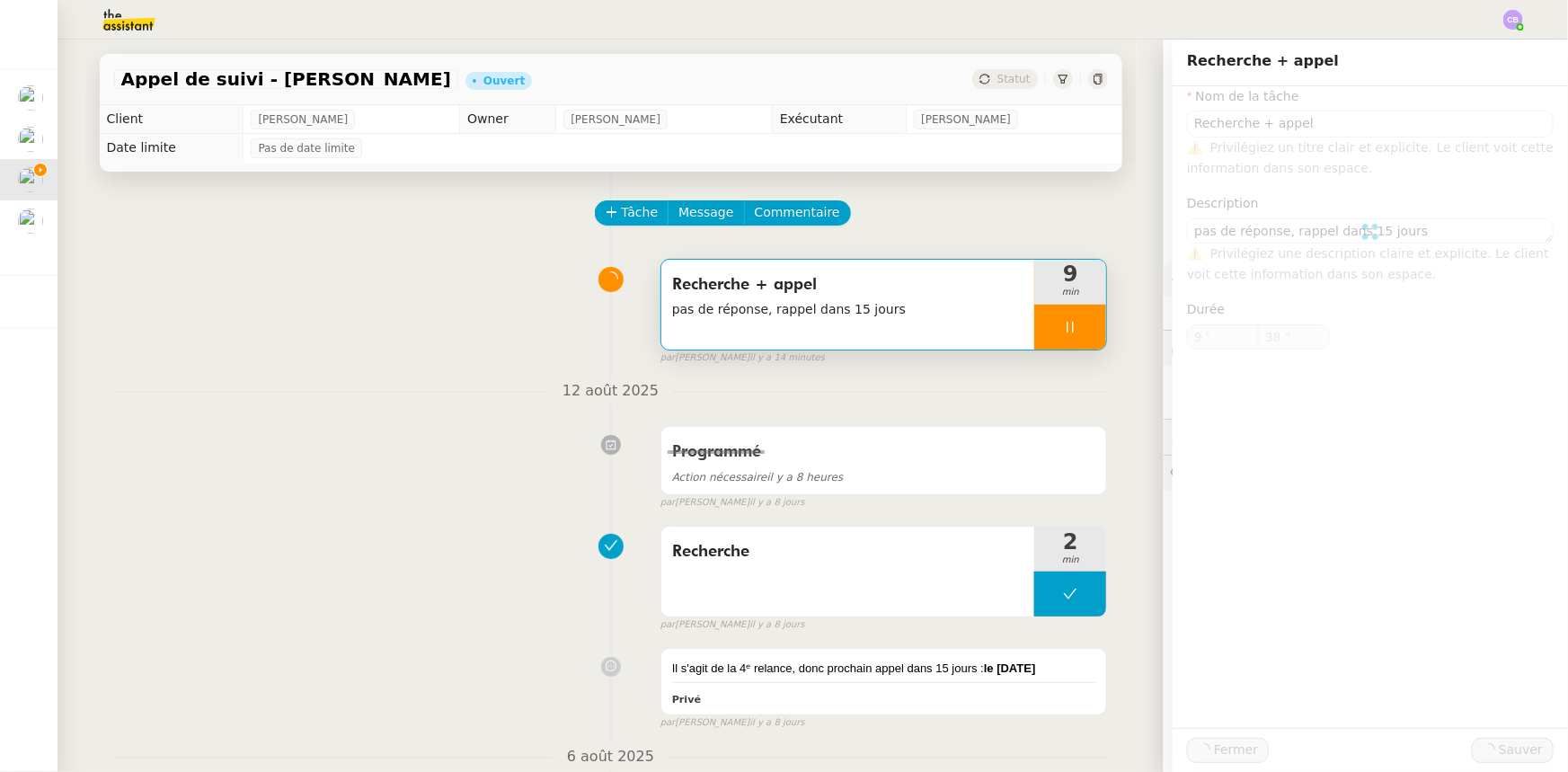
type input "Recherche + appel"
type textarea "pas de réponse, rappel dans 15 jours"
type input "9 '"
type input "38 ""
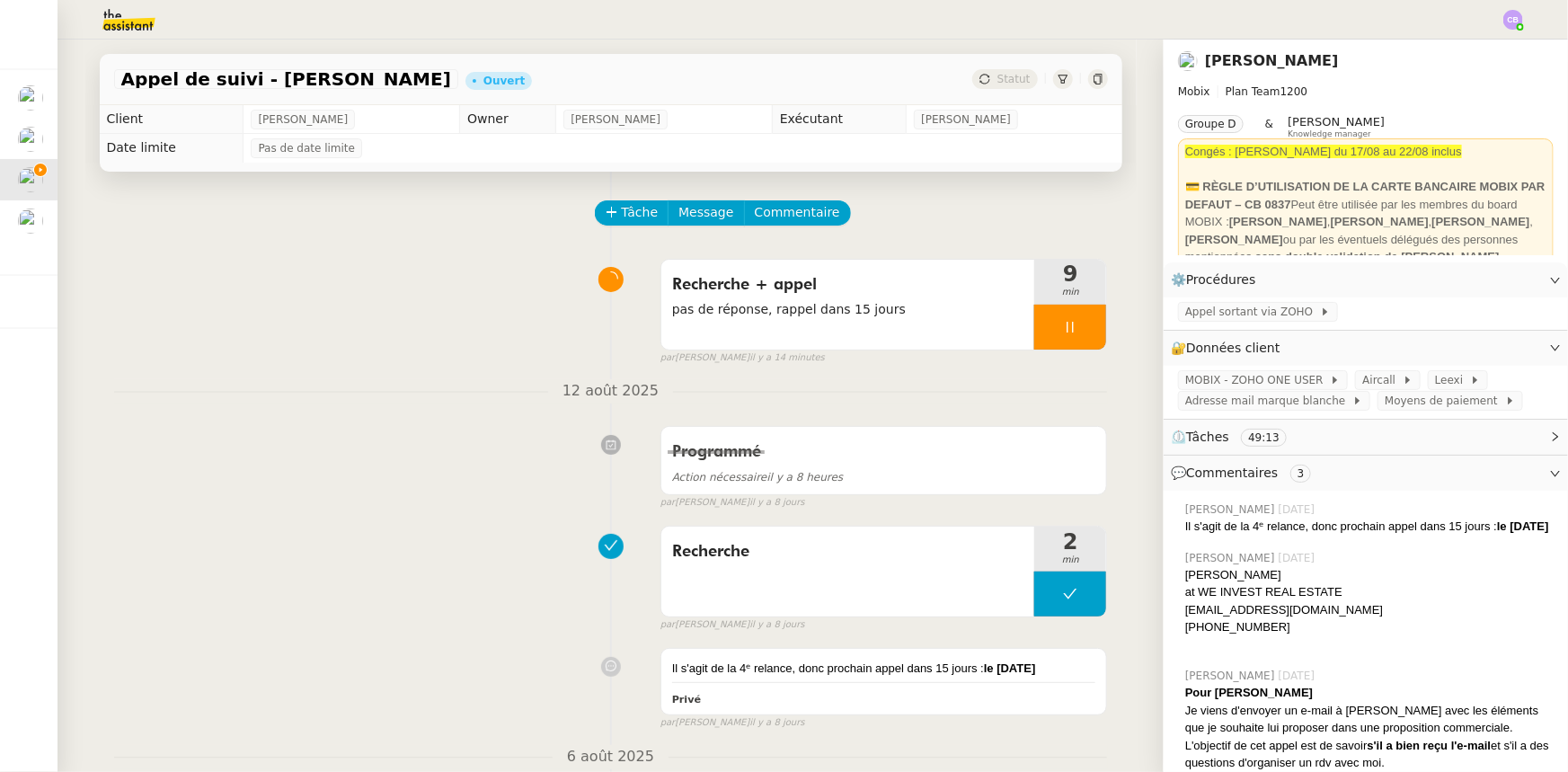
click at [1034, 331] on div at bounding box center [1070, 327] width 72 height 45
click at [1072, 337] on button at bounding box center [1088, 327] width 36 height 45
click at [1216, 318] on span "Appel sortant via ZOHO" at bounding box center [1252, 312] width 134 height 18
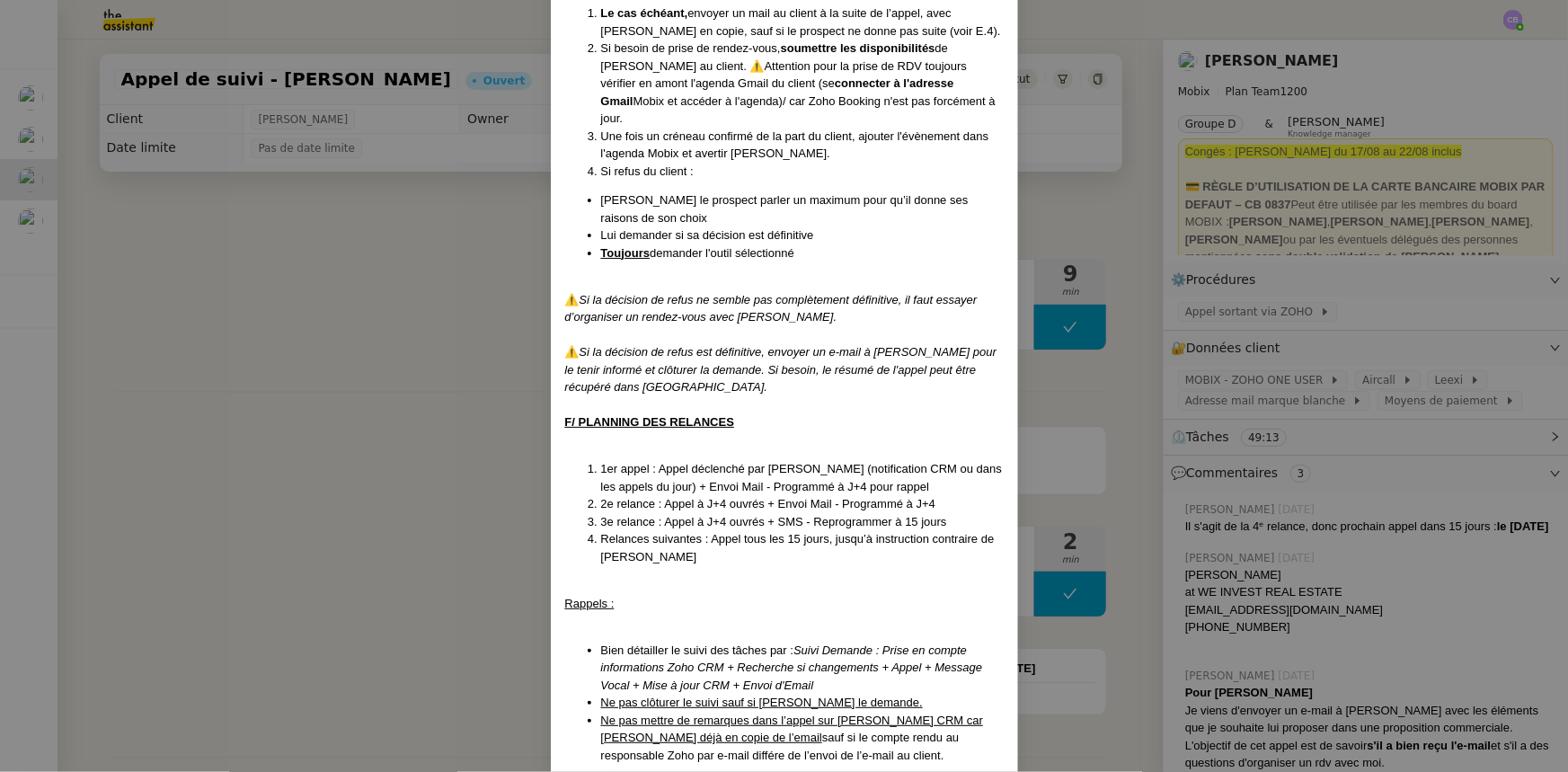
scroll to position [1470, 0]
click at [435, 388] on nz-modal-container "Créé le [DATE] MAJ le [DATE] Contexte : Cette procédure s’applique lors du trai…" at bounding box center [784, 386] width 1568 height 772
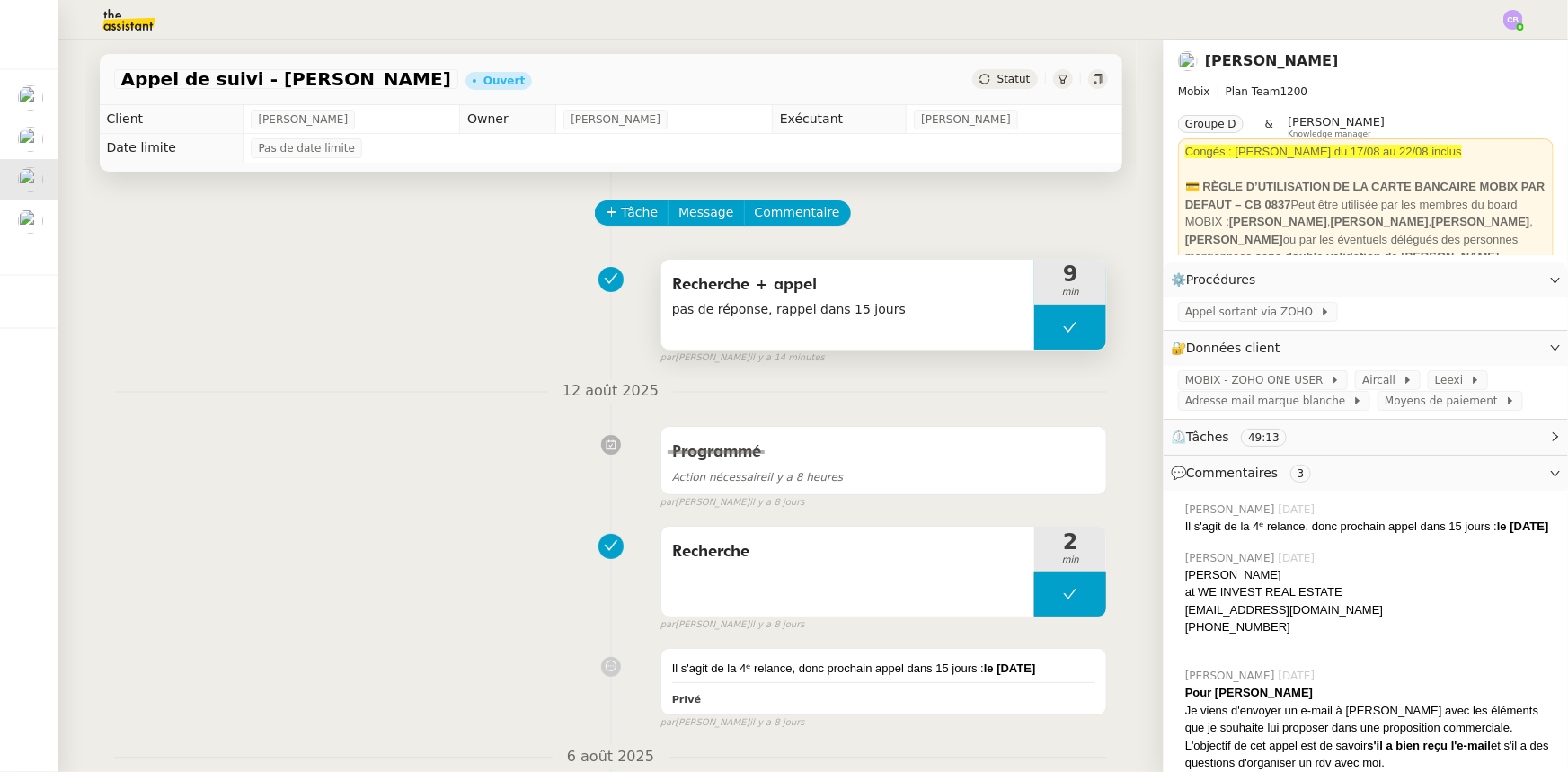
click at [1034, 332] on button at bounding box center [1070, 327] width 72 height 45
click at [1045, 330] on icon at bounding box center [1053, 328] width 15 height 15
click at [1036, 333] on div at bounding box center [1070, 327] width 72 height 45
click at [1083, 341] on button at bounding box center [1088, 327] width 36 height 45
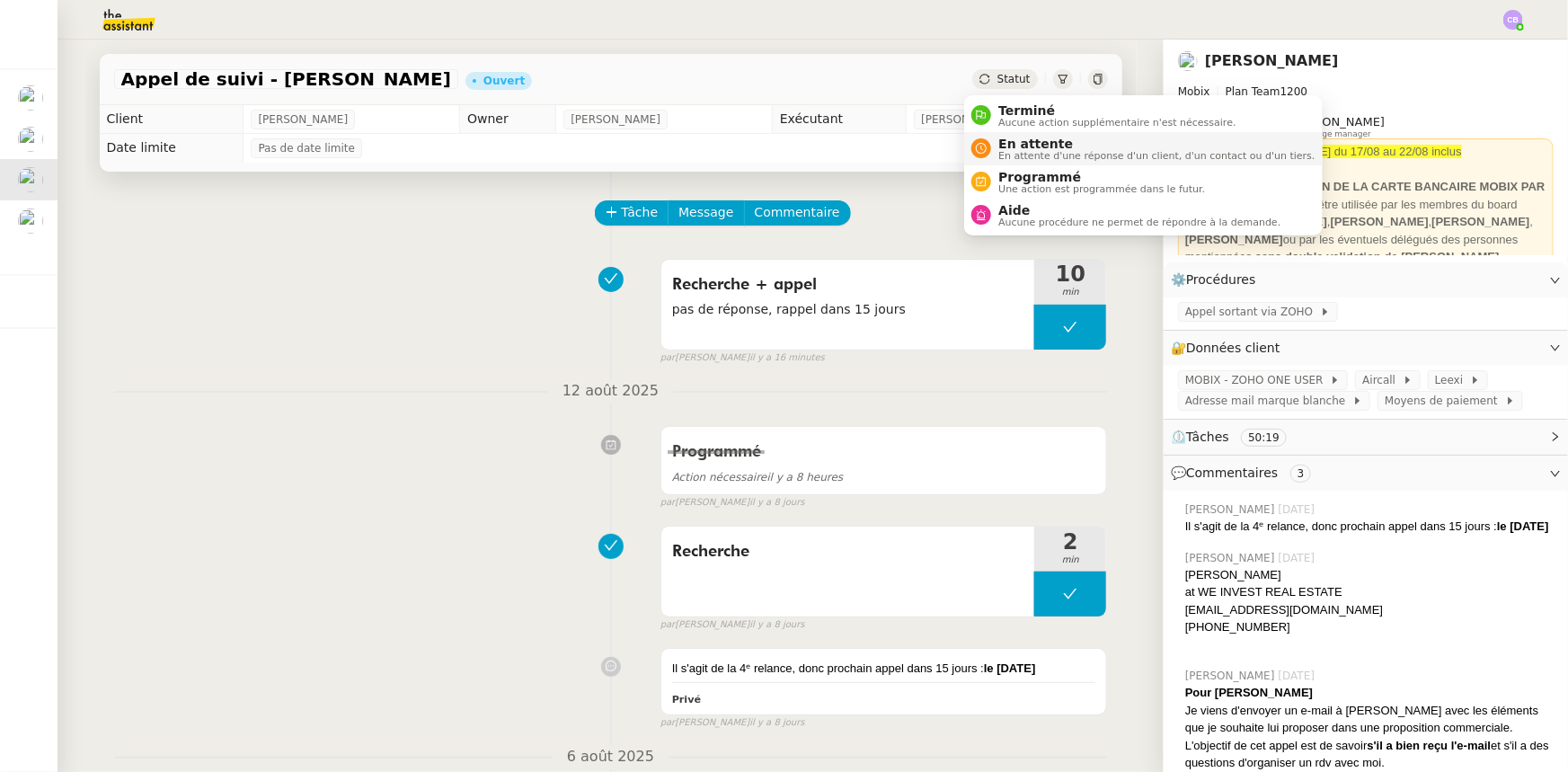
click at [1032, 144] on span "En attente" at bounding box center [1157, 144] width 317 height 15
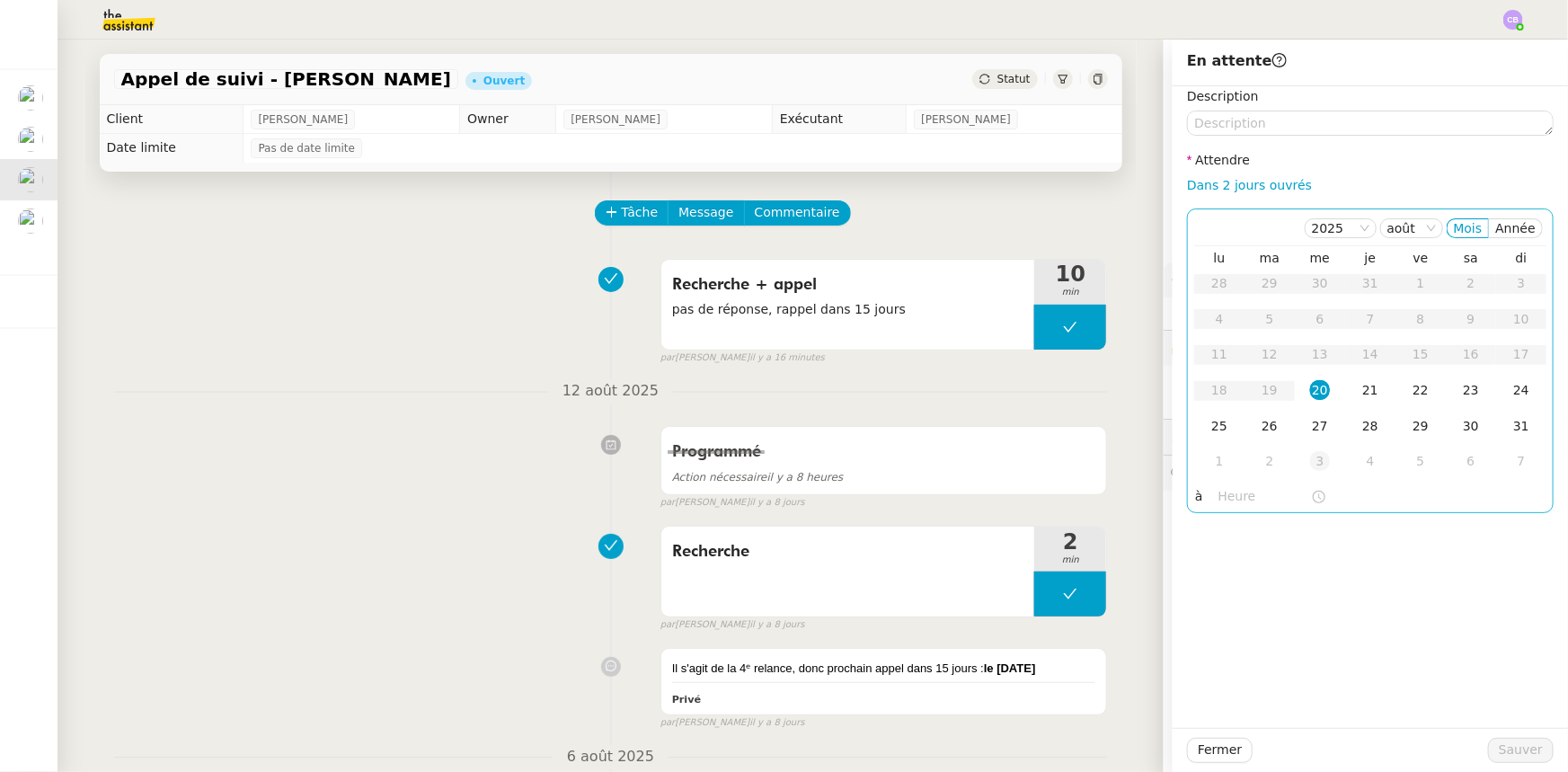
click at [1310, 464] on div "3" at bounding box center [1320, 460] width 19 height 19
click at [1227, 500] on input "text" at bounding box center [1264, 496] width 93 height 20
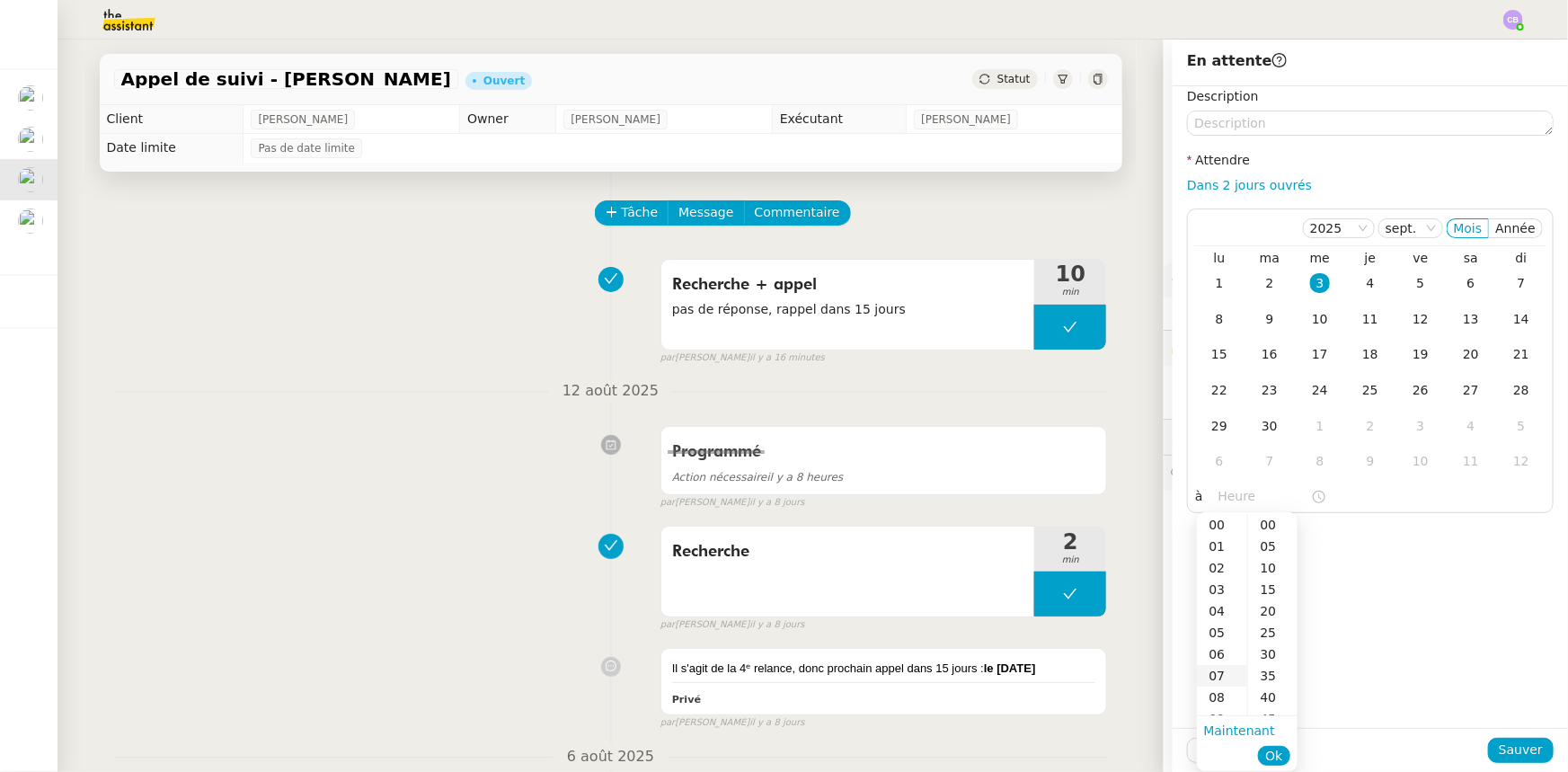
click at [1219, 674] on div "07" at bounding box center [1222, 675] width 51 height 21
click at [1267, 525] on div "00" at bounding box center [1274, 524] width 50 height 21
type input "07:00"
click at [1276, 754] on span "Ok" at bounding box center [1274, 756] width 17 height 18
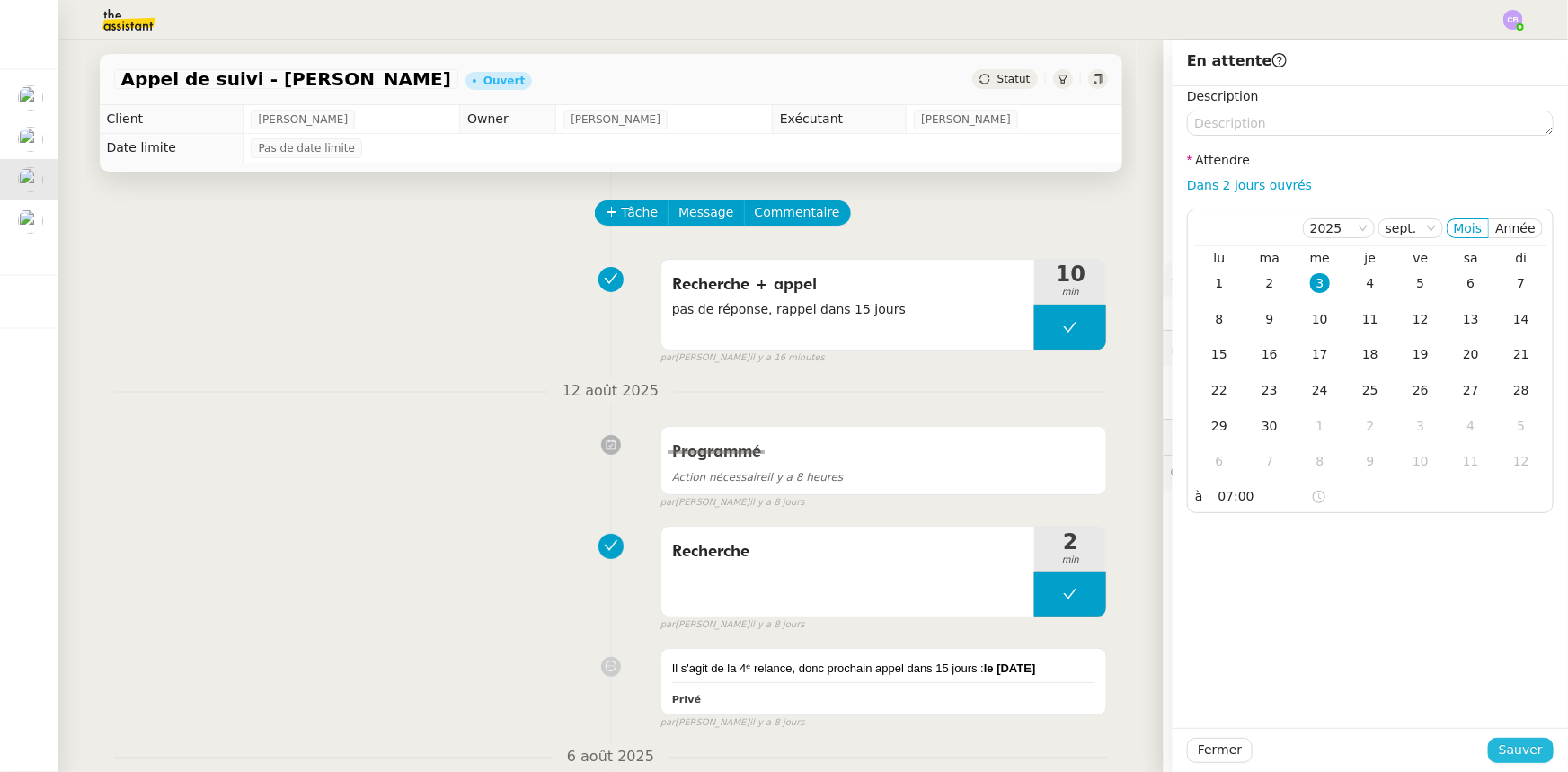
click at [1510, 746] on span "Sauver" at bounding box center [1521, 750] width 44 height 20
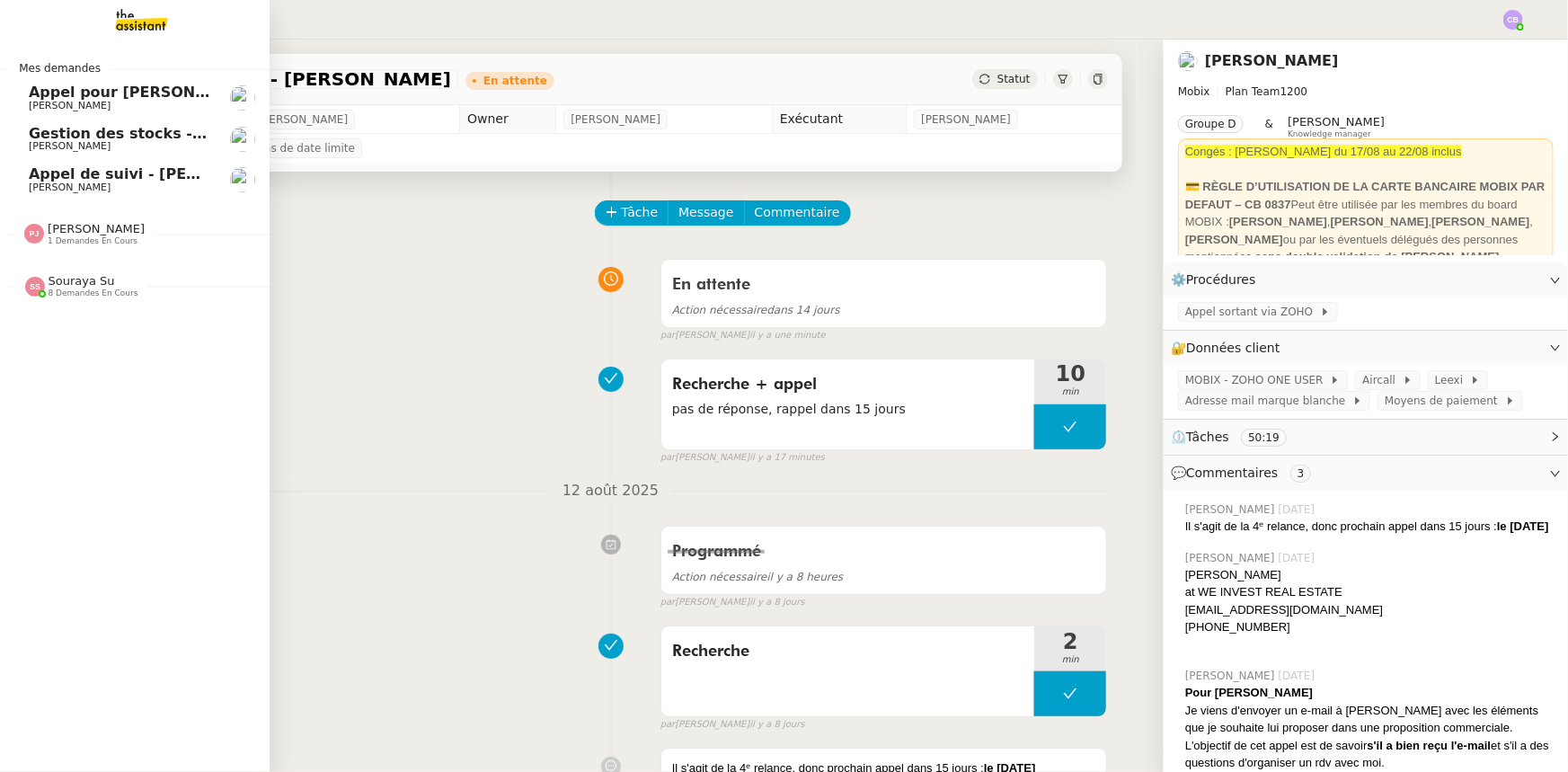
click at [100, 176] on span "Appel de suivi - [PERSON_NAME]" at bounding box center [160, 174] width 264 height 17
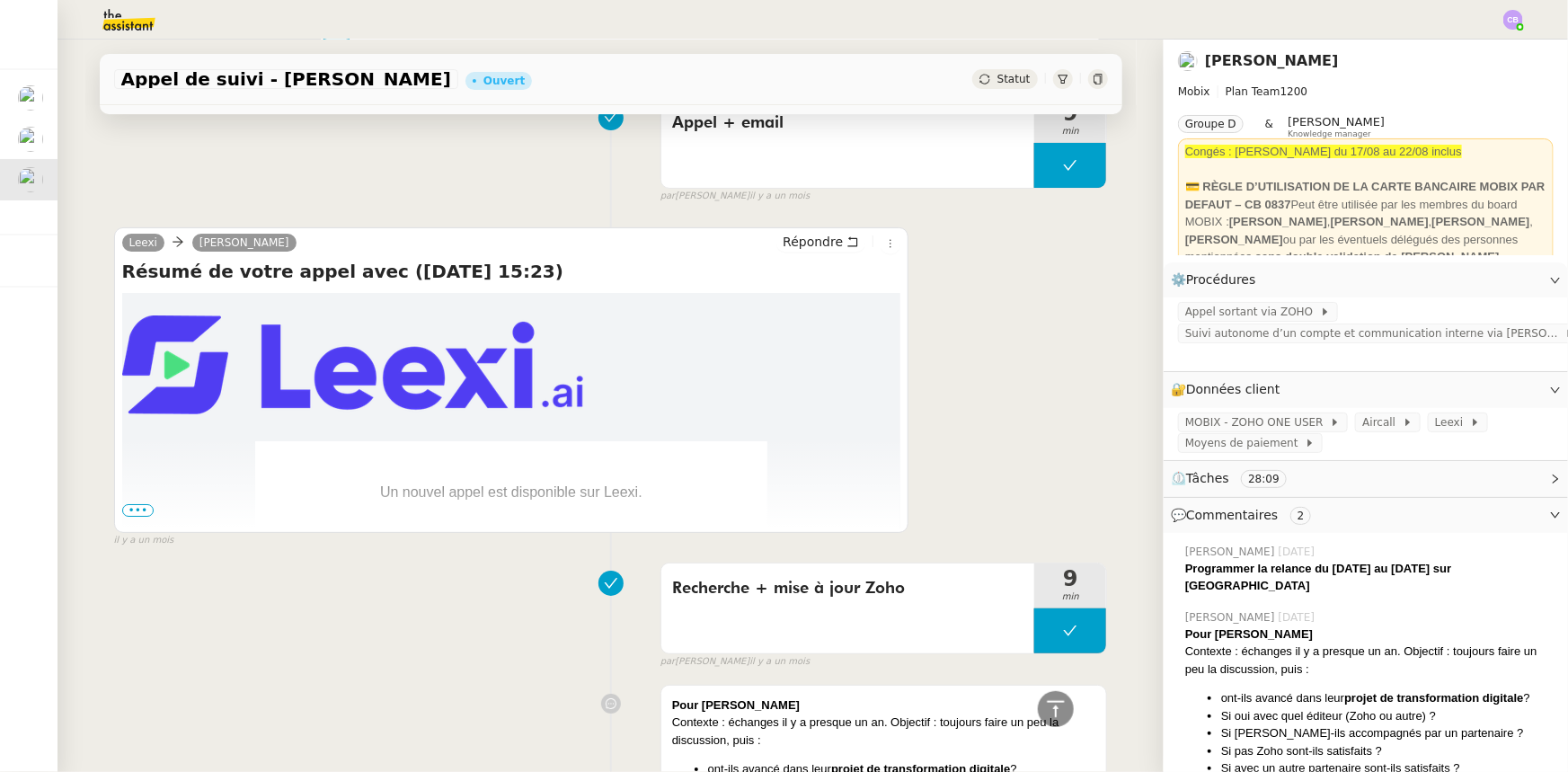
scroll to position [3082, 0]
click at [144, 513] on span "•••" at bounding box center [138, 512] width 32 height 13
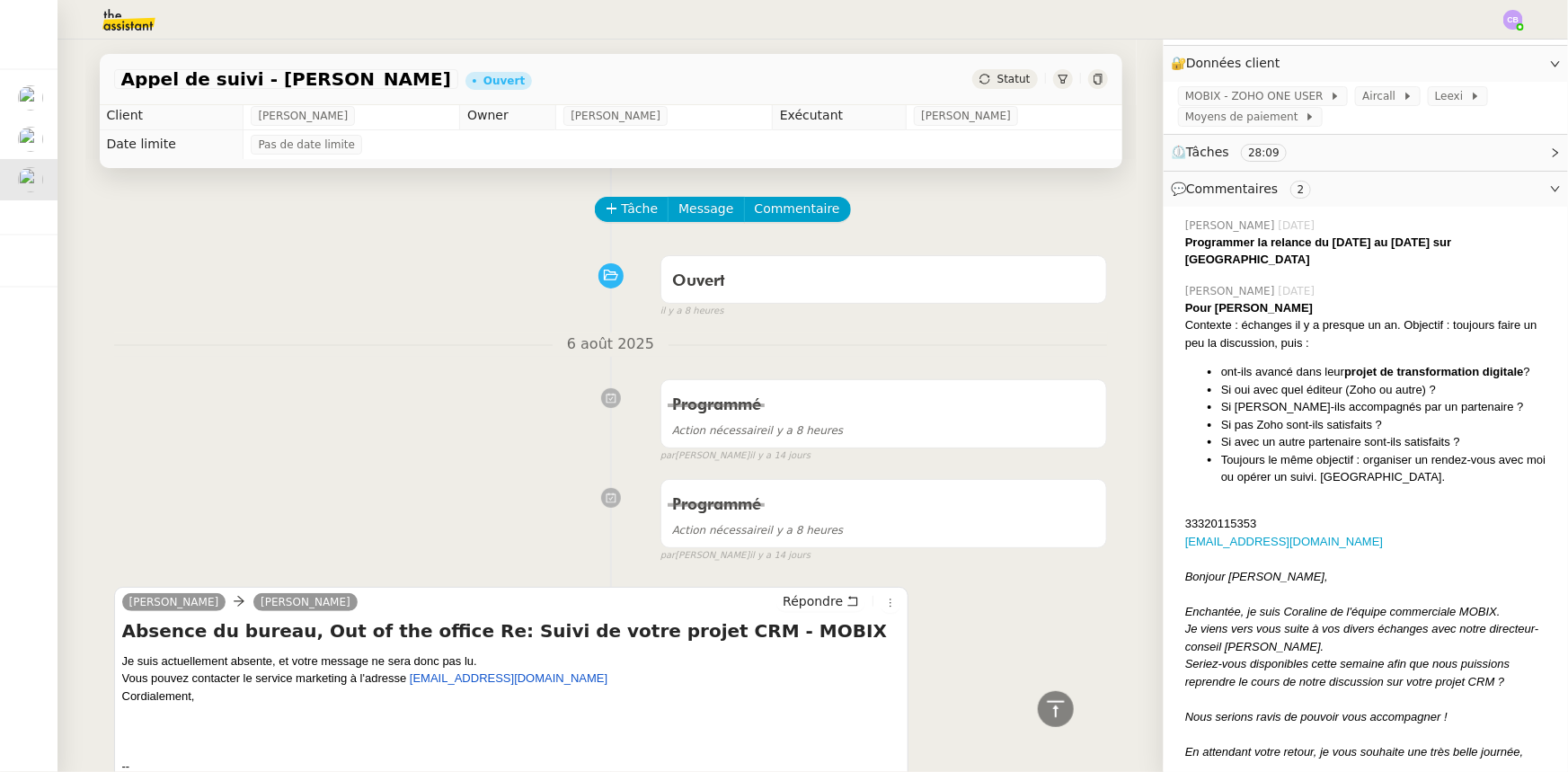
scroll to position [0, 0]
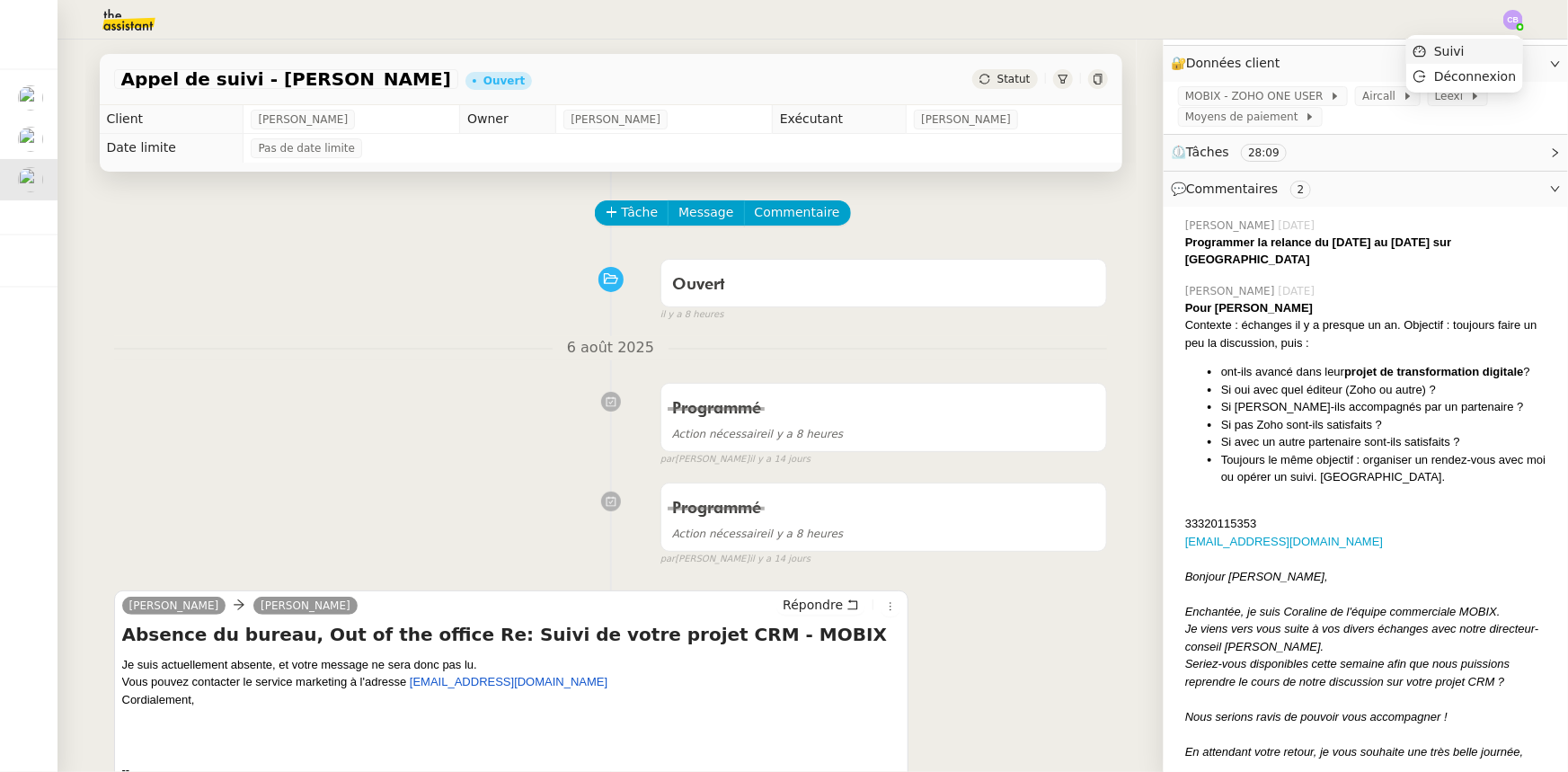
click at [1482, 52] on li "Suivi" at bounding box center [1464, 51] width 117 height 25
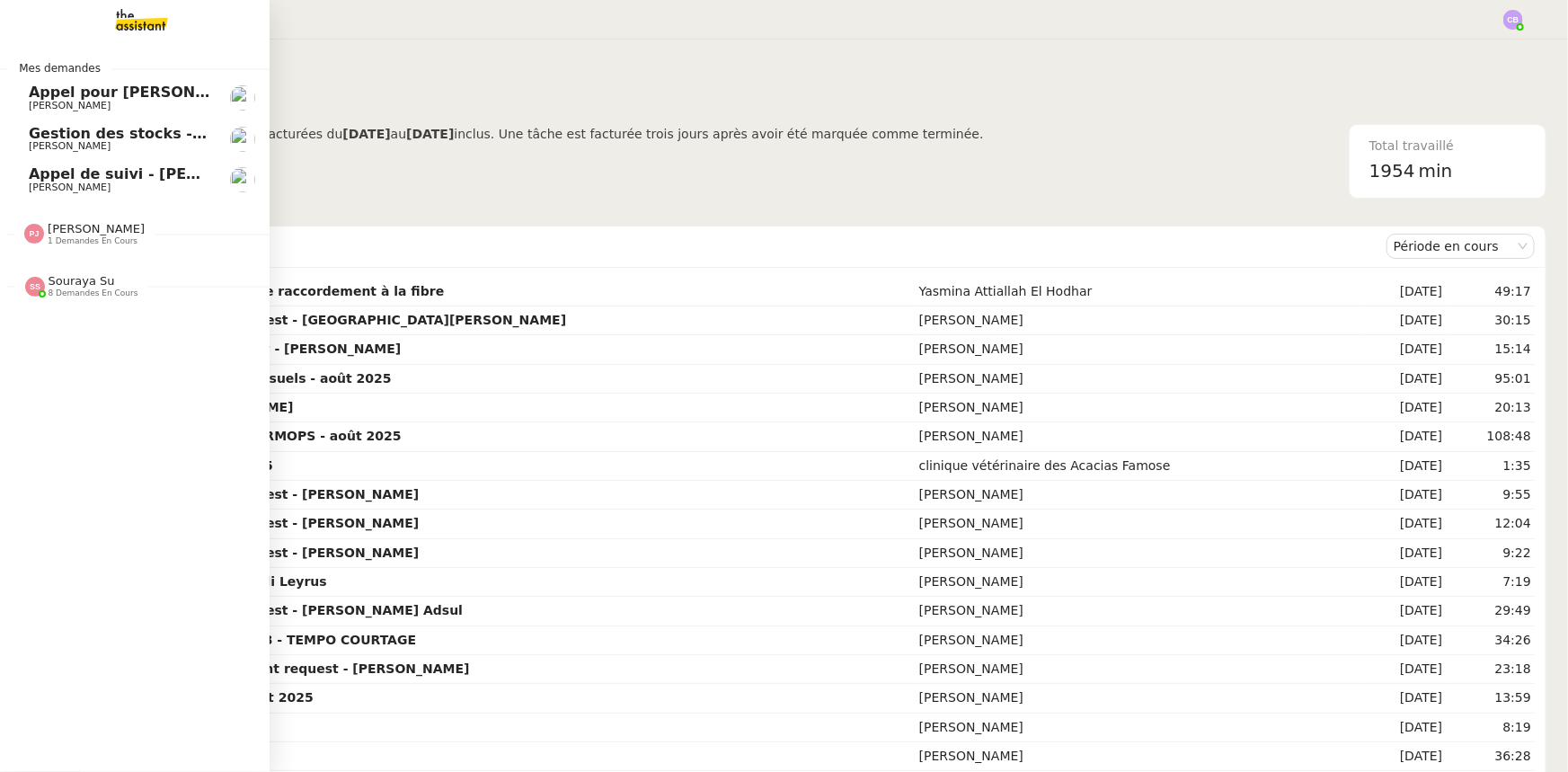
drag, startPoint x: 117, startPoint y: 174, endPoint x: 148, endPoint y: 190, distance: 34.9
click at [117, 174] on span "Appel de suivi - [PERSON_NAME]" at bounding box center [160, 174] width 264 height 17
